Goal: Information Seeking & Learning: Learn about a topic

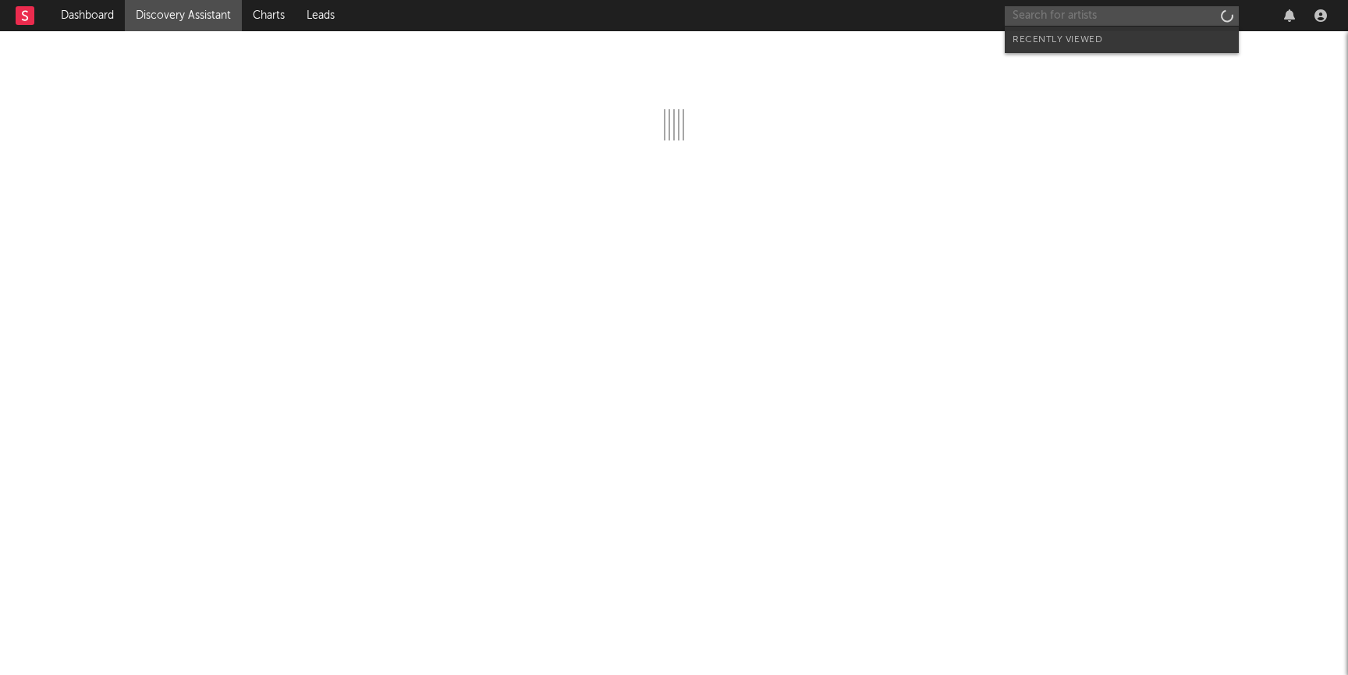
click at [1078, 10] on input "text" at bounding box center [1122, 16] width 234 height 20
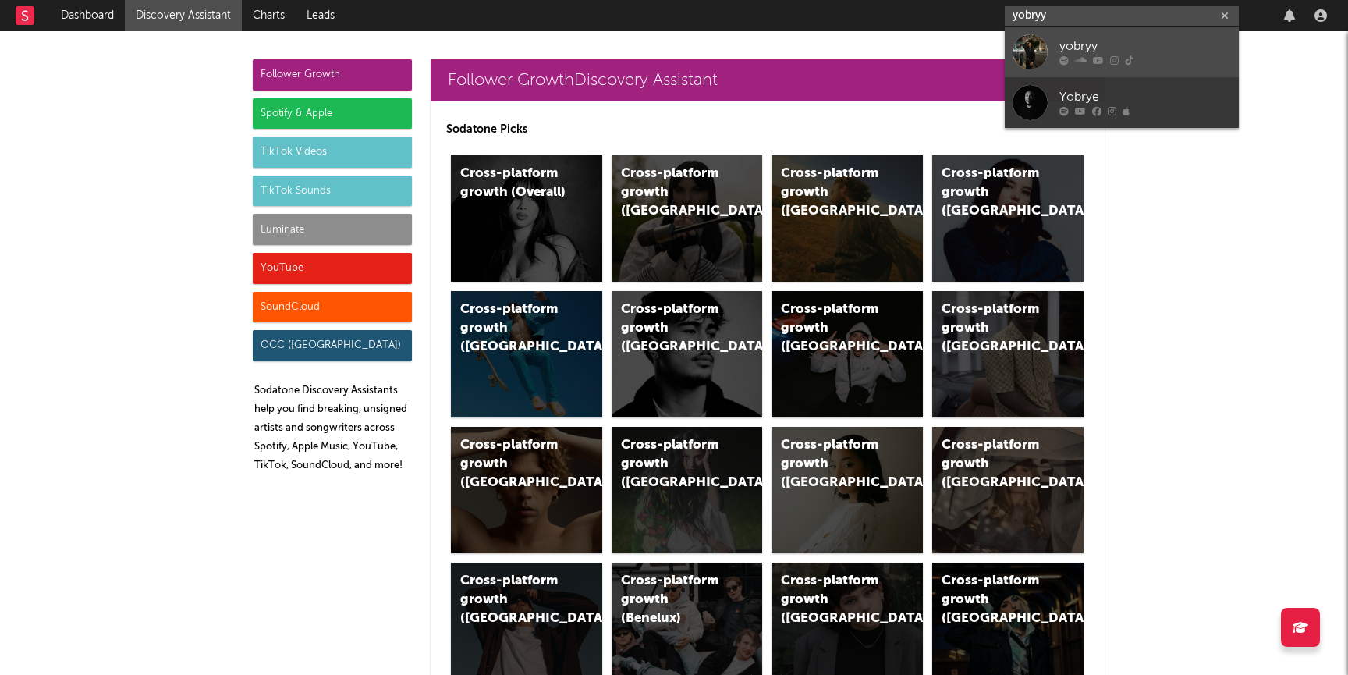
type input "yobryy"
click at [1093, 46] on div "yobryy" at bounding box center [1145, 46] width 172 height 19
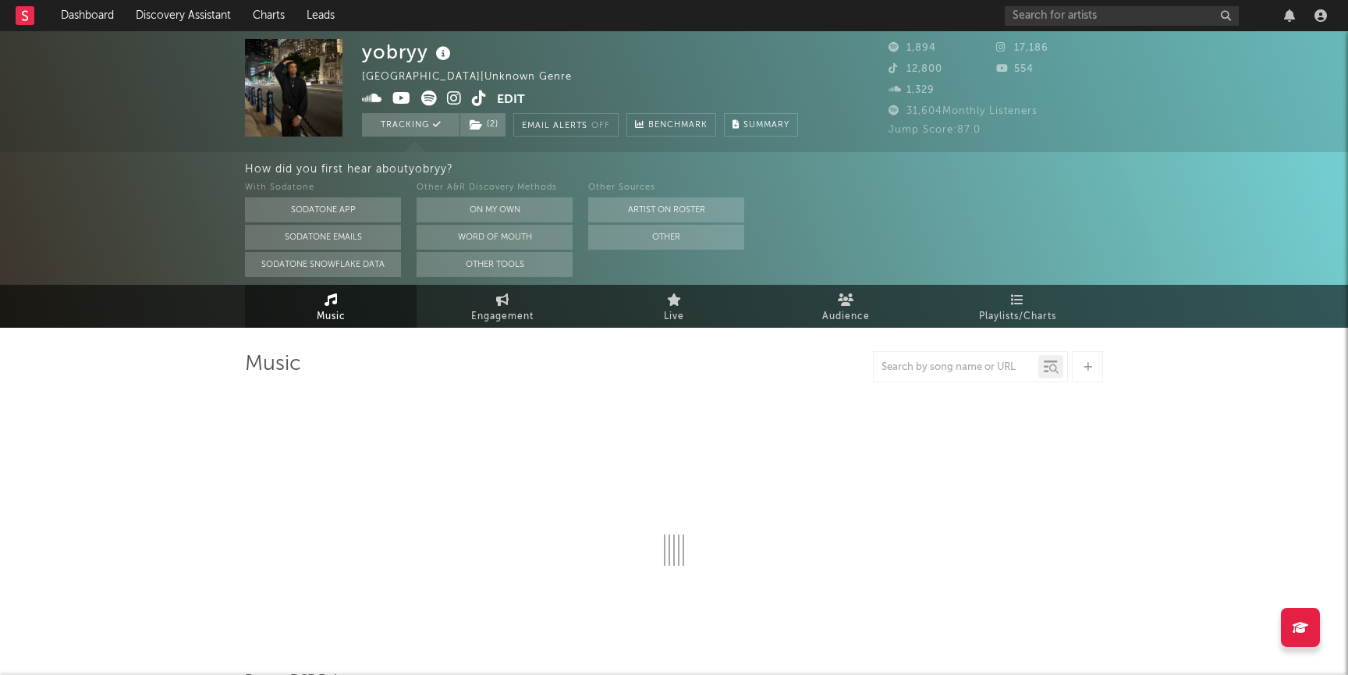
select select "1w"
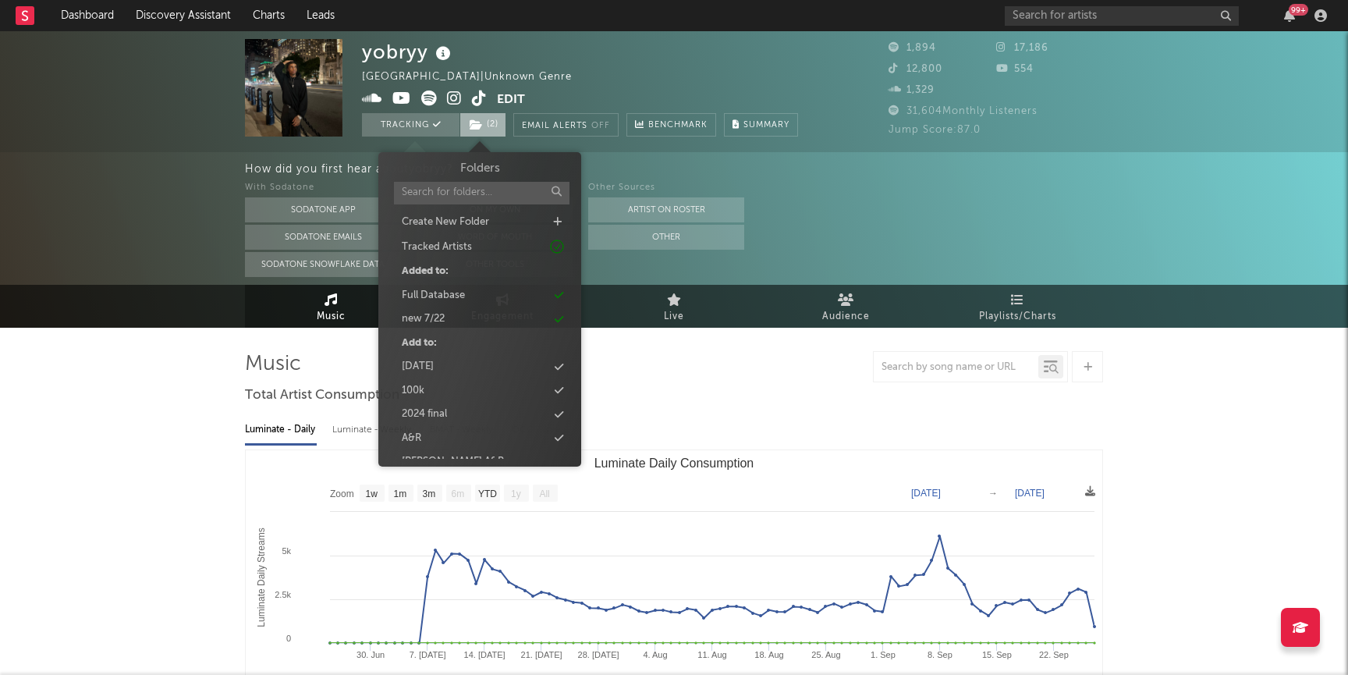
click at [474, 130] on span "( 2 )" at bounding box center [482, 124] width 47 height 23
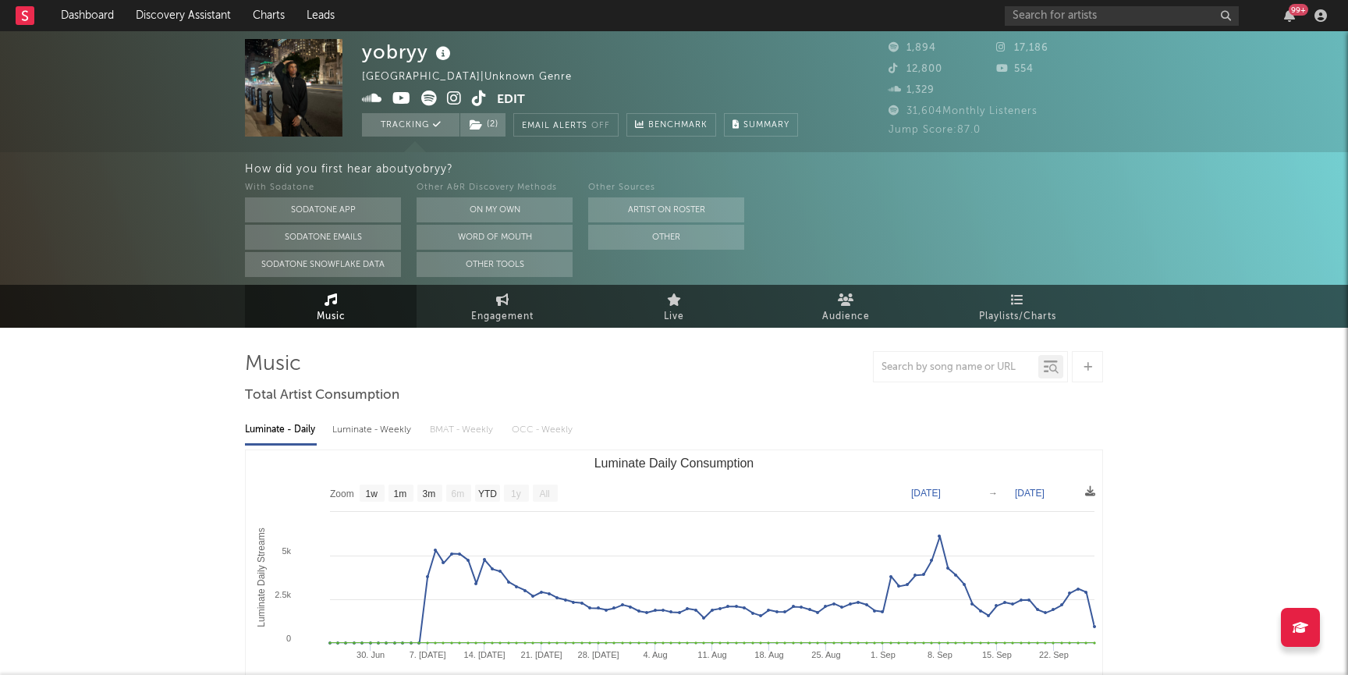
click at [501, 320] on span "Engagement" at bounding box center [502, 316] width 62 height 19
select select "1w"
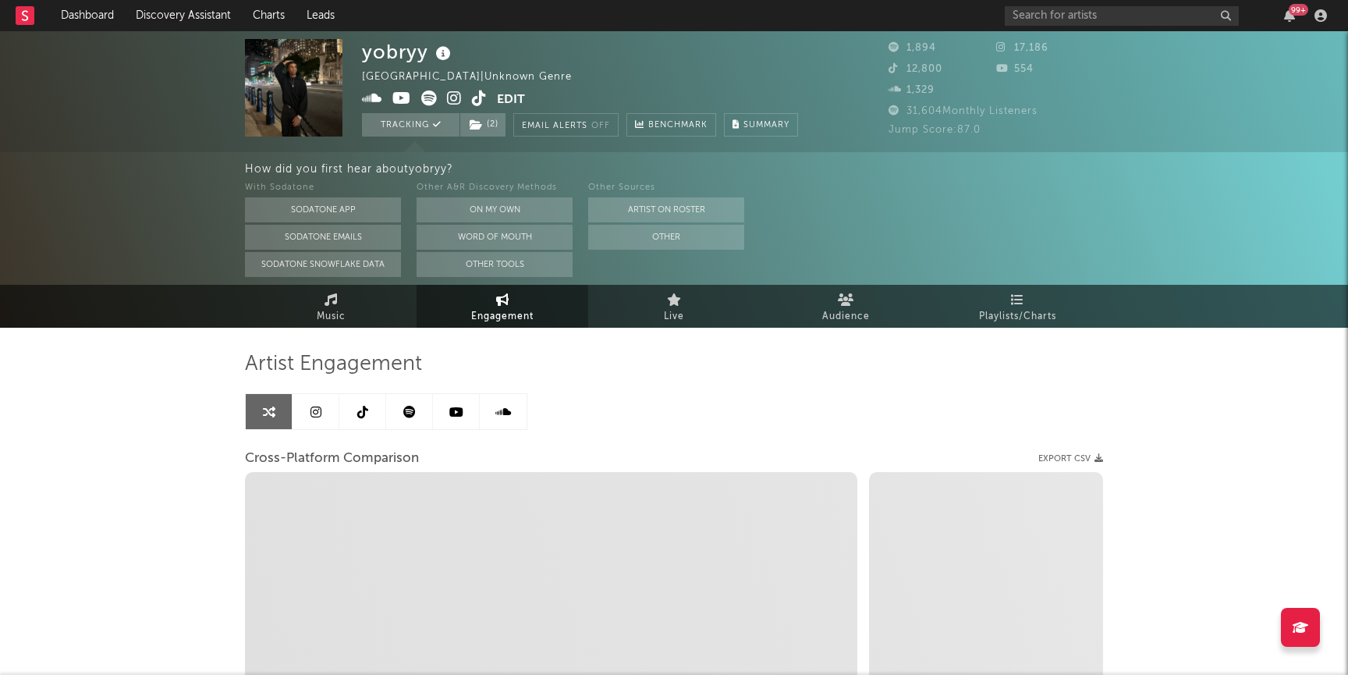
select select "1m"
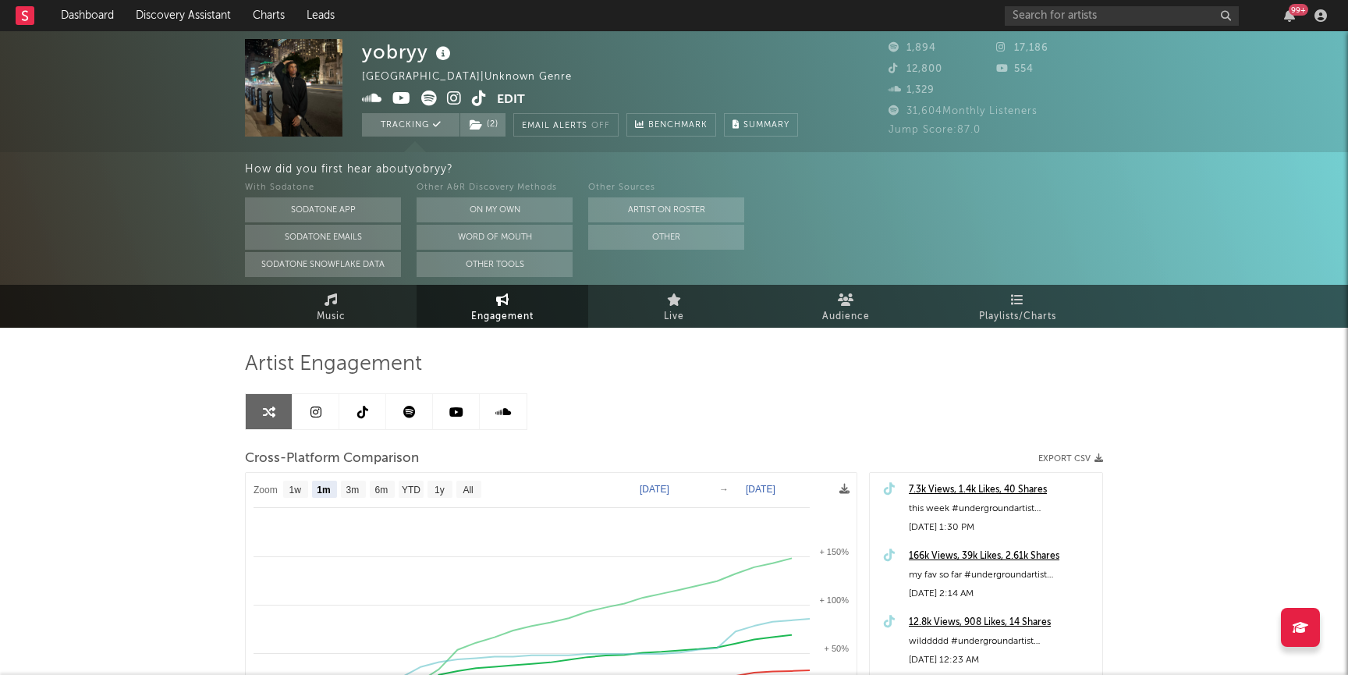
click at [452, 101] on icon at bounding box center [454, 98] width 15 height 16
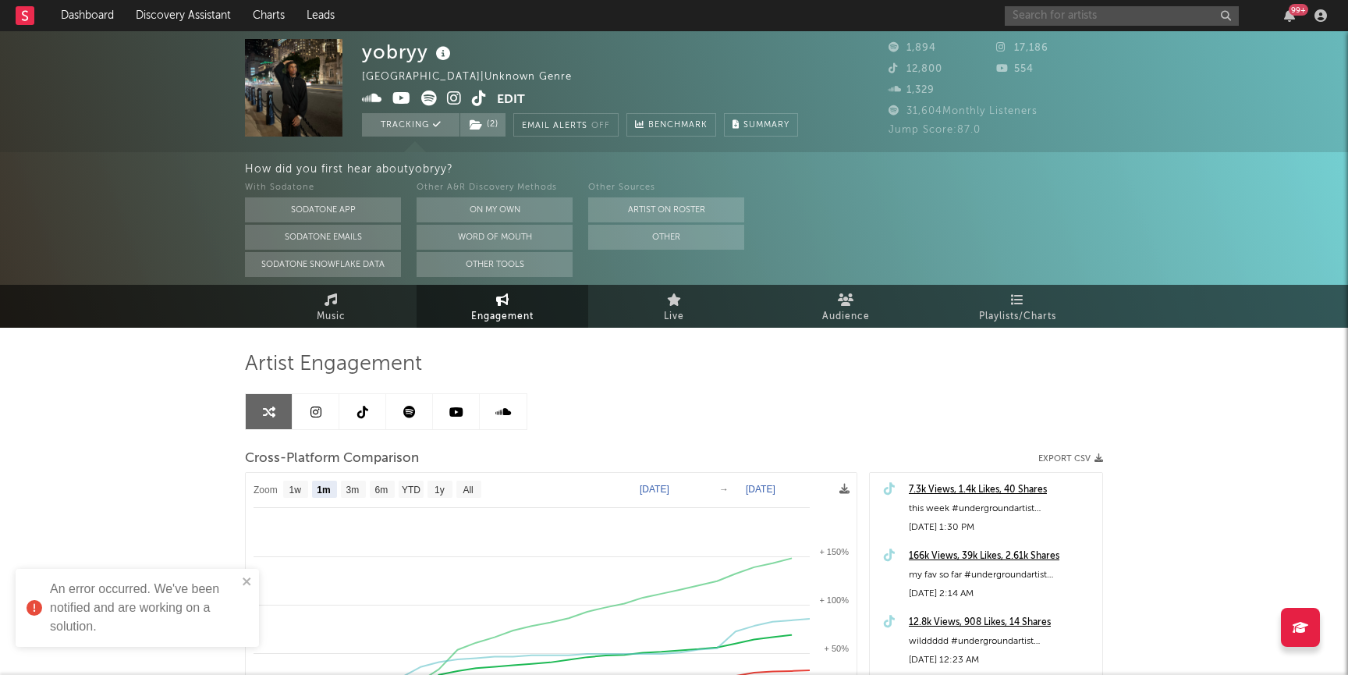
click at [1094, 14] on input "text" at bounding box center [1122, 16] width 234 height 20
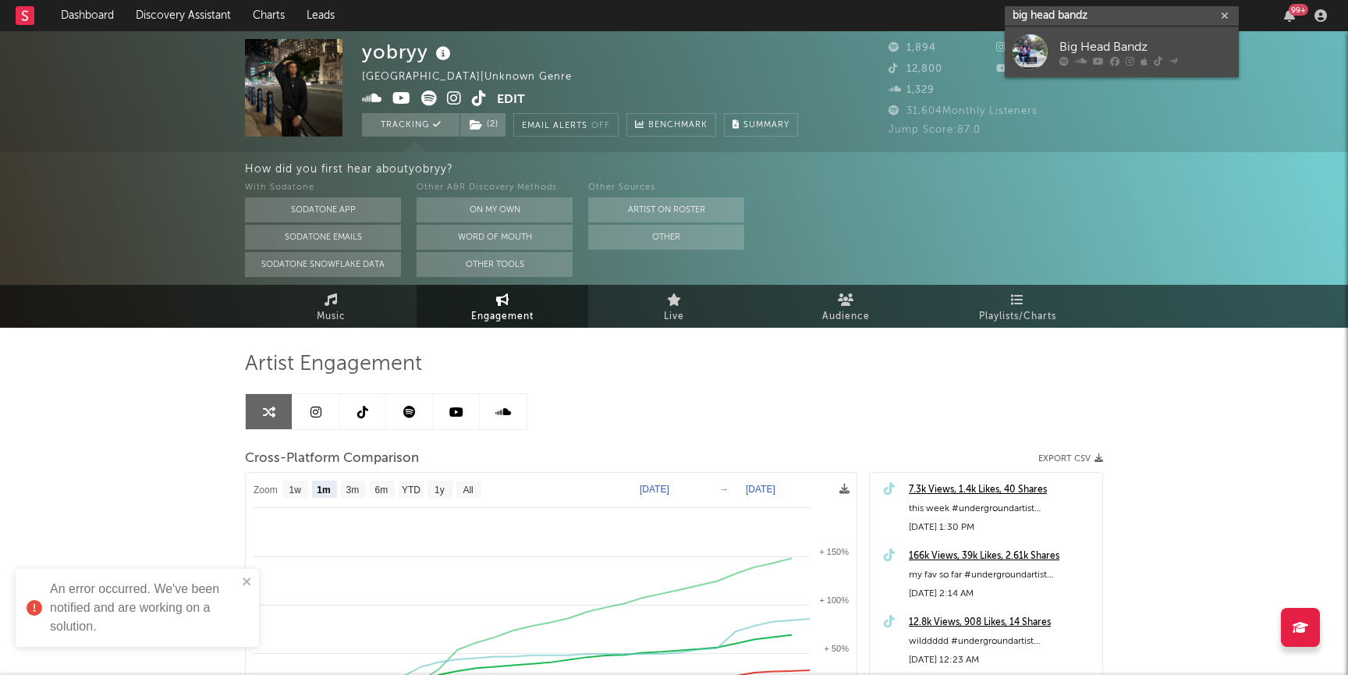
type input "big head bandz"
click at [1104, 44] on div "Big Head Bandz" at bounding box center [1145, 46] width 172 height 19
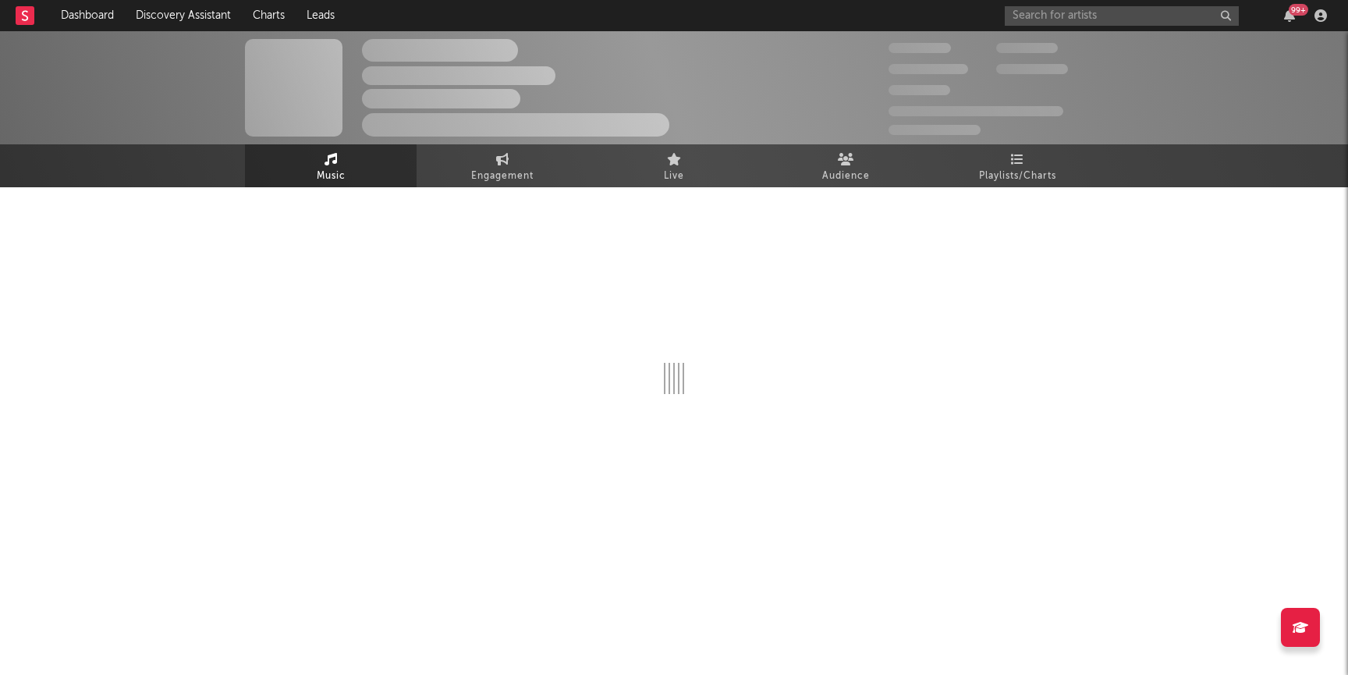
select select "1w"
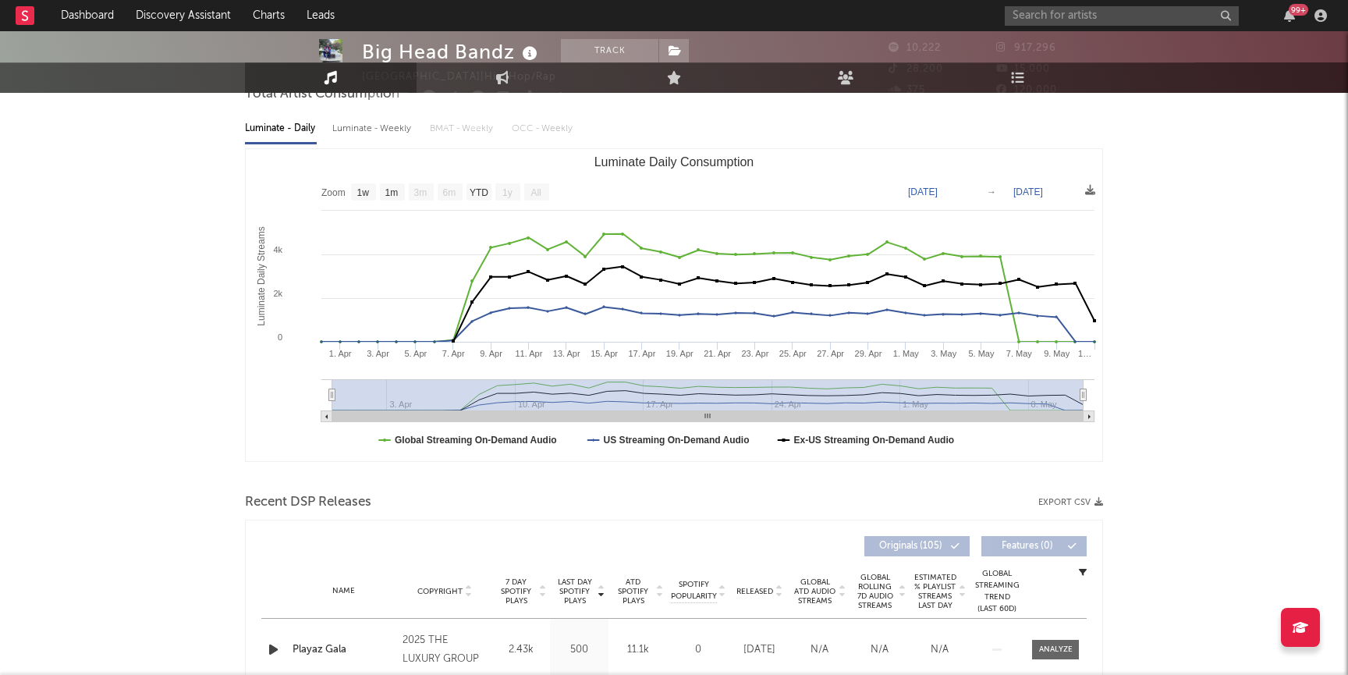
scroll to position [350, 0]
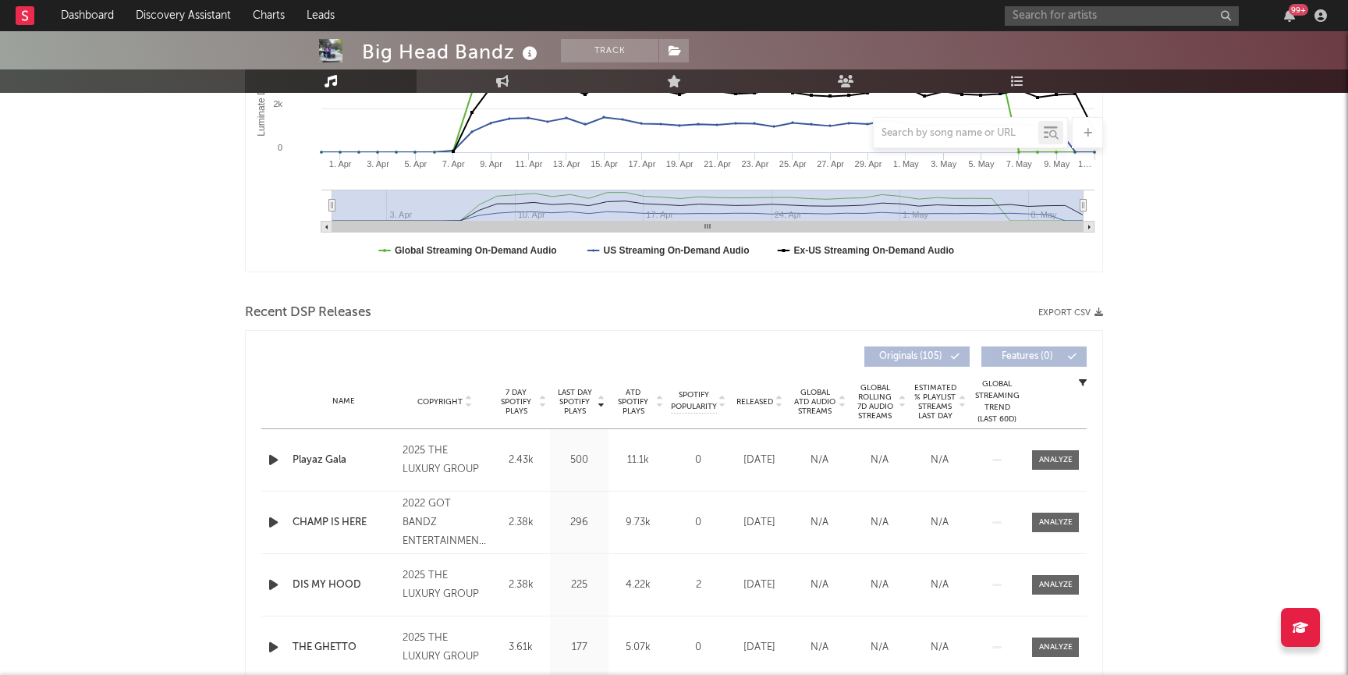
click at [270, 463] on icon "button" at bounding box center [273, 460] width 16 height 20
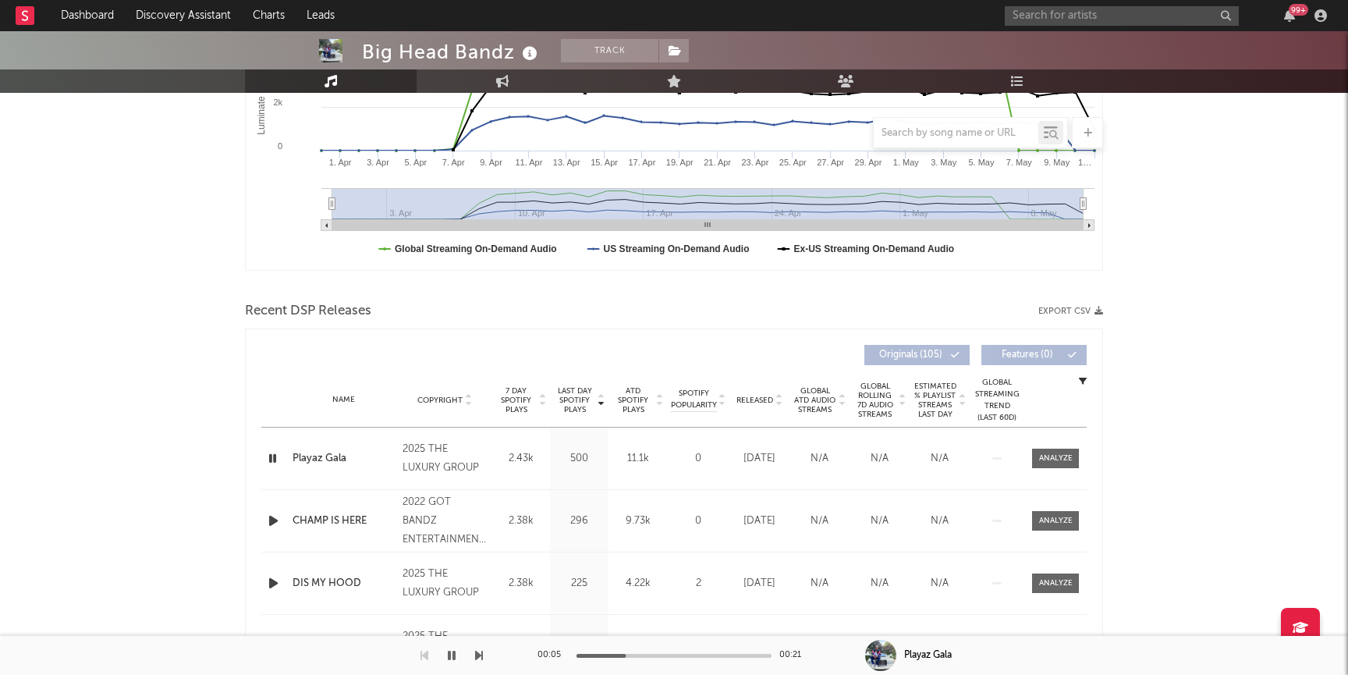
scroll to position [0, 0]
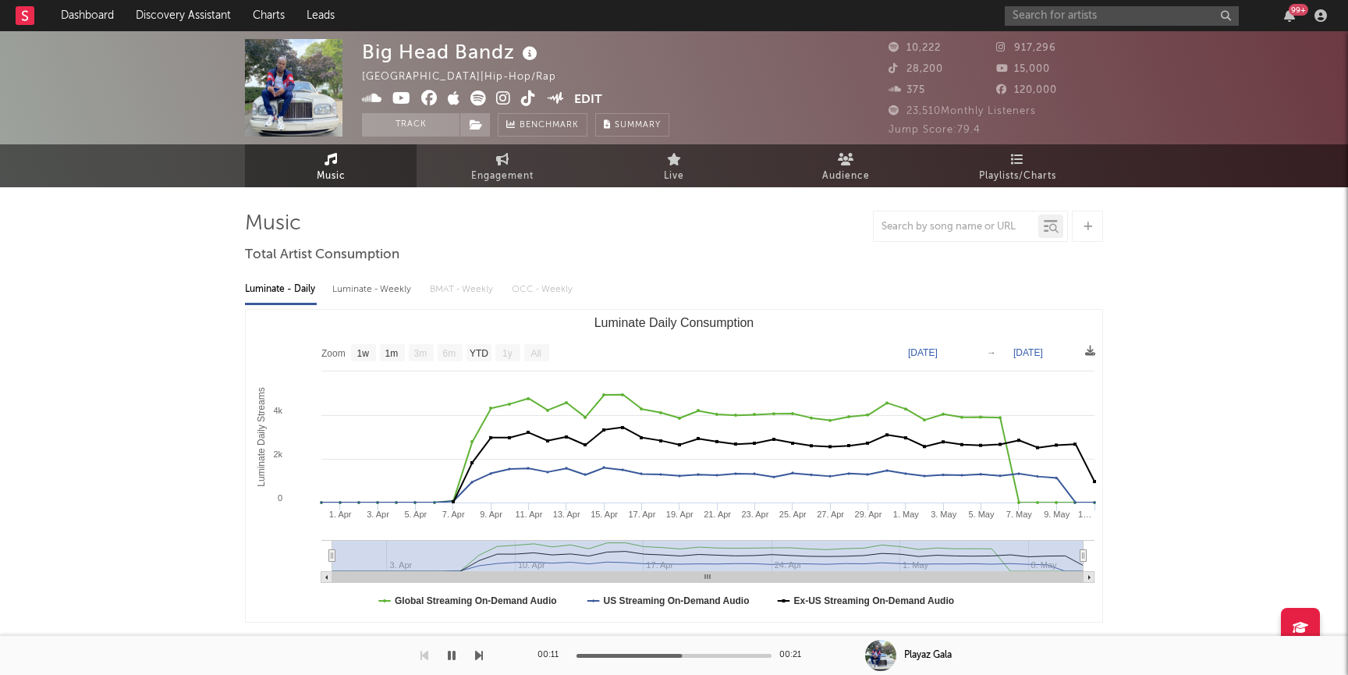
click at [502, 98] on icon at bounding box center [503, 98] width 15 height 16
click at [175, 8] on link "Discovery Assistant" at bounding box center [183, 15] width 117 height 31
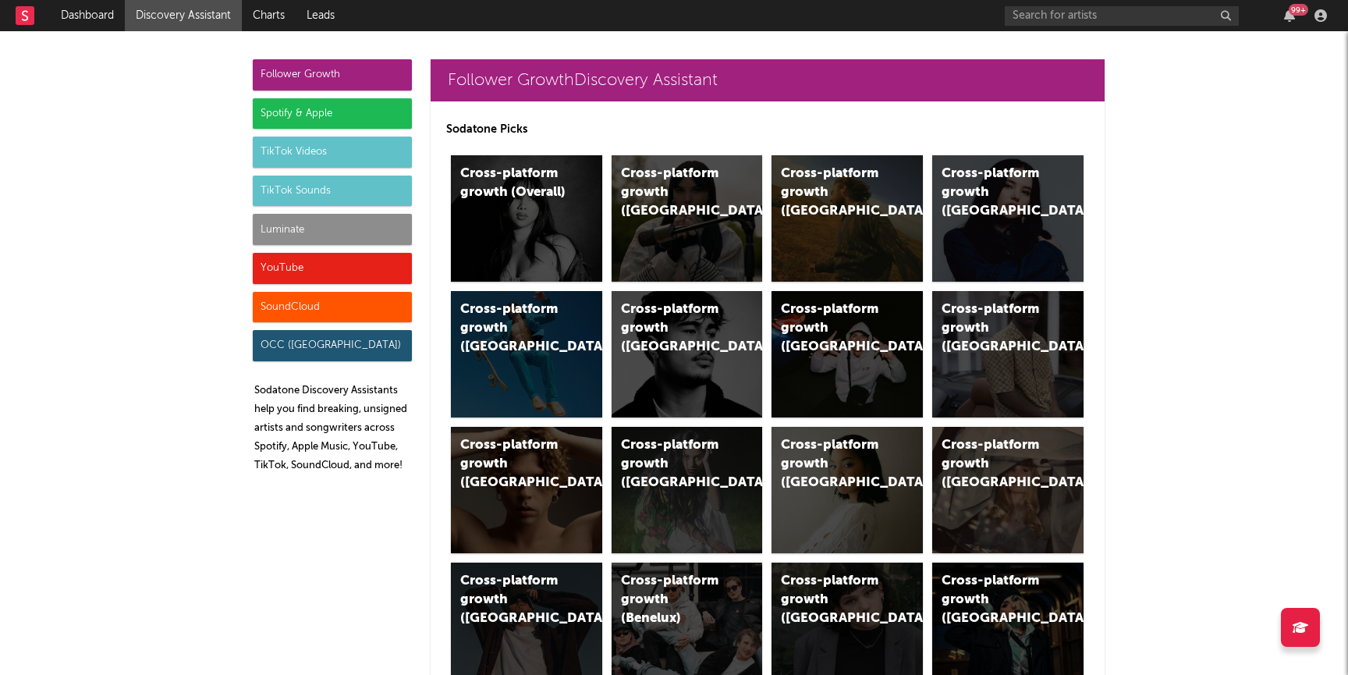
click at [300, 271] on div "YouTube" at bounding box center [332, 268] width 159 height 31
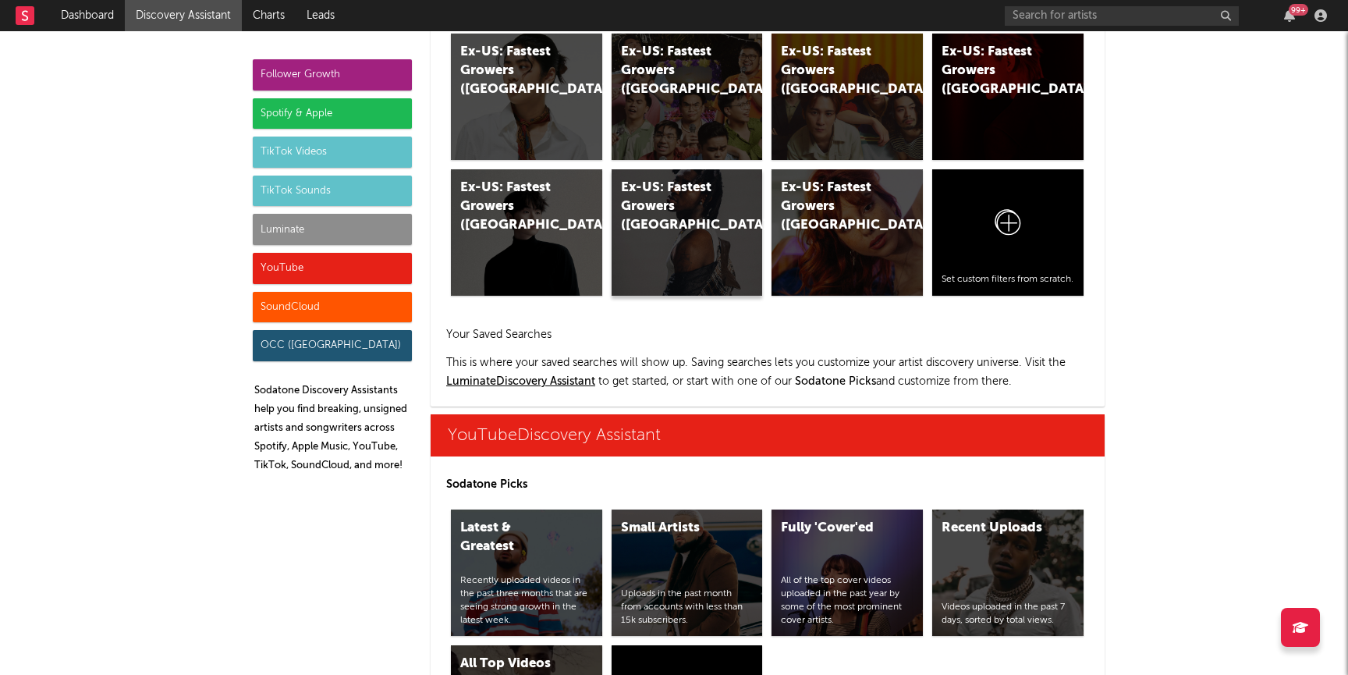
scroll to position [8881, 0]
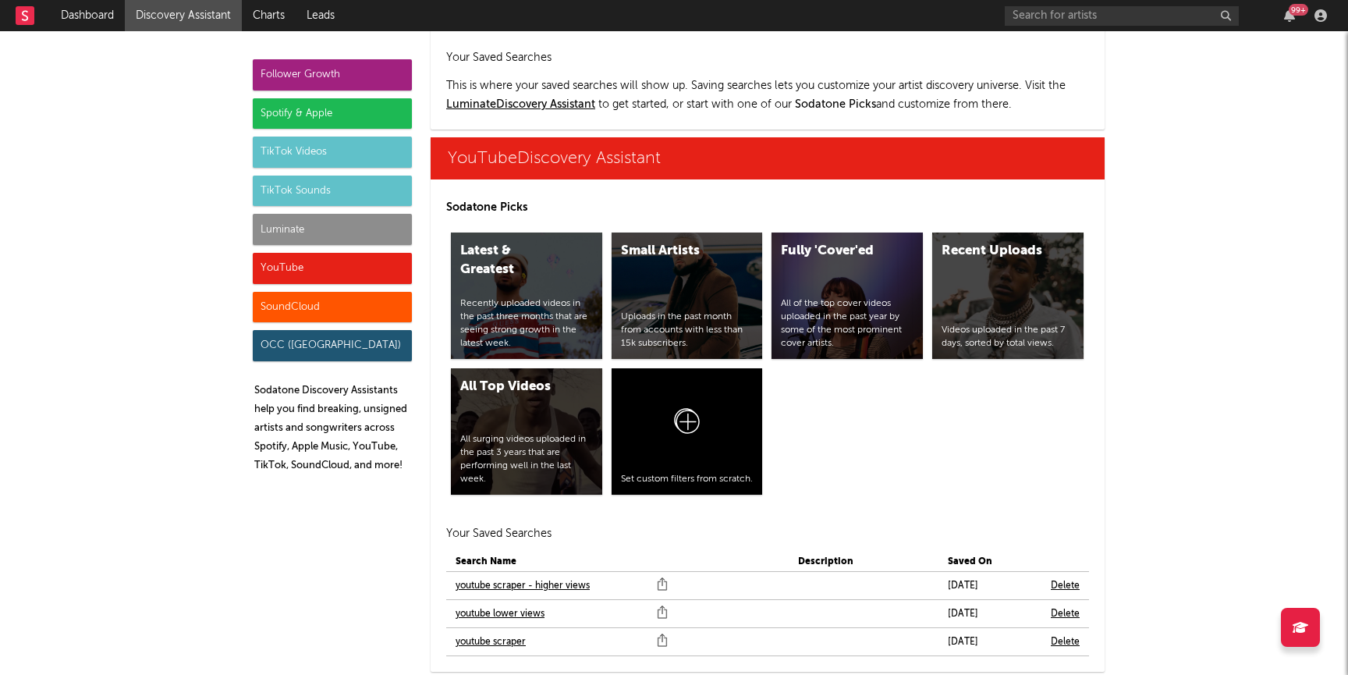
click at [488, 633] on link "youtube scraper" at bounding box center [491, 642] width 70 height 19
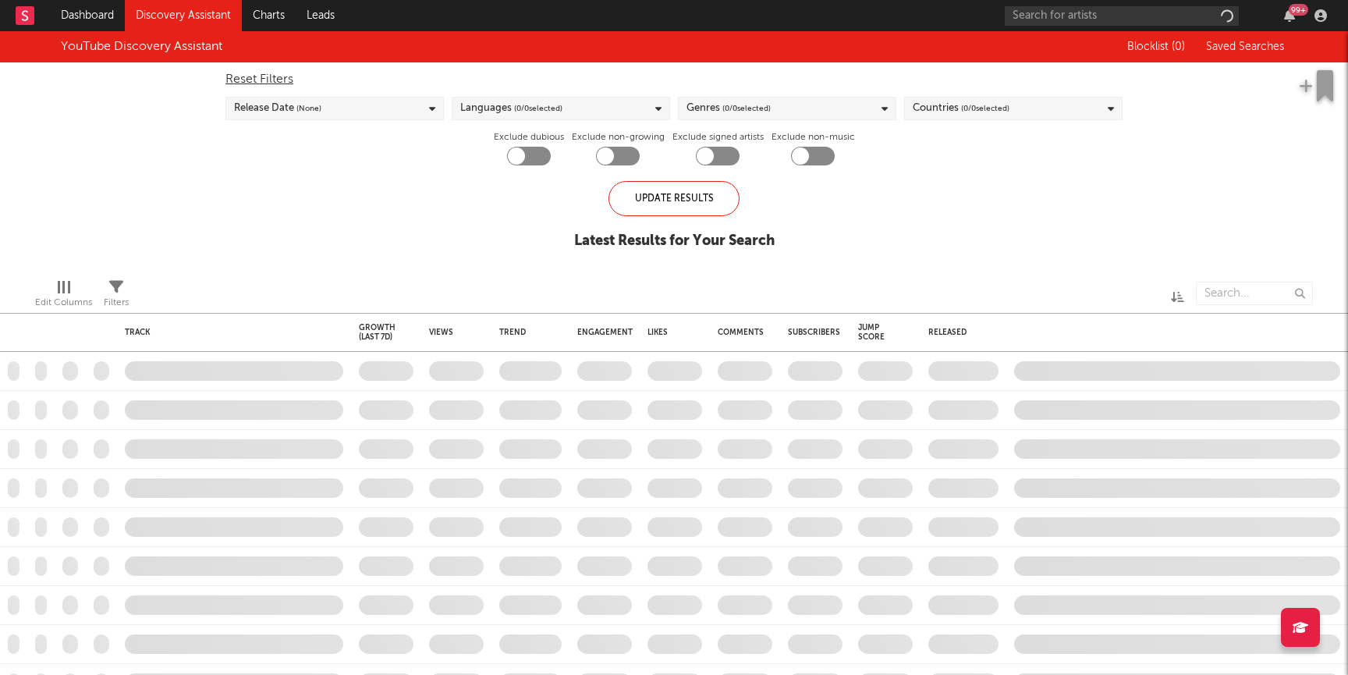
checkbox input "true"
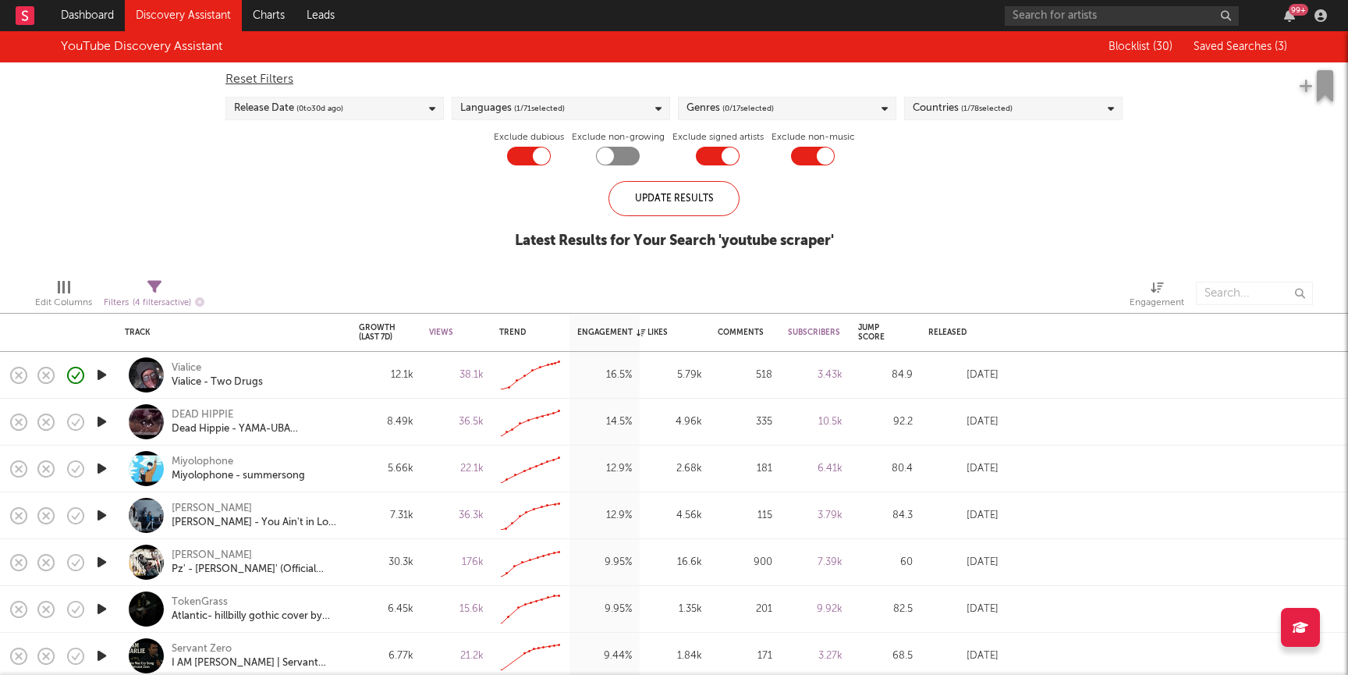
select select "between"
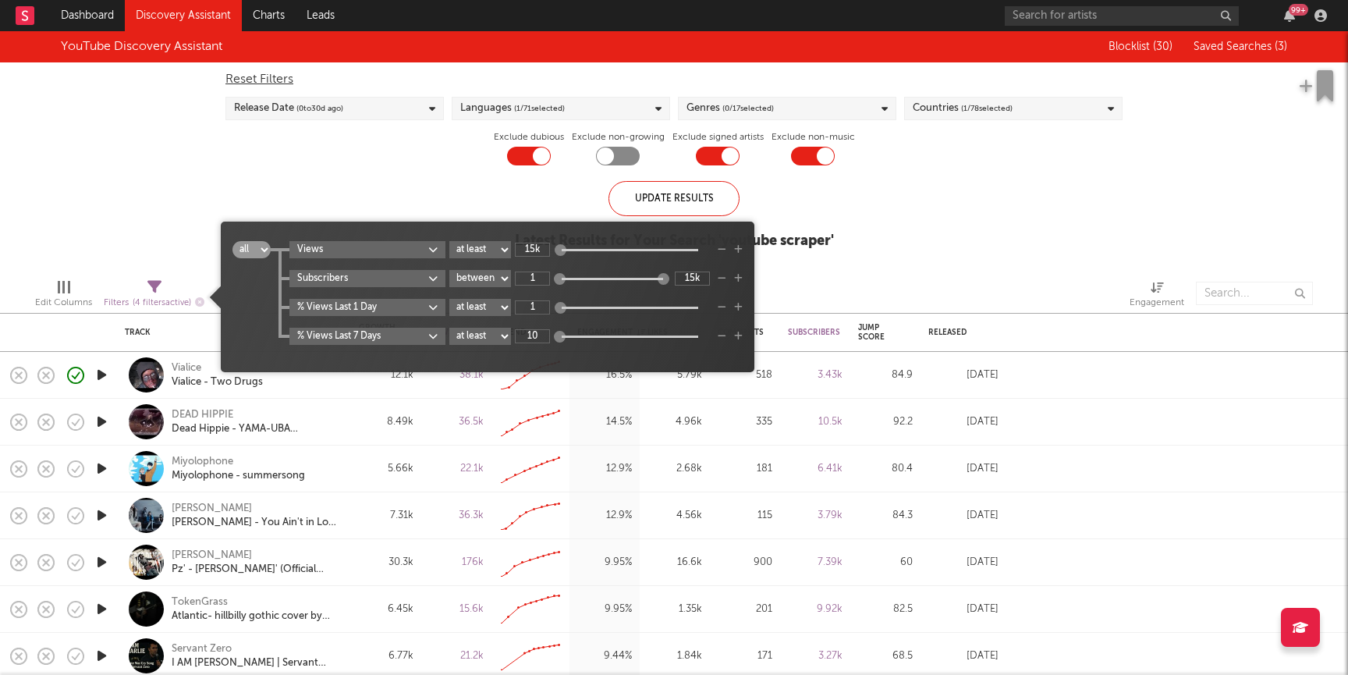
click at [153, 292] on icon at bounding box center [154, 287] width 14 height 14
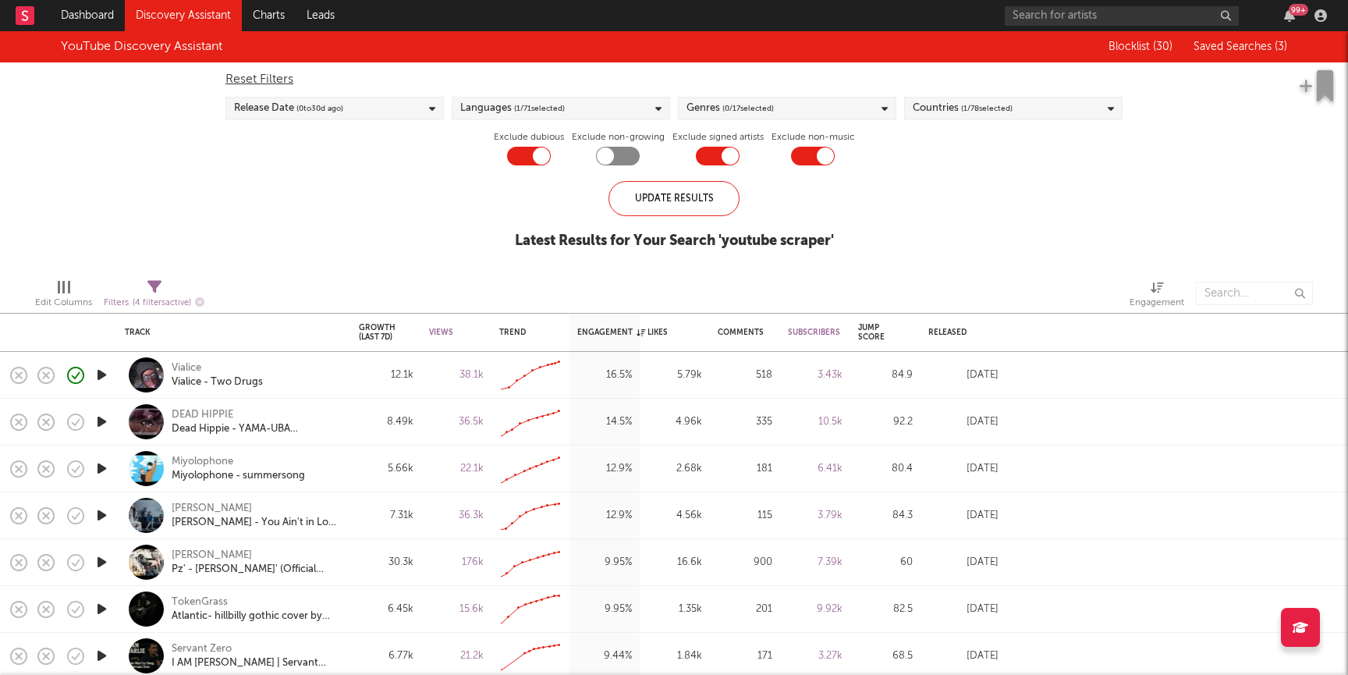
click at [129, 186] on div "YouTube Discovery Assistant Blocklist ( 30 ) Saved Searches ( 3 ) Reset Filters…" at bounding box center [674, 148] width 1348 height 235
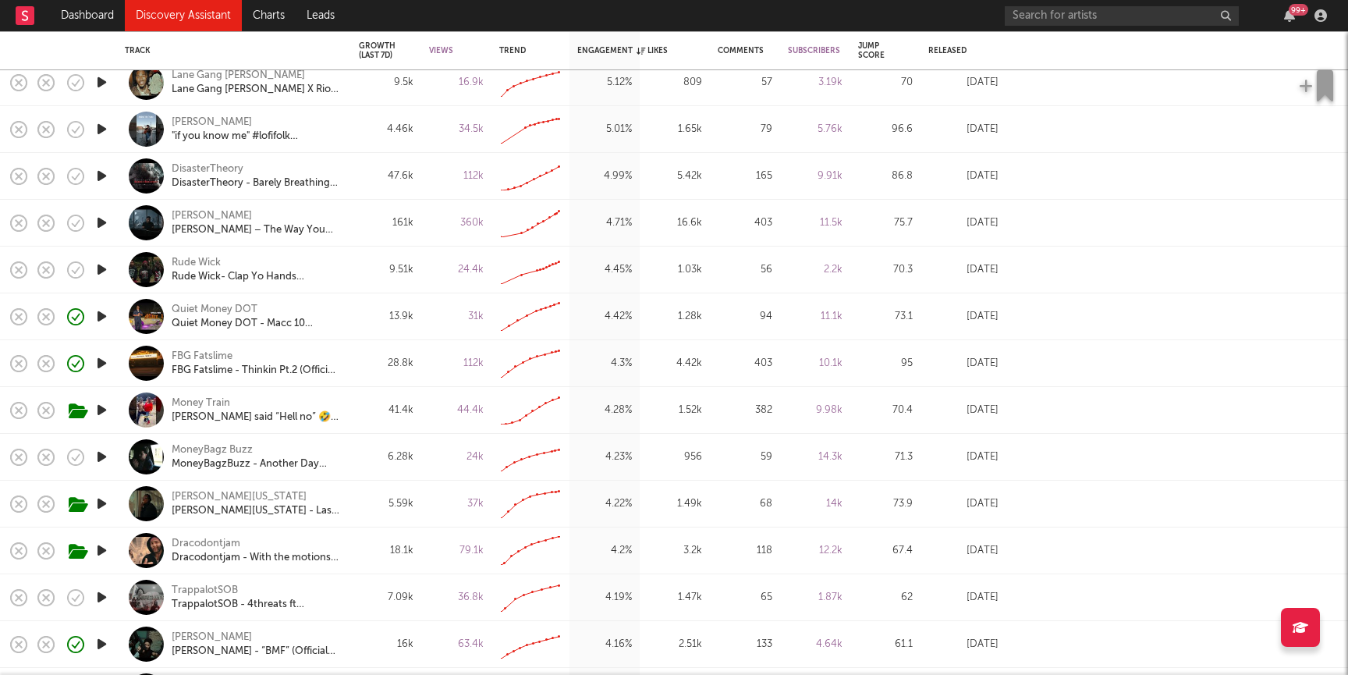
click at [101, 317] on icon "button" at bounding box center [102, 317] width 16 height 20
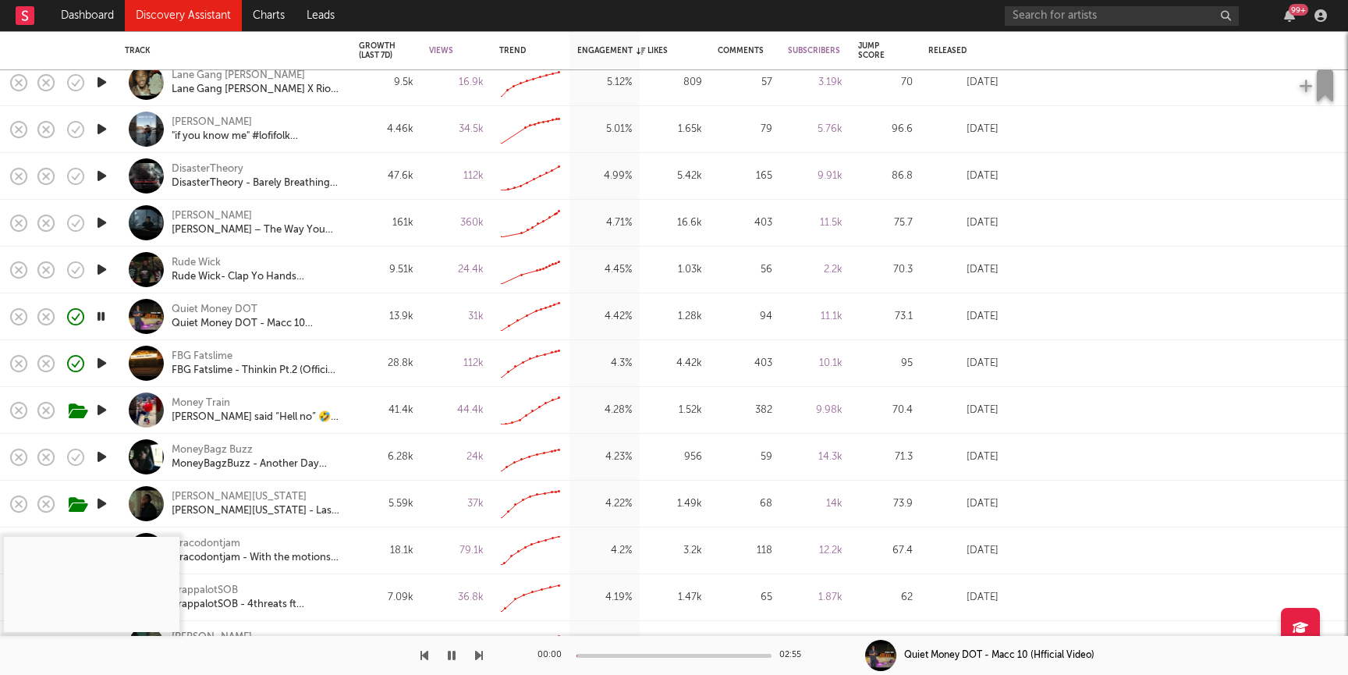
click at [100, 268] on icon "button" at bounding box center [102, 270] width 16 height 20
click at [234, 276] on div "Rude Wick- Clap Yo Hands (OFFICIAL VIDEO)" at bounding box center [256, 277] width 168 height 14
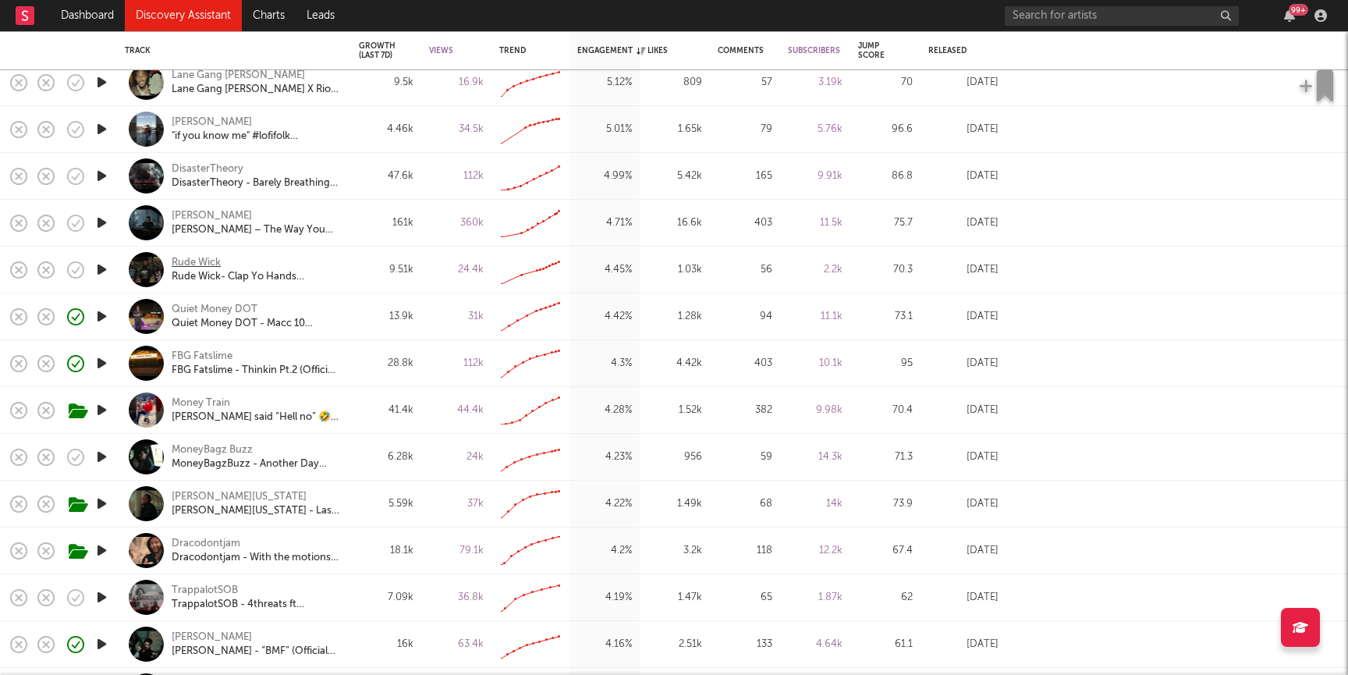
click at [200, 262] on div "Rude Wick" at bounding box center [196, 263] width 49 height 14
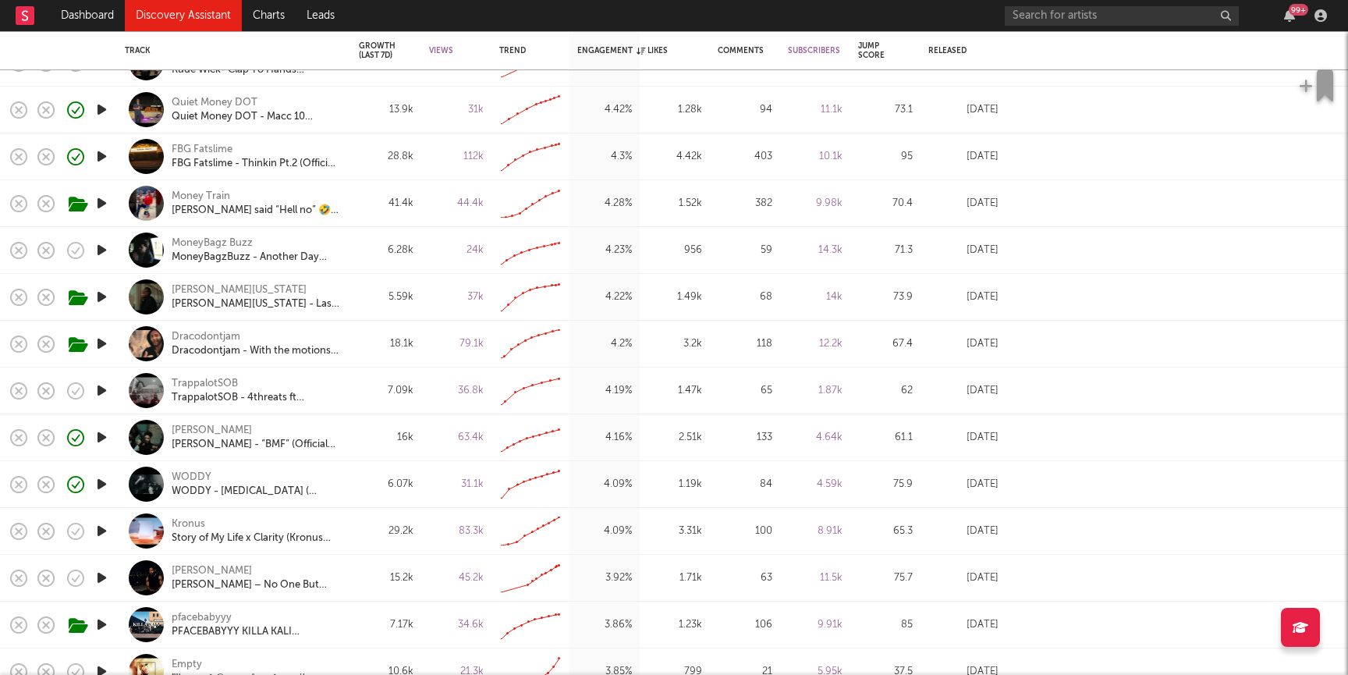
click at [98, 389] on icon "button" at bounding box center [102, 391] width 16 height 20
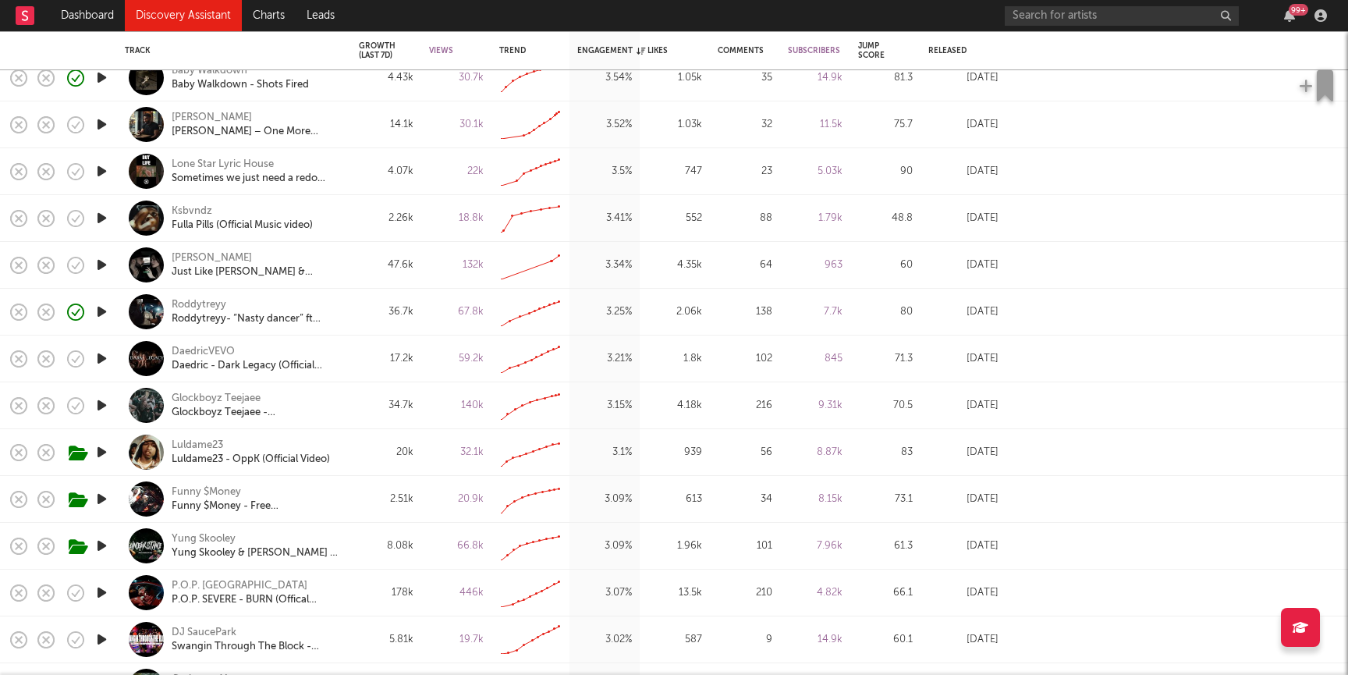
click at [104, 215] on icon "button" at bounding box center [102, 218] width 16 height 20
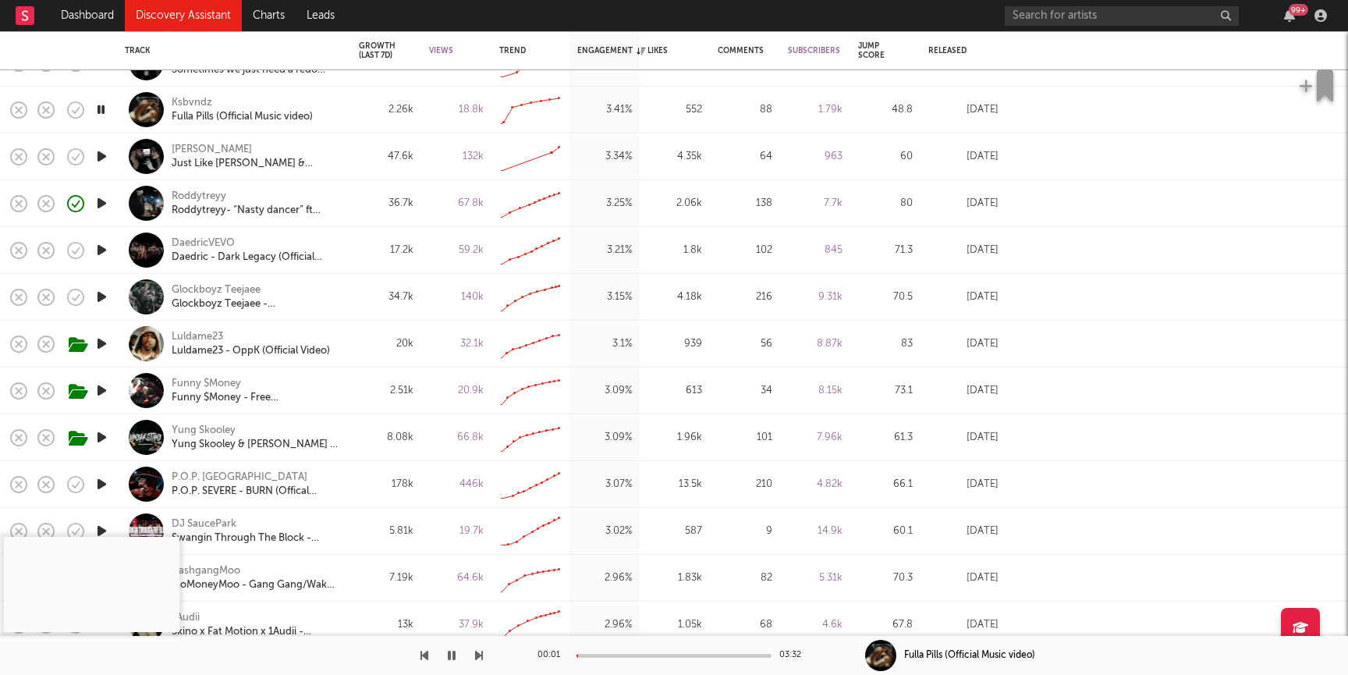
click at [661, 654] on div at bounding box center [673, 656] width 195 height 4
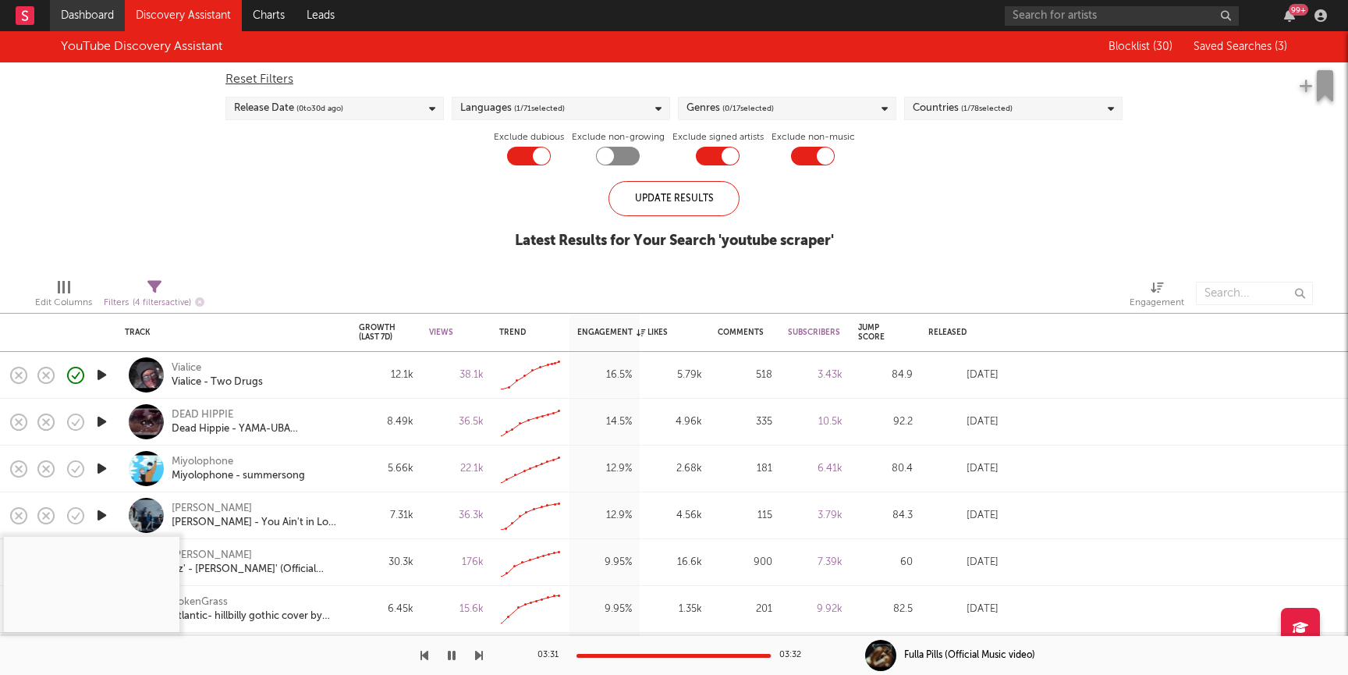
click at [107, 13] on link "Dashboard" at bounding box center [87, 15] width 75 height 31
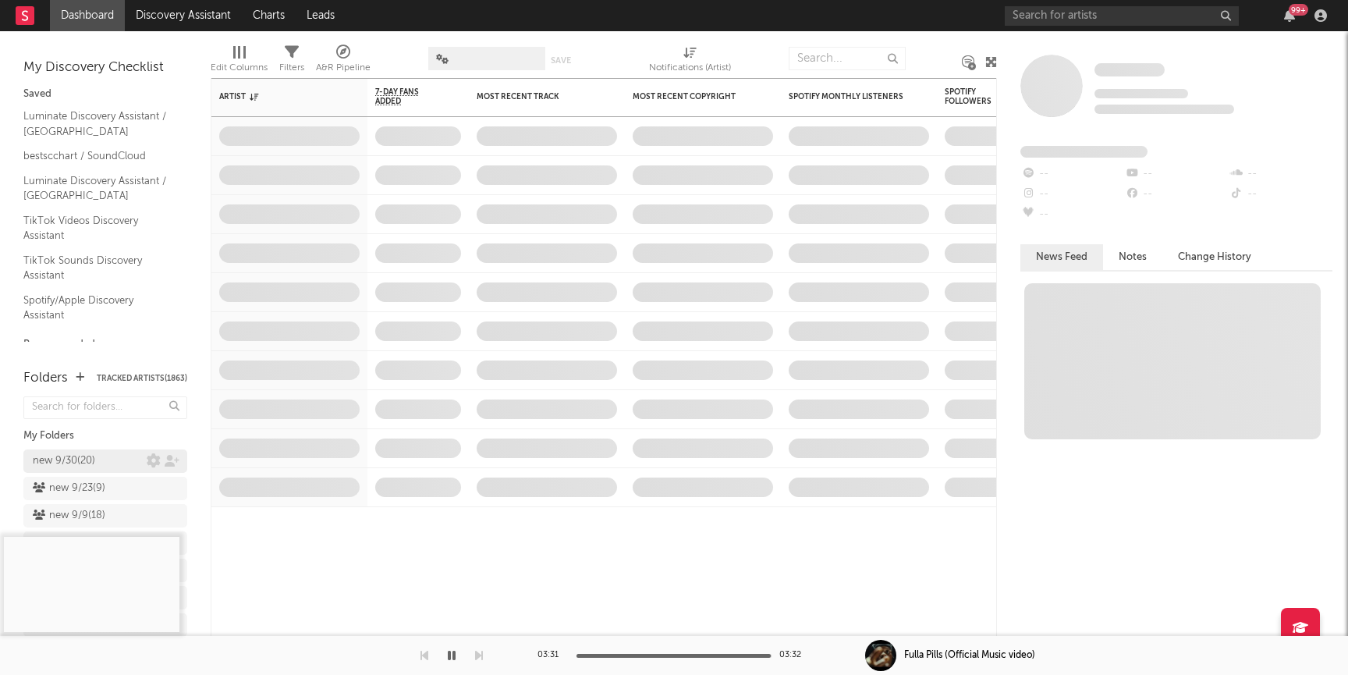
drag, startPoint x: 71, startPoint y: 459, endPoint x: 76, endPoint y: 449, distance: 10.8
click at [71, 459] on div "new 9/30 ( 20 )" at bounding box center [64, 461] width 62 height 19
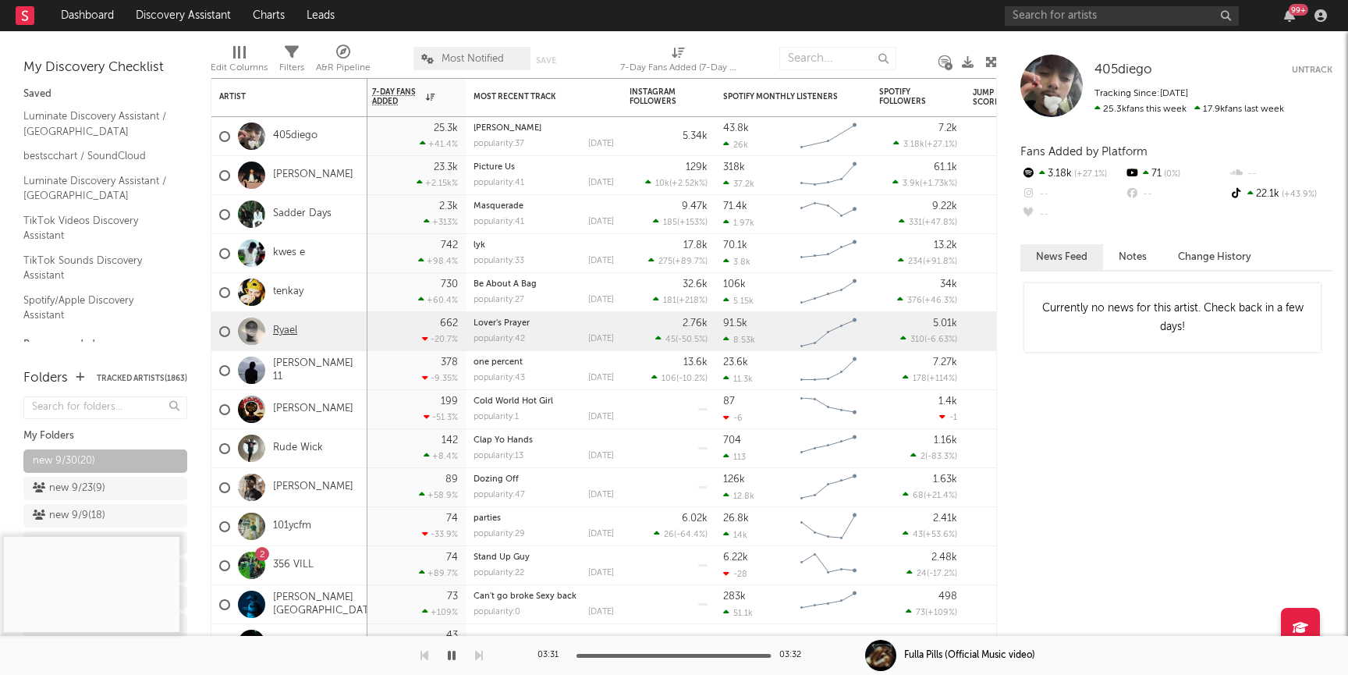
click at [295, 328] on link "Ryael" at bounding box center [285, 330] width 24 height 13
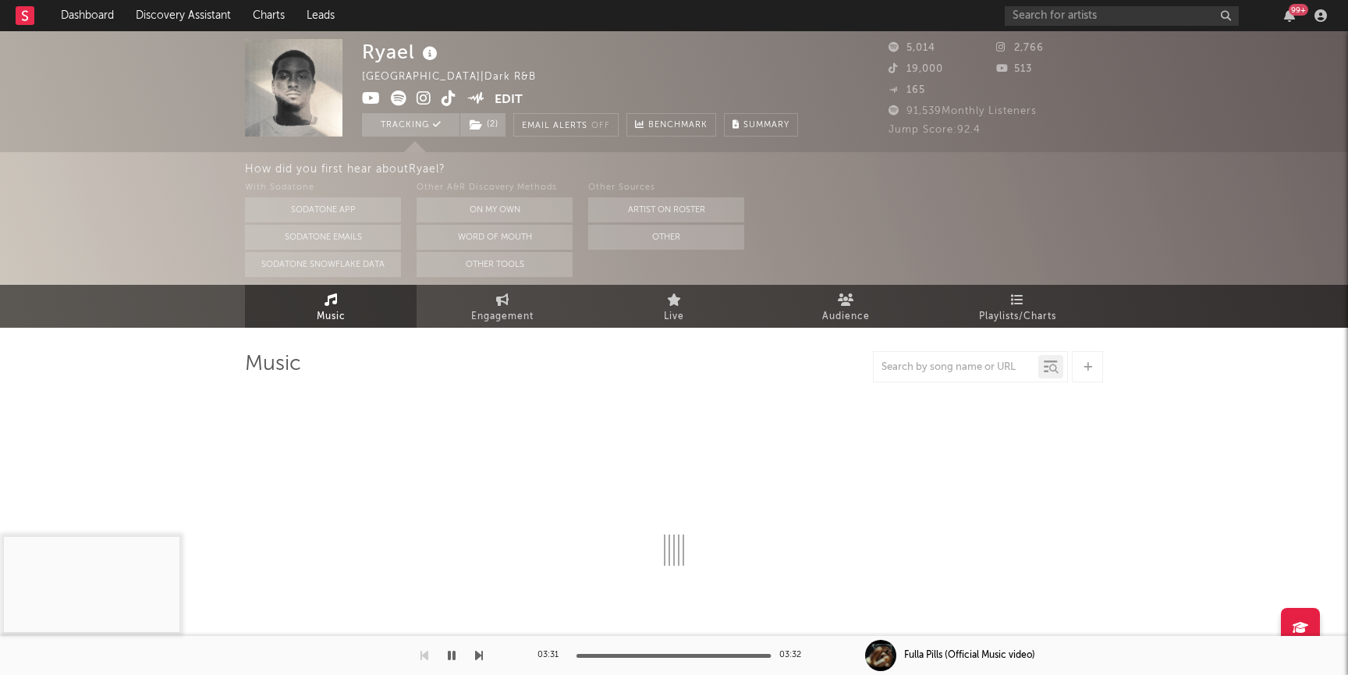
select select "1w"
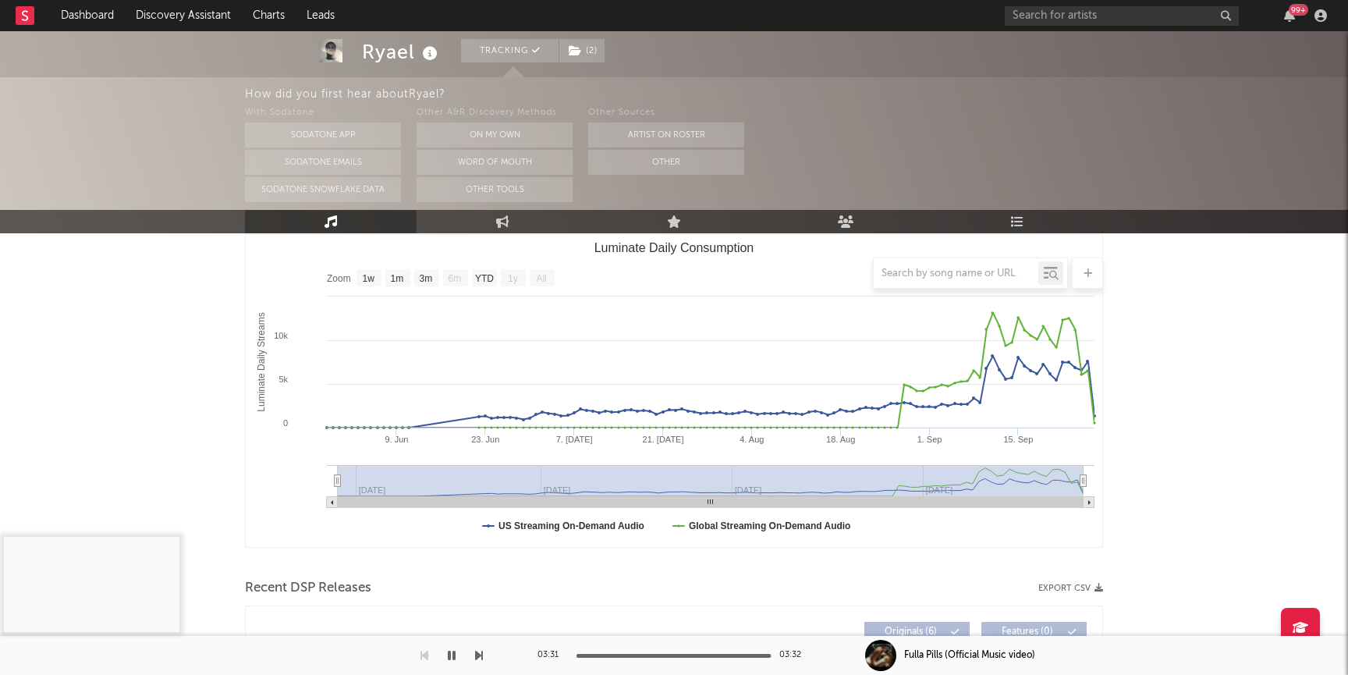
scroll to position [195, 0]
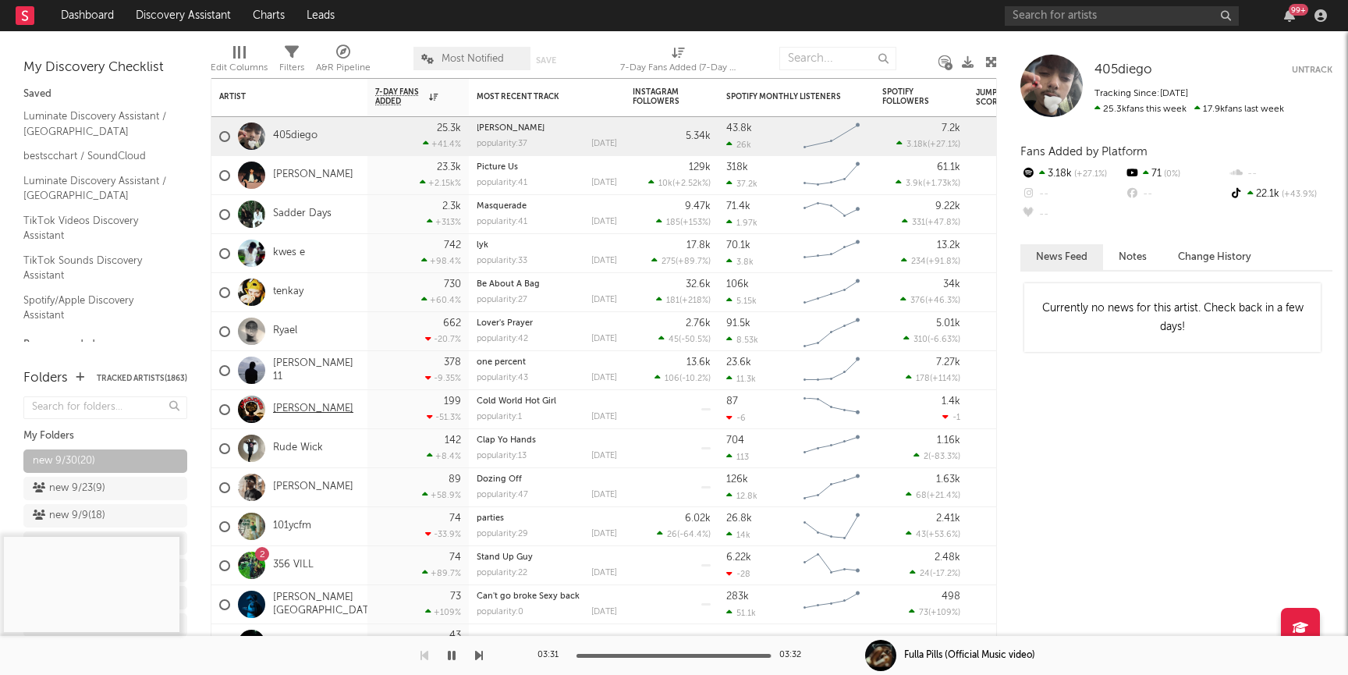
click at [304, 406] on link "Serius Jones" at bounding box center [313, 408] width 80 height 13
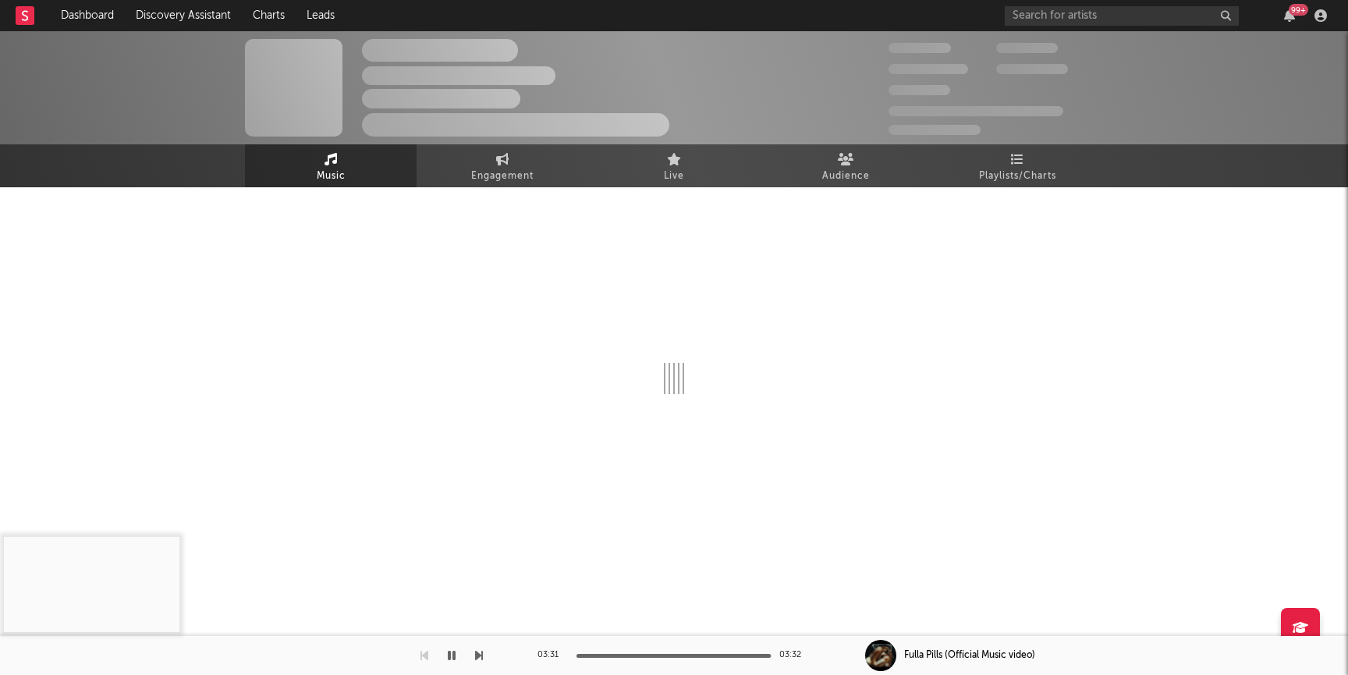
select select "1w"
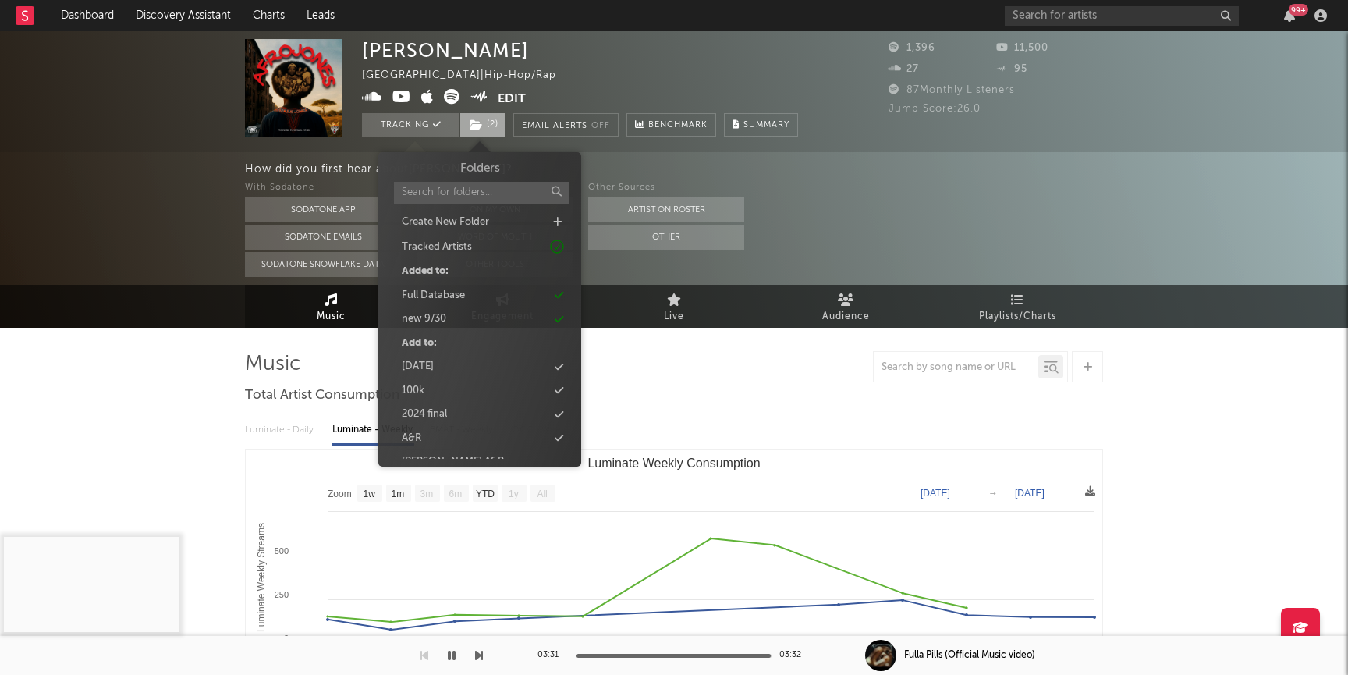
click at [495, 121] on span "( 2 )" at bounding box center [482, 124] width 47 height 23
click at [458, 322] on div "new 9/30" at bounding box center [479, 319] width 179 height 20
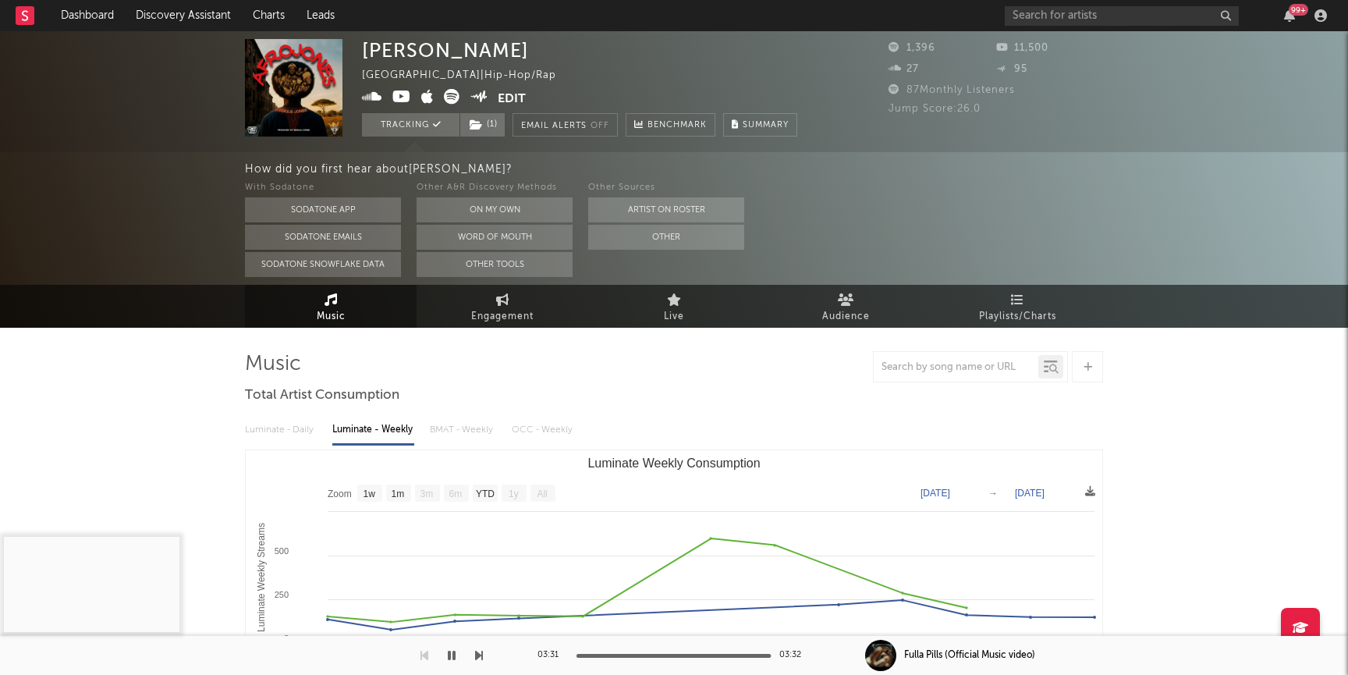
click at [207, 230] on div "How did you first hear about Serius Jones ? With Sodatone Sodatone App Sodatone…" at bounding box center [674, 218] width 1348 height 133
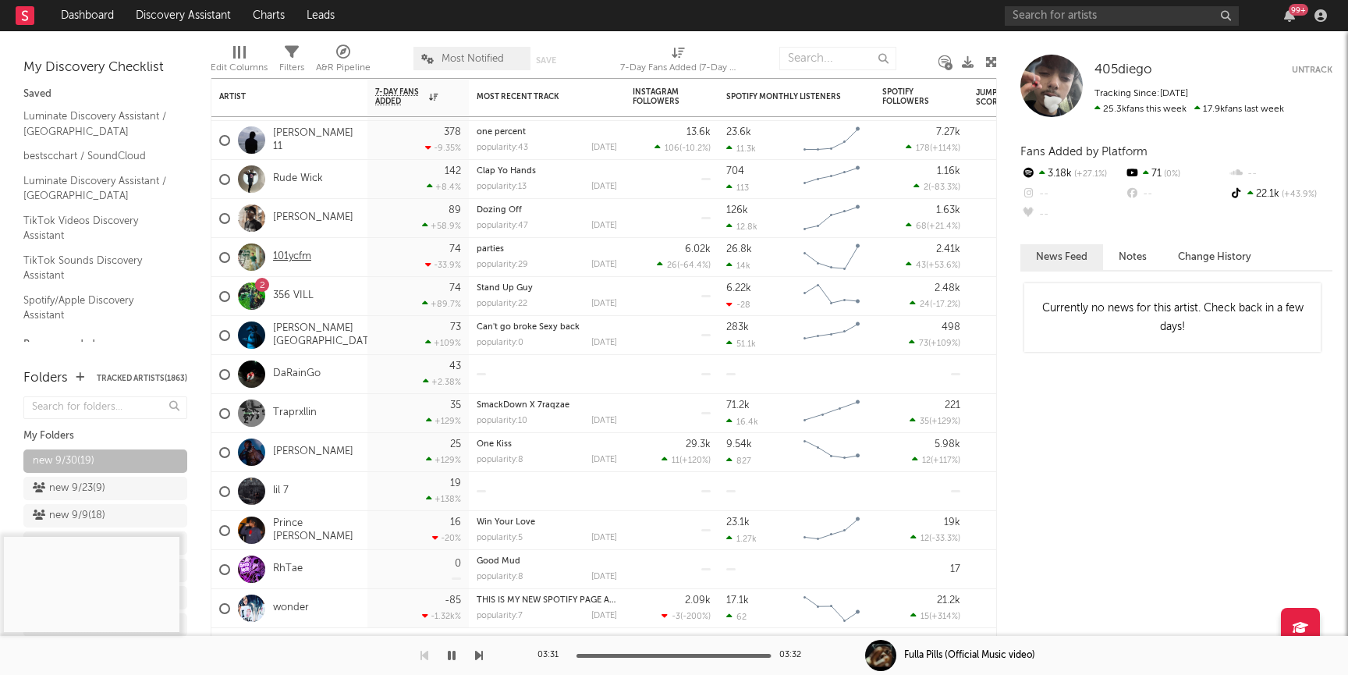
click at [310, 251] on link "101ycfm" at bounding box center [292, 256] width 38 height 13
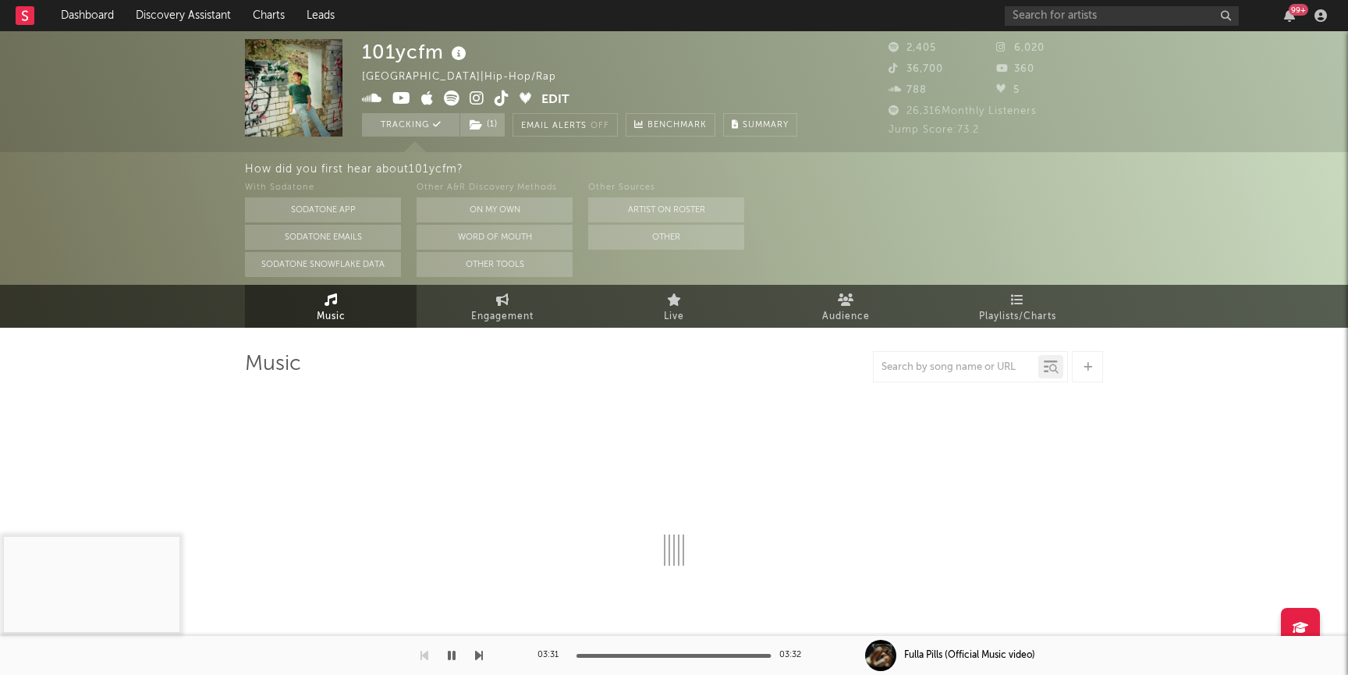
select select "1w"
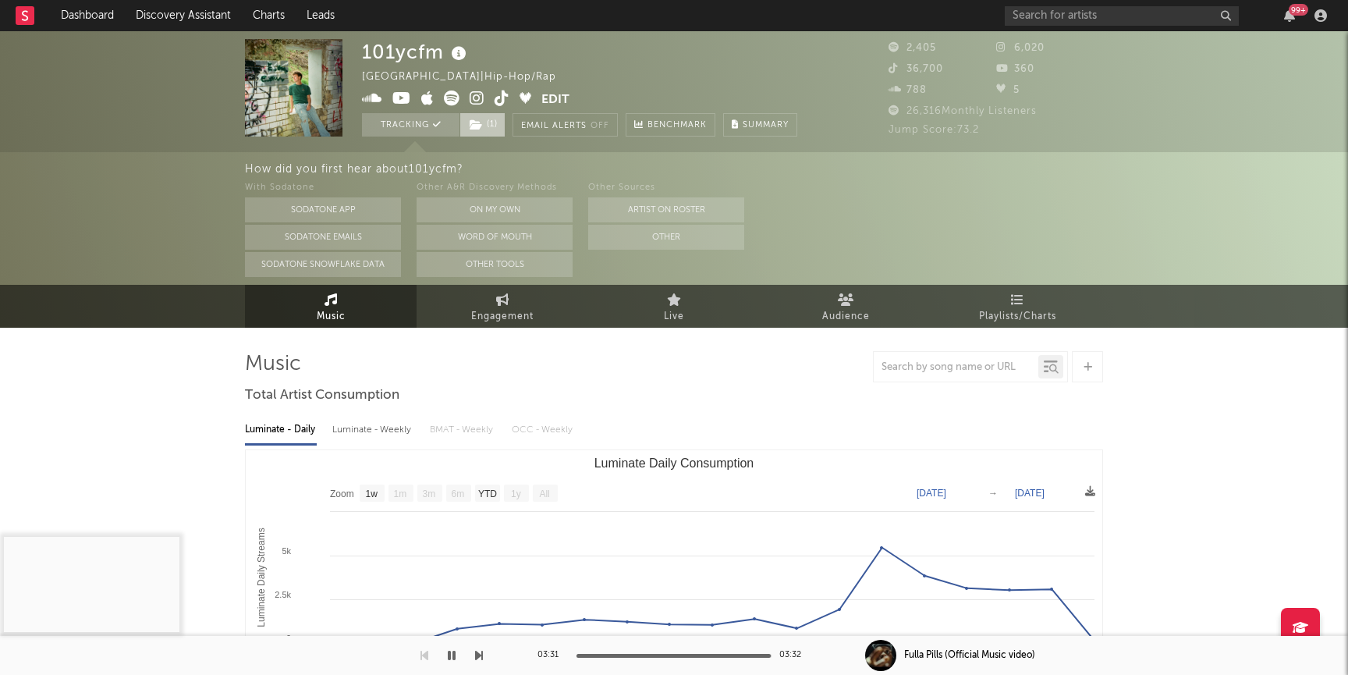
click at [480, 132] on span "( 1 )" at bounding box center [482, 124] width 46 height 23
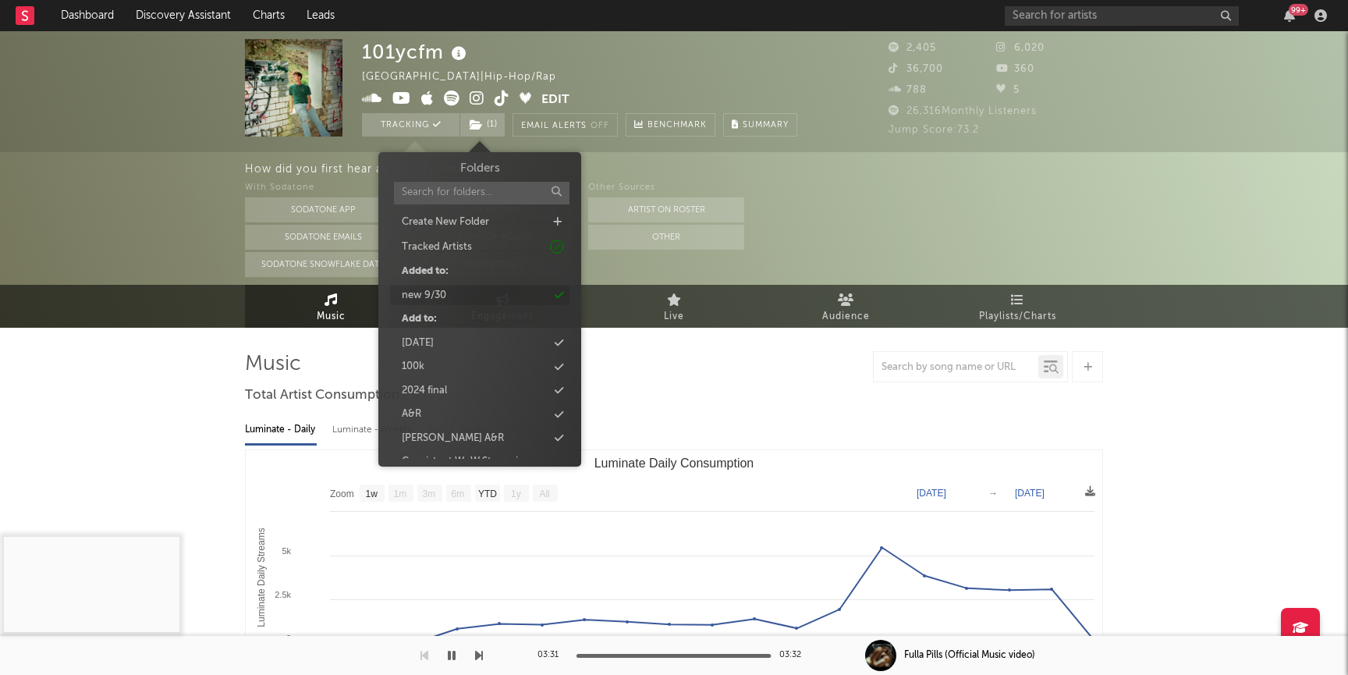
click at [437, 293] on div "new 9/30" at bounding box center [424, 296] width 44 height 16
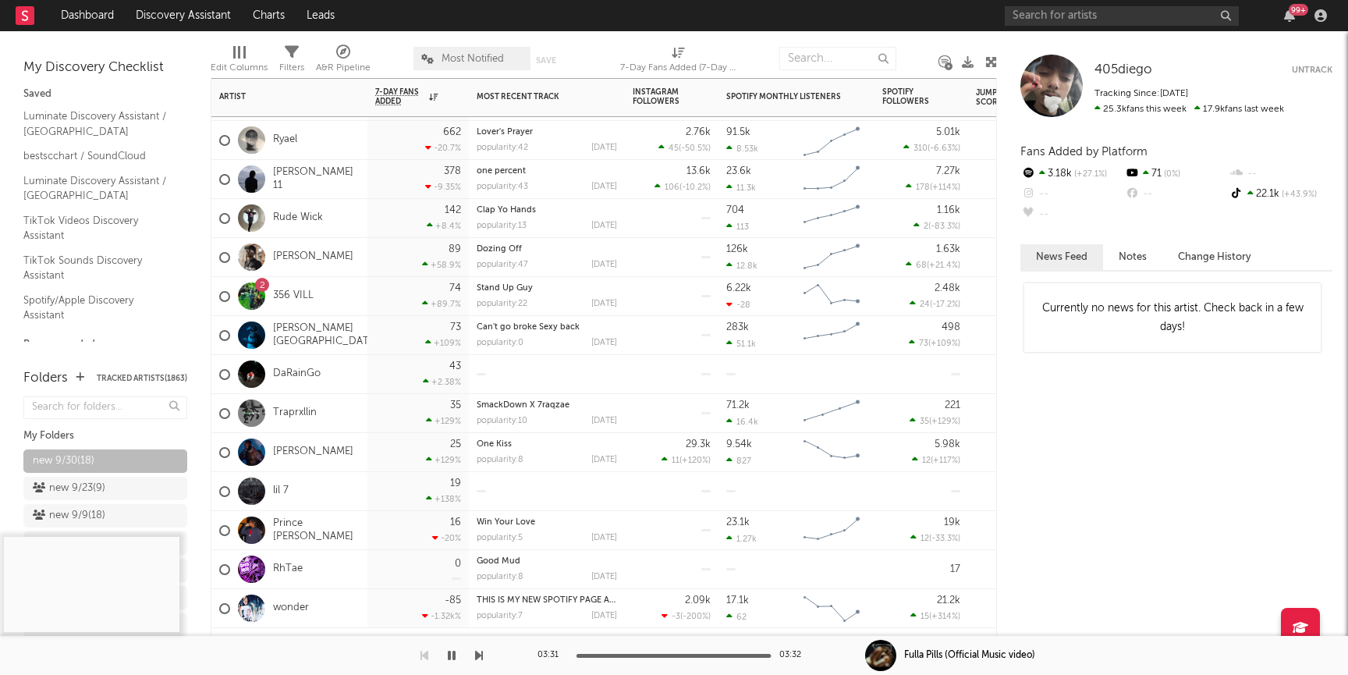
click at [282, 366] on div "DaRainGo" at bounding box center [269, 374] width 101 height 45
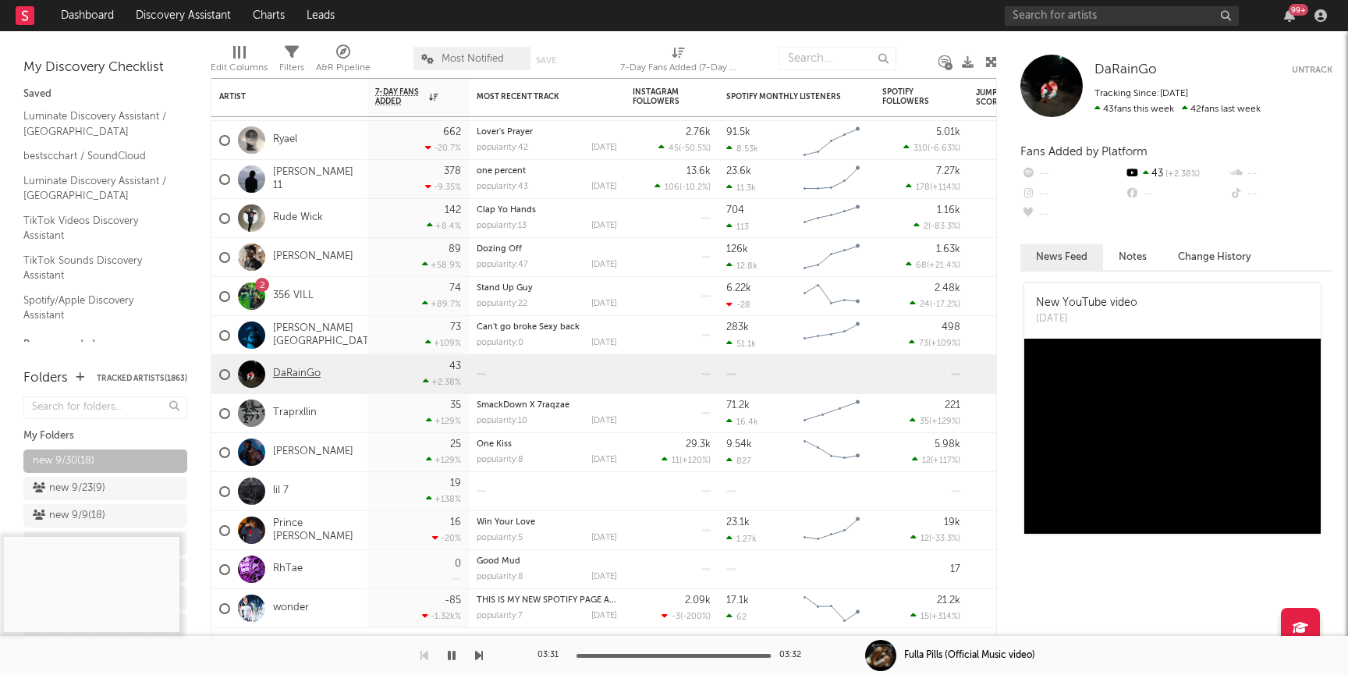
click at [287, 379] on link "DaRainGo" at bounding box center [297, 373] width 48 height 13
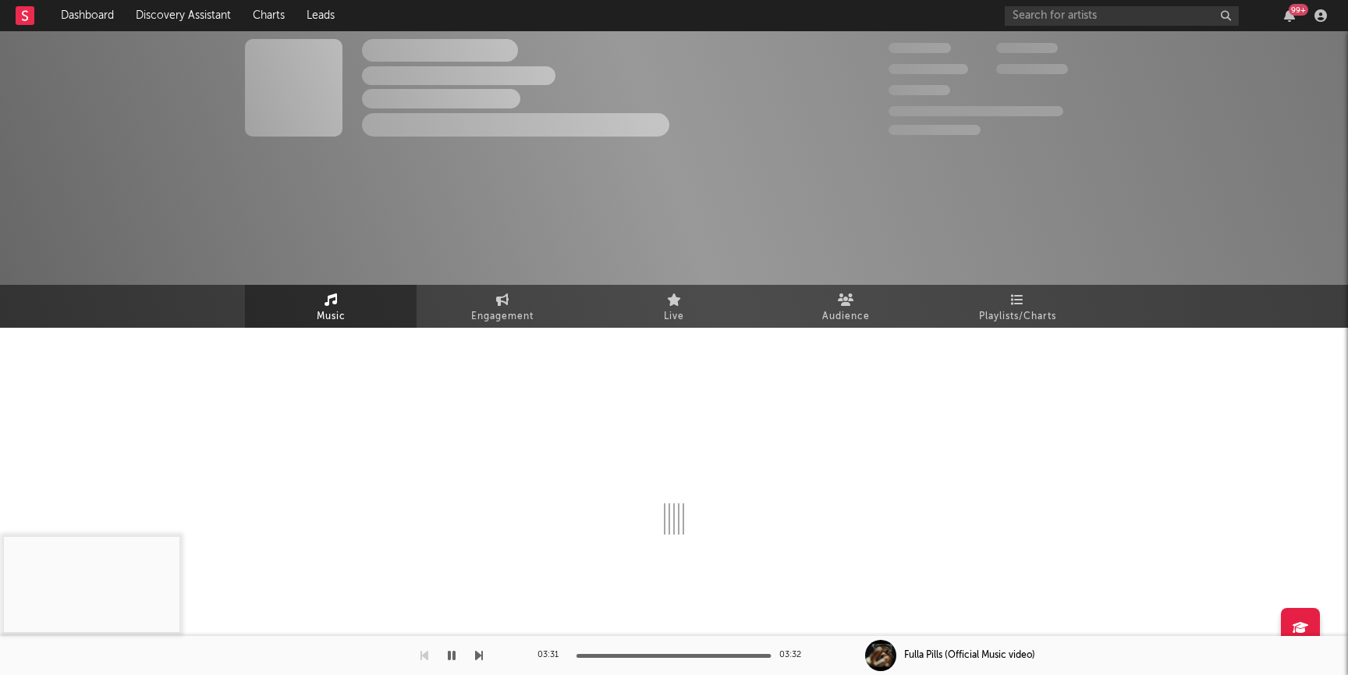
select select "1w"
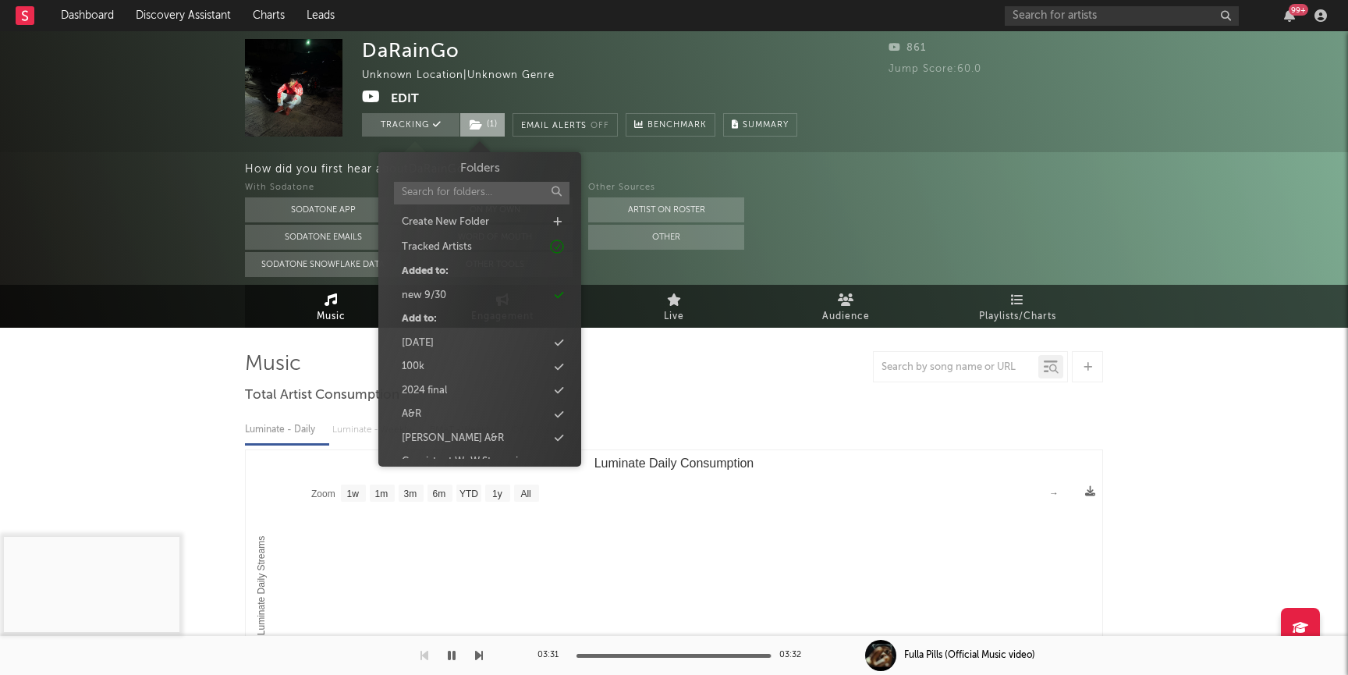
click at [477, 127] on icon at bounding box center [476, 124] width 13 height 11
click at [419, 302] on div "new 9/30" at bounding box center [424, 296] width 44 height 16
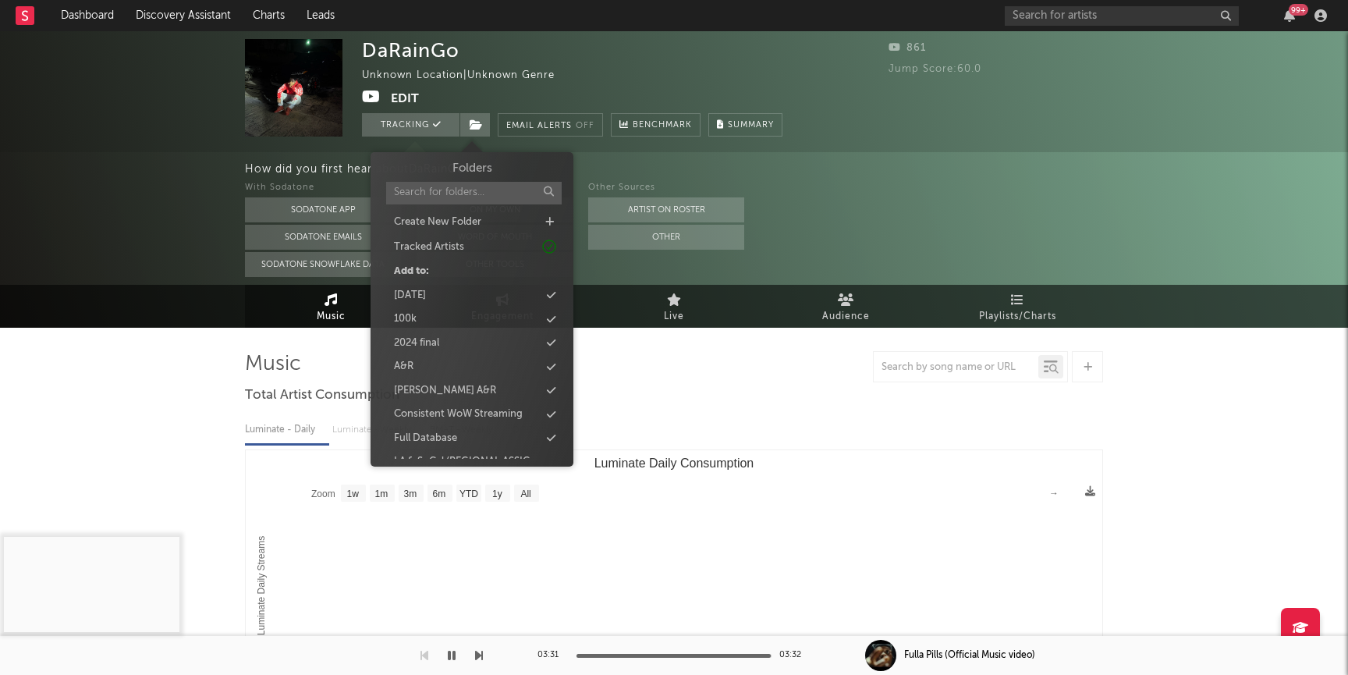
click at [98, 335] on div "DaRainGo Unknown Location | Unknown Genre Edit Tracking Email Alerts Off Benchm…" at bounding box center [674, 659] width 1348 height 1257
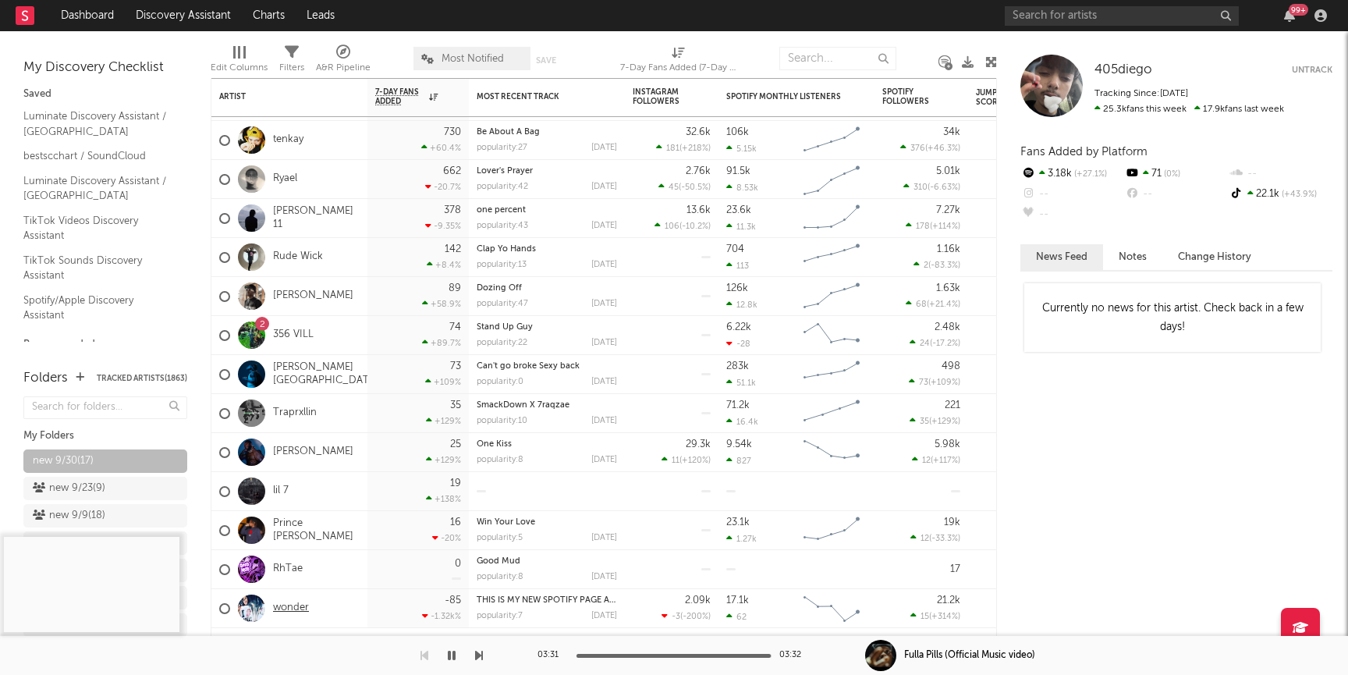
click at [299, 610] on link "wonder" at bounding box center [291, 607] width 36 height 13
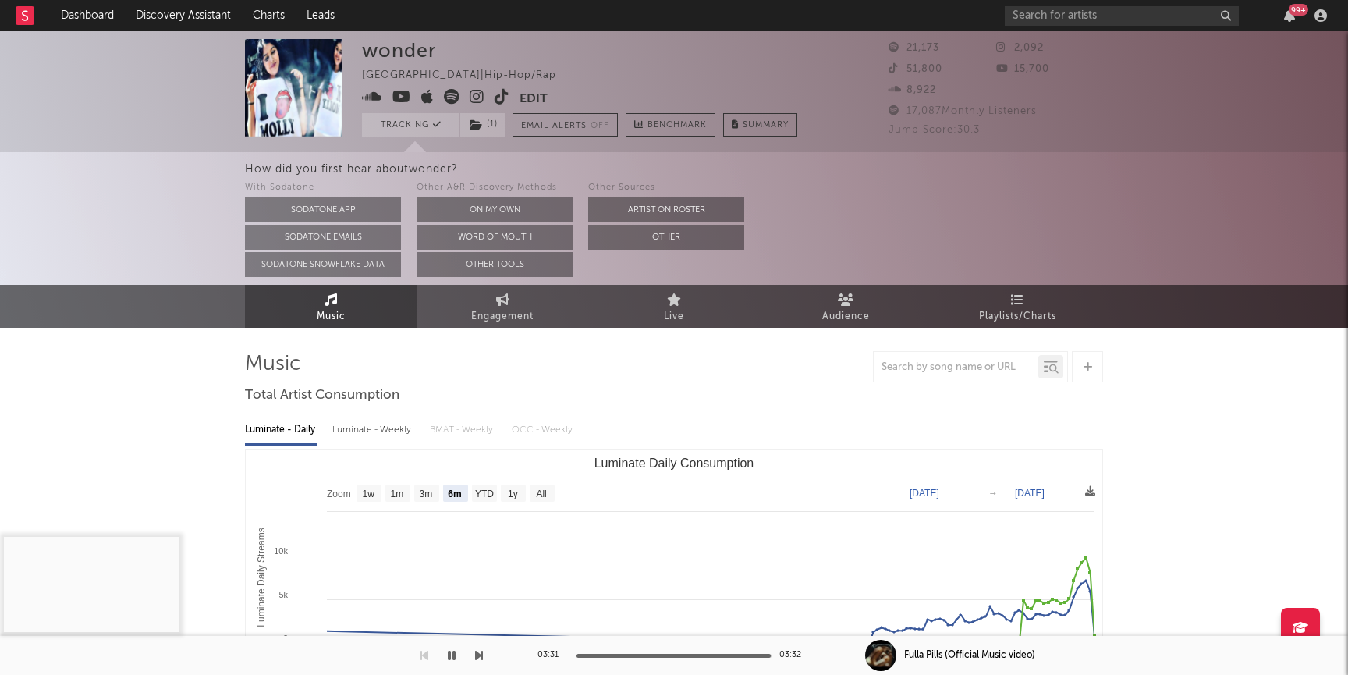
select select "6m"
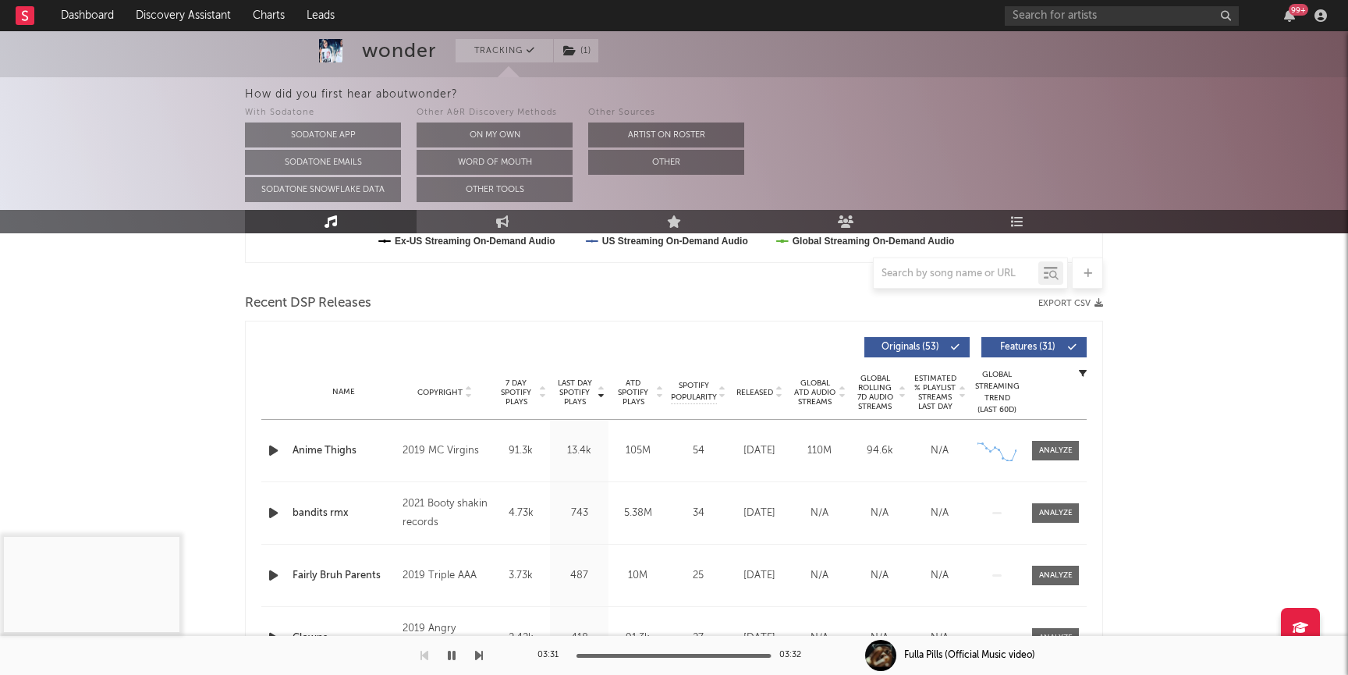
scroll to position [509, 0]
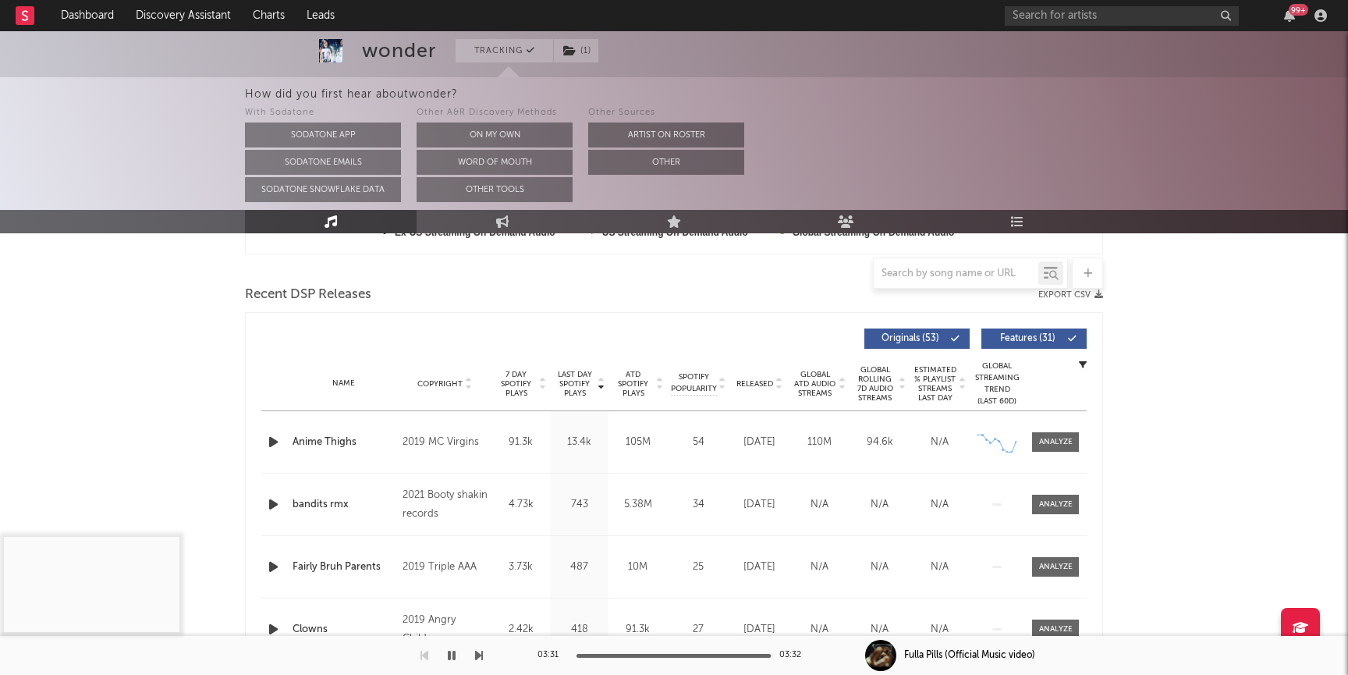
click at [278, 441] on icon "button" at bounding box center [273, 442] width 16 height 20
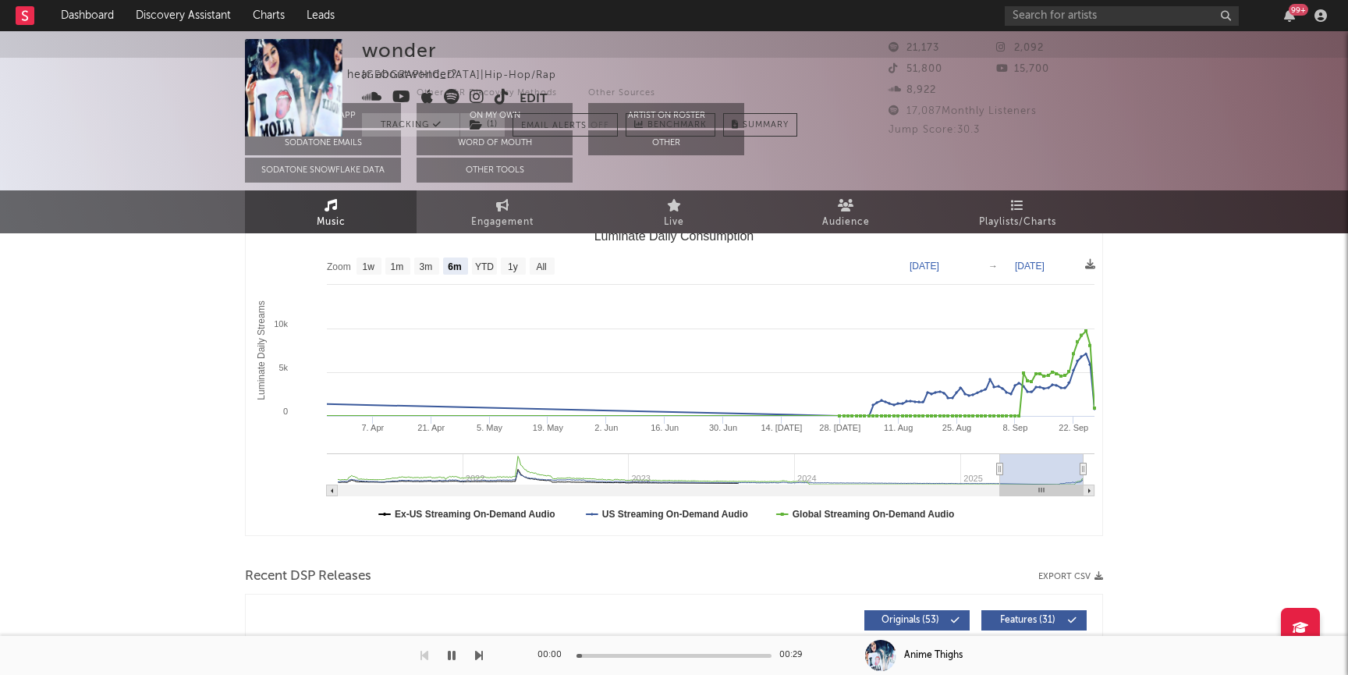
scroll to position [0, 0]
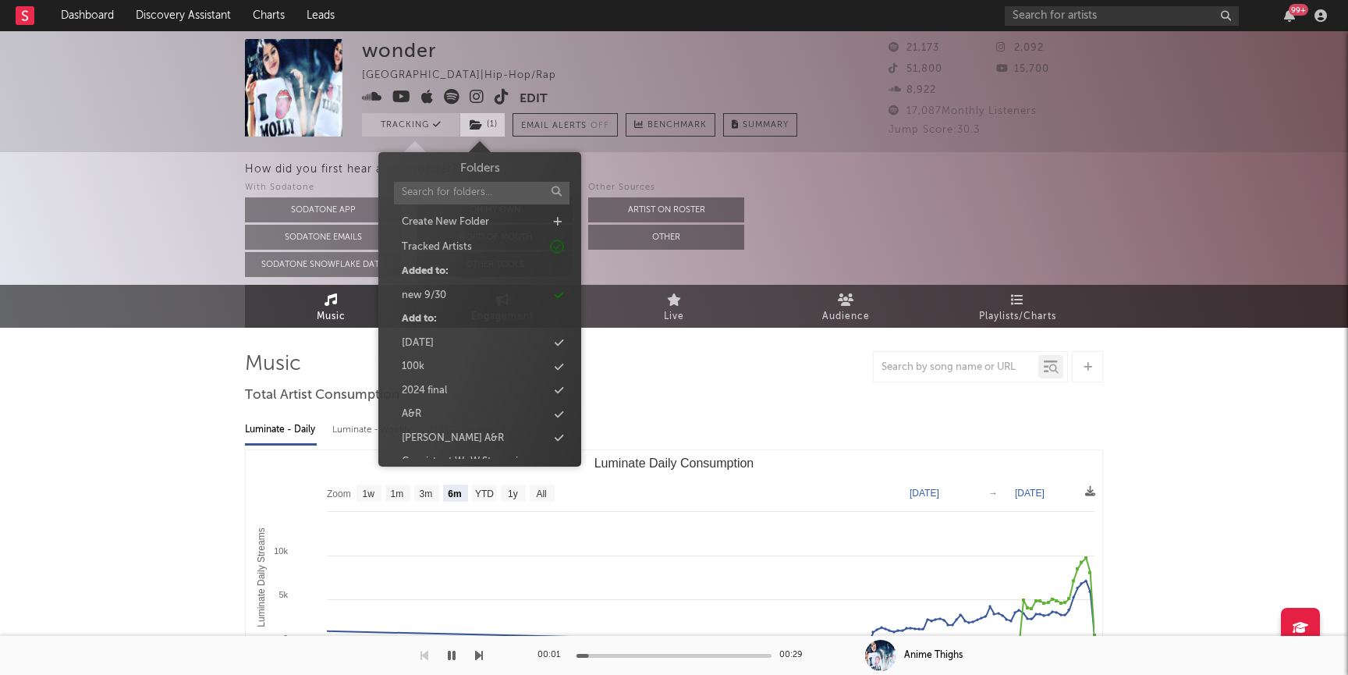
click at [479, 129] on icon at bounding box center [476, 124] width 13 height 11
click at [443, 291] on div "new 9/30" at bounding box center [424, 296] width 44 height 16
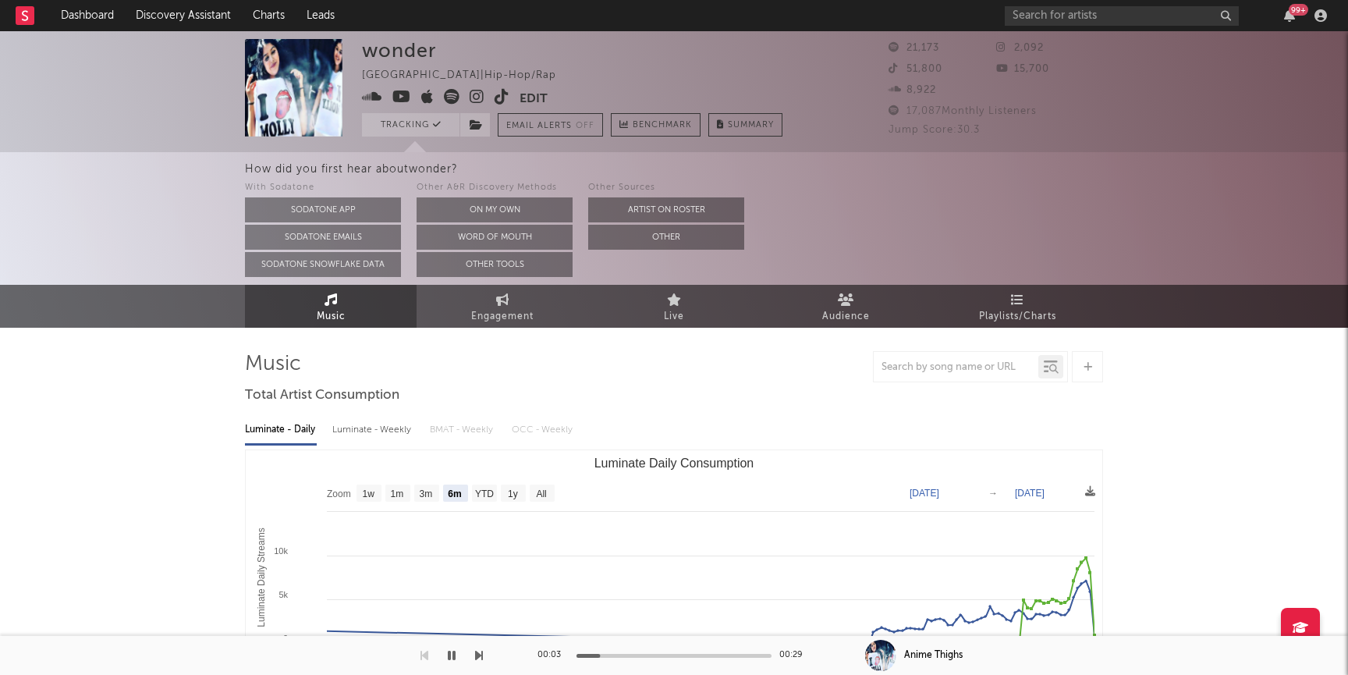
click at [50, 108] on div "wonder United States | Hip-Hop/Rap Edit Tracking Email Alerts Off Benchmark Sum…" at bounding box center [674, 91] width 1348 height 121
click at [92, 11] on link "Dashboard" at bounding box center [87, 15] width 75 height 31
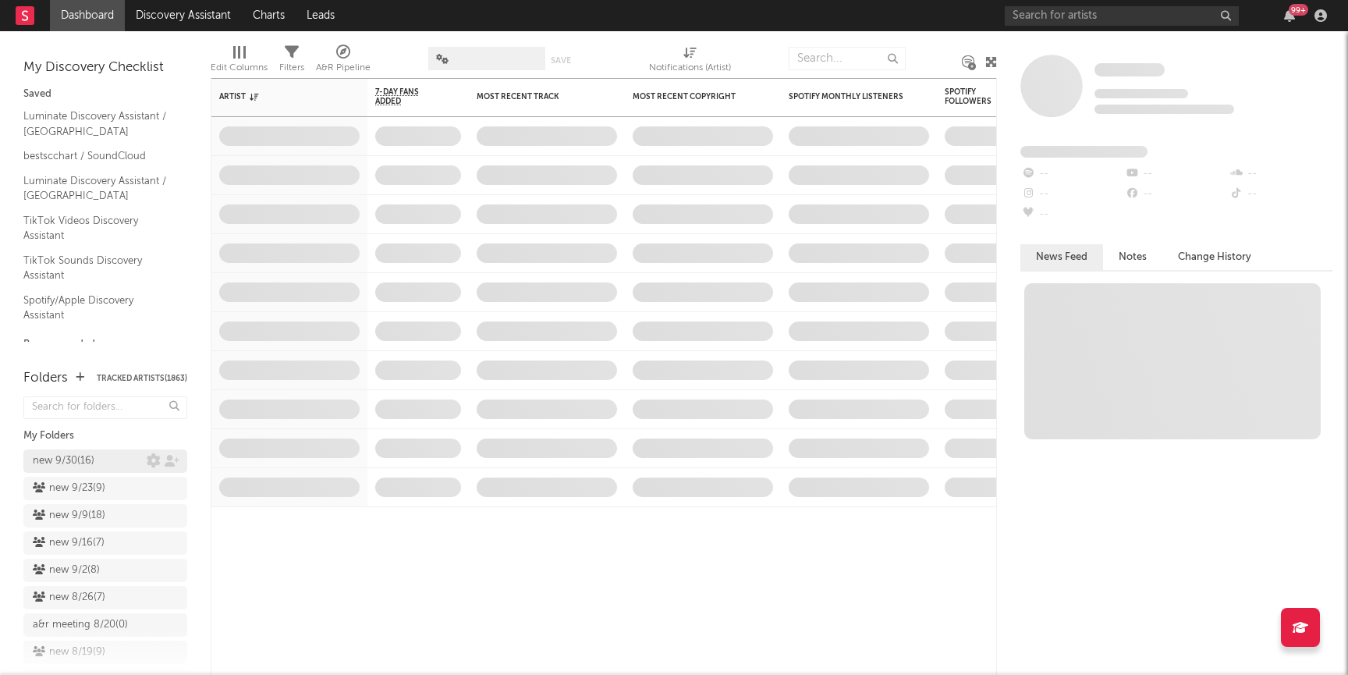
click at [94, 458] on div "new 9/30 ( 16 )" at bounding box center [64, 461] width 62 height 19
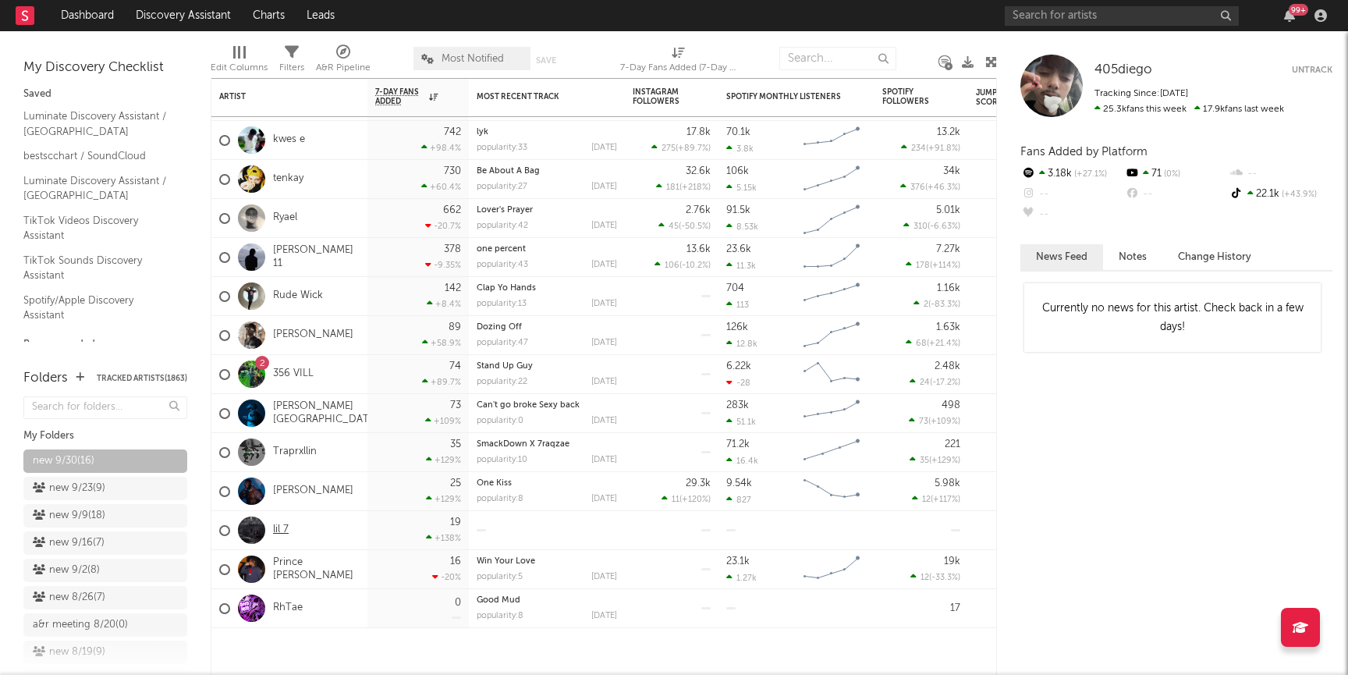
click at [285, 530] on link "lil 7" at bounding box center [281, 529] width 16 height 13
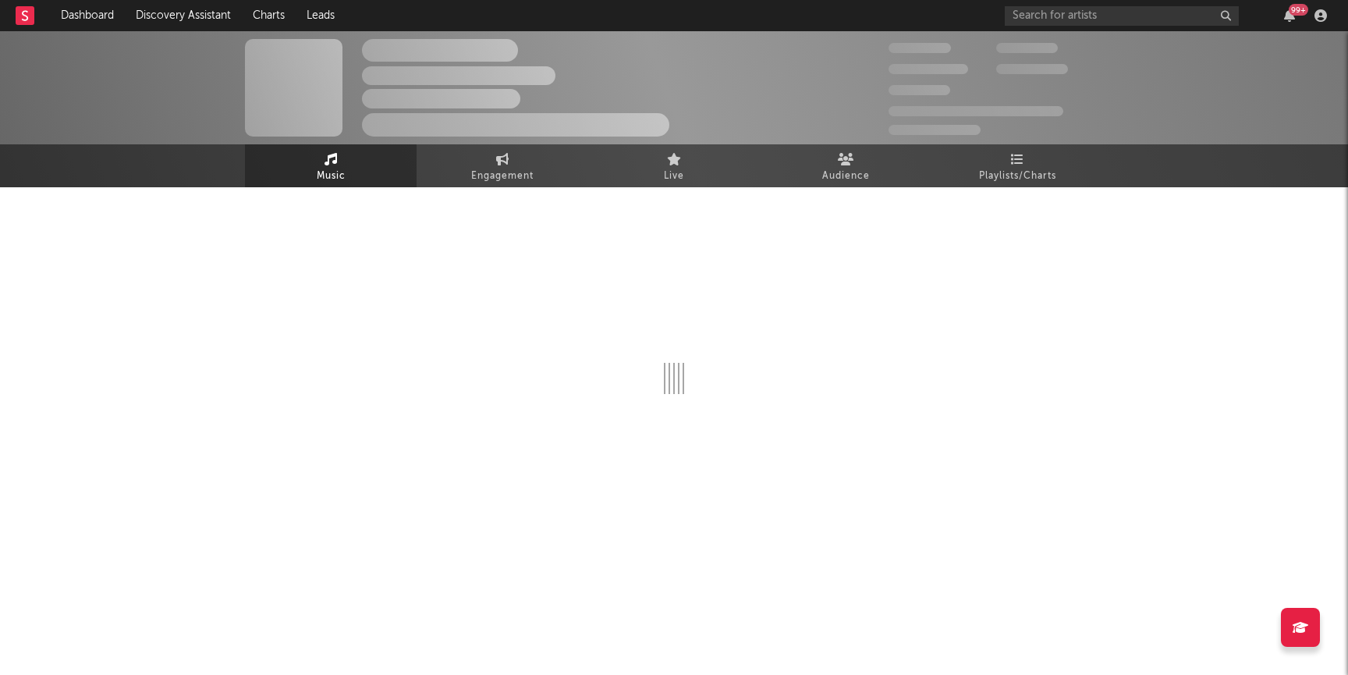
select select "1w"
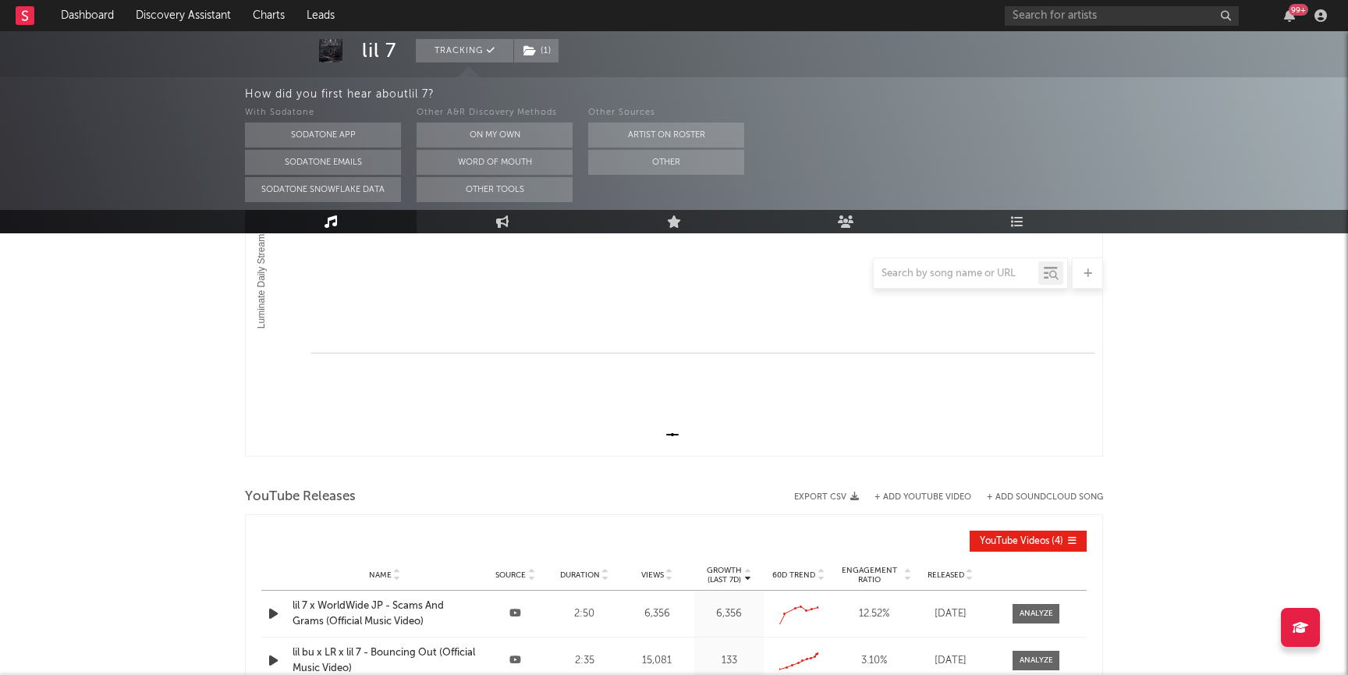
scroll to position [566, 0]
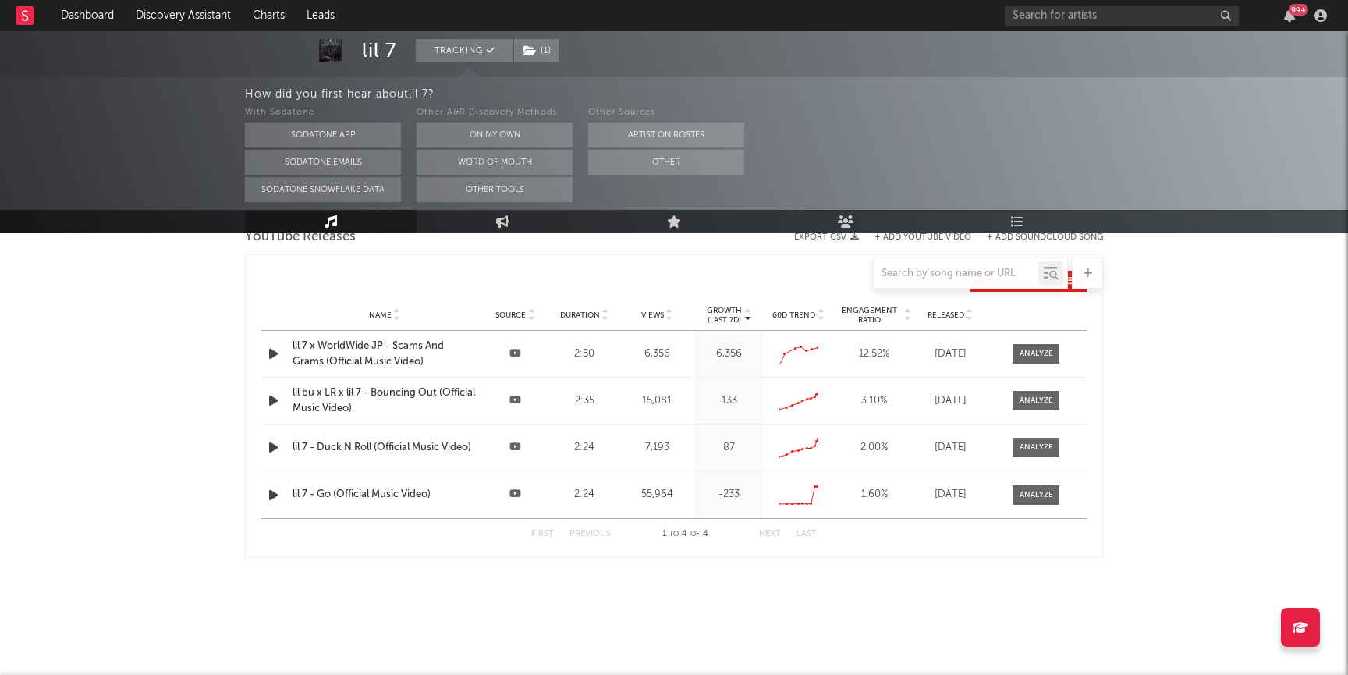
click at [270, 353] on icon "button" at bounding box center [273, 354] width 16 height 20
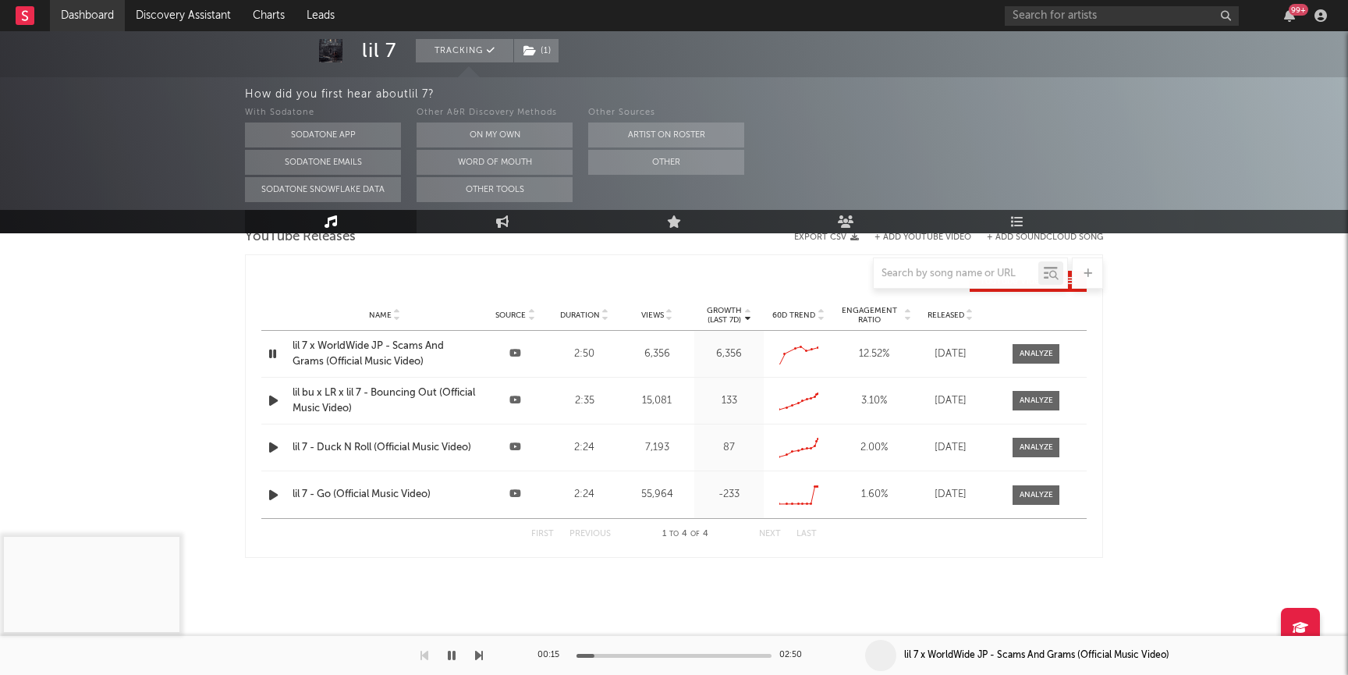
click at [99, 17] on link "Dashboard" at bounding box center [87, 15] width 75 height 31
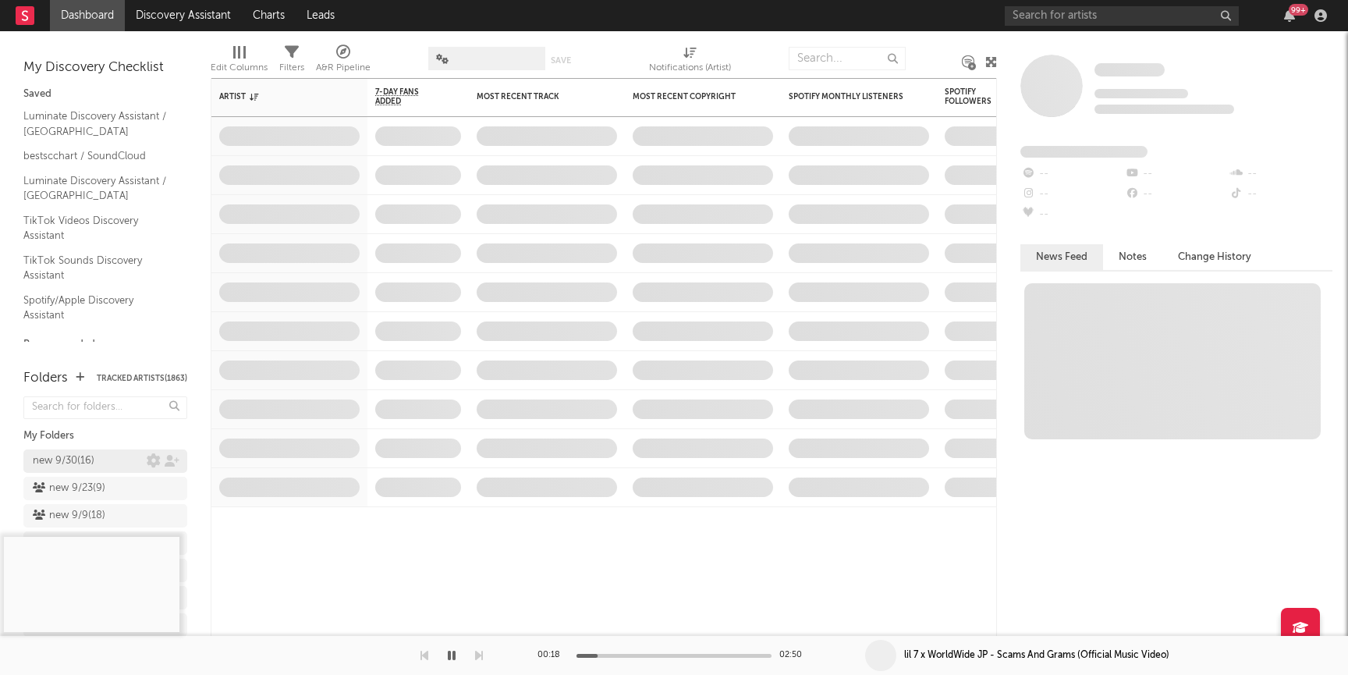
click at [100, 450] on link "new 9/30 ( 16 )" at bounding box center [105, 460] width 164 height 23
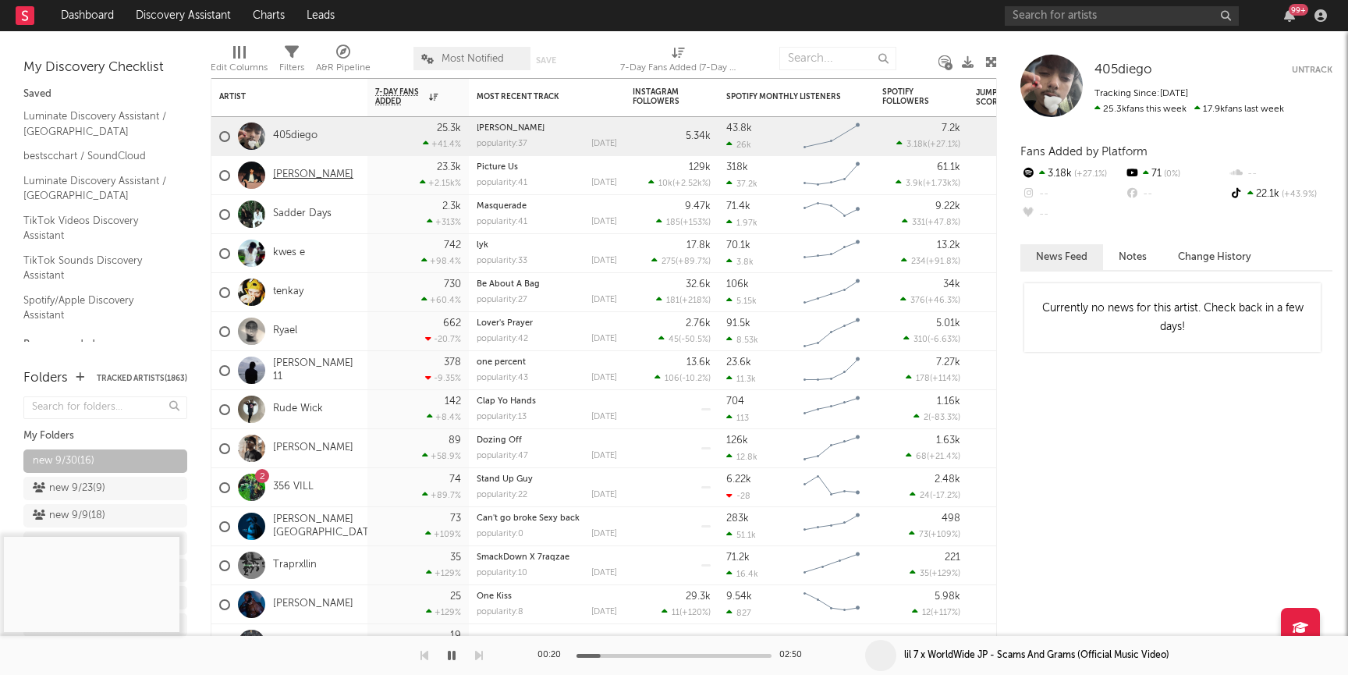
click at [278, 174] on link "[PERSON_NAME]" at bounding box center [313, 174] width 80 height 13
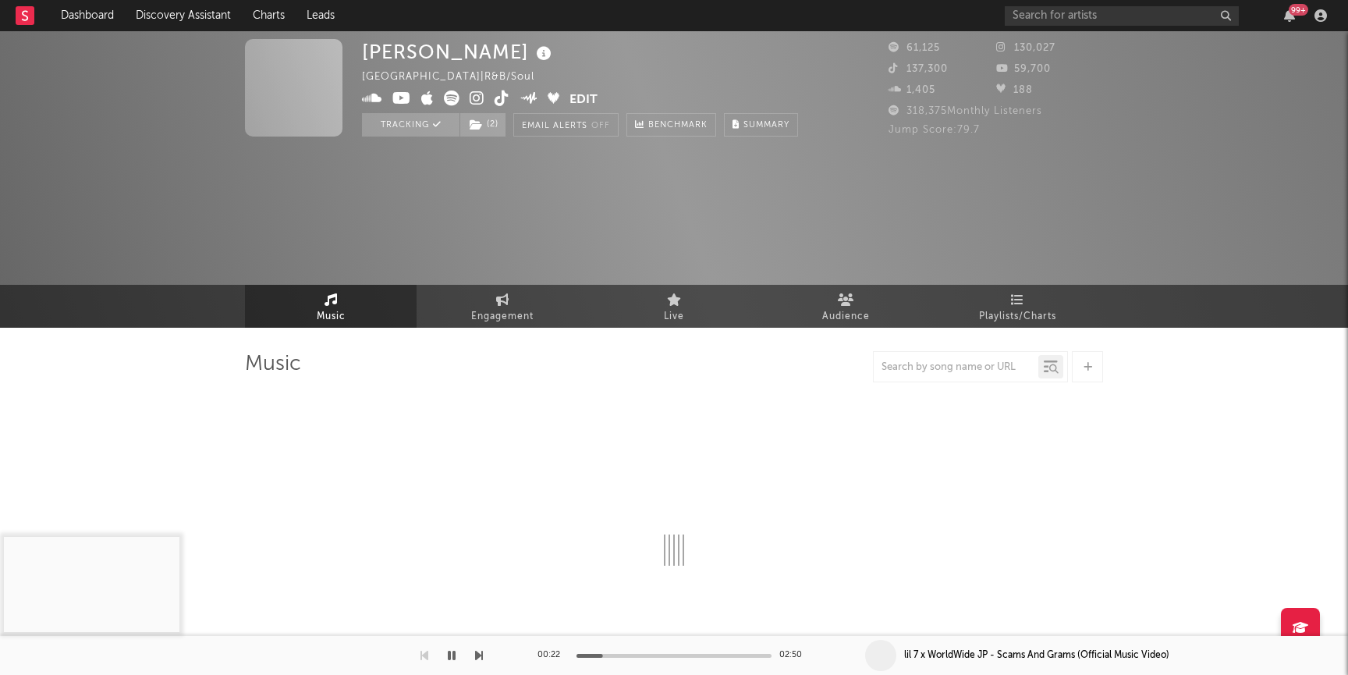
select select "6m"
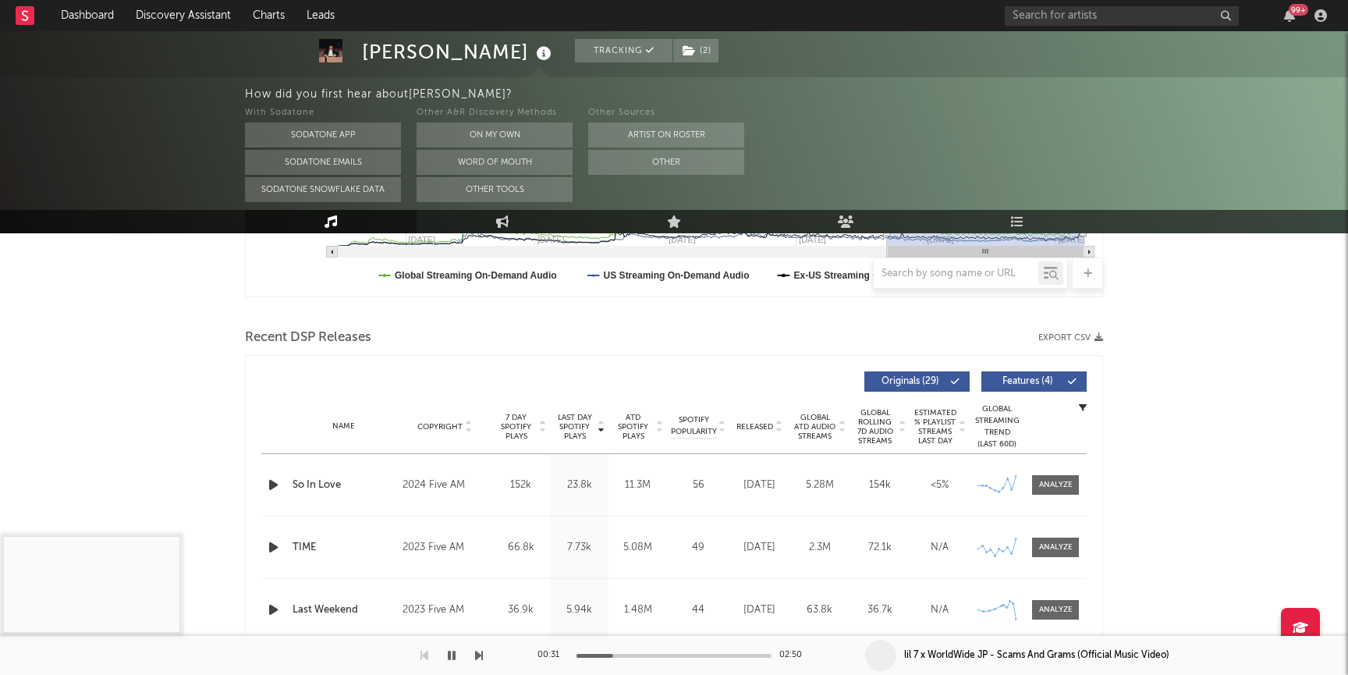
scroll to position [498, 0]
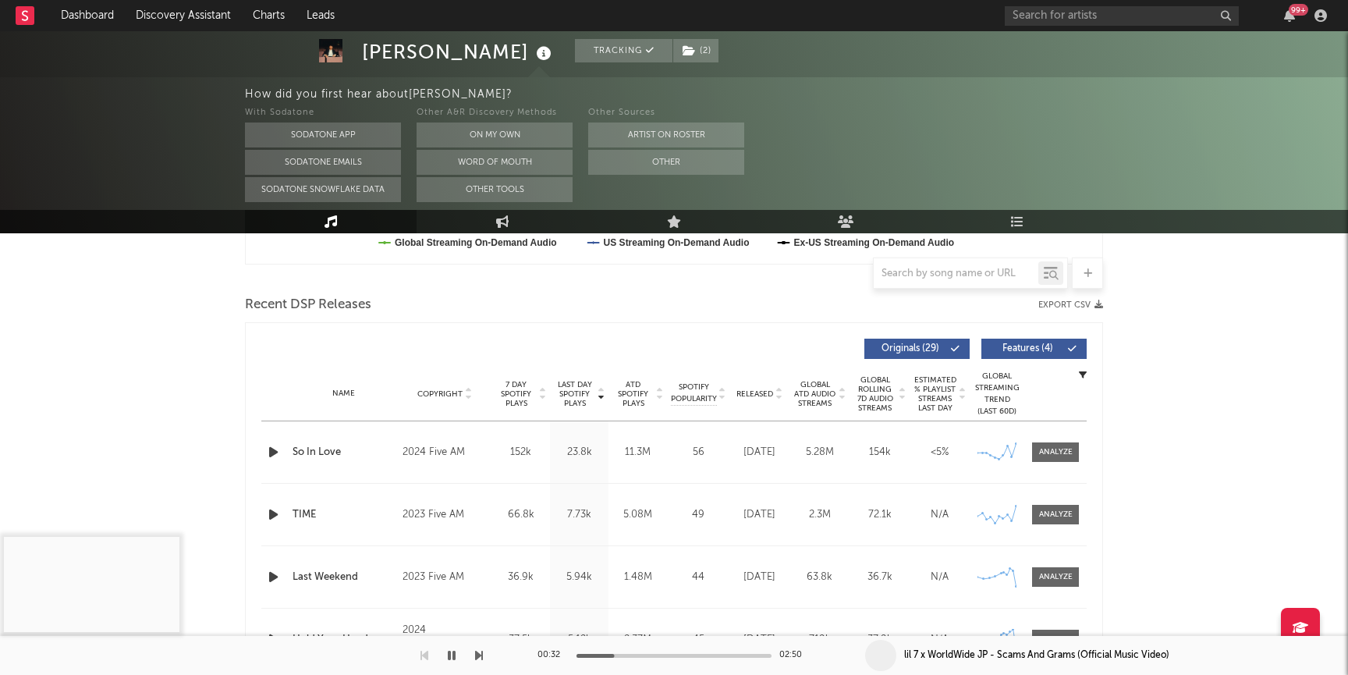
click at [271, 454] on icon "button" at bounding box center [273, 452] width 16 height 20
click at [770, 392] on span "Released" at bounding box center [754, 393] width 37 height 9
click at [1034, 456] on span at bounding box center [1055, 452] width 47 height 20
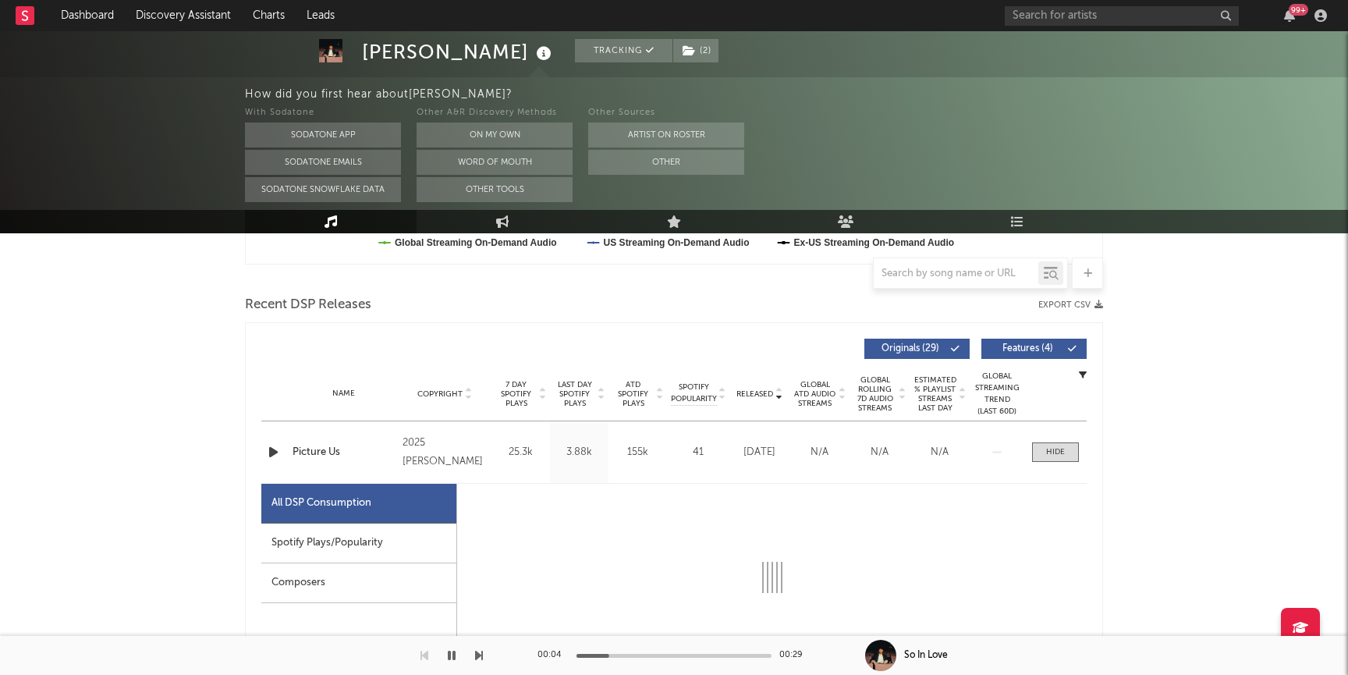
scroll to position [645, 0]
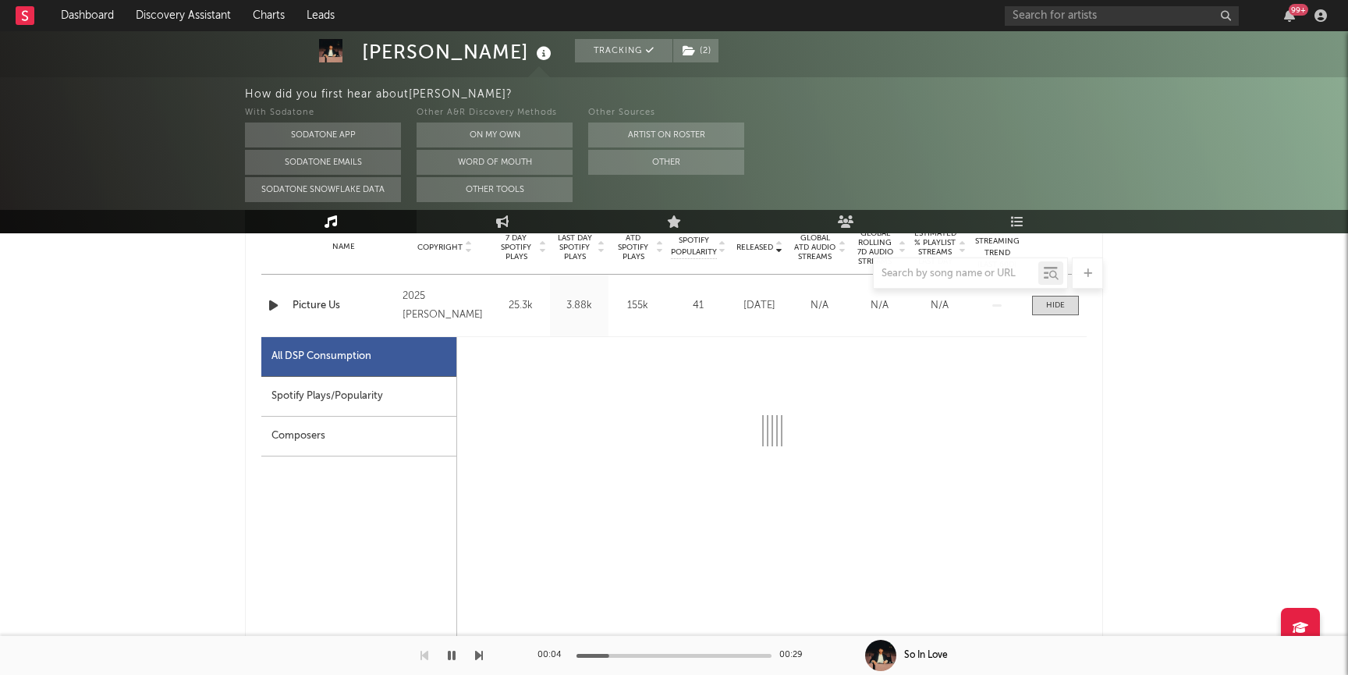
select select "1w"
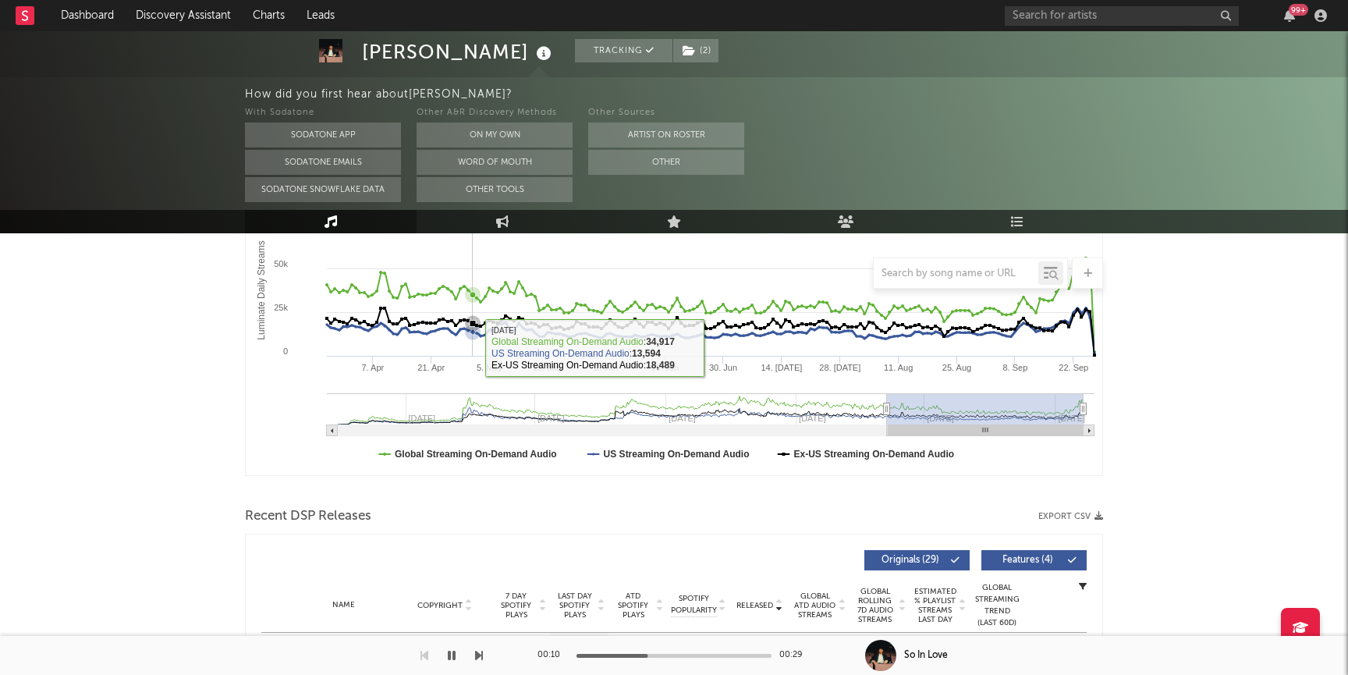
scroll to position [0, 0]
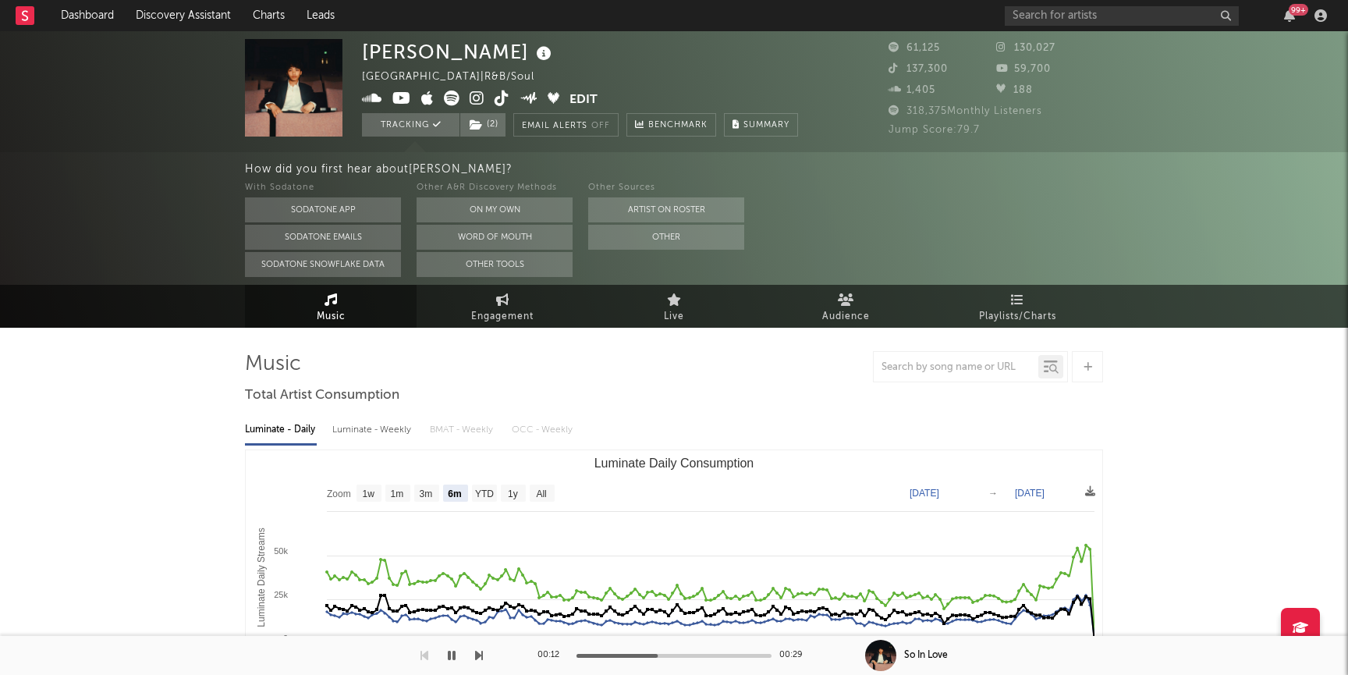
click at [475, 98] on icon at bounding box center [477, 98] width 15 height 16
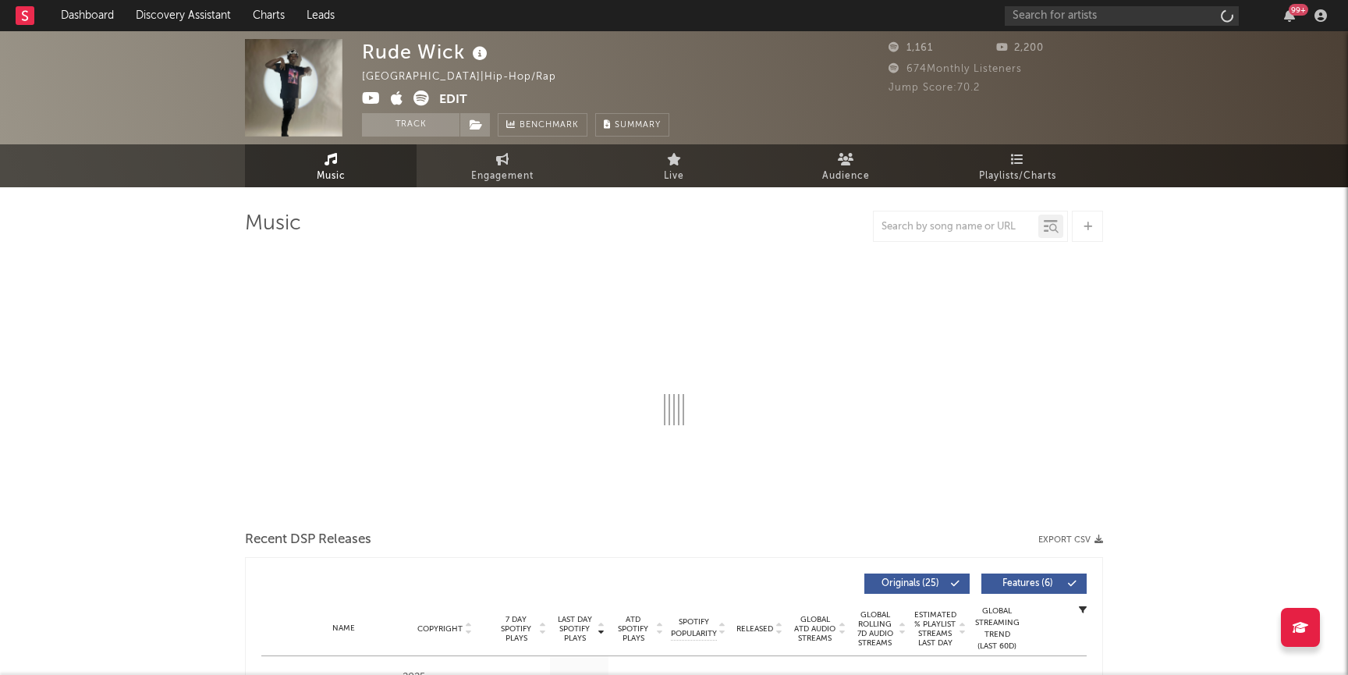
select select "1w"
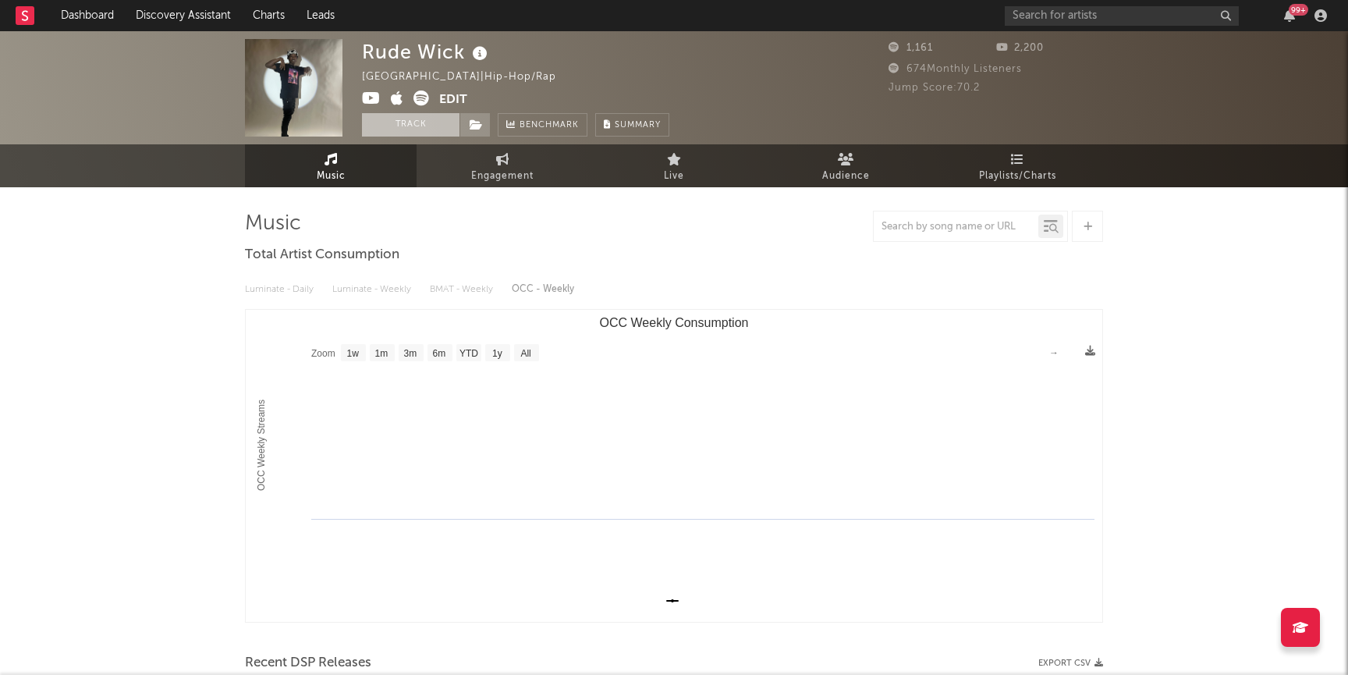
click at [420, 126] on button "Track" at bounding box center [411, 124] width 98 height 23
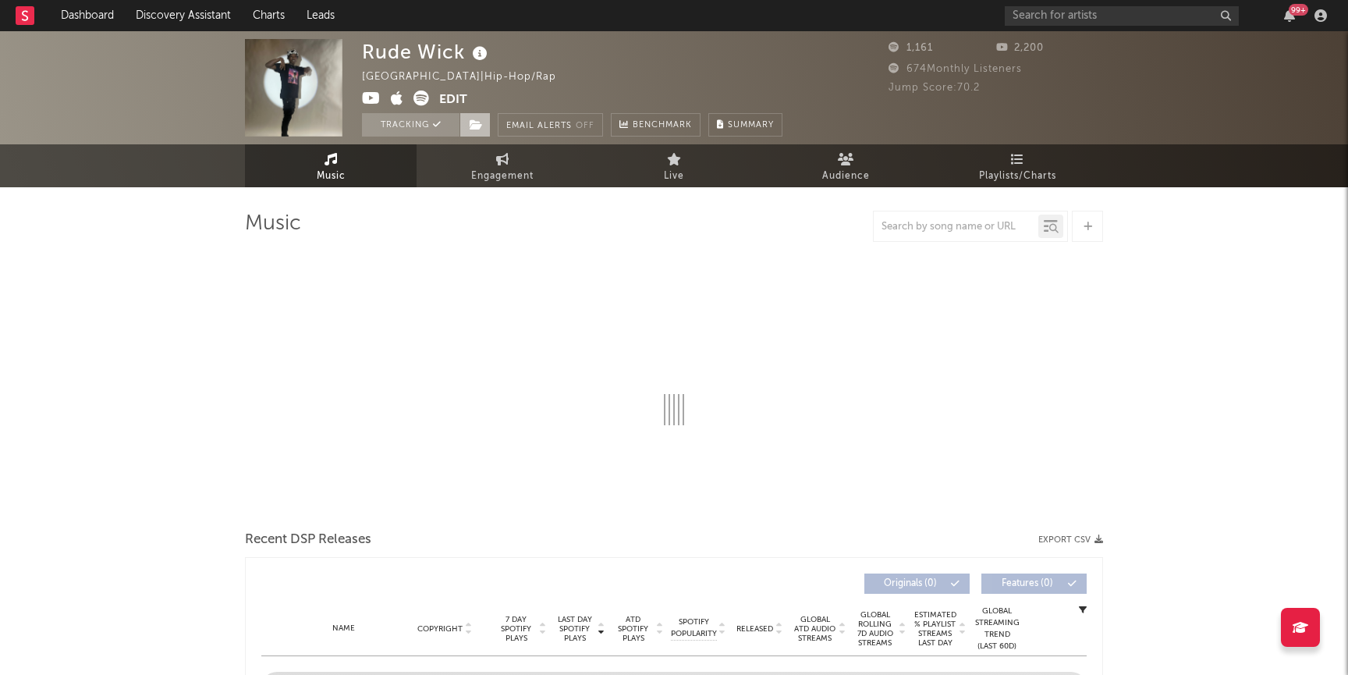
click at [470, 126] on icon at bounding box center [476, 124] width 13 height 11
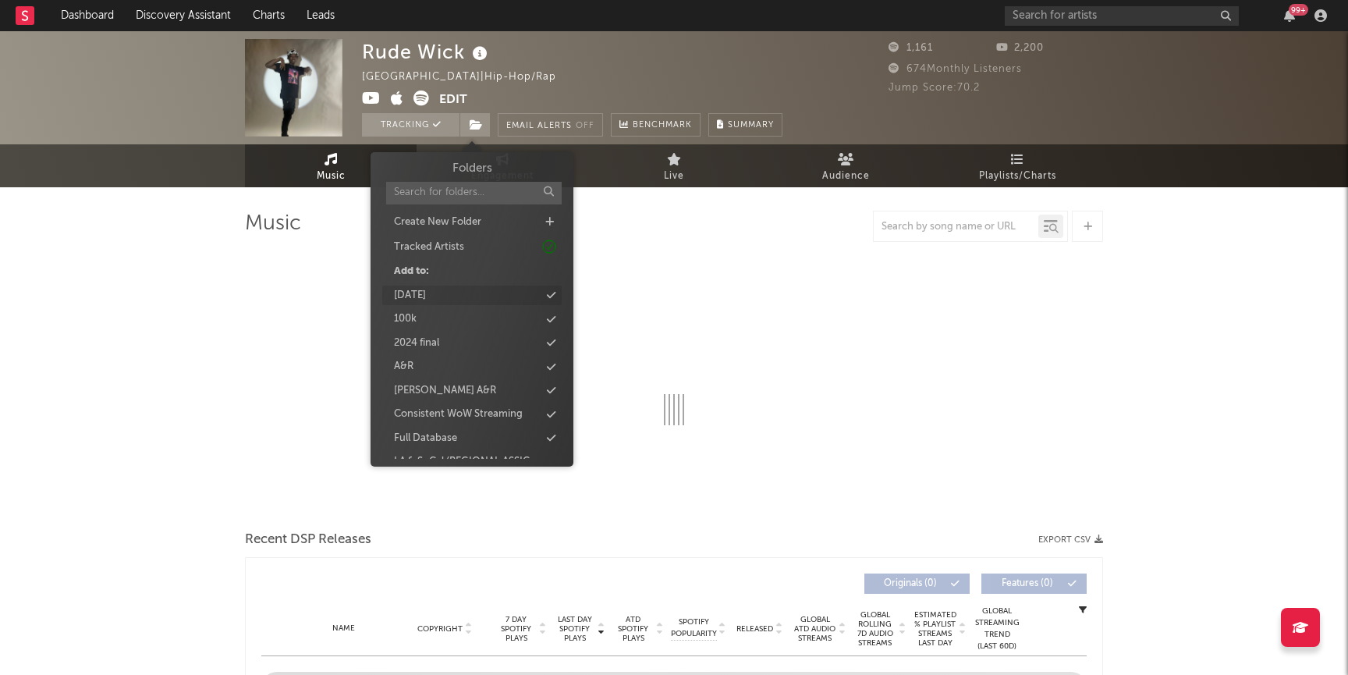
select select "1w"
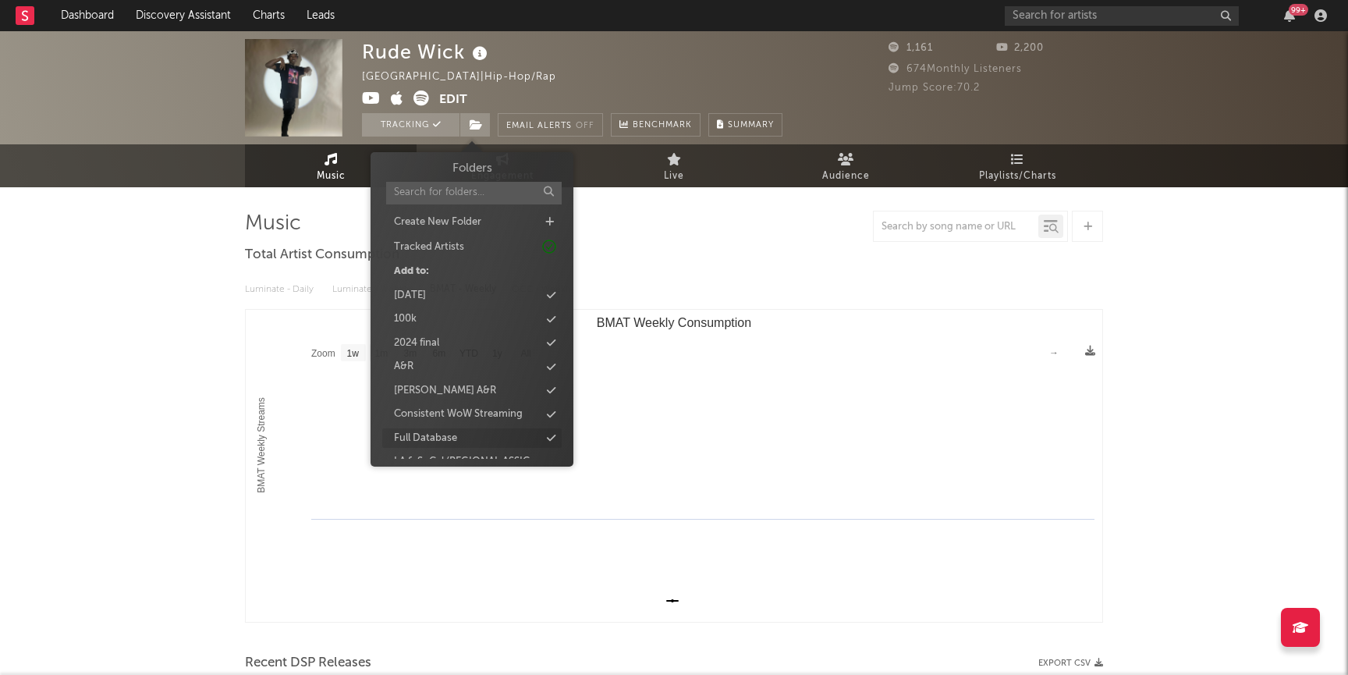
click at [450, 438] on div "Full Database" at bounding box center [425, 439] width 63 height 16
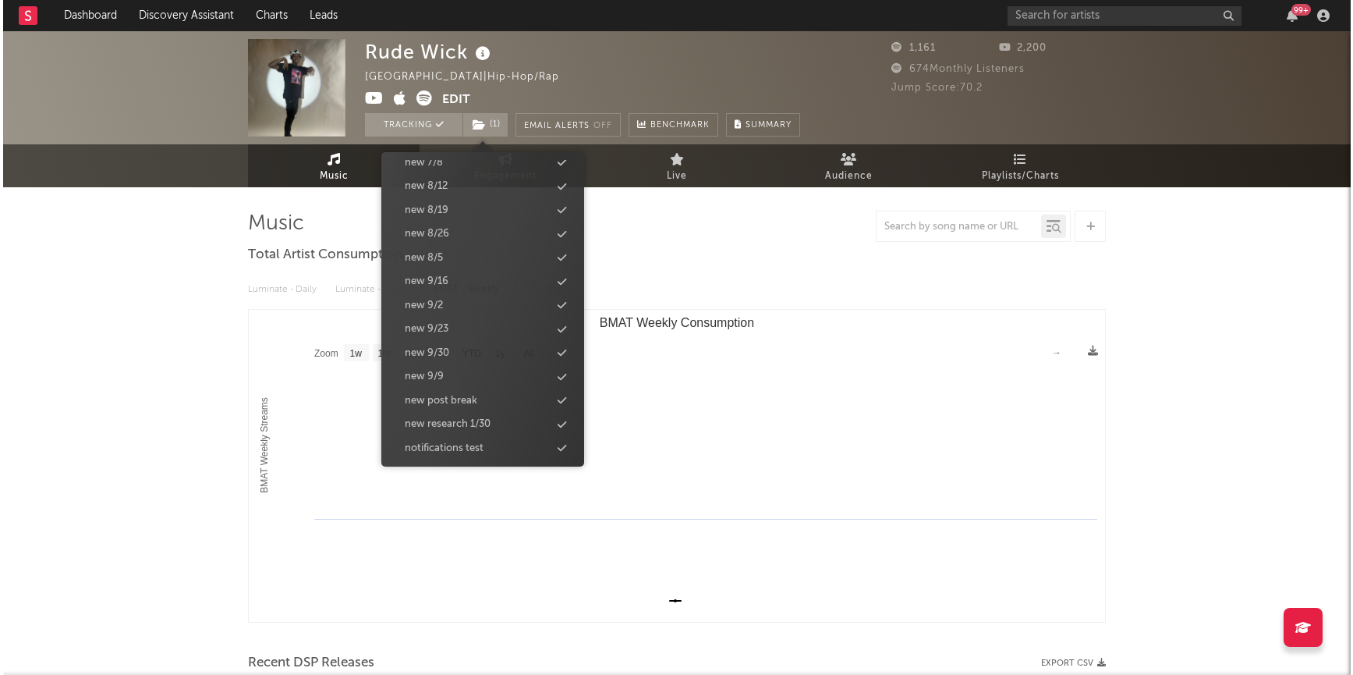
scroll to position [1635, 0]
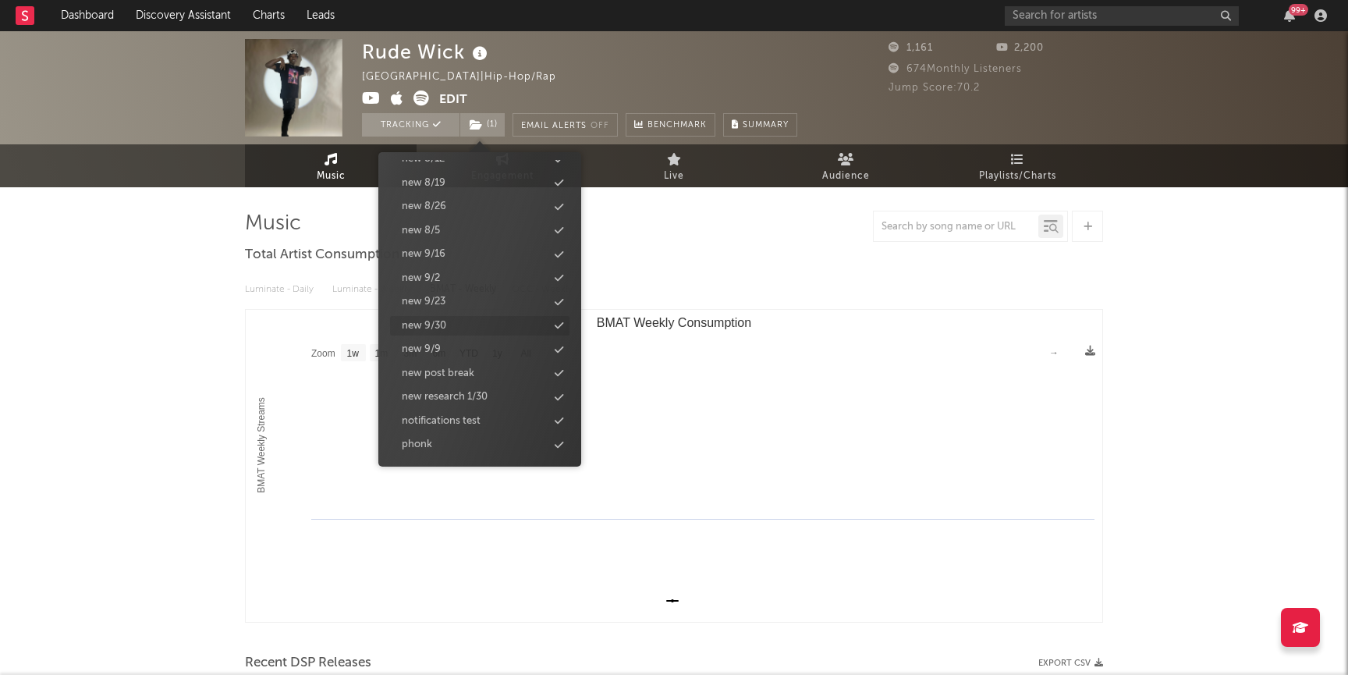
click at [446, 319] on div "new 9/30" at bounding box center [479, 326] width 179 height 20
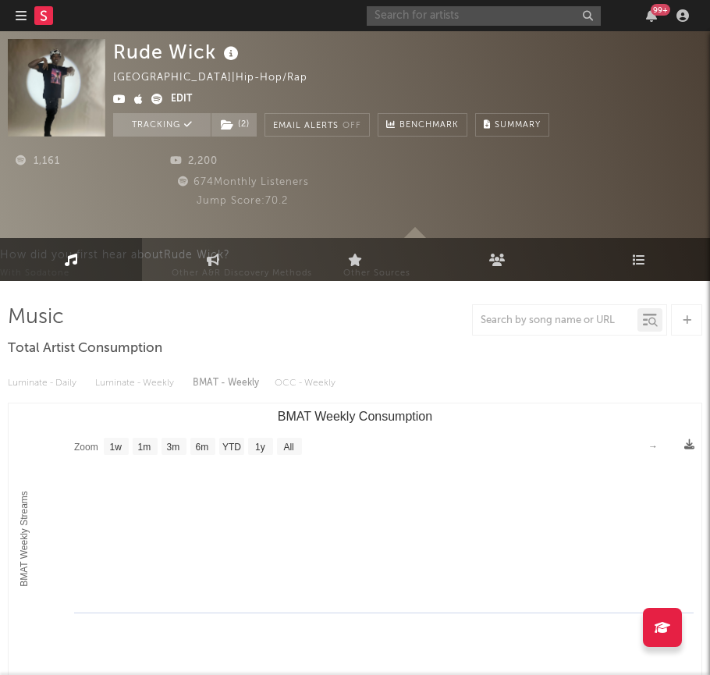
click at [447, 14] on input "text" at bounding box center [484, 16] width 234 height 20
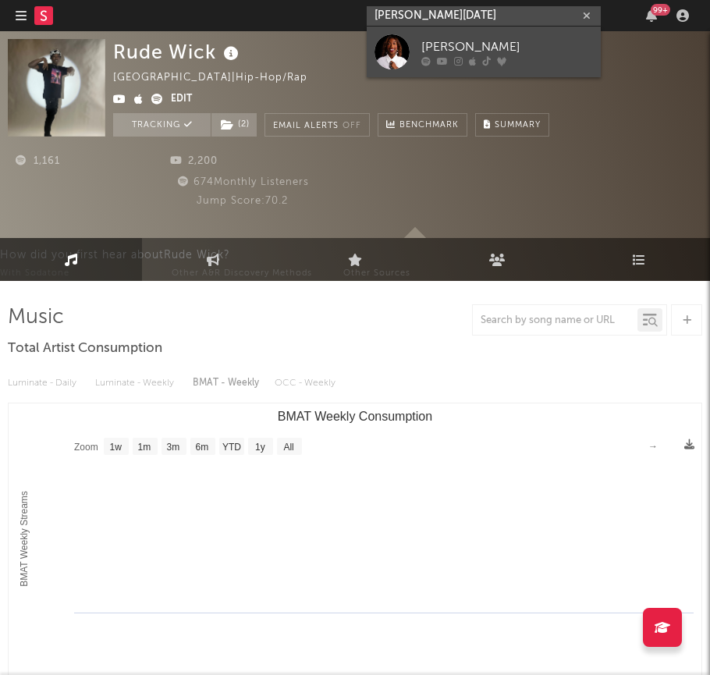
type input "victoria noel"
click at [472, 55] on div "Victoria Noelle" at bounding box center [507, 46] width 172 height 19
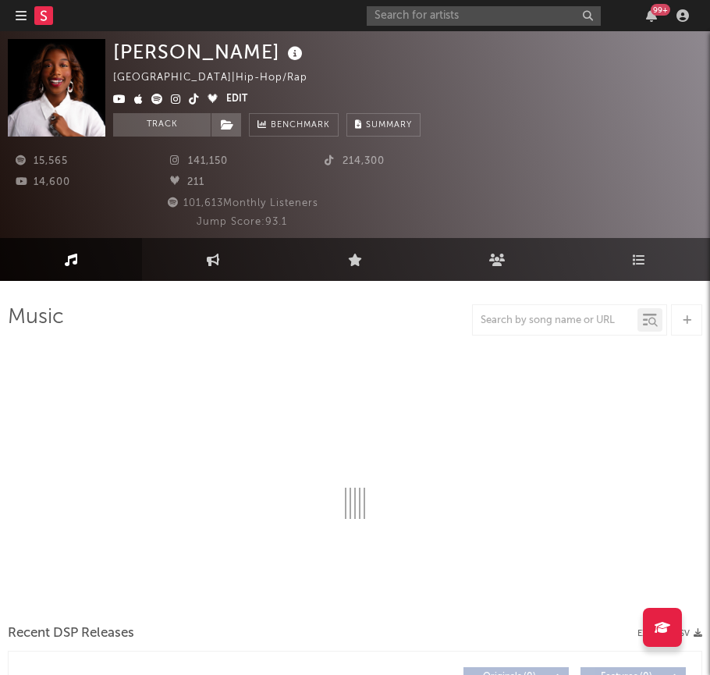
select select "1w"
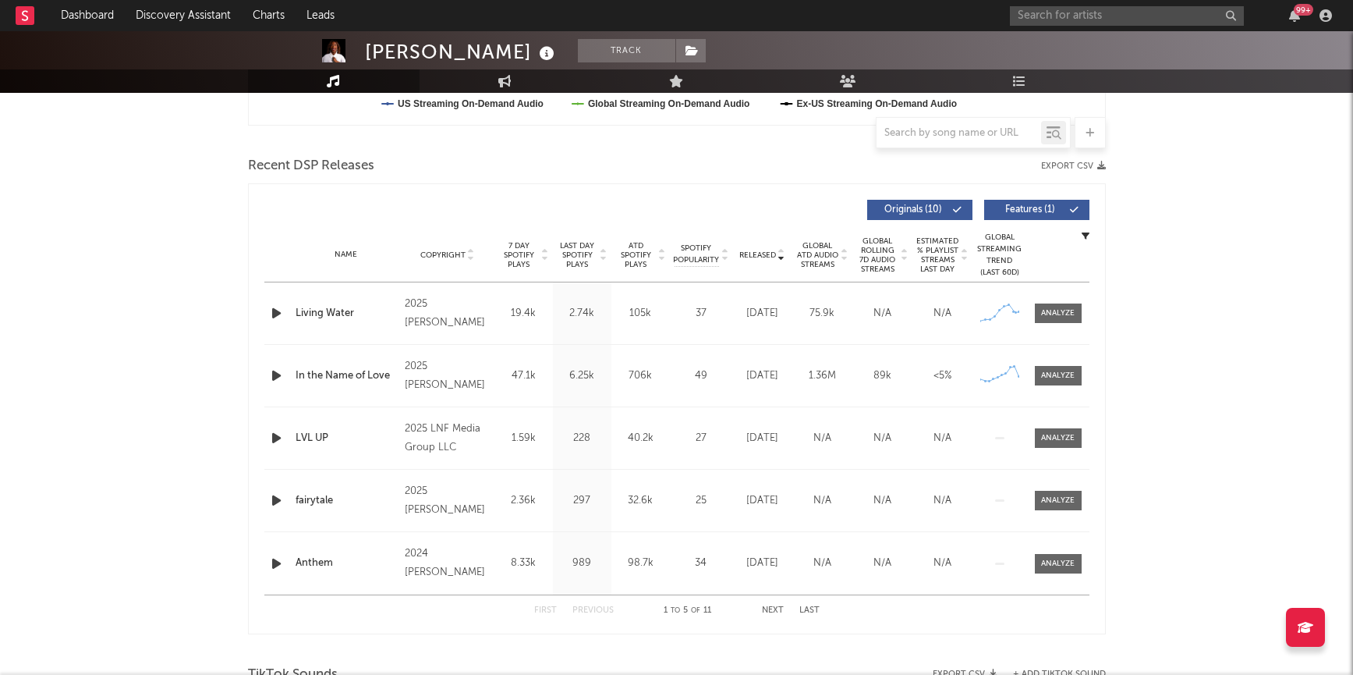
scroll to position [499, 0]
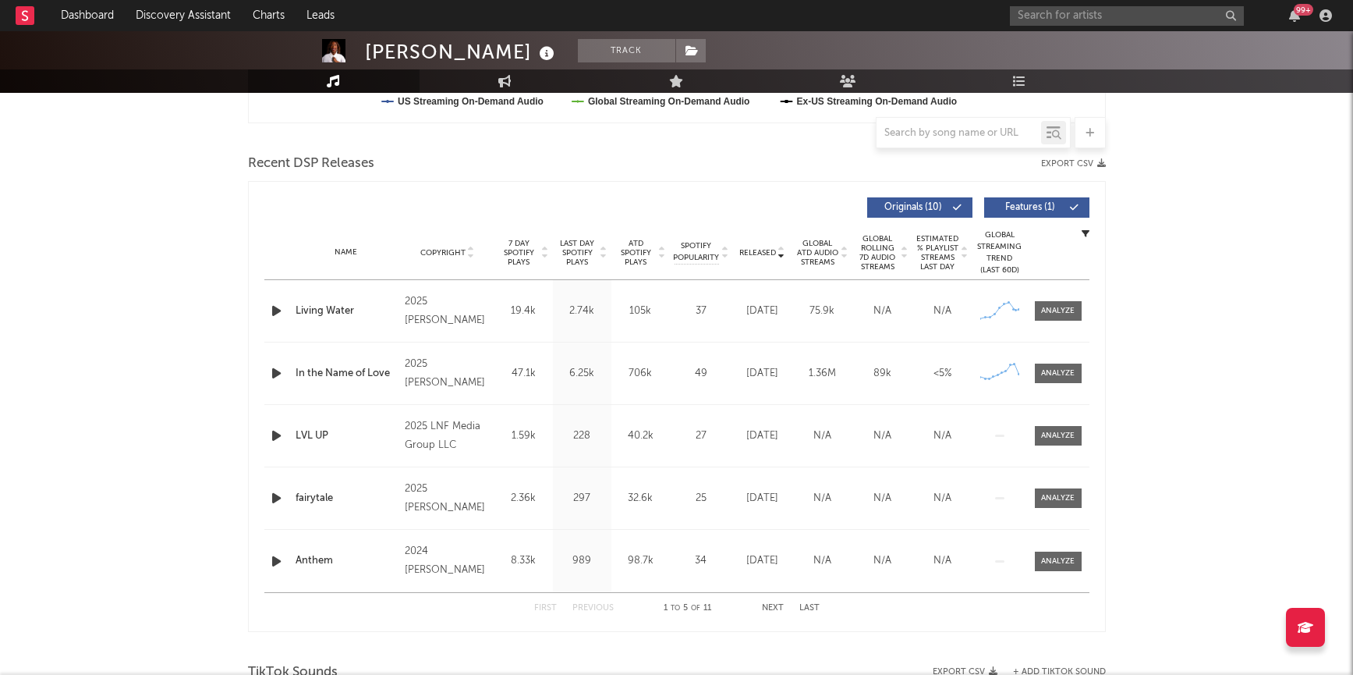
click at [758, 252] on span "Released" at bounding box center [757, 252] width 37 height 9
click at [756, 256] on span "Released" at bounding box center [757, 252] width 37 height 9
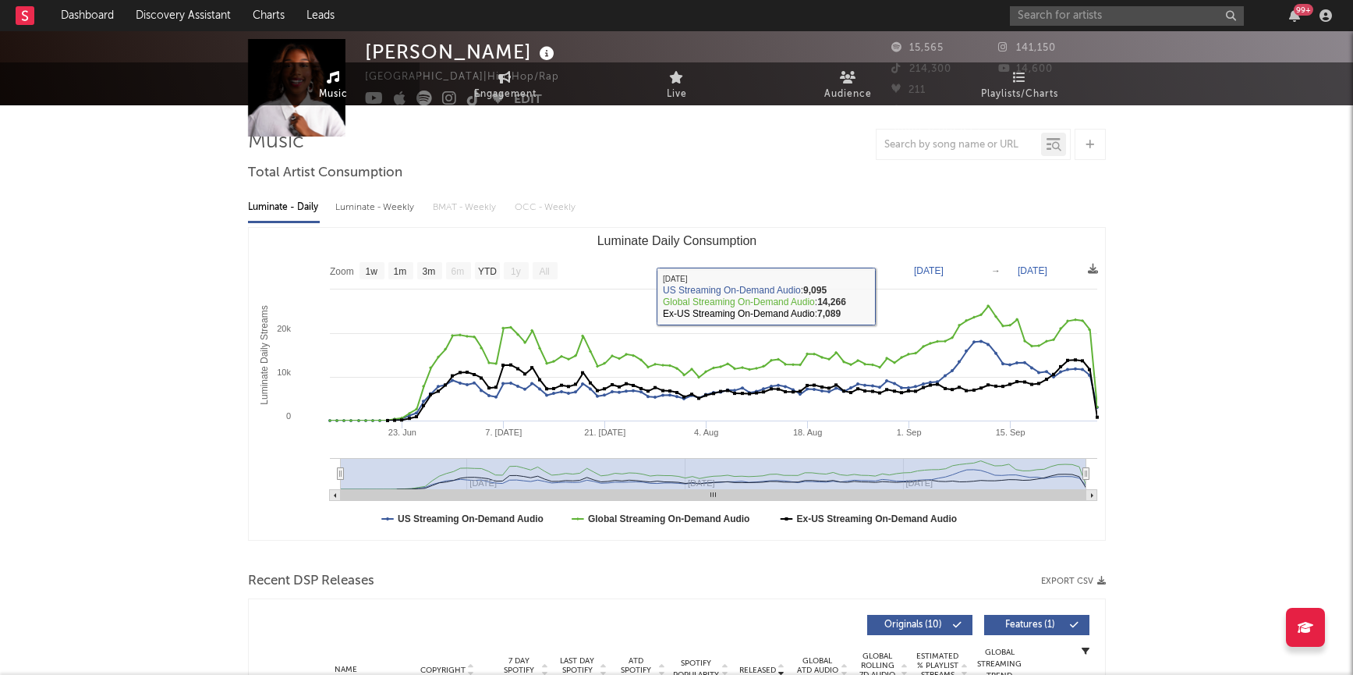
scroll to position [0, 0]
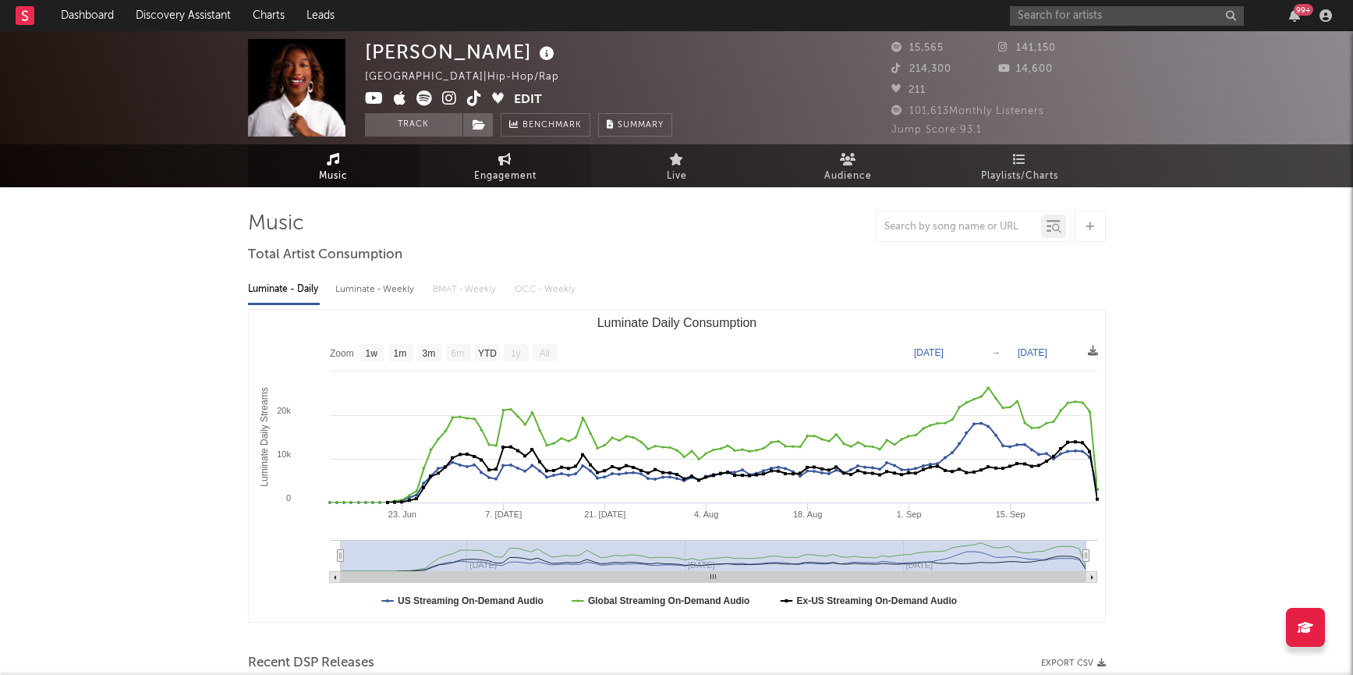
click at [477, 172] on span "Engagement" at bounding box center [505, 176] width 62 height 19
select select "1w"
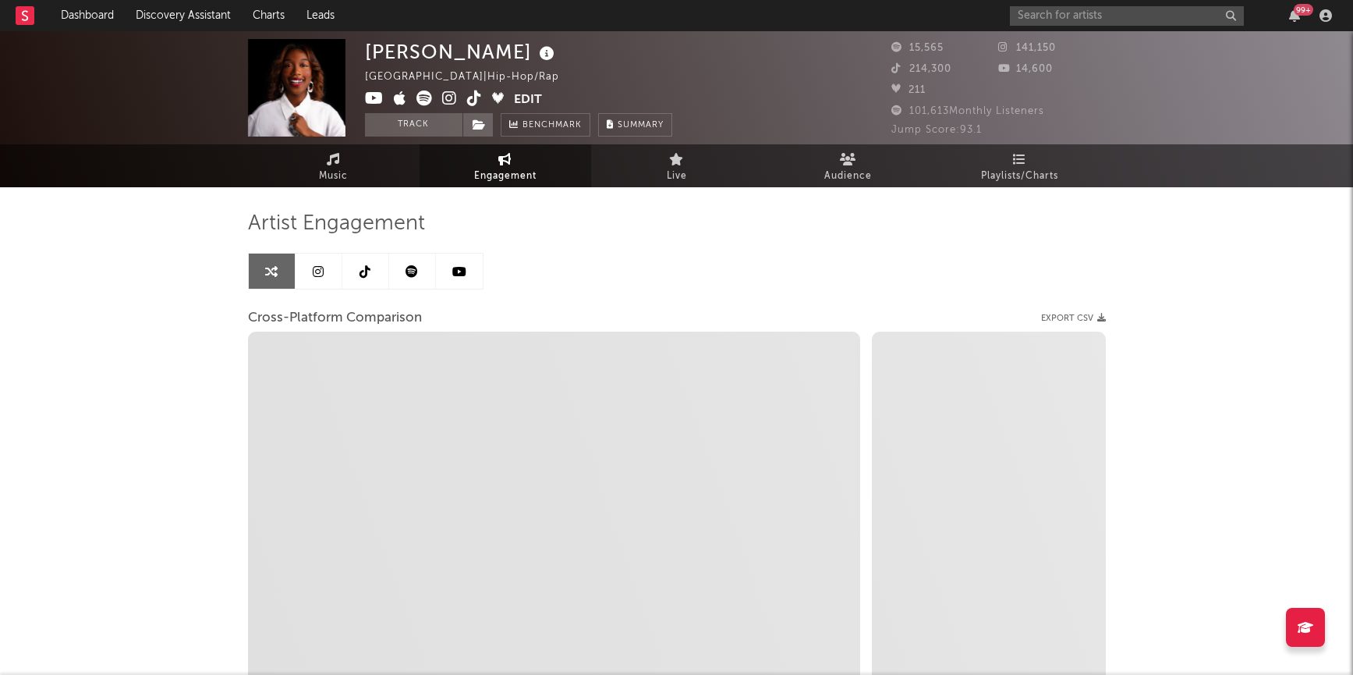
select select "1m"
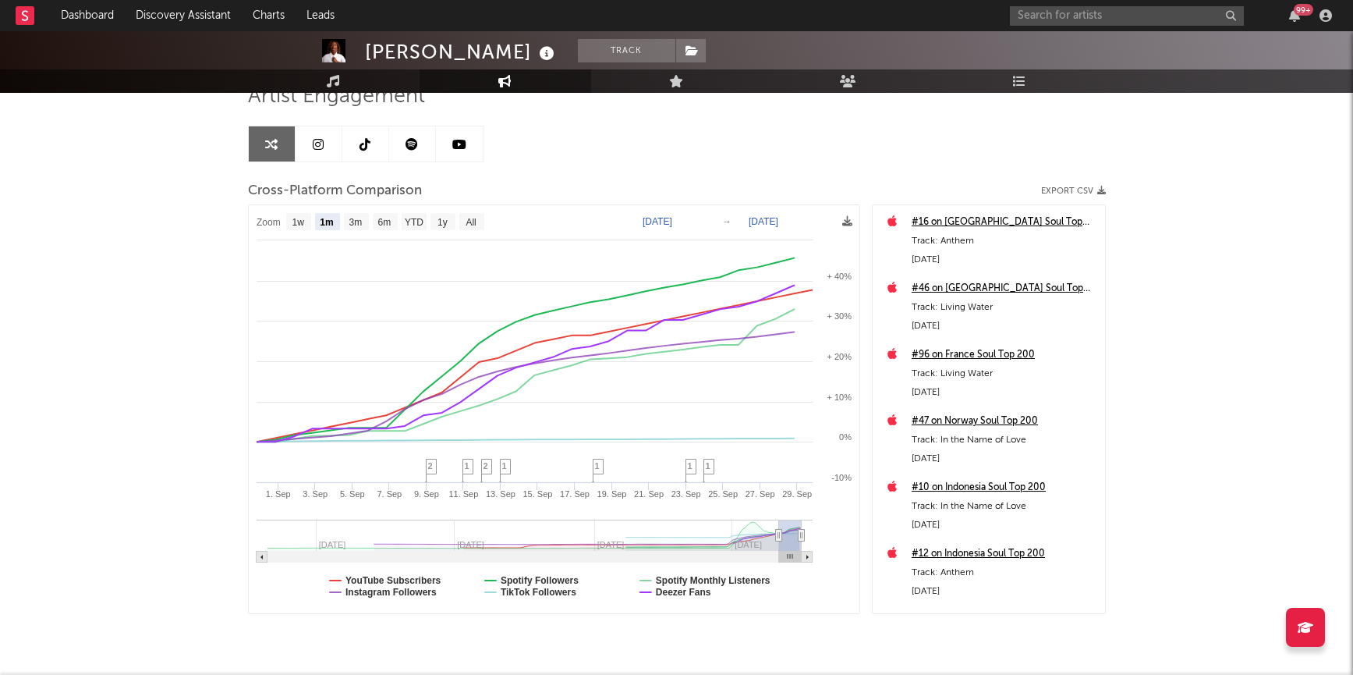
scroll to position [132, 0]
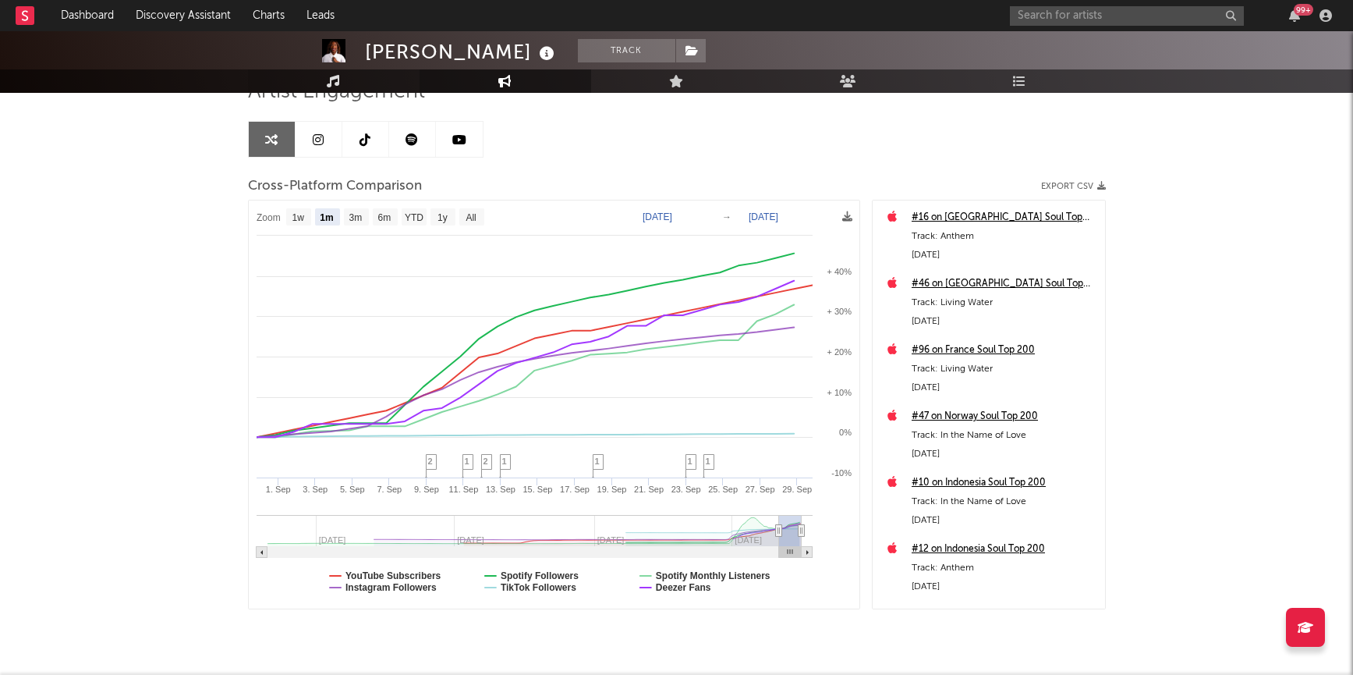
click at [302, 87] on link "Music" at bounding box center [334, 80] width 172 height 23
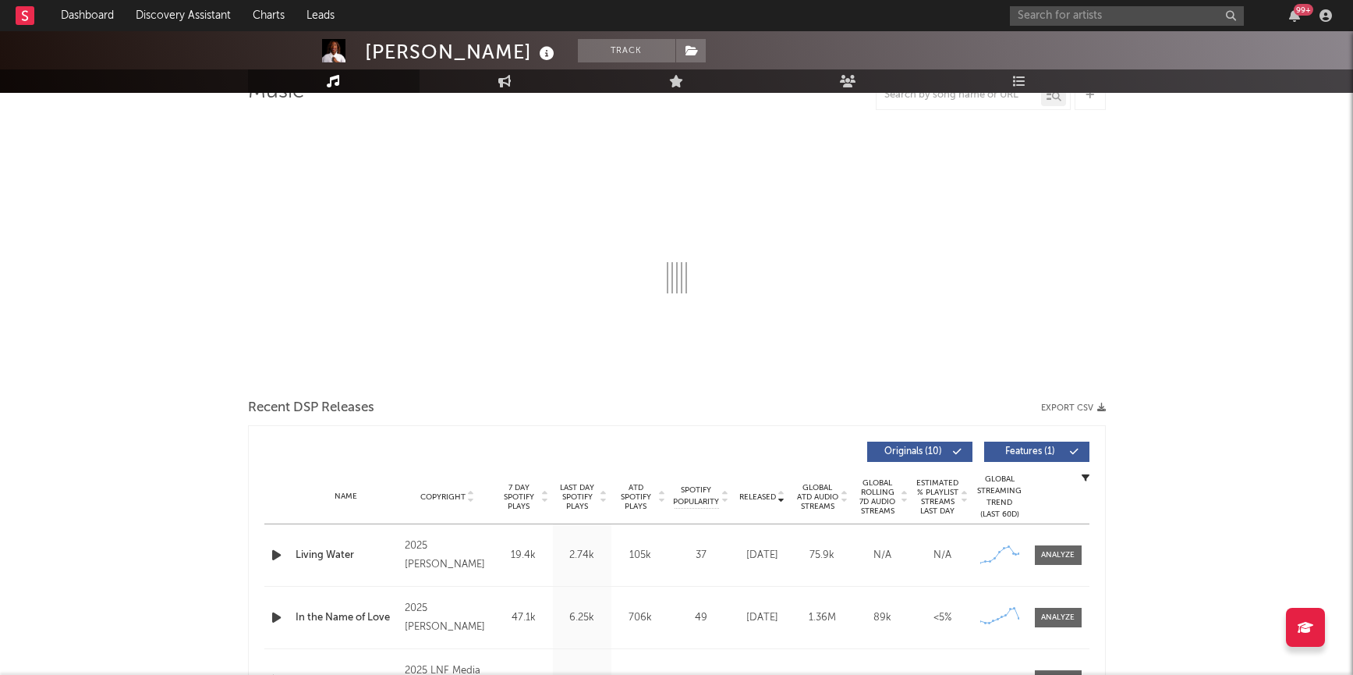
select select "1w"
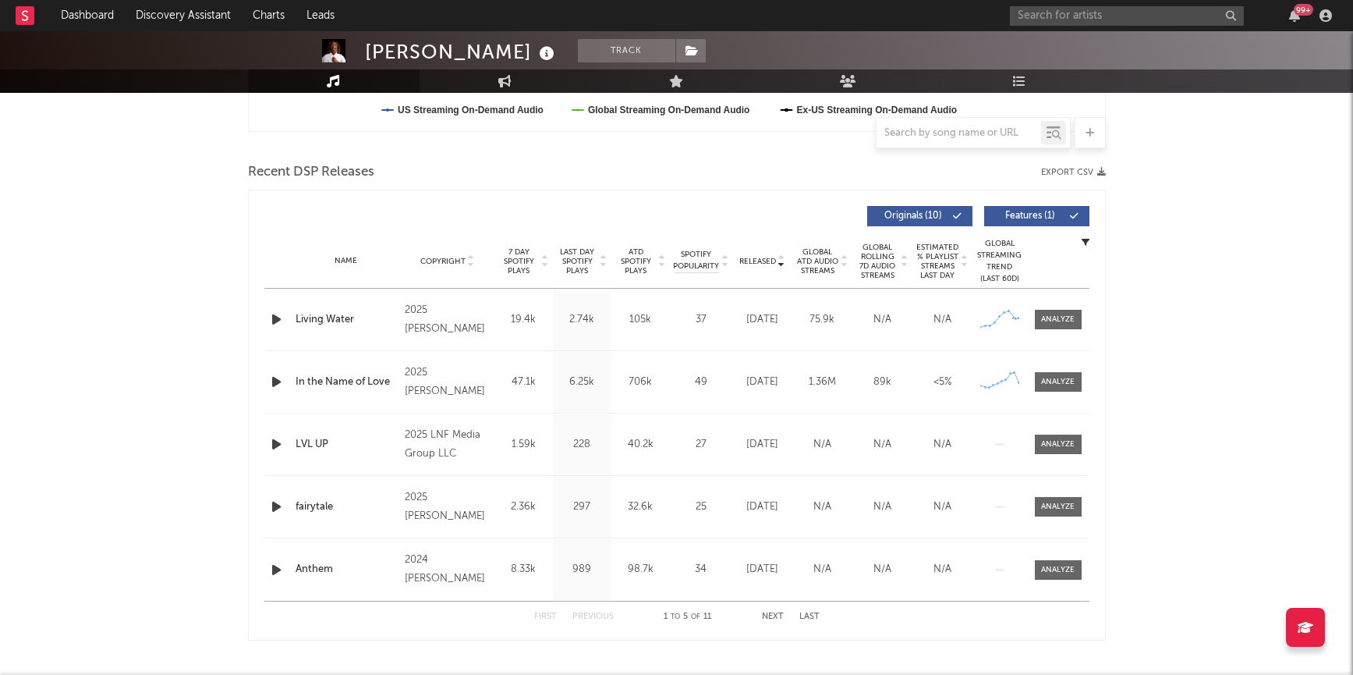
scroll to position [498, 0]
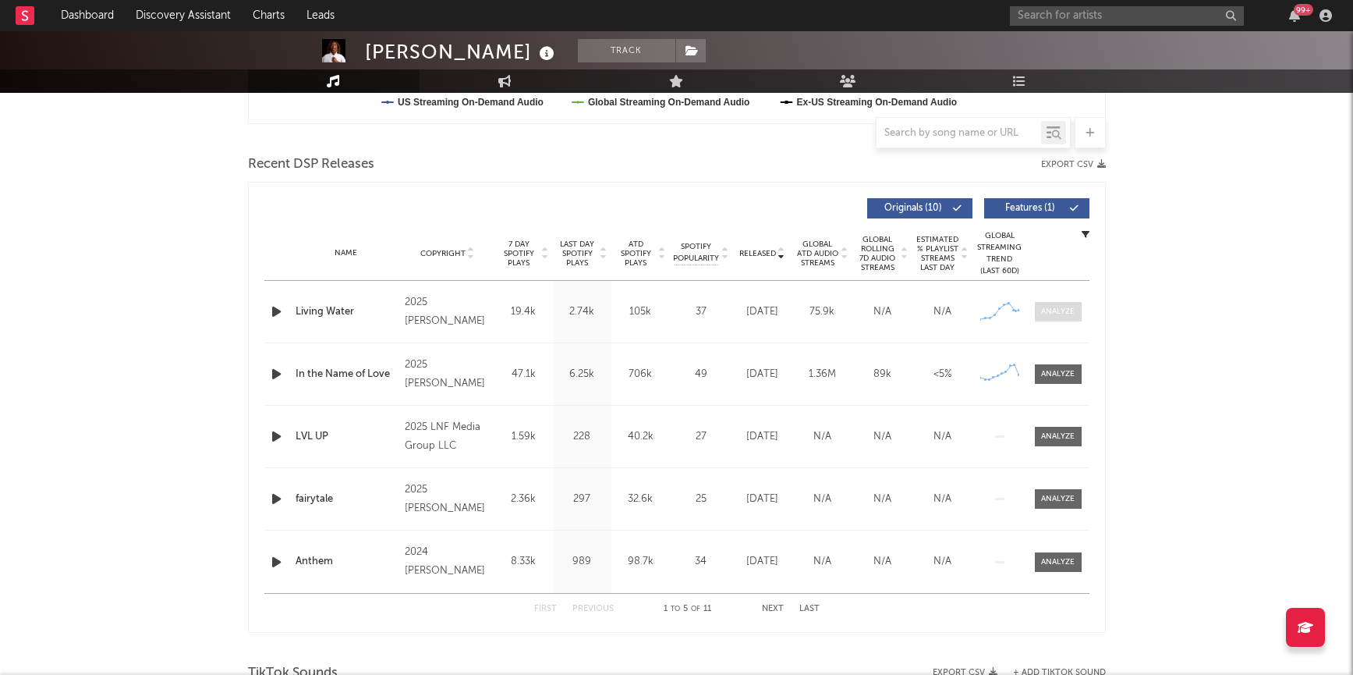
click at [1069, 314] on div at bounding box center [1058, 312] width 34 height 12
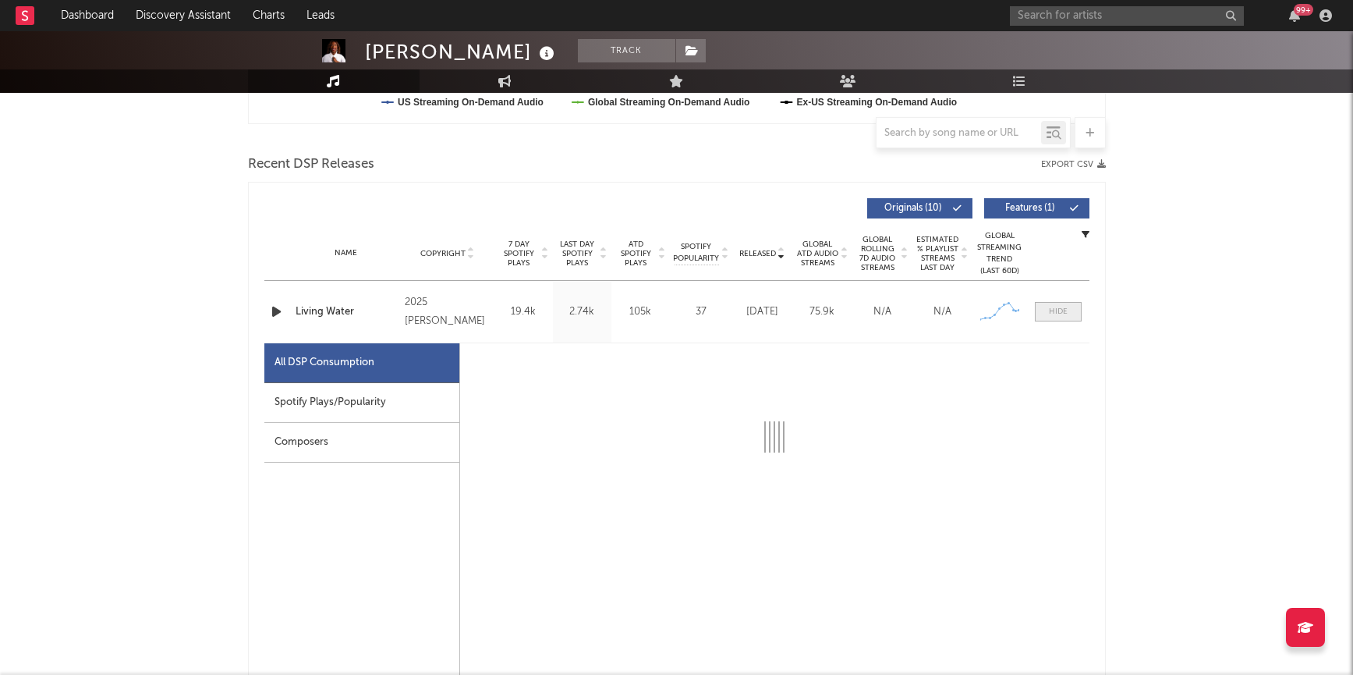
select select "1w"
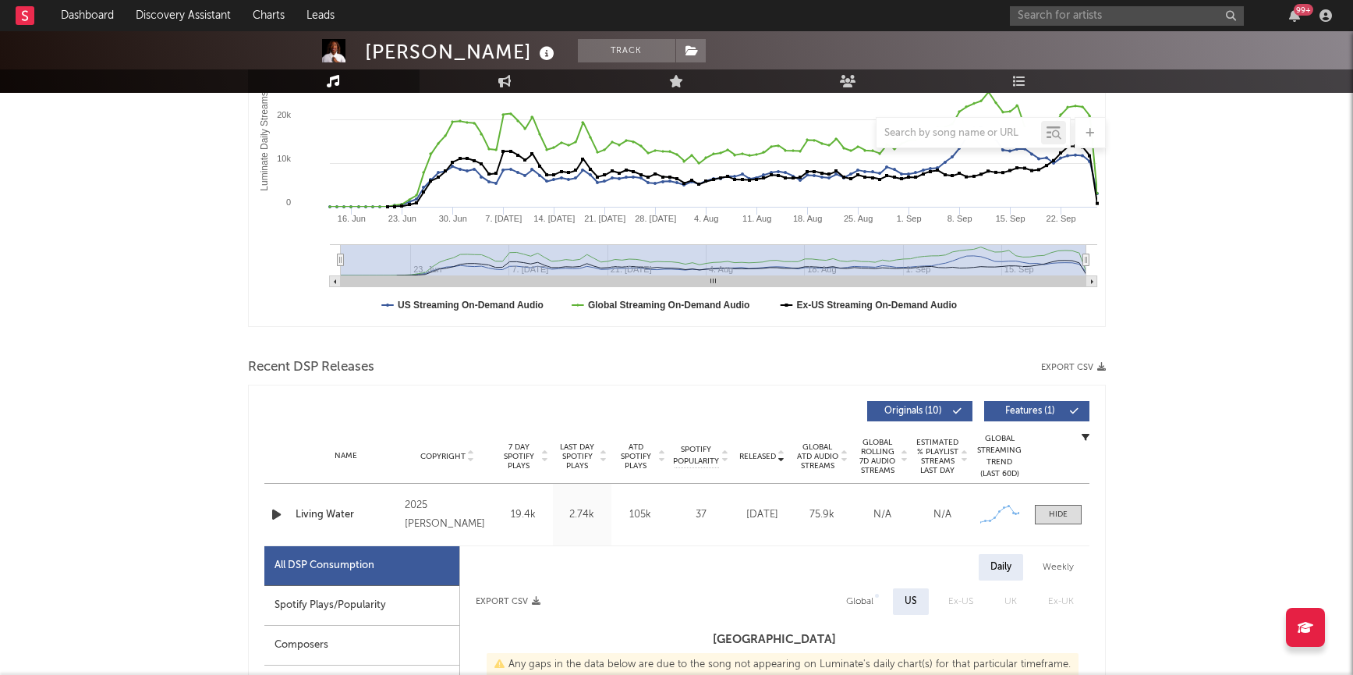
scroll to position [0, 0]
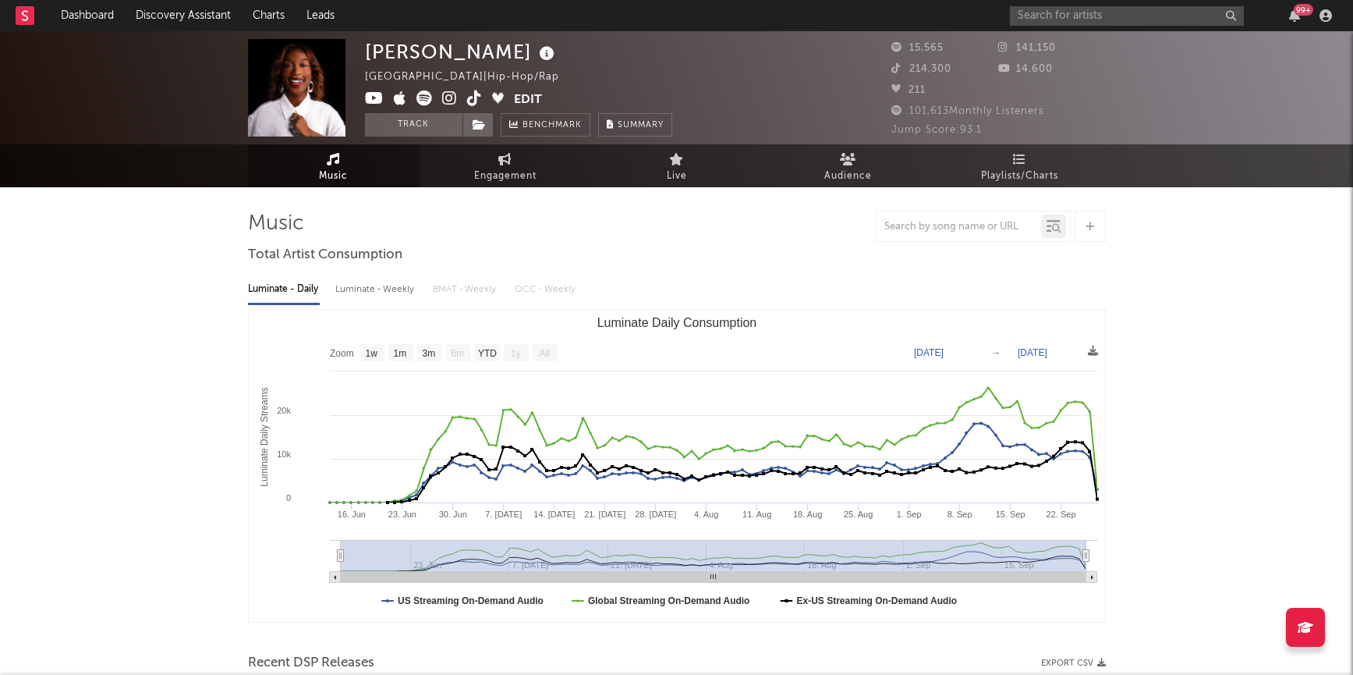
click at [445, 101] on icon at bounding box center [449, 98] width 15 height 16
click at [528, 158] on link "Engagement" at bounding box center [506, 165] width 172 height 43
select select "1w"
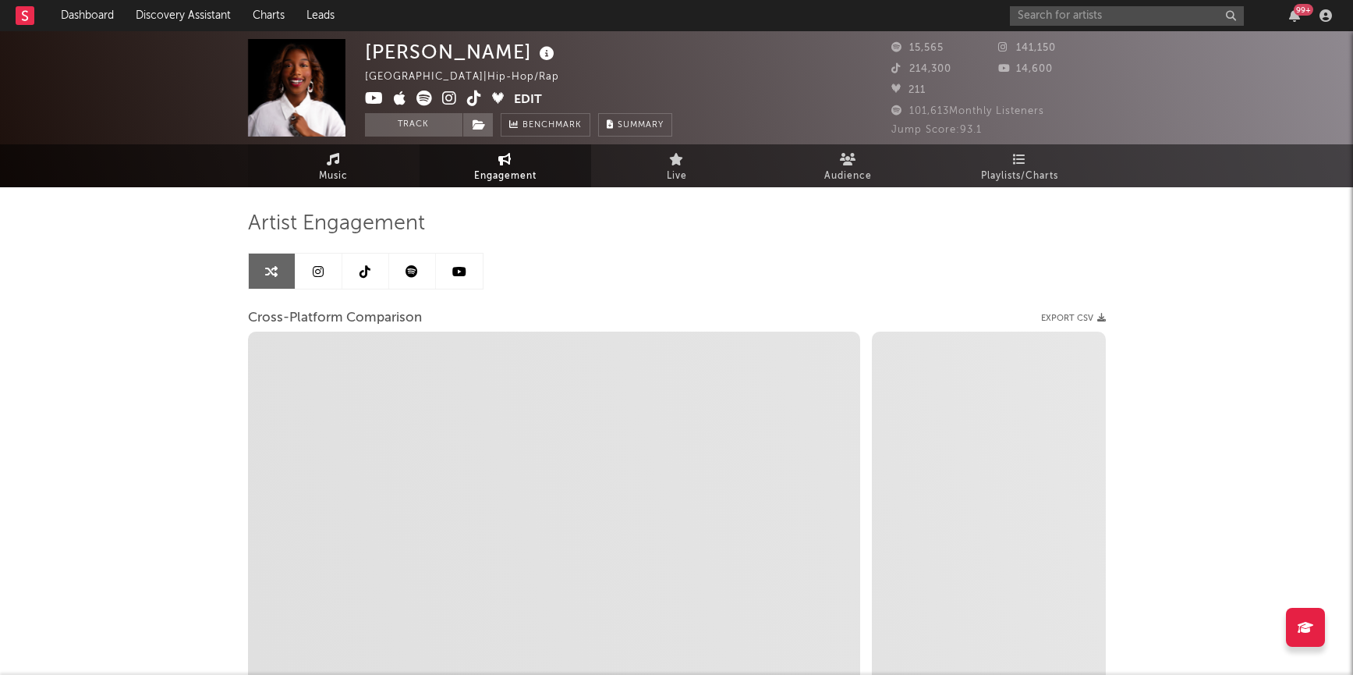
click at [338, 172] on span "Music" at bounding box center [333, 176] width 29 height 19
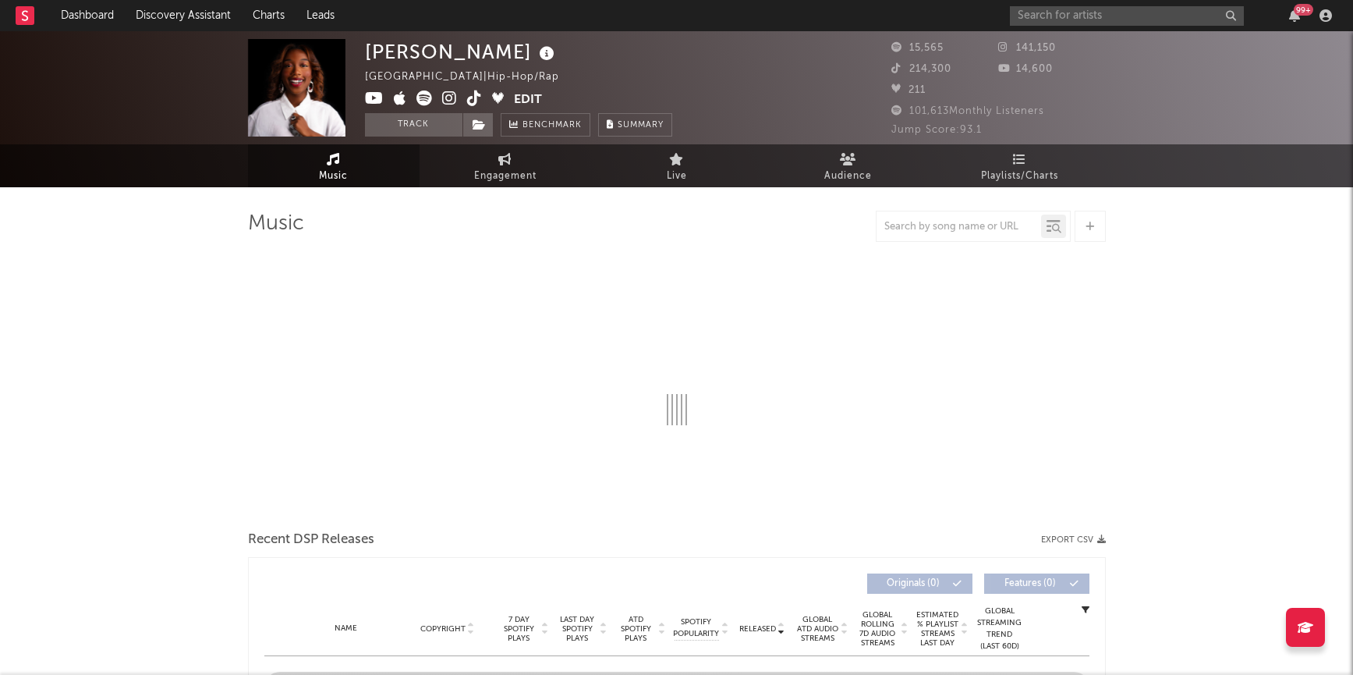
select select "1w"
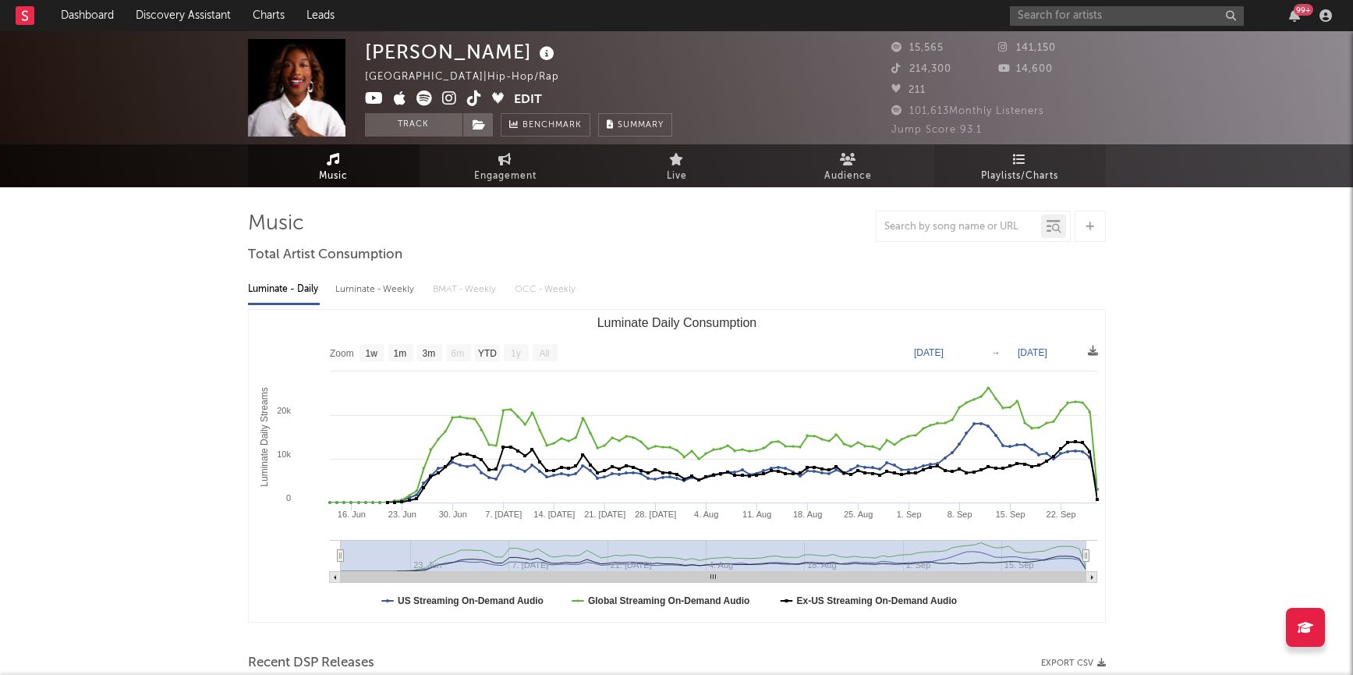
click at [1021, 176] on span "Playlists/Charts" at bounding box center [1019, 176] width 77 height 19
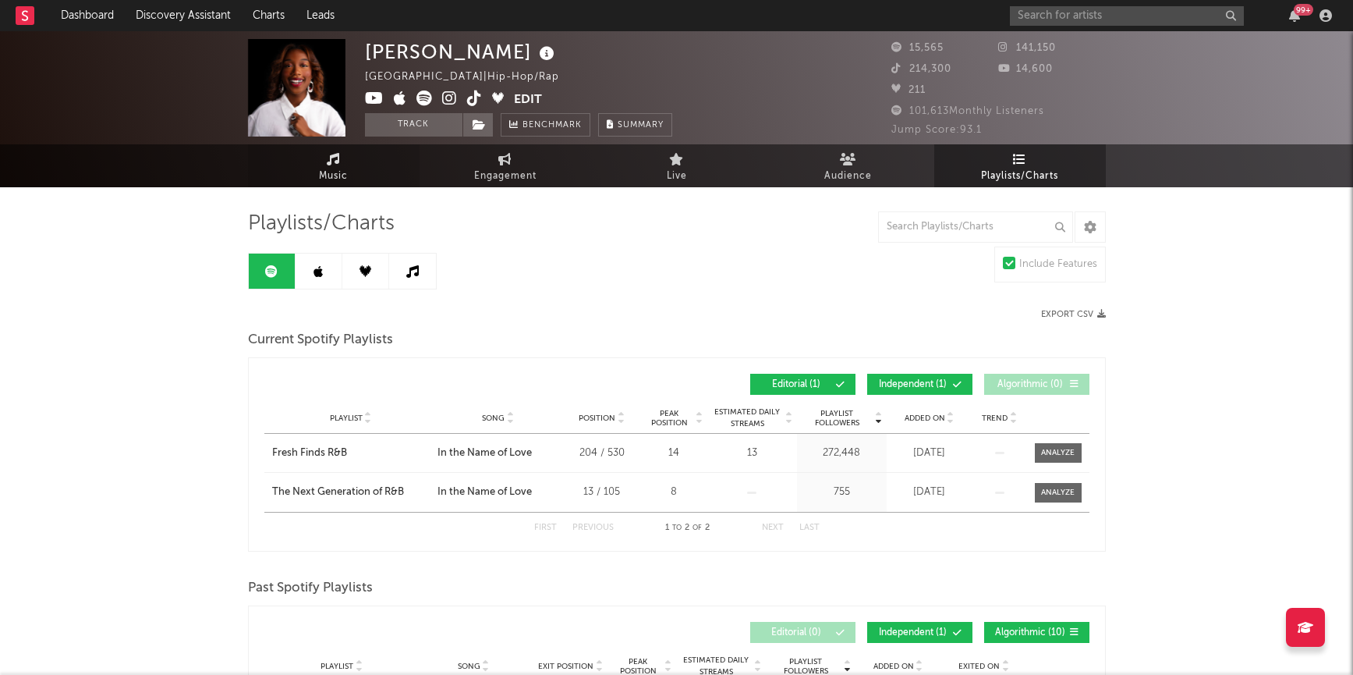
click at [318, 161] on link "Music" at bounding box center [334, 165] width 172 height 43
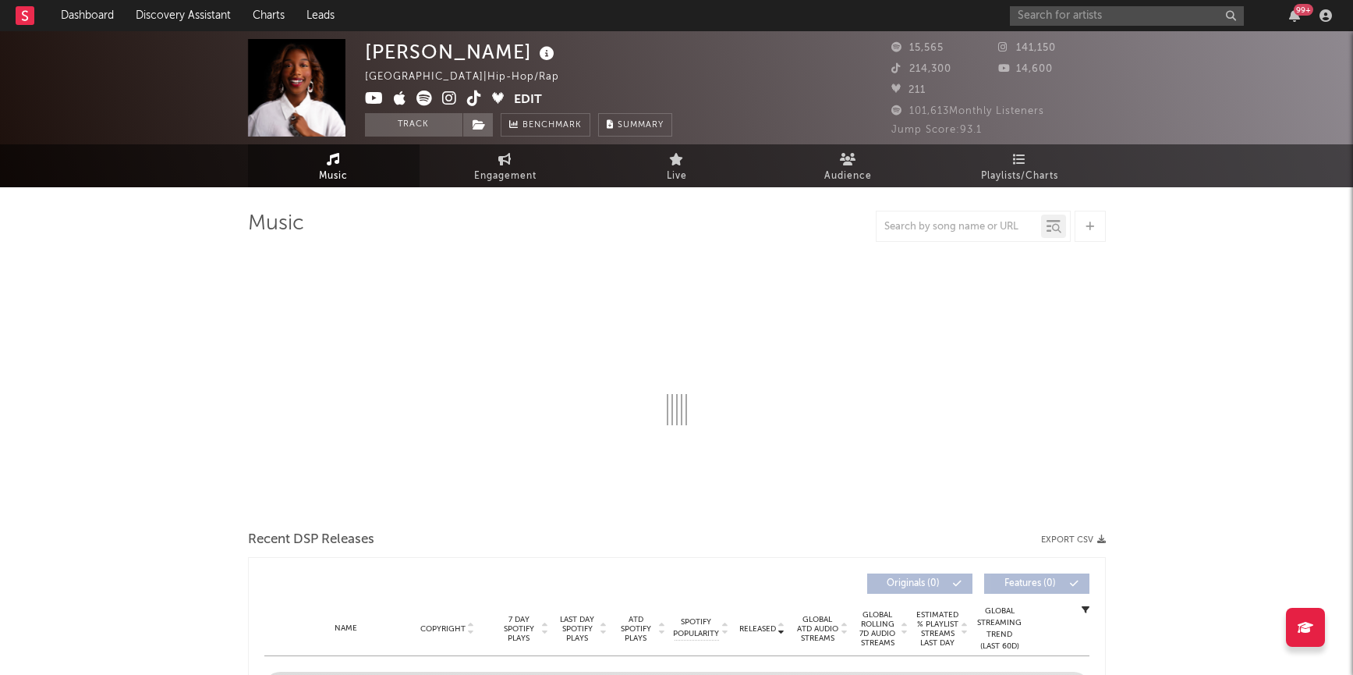
select select "1w"
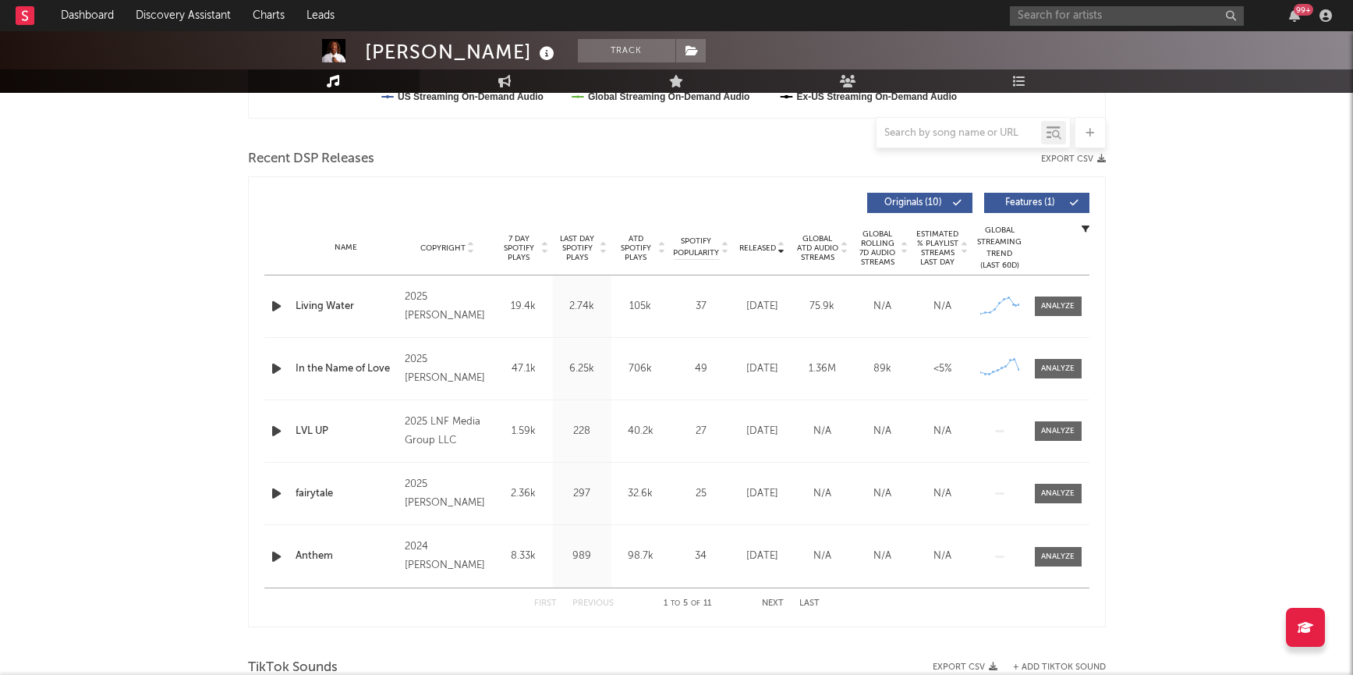
scroll to position [511, 0]
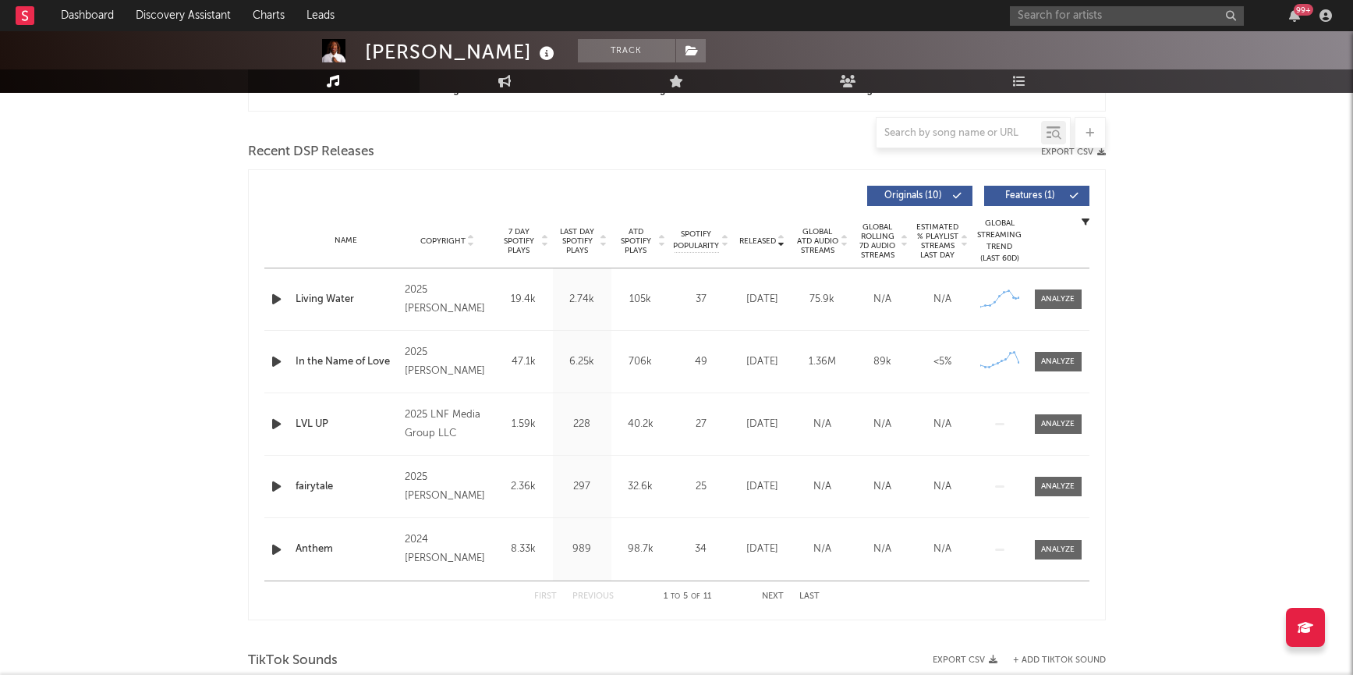
click at [605, 236] on icon at bounding box center [604, 238] width 8 height 6
click at [340, 300] on div "In the Name of Love" at bounding box center [347, 300] width 102 height 16
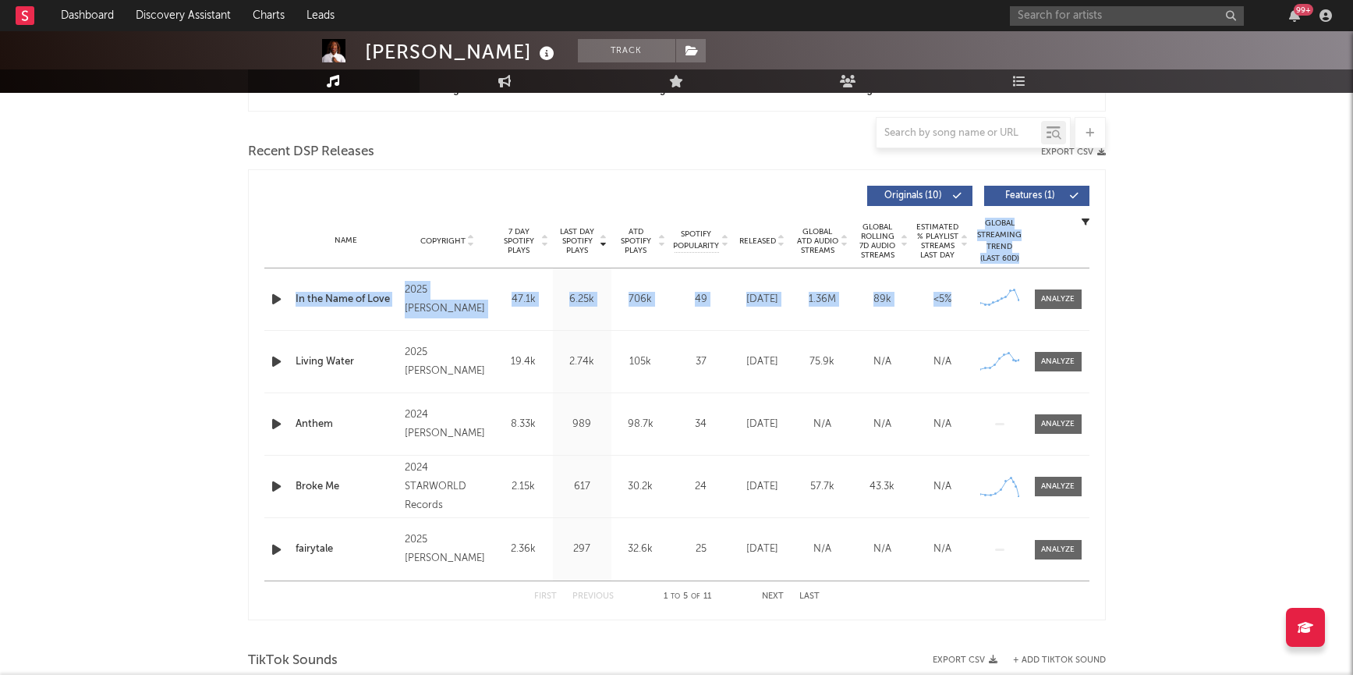
drag, startPoint x: 1347, startPoint y: 276, endPoint x: 858, endPoint y: 248, distance: 489.9
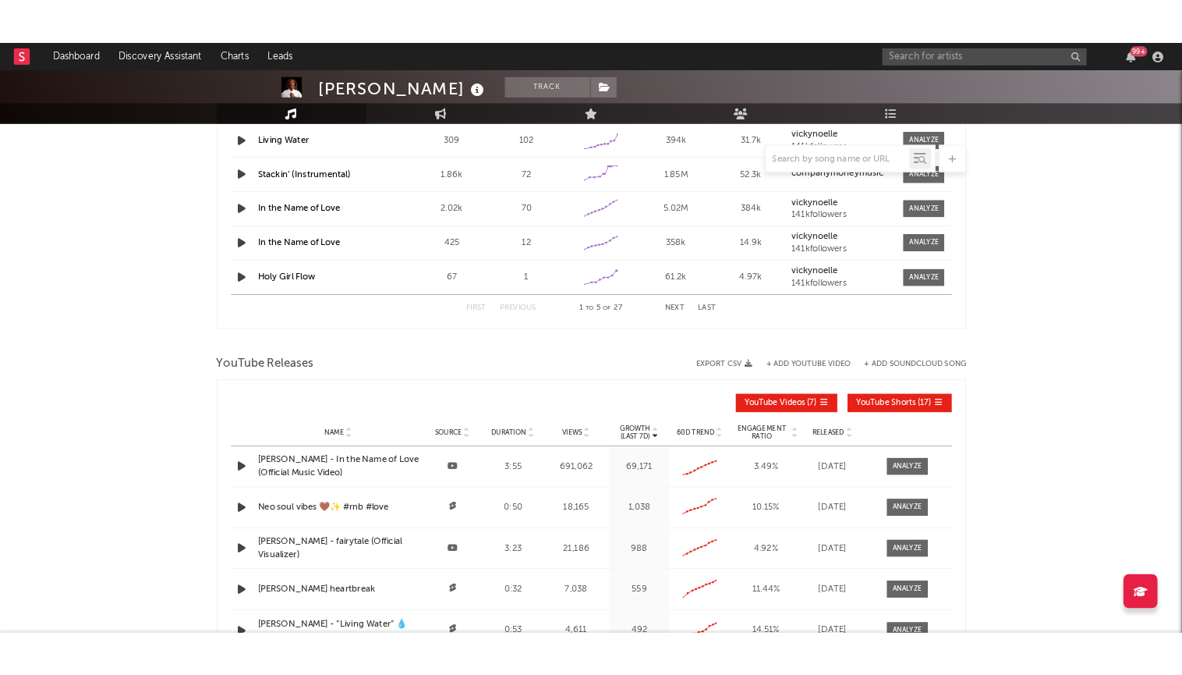
scroll to position [1713, 0]
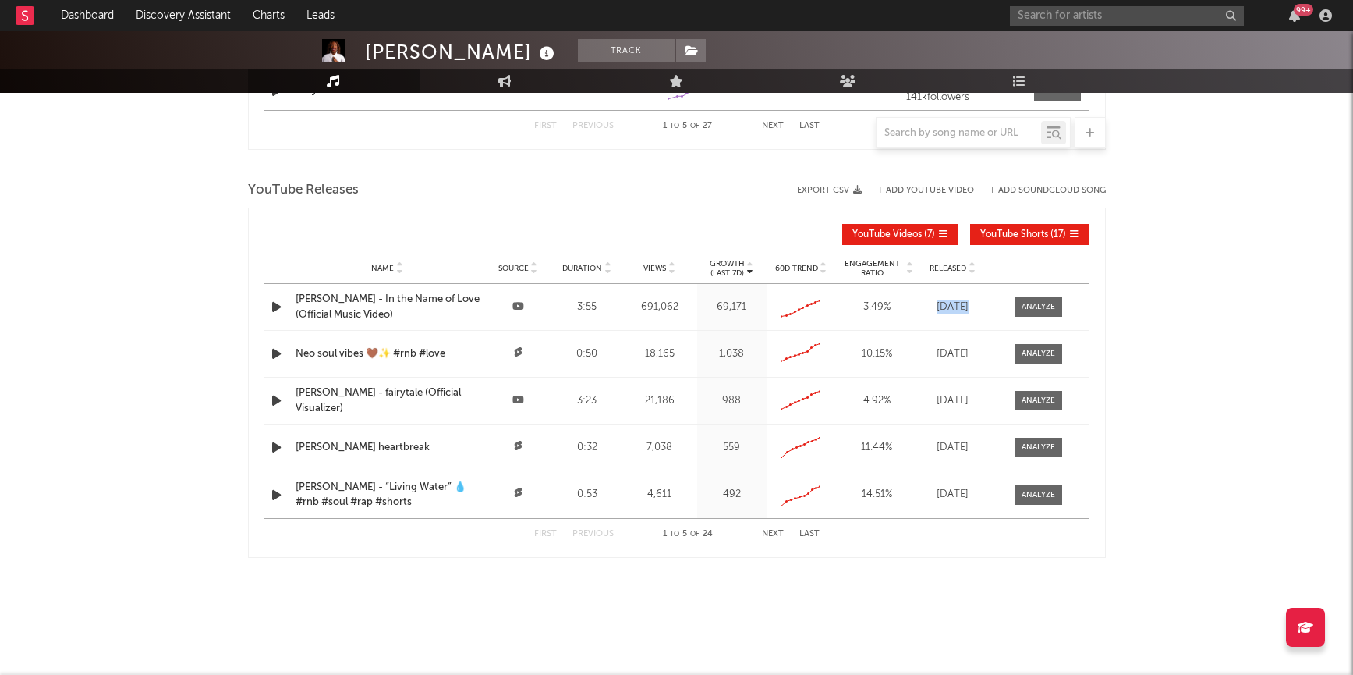
drag, startPoint x: 1347, startPoint y: 294, endPoint x: 950, endPoint y: 291, distance: 397.0
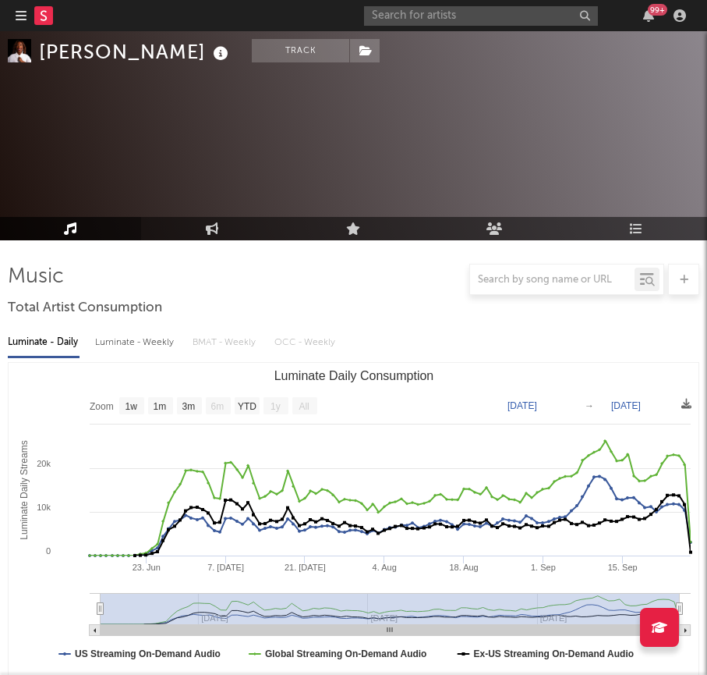
scroll to position [0, 0]
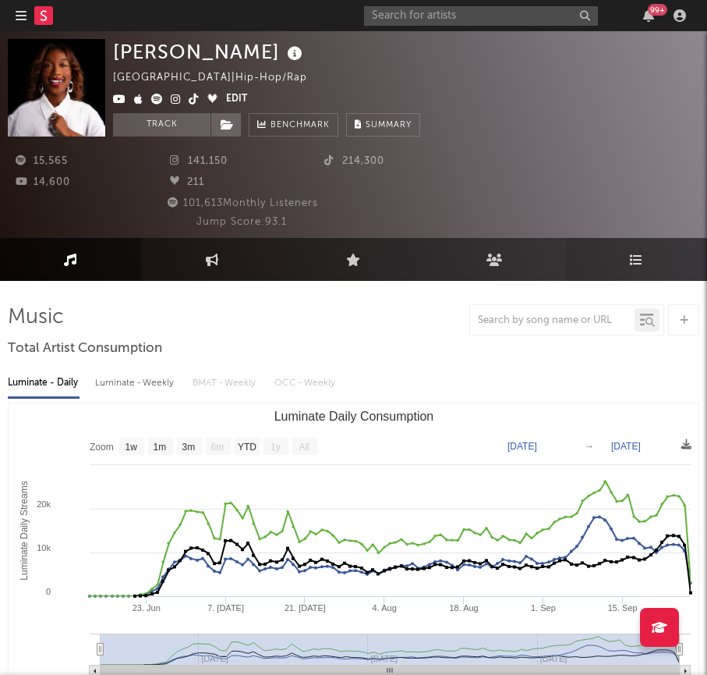
click at [626, 266] on link "Playlists/Charts" at bounding box center [636, 259] width 141 height 43
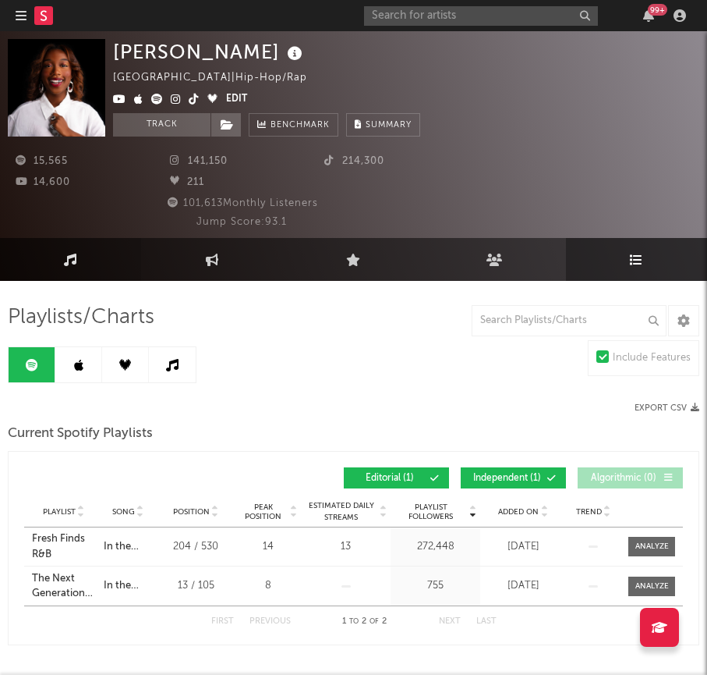
click at [54, 261] on link "Music" at bounding box center [70, 259] width 141 height 43
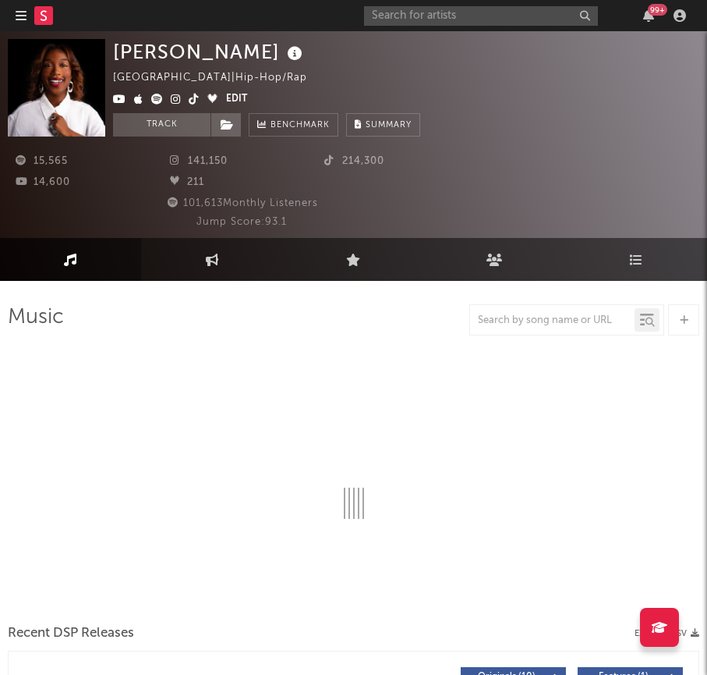
select select "1w"
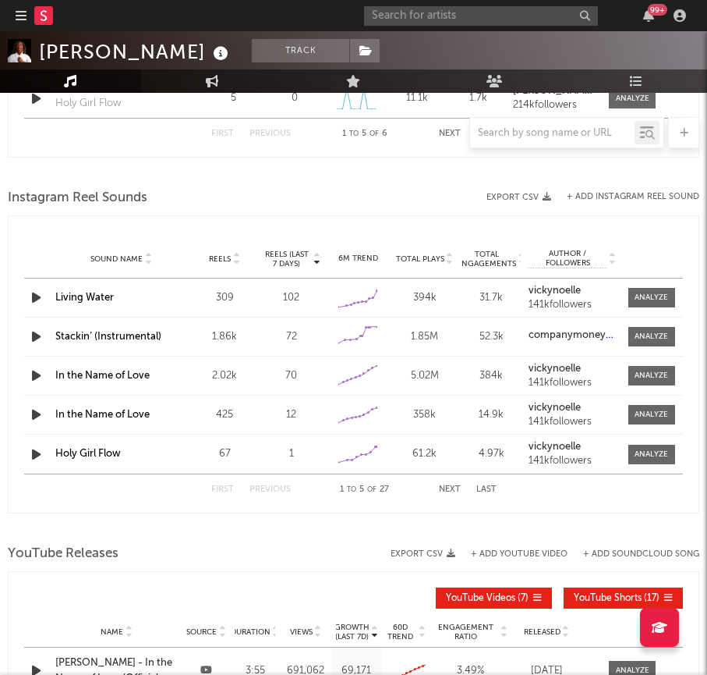
scroll to position [1806, 0]
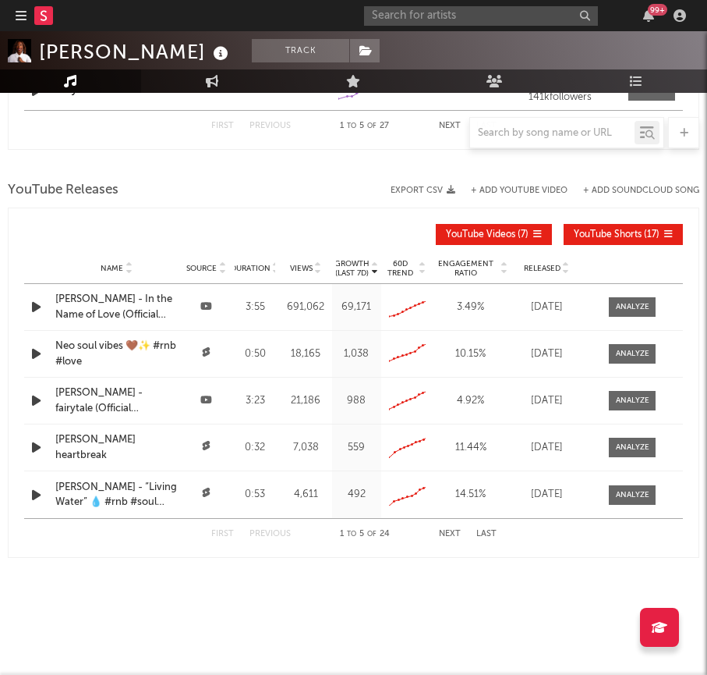
click at [543, 267] on span "Released" at bounding box center [542, 268] width 37 height 9
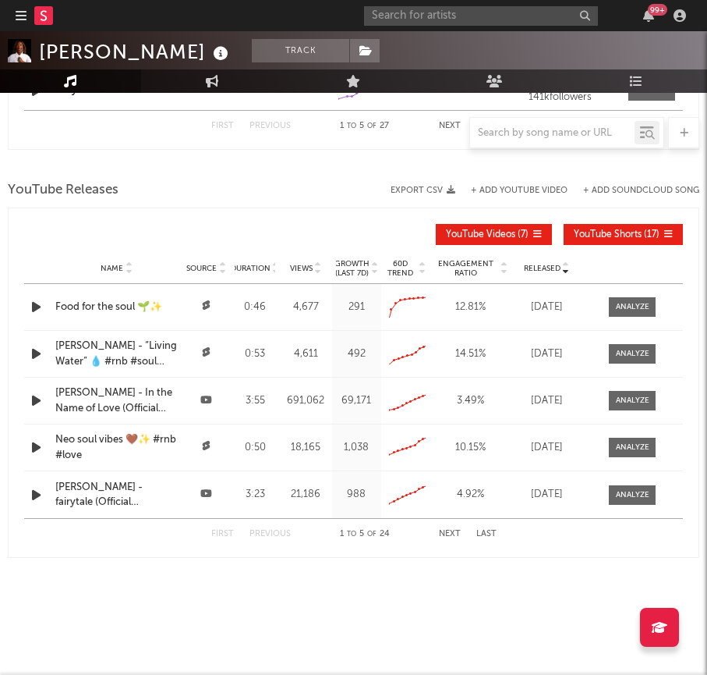
click at [543, 267] on span "Released" at bounding box center [542, 268] width 37 height 9
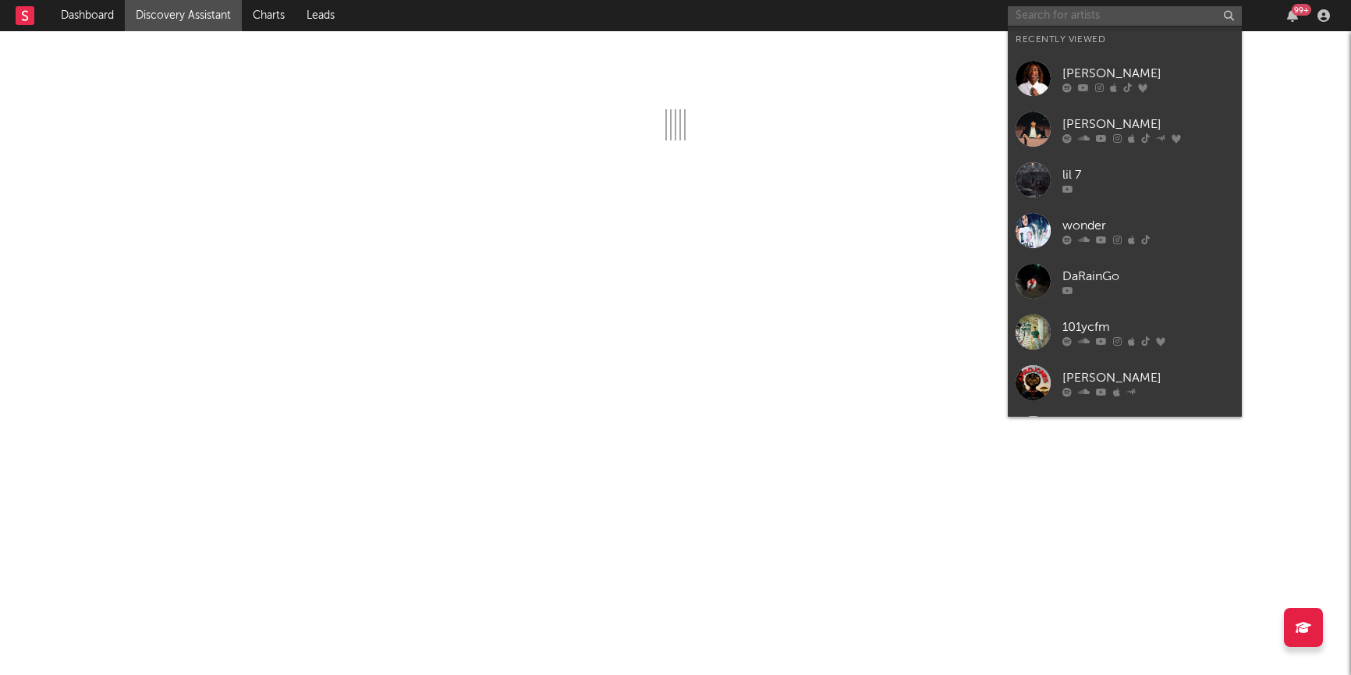
click at [1083, 20] on input "text" at bounding box center [1125, 16] width 234 height 20
paste input "[URL][DOMAIN_NAME]"
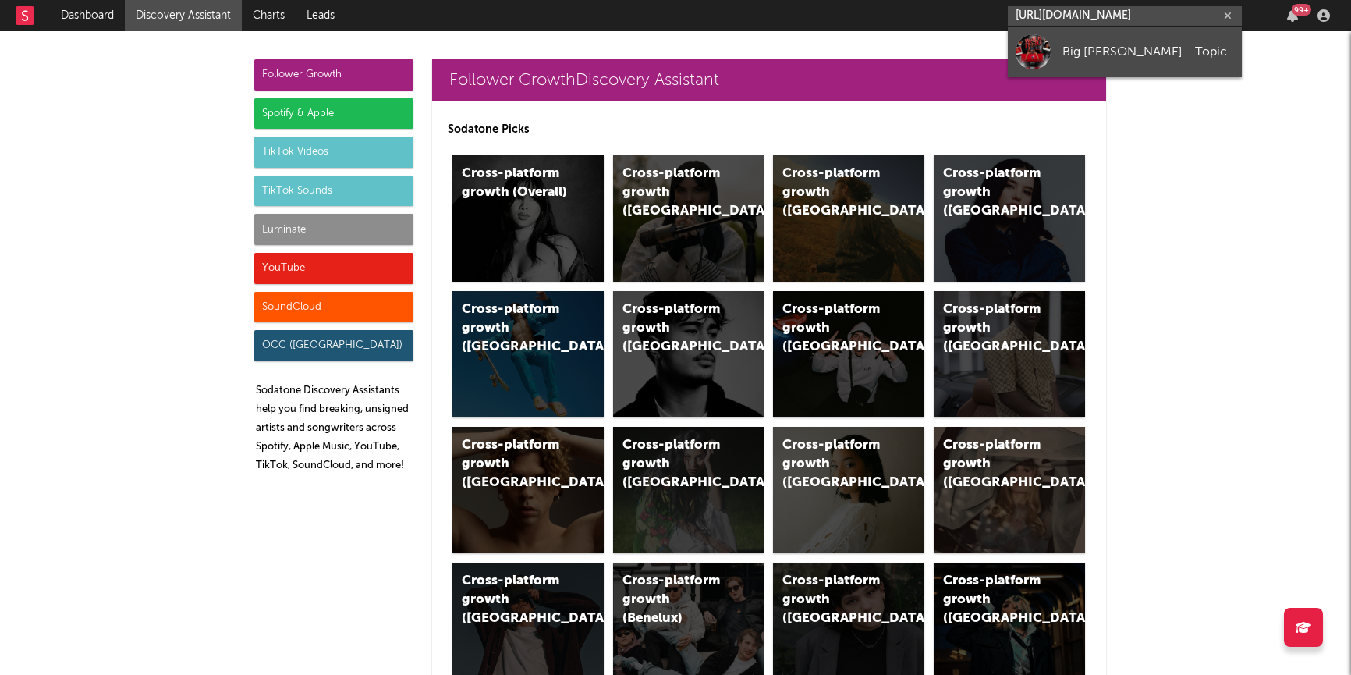
type input "[URL][DOMAIN_NAME]"
click at [1058, 50] on link "Big [PERSON_NAME] - Topic" at bounding box center [1125, 52] width 234 height 51
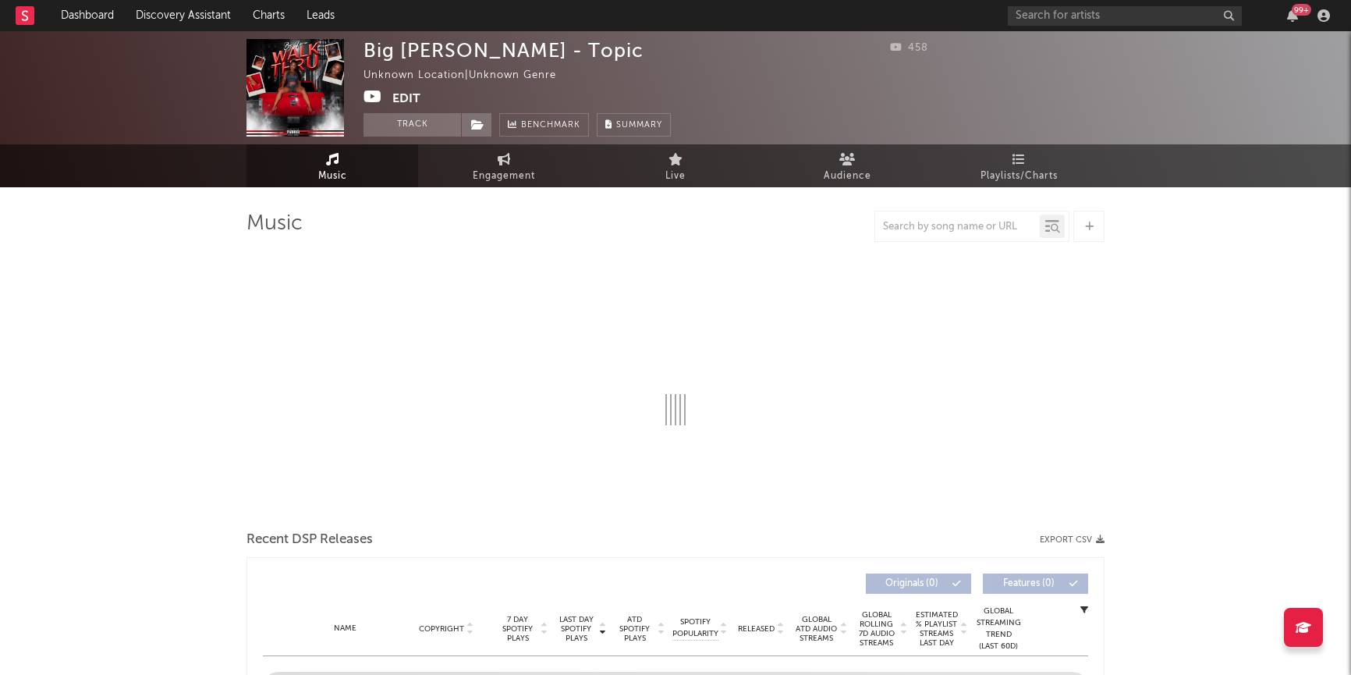
select select "1w"
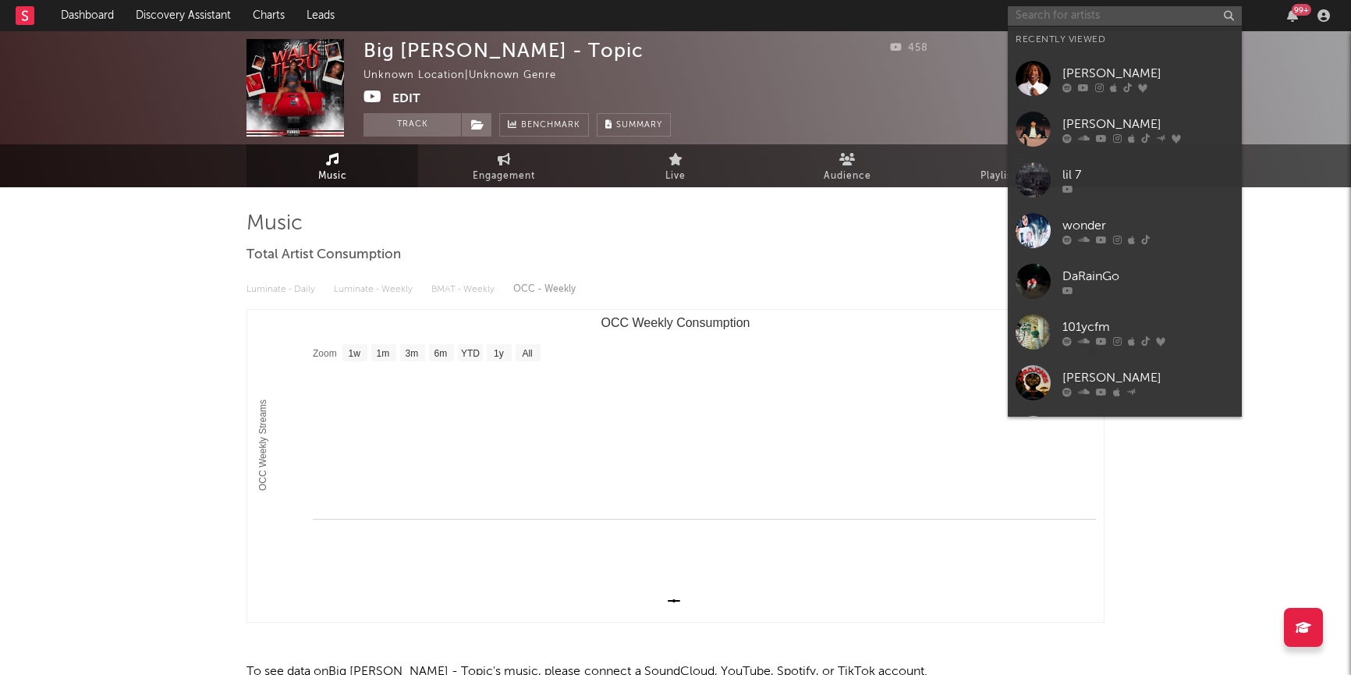
click at [1028, 11] on input "text" at bounding box center [1125, 16] width 234 height 20
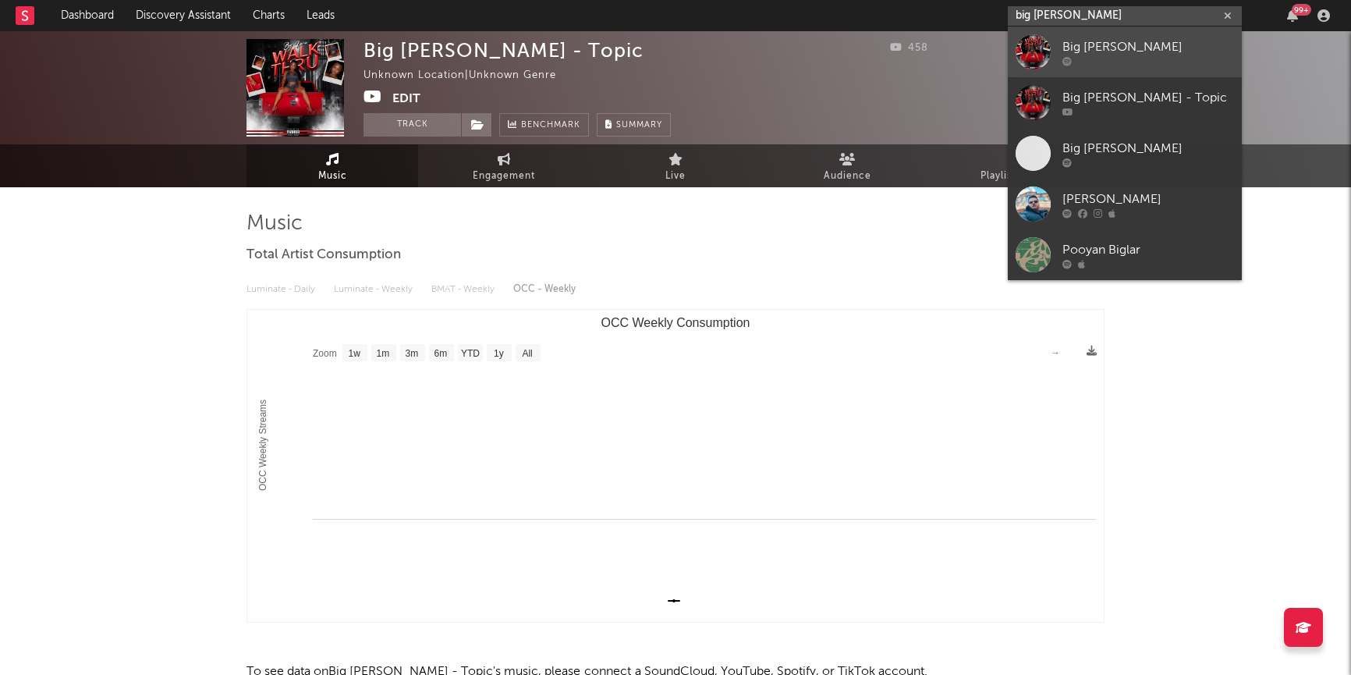
type input "big [PERSON_NAME]"
click at [1037, 48] on div at bounding box center [1033, 51] width 35 height 35
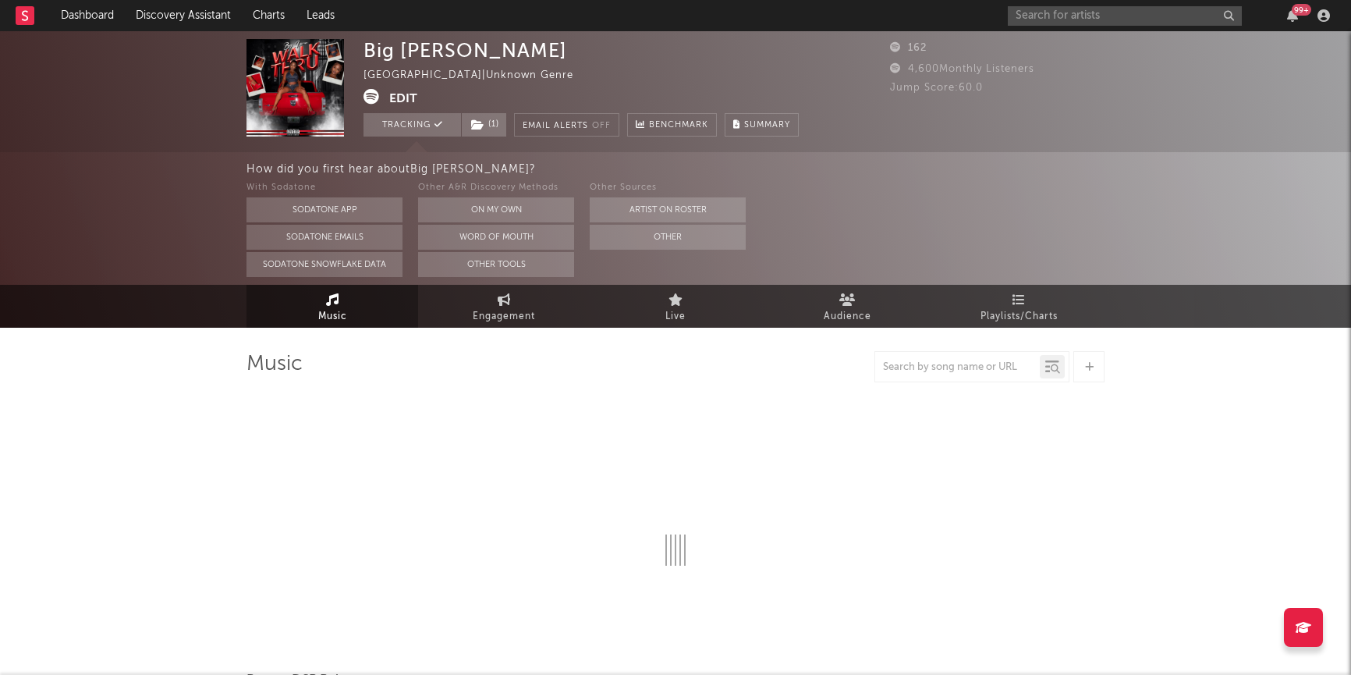
select select "6m"
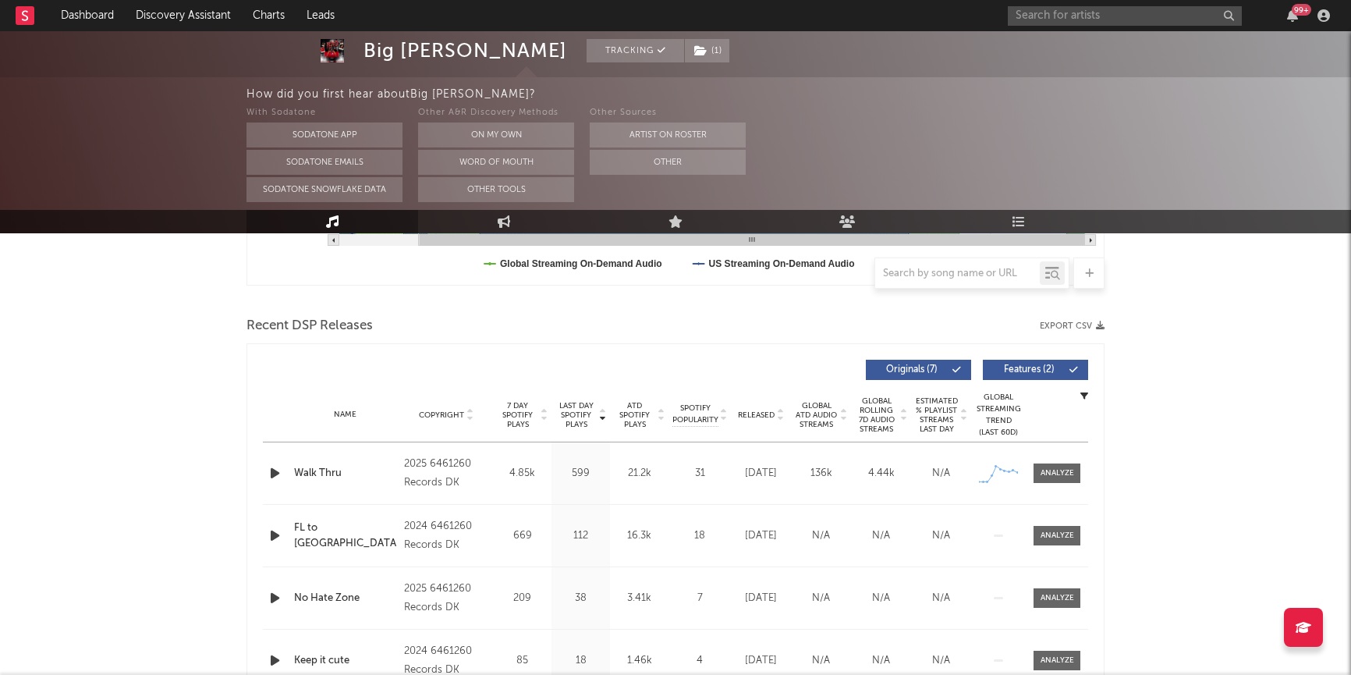
scroll to position [479, 0]
click at [1049, 478] on span at bounding box center [1057, 472] width 47 height 20
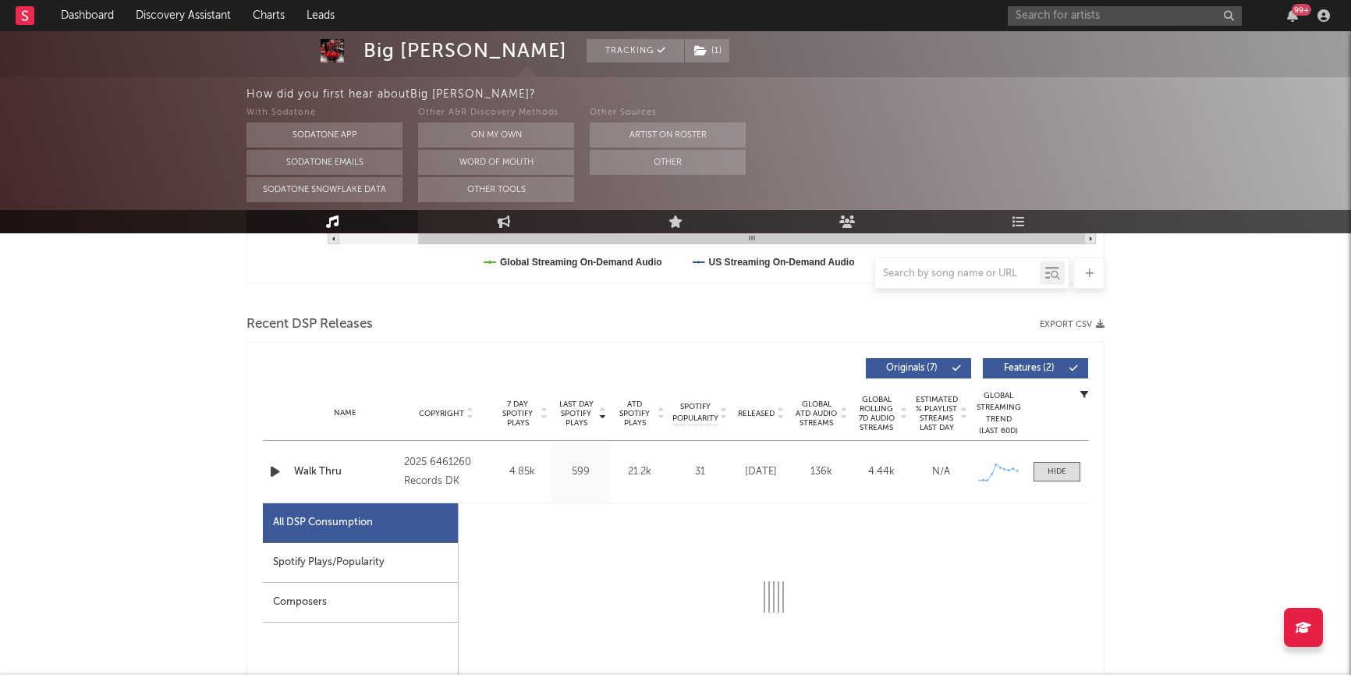
select select "1w"
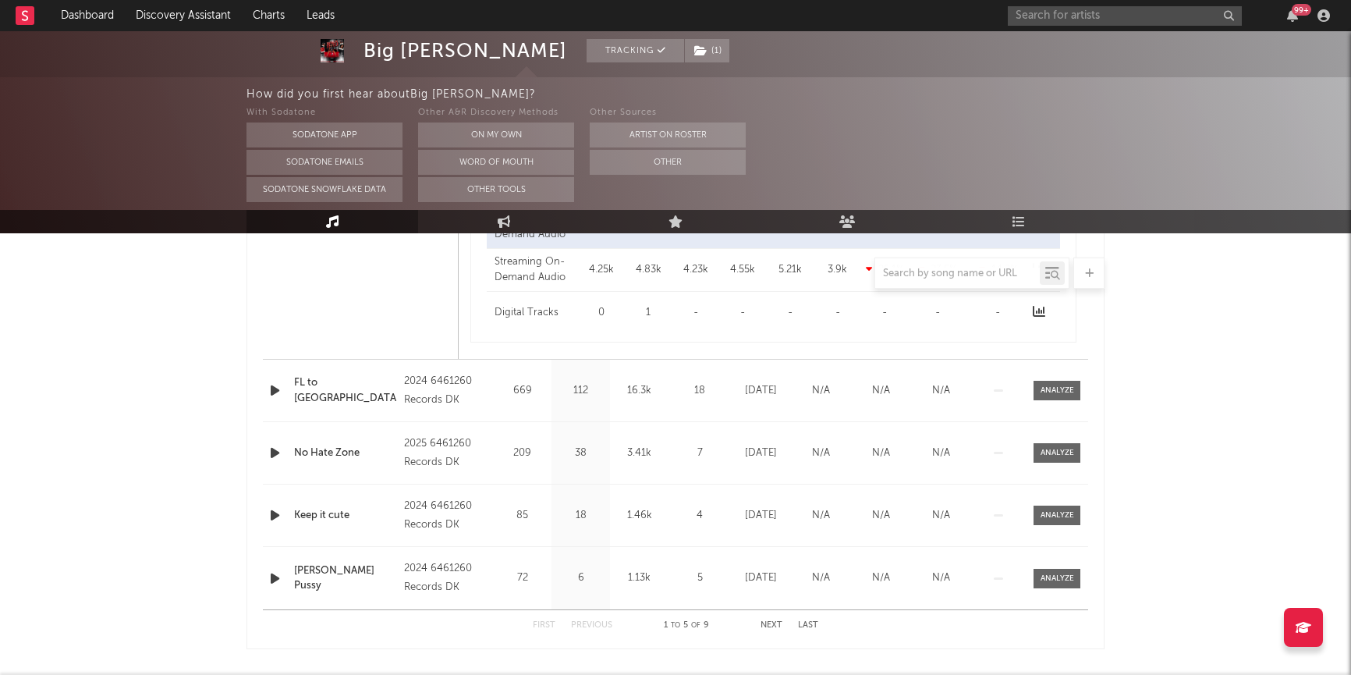
scroll to position [1365, 0]
click at [1046, 396] on span at bounding box center [1057, 390] width 47 height 20
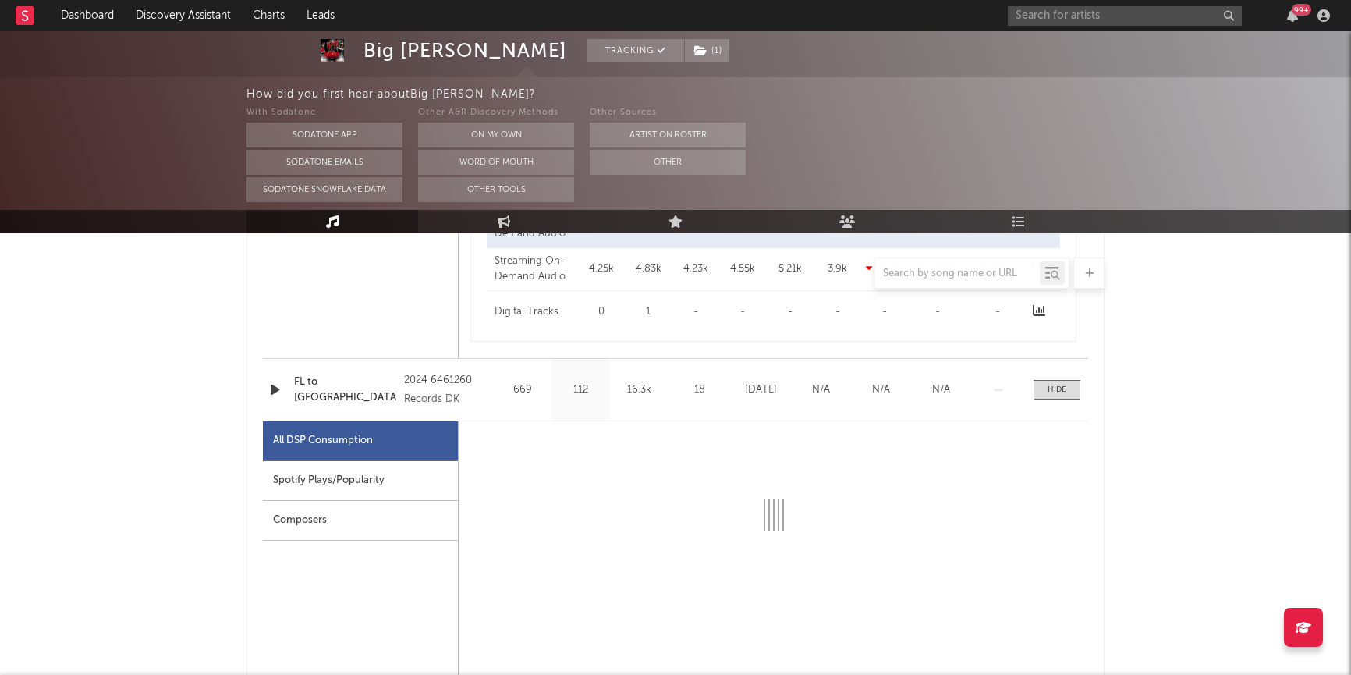
select select "1w"
select select "6m"
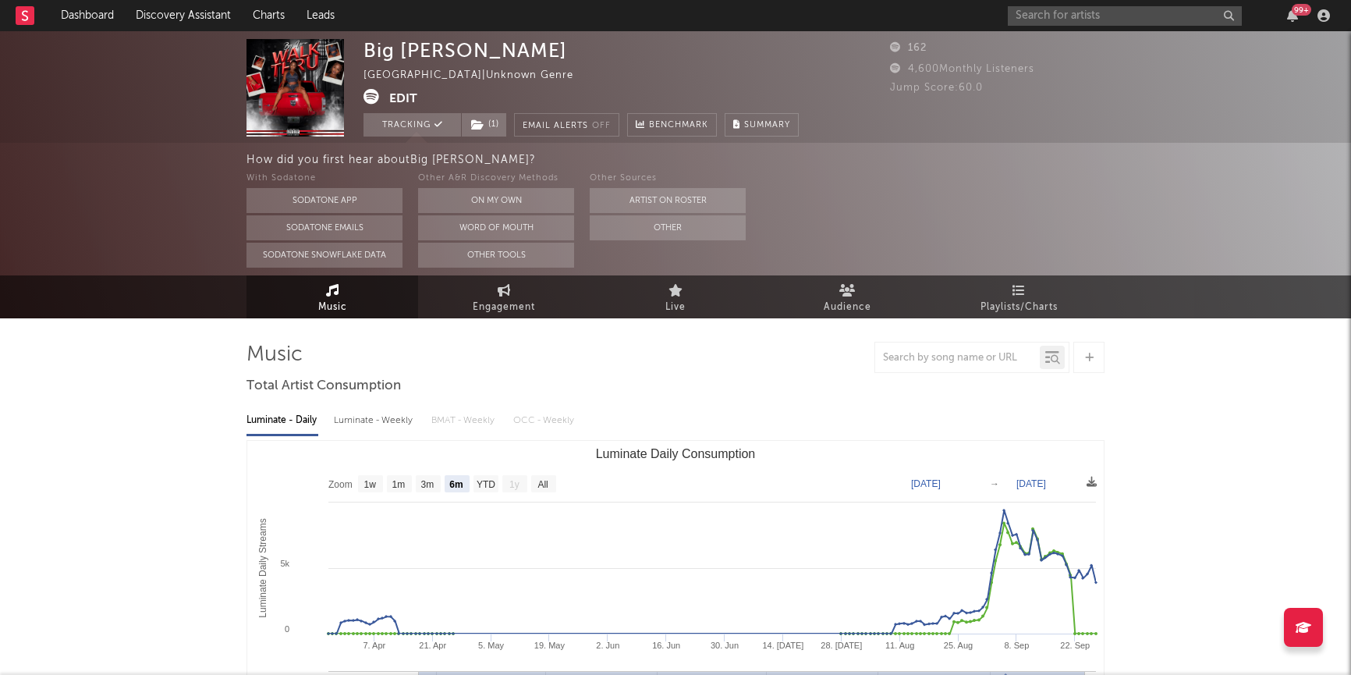
scroll to position [0, 0]
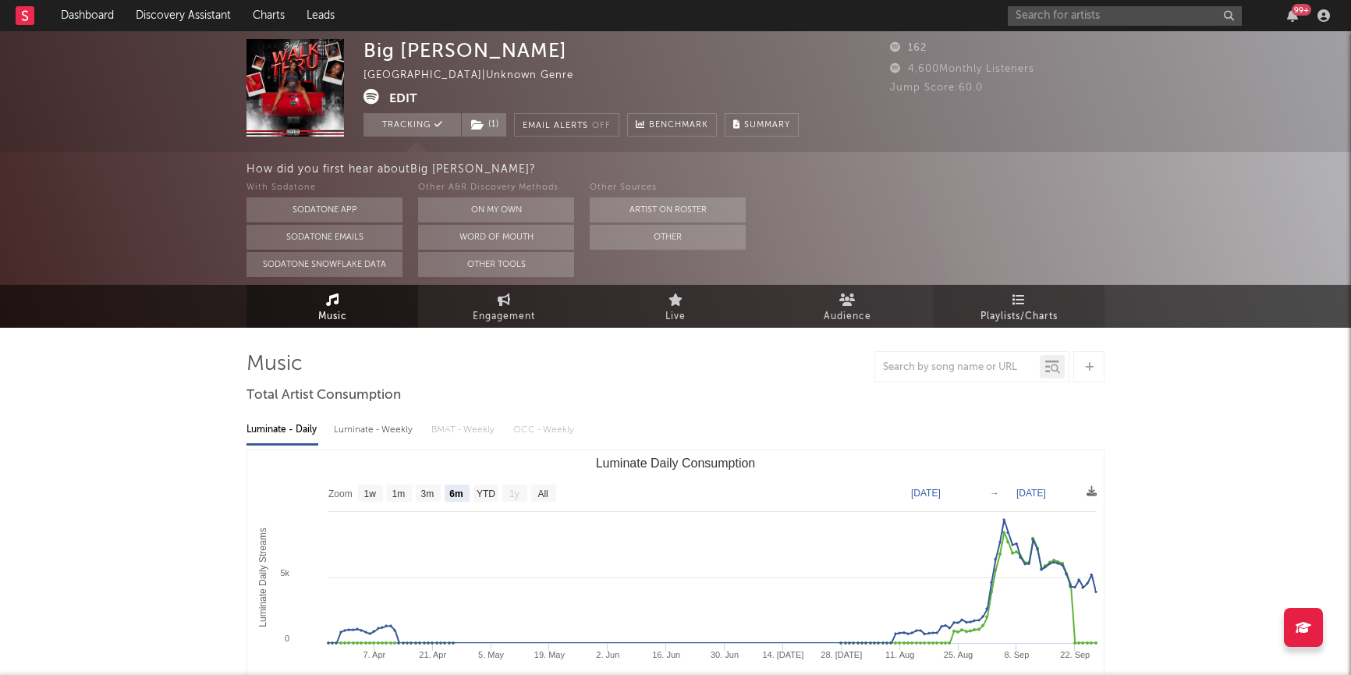
click at [1040, 311] on span "Playlists/Charts" at bounding box center [1018, 316] width 77 height 19
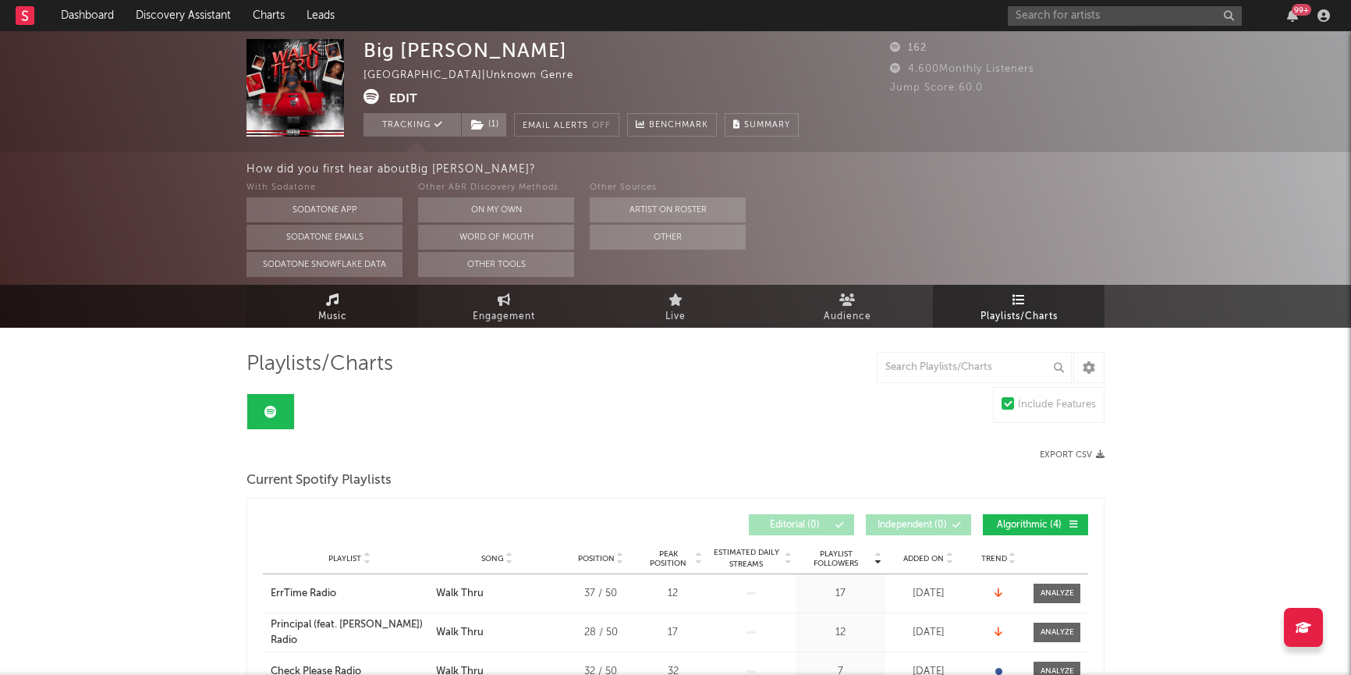
click at [285, 322] on link "Music" at bounding box center [332, 306] width 172 height 43
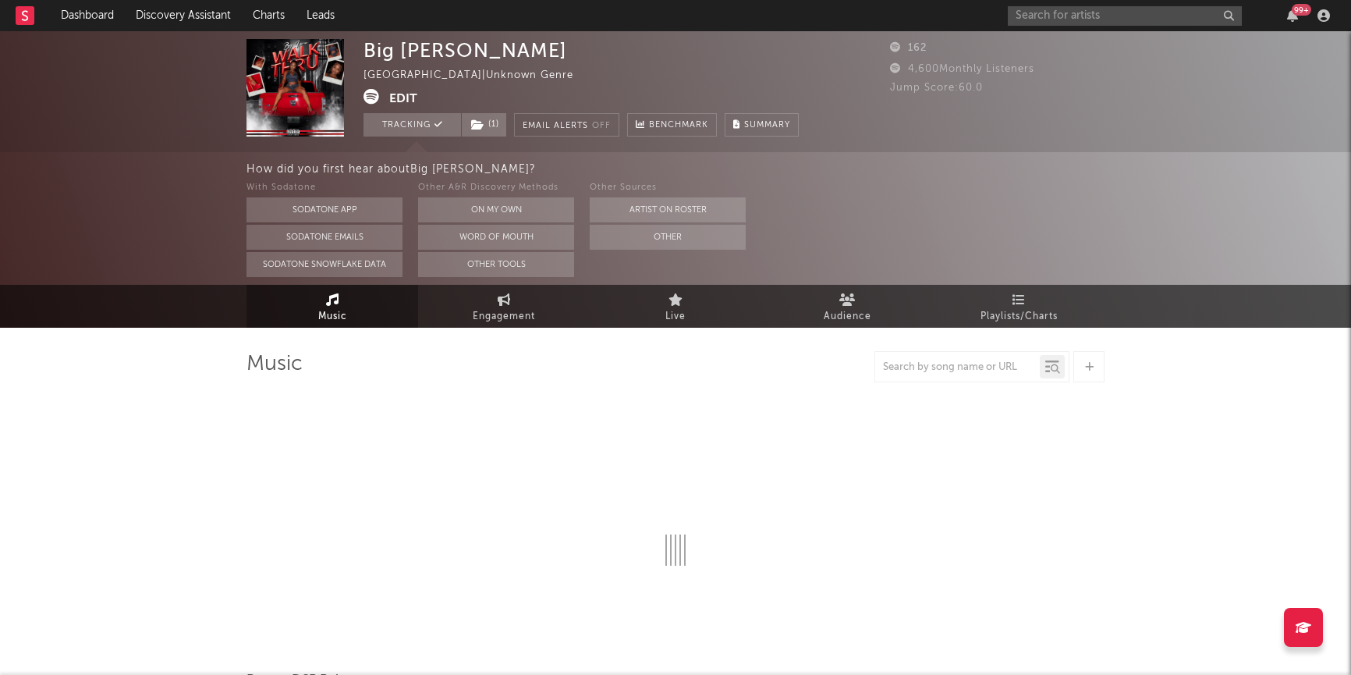
select select "6m"
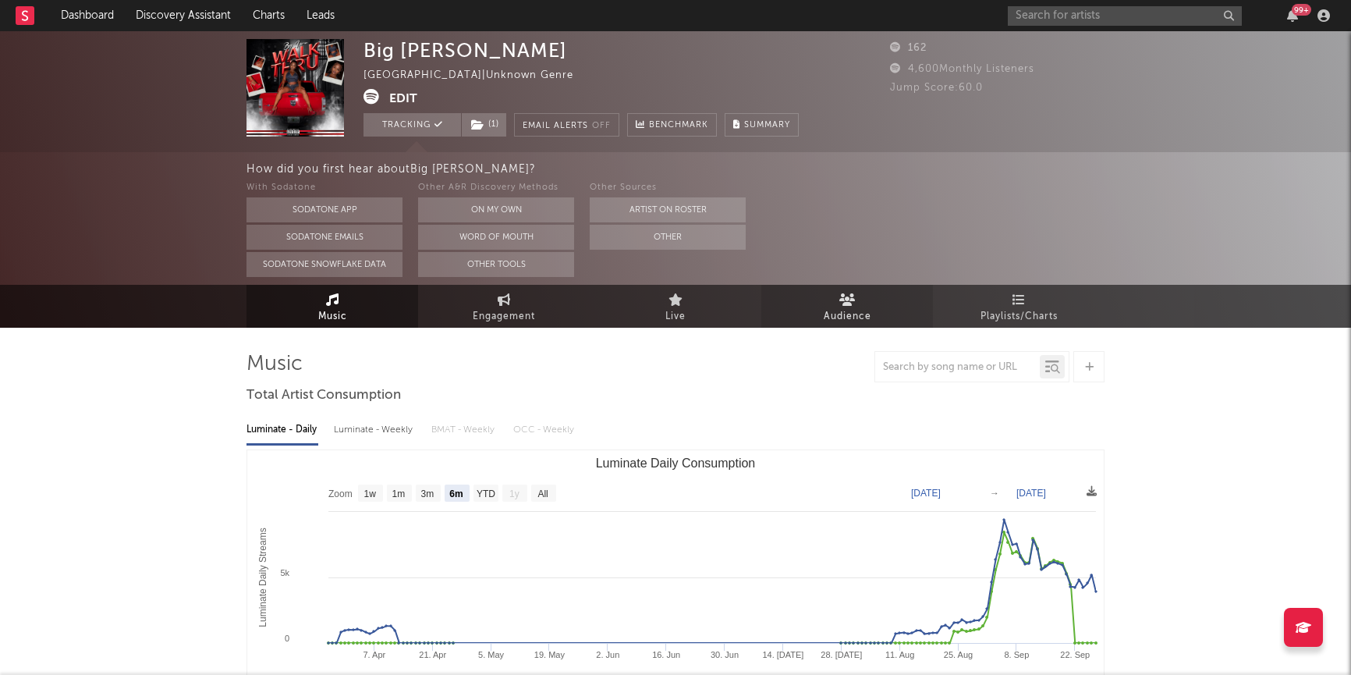
click at [872, 303] on link "Audience" at bounding box center [847, 306] width 172 height 43
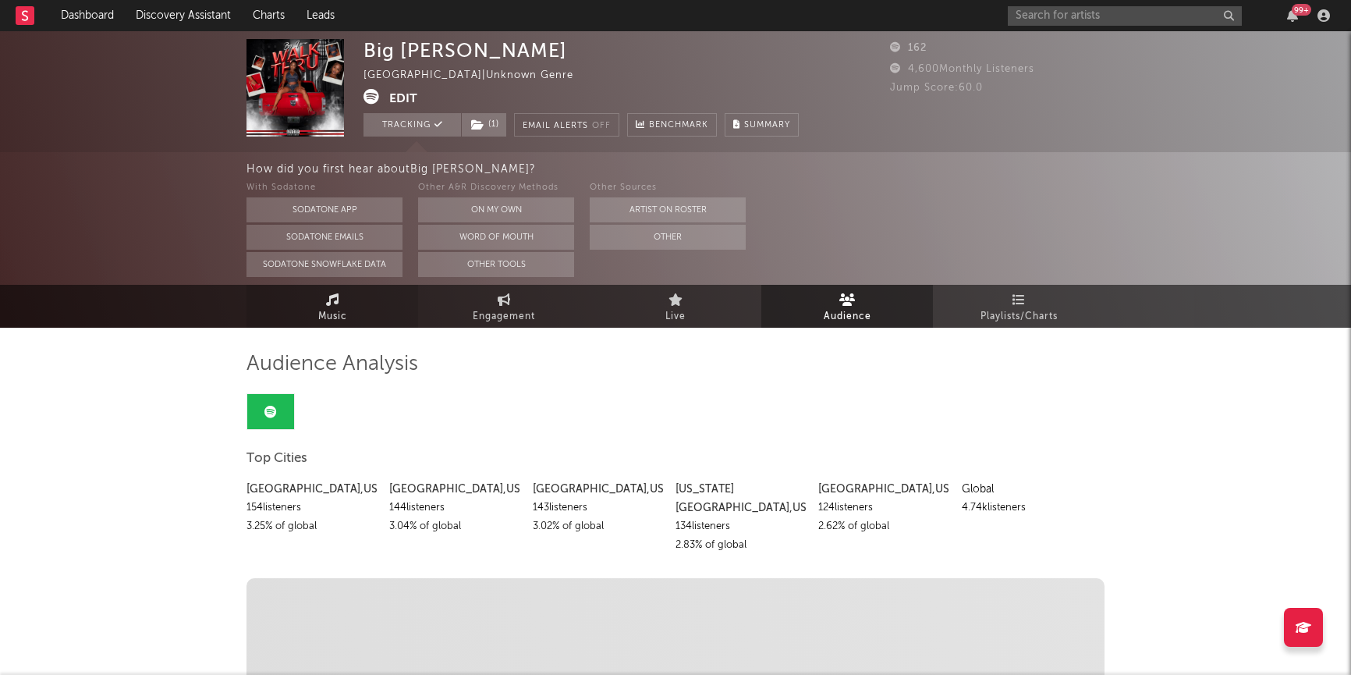
click at [285, 314] on link "Music" at bounding box center [332, 306] width 172 height 43
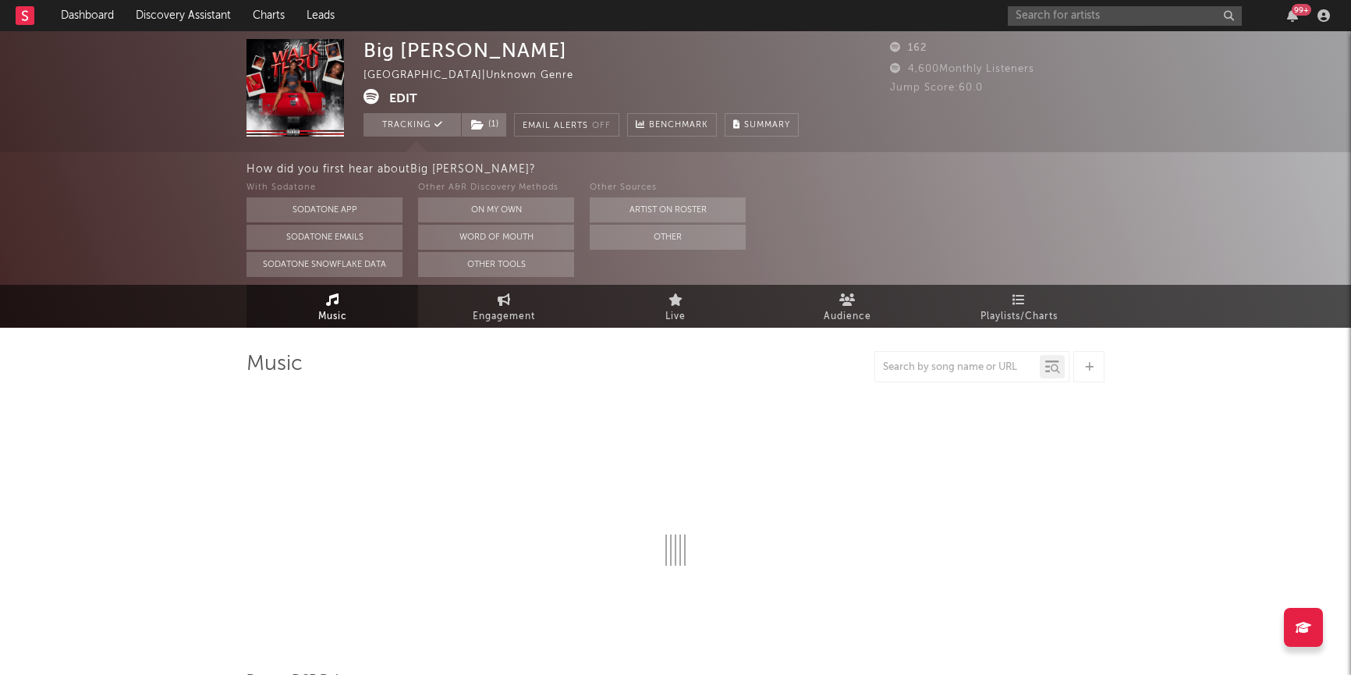
select select "6m"
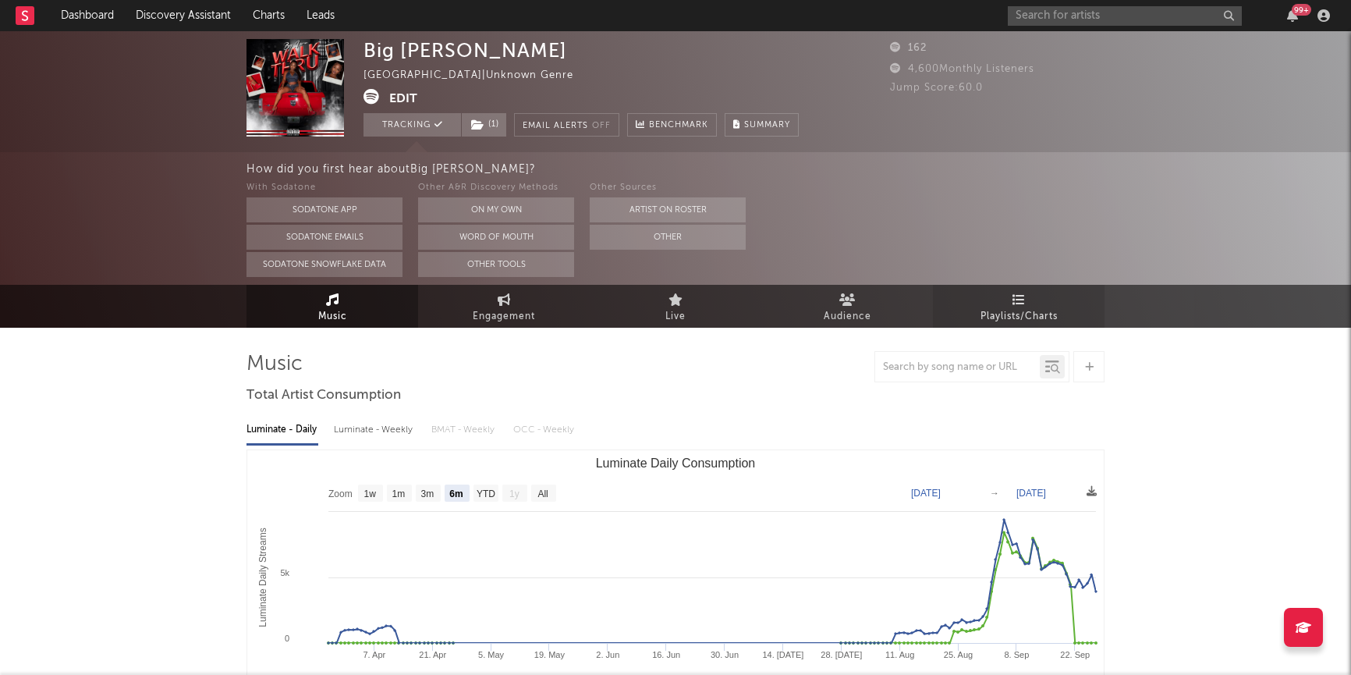
click at [993, 295] on link "Playlists/Charts" at bounding box center [1019, 306] width 172 height 43
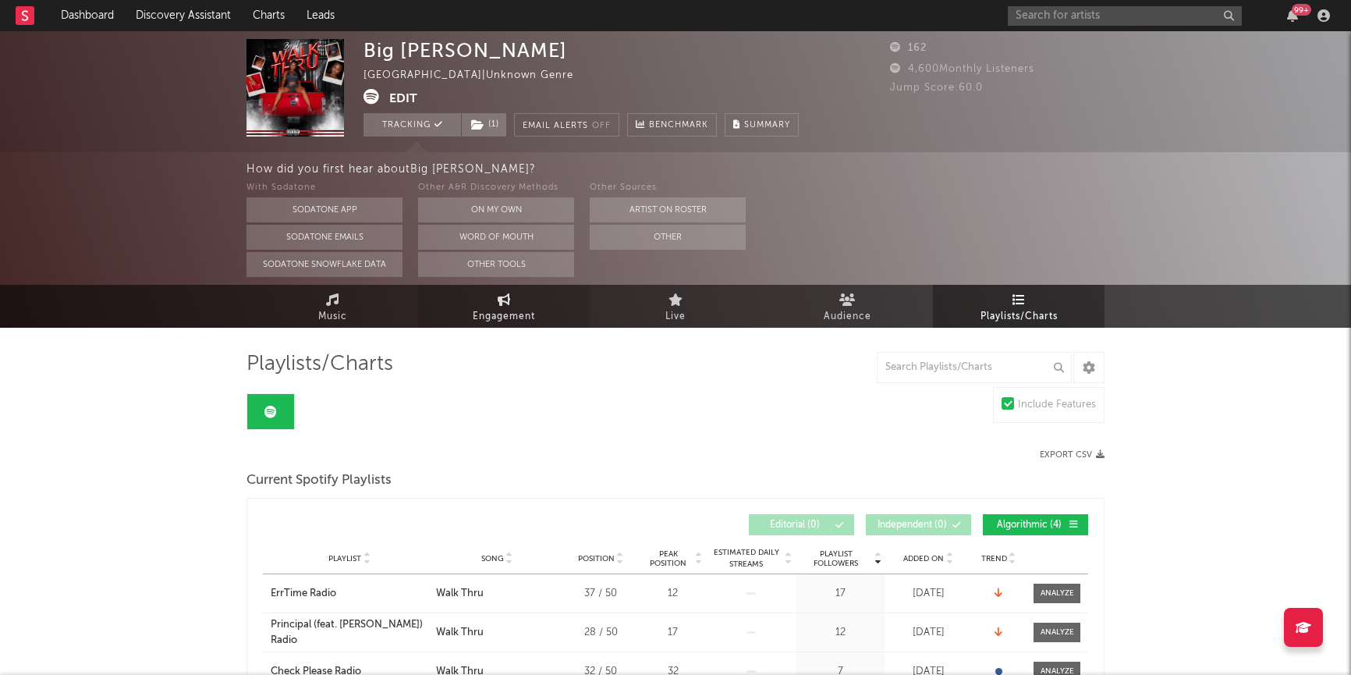
click at [484, 301] on link "Engagement" at bounding box center [504, 306] width 172 height 43
select select "1w"
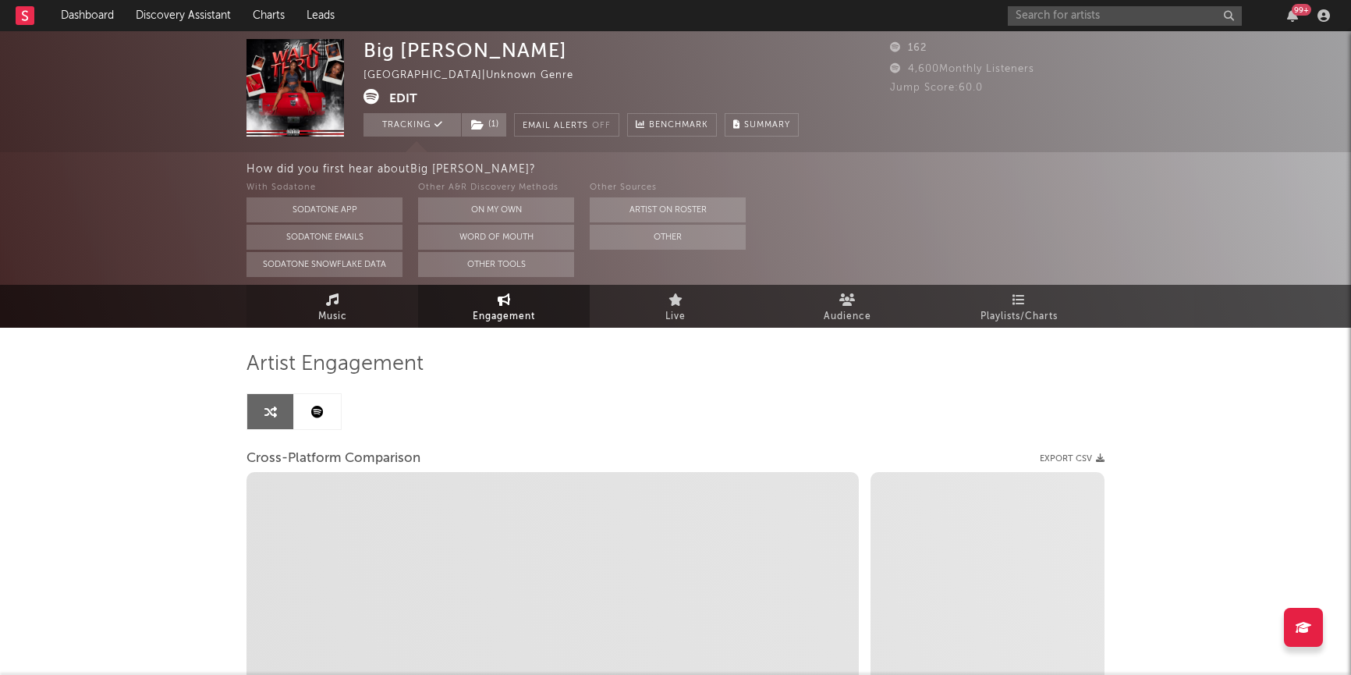
click at [311, 299] on link "Music" at bounding box center [332, 306] width 172 height 43
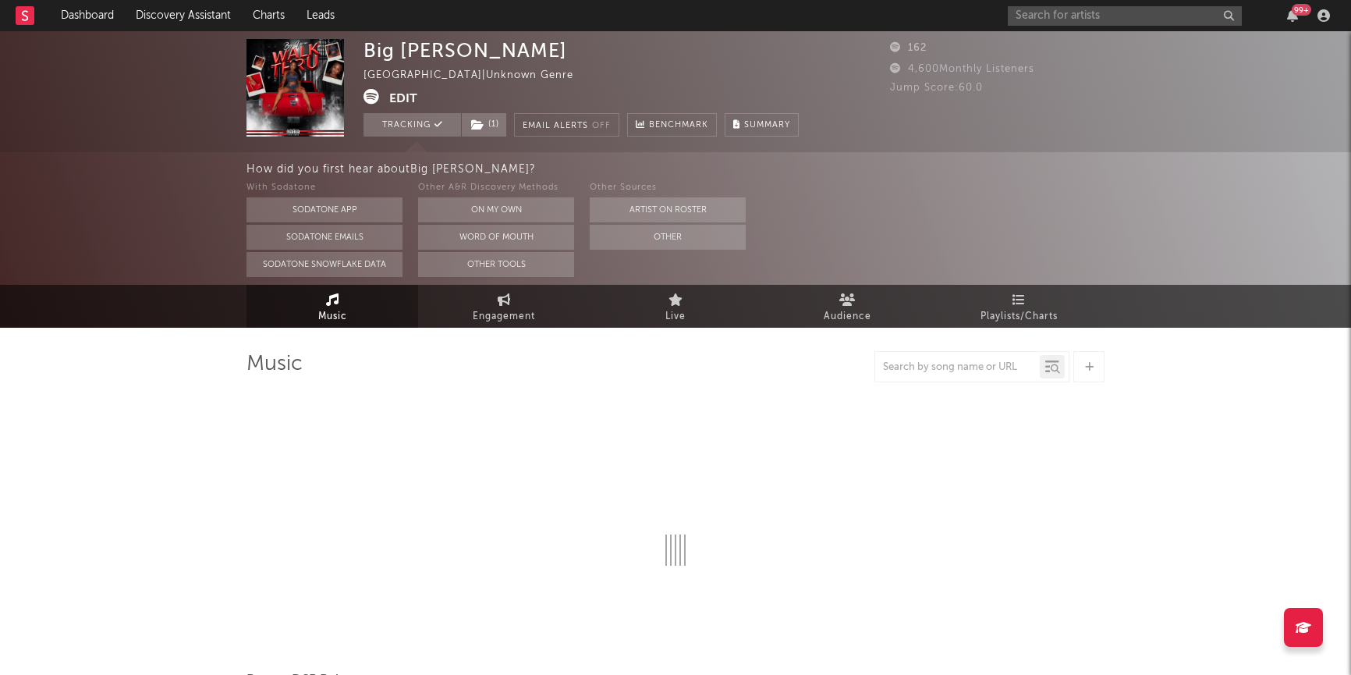
select select "6m"
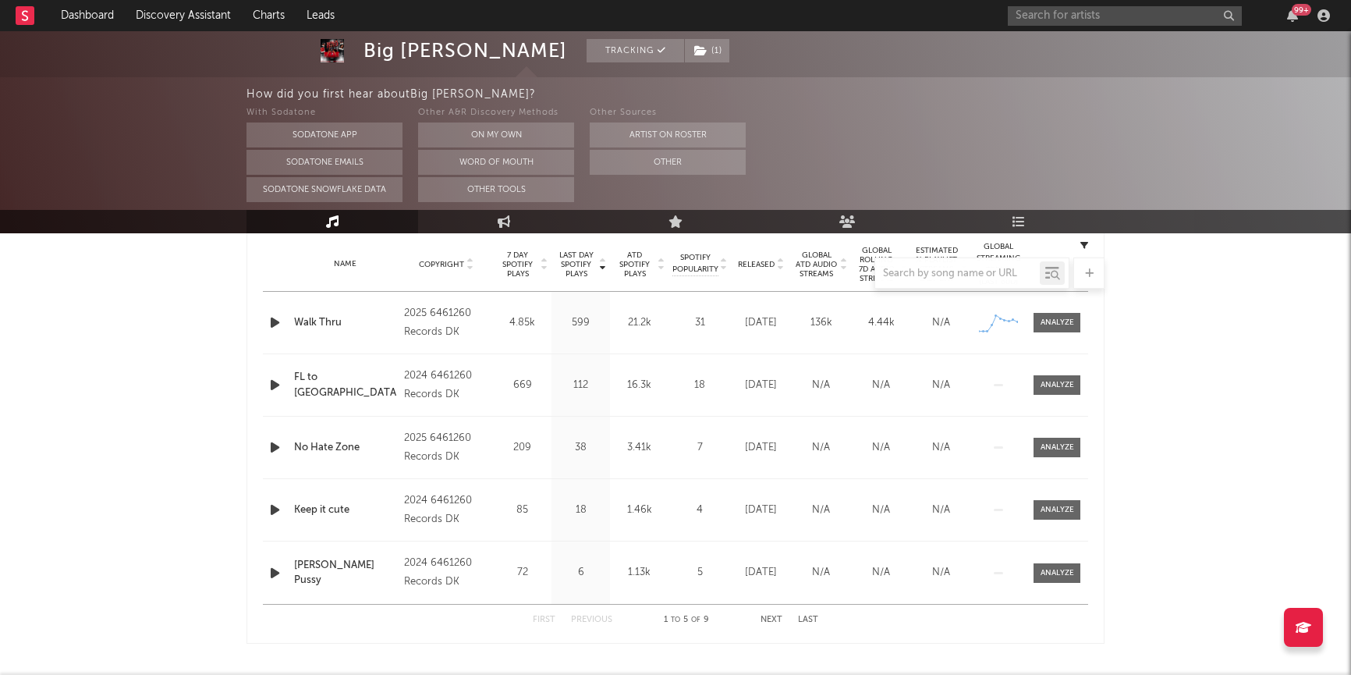
scroll to position [671, 0]
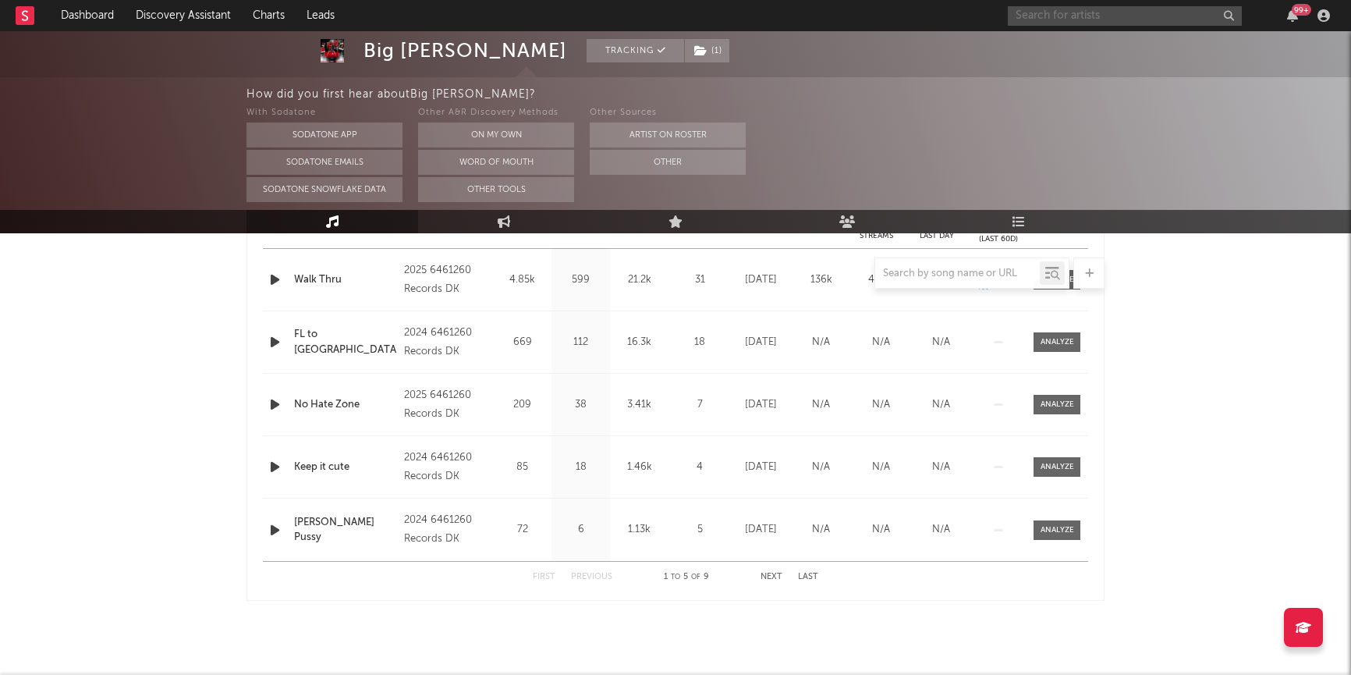
click at [1081, 23] on input "text" at bounding box center [1125, 16] width 234 height 20
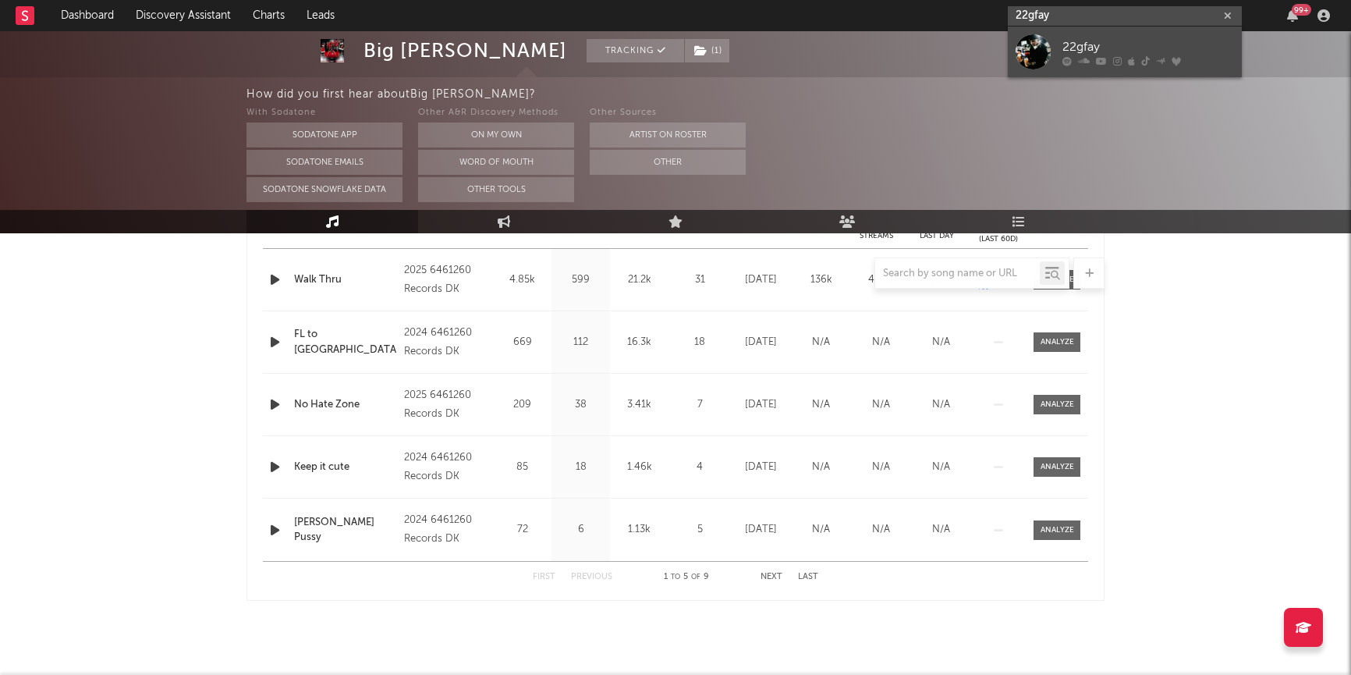
type input "22gfay"
click at [1046, 44] on div at bounding box center [1033, 51] width 35 height 35
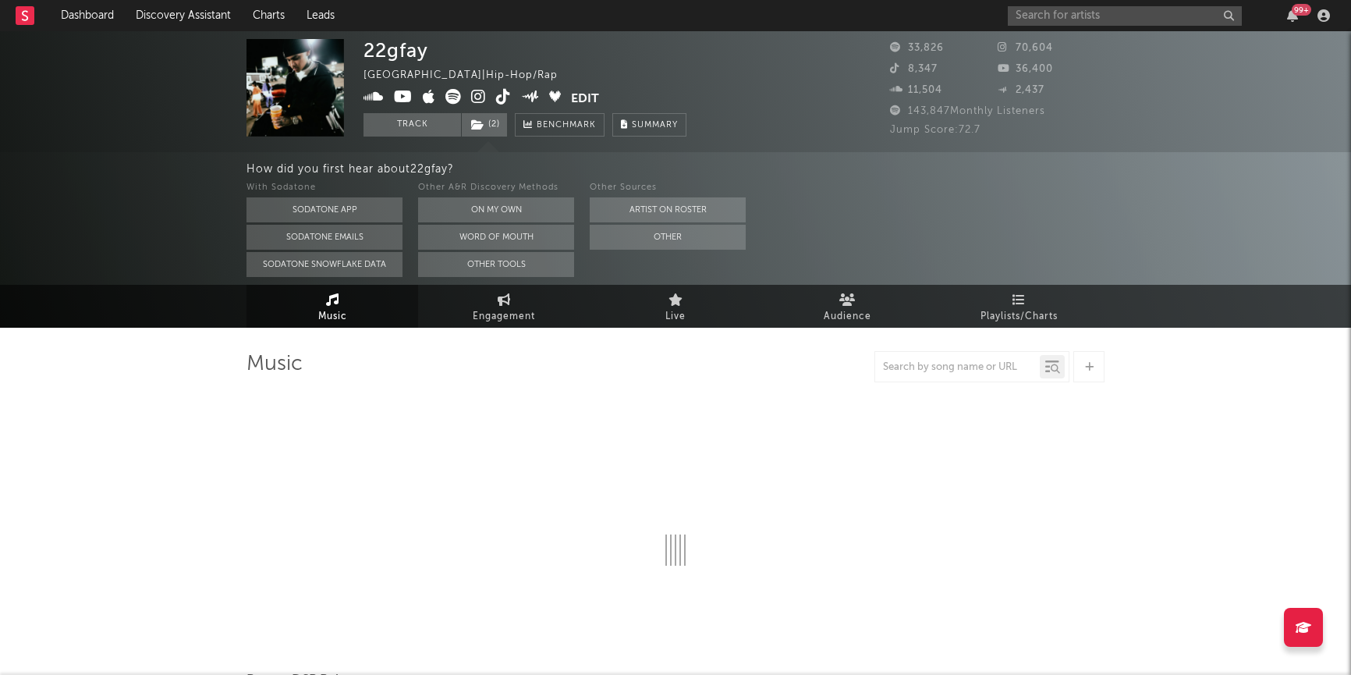
select select "6m"
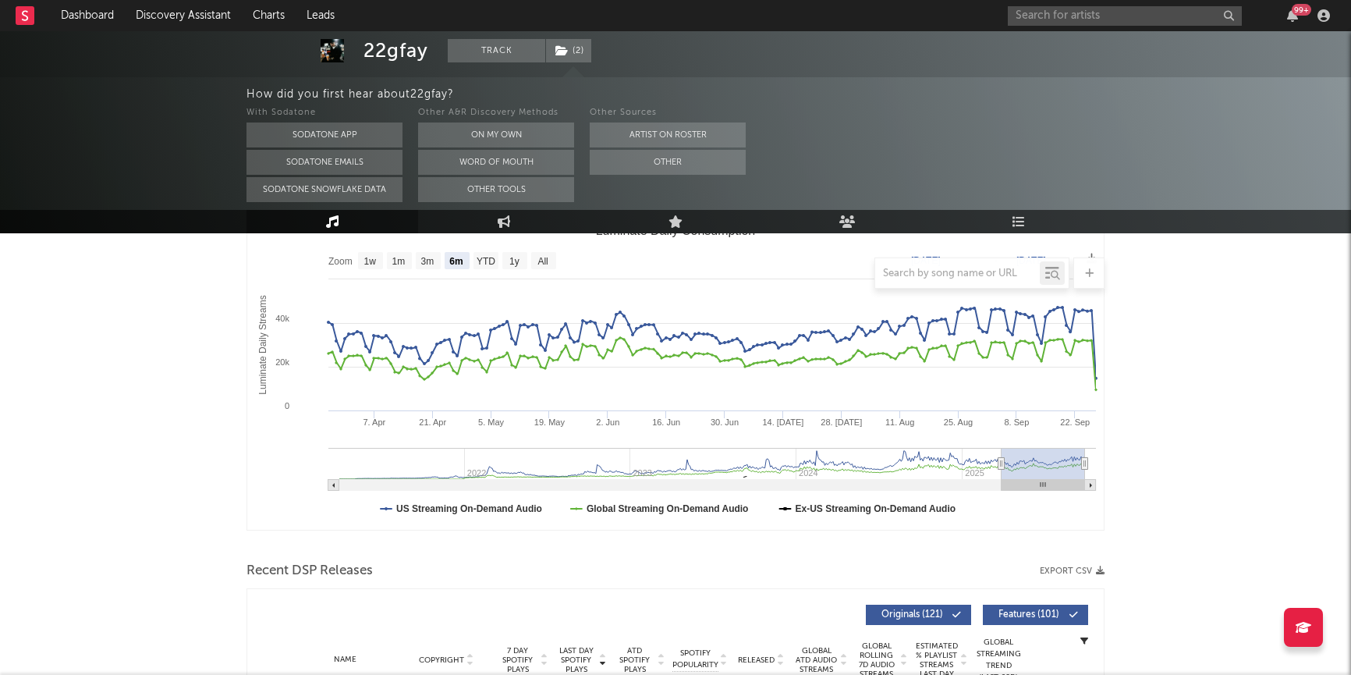
scroll to position [158, 0]
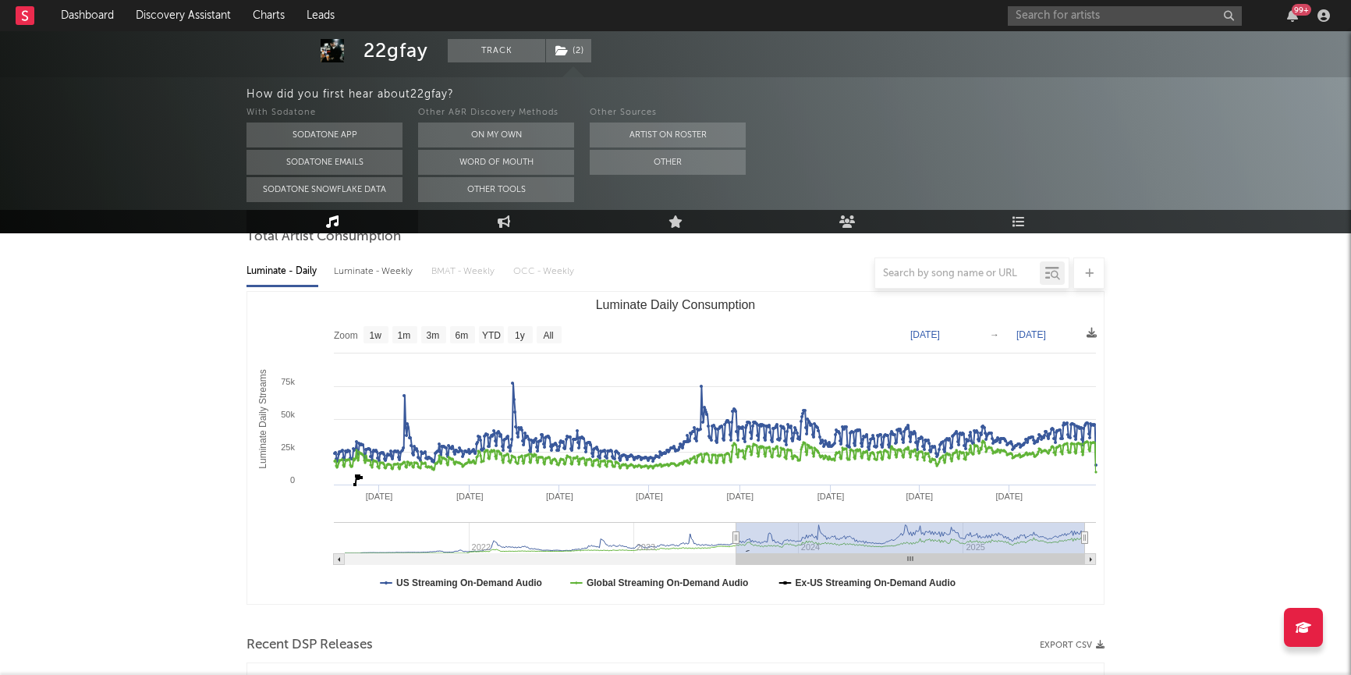
drag, startPoint x: 1002, startPoint y: 532, endPoint x: 737, endPoint y: 530, distance: 264.4
click at [737, 530] on g "Luminate Daily Consumption" at bounding box center [715, 543] width 762 height 43
drag, startPoint x: 736, startPoint y: 537, endPoint x: 621, endPoint y: 537, distance: 115.4
click at [734, 537] on icon "Luminate Daily Consumption" at bounding box center [737, 538] width 6 height 12
type input "2022-12-03"
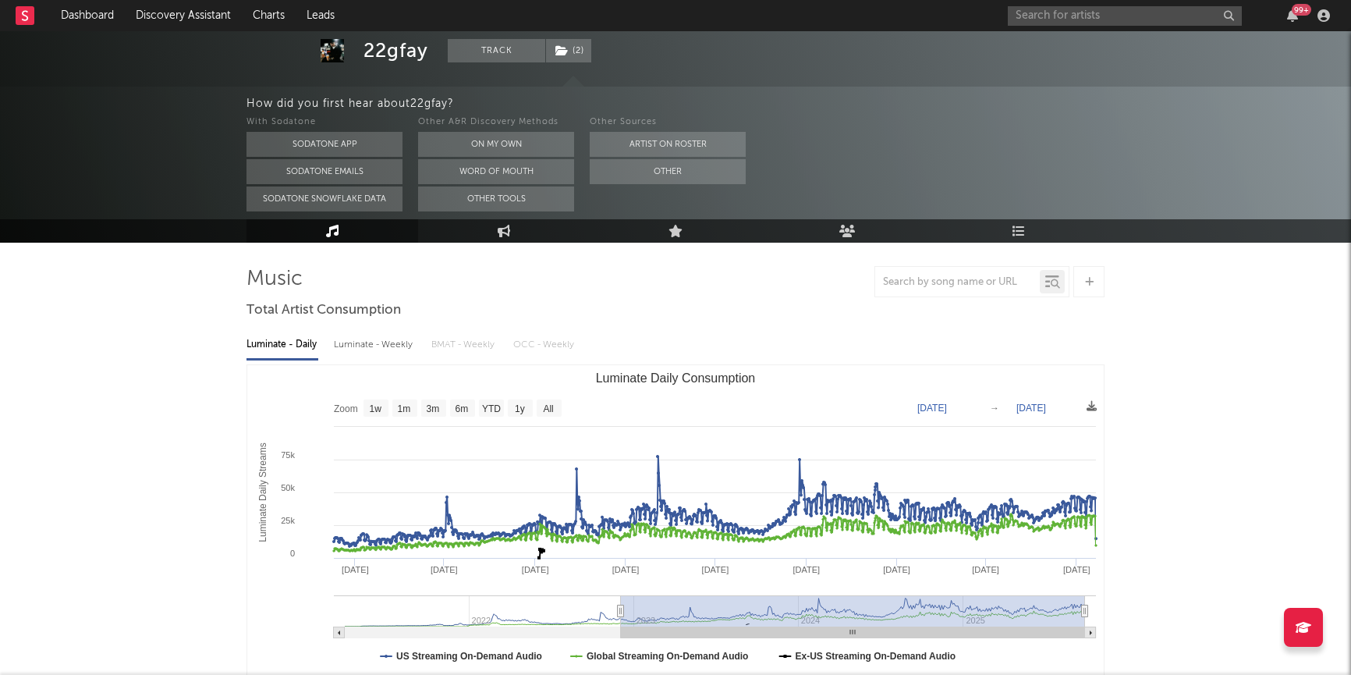
scroll to position [0, 0]
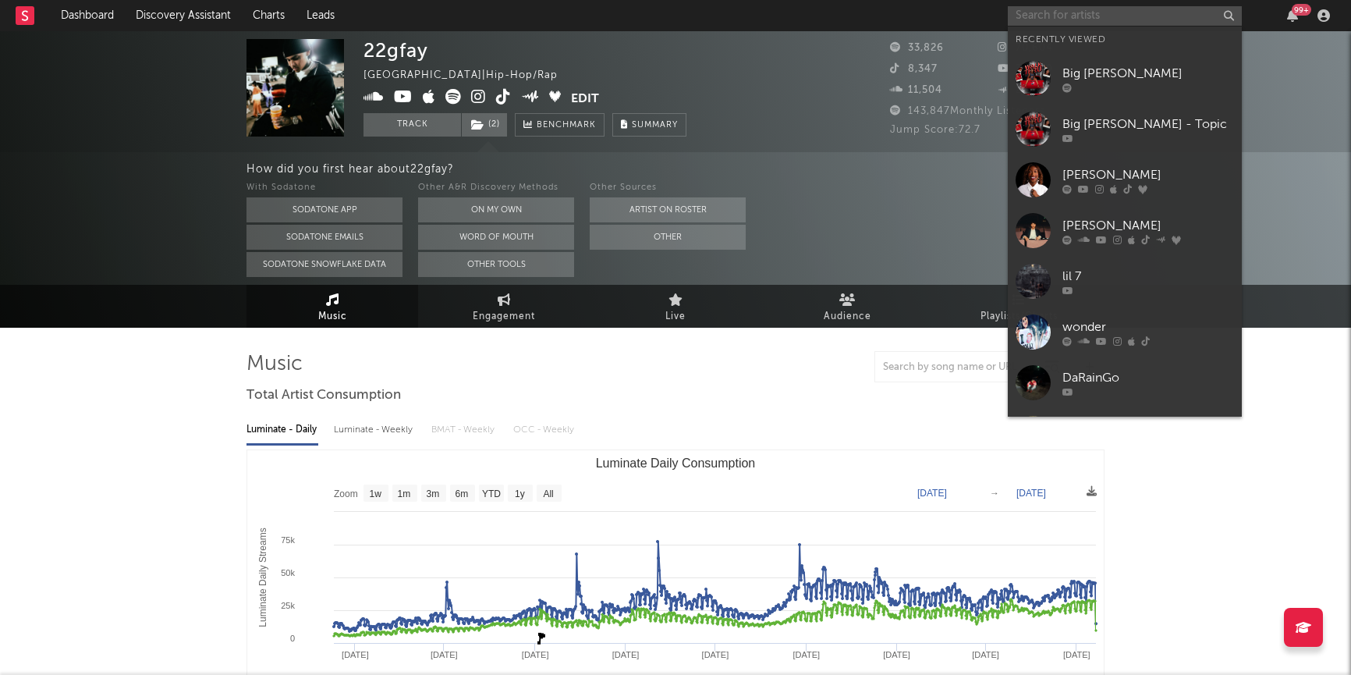
click at [1050, 9] on input "text" at bounding box center [1125, 16] width 234 height 20
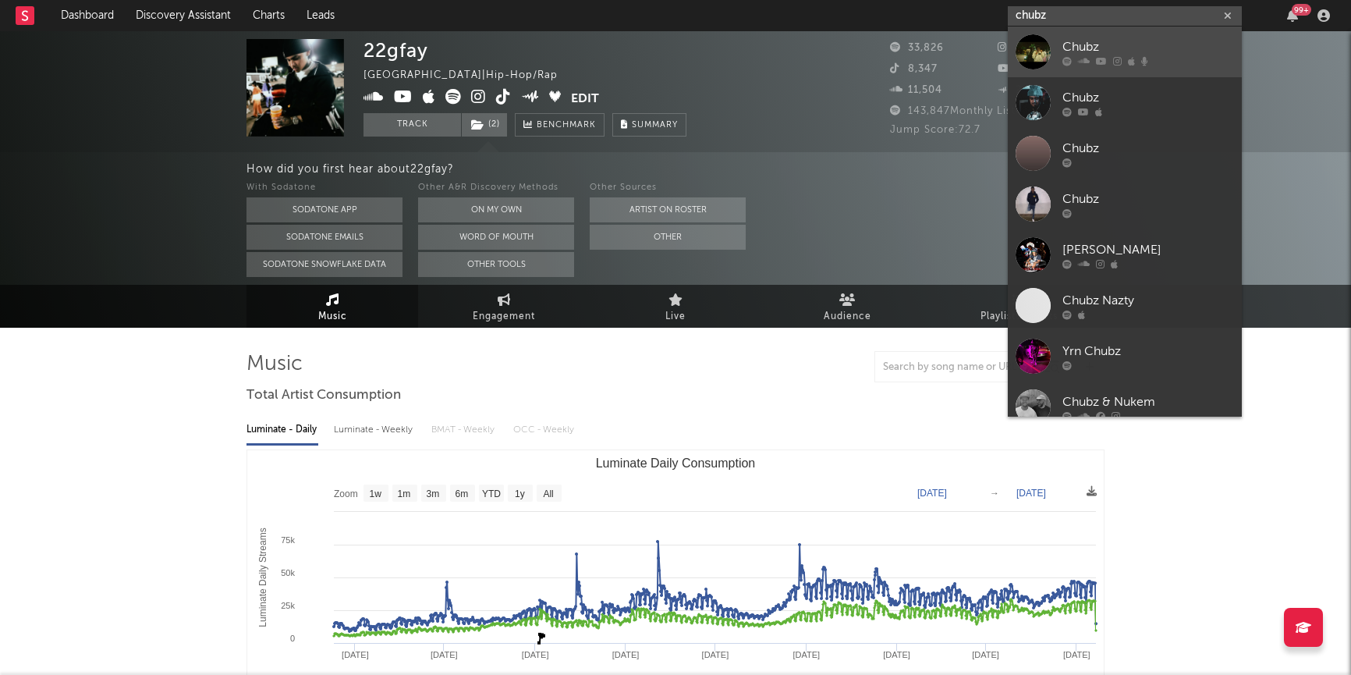
type input "chubz"
click at [1048, 50] on div at bounding box center [1033, 51] width 35 height 35
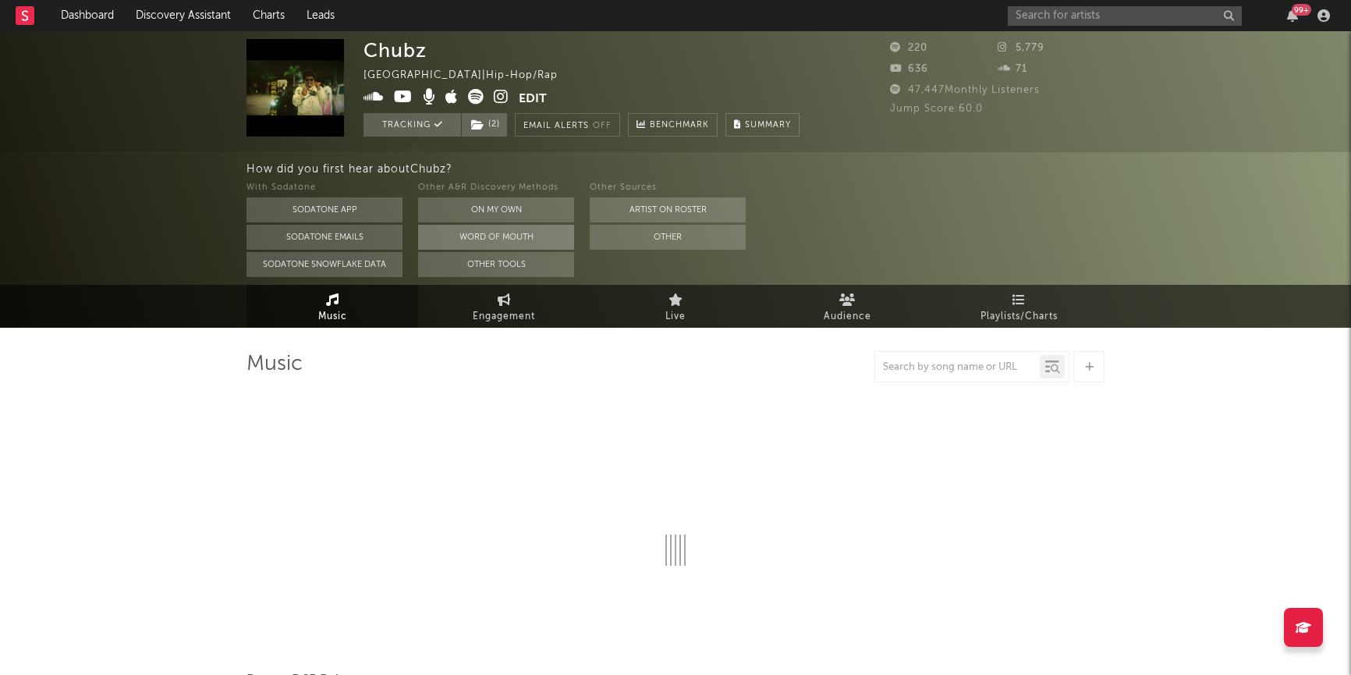
select select "1w"
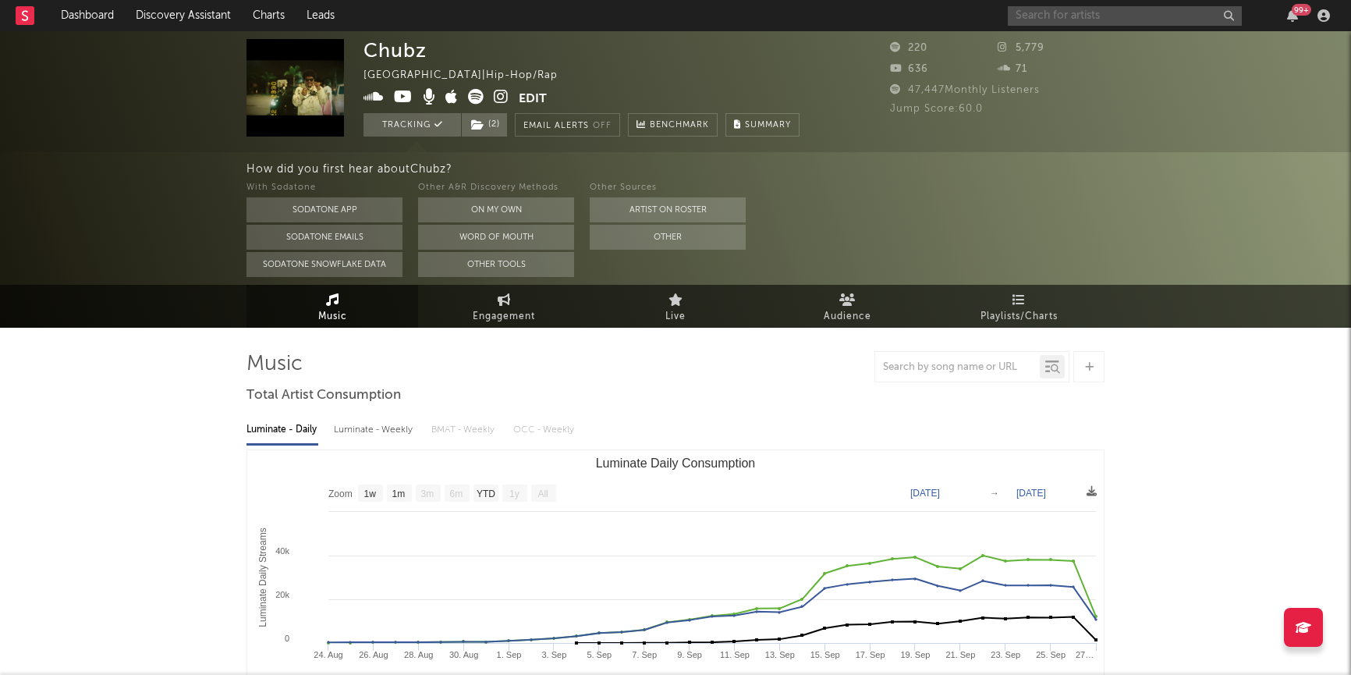
click at [1056, 18] on input "text" at bounding box center [1125, 16] width 234 height 20
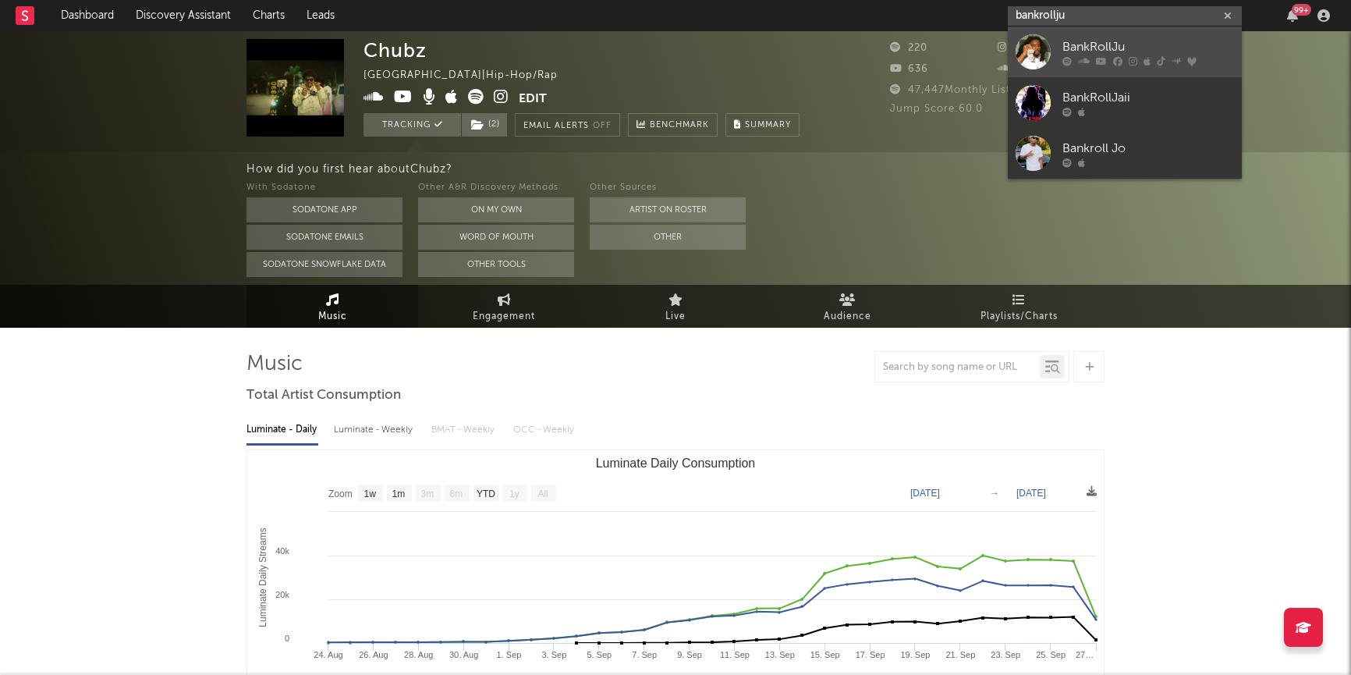
type input "bankrollju"
click at [1055, 48] on link "BankRollJu" at bounding box center [1125, 52] width 234 height 51
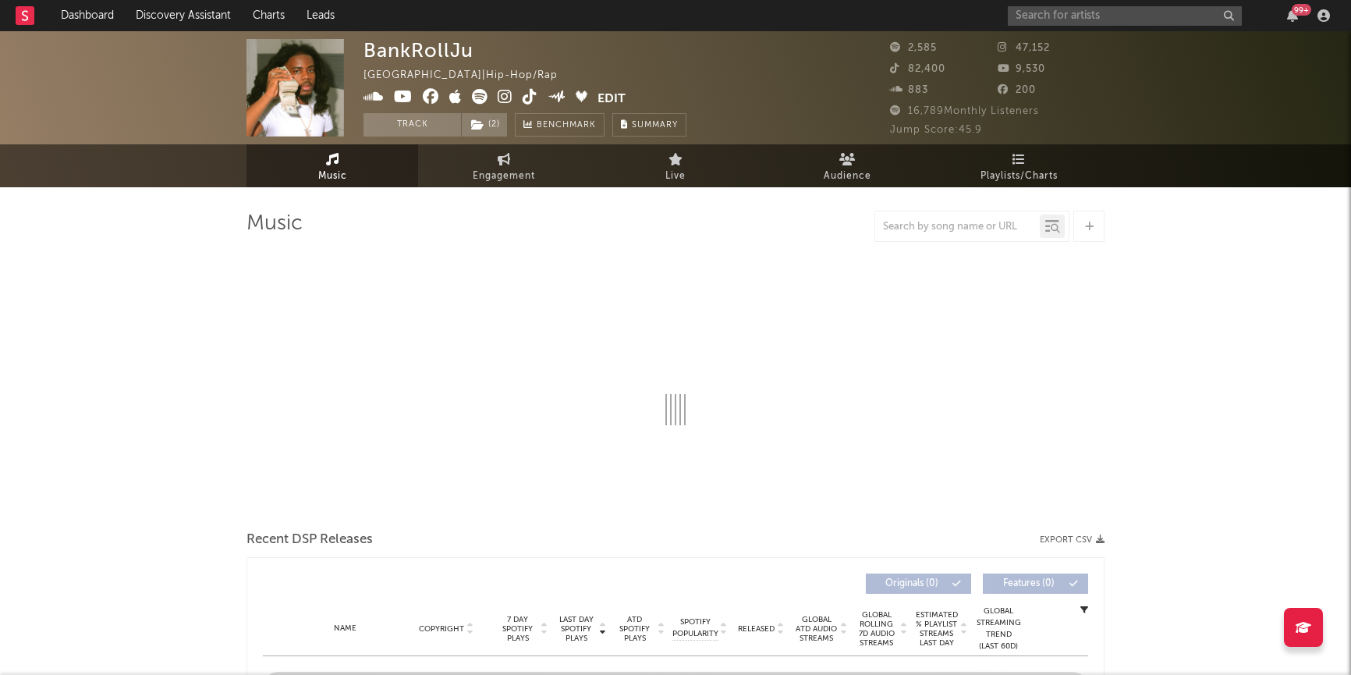
select select "6m"
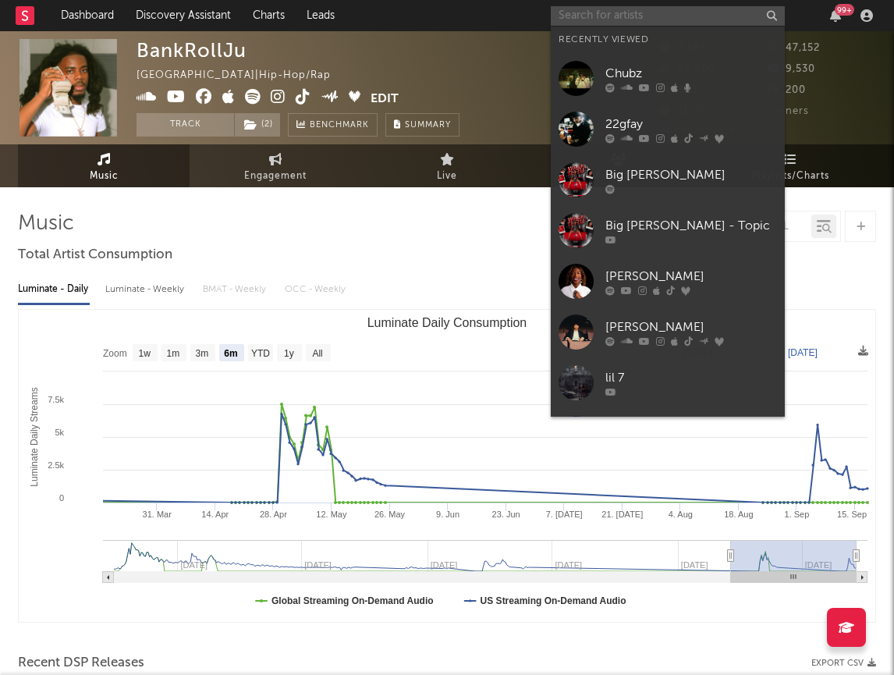
click at [694, 9] on input "text" at bounding box center [668, 16] width 234 height 20
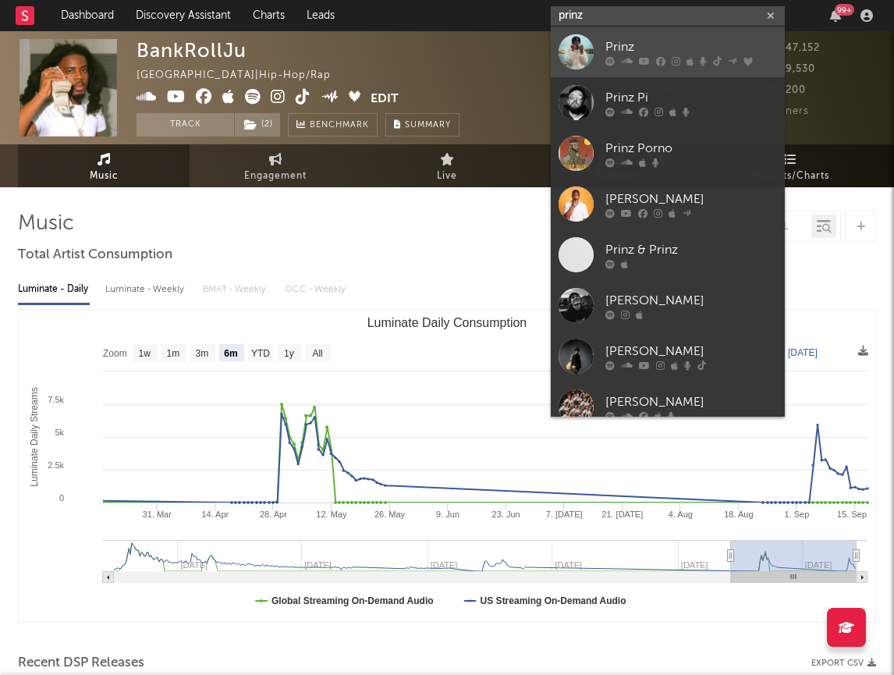
type input "prinz"
click at [692, 40] on div "Prinz" at bounding box center [691, 46] width 172 height 19
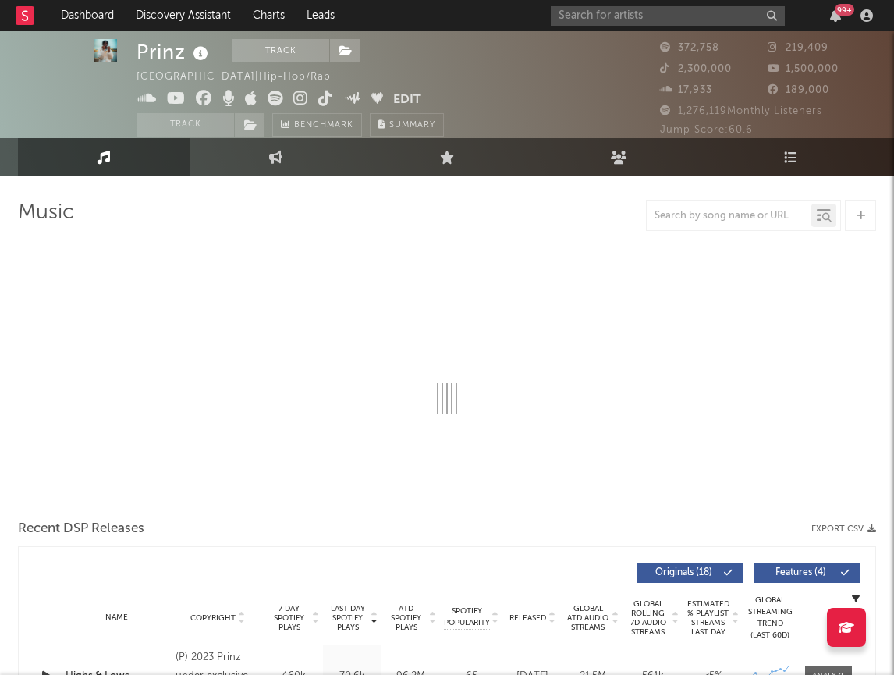
select select "6m"
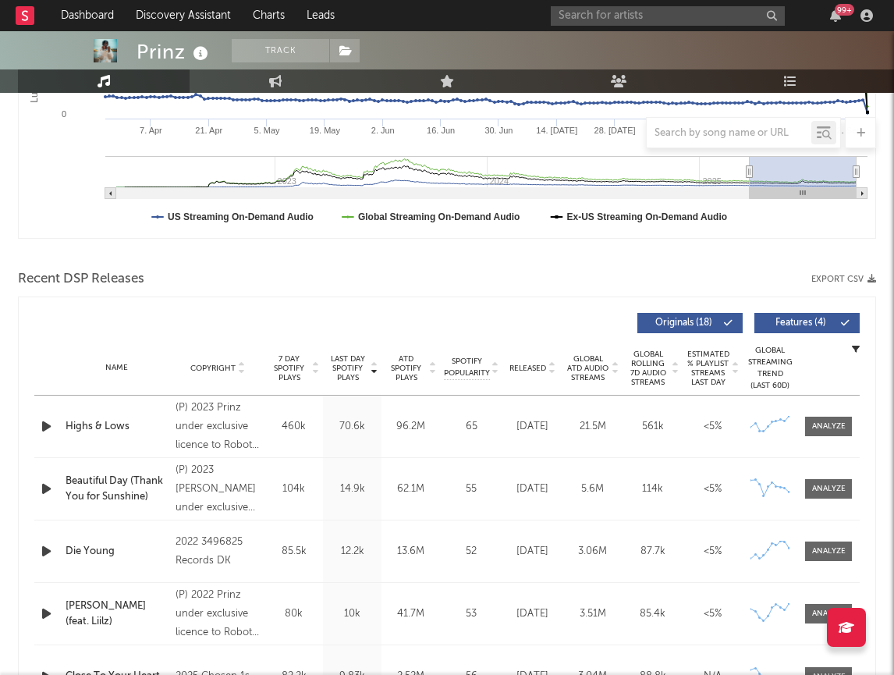
scroll to position [385, 0]
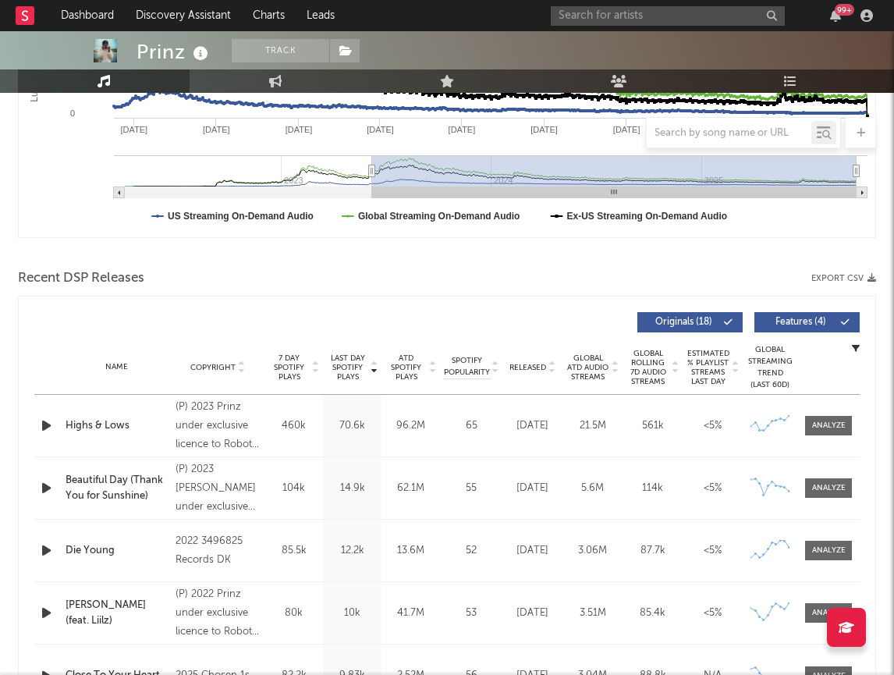
drag, startPoint x: 749, startPoint y: 170, endPoint x: 374, endPoint y: 179, distance: 374.5
click at [374, 179] on g "Luminate Daily Consumption" at bounding box center [490, 176] width 753 height 43
type input "2023-06-11"
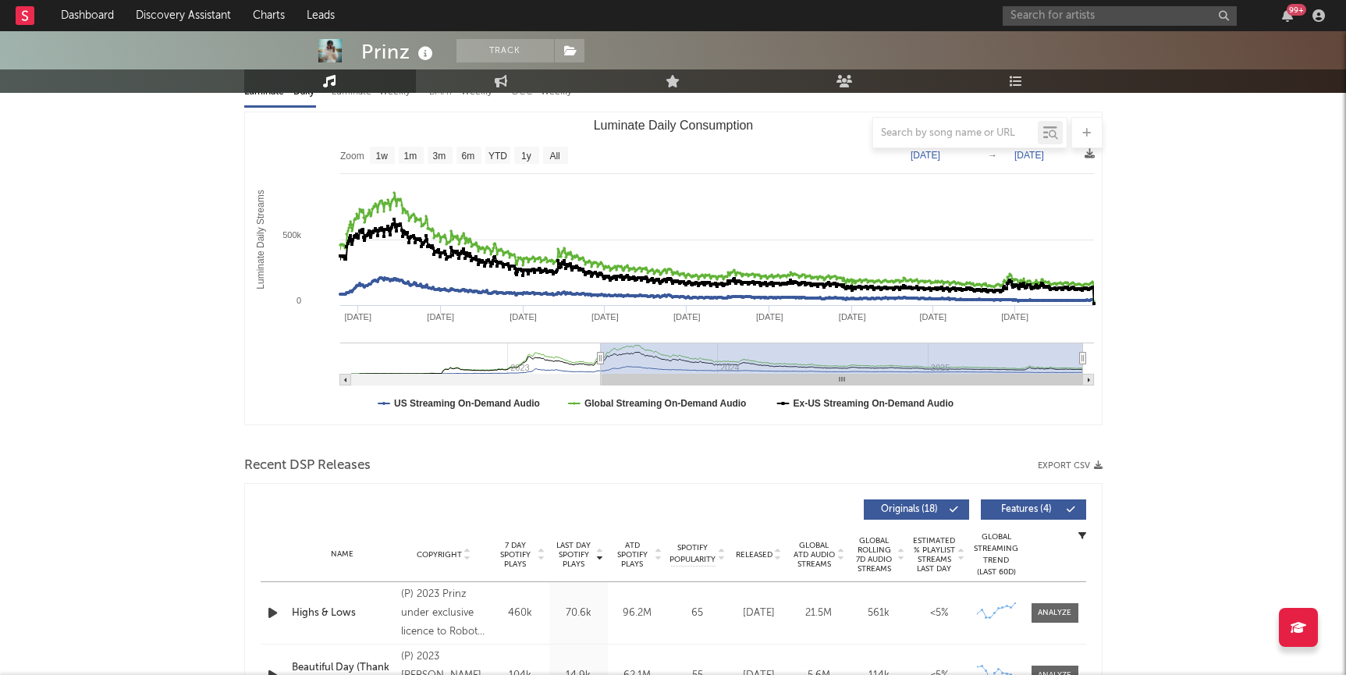
scroll to position [0, 0]
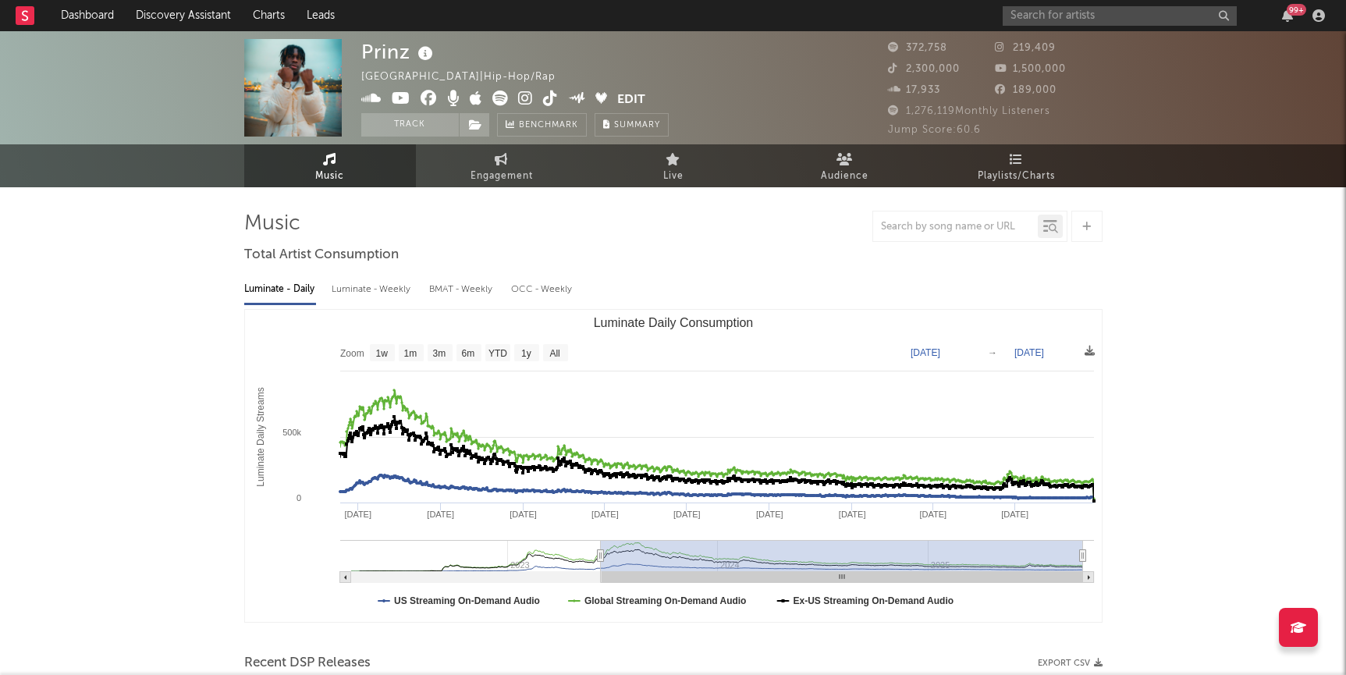
click at [1114, 4] on div "99 +" at bounding box center [1166, 15] width 328 height 31
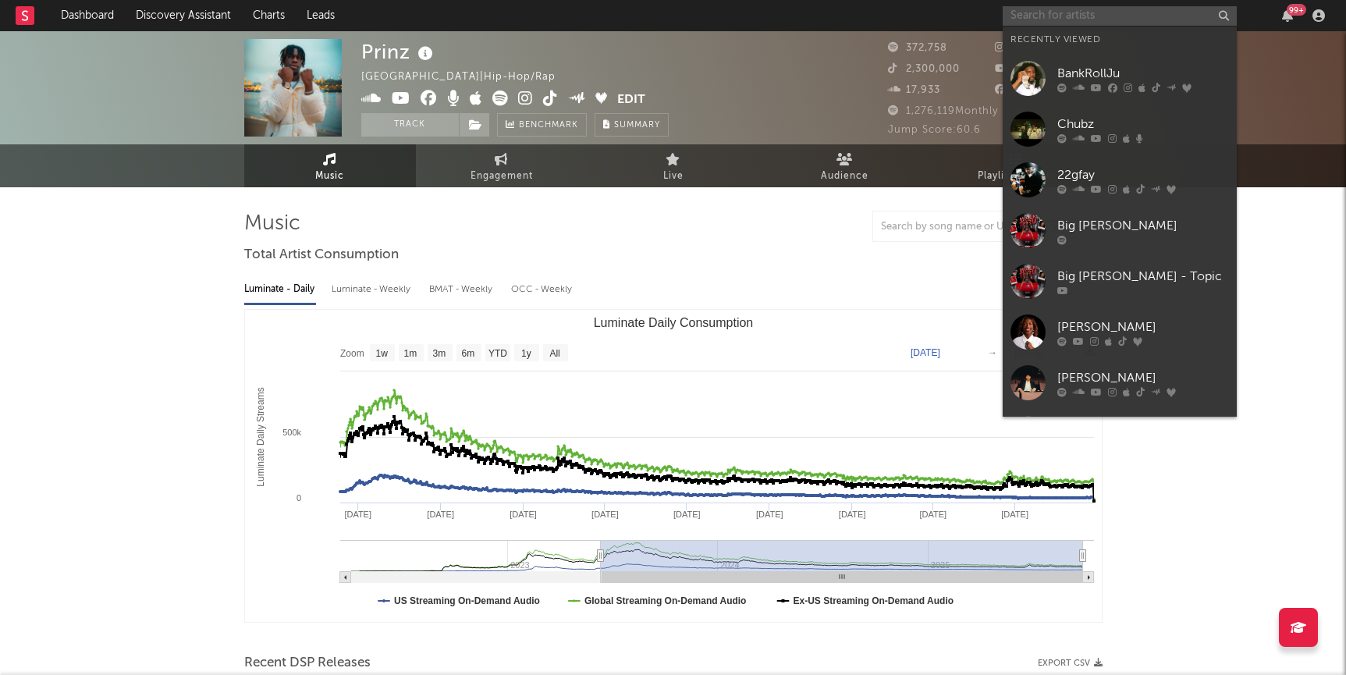
click at [1111, 14] on input "text" at bounding box center [1119, 16] width 234 height 20
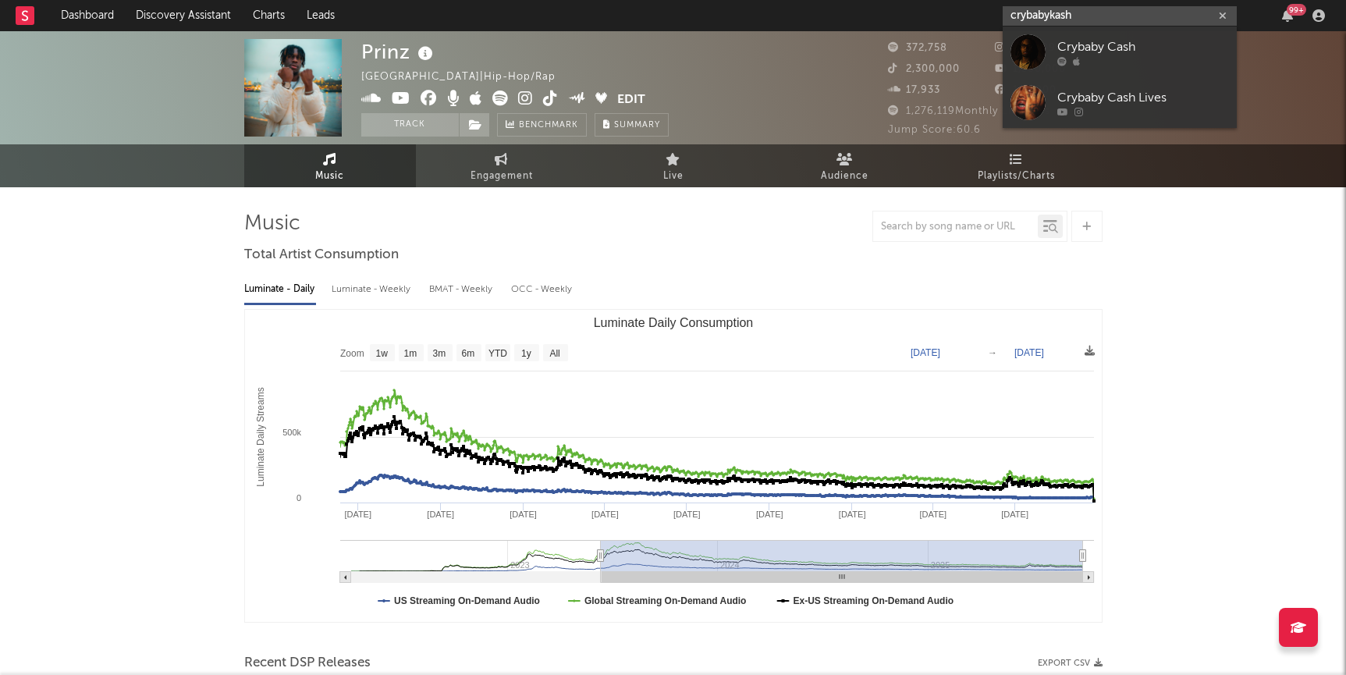
drag, startPoint x: 1119, startPoint y: 14, endPoint x: 847, endPoint y: -5, distance: 272.1
paste input "https://www.youtube.com/@crybabyc"
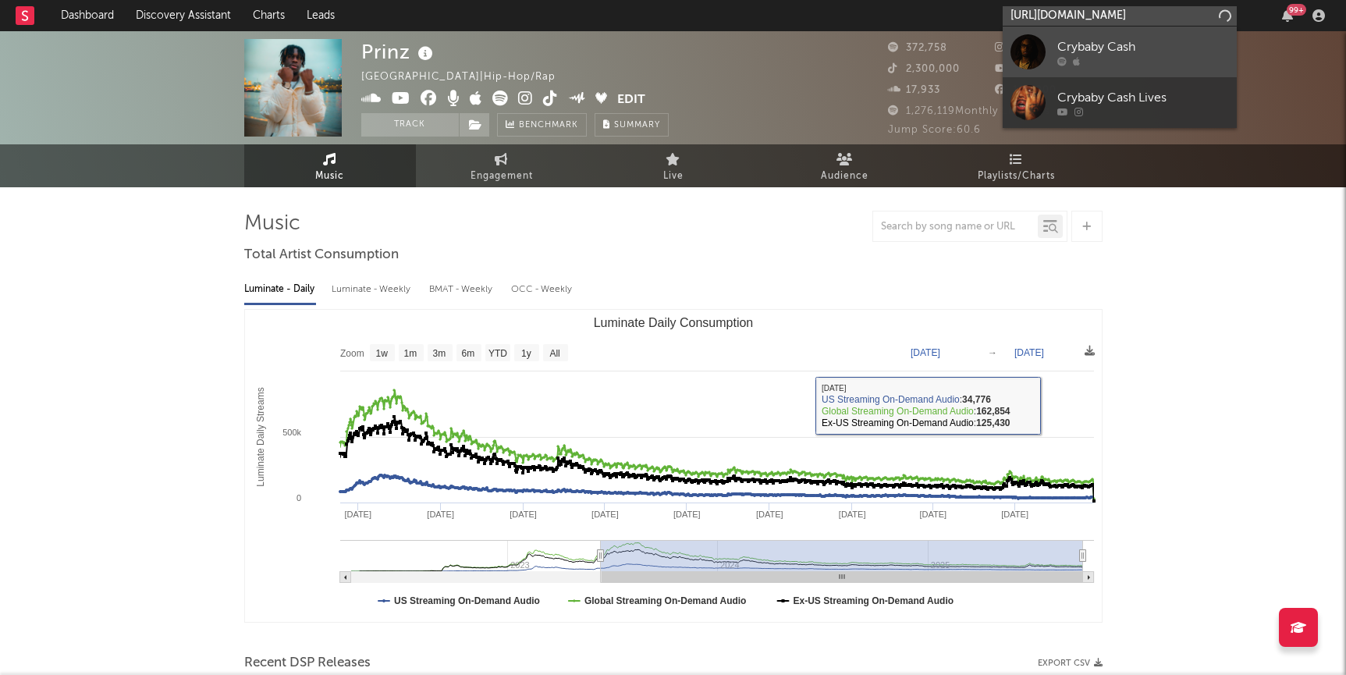
type input "https://www.youtube.com/@crybabycash"
click at [1083, 54] on div "Crybaby Cash" at bounding box center [1143, 46] width 172 height 19
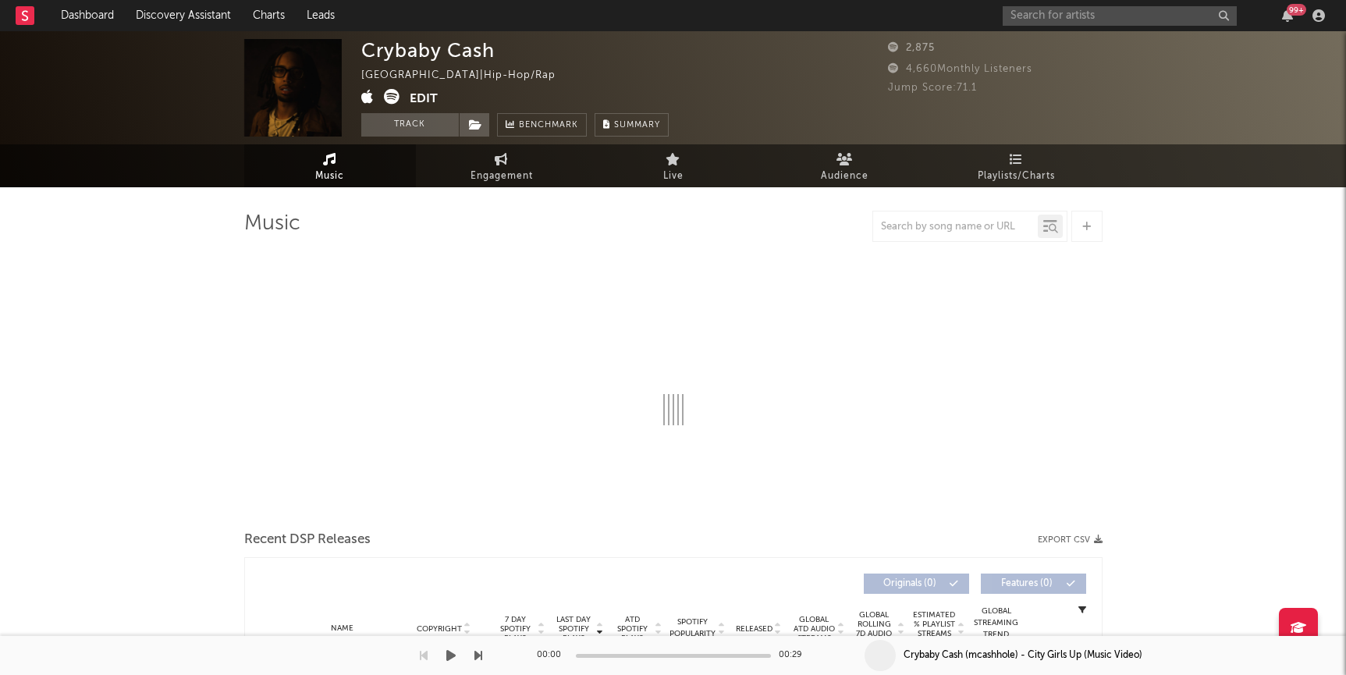
select select "6m"
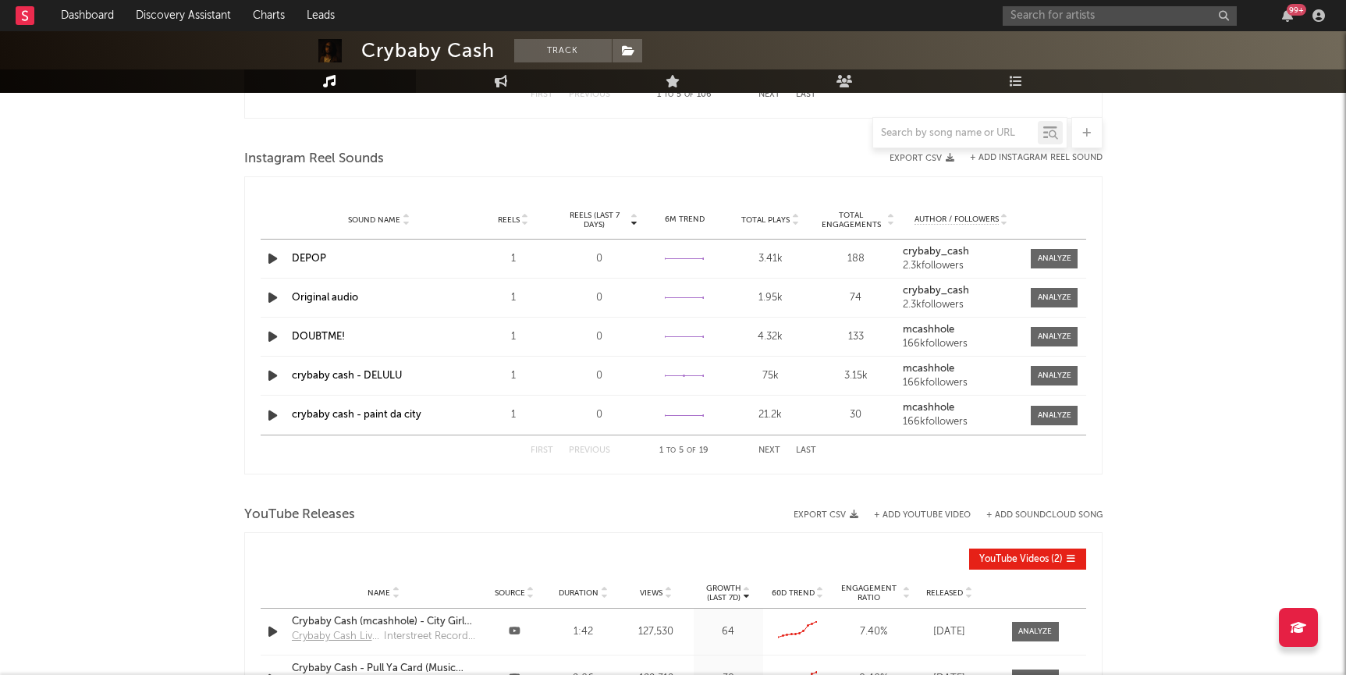
scroll to position [1197, 0]
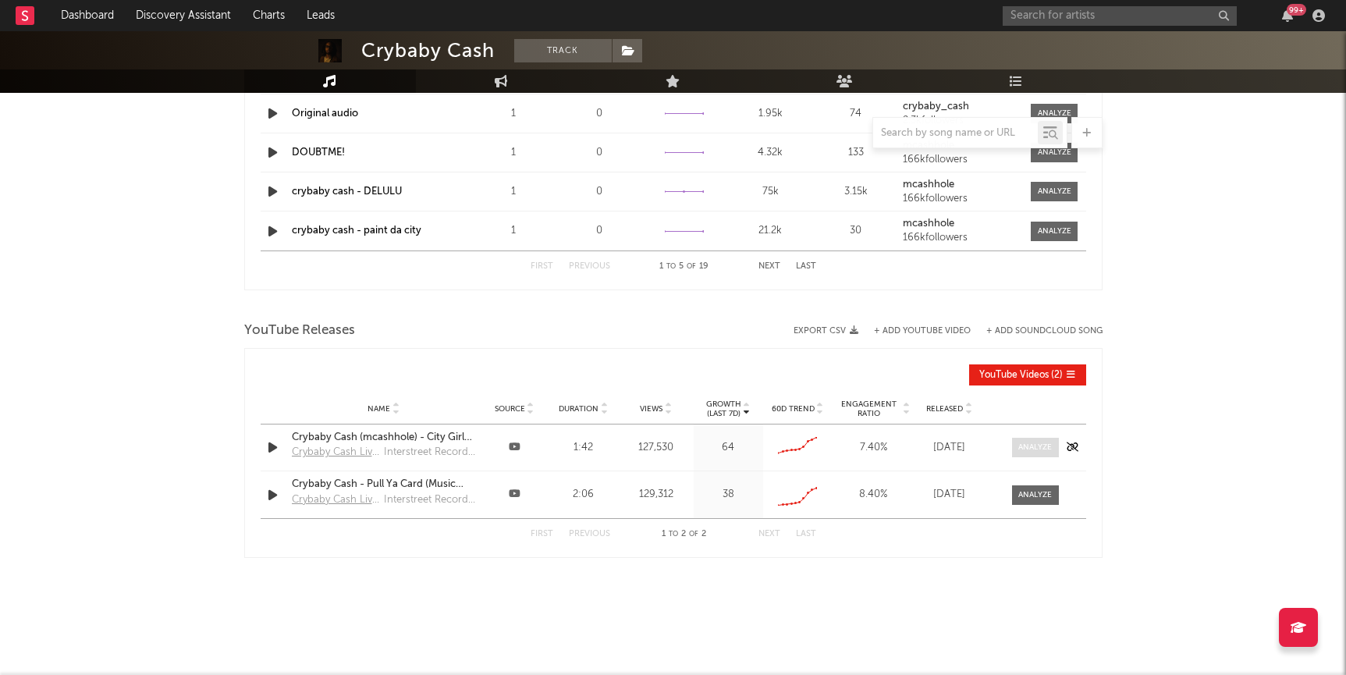
click at [1030, 445] on div at bounding box center [1035, 447] width 34 height 12
select select "6m"
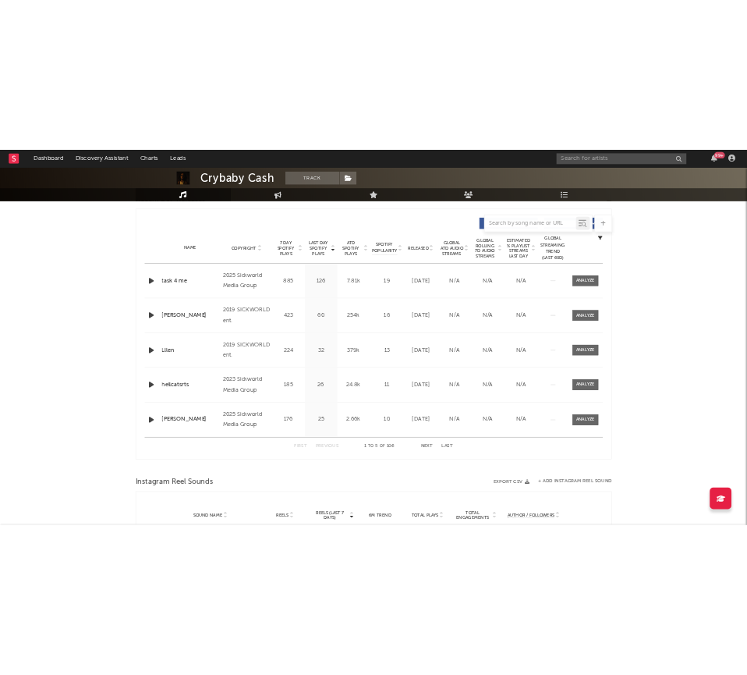
scroll to position [0, 0]
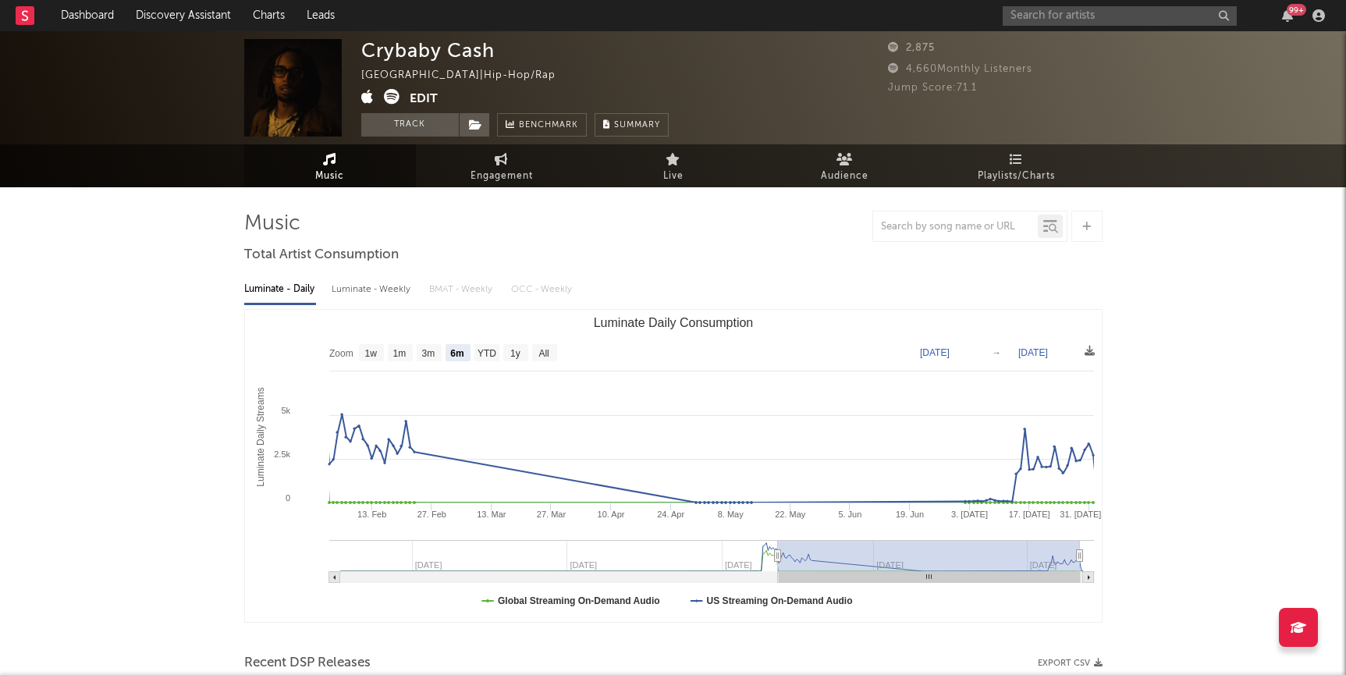
type input "2023-08-03"
drag, startPoint x: 1079, startPoint y: 555, endPoint x: 1154, endPoint y: 530, distance: 79.4
click at [1047, 4] on div "99 +" at bounding box center [1166, 15] width 328 height 31
click at [1048, 19] on input "text" at bounding box center [1119, 16] width 234 height 20
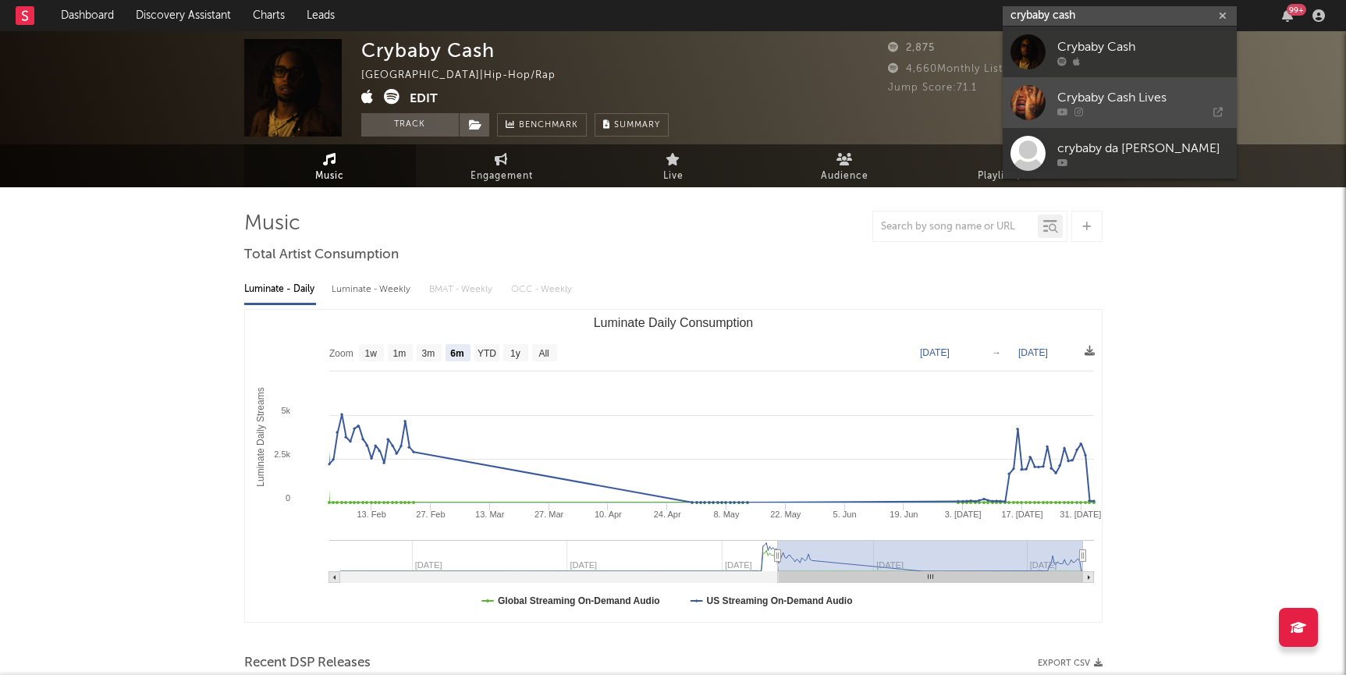
type input "crybaby cash"
click at [1059, 111] on icon at bounding box center [1062, 111] width 11 height 9
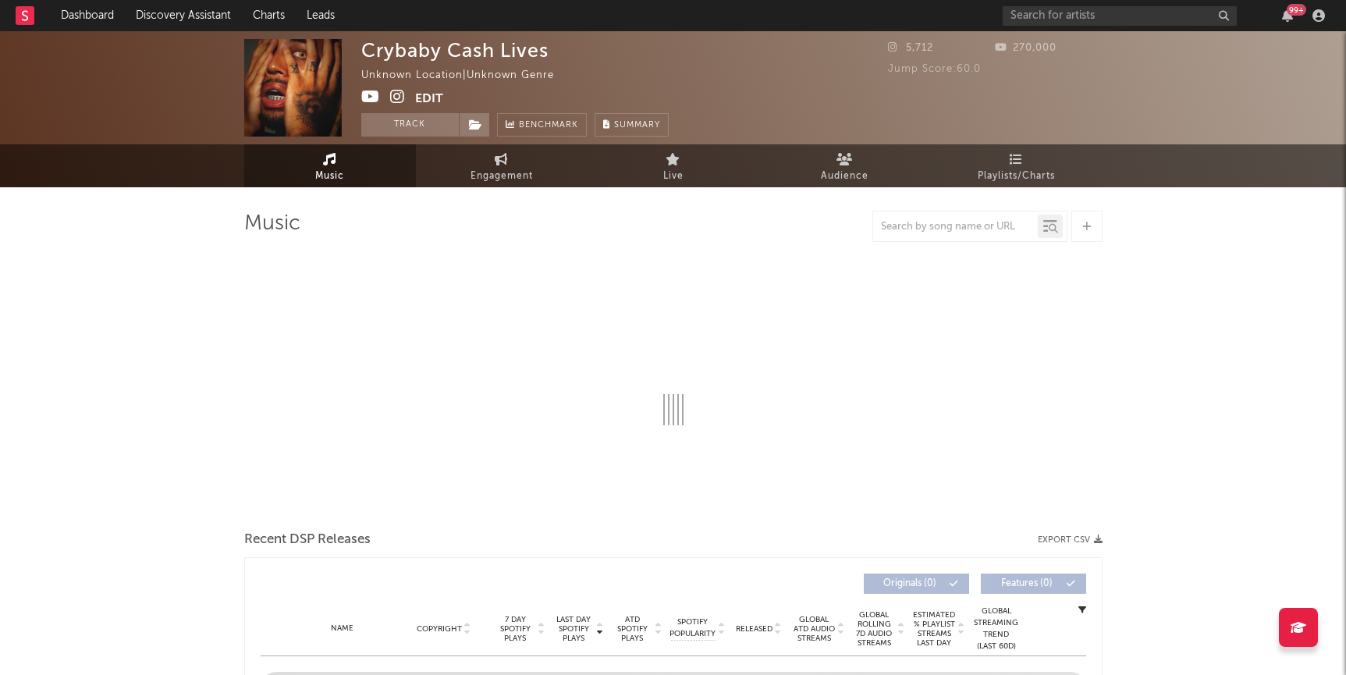
select select "1w"
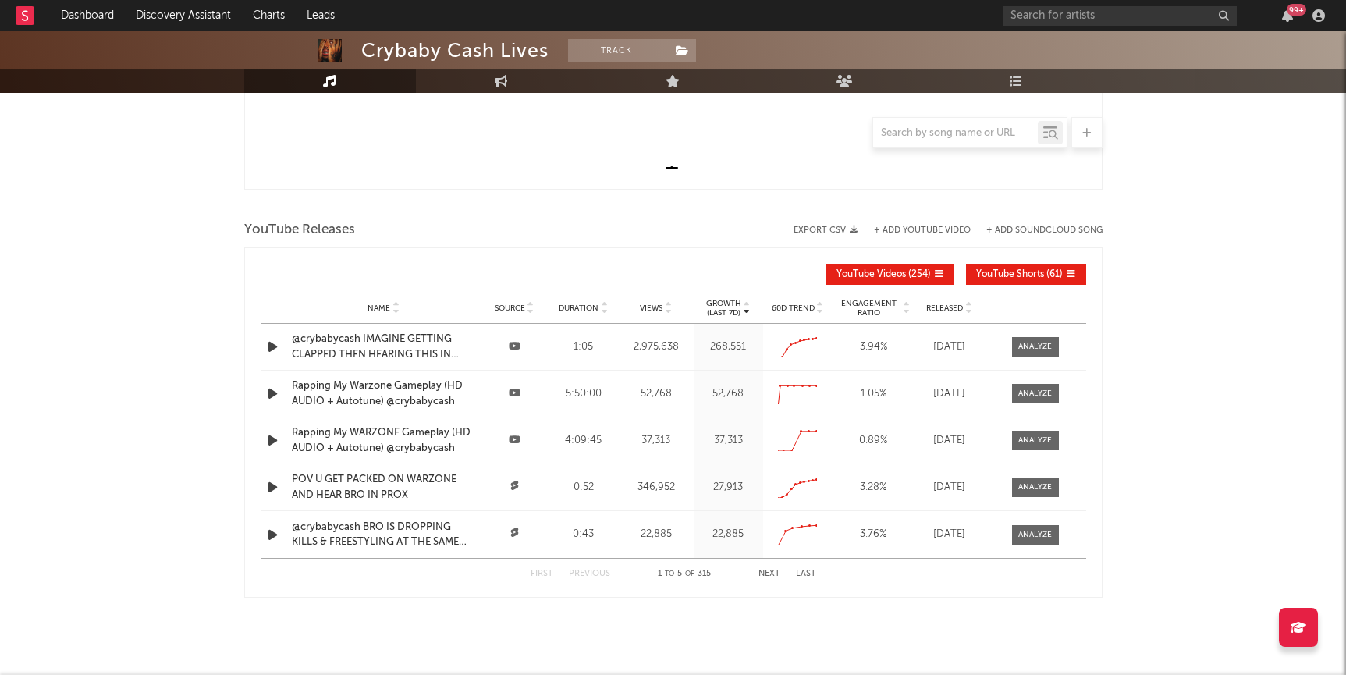
scroll to position [445, 0]
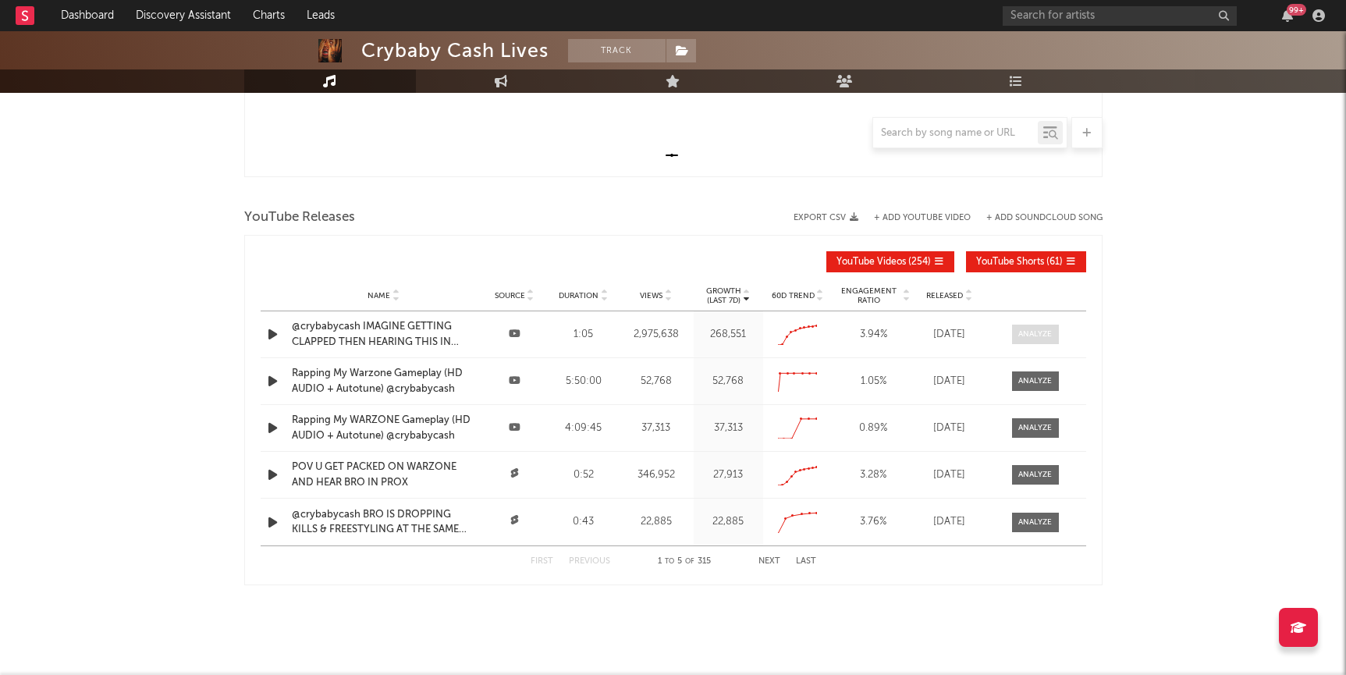
click at [1039, 339] on div at bounding box center [1035, 334] width 34 height 12
select select "All"
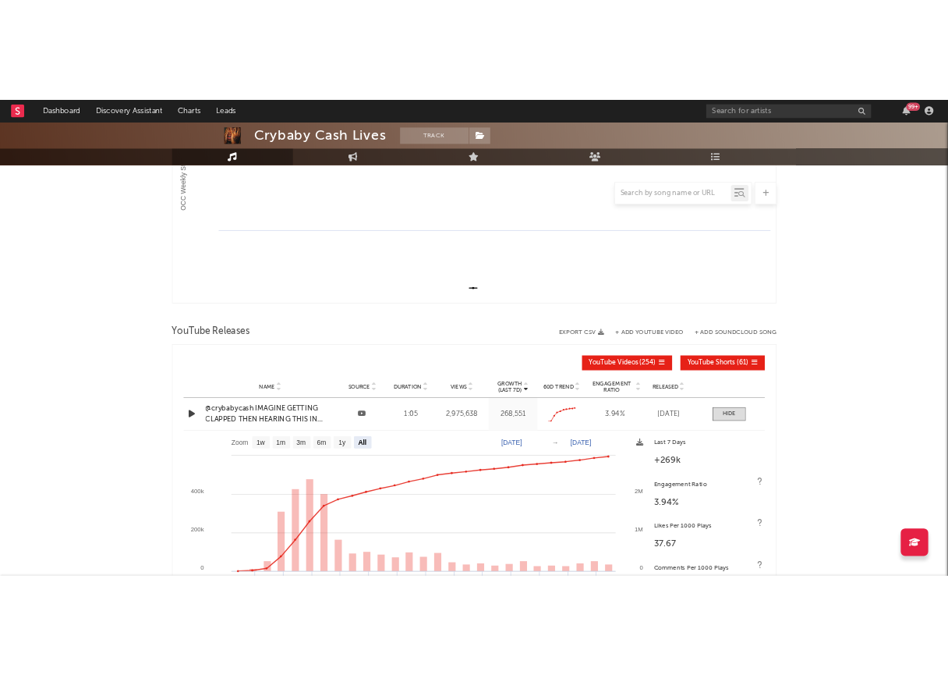
scroll to position [339, 0]
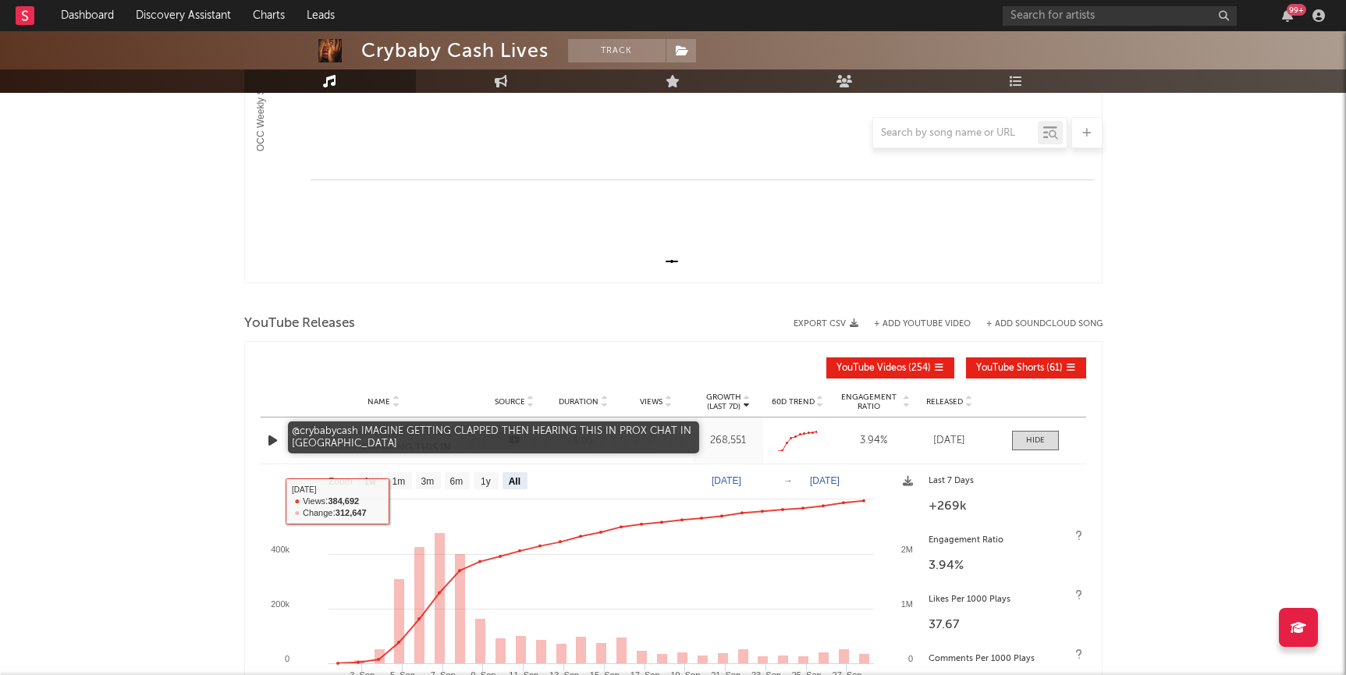
click at [367, 448] on div "@crybabycash IMAGINE GETTING CLAPPED THEN HEARING THIS IN PROX CHAT IN [GEOGRAP…" at bounding box center [384, 440] width 184 height 30
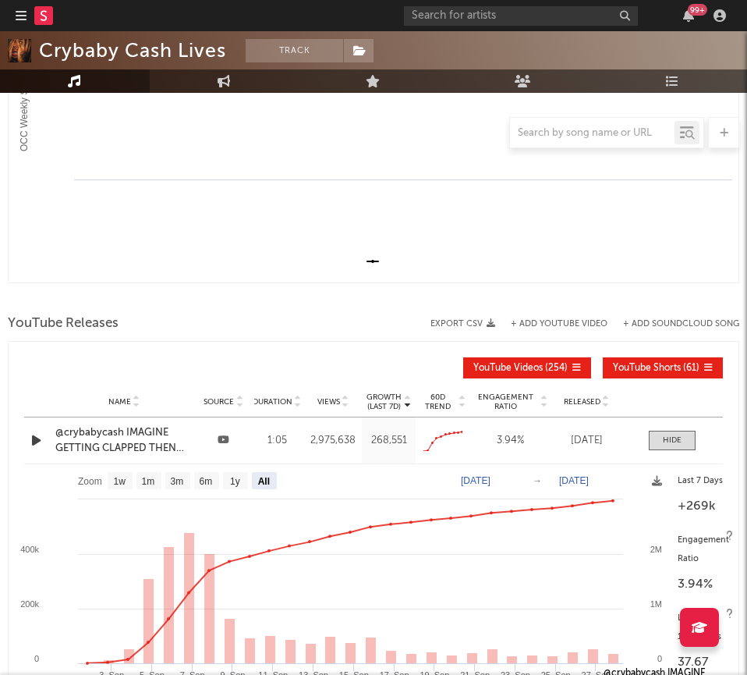
scroll to position [0, 0]
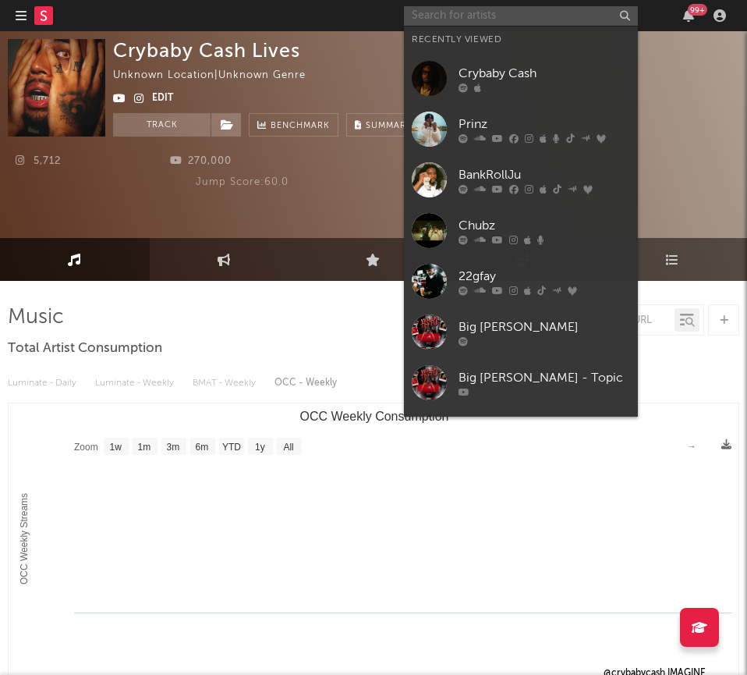
click at [525, 7] on input "text" at bounding box center [521, 16] width 234 height 20
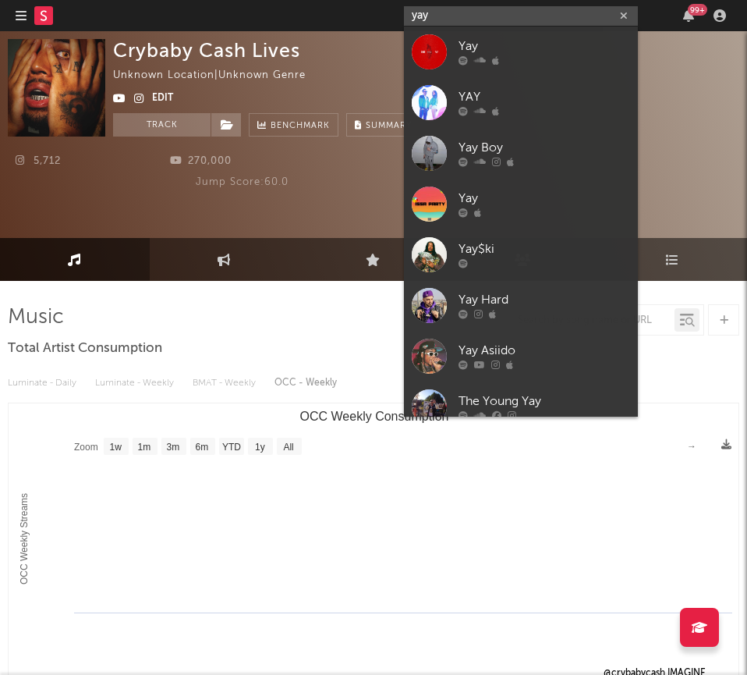
click at [530, 19] on input "yay" at bounding box center [521, 16] width 234 height 20
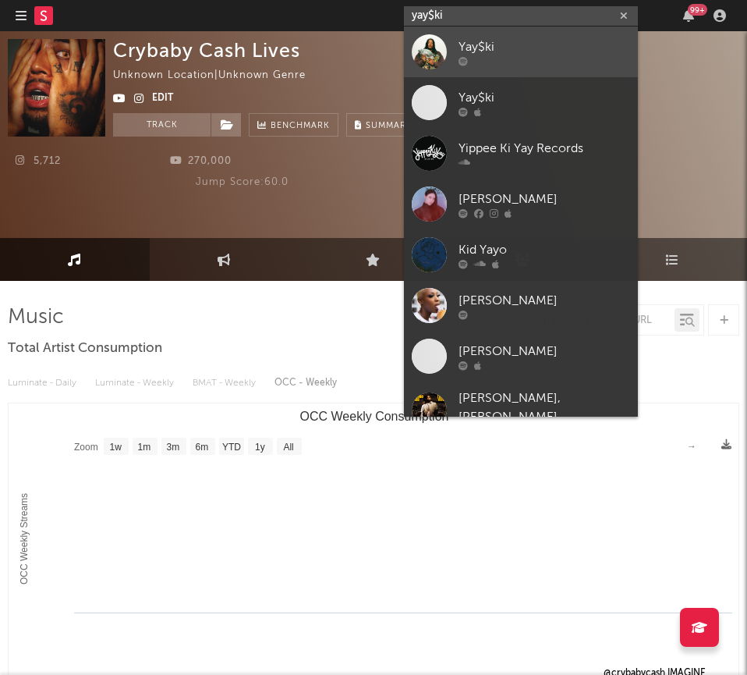
type input "yay$ki"
click at [549, 51] on div "Yay$ki" at bounding box center [545, 46] width 172 height 19
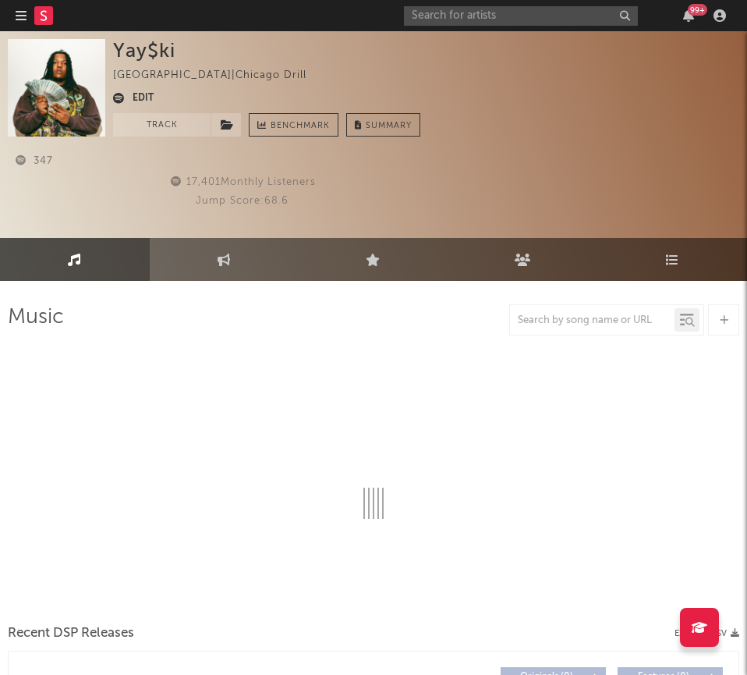
select select "1w"
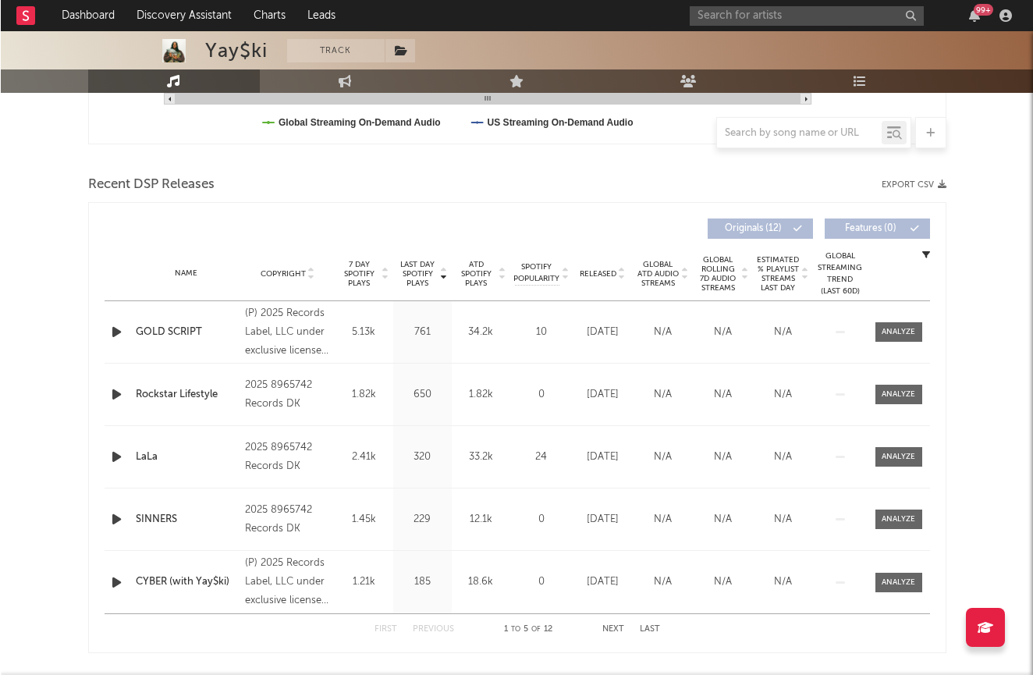
scroll to position [477, 0]
click at [590, 271] on span "Released" at bounding box center [597, 274] width 37 height 9
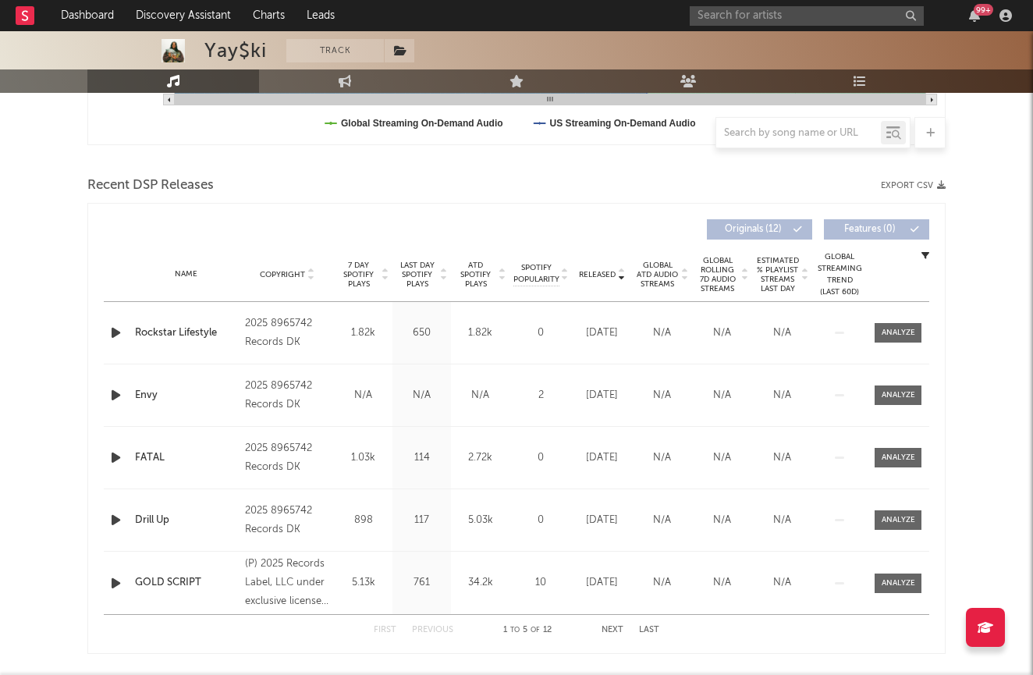
click at [164, 592] on div "Name GOLD SCRIPT Copyright (P) 2025 Records Label, LLC under exclusive license …" at bounding box center [516, 582] width 825 height 62
click at [161, 586] on div "GOLD SCRIPT" at bounding box center [186, 583] width 102 height 16
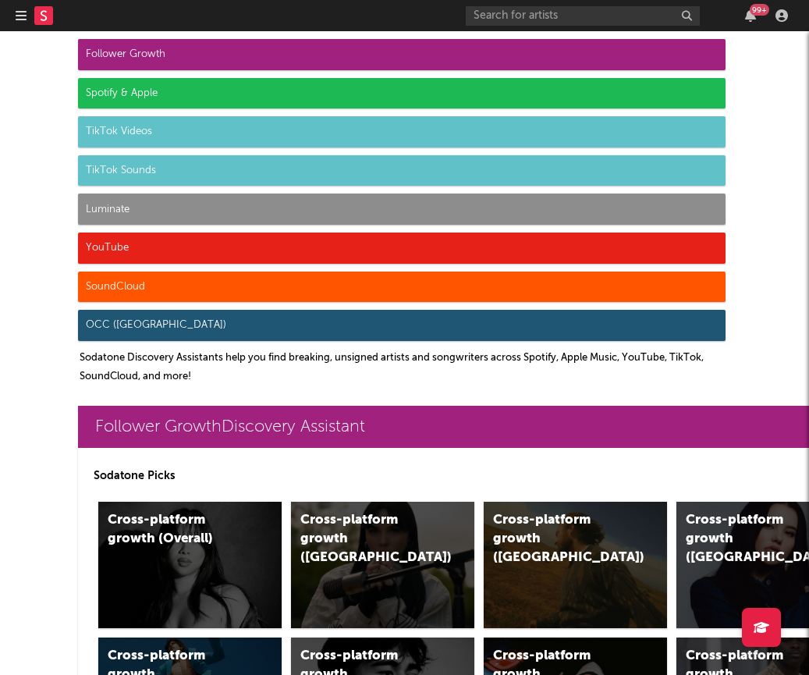
click at [18, 13] on icon "button" at bounding box center [21, 15] width 11 height 12
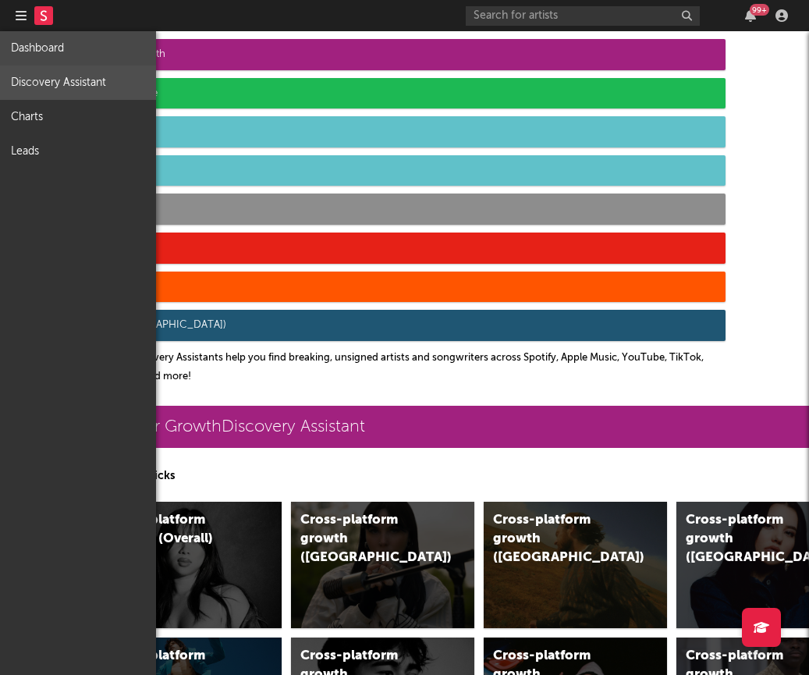
click at [33, 51] on link "Dashboard" at bounding box center [78, 48] width 156 height 34
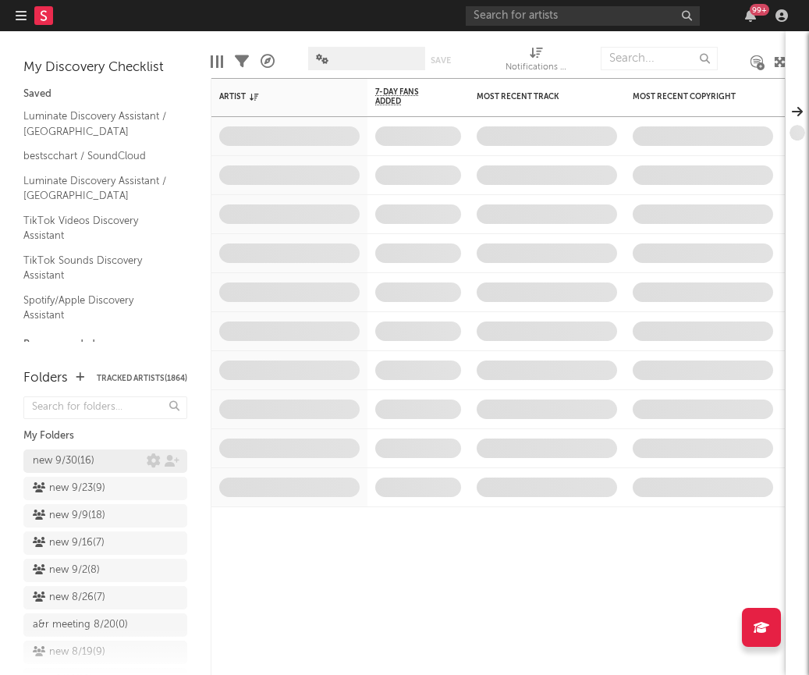
click at [112, 462] on div "new 9/30 ( 16 )" at bounding box center [90, 461] width 114 height 19
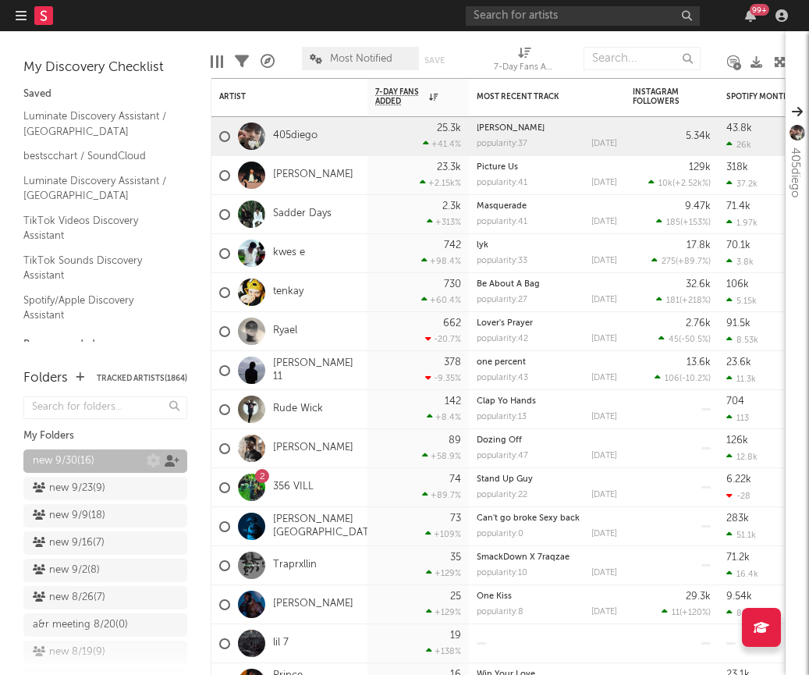
click at [174, 463] on icon at bounding box center [172, 461] width 15 height 12
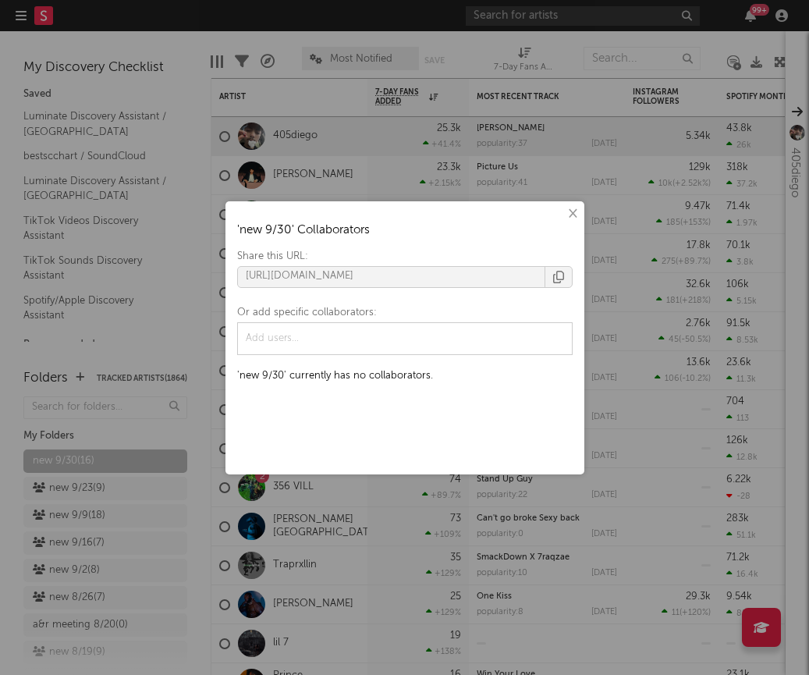
click at [565, 276] on button "button" at bounding box center [558, 277] width 27 height 20
click at [575, 213] on button "×" at bounding box center [571, 213] width 17 height 17
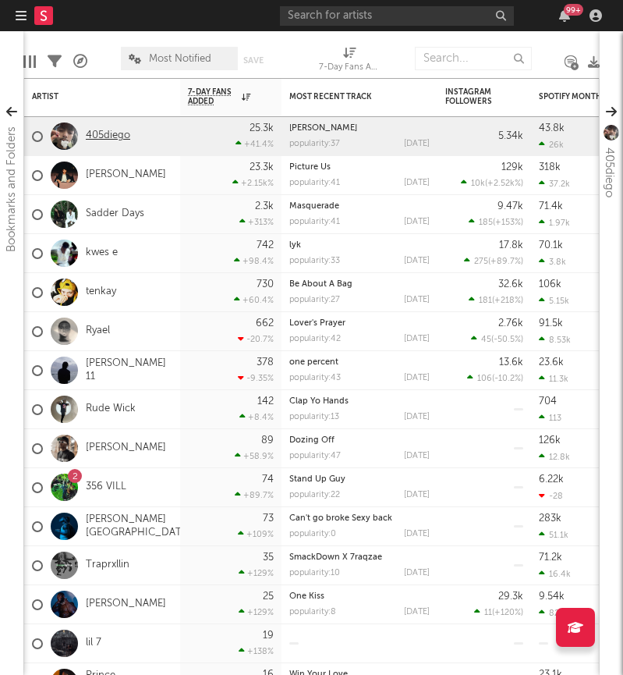
click at [103, 137] on link "405diego" at bounding box center [108, 135] width 44 height 13
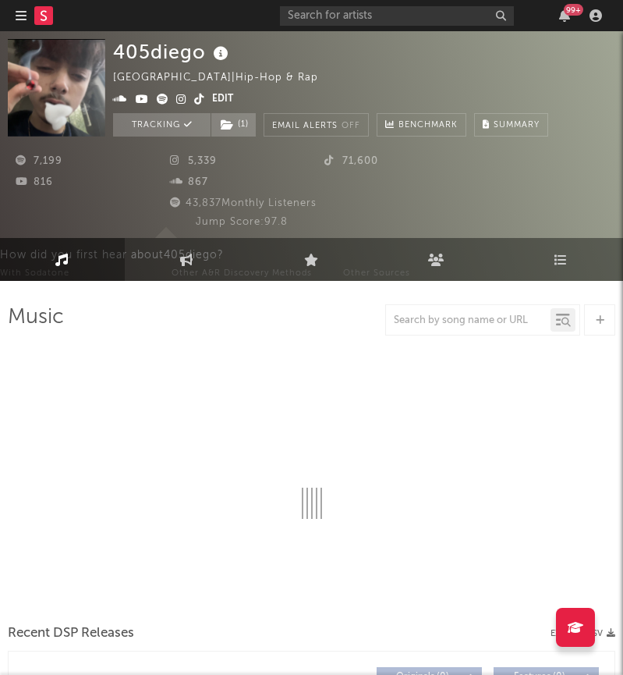
select select "1w"
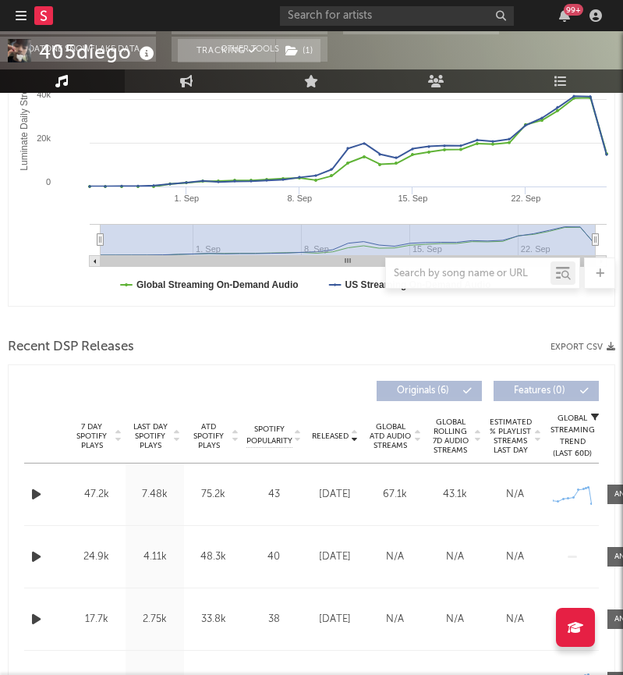
scroll to position [426, 0]
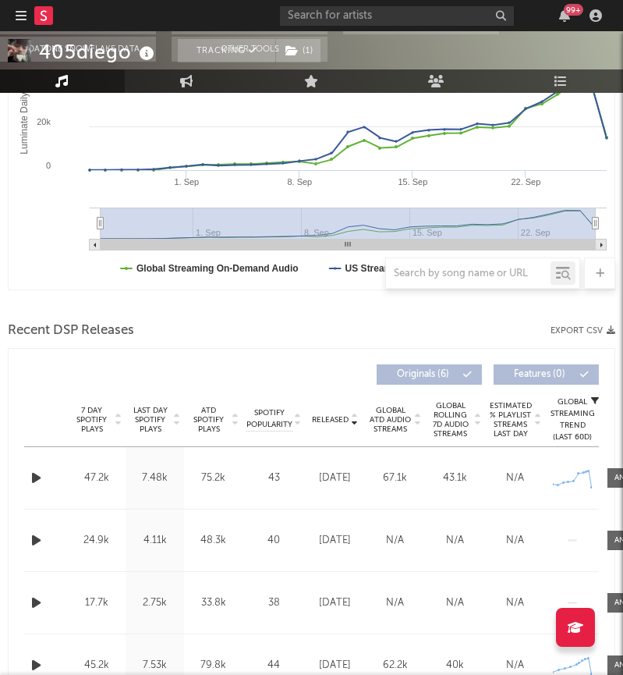
click at [195, 335] on div "Recent DSP Releases Export CSV" at bounding box center [312, 330] width 608 height 27
click at [285, 352] on div "Released Copyright 7 Day Spotify Plays Last Day Spotify Plays ATD Spotify Plays…" at bounding box center [312, 573] width 608 height 451
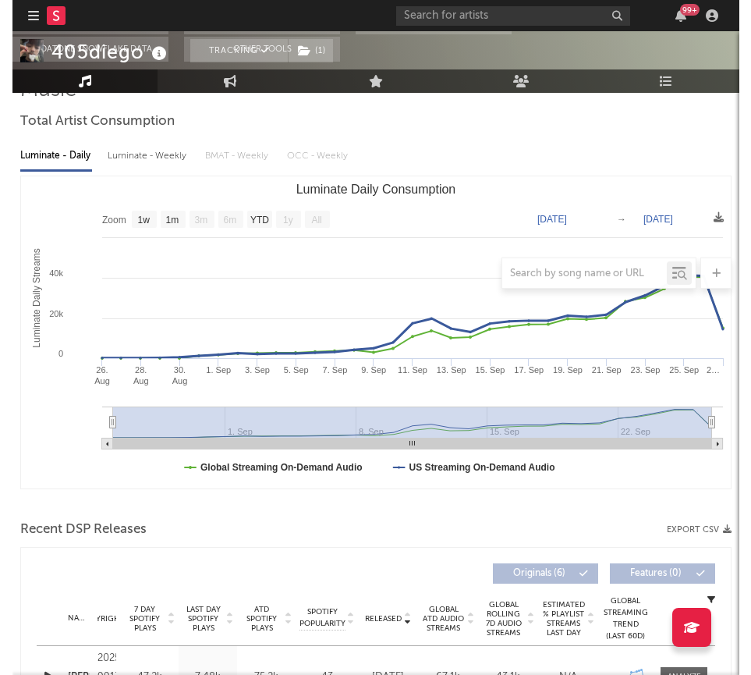
scroll to position [0, 0]
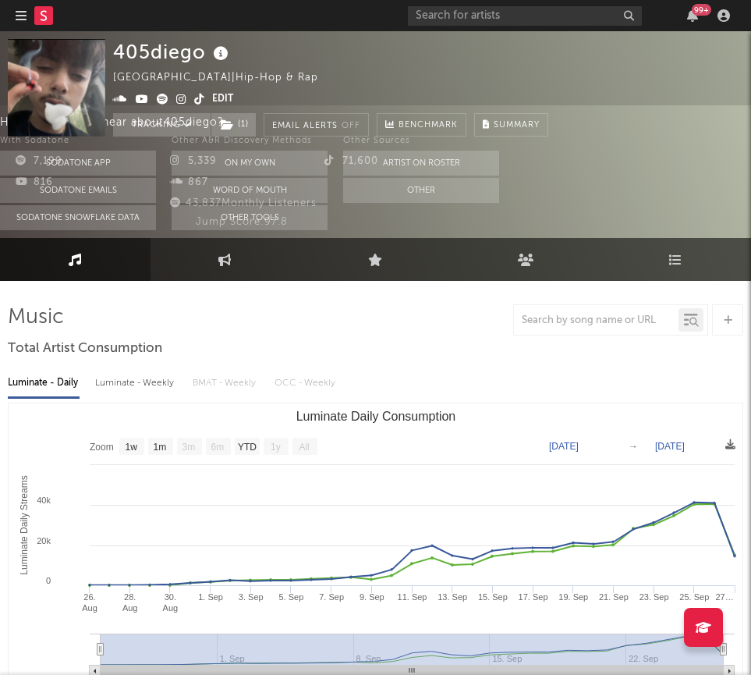
click at [27, 16] on div at bounding box center [42, 15] width 53 height 31
click at [17, 16] on icon "button" at bounding box center [21, 15] width 11 height 12
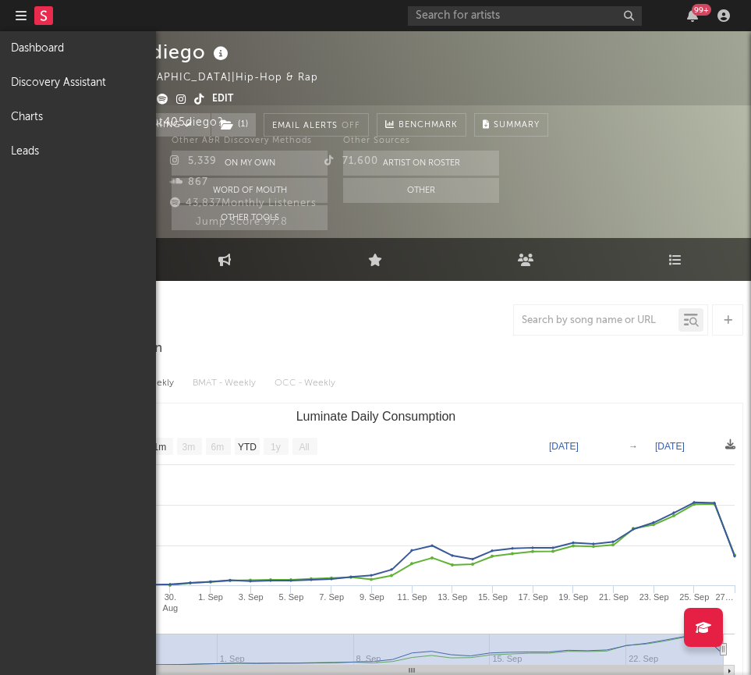
click at [565, 86] on div "405diego United States | Hip-hop & Rap Edit Tracking ( 1 ) Email Alerts Off Ben…" at bounding box center [428, 88] width 630 height 98
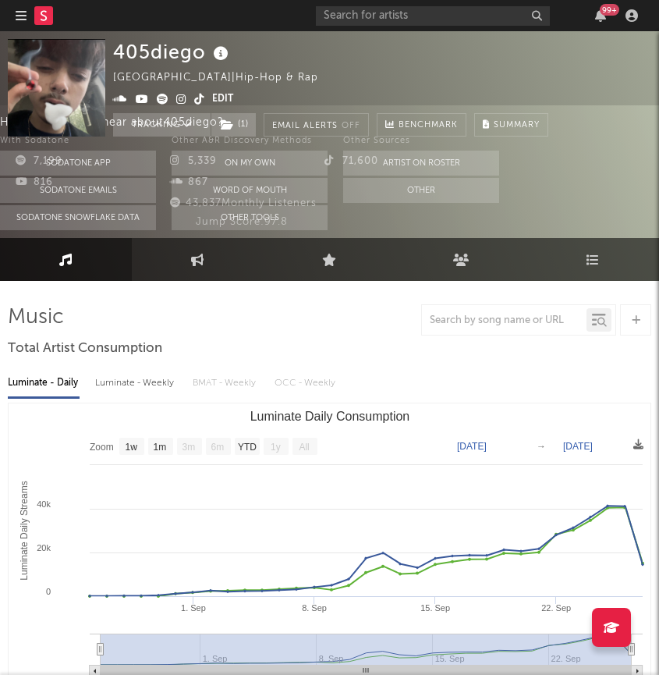
click at [431, 55] on div "405diego United States | Hip-hop & Rap Edit Tracking ( 1 ) Email Alerts Off Ben…" at bounding box center [330, 88] width 435 height 98
click at [25, 13] on icon "button" at bounding box center [21, 15] width 11 height 12
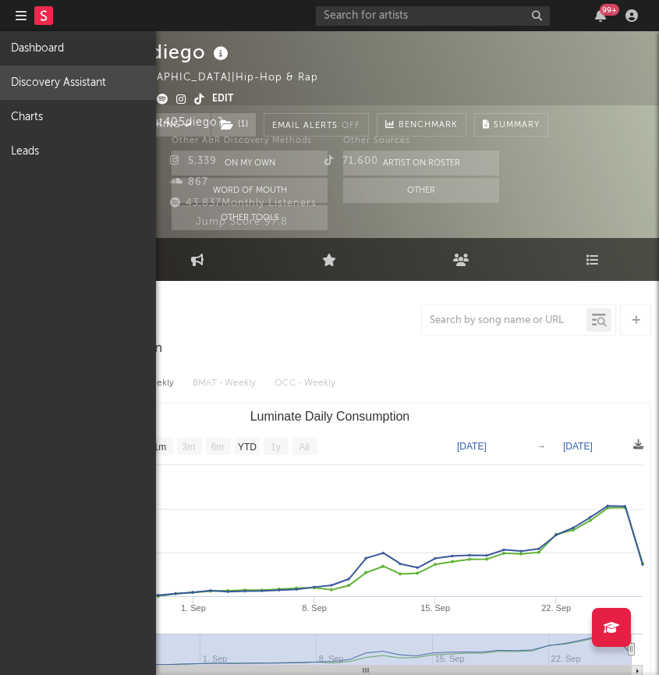
click at [46, 81] on link "Discovery Assistant" at bounding box center [78, 83] width 156 height 34
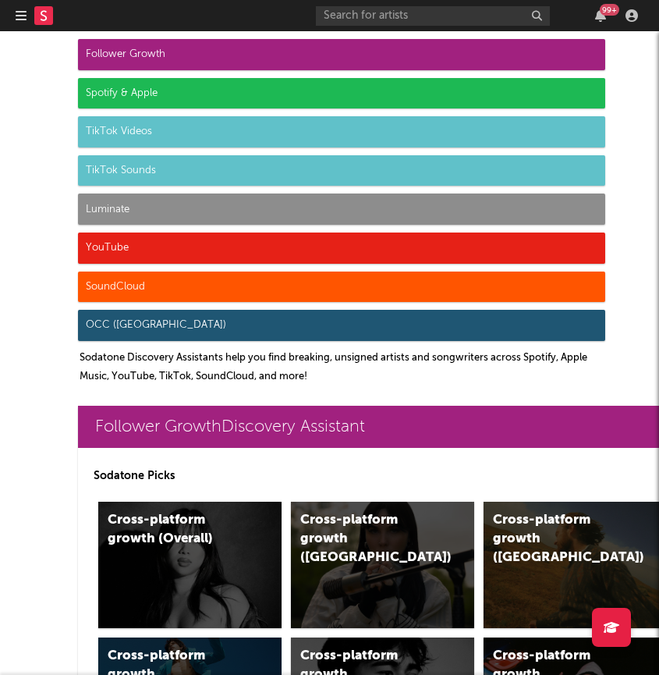
click at [20, 20] on icon "button" at bounding box center [21, 15] width 11 height 12
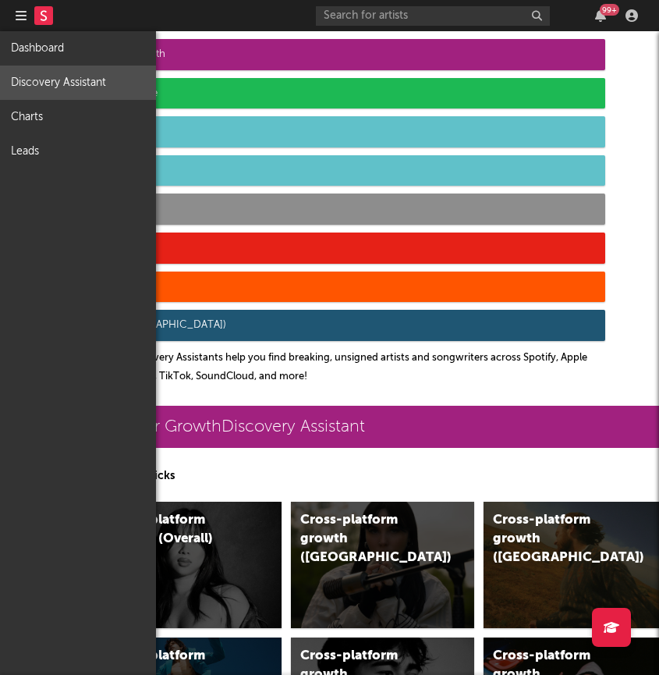
click at [66, 80] on link "Discovery Assistant" at bounding box center [78, 83] width 156 height 34
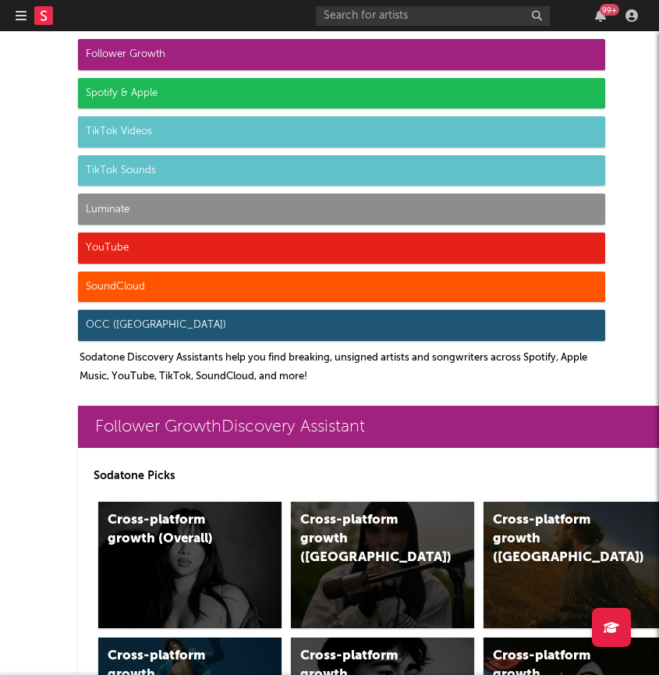
click at [22, 12] on icon "button" at bounding box center [21, 15] width 11 height 12
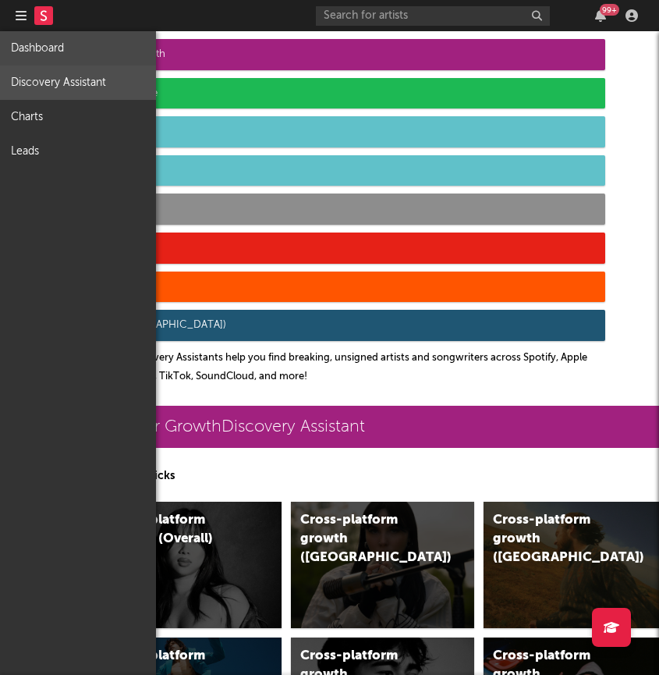
click at [26, 49] on link "Dashboard" at bounding box center [78, 48] width 156 height 34
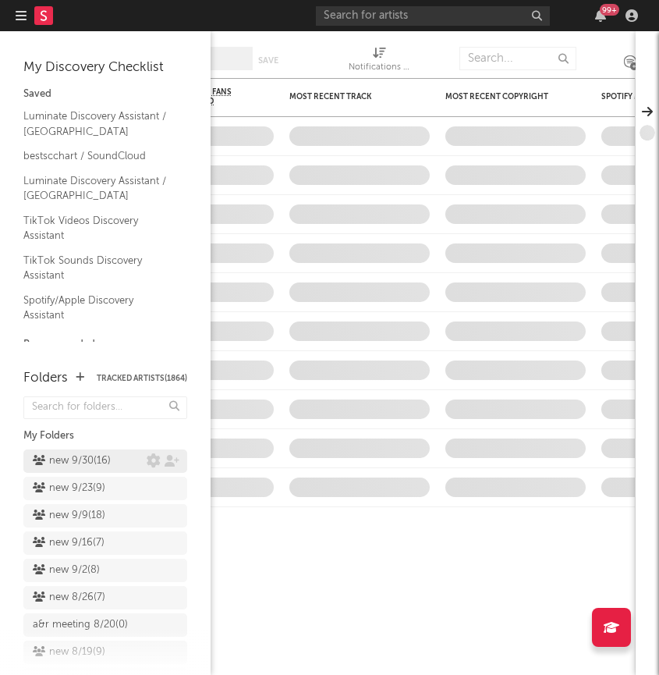
click at [91, 459] on div "new 9/30 ( 16 )" at bounding box center [72, 461] width 78 height 19
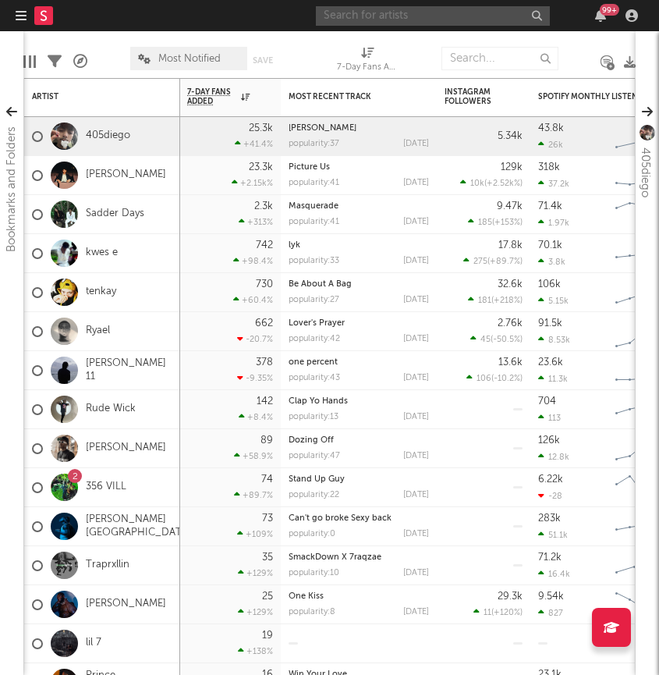
click at [451, 13] on input "text" at bounding box center [433, 16] width 234 height 20
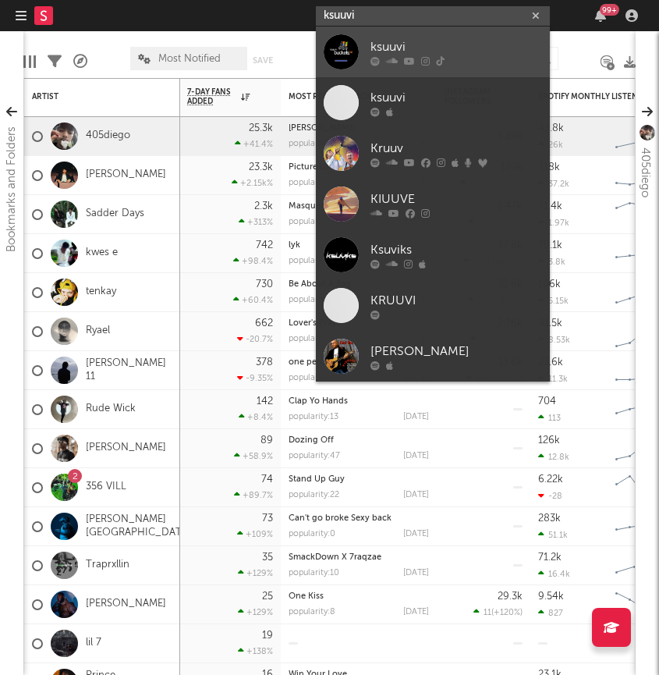
type input "ksuuvi"
click at [455, 60] on div at bounding box center [457, 60] width 172 height 9
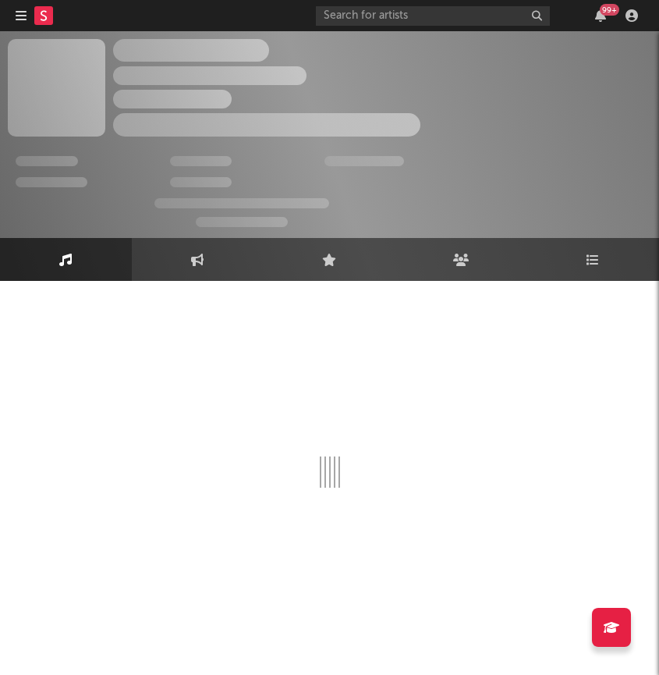
select select "6m"
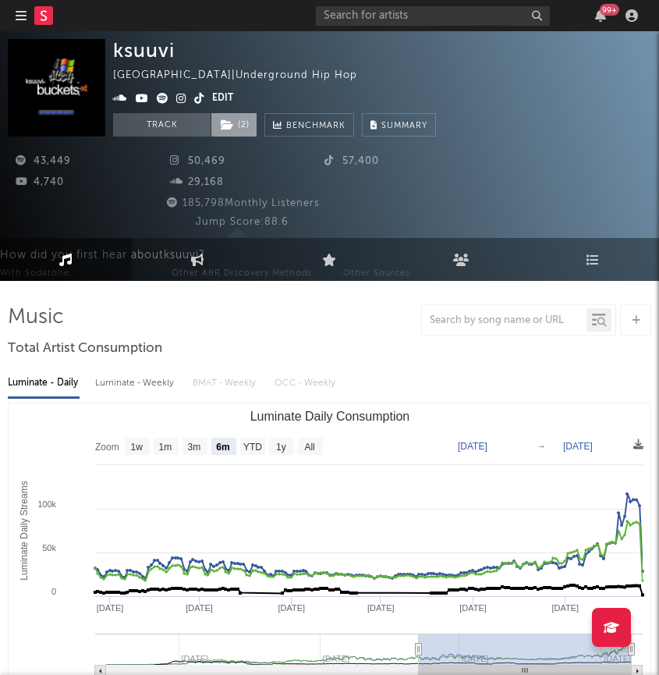
click at [235, 134] on span "( 2 )" at bounding box center [234, 124] width 47 height 23
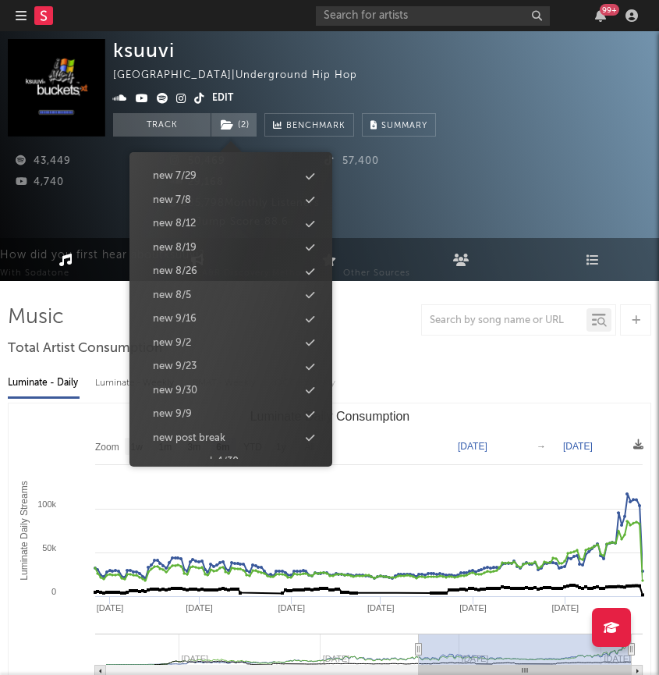
scroll to position [1635, 0]
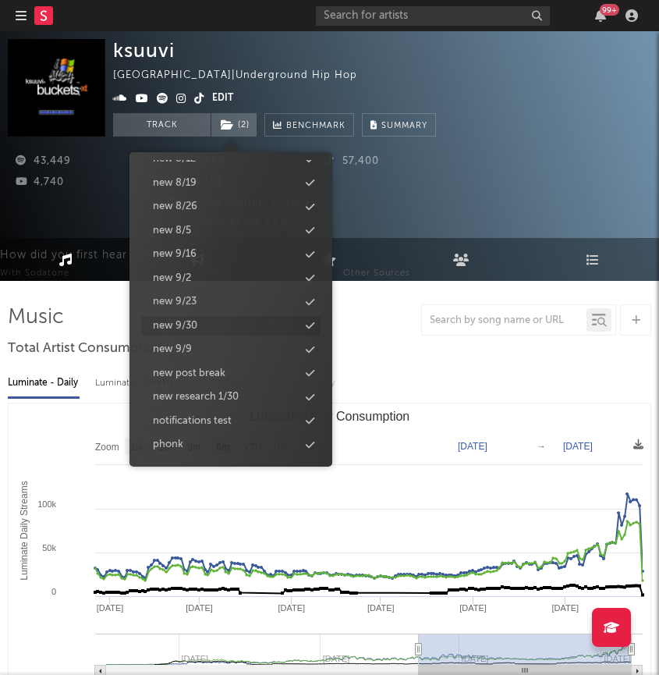
click at [211, 328] on div "new 9/30" at bounding box center [230, 326] width 179 height 20
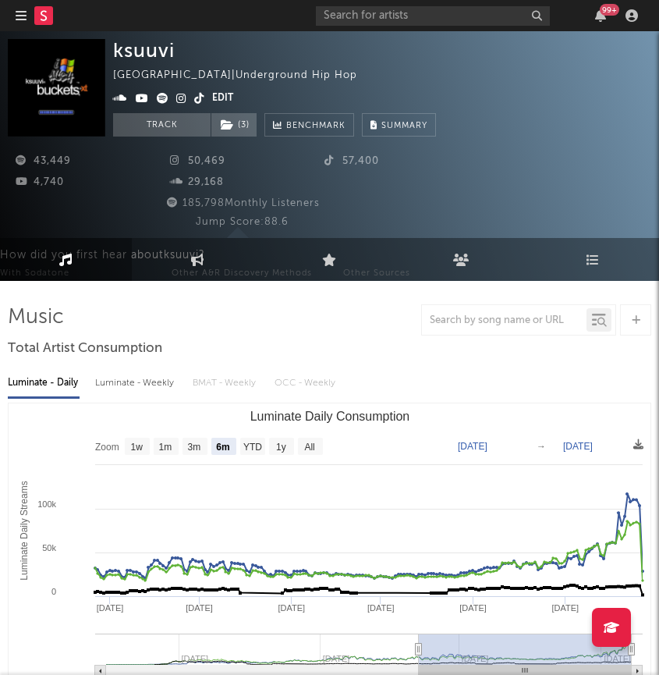
click at [481, 381] on div "Luminate - Daily Luminate - Weekly BMAT - Weekly OCC - Weekly" at bounding box center [330, 383] width 644 height 27
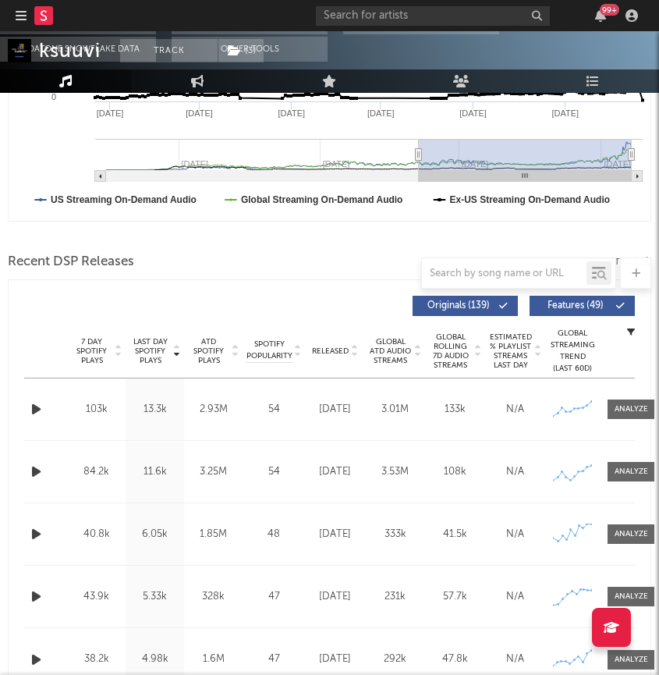
scroll to position [570, 0]
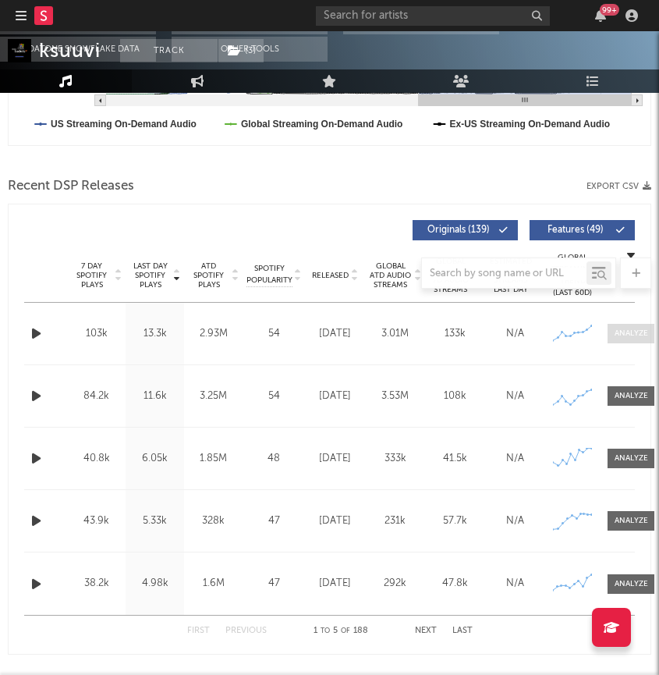
click at [633, 335] on div at bounding box center [632, 334] width 34 height 12
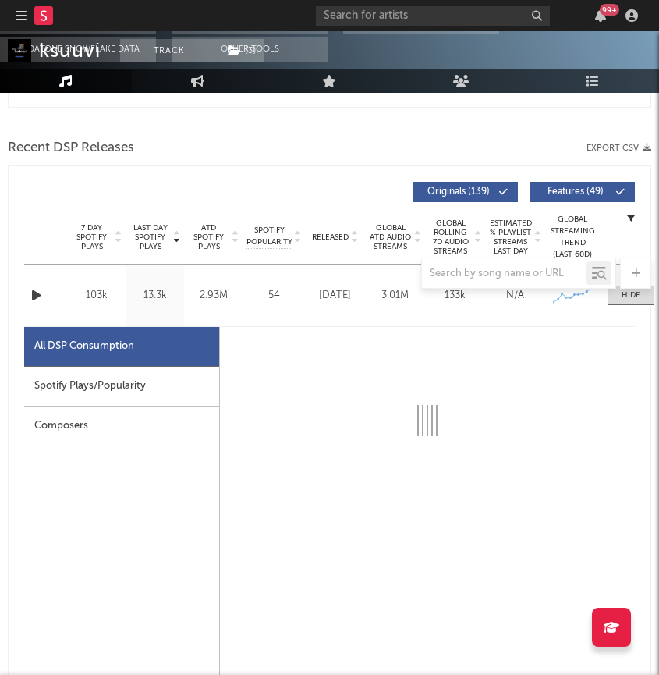
select select "6m"
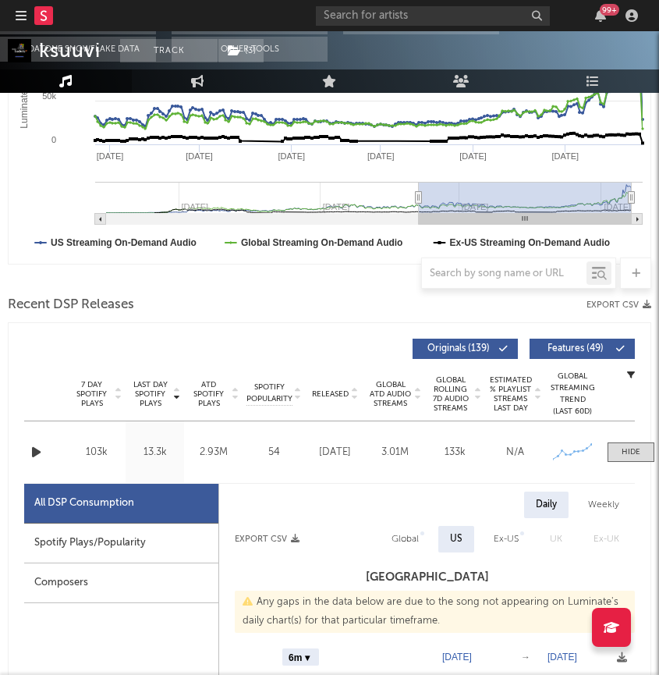
scroll to position [0, 0]
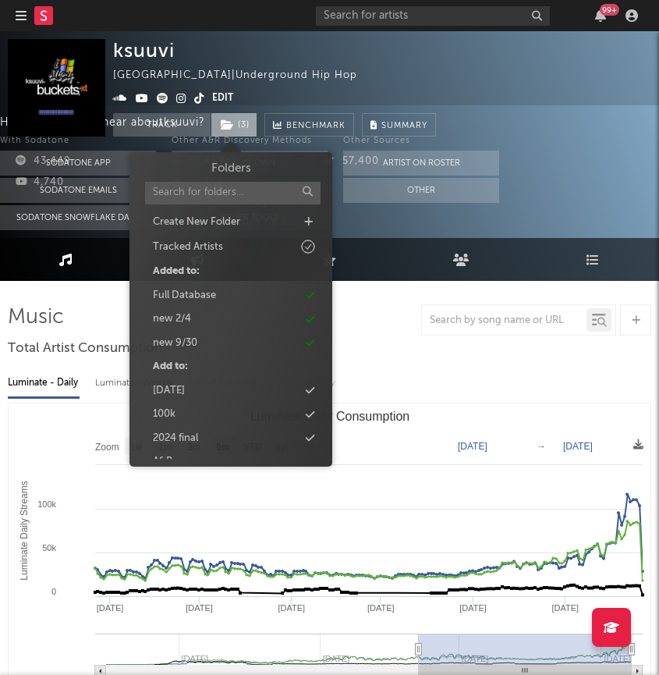
click at [239, 128] on span "( 3 )" at bounding box center [234, 124] width 47 height 23
click at [23, 461] on rect "Luminate Daily Consumption" at bounding box center [330, 559] width 642 height 312
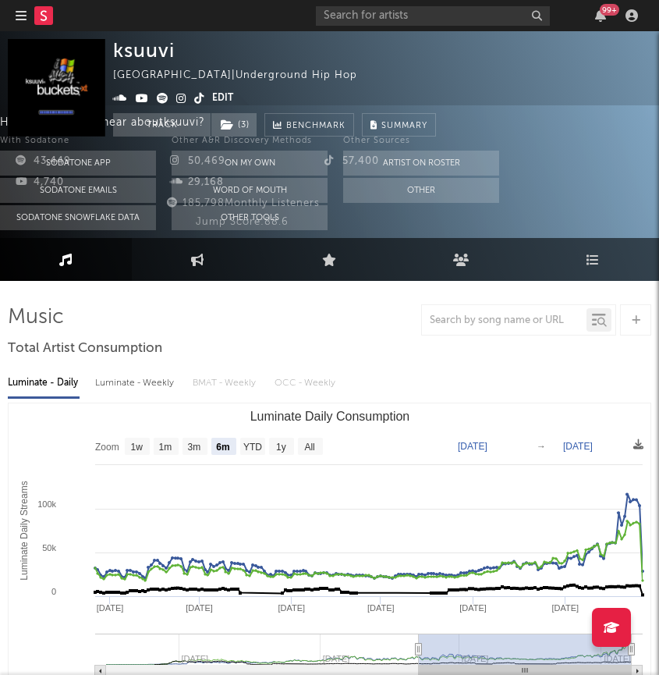
click at [20, 11] on icon "button" at bounding box center [21, 15] width 11 height 12
click at [200, 262] on icon at bounding box center [197, 260] width 13 height 12
select select "1w"
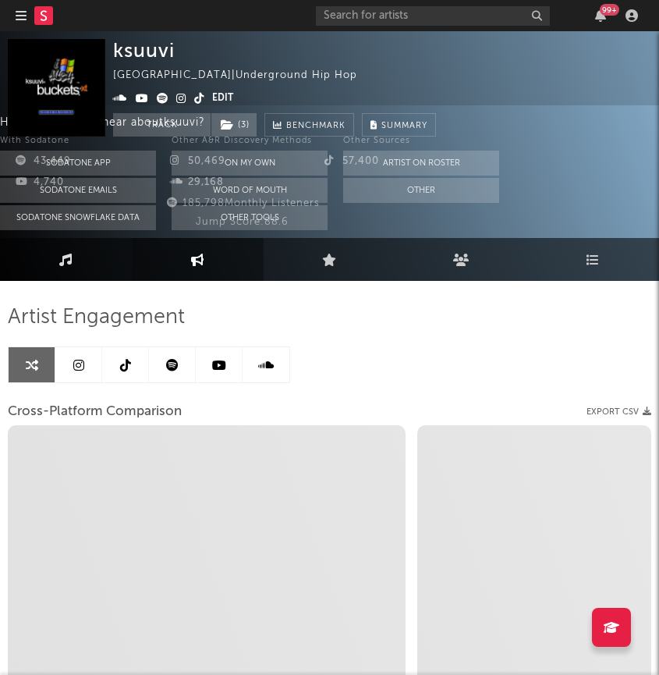
click at [95, 272] on link "Music" at bounding box center [66, 259] width 132 height 43
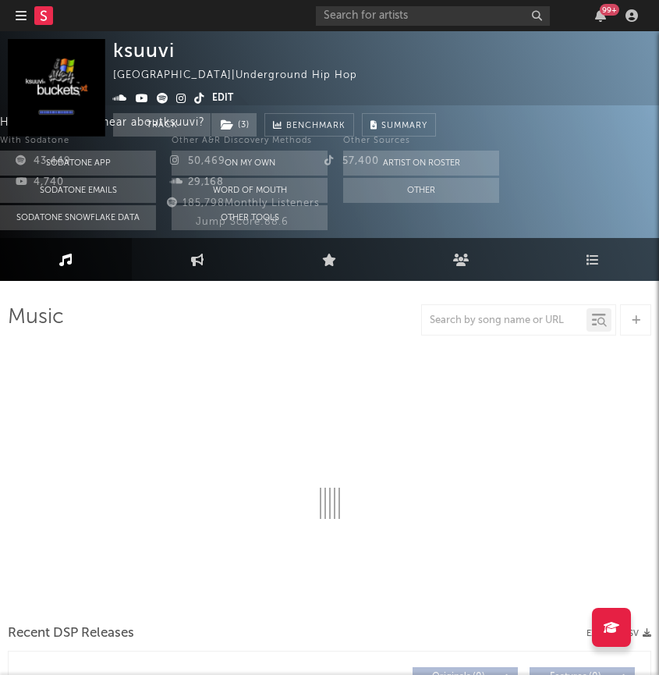
select select "6m"
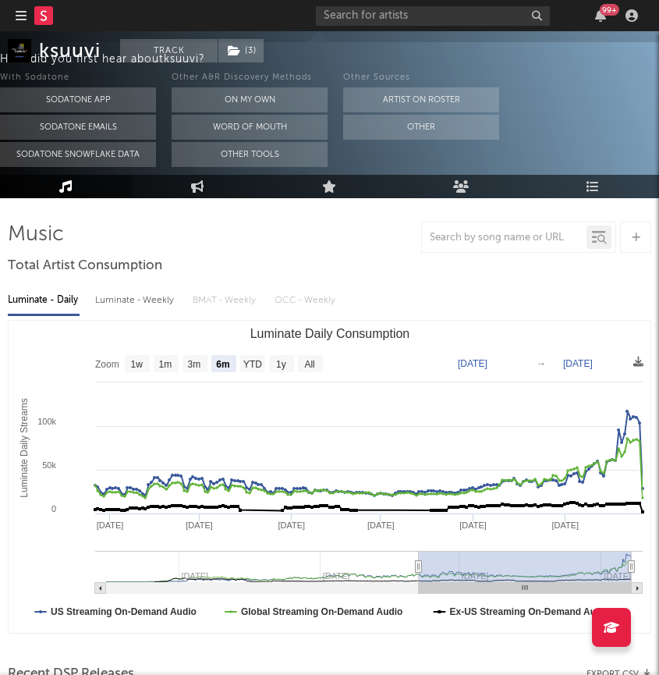
scroll to position [87, 0]
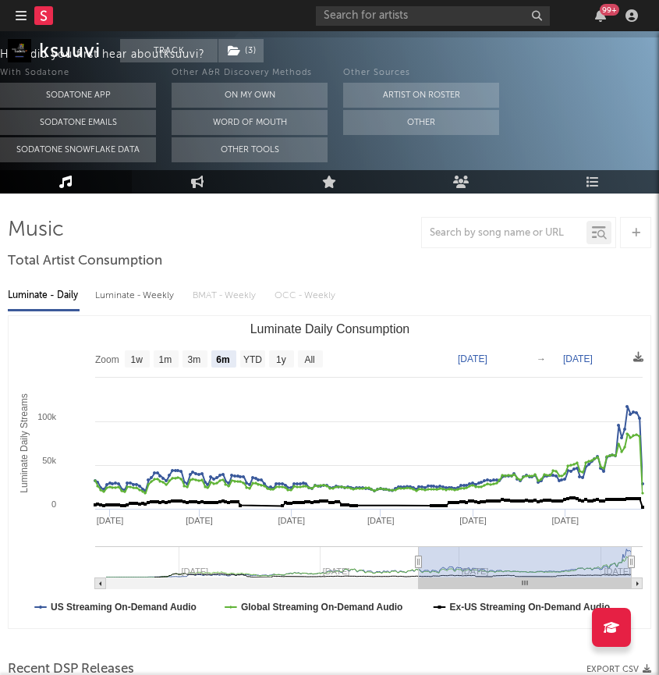
type input "2025-03-26"
type input "2025-09-26"
type input "2025-03-10"
type input "[DATE]"
type input "2025-01-21"
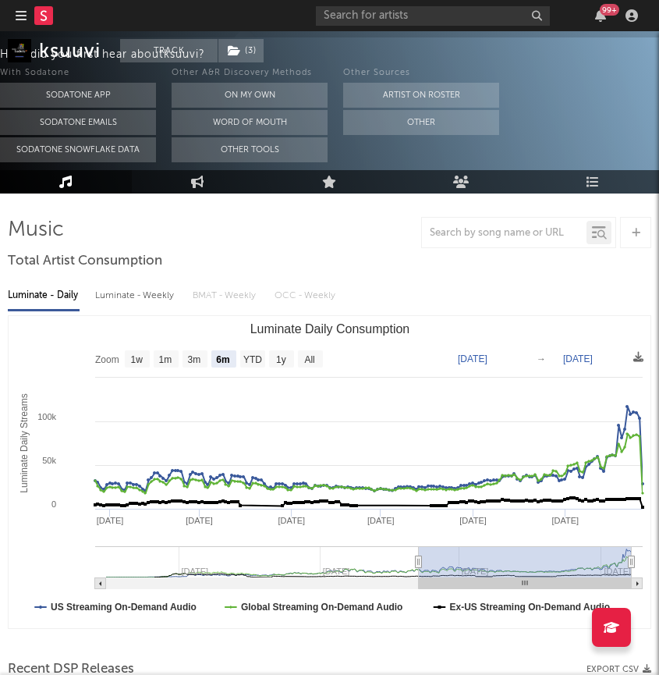
type input "2025-07-24"
type input "2024-10-07"
type input "2025-04-09"
type input "2024-09-08"
type input "2025-03-11"
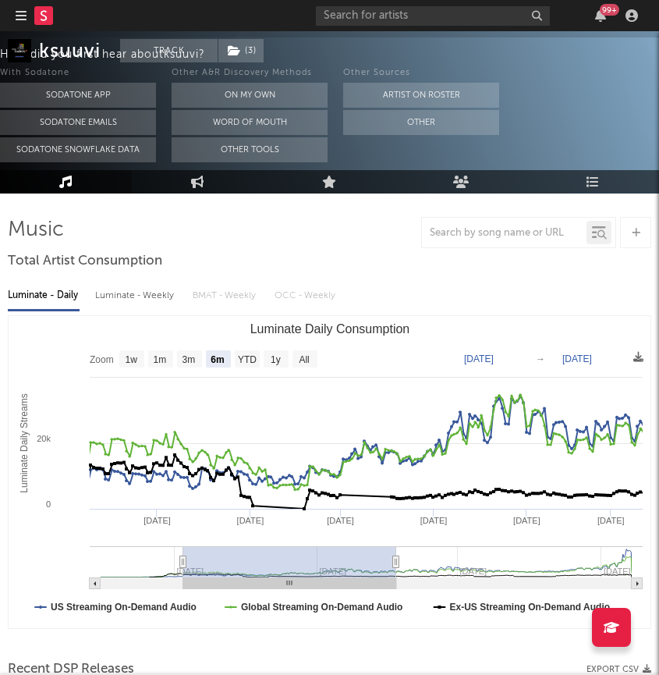
type input "2024-09-07"
type input "2025-03-10"
type input "2024-09-06"
type input "2025-03-09"
type input "2024-09-05"
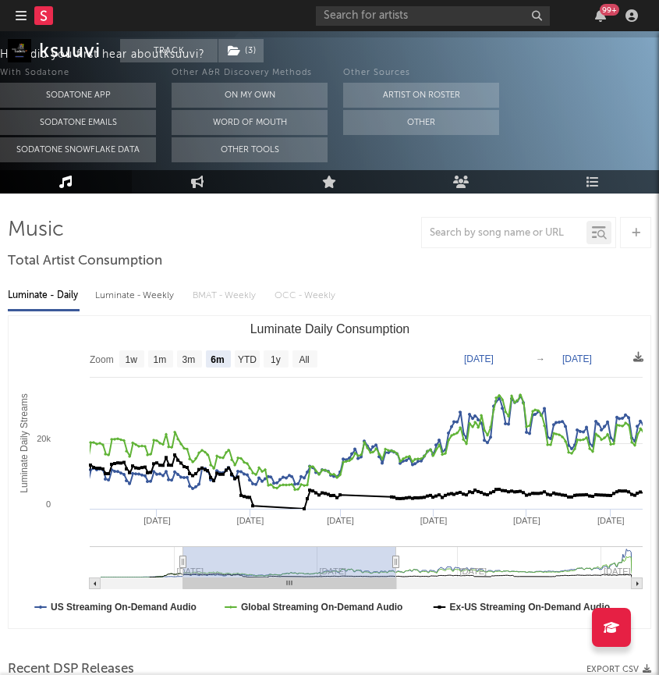
type input "2025-03-08"
type input "2024-09-04"
type input "2025-03-07"
type input "2024-09-03"
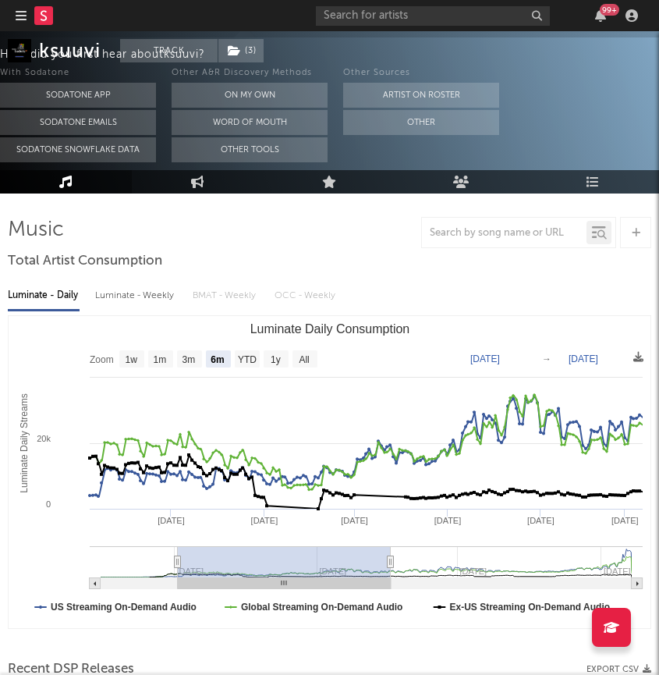
drag, startPoint x: 420, startPoint y: 568, endPoint x: 185, endPoint y: 567, distance: 235.6
click at [185, 567] on rect "Luminate Daily Consumption" at bounding box center [284, 561] width 213 height 31
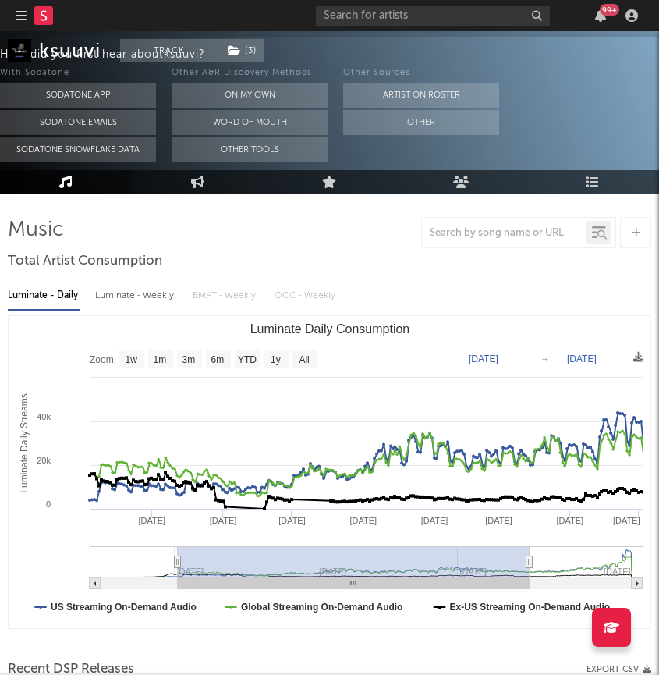
type input "[DATE]"
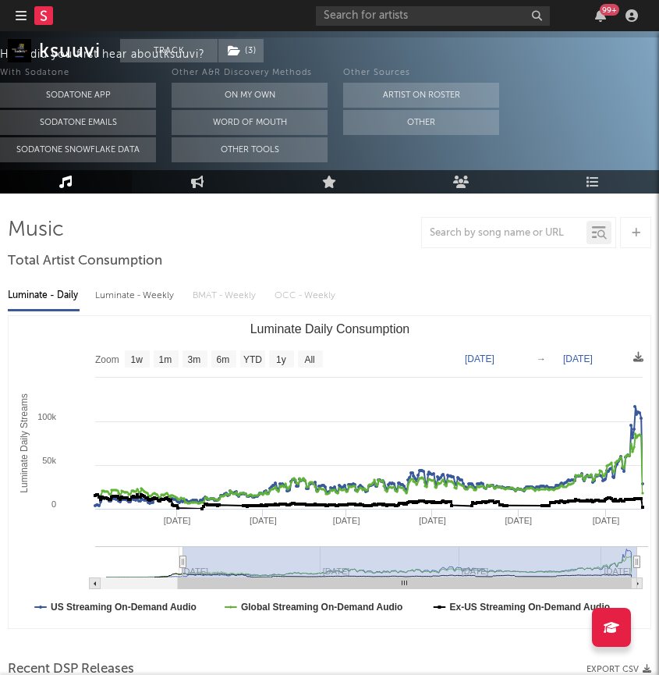
drag, startPoint x: 390, startPoint y: 562, endPoint x: 658, endPoint y: 542, distance: 269.1
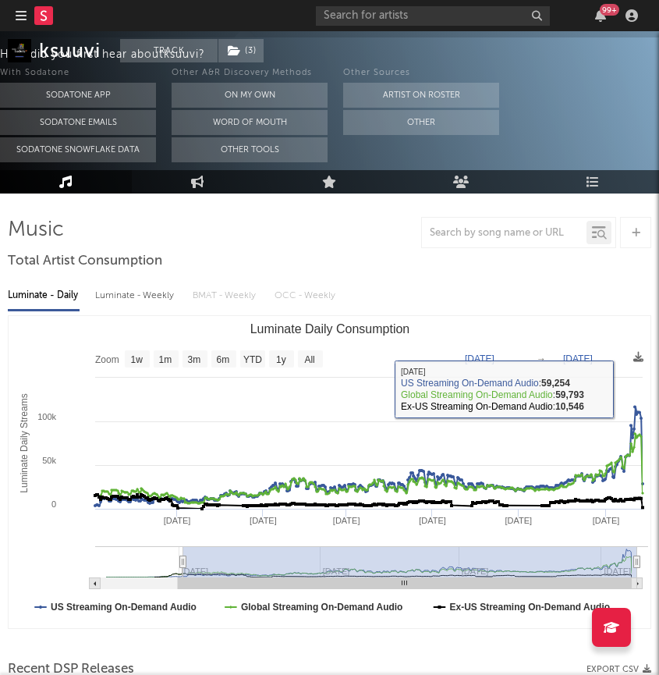
select select "1m"
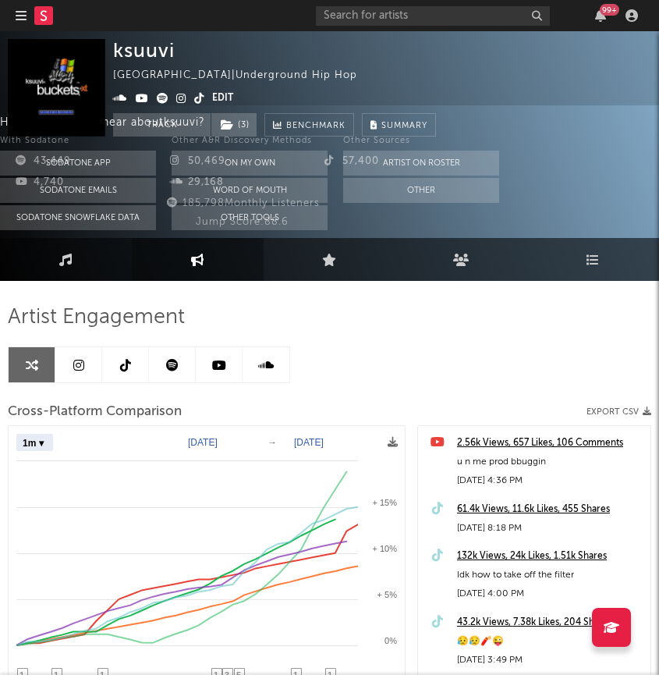
click at [22, 9] on icon "button" at bounding box center [21, 15] width 11 height 12
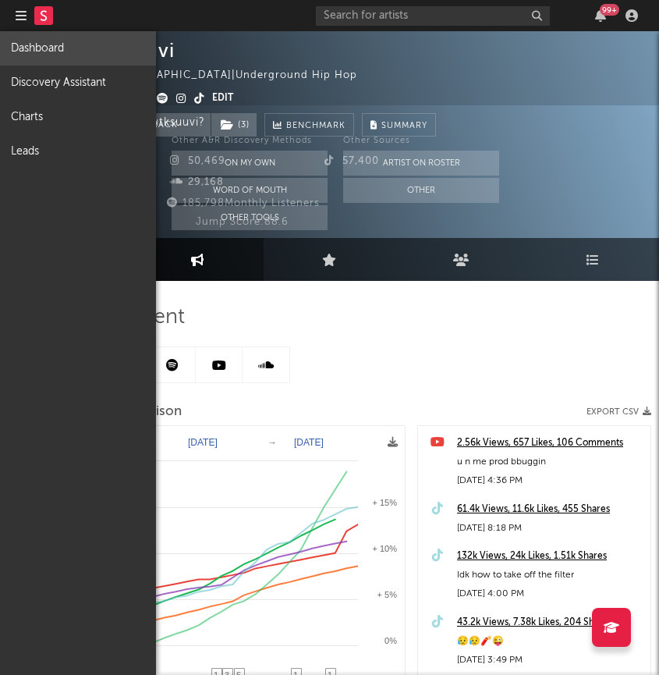
click at [48, 58] on link "Dashboard" at bounding box center [78, 48] width 156 height 34
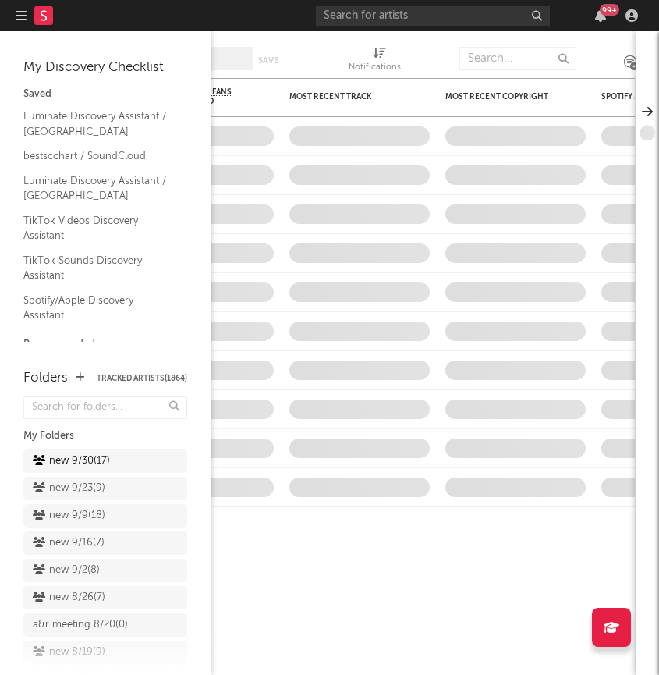
click at [68, 458] on div "new 9/30 ( 17 )" at bounding box center [105, 460] width 164 height 23
click at [68, 458] on div "new 9/30 ( 17 )" at bounding box center [71, 461] width 77 height 19
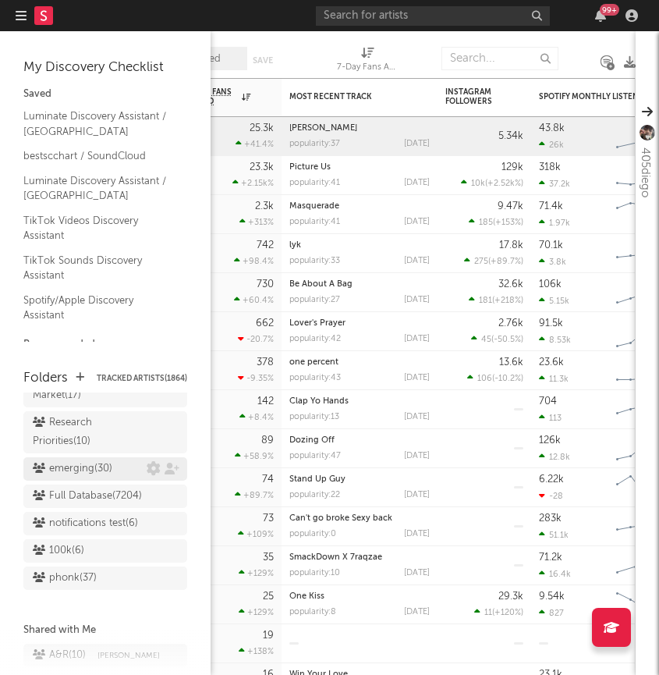
scroll to position [1541, 0]
click at [98, 414] on div "Research Priorities ( 10 )" at bounding box center [88, 432] width 110 height 37
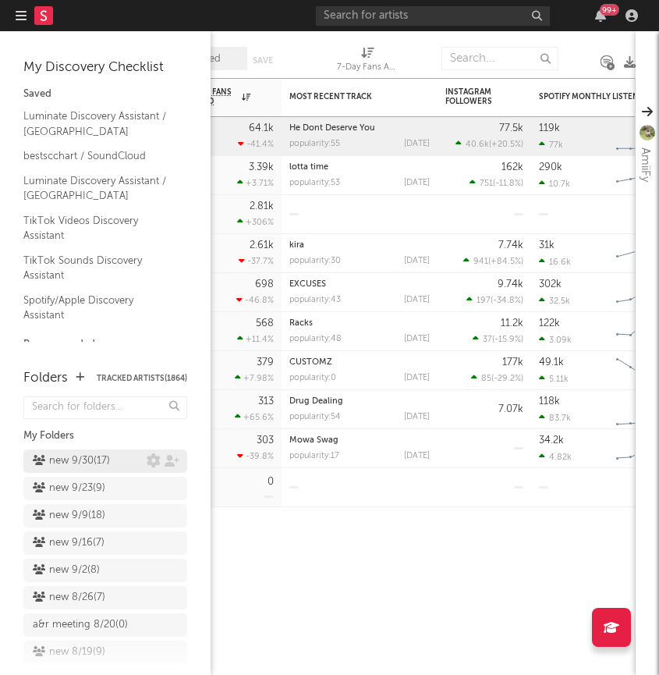
click at [73, 463] on div "new 9/30 ( 17 )" at bounding box center [71, 461] width 77 height 19
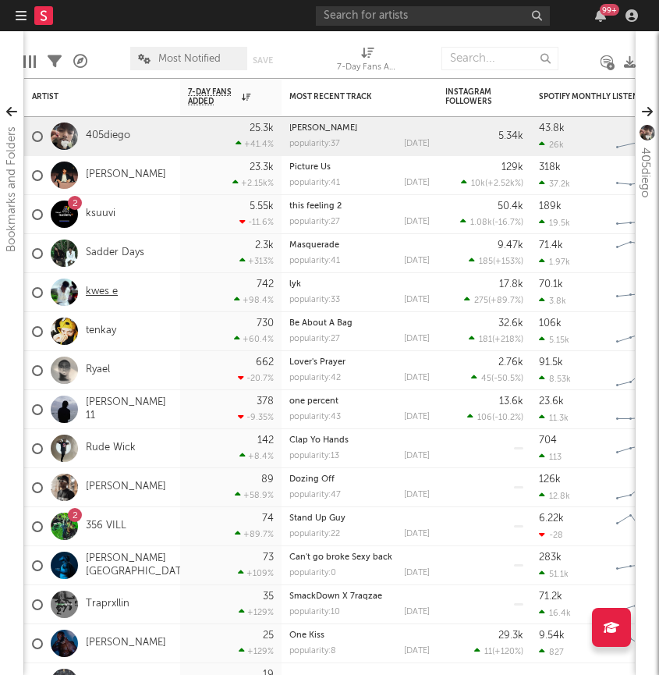
click at [92, 289] on link "kwes e" at bounding box center [102, 291] width 32 height 13
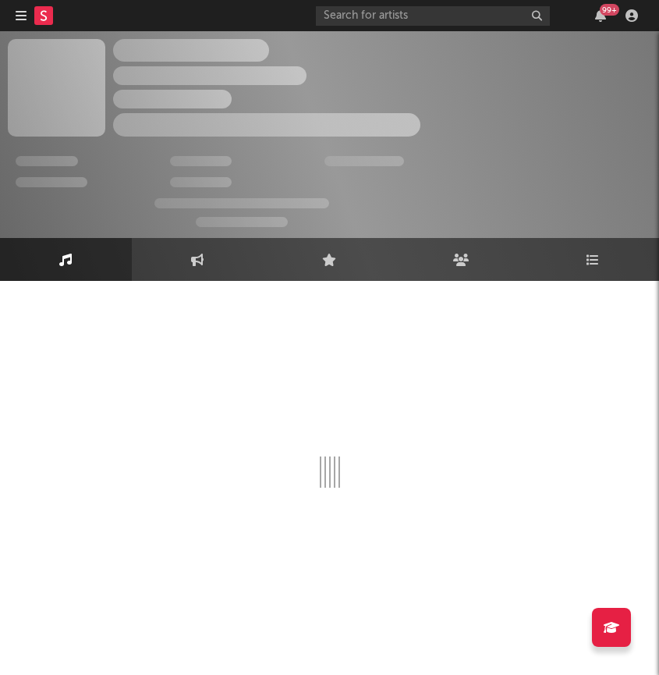
select select "1w"
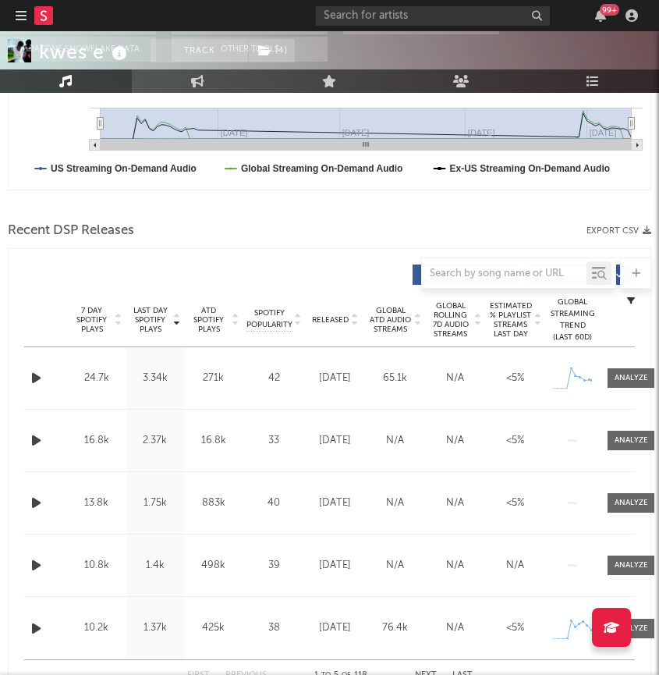
scroll to position [534, 0]
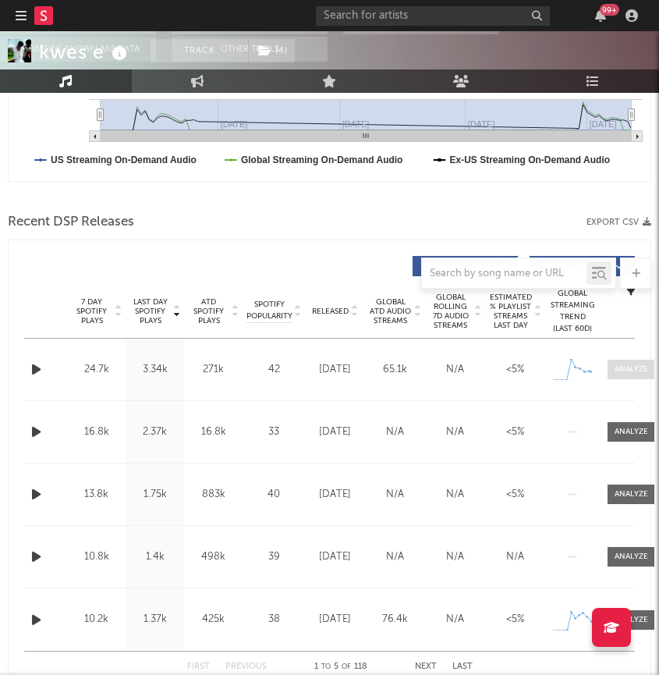
click at [618, 369] on div at bounding box center [632, 369] width 34 height 12
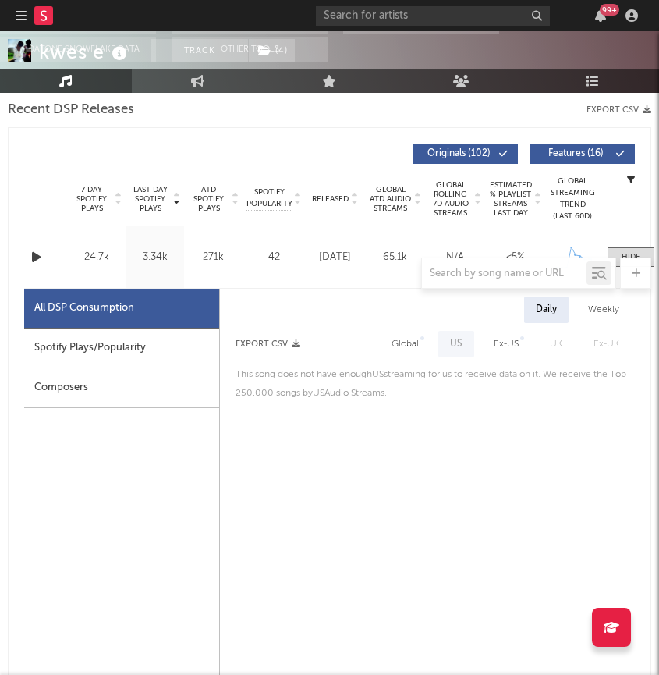
scroll to position [0, 0]
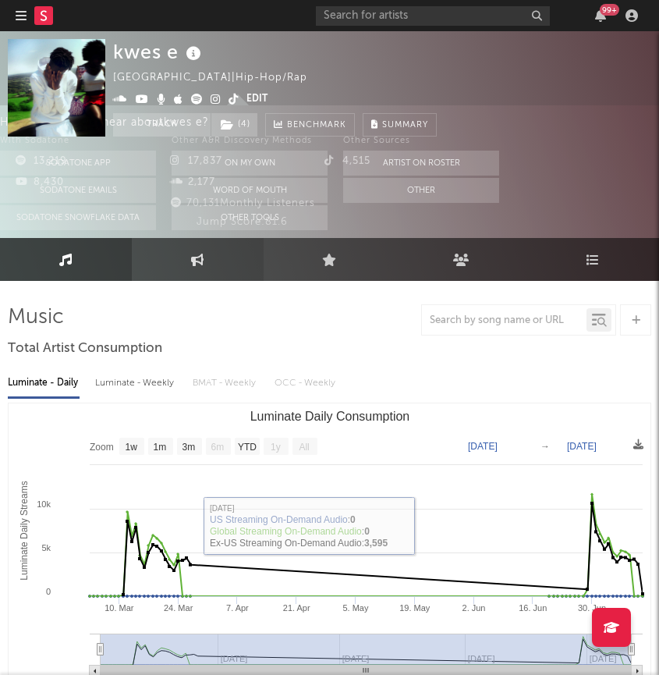
click at [191, 260] on icon at bounding box center [197, 260] width 13 height 12
select select "1w"
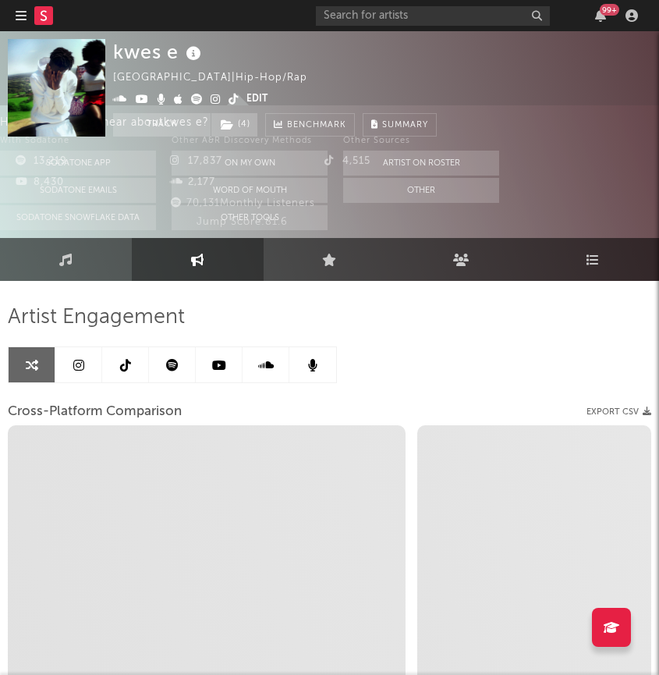
select select "1m"
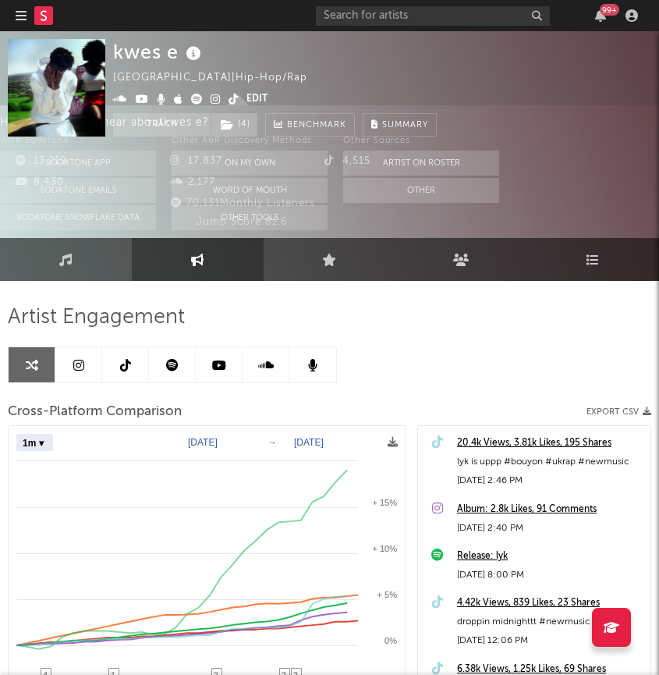
click at [83, 360] on icon at bounding box center [78, 365] width 11 height 12
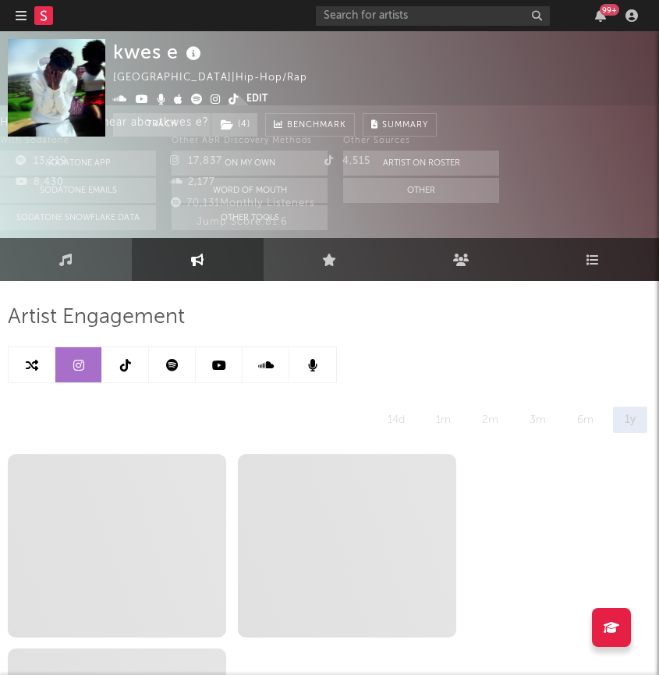
select select "6m"
click at [107, 268] on link "Music" at bounding box center [66, 259] width 132 height 43
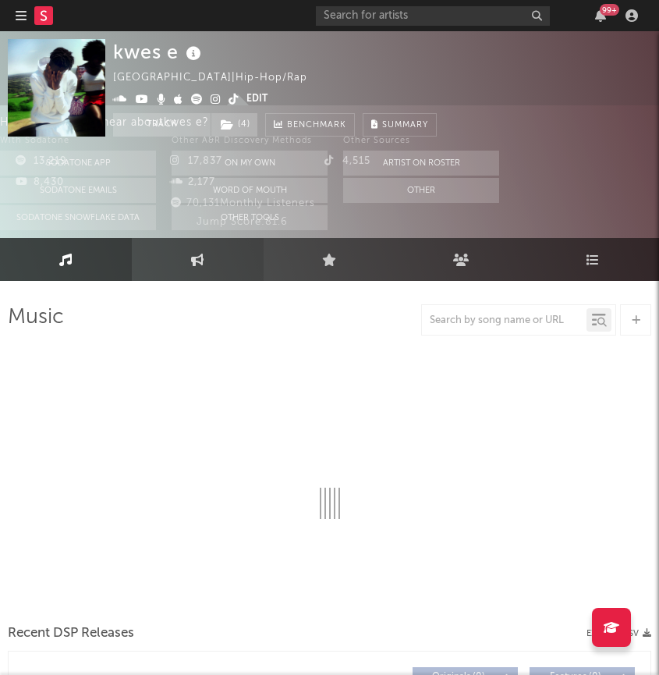
select select "1w"
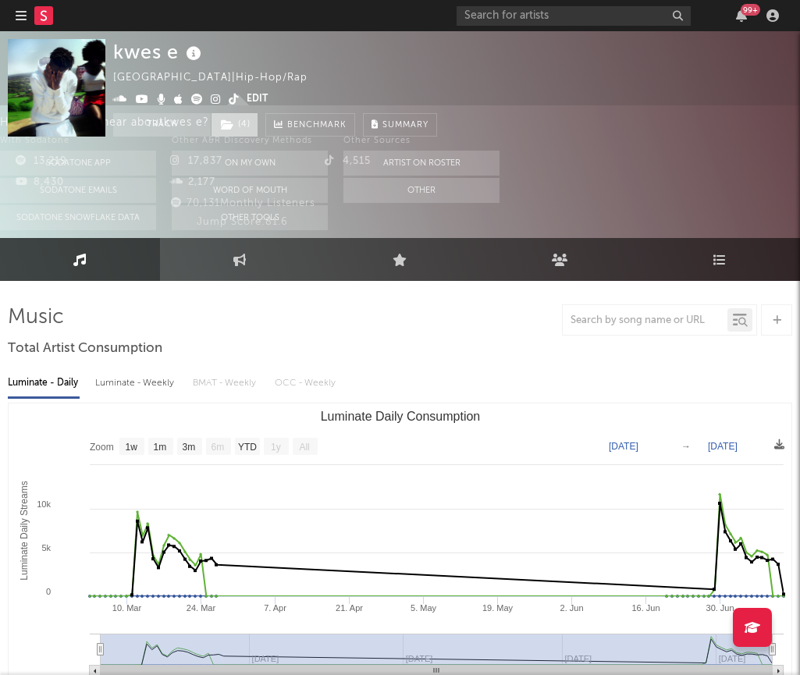
click at [238, 119] on span "( 4 )" at bounding box center [235, 124] width 48 height 23
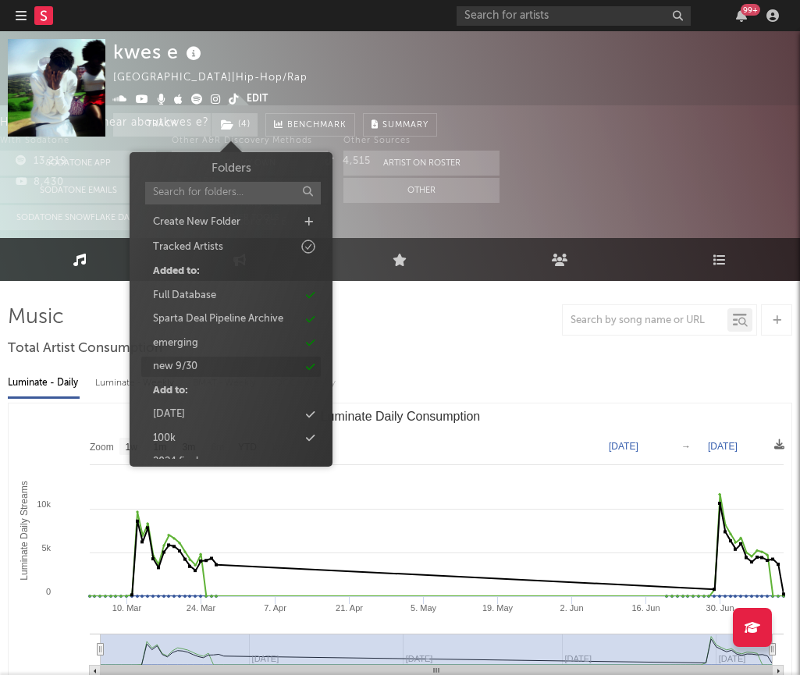
click at [300, 369] on div "new 9/30" at bounding box center [230, 366] width 179 height 20
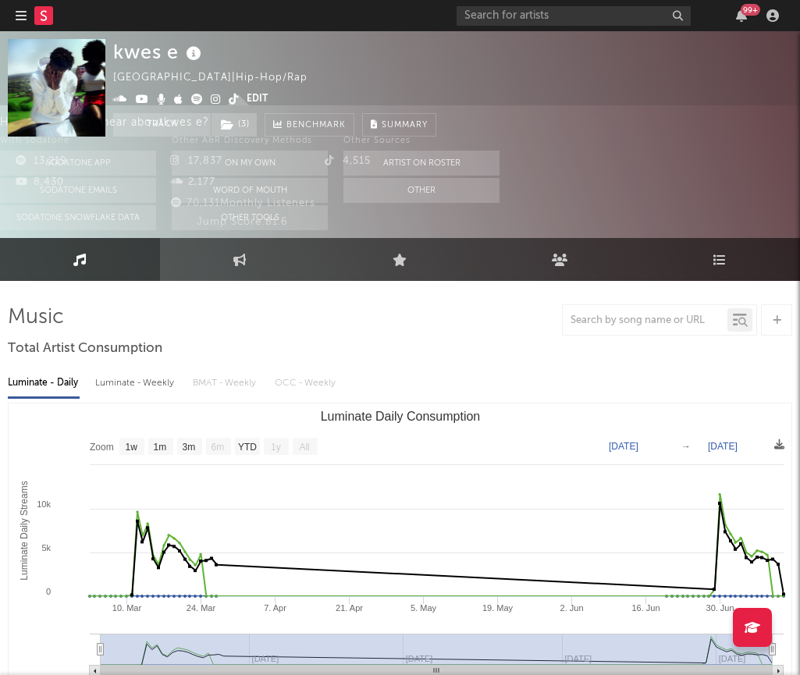
click at [665, 50] on div "kwes e United Kingdom | Hip-Hop/Rap Edit Track ( 3 ) Benchmark Summary" at bounding box center [452, 88] width 679 height 98
click at [27, 23] on div at bounding box center [42, 15] width 53 height 31
click at [23, 21] on icon "button" at bounding box center [21, 15] width 11 height 12
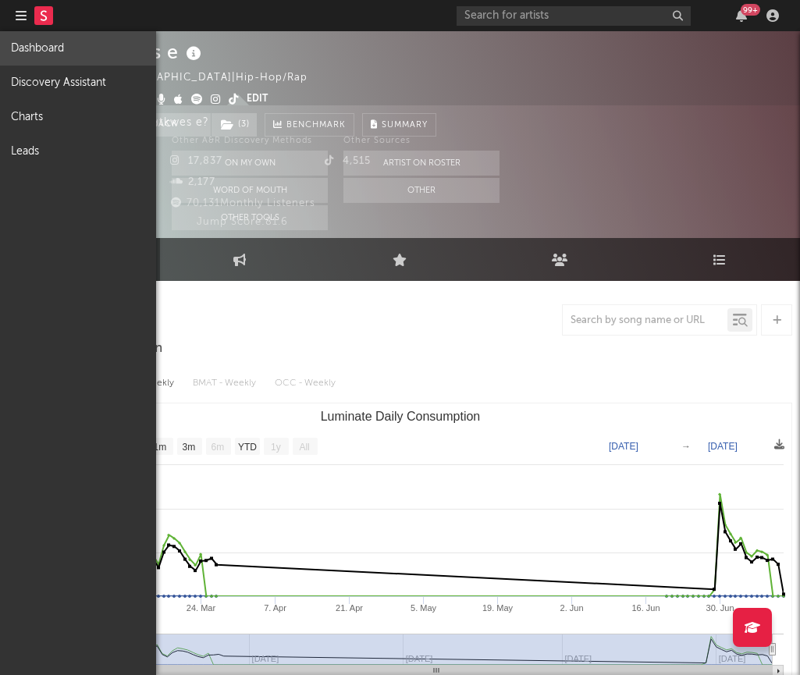
click at [36, 42] on link "Dashboard" at bounding box center [78, 48] width 156 height 34
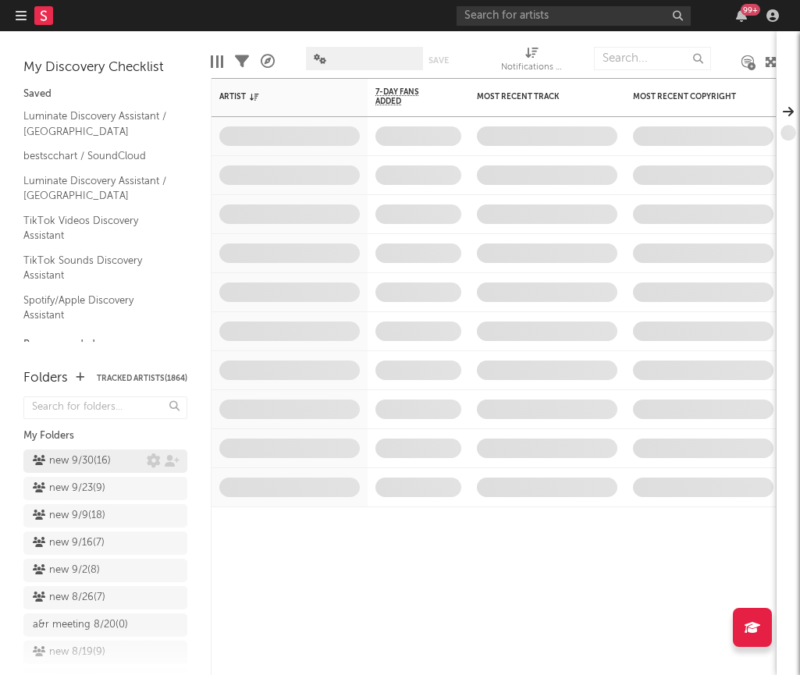
click at [59, 455] on div "new 9/30 ( 16 )" at bounding box center [72, 461] width 78 height 19
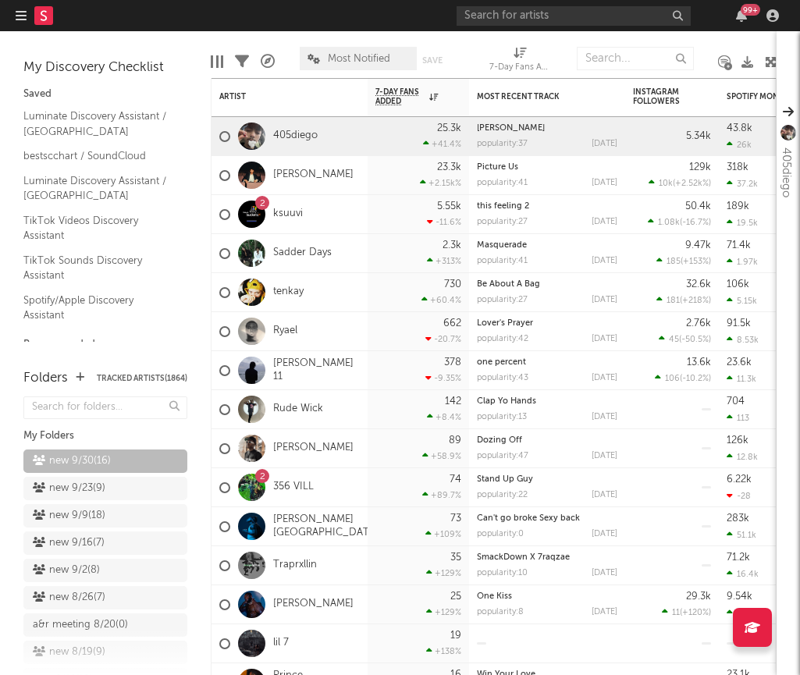
click at [49, 22] on rect at bounding box center [43, 15] width 19 height 19
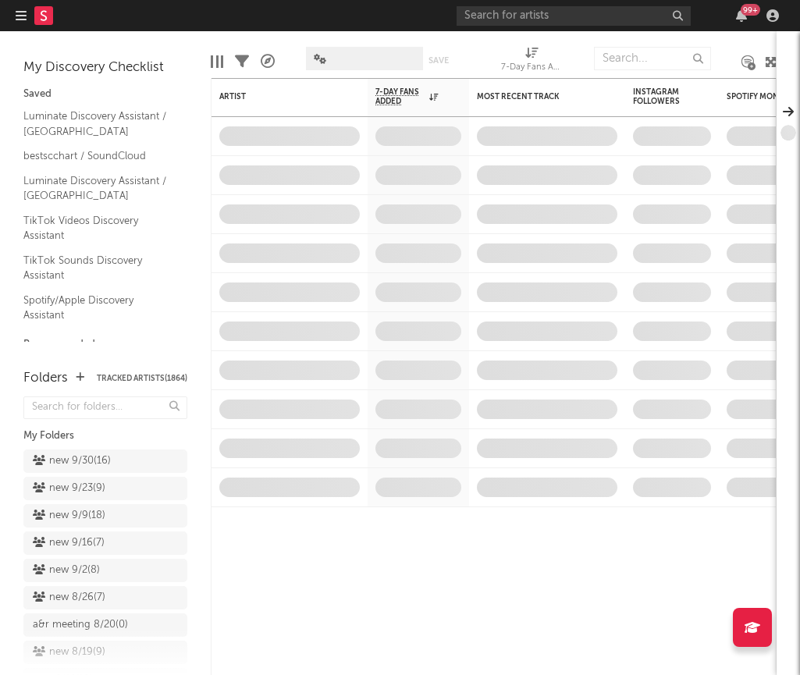
click at [18, 21] on icon "button" at bounding box center [21, 15] width 11 height 12
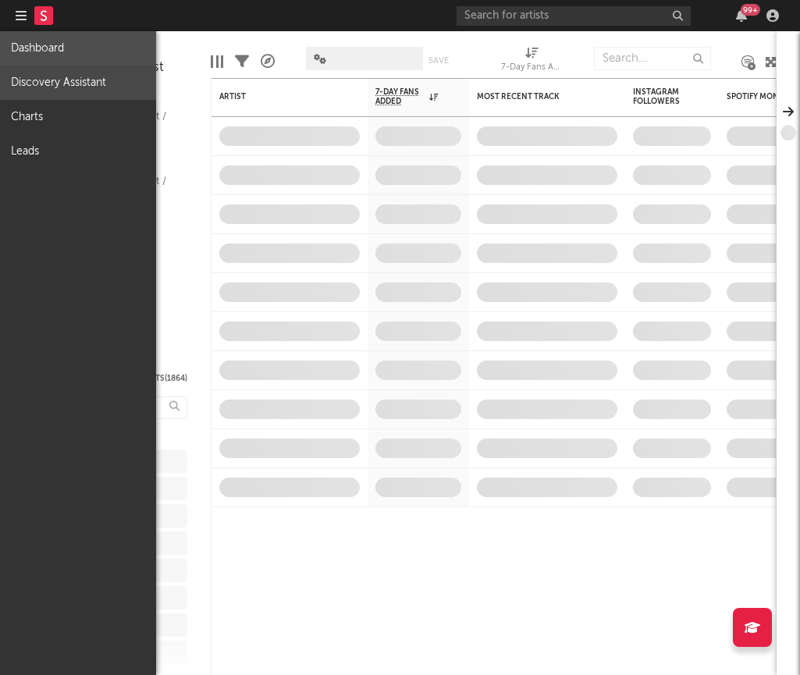
click at [55, 82] on link "Discovery Assistant" at bounding box center [78, 83] width 156 height 34
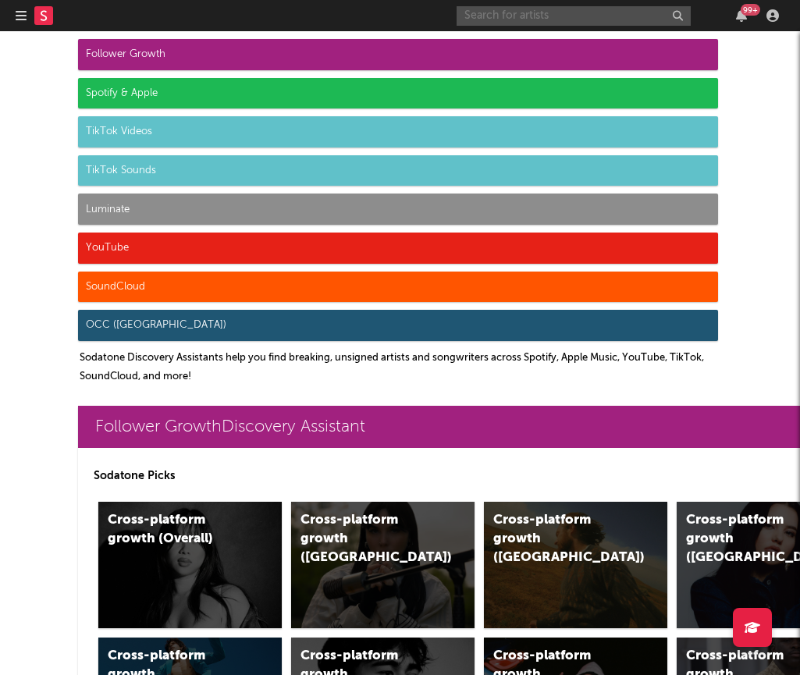
click at [504, 17] on input "text" at bounding box center [573, 16] width 234 height 20
paste input "Biggkutt8"
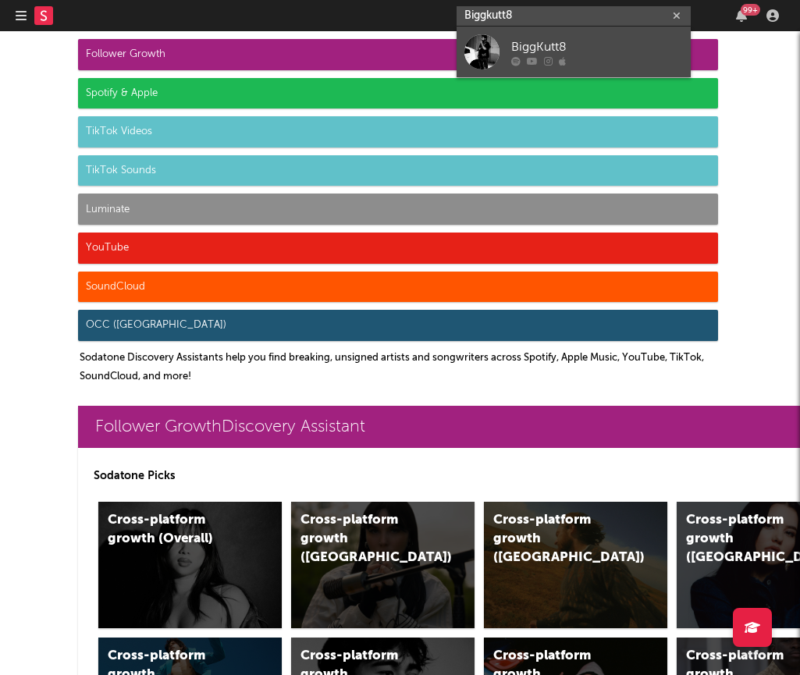
type input "Biggkutt8"
click at [523, 42] on div "BiggKutt8" at bounding box center [597, 46] width 172 height 19
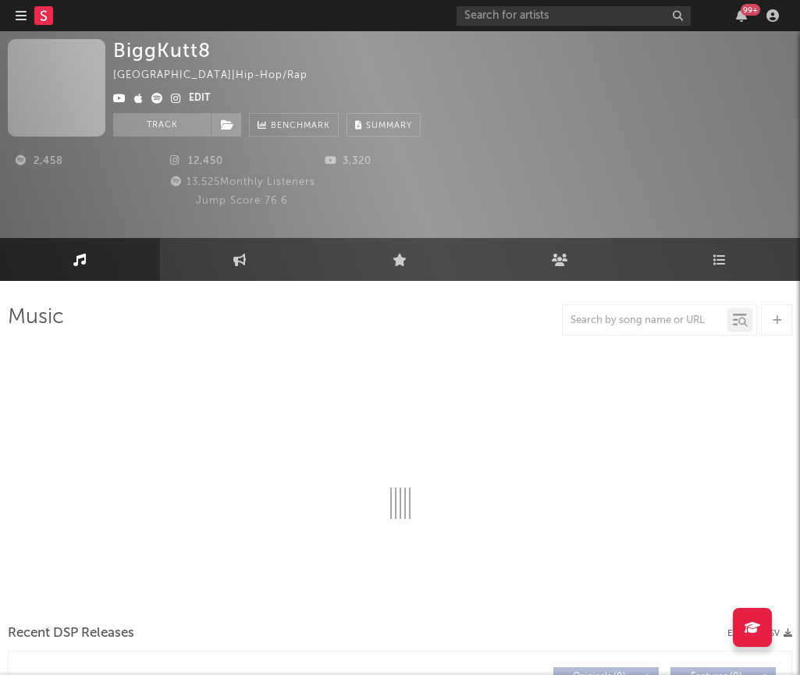
select select "1w"
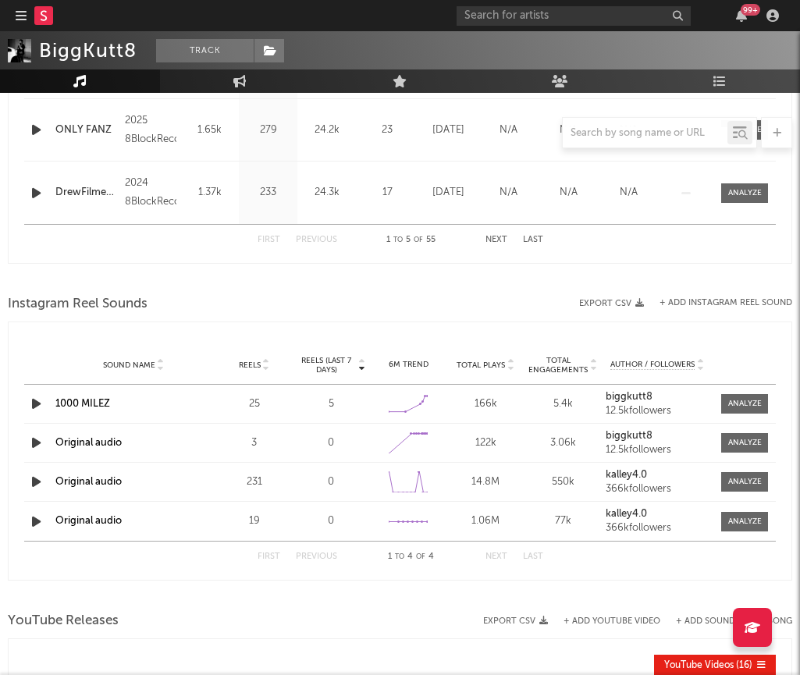
scroll to position [633, 0]
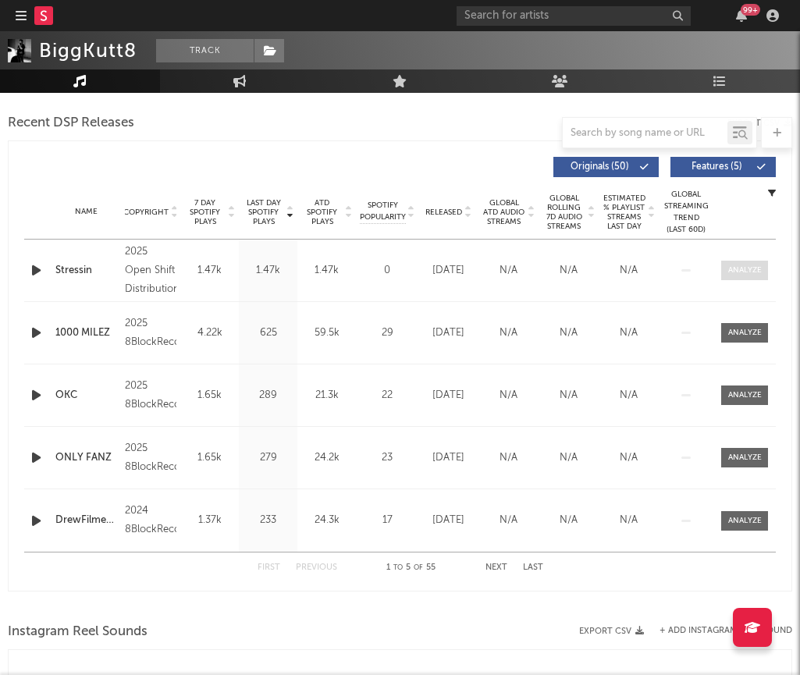
click at [747, 277] on span at bounding box center [744, 271] width 47 height 20
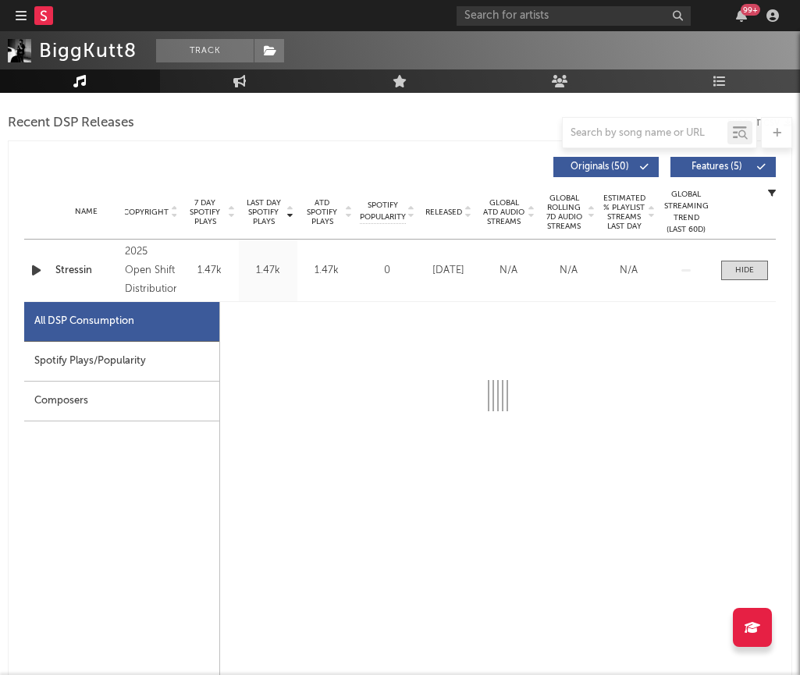
select select "1w"
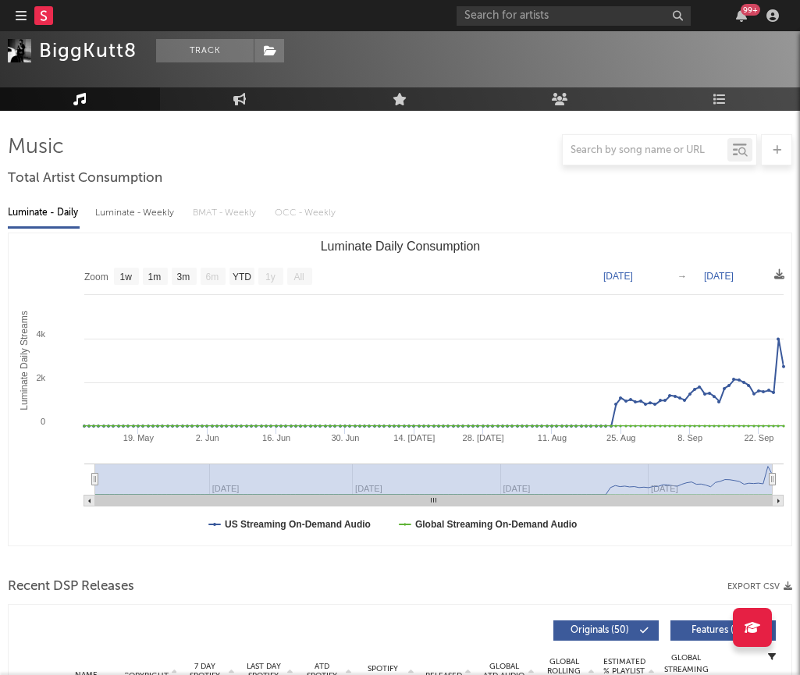
scroll to position [0, 0]
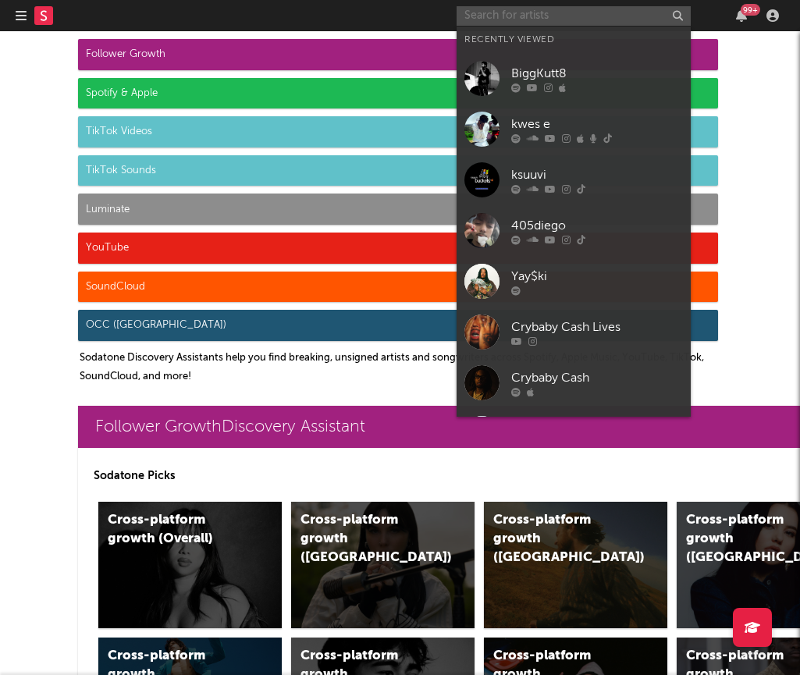
click at [594, 12] on input "text" at bounding box center [573, 16] width 234 height 20
paste input "Zukovstheworld"
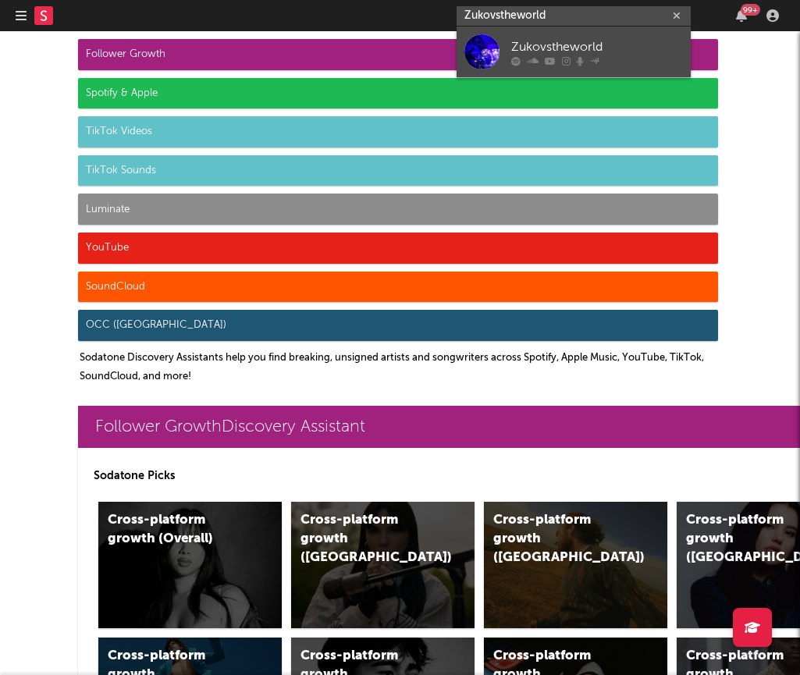
type input "Zukovstheworld"
click at [576, 52] on div "Zukovstheworld" at bounding box center [597, 46] width 172 height 19
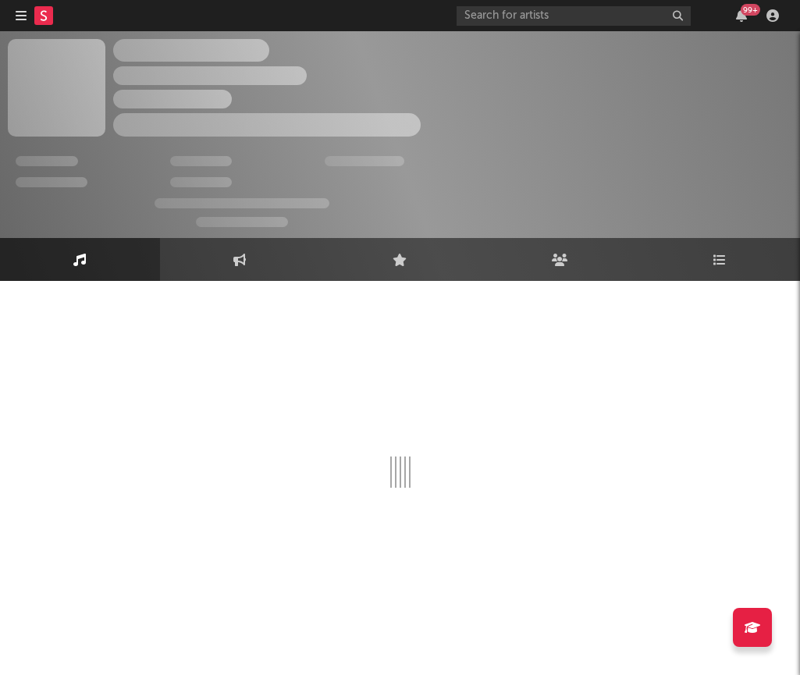
select select "1w"
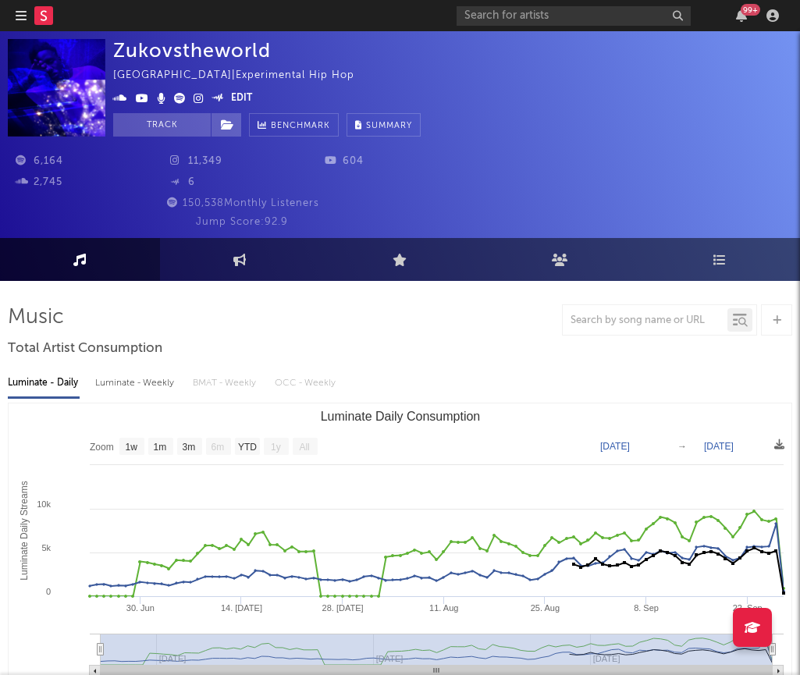
click at [20, 16] on icon "button" at bounding box center [21, 15] width 11 height 12
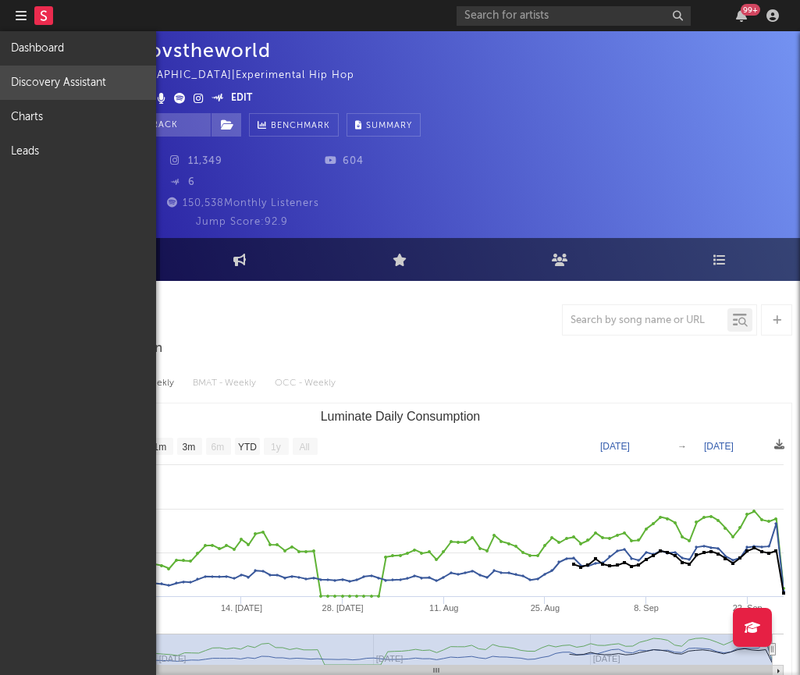
click at [39, 74] on link "Discovery Assistant" at bounding box center [78, 83] width 156 height 34
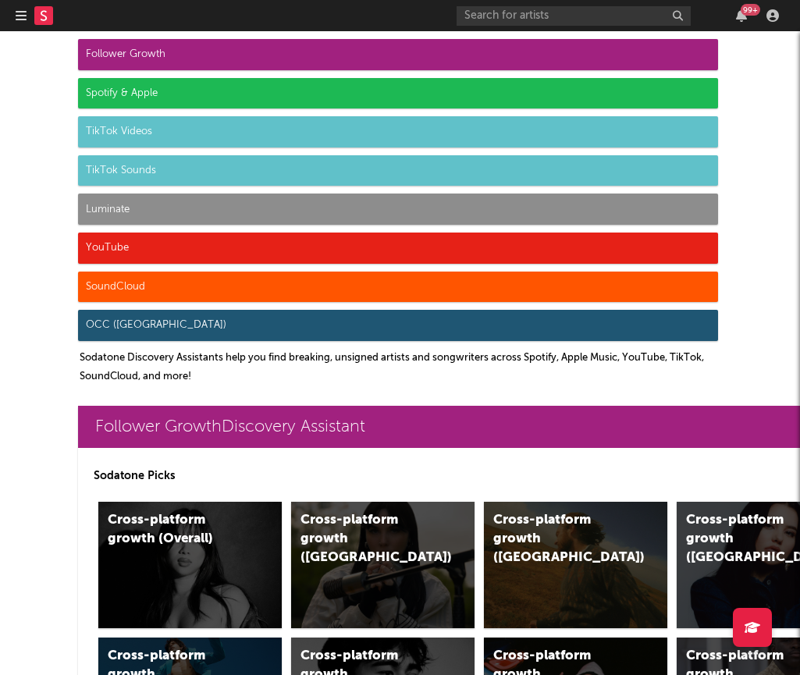
click at [23, 16] on icon "button" at bounding box center [21, 15] width 11 height 12
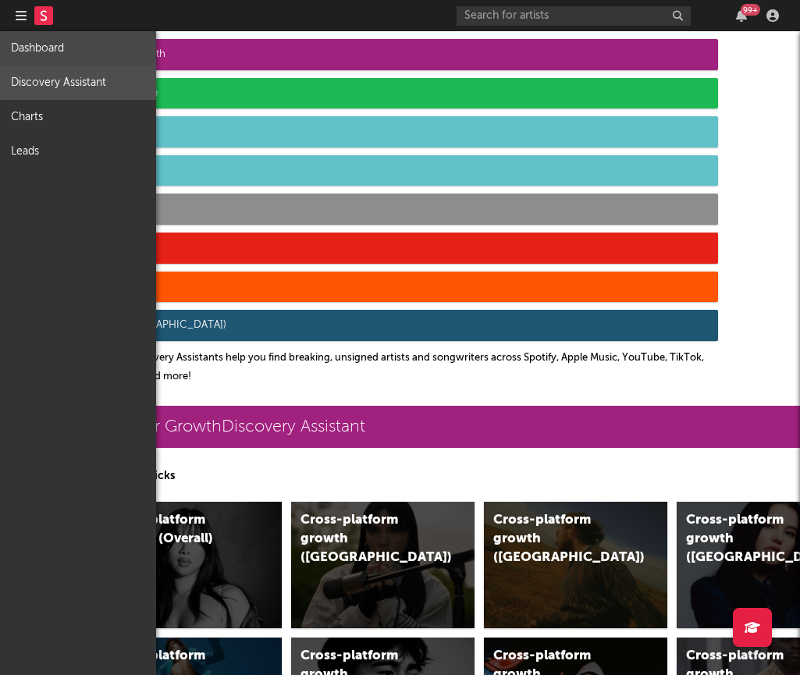
click at [36, 34] on link "Dashboard" at bounding box center [78, 48] width 156 height 34
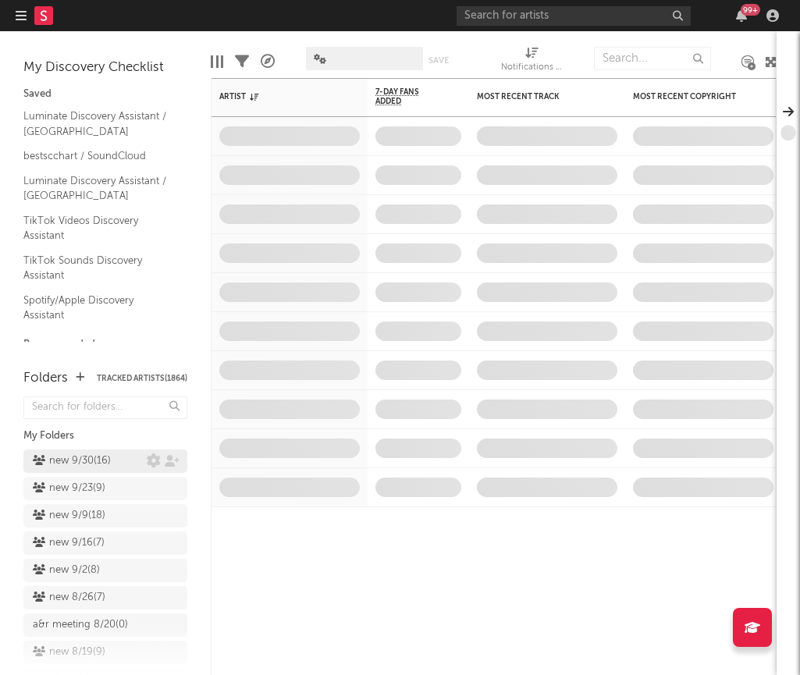
click at [62, 468] on div "new 9/30 ( 16 )" at bounding box center [72, 461] width 78 height 19
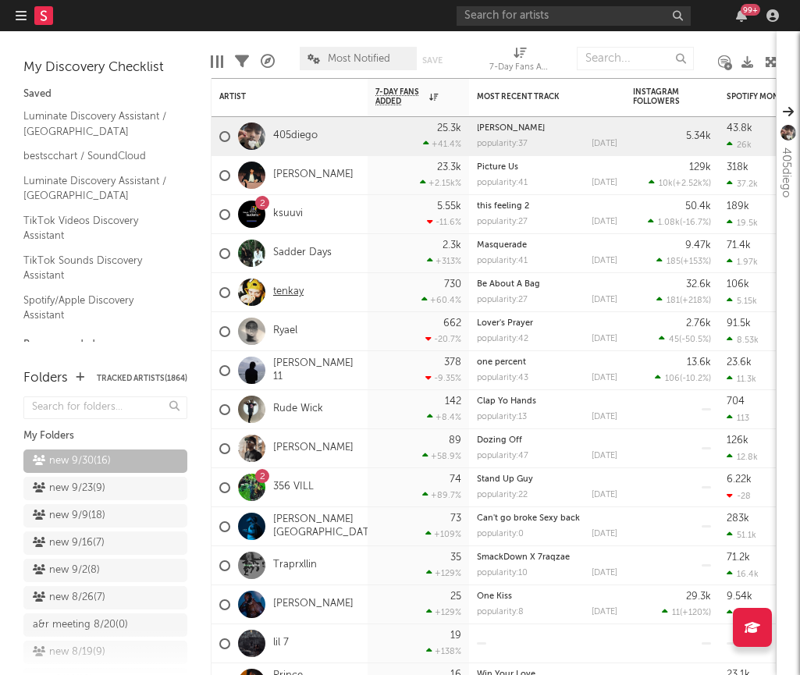
click at [283, 285] on link "tenkay" at bounding box center [288, 291] width 30 height 13
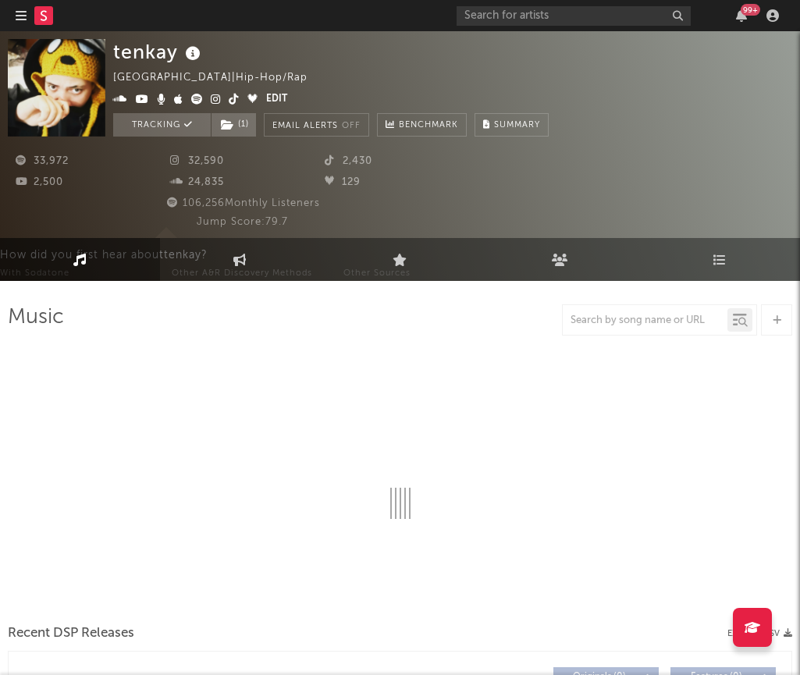
select select "6m"
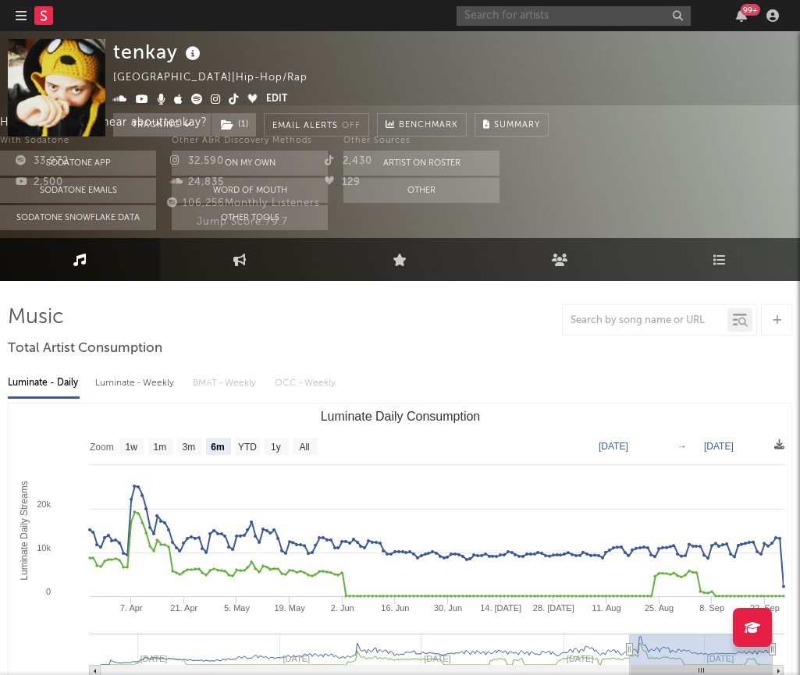
click at [516, 16] on input "text" at bounding box center [573, 16] width 234 height 20
click at [499, 18] on input "text" at bounding box center [573, 16] width 234 height 20
click at [497, 15] on input "text" at bounding box center [573, 16] width 234 height 20
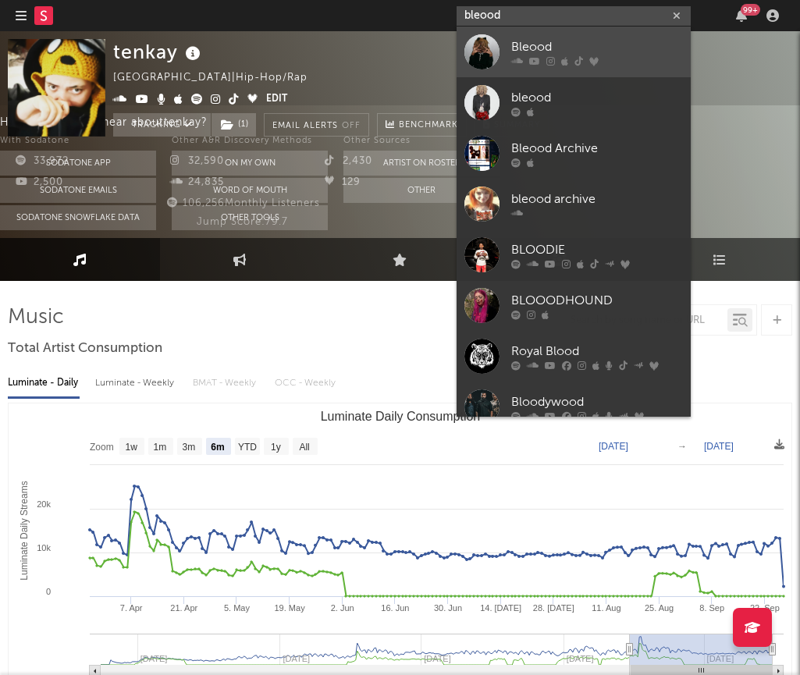
type input "bleood"
click at [493, 54] on div at bounding box center [481, 51] width 35 height 35
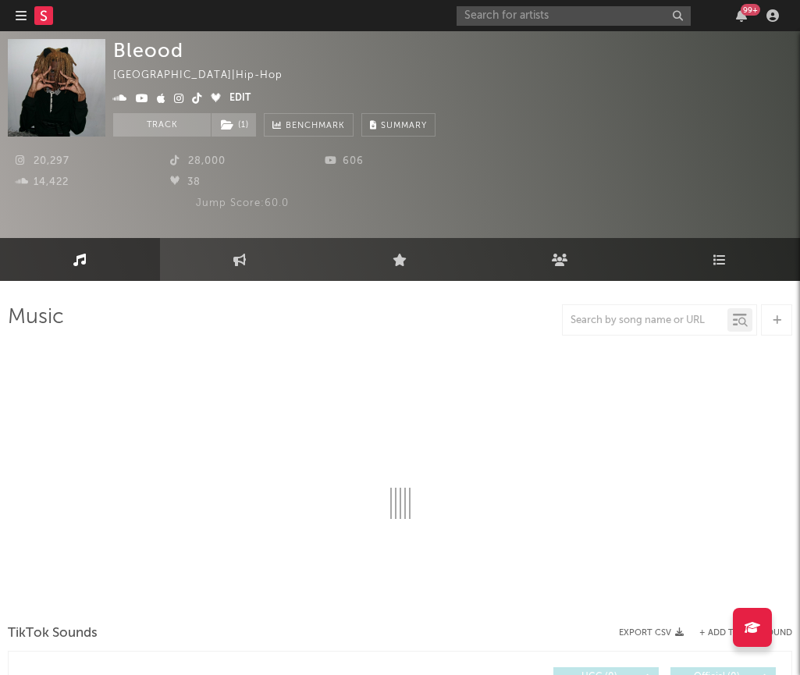
select select "1w"
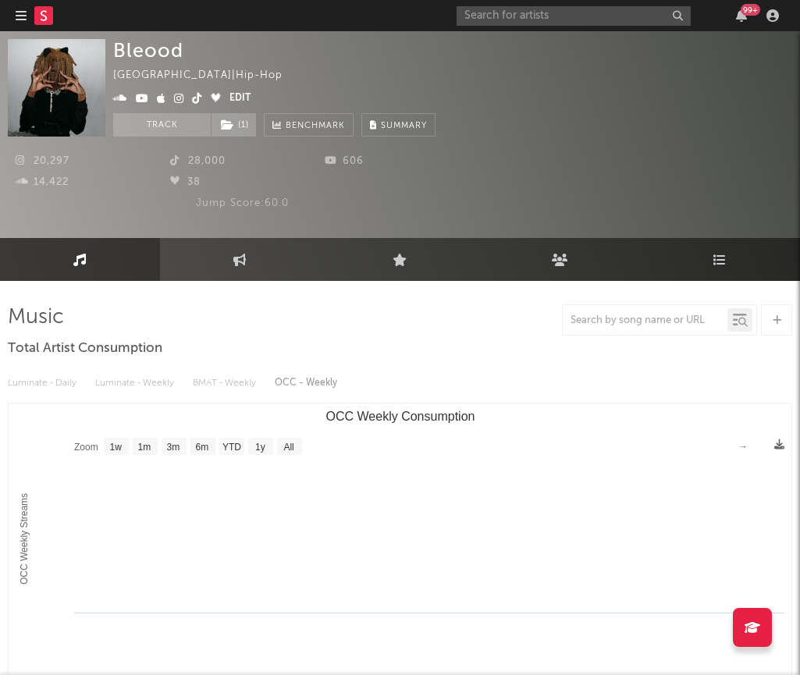
click at [230, 257] on link "Engagement" at bounding box center [240, 259] width 160 height 43
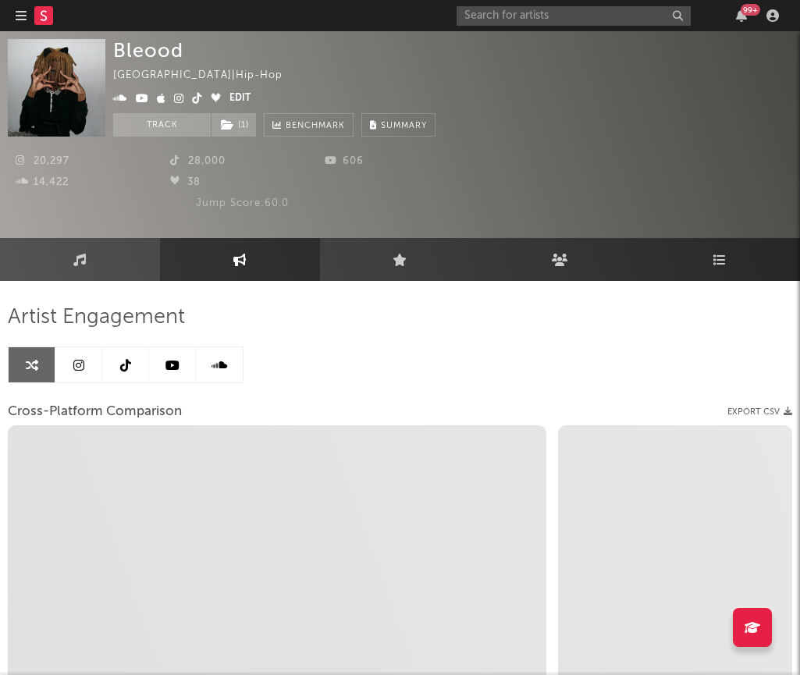
select select "1w"
click at [130, 254] on link "Music" at bounding box center [80, 259] width 160 height 43
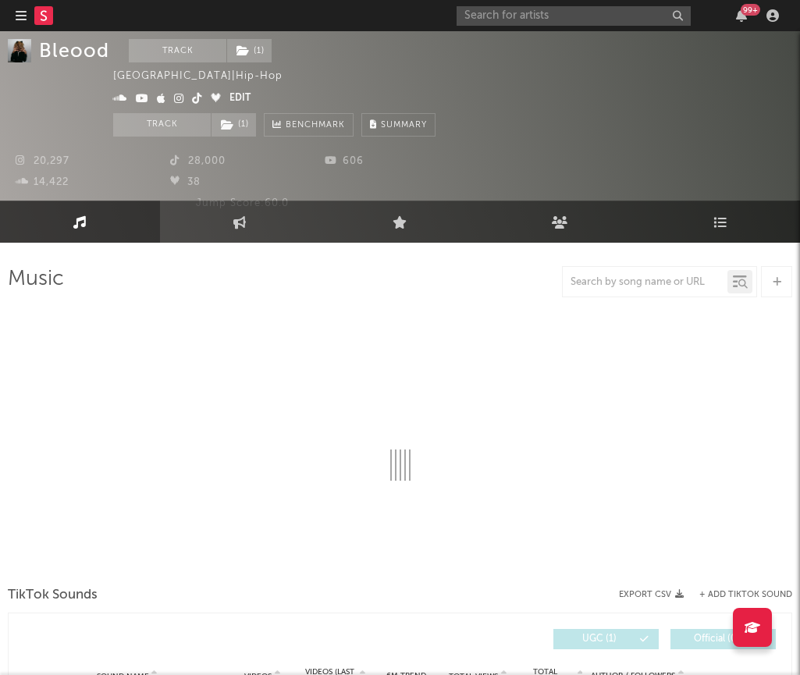
select select "1w"
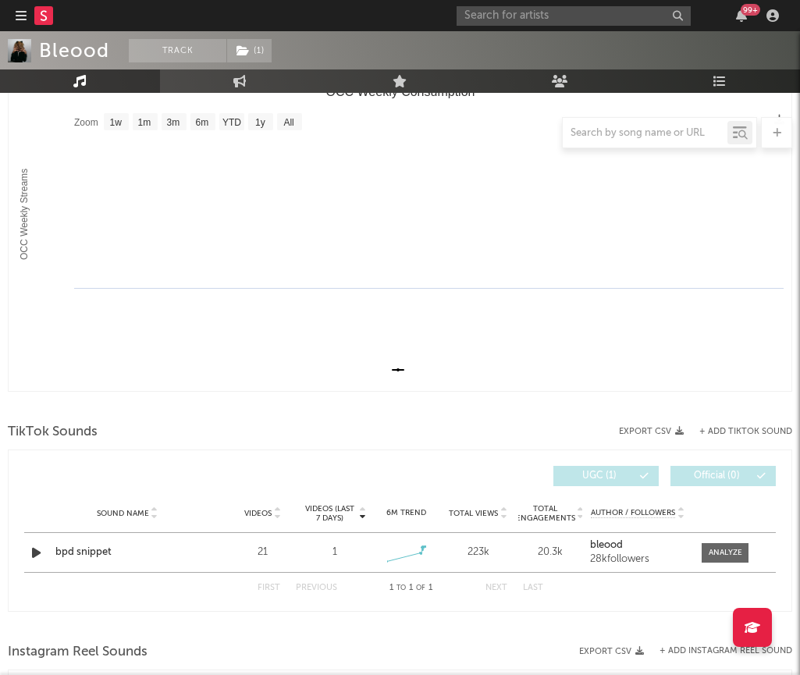
scroll to position [325, 0]
click at [544, 555] on div "20.3k" at bounding box center [550, 552] width 64 height 16
click at [76, 548] on div "bpd snippet" at bounding box center [127, 552] width 144 height 16
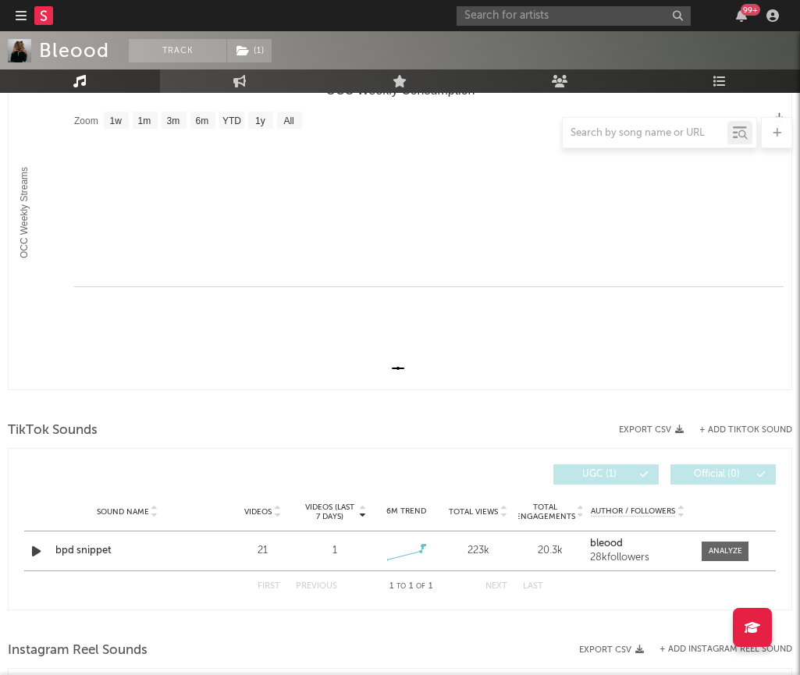
scroll to position [0, 0]
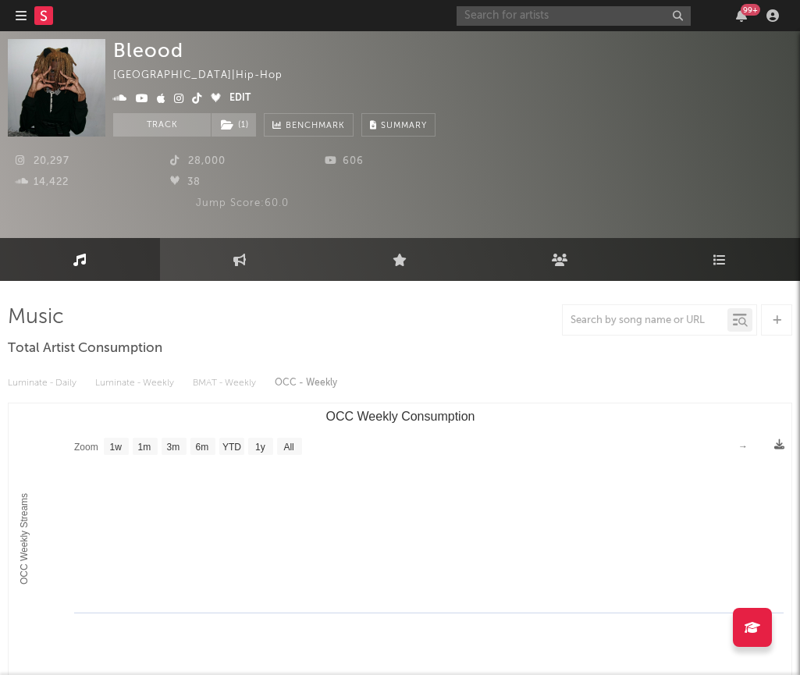
click at [563, 23] on input "text" at bounding box center [573, 16] width 234 height 20
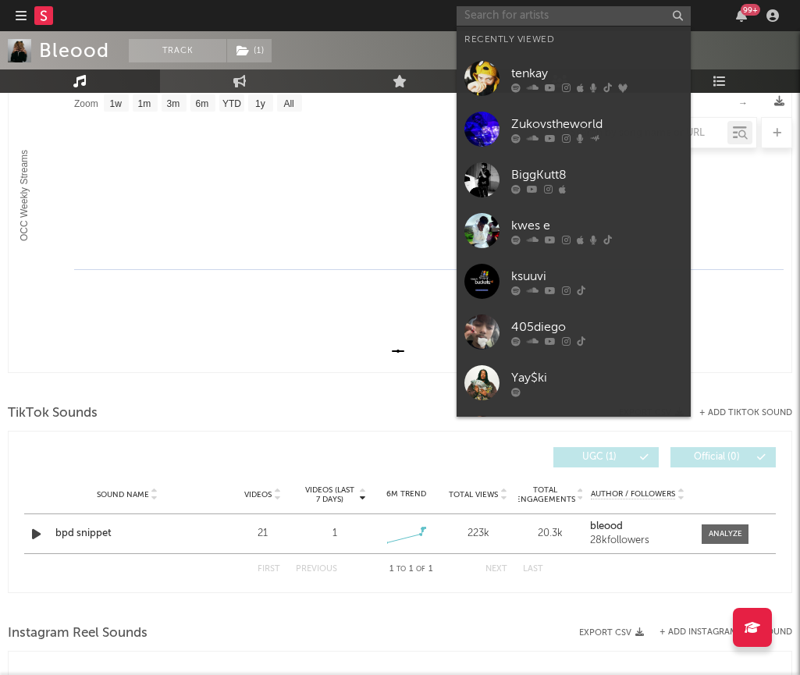
scroll to position [337, 0]
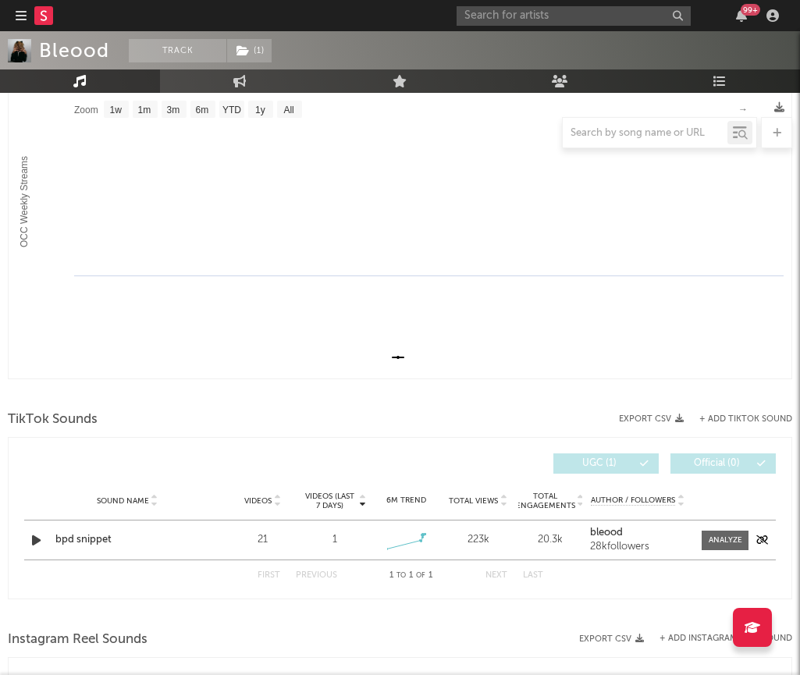
click at [65, 537] on div "bpd snippet" at bounding box center [127, 540] width 144 height 16
click at [541, 9] on input "text" at bounding box center [573, 16] width 234 height 20
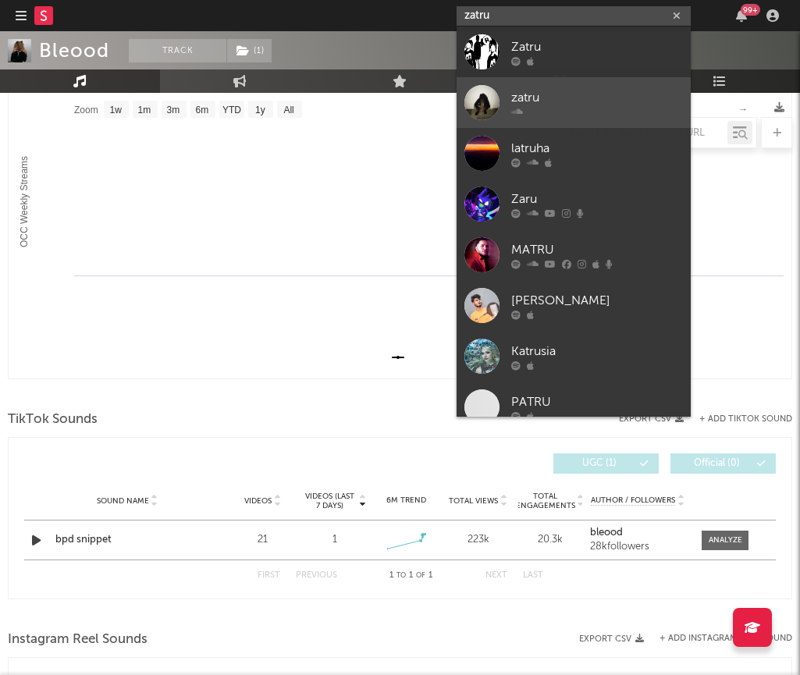
type input "zatru"
click at [546, 96] on div "zatru" at bounding box center [597, 97] width 172 height 19
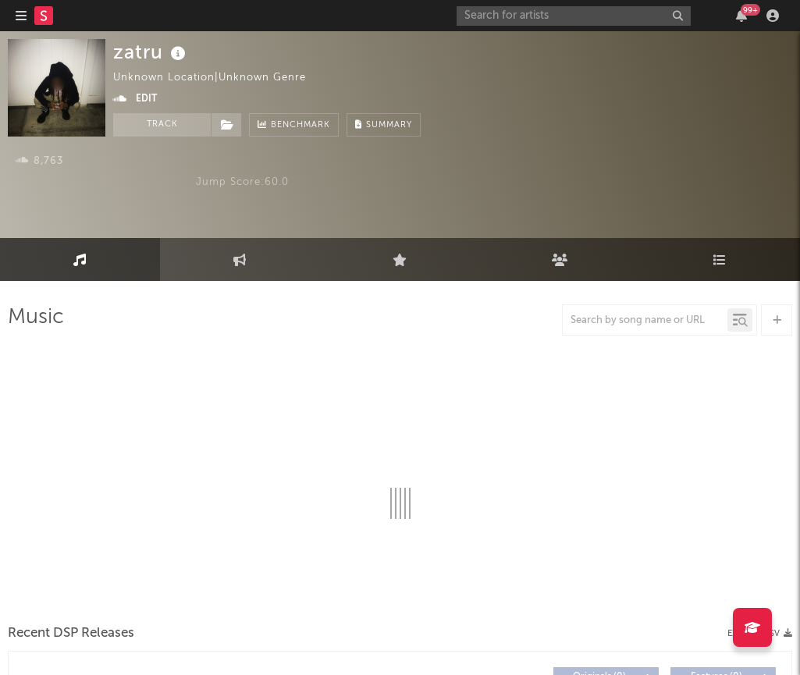
select select "1w"
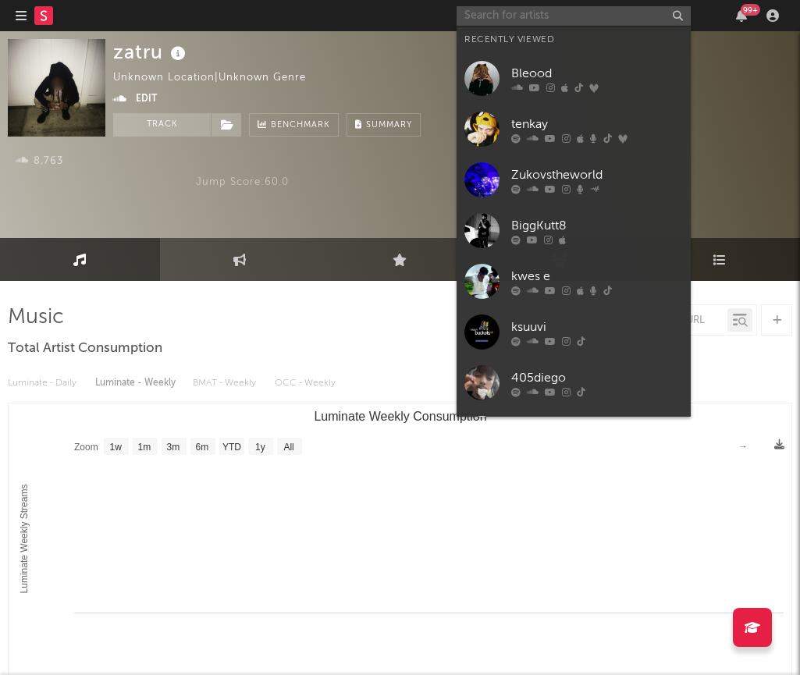
click at [509, 16] on input "text" at bounding box center [573, 16] width 234 height 20
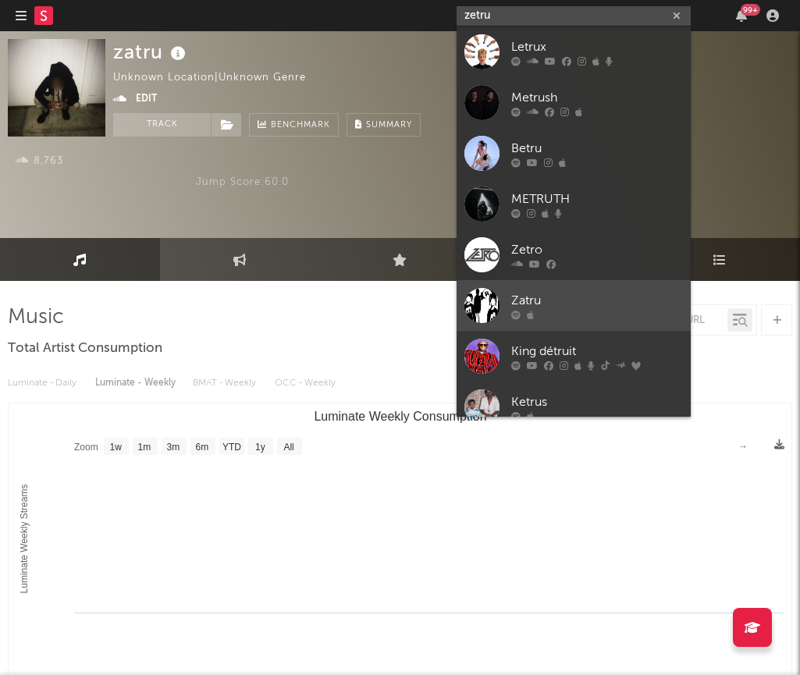
type input "zetru"
click at [652, 297] on div "Zatru" at bounding box center [597, 300] width 172 height 19
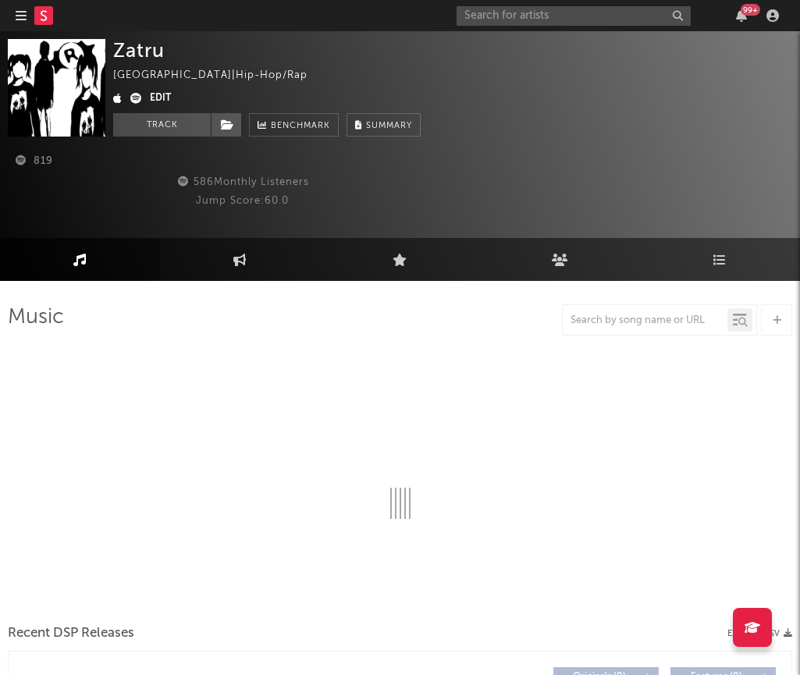
select select "1w"
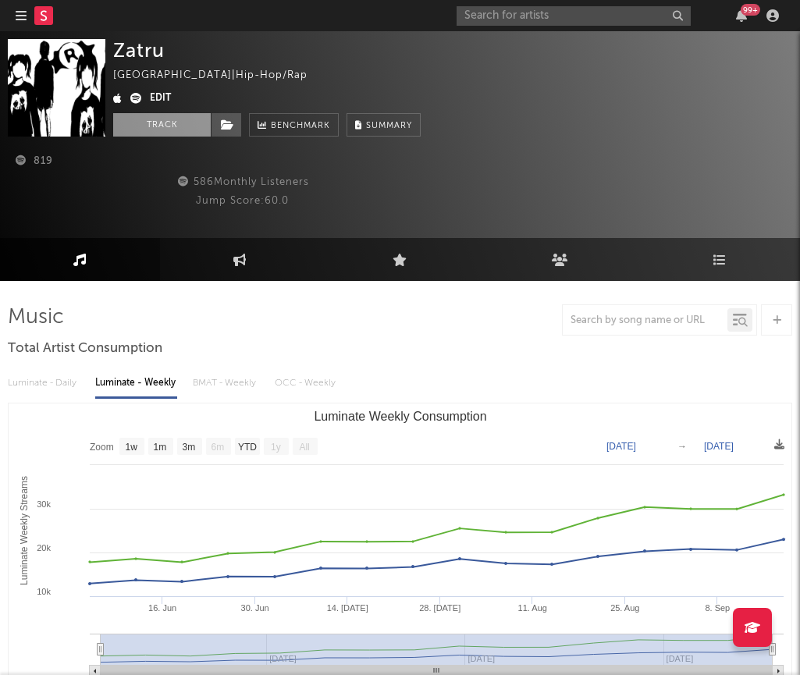
click at [186, 126] on button "Track" at bounding box center [162, 124] width 98 height 23
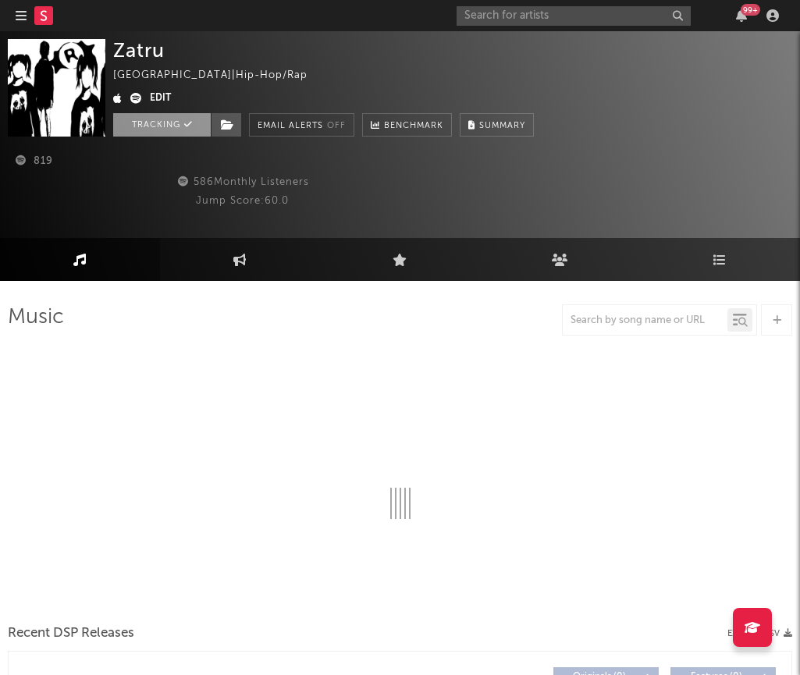
select select "1w"
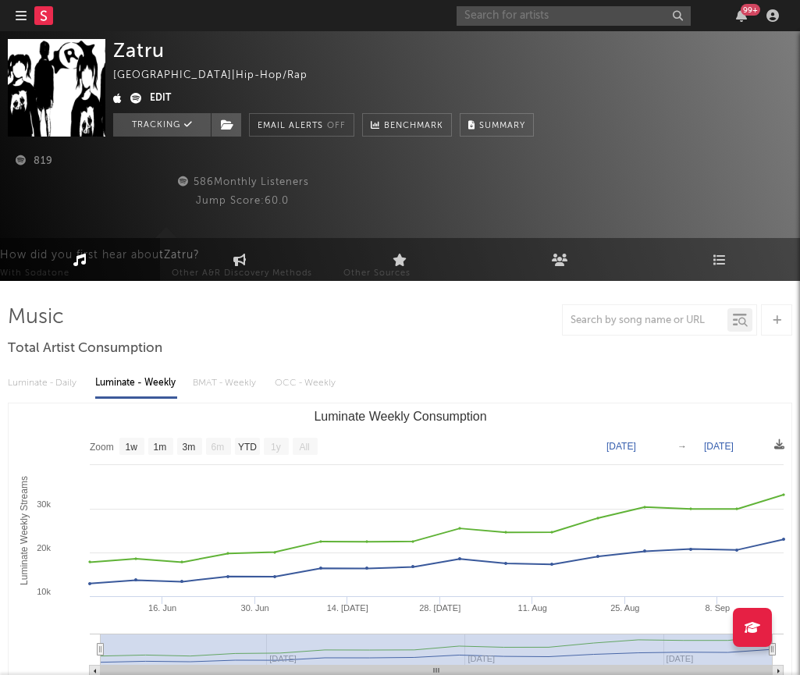
click at [534, 6] on input "text" at bounding box center [573, 16] width 234 height 20
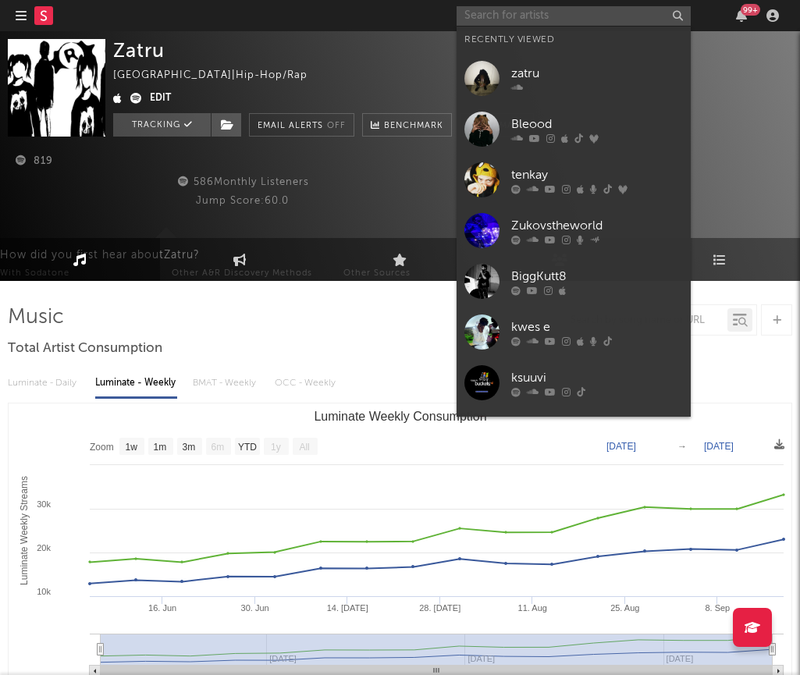
paste input "Doublebackam"
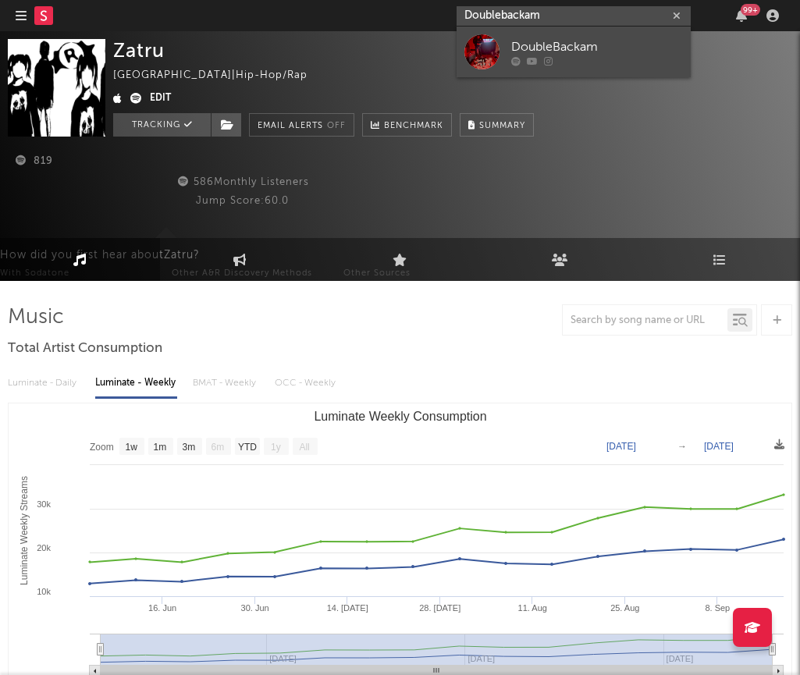
type input "Doublebackam"
click at [518, 62] on icon at bounding box center [515, 60] width 9 height 9
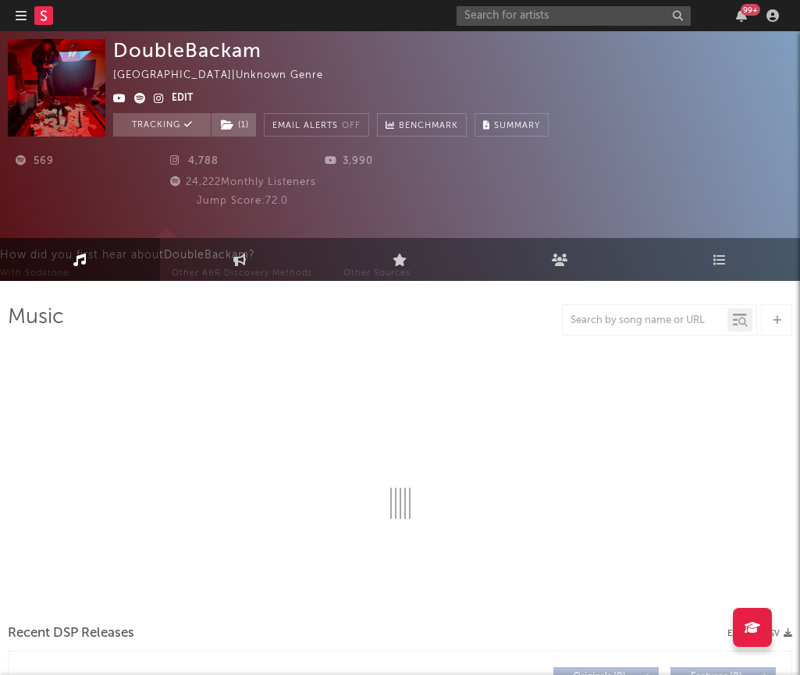
select select "1w"
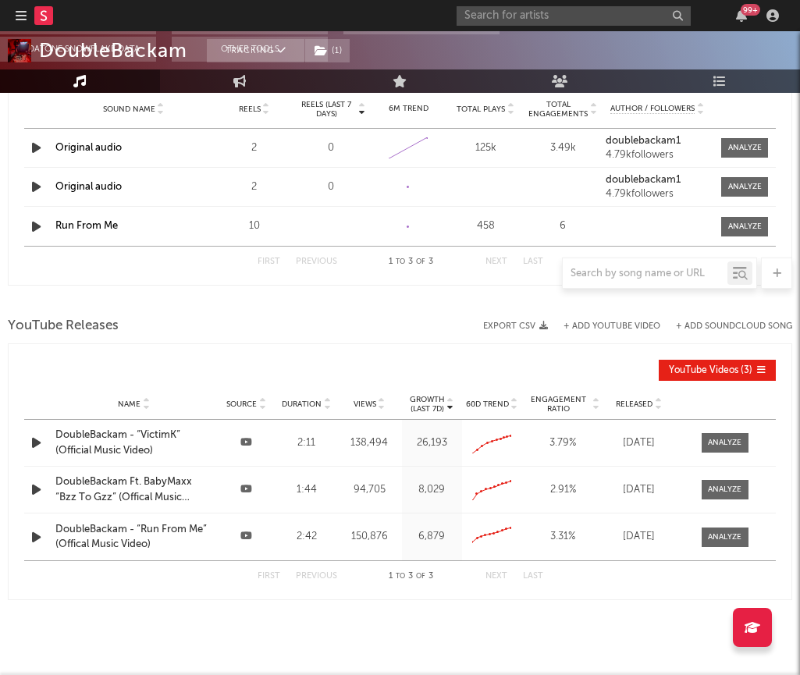
scroll to position [1161, 0]
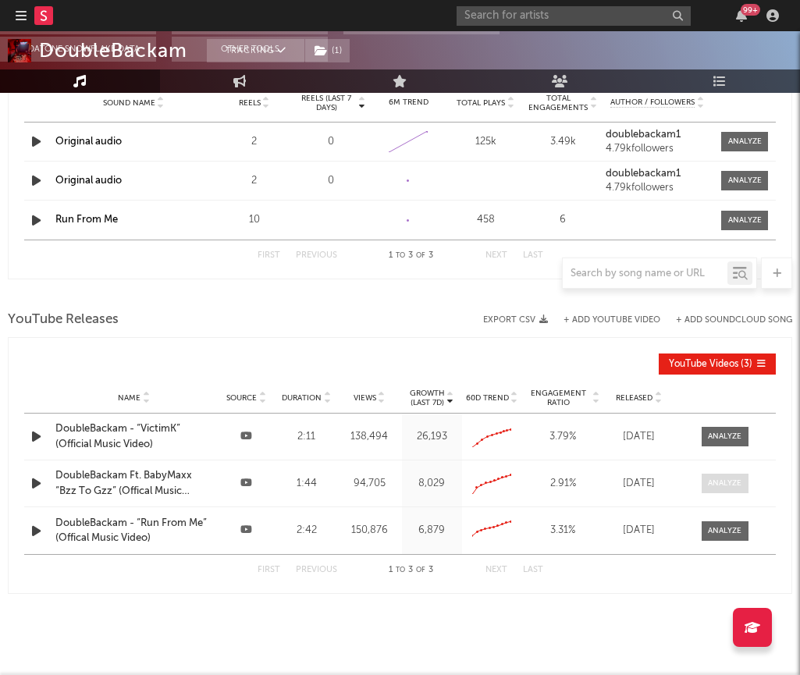
click at [735, 492] on span at bounding box center [724, 483] width 47 height 20
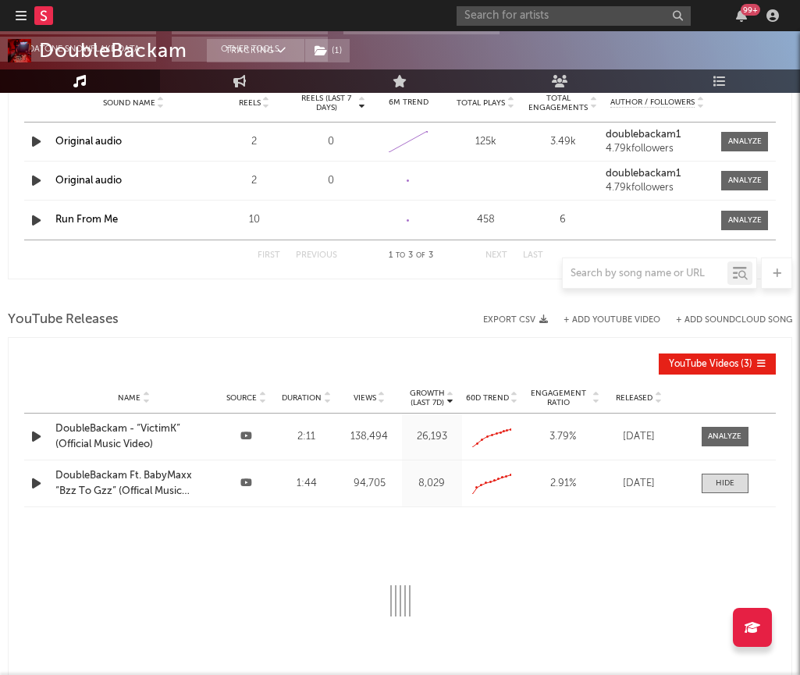
select select "All"
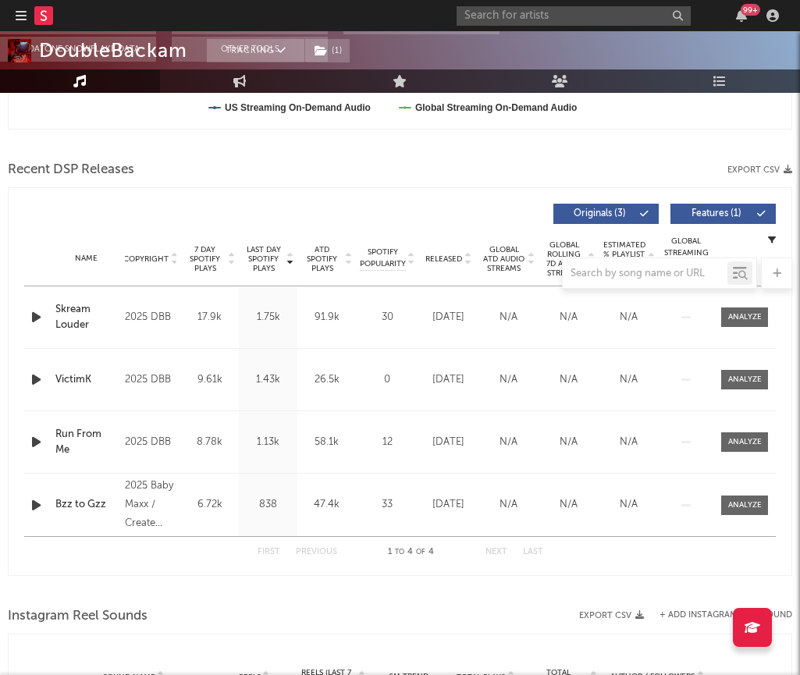
scroll to position [0, 0]
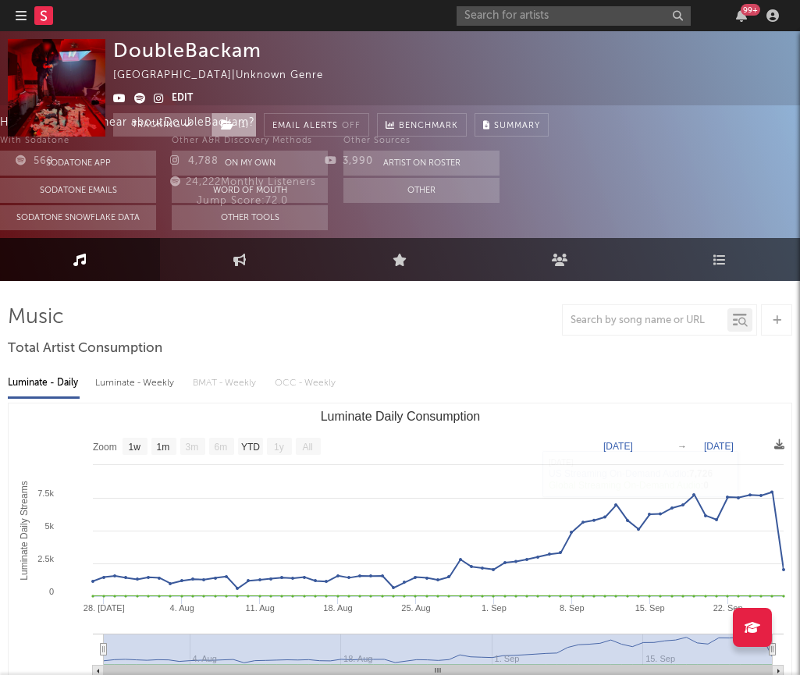
click at [222, 126] on icon at bounding box center [227, 124] width 13 height 11
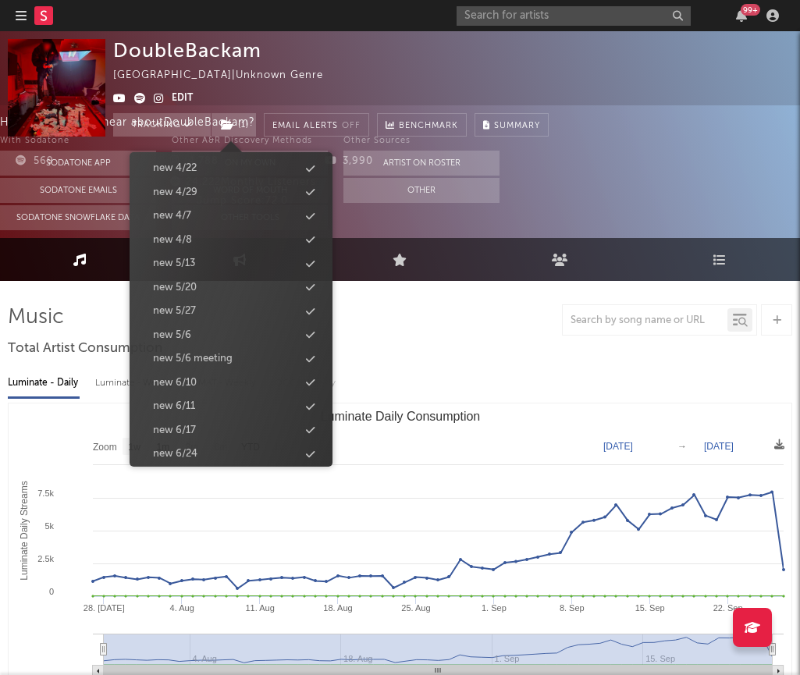
scroll to position [1635, 0]
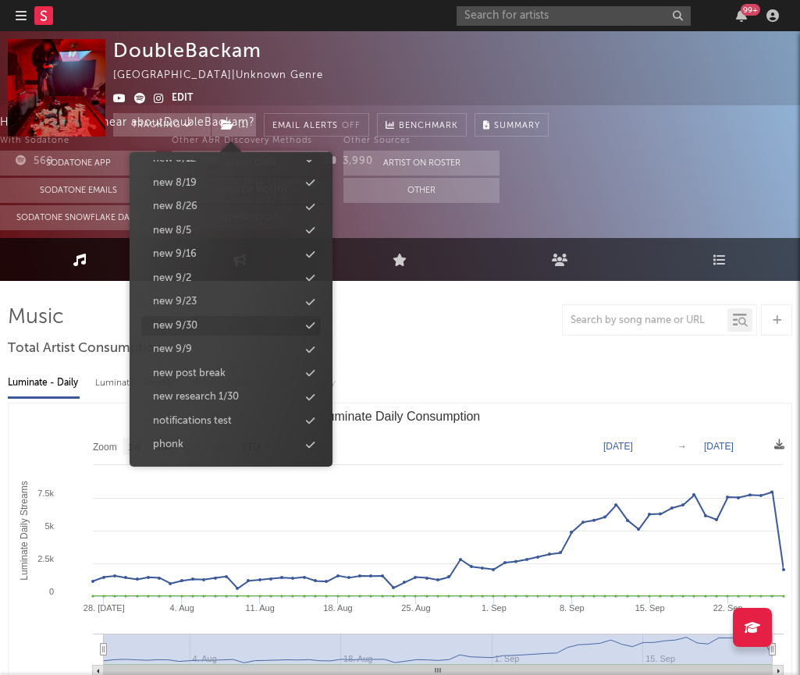
click at [301, 323] on div "new 9/30" at bounding box center [230, 326] width 179 height 20
click at [607, 176] on div "569 4,788 3,990 24,222 Monthly Listeners Jump Score: 72.0" at bounding box center [400, 184] width 784 height 94
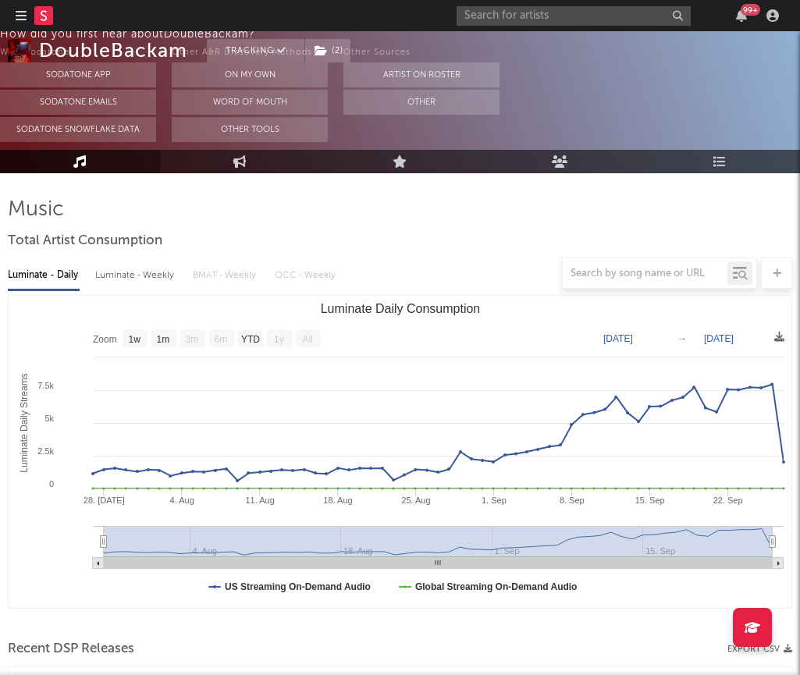
scroll to position [0, 0]
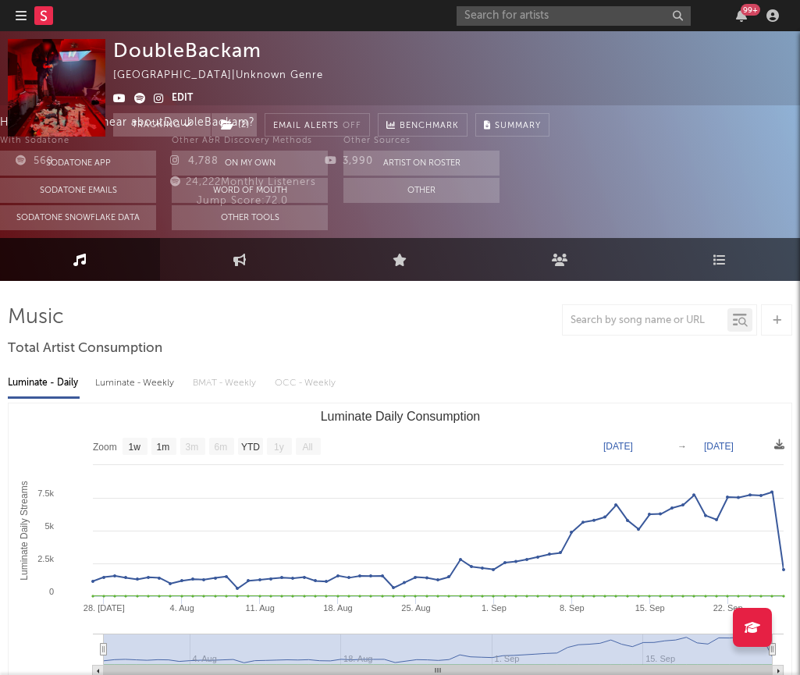
click at [12, 12] on nav "Dashboard Discovery Assistant Charts Leads 99 +" at bounding box center [400, 15] width 800 height 31
click at [16, 13] on icon "button" at bounding box center [21, 15] width 11 height 12
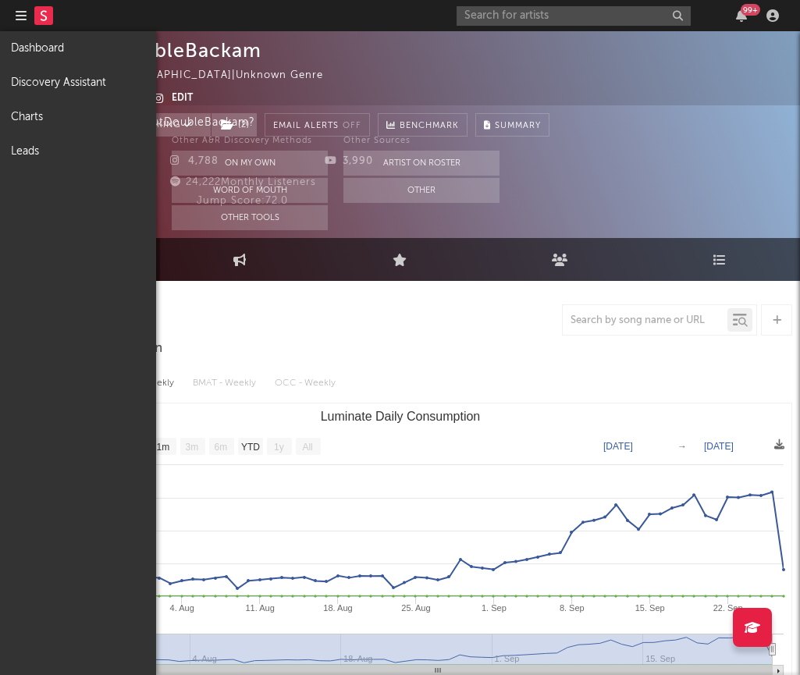
click at [639, 87] on div "DoubleBackam [GEOGRAPHIC_DATA] | Unknown Genre Edit Tracking ( 2 ) Email Alerts…" at bounding box center [452, 88] width 679 height 98
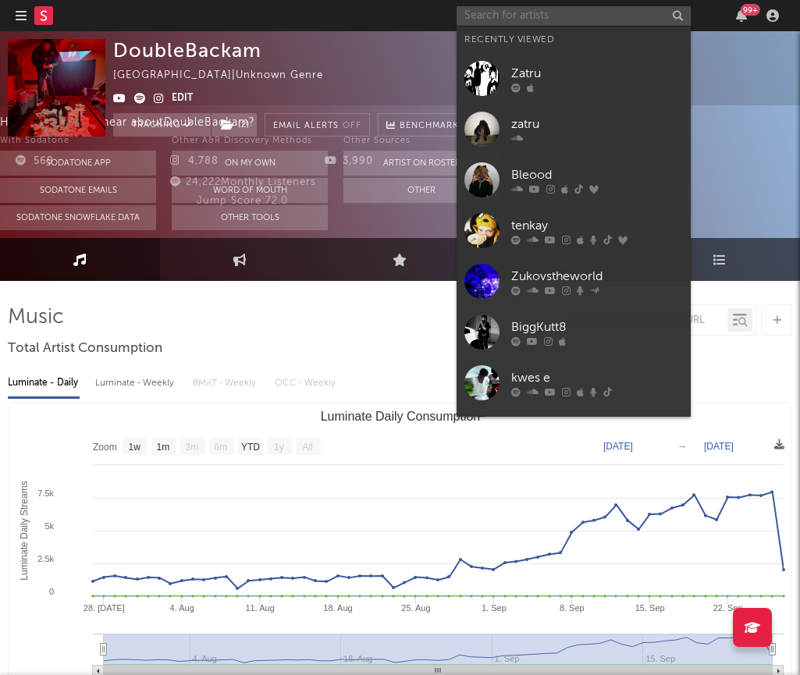
click at [492, 20] on input "text" at bounding box center [573, 16] width 234 height 20
paste input "Valise"
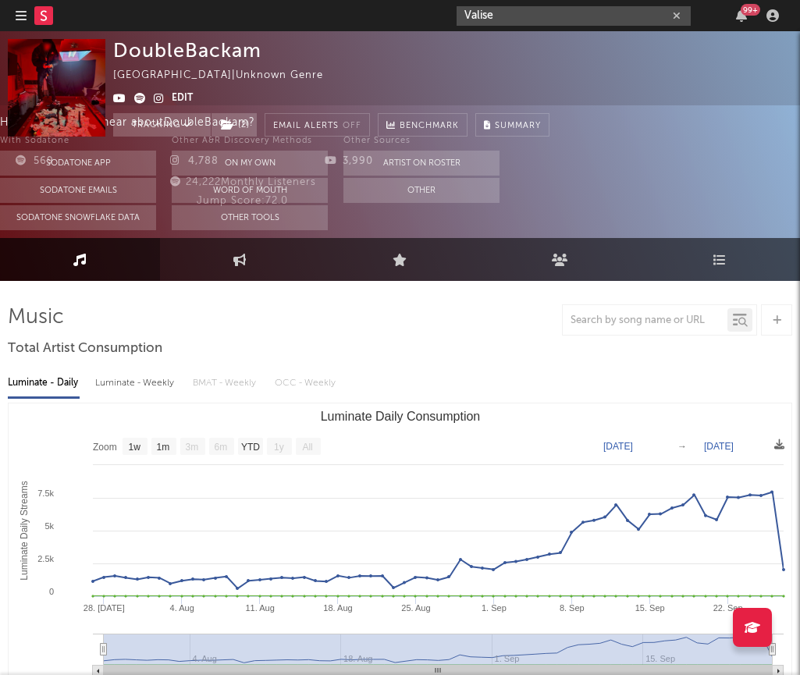
click at [513, 7] on input "Valise" at bounding box center [573, 16] width 234 height 20
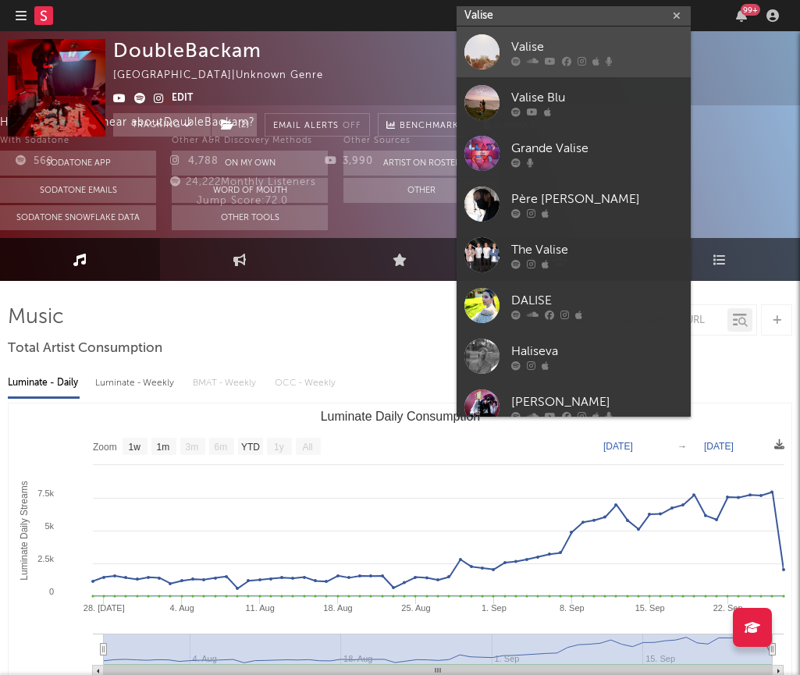
type input "Valise"
click at [523, 37] on link "Valise" at bounding box center [573, 52] width 234 height 51
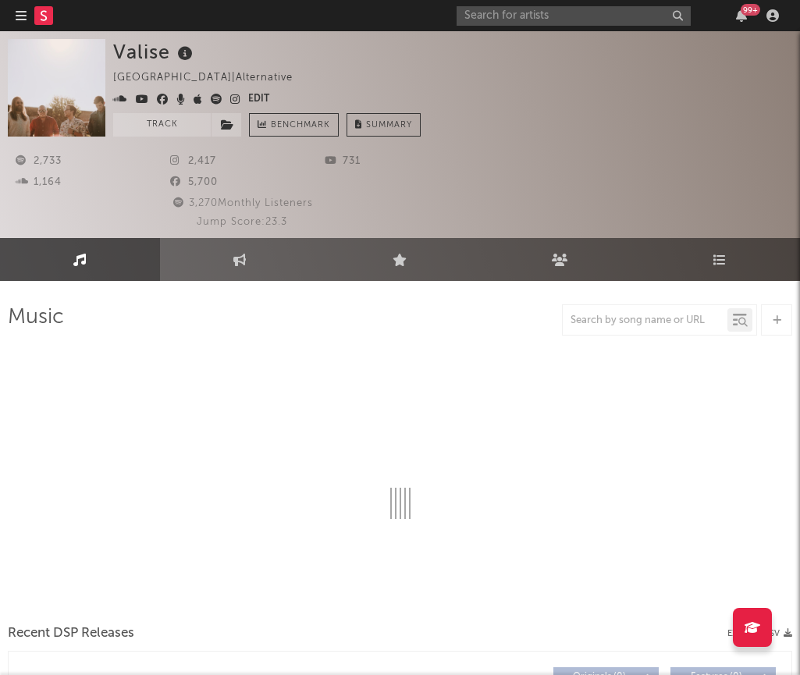
select select "1w"
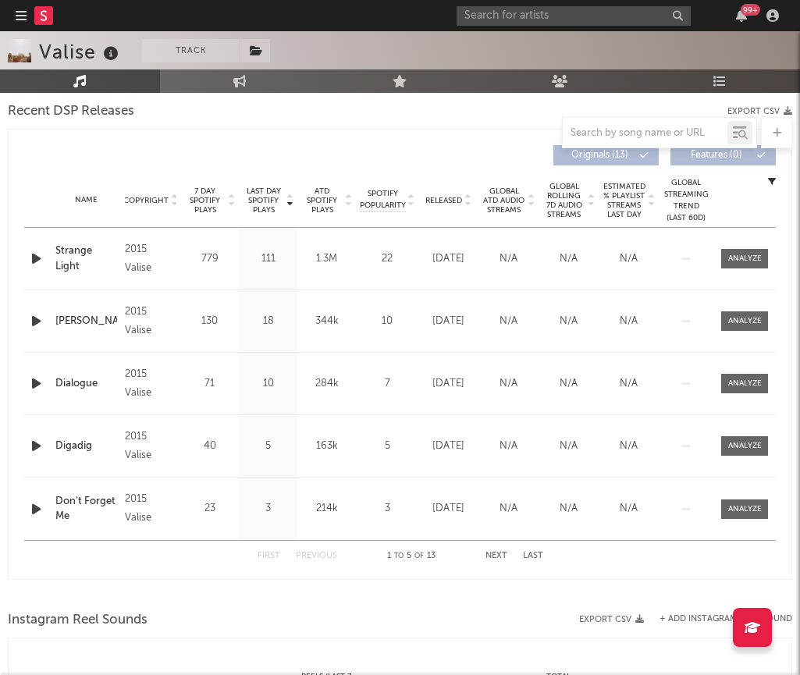
scroll to position [675, 0]
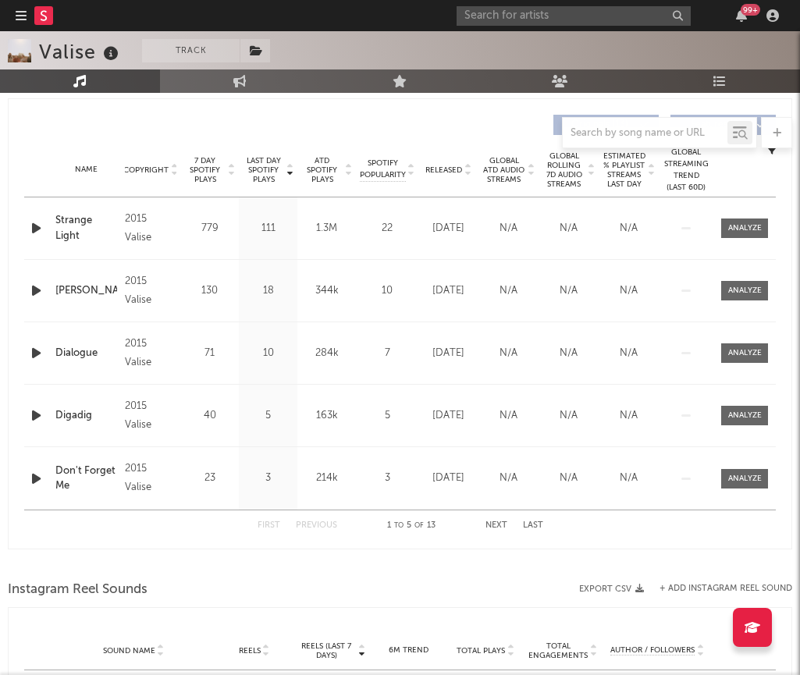
click at [488, 3] on div "99 +" at bounding box center [620, 15] width 328 height 31
click at [488, 6] on input "text" at bounding box center [573, 16] width 234 height 20
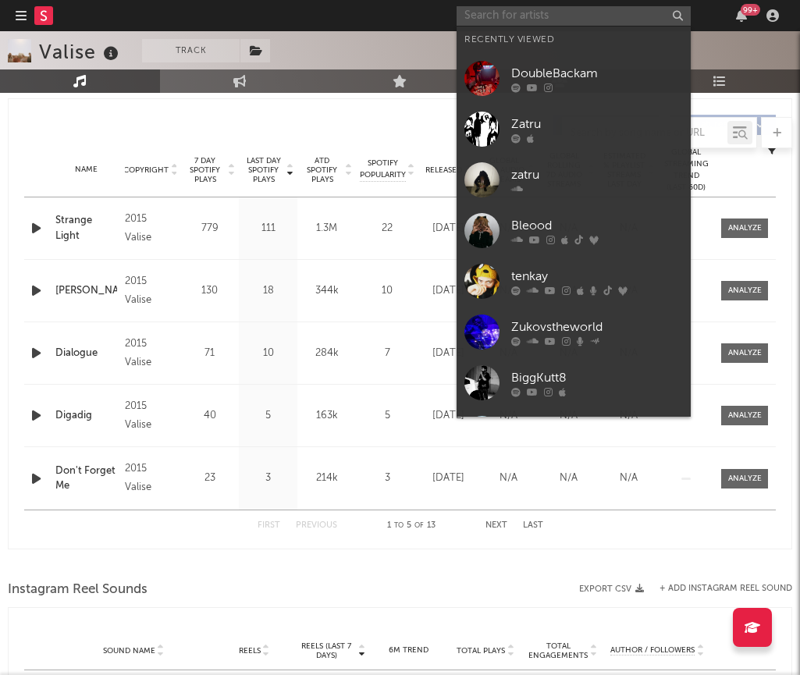
paste input "4g Montay"
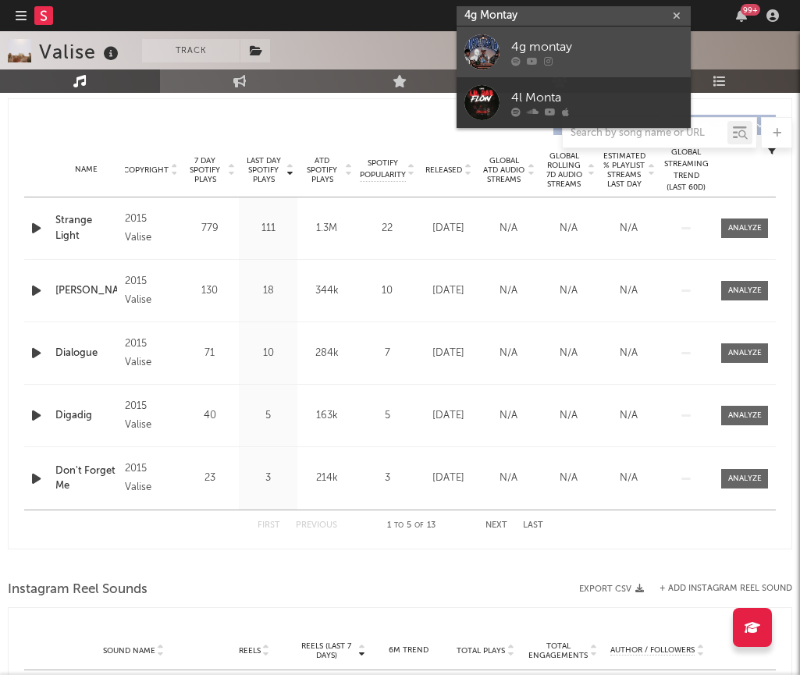
type input "4g Montay"
click at [544, 62] on icon at bounding box center [548, 60] width 9 height 9
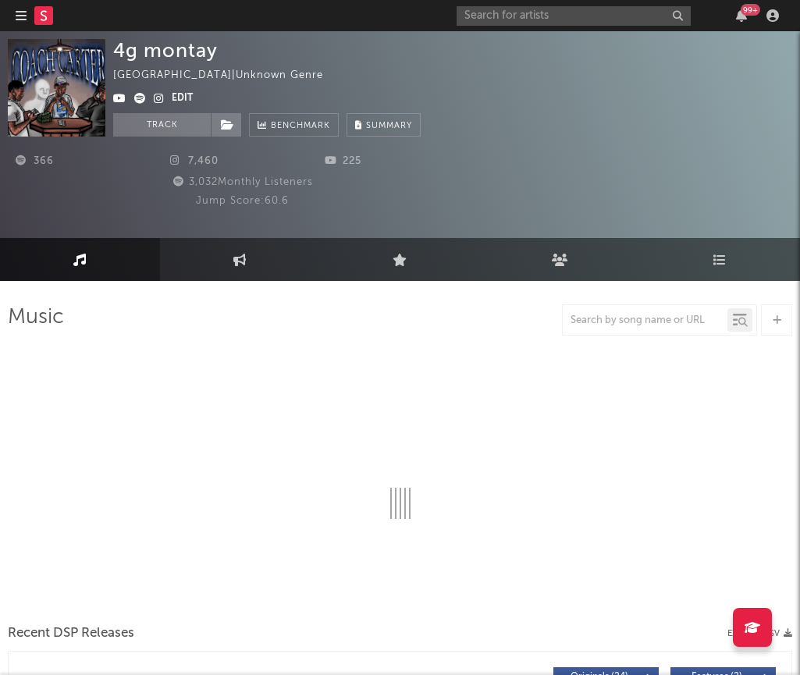
select select "1w"
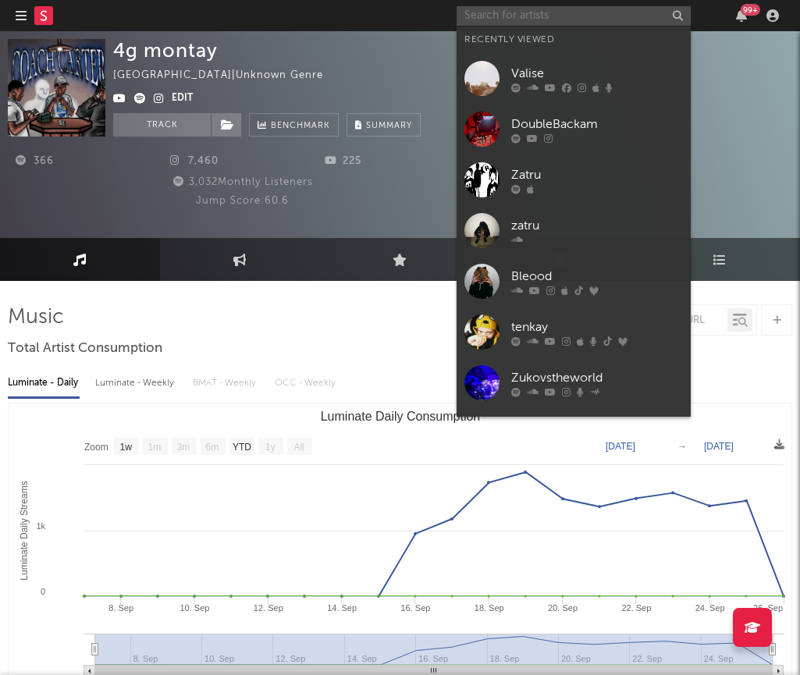
click at [515, 18] on input "text" at bounding box center [573, 16] width 234 height 20
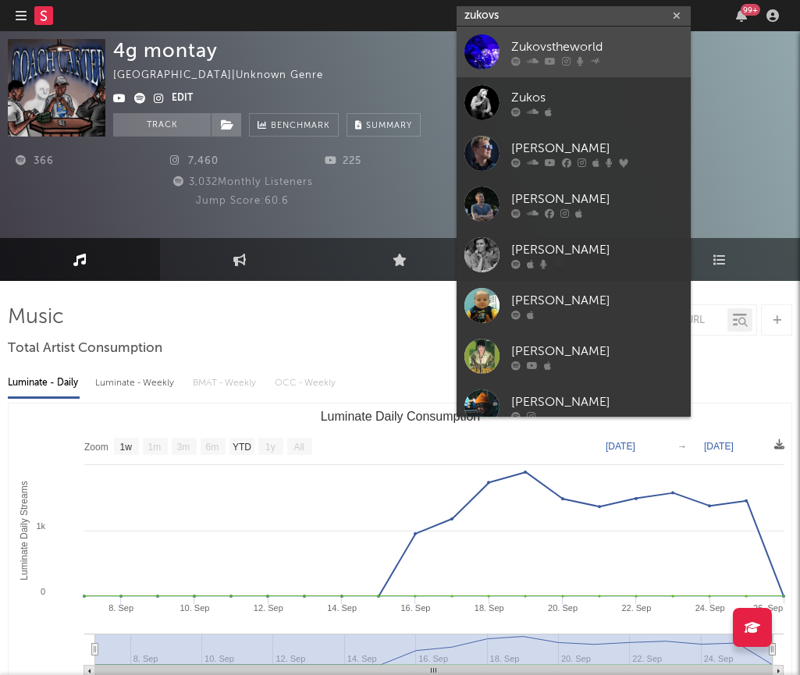
type input "zukovs"
click at [534, 60] on icon at bounding box center [533, 60] width 12 height 9
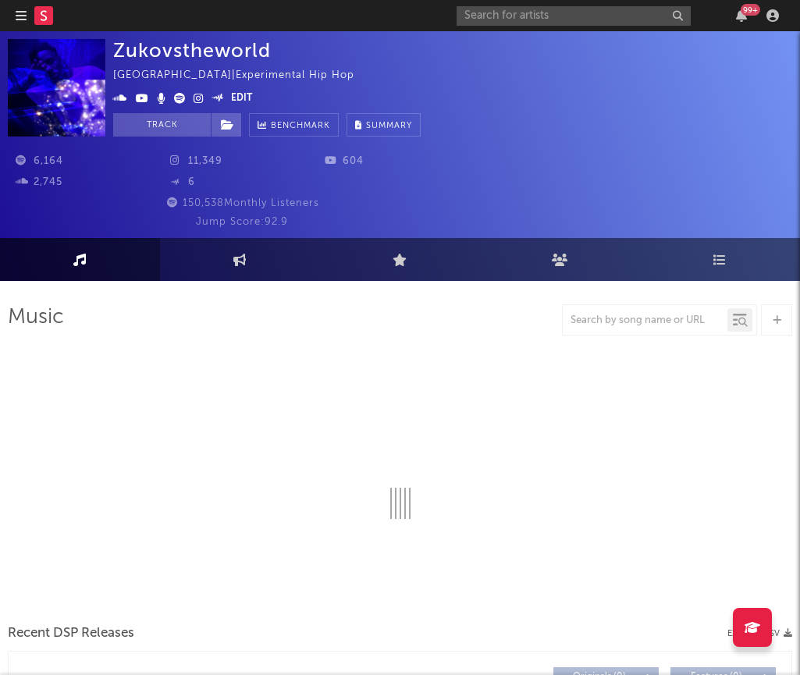
select select "1w"
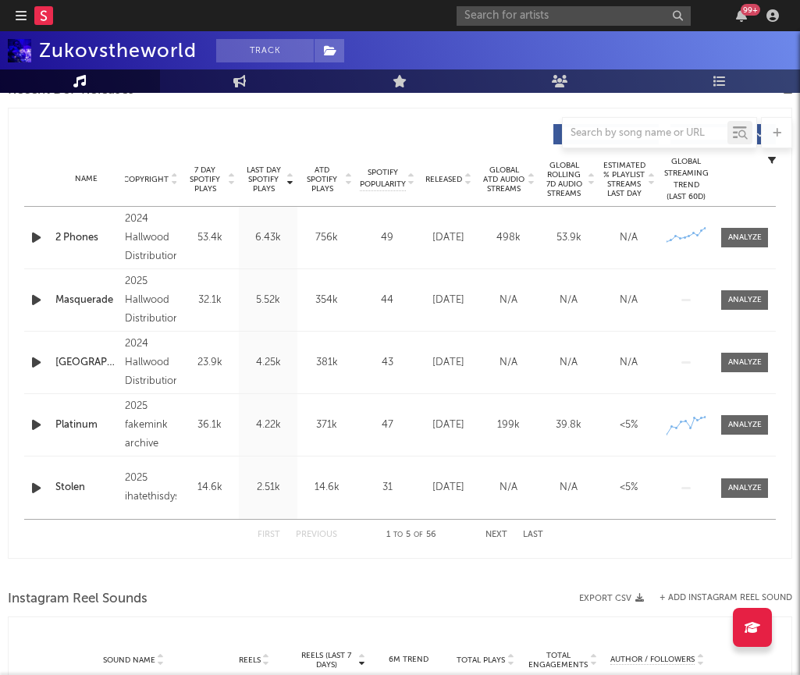
scroll to position [668, 0]
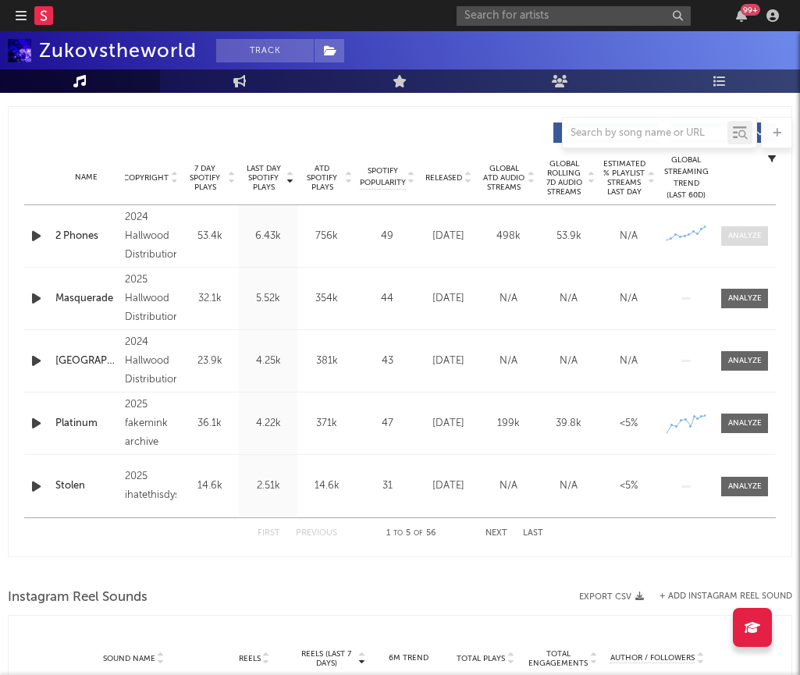
click at [728, 240] on div at bounding box center [745, 236] width 34 height 12
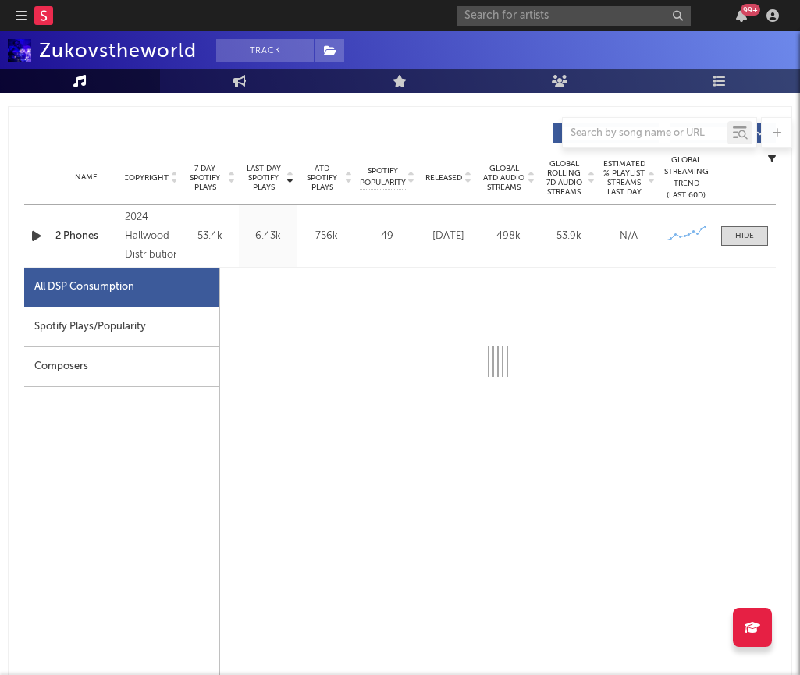
select select "1w"
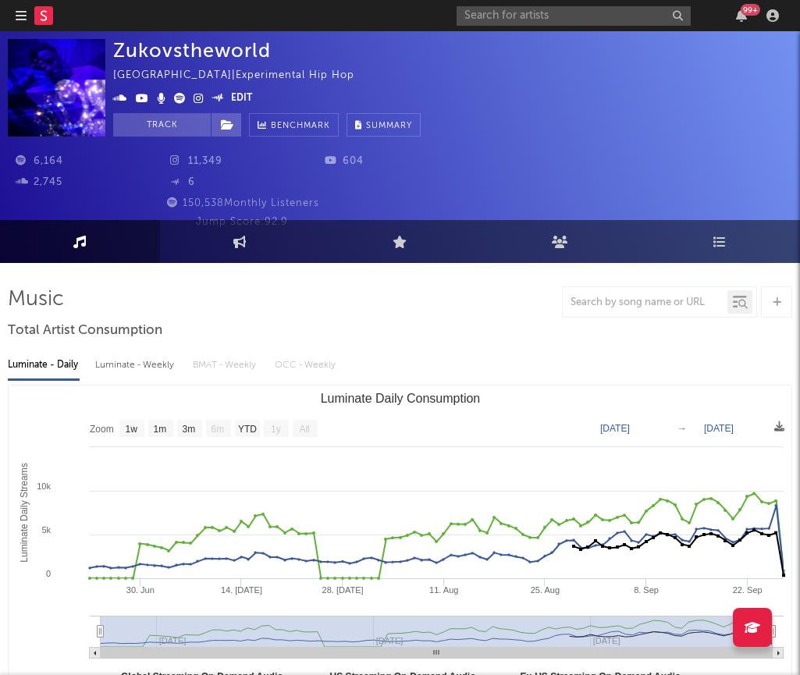
scroll to position [0, 0]
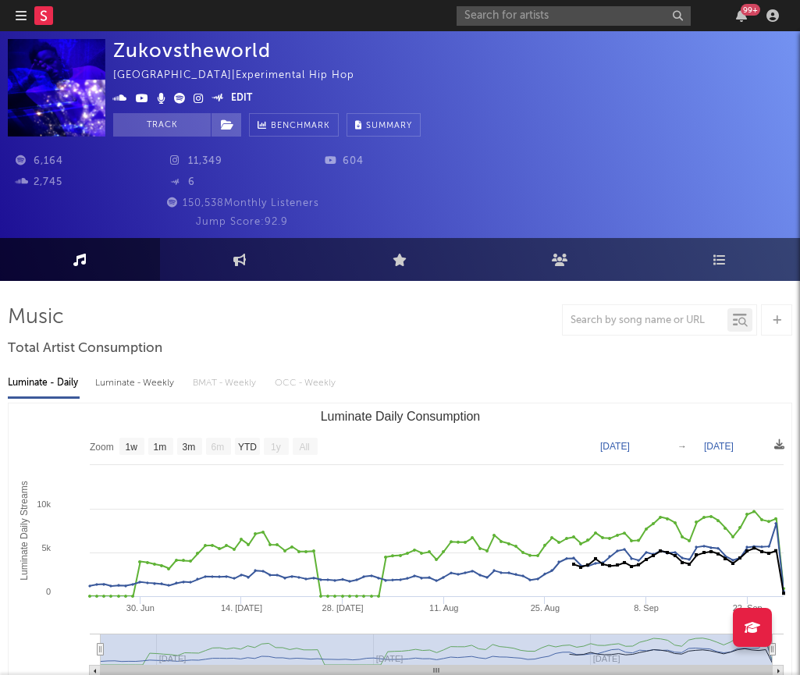
click at [582, 34] on div "Zukovstheworld [GEOGRAPHIC_DATA] | Experimental Hip Hop Edit Track Benchmark Su…" at bounding box center [400, 134] width 800 height 207
click at [574, 26] on div "99 +" at bounding box center [620, 15] width 328 height 31
click at [557, 15] on input "text" at bounding box center [573, 16] width 234 height 20
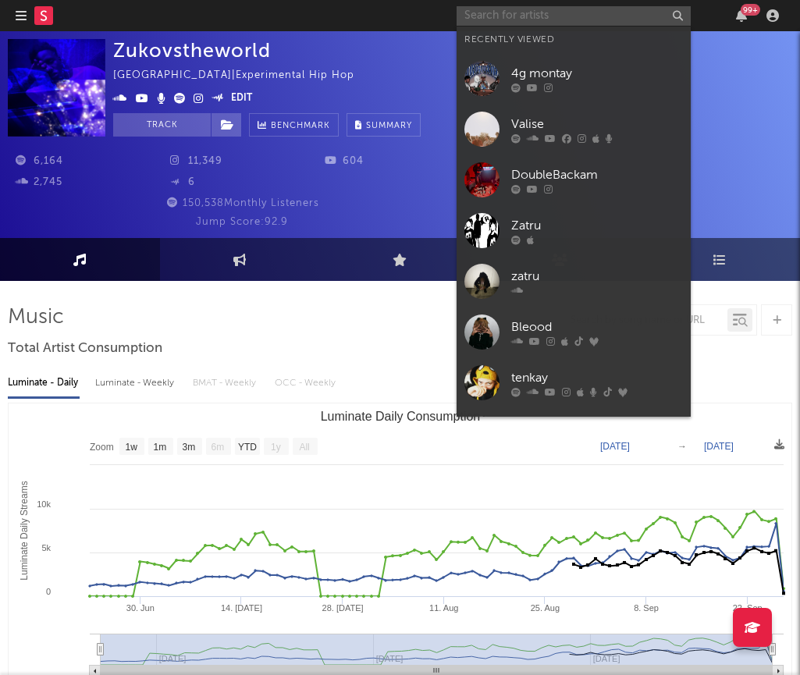
paste input "Glockboy Stank"
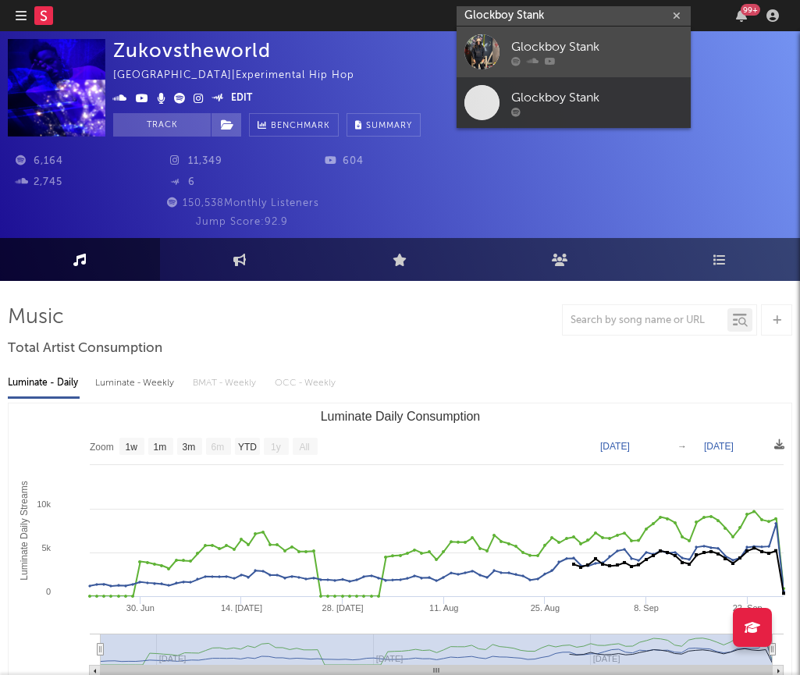
type input "Glockboy Stank"
click at [513, 44] on div "Glockboy Stank" at bounding box center [597, 46] width 172 height 19
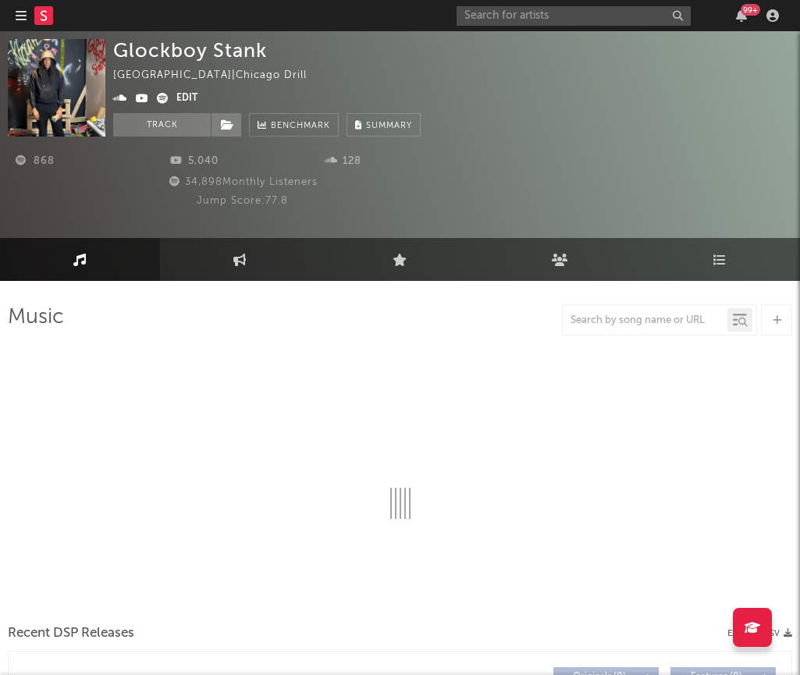
select select "1w"
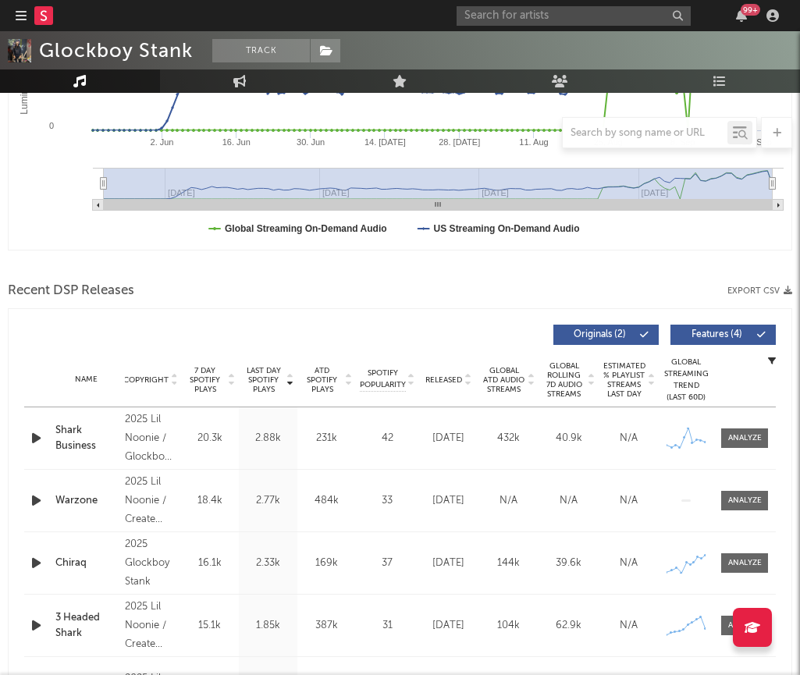
scroll to position [467, 0]
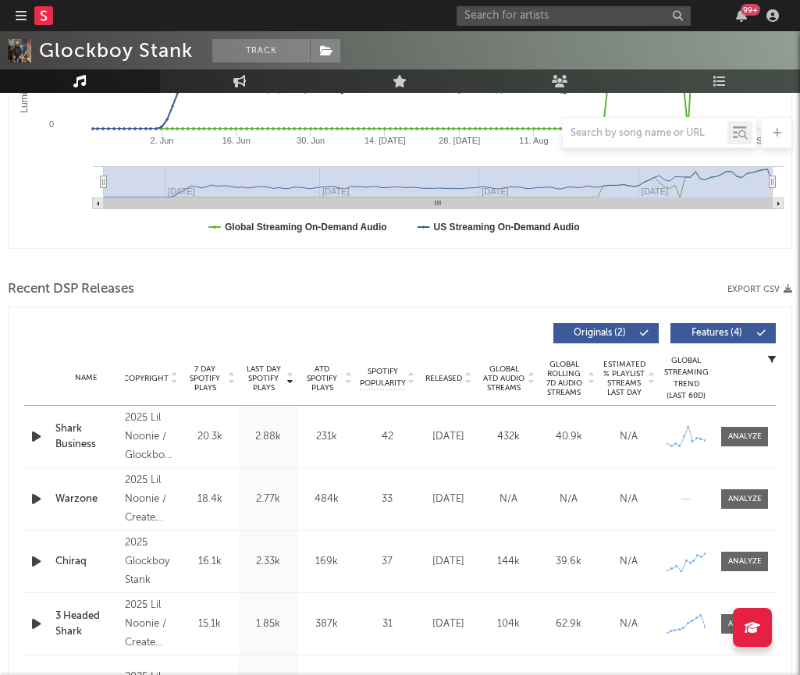
click at [456, 375] on span "Released" at bounding box center [443, 378] width 37 height 9
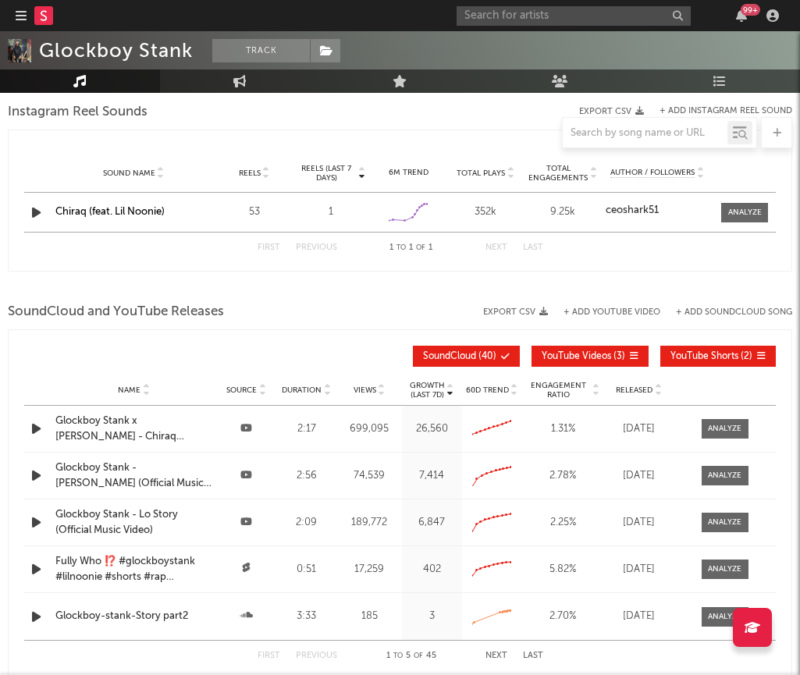
scroll to position [1494, 0]
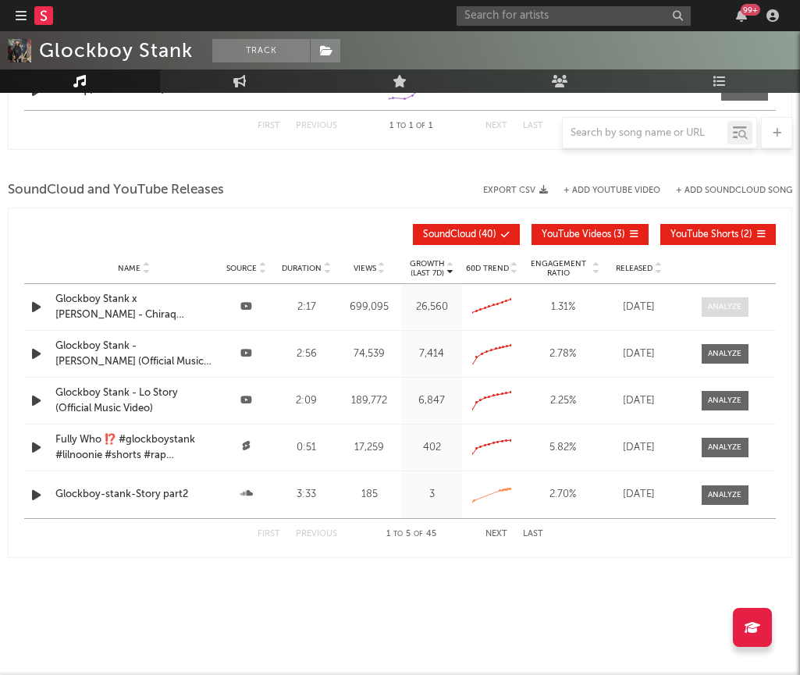
click at [714, 301] on div at bounding box center [724, 307] width 34 height 12
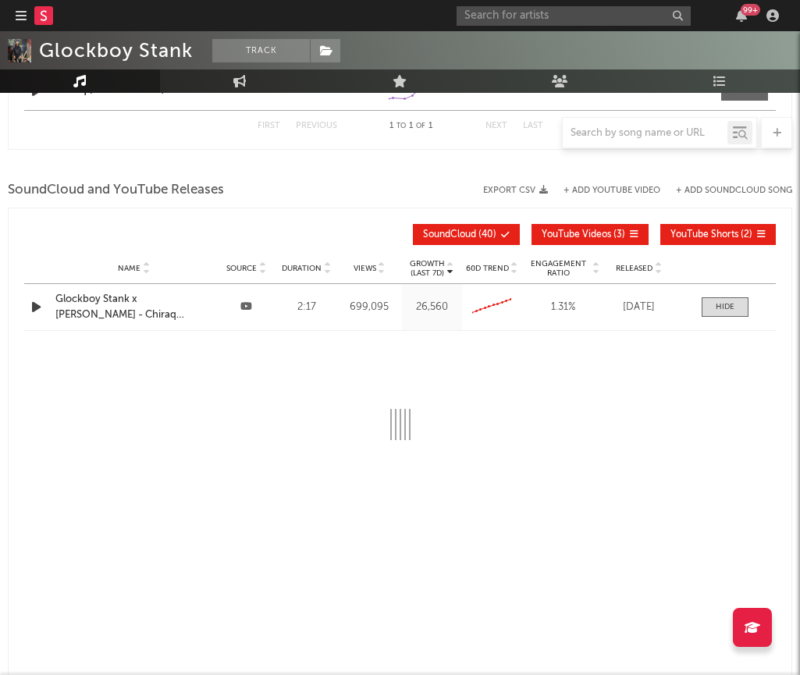
select select "All"
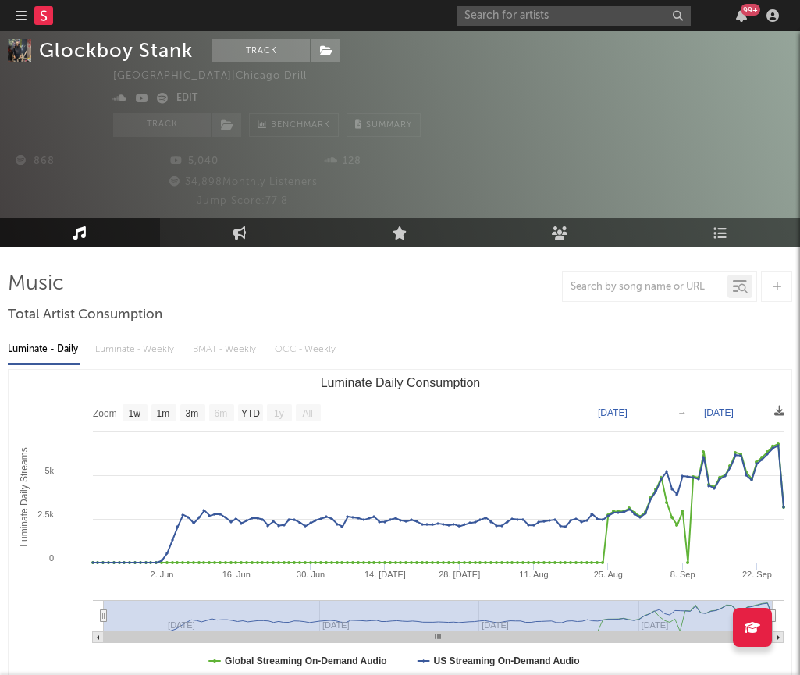
scroll to position [0, 0]
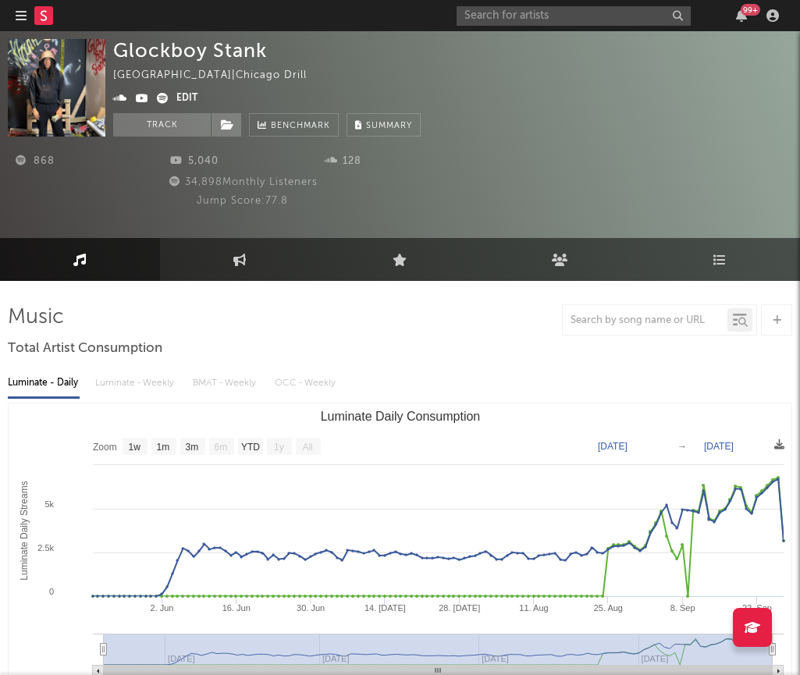
click at [87, 256] on link "Music" at bounding box center [80, 259] width 160 height 43
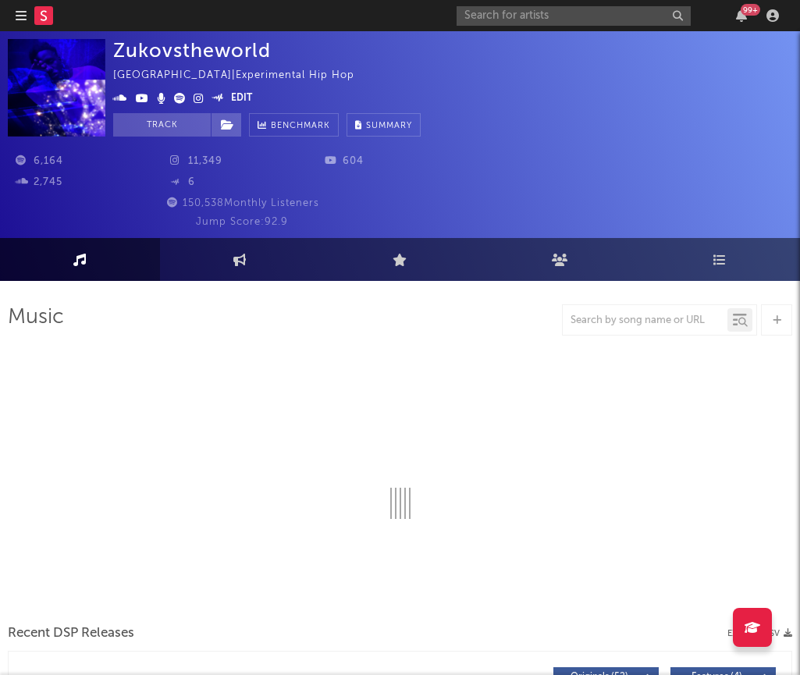
select select "1w"
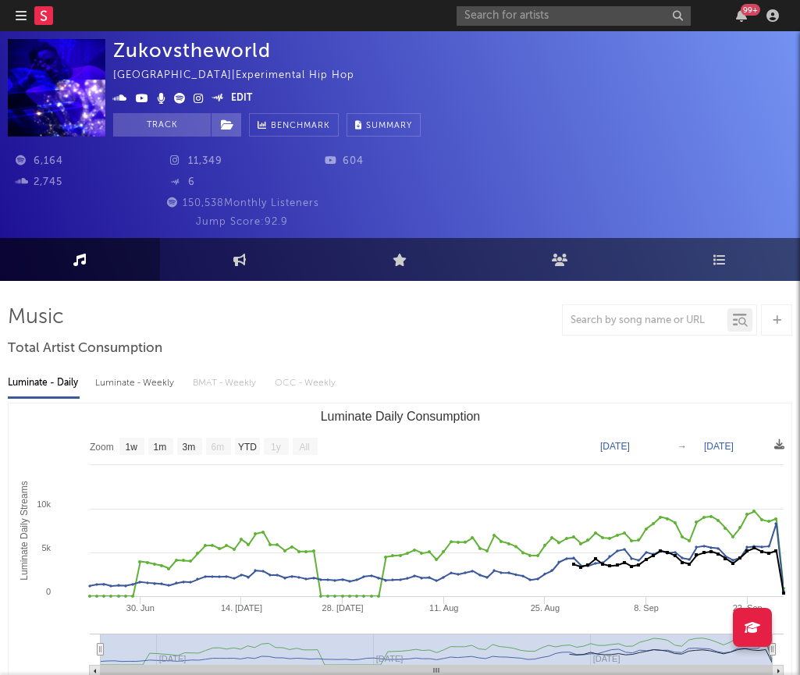
click at [23, 16] on icon "button" at bounding box center [21, 15] width 11 height 12
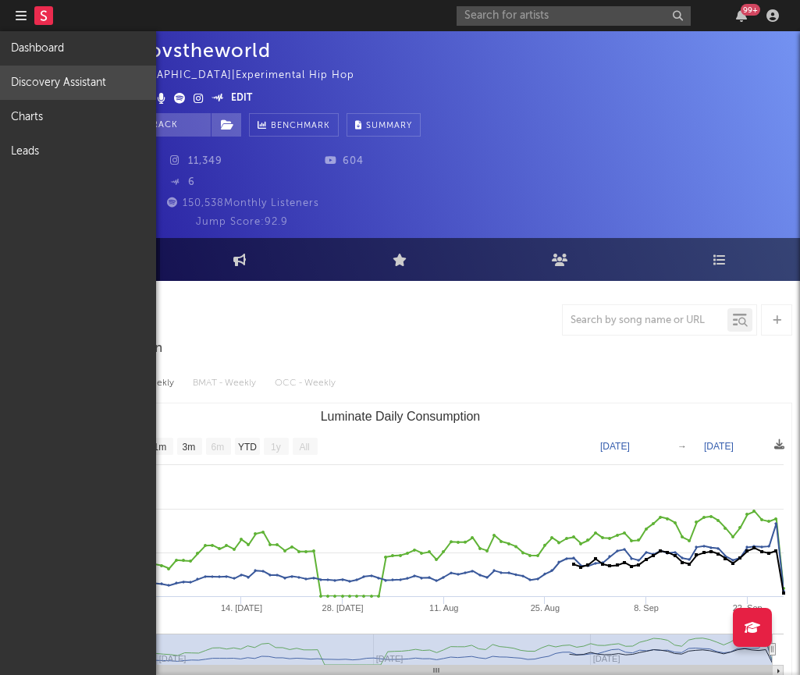
click at [51, 82] on link "Discovery Assistant" at bounding box center [78, 83] width 156 height 34
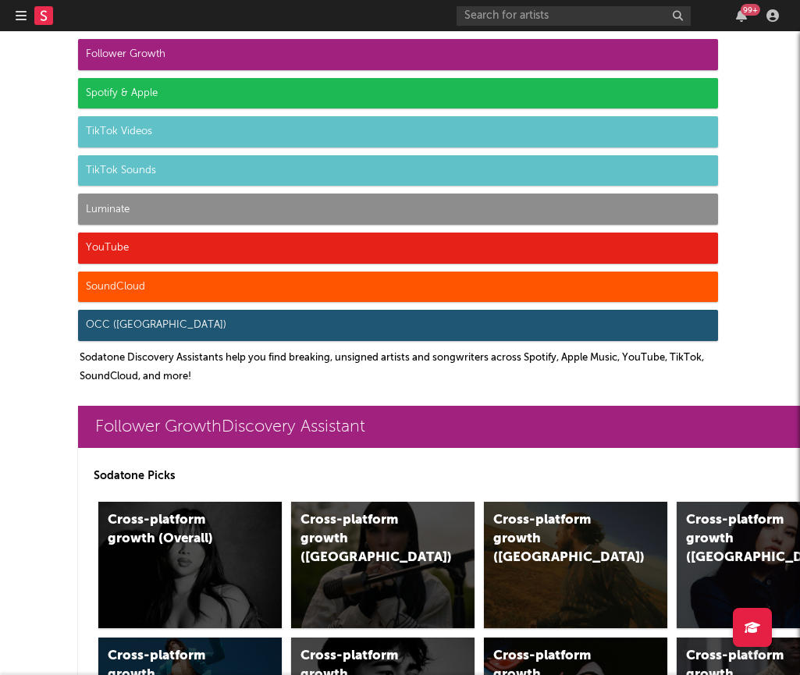
click at [23, 16] on icon "button" at bounding box center [21, 15] width 11 height 12
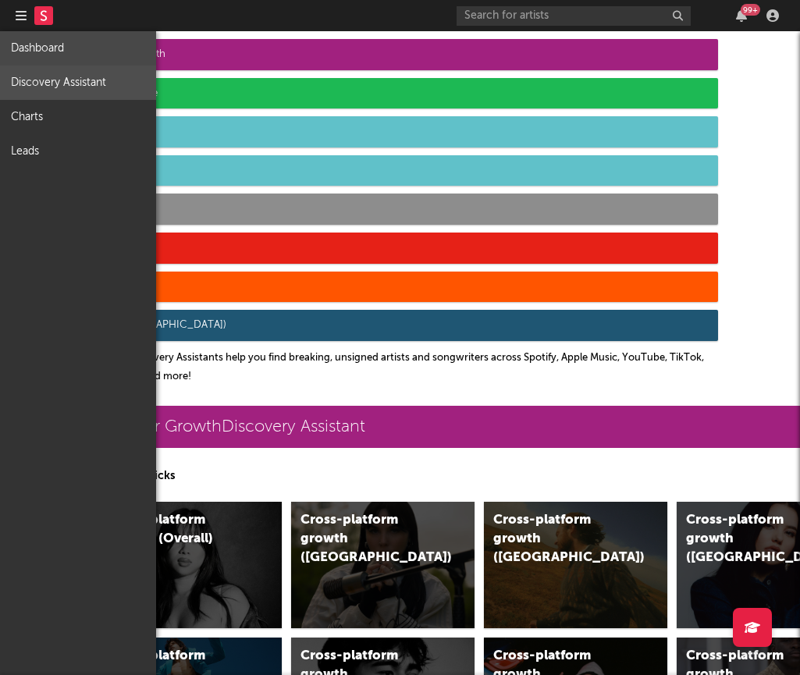
click at [72, 51] on link "Dashboard" at bounding box center [78, 48] width 156 height 34
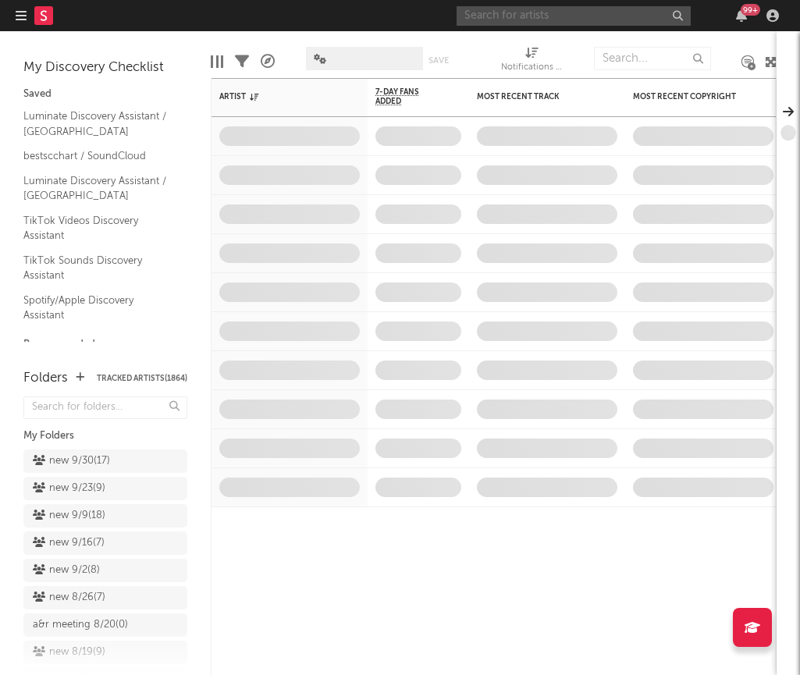
click at [487, 20] on input "text" at bounding box center [573, 16] width 234 height 20
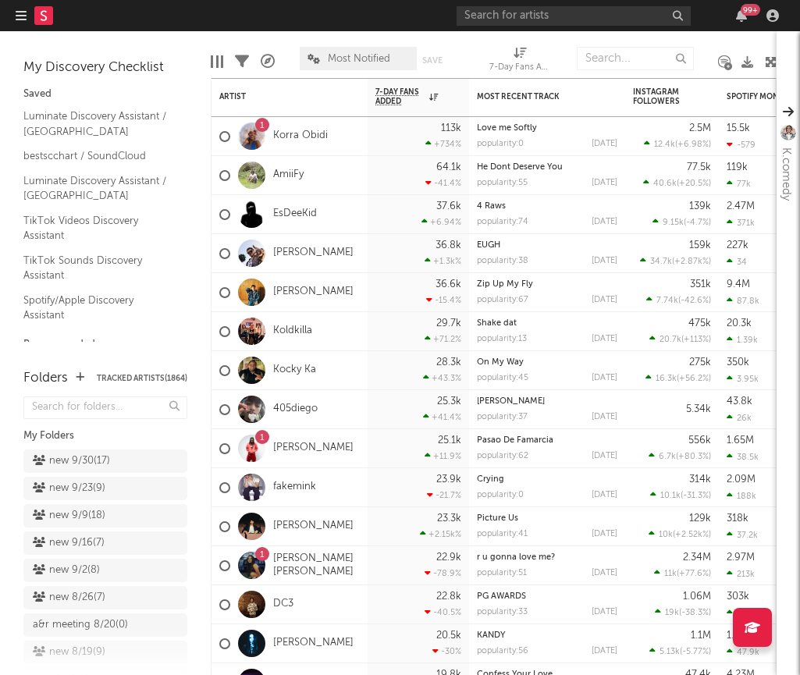
click at [286, 39] on div at bounding box center [287, 58] width 2 height 39
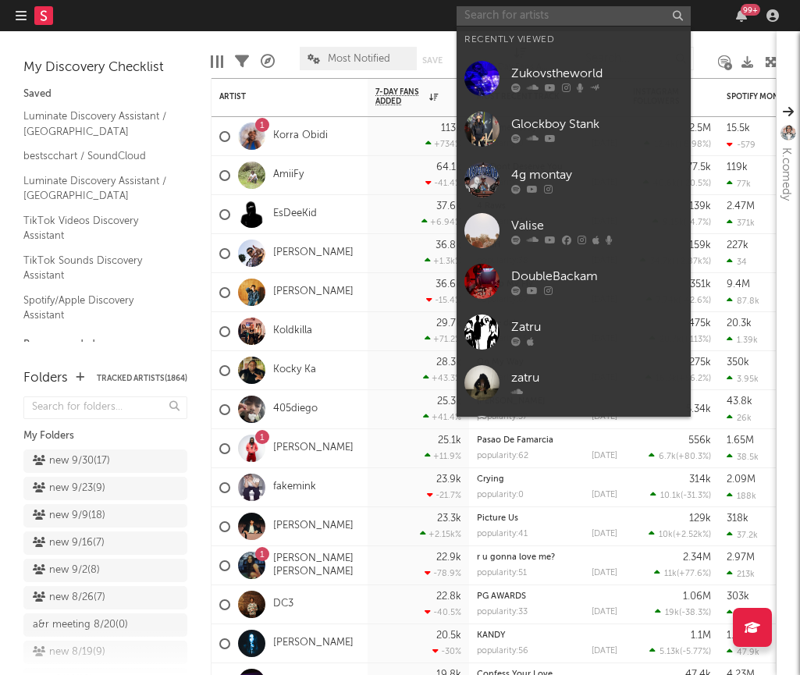
click at [503, 21] on input "text" at bounding box center [573, 16] width 234 height 20
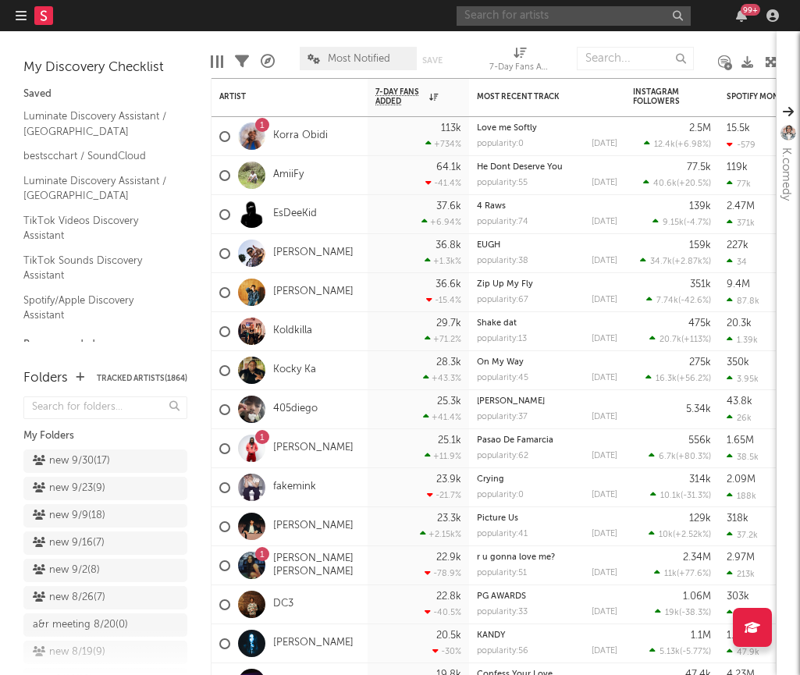
click at [495, 21] on input "text" at bounding box center [573, 16] width 234 height 20
click at [84, 452] on div "new 9/30 ( 17 )" at bounding box center [71, 461] width 77 height 19
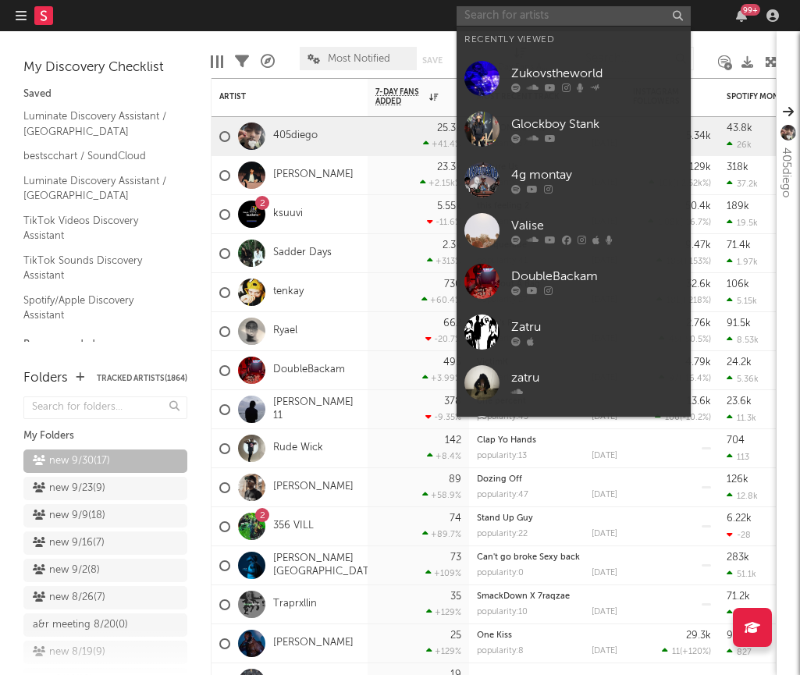
click at [547, 23] on input "text" at bounding box center [573, 16] width 234 height 20
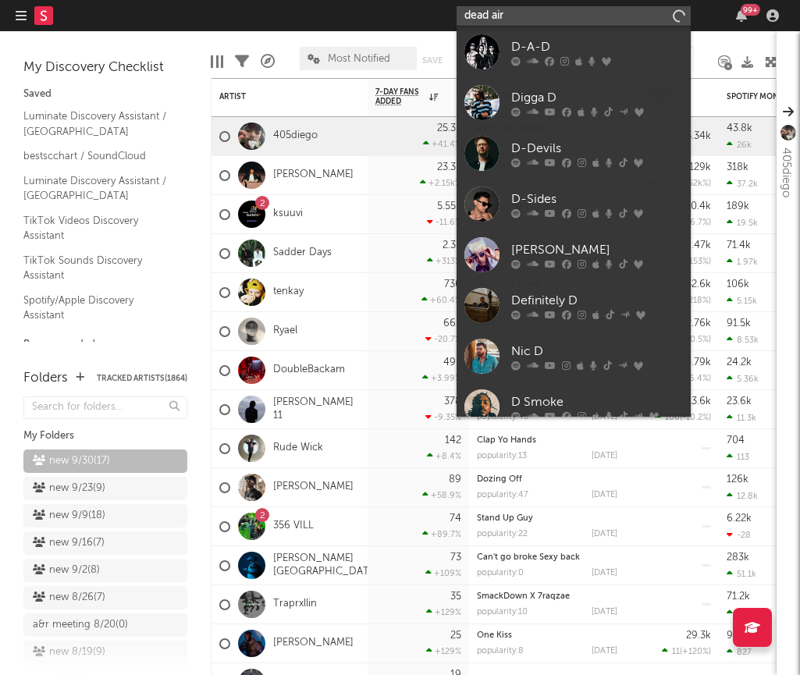
type input "dead air"
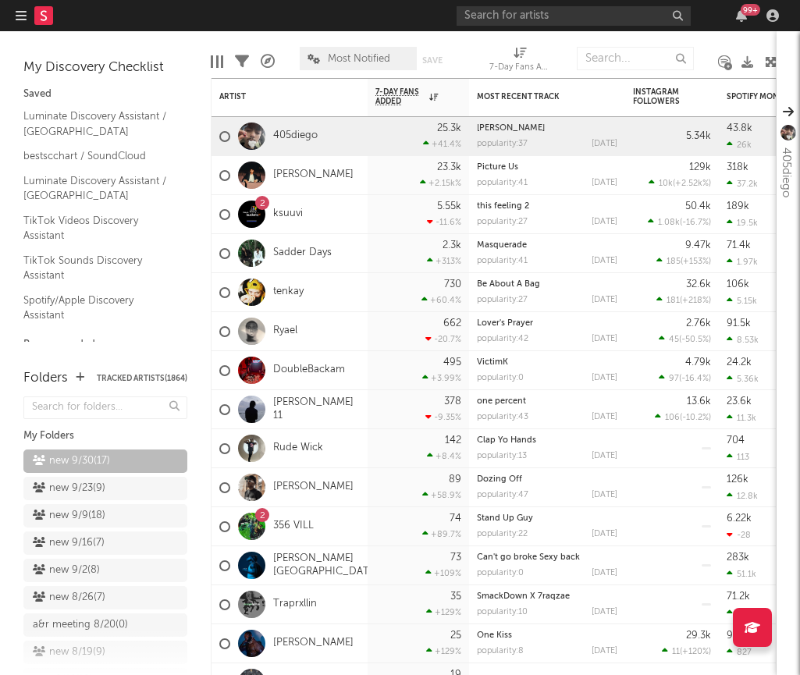
click at [171, 38] on div "My Discovery Checklist Saved Luminate Discovery Assistant / US bestscchart / So…" at bounding box center [105, 192] width 211 height 322
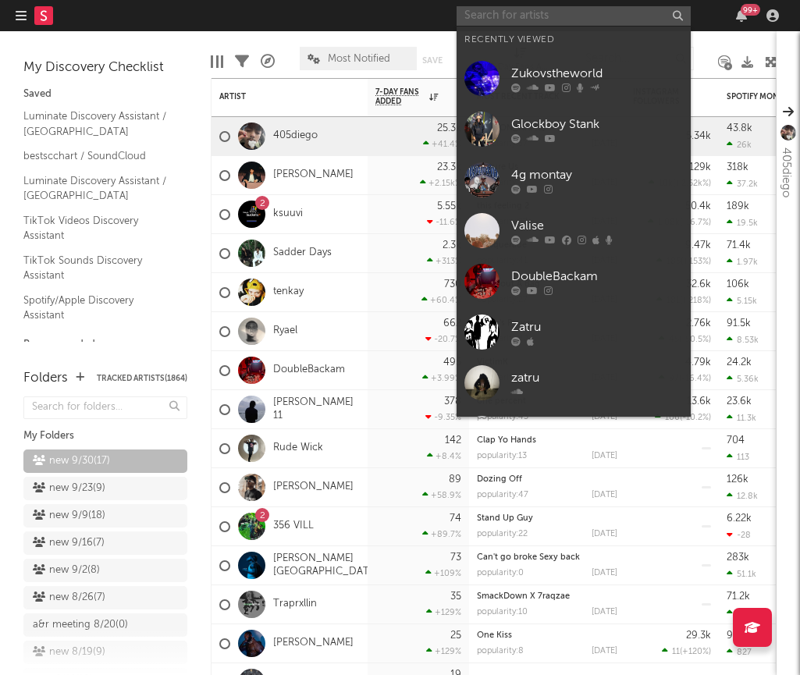
click at [512, 9] on input "text" at bounding box center [573, 16] width 234 height 20
paste input "KD!"
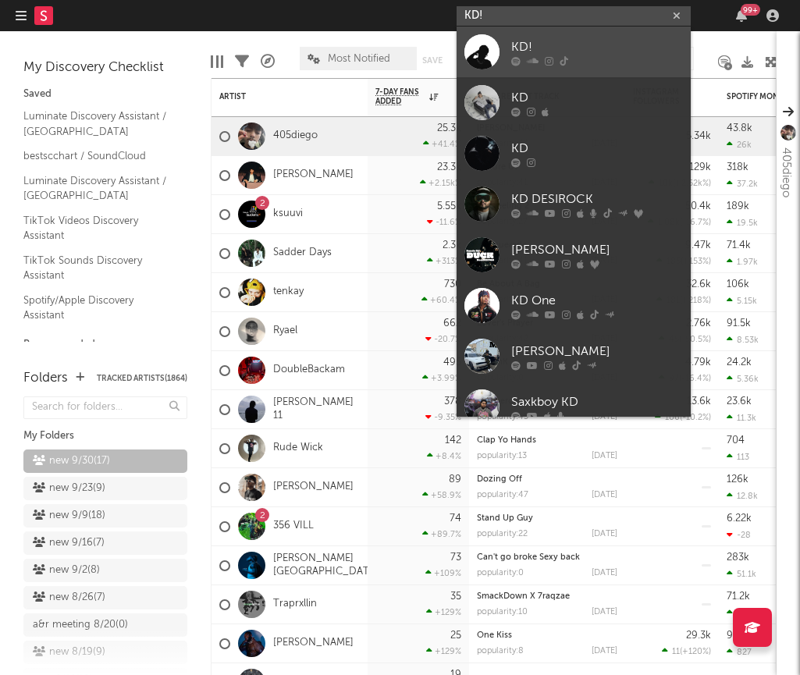
type input "KD!"
click at [516, 51] on div "KD!" at bounding box center [597, 46] width 172 height 19
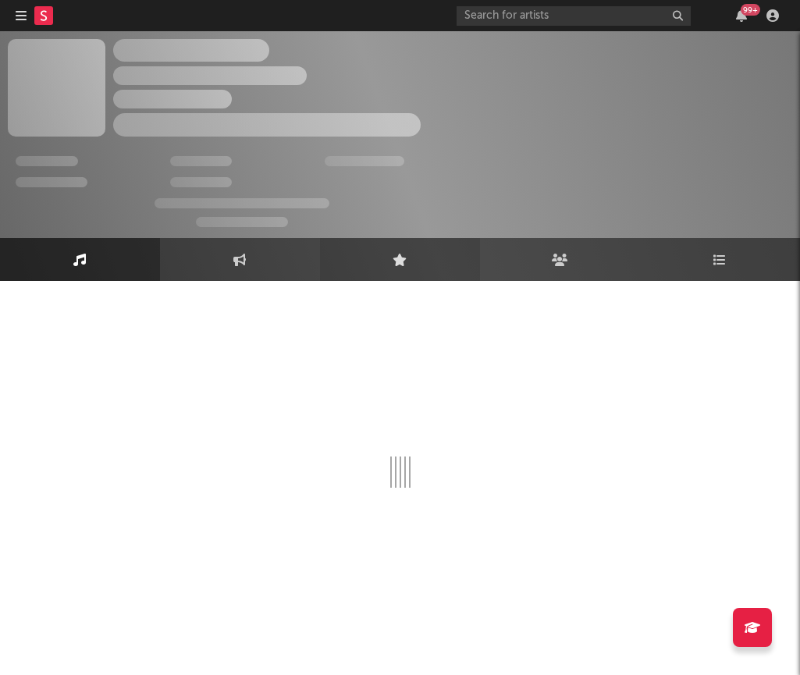
select select "1w"
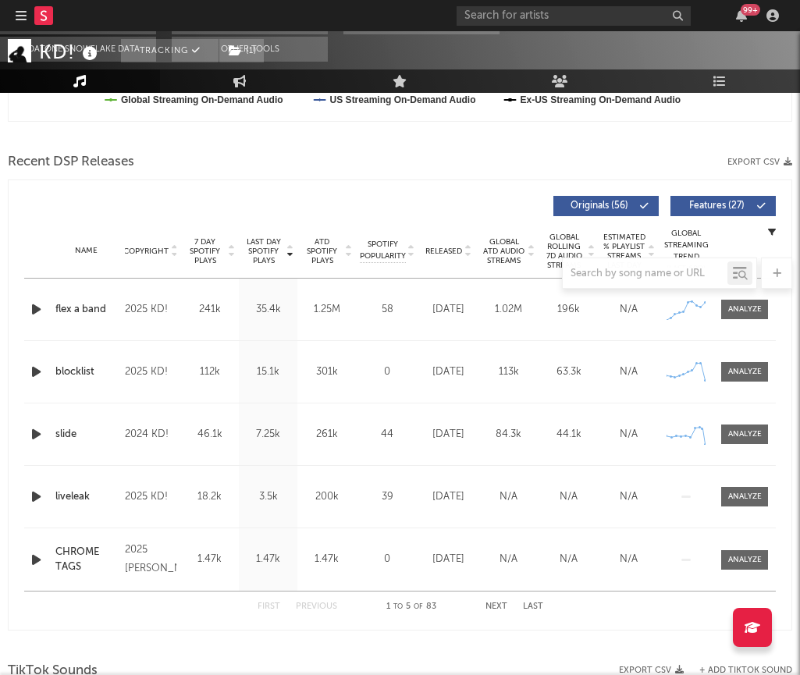
scroll to position [597, 0]
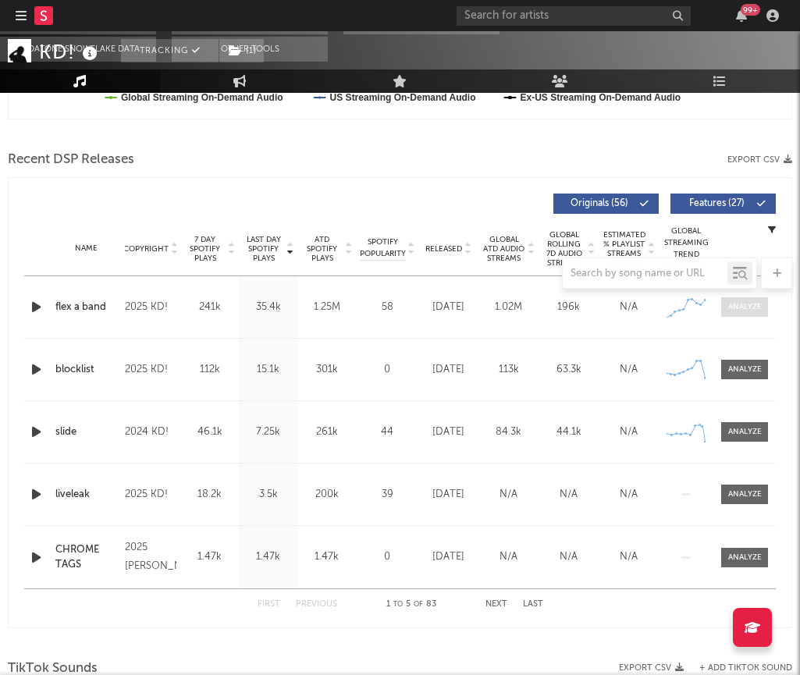
click at [736, 300] on span at bounding box center [744, 307] width 47 height 20
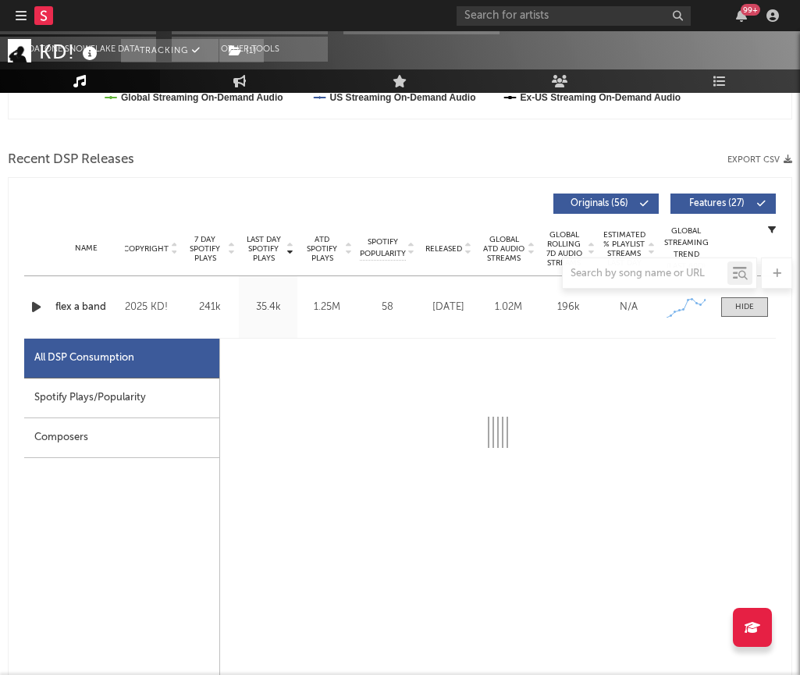
select select "1w"
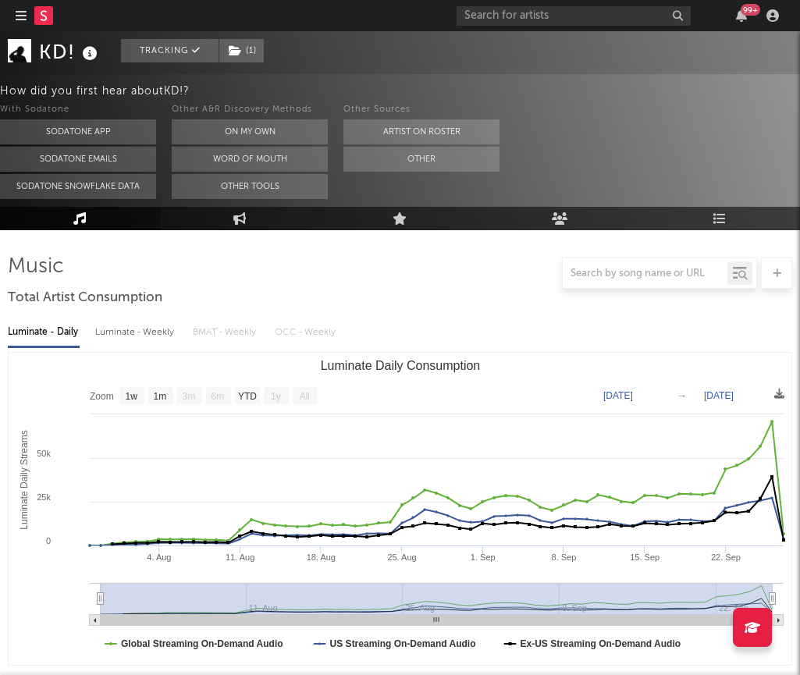
scroll to position [0, 0]
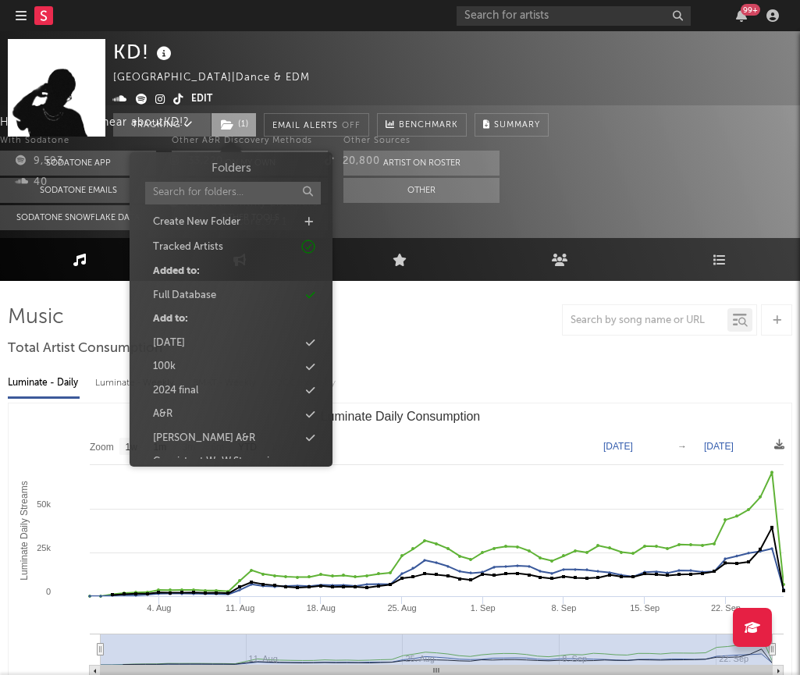
click at [234, 126] on span "( 1 )" at bounding box center [234, 124] width 46 height 23
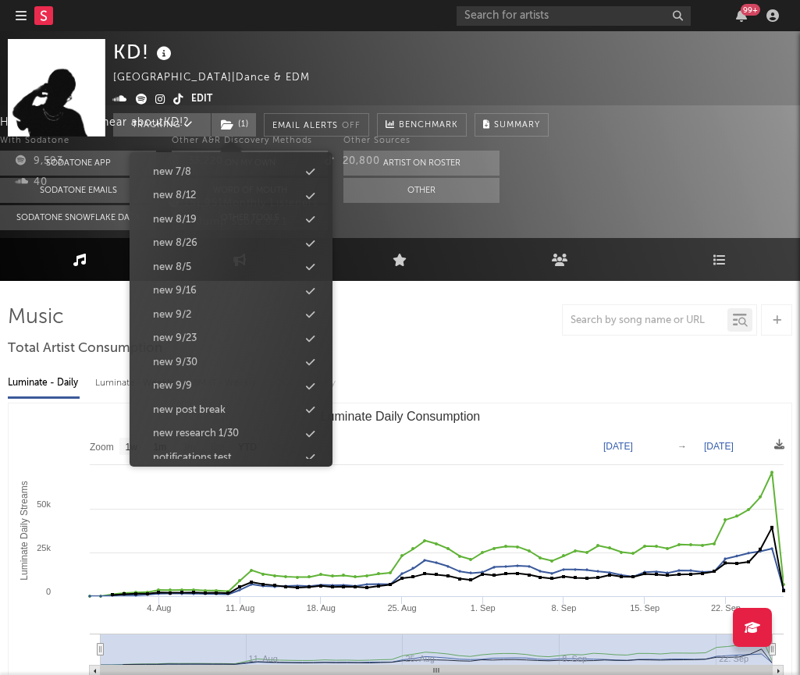
scroll to position [1635, 0]
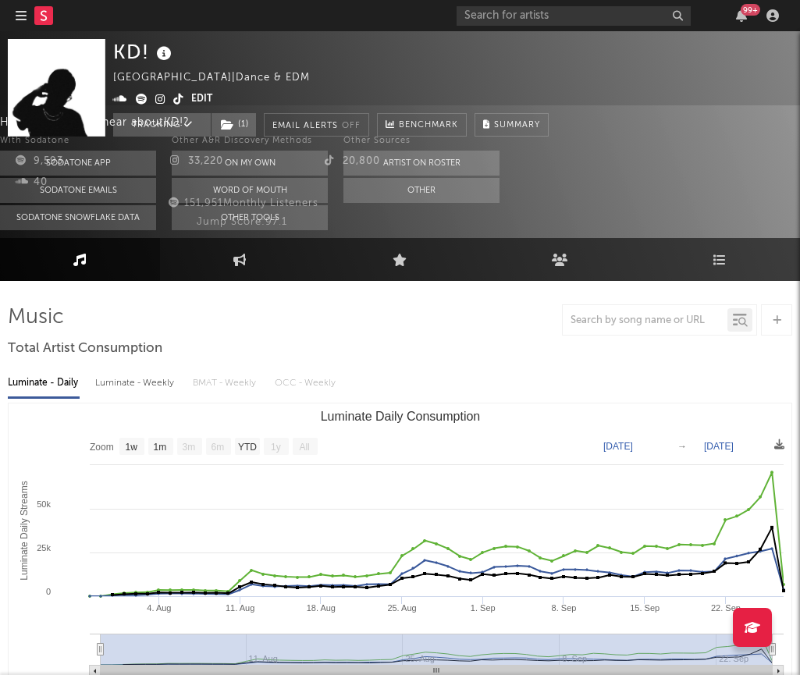
click at [83, 257] on icon at bounding box center [79, 260] width 13 height 12
click at [157, 95] on icon at bounding box center [160, 99] width 10 height 11
click at [158, 98] on icon at bounding box center [160, 99] width 10 height 11
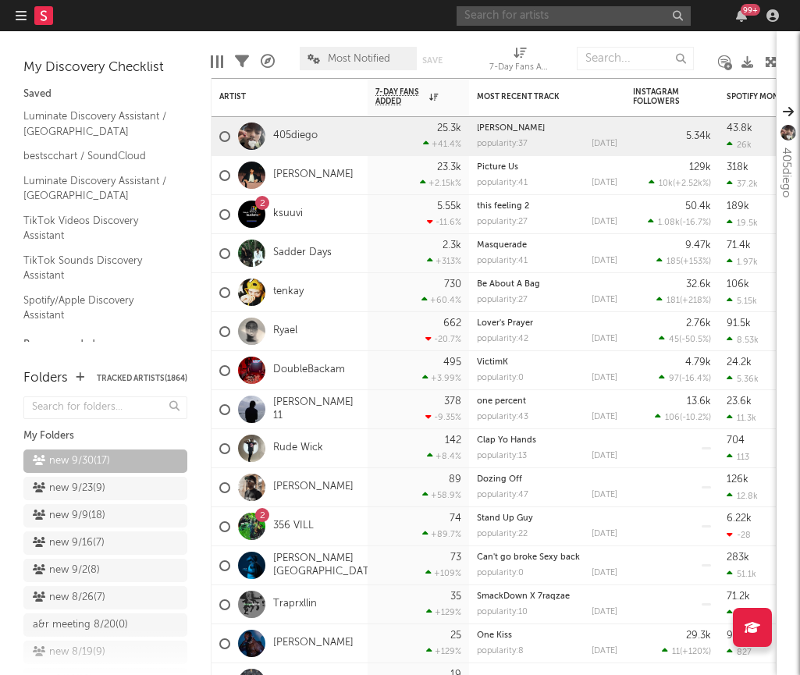
click at [528, 14] on input "text" at bounding box center [573, 16] width 234 height 20
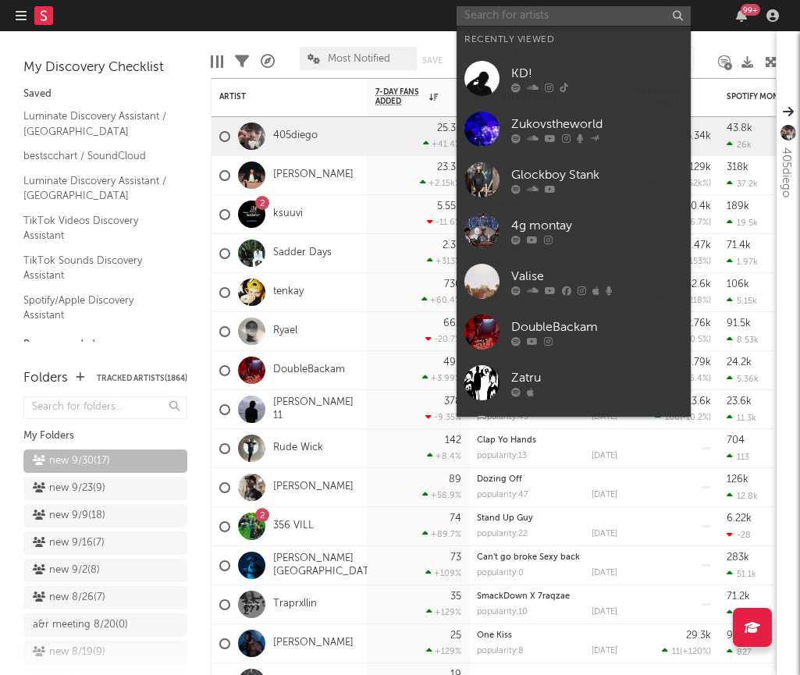
paste input "LIIM"
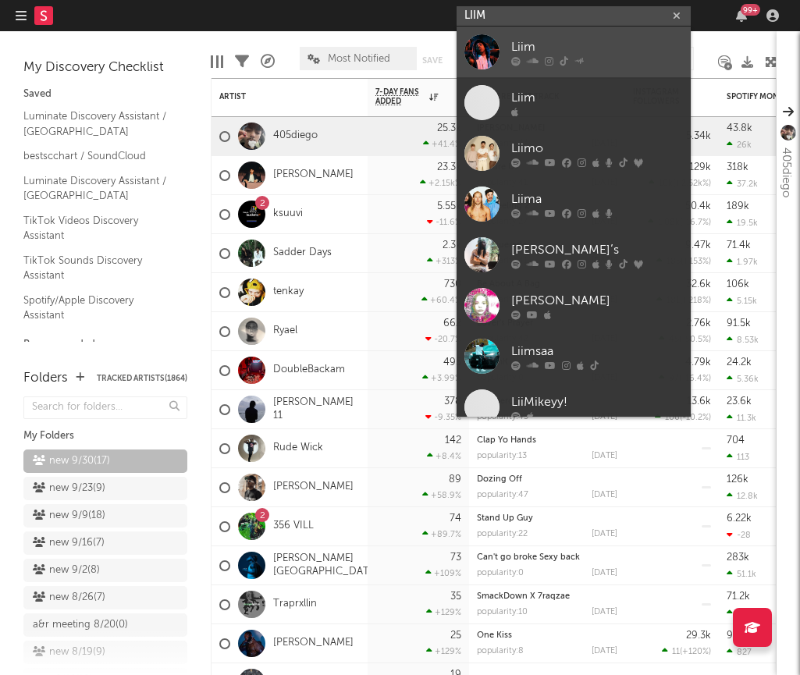
type input "LIIM"
click at [520, 60] on div at bounding box center [597, 60] width 172 height 9
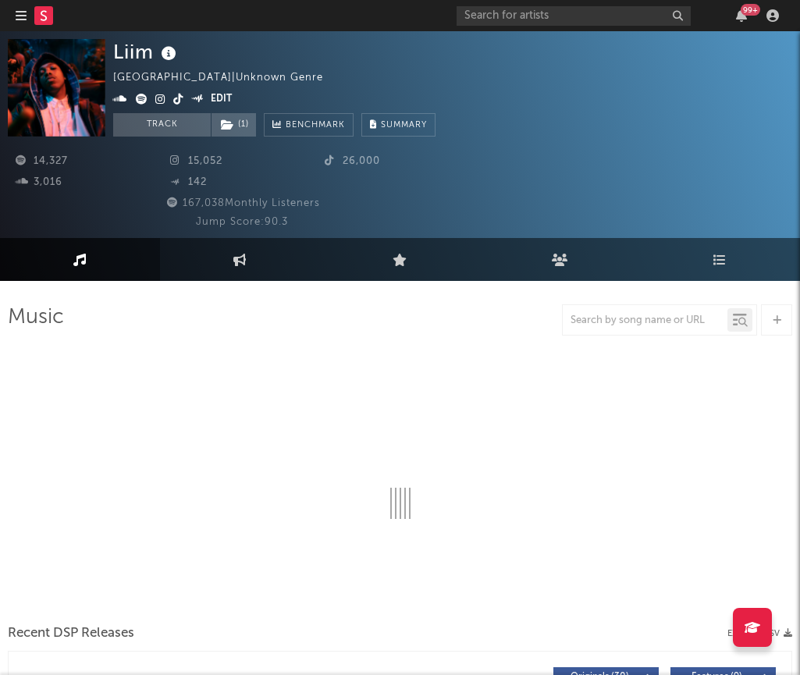
select select "6m"
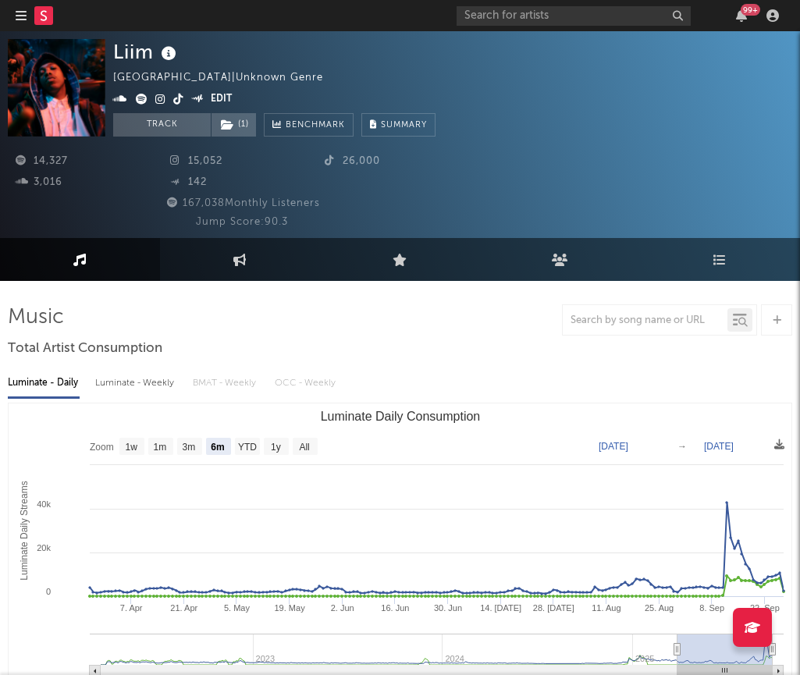
select select "6m"
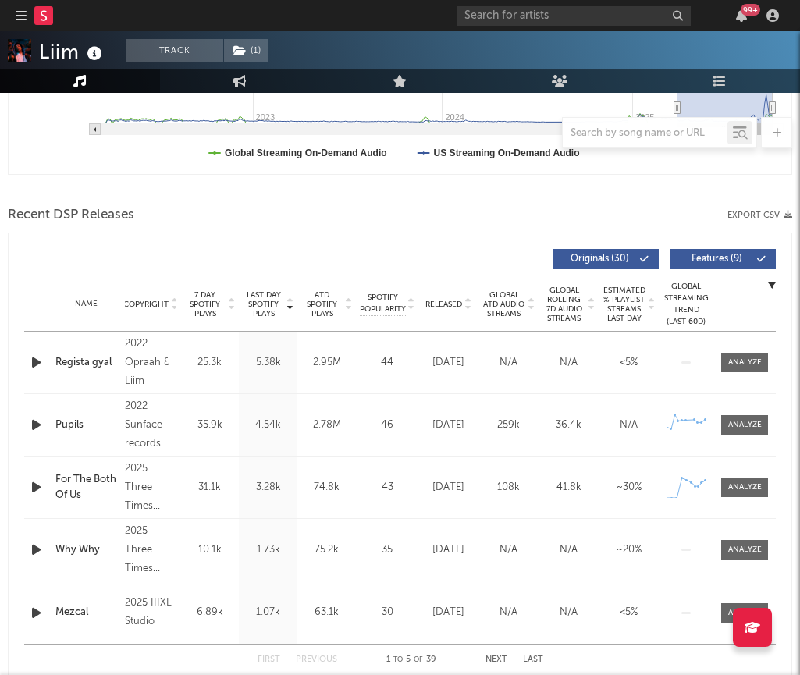
scroll to position [544, 0]
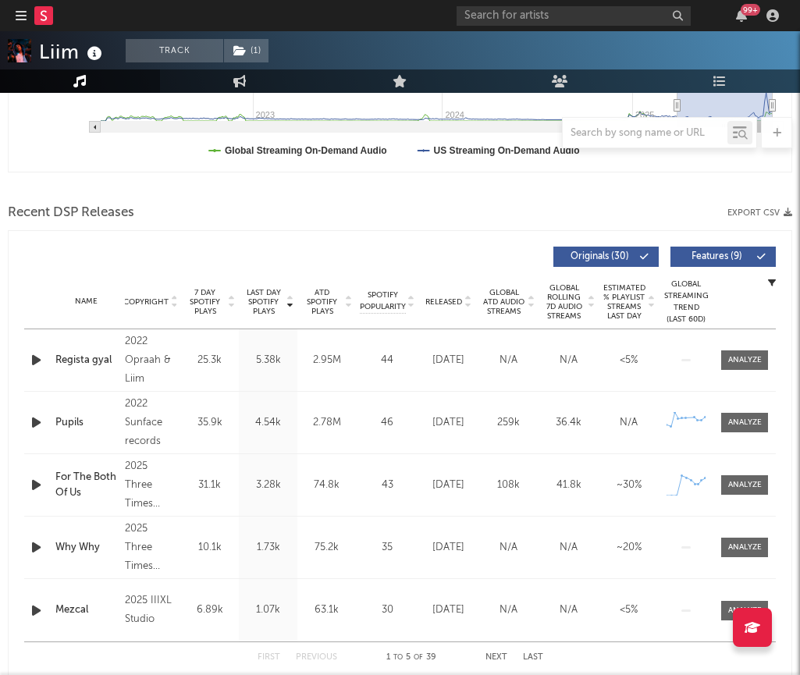
click at [448, 301] on span "Released" at bounding box center [443, 301] width 37 height 9
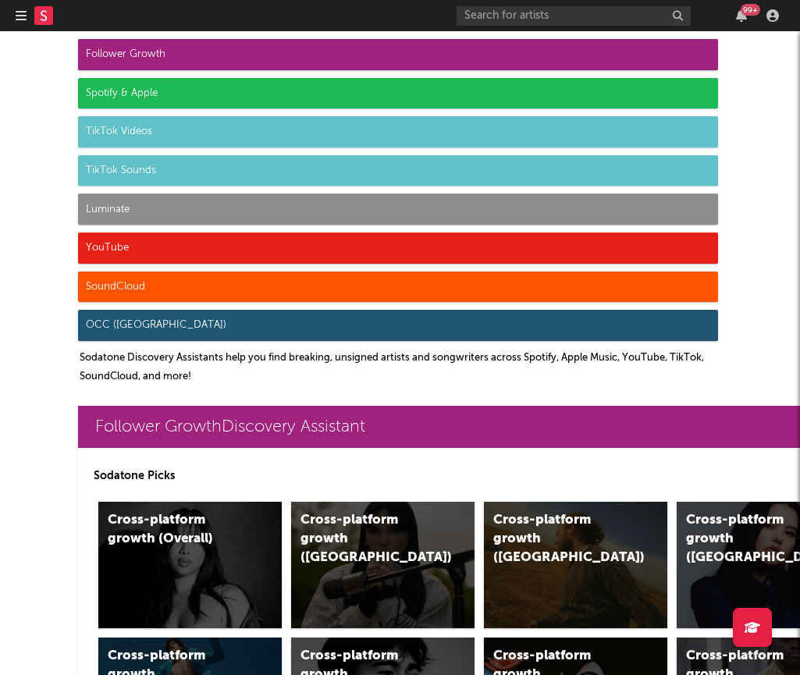
click at [24, 16] on icon "button" at bounding box center [21, 15] width 11 height 12
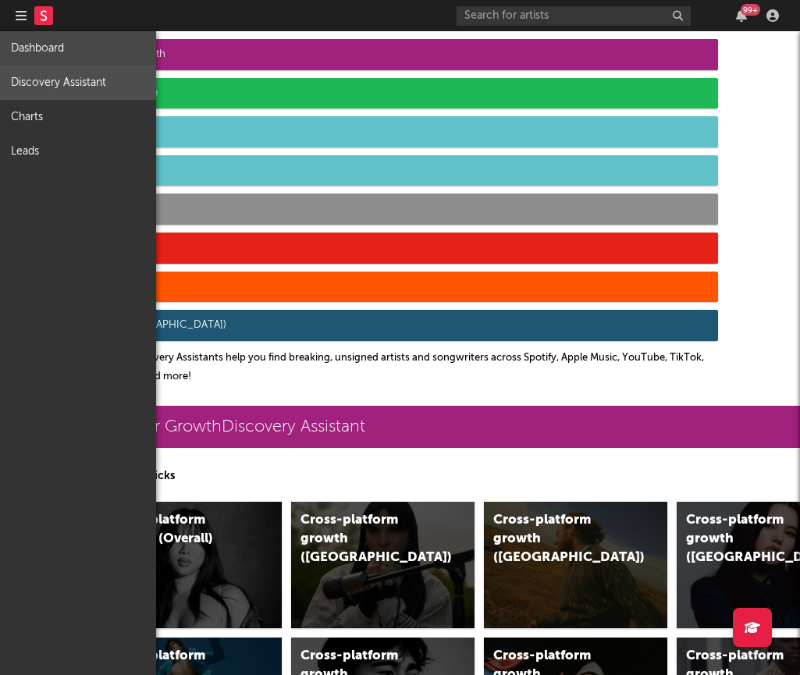
click at [48, 60] on link "Dashboard" at bounding box center [78, 48] width 156 height 34
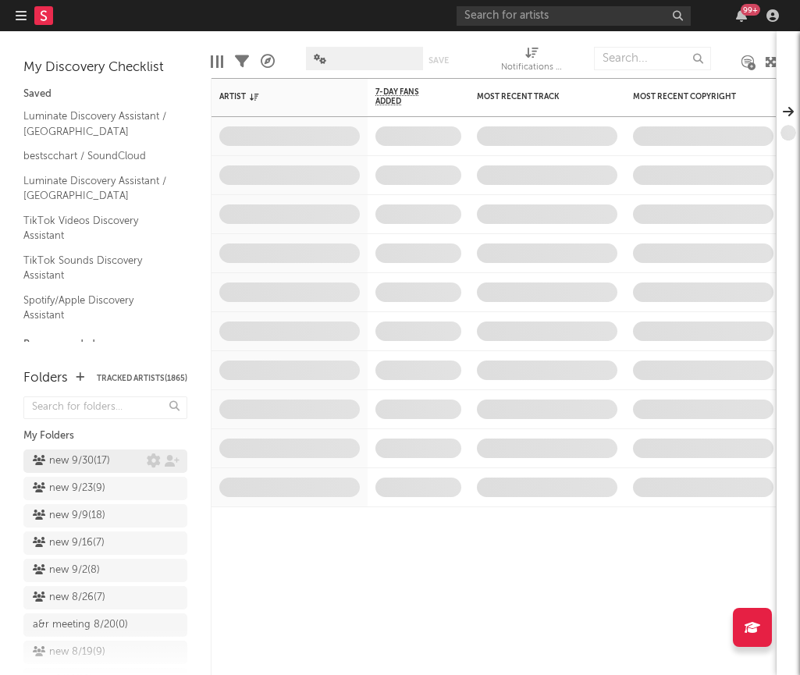
click at [84, 456] on div "new 9/30 ( 17 )" at bounding box center [71, 461] width 77 height 19
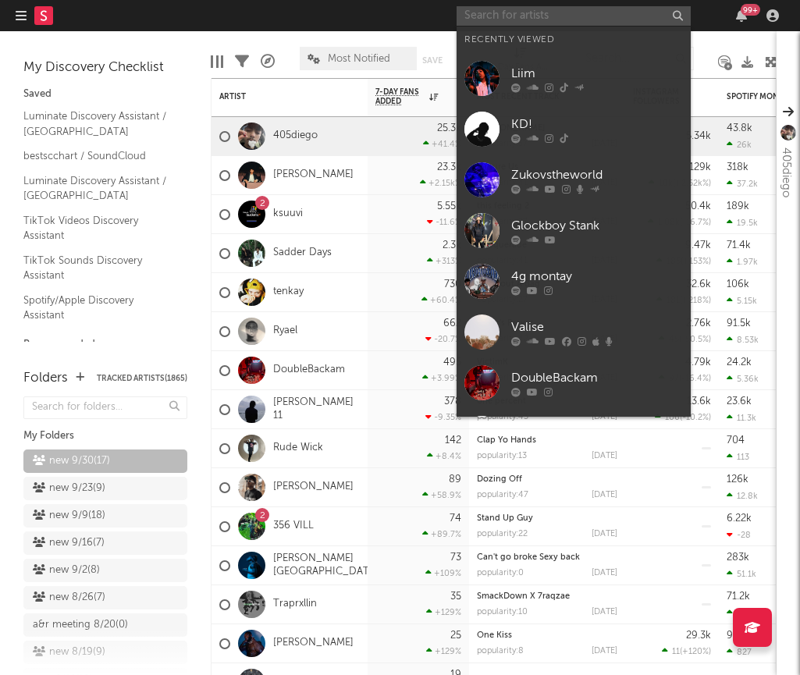
click at [615, 19] on input "text" at bounding box center [573, 16] width 234 height 20
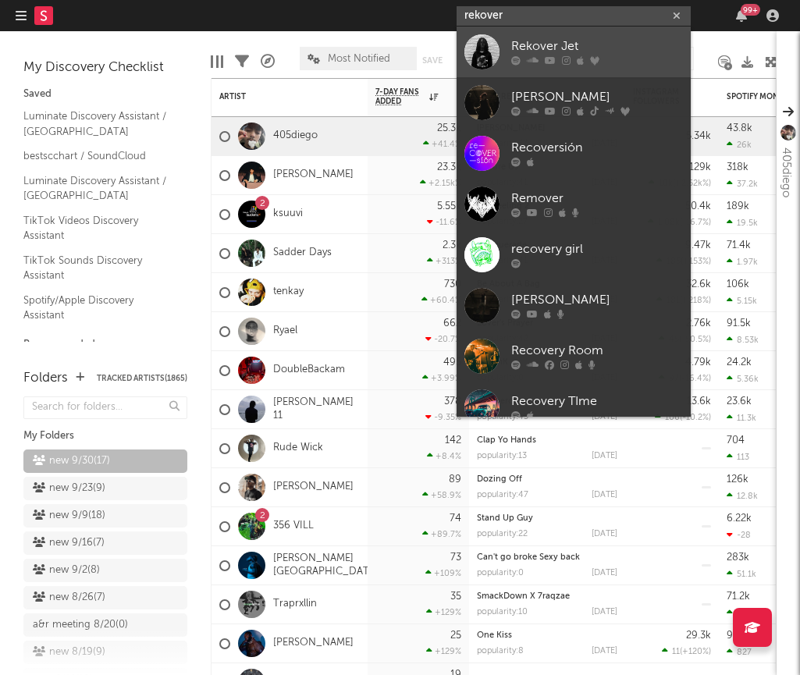
type input "rekover"
click at [607, 44] on div "Rekover Jet" at bounding box center [597, 46] width 172 height 19
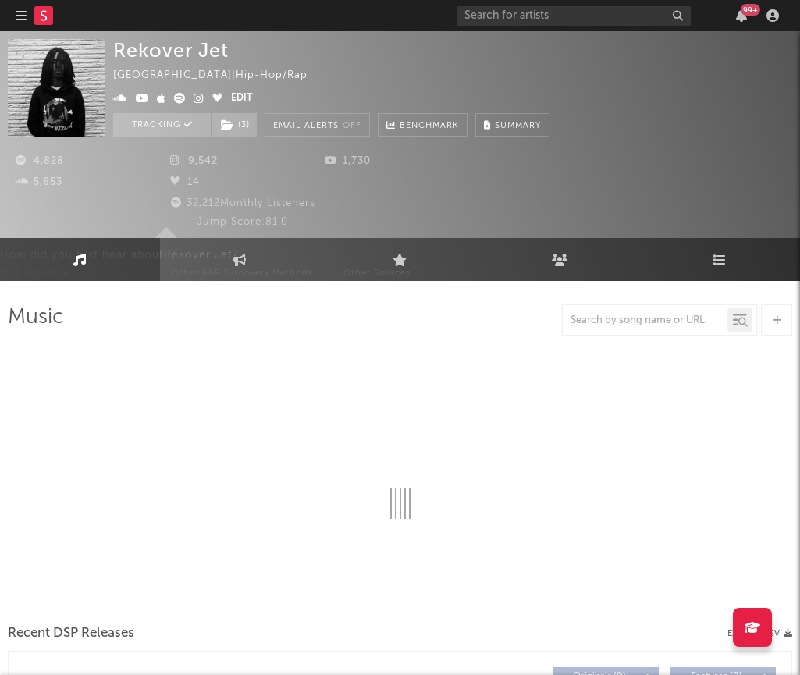
select select "1w"
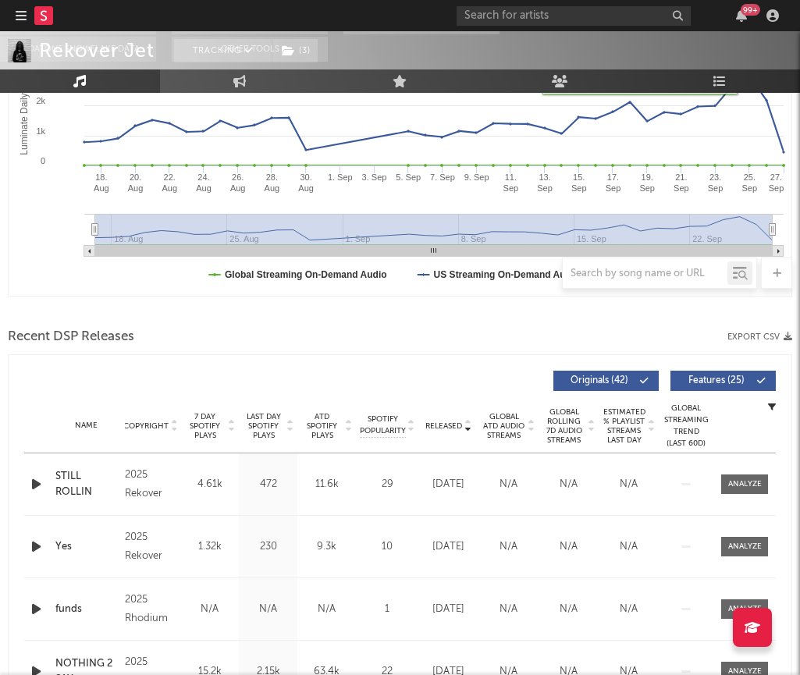
scroll to position [423, 0]
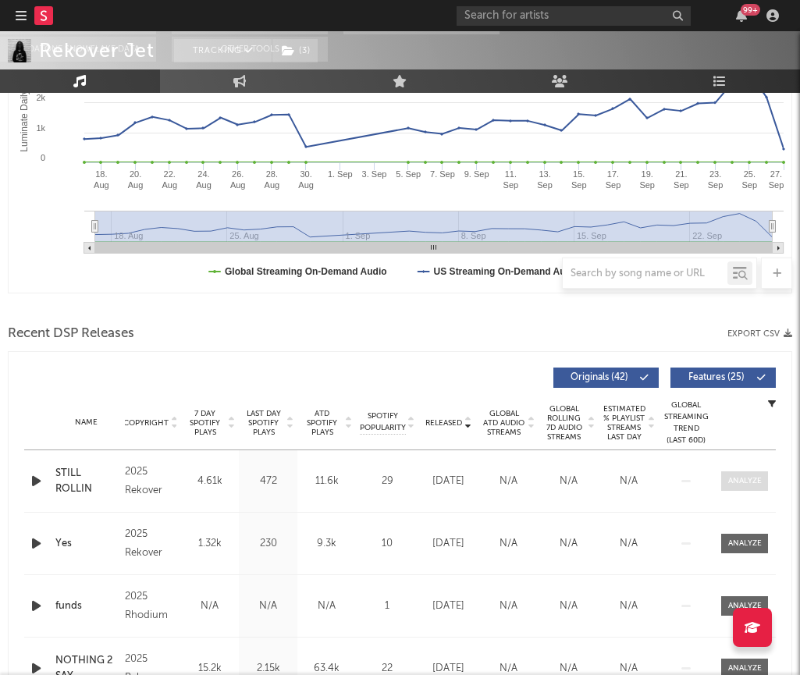
click at [740, 473] on span at bounding box center [744, 481] width 47 height 20
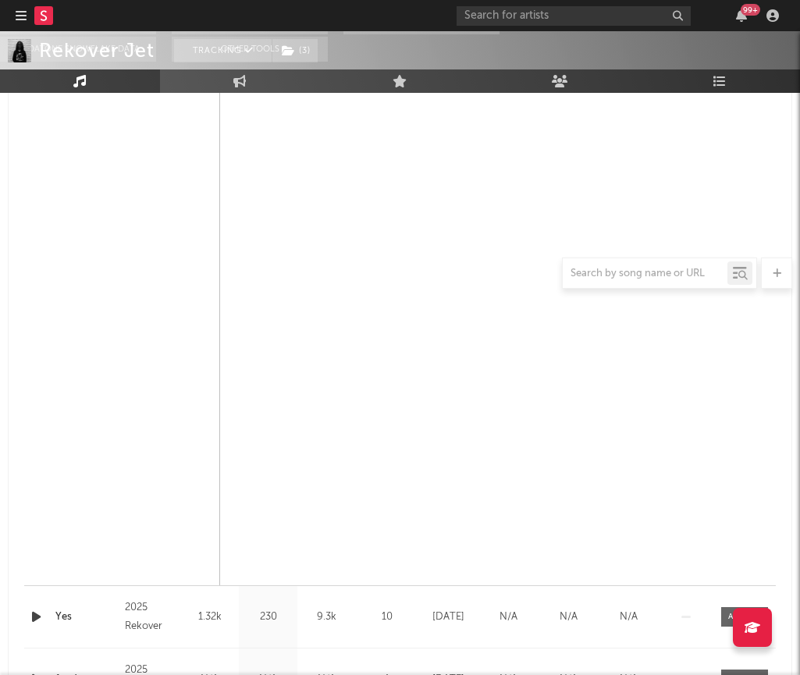
scroll to position [0, 0]
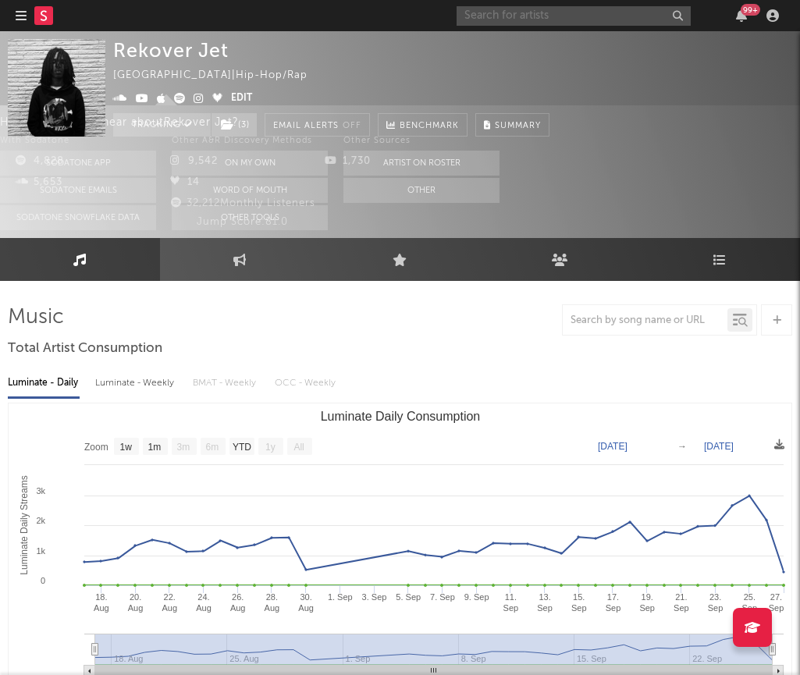
click at [502, 16] on input "text" at bounding box center [573, 16] width 234 height 20
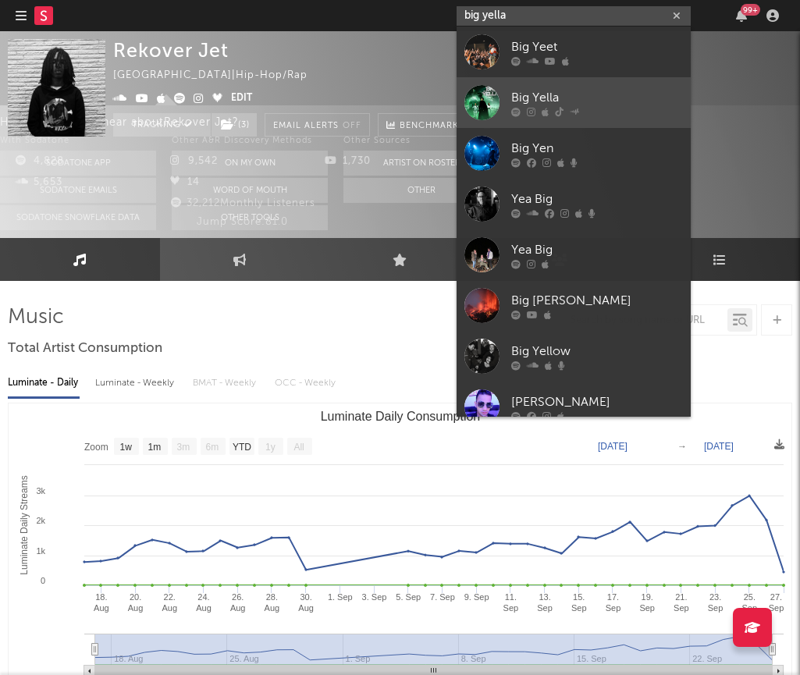
type input "big yella"
click at [523, 117] on link "Big Yella" at bounding box center [573, 102] width 234 height 51
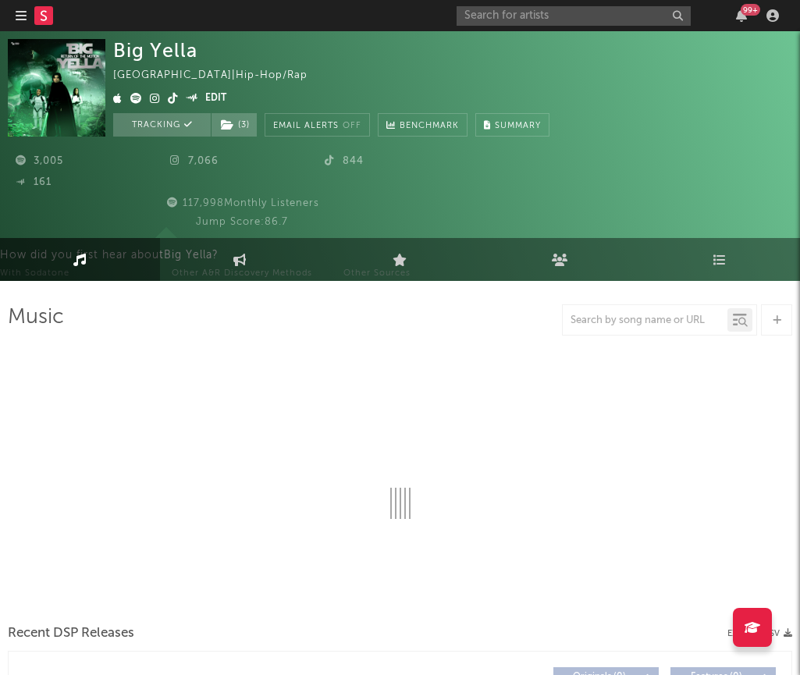
select select "1w"
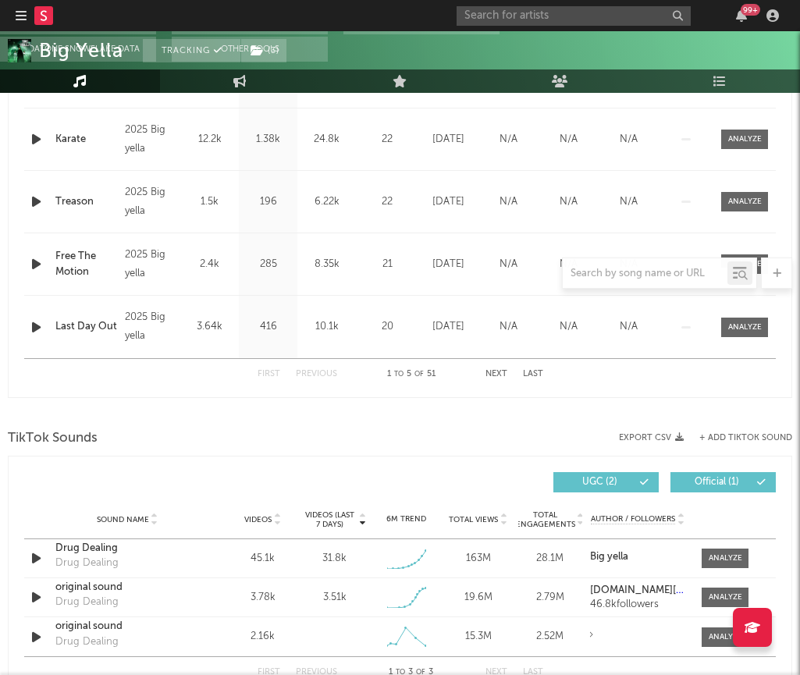
scroll to position [863, 0]
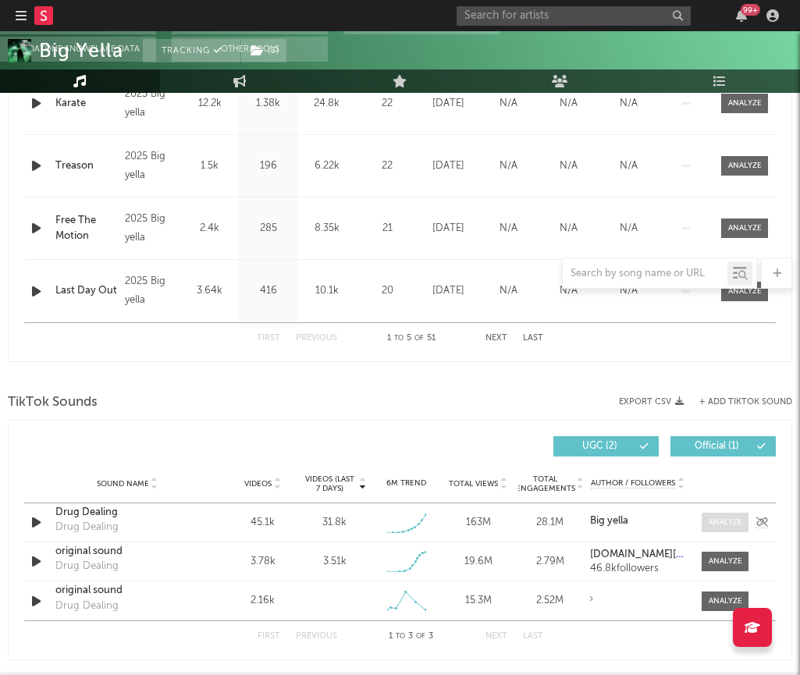
click at [711, 524] on div at bounding box center [725, 522] width 34 height 12
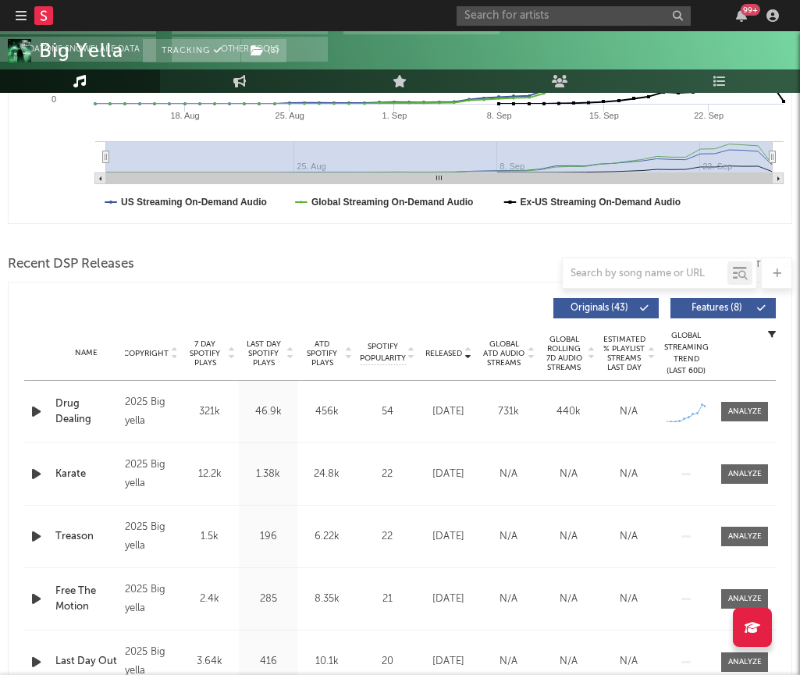
scroll to position [534, 0]
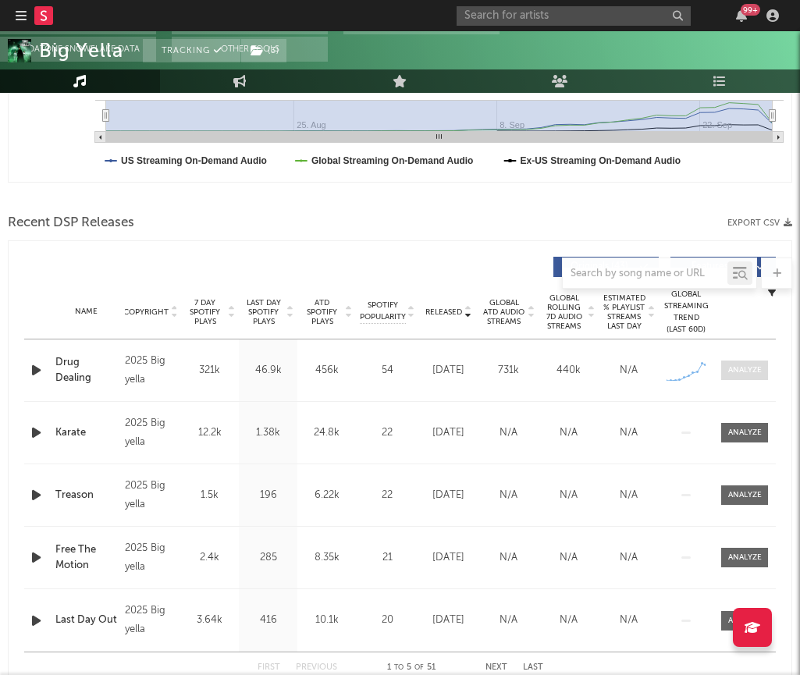
click at [732, 368] on div at bounding box center [745, 370] width 34 height 12
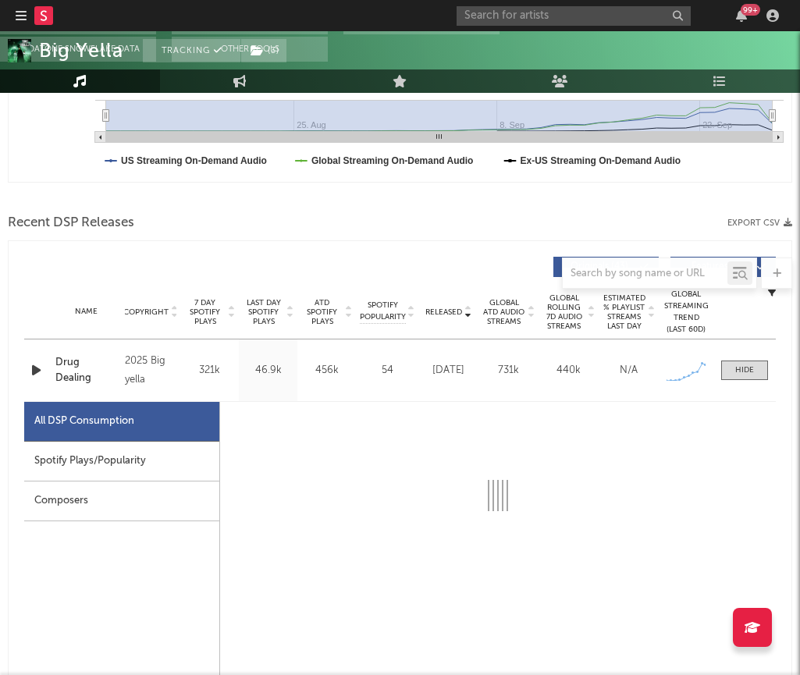
select select "1w"
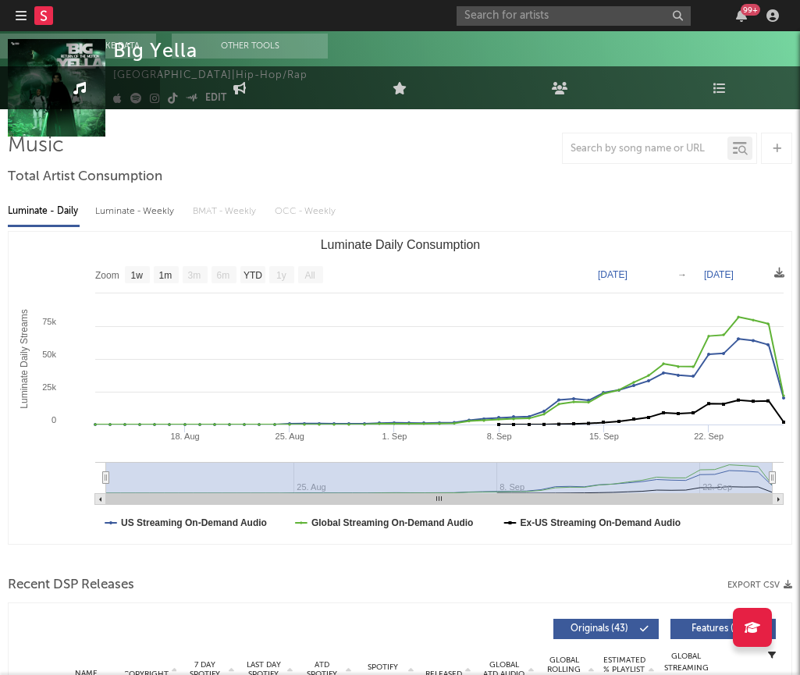
scroll to position [0, 0]
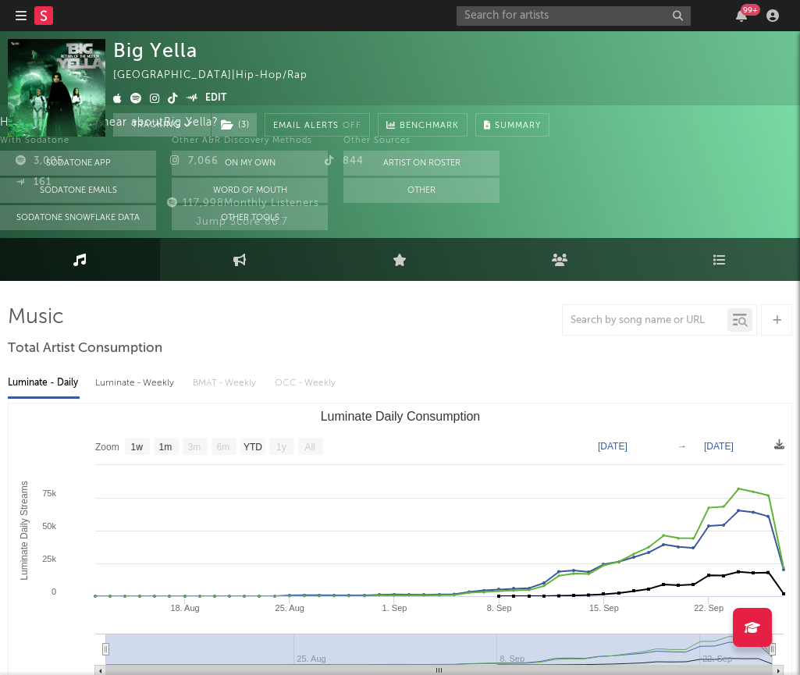
click at [103, 254] on link "Music" at bounding box center [80, 259] width 160 height 43
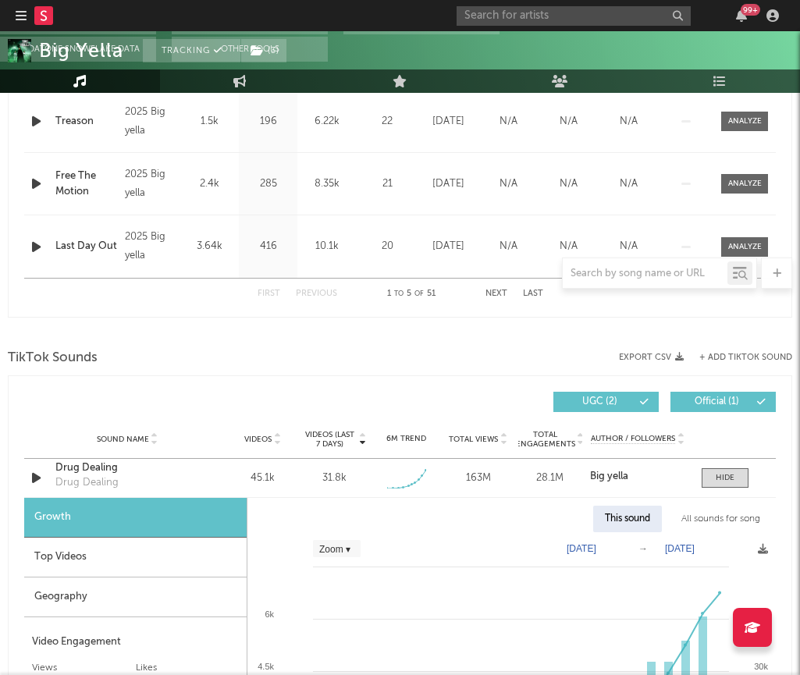
scroll to position [1650, 0]
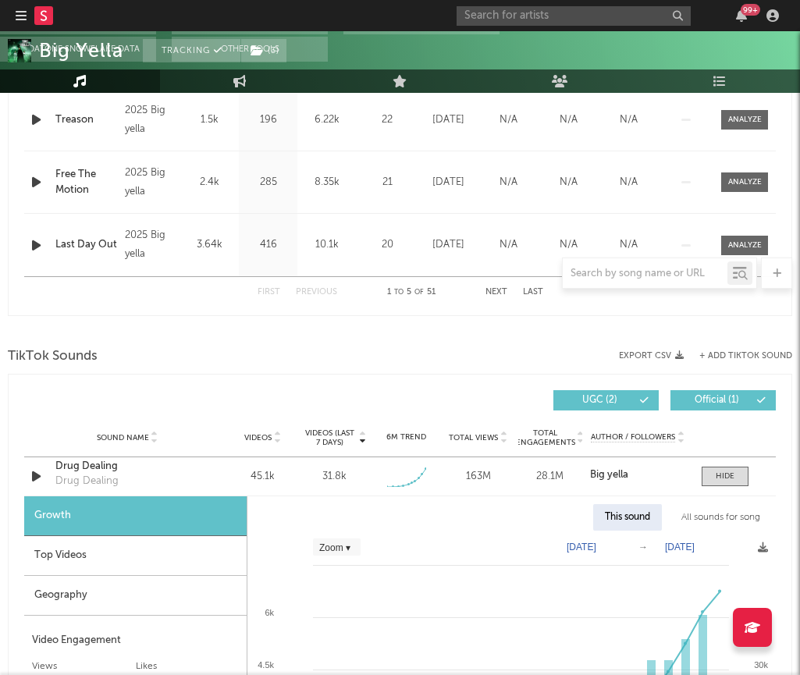
click at [20, 14] on icon "button" at bounding box center [21, 15] width 11 height 12
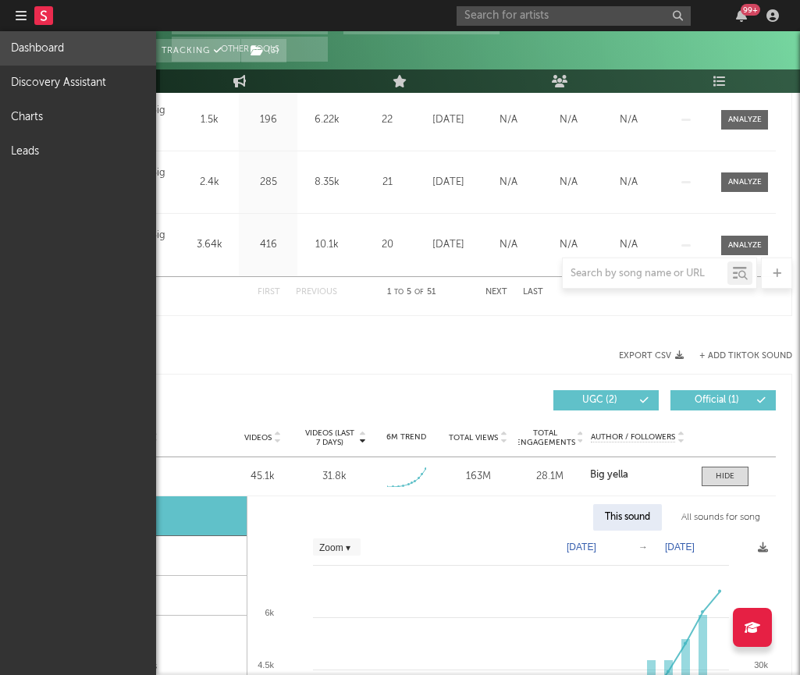
click at [41, 53] on link "Dashboard" at bounding box center [78, 48] width 156 height 34
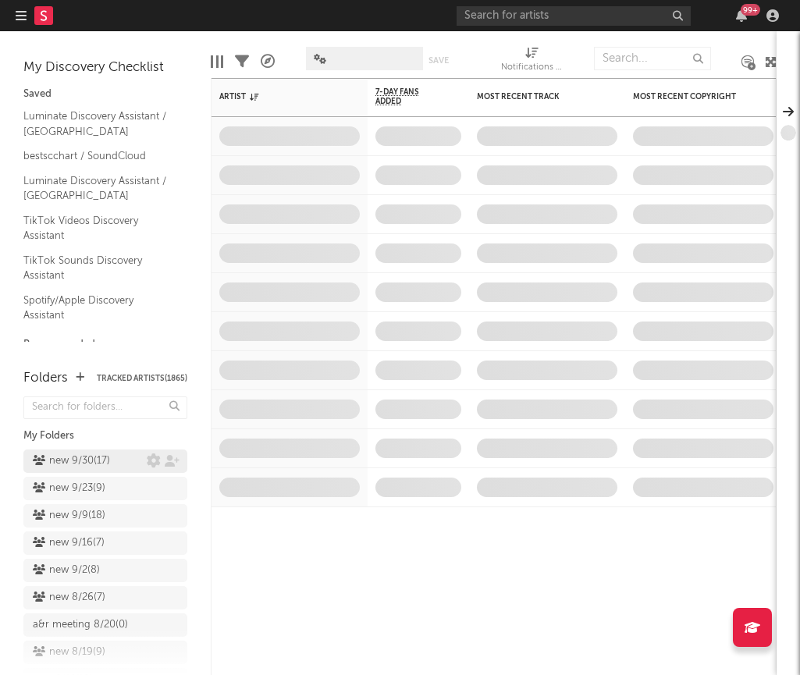
click at [104, 465] on div "new 9/30 ( 17 )" at bounding box center [71, 461] width 77 height 19
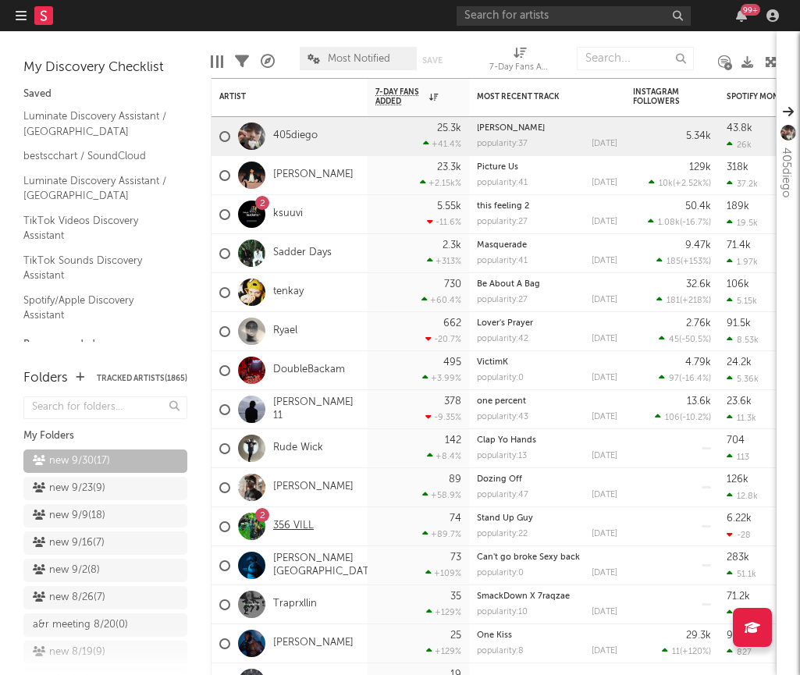
click at [288, 523] on link "356 VILL" at bounding box center [293, 525] width 41 height 13
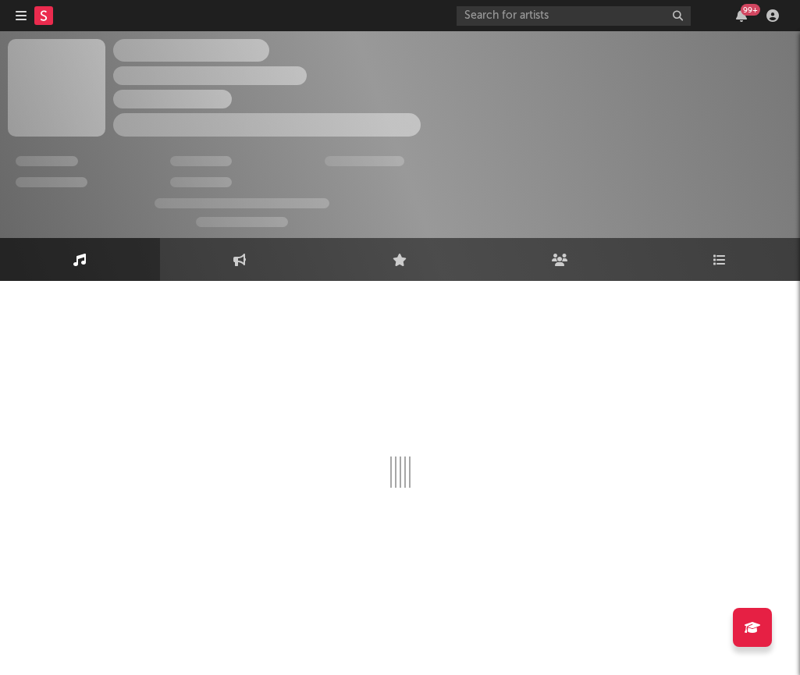
select select "6m"
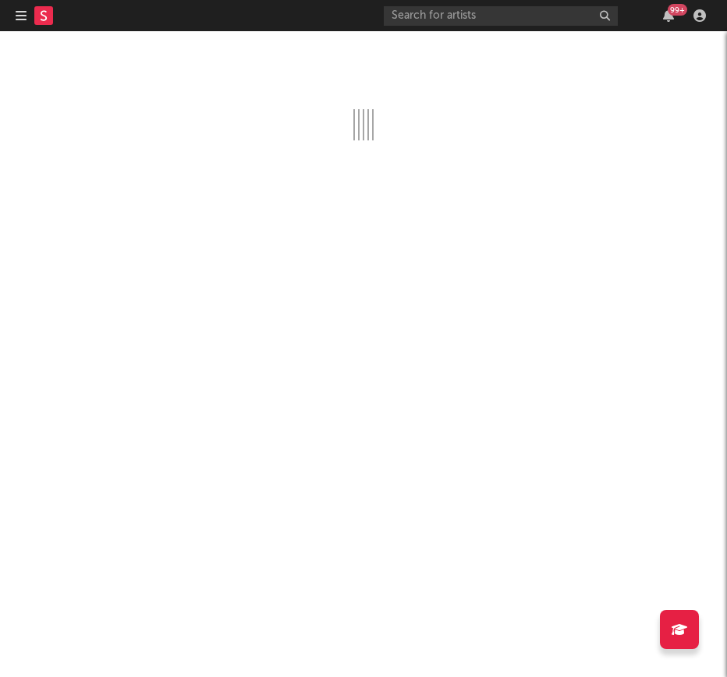
click at [20, 20] on icon "button" at bounding box center [21, 15] width 11 height 12
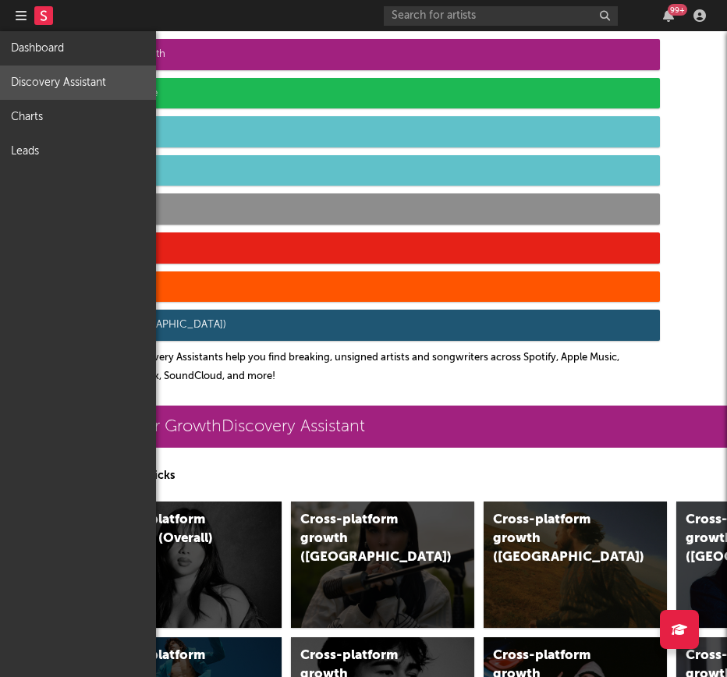
click at [50, 79] on link "Discovery Assistant" at bounding box center [78, 83] width 156 height 34
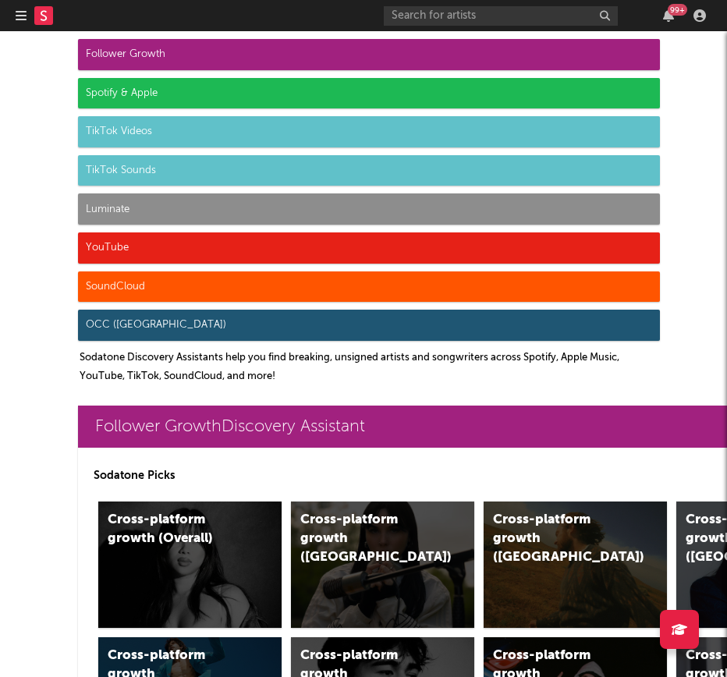
click at [133, 214] on div "Luminate" at bounding box center [369, 208] width 582 height 31
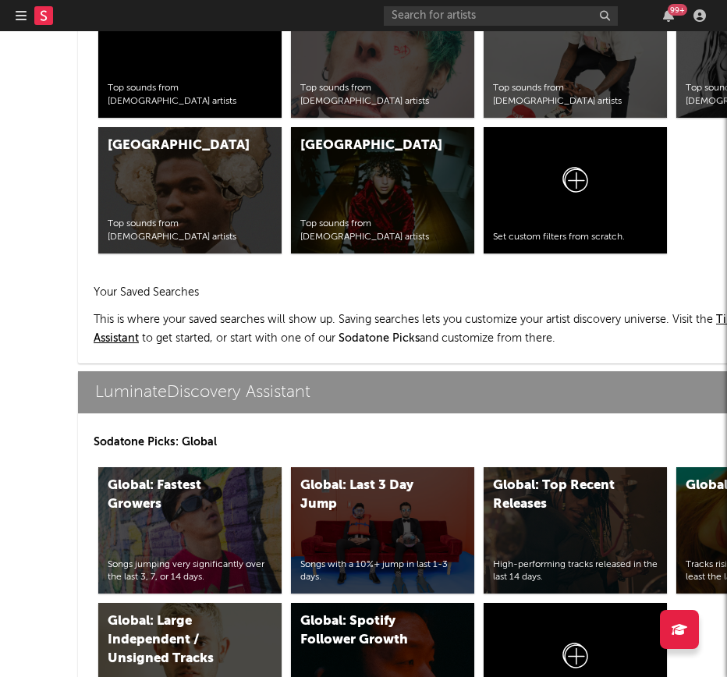
scroll to position [7270, 0]
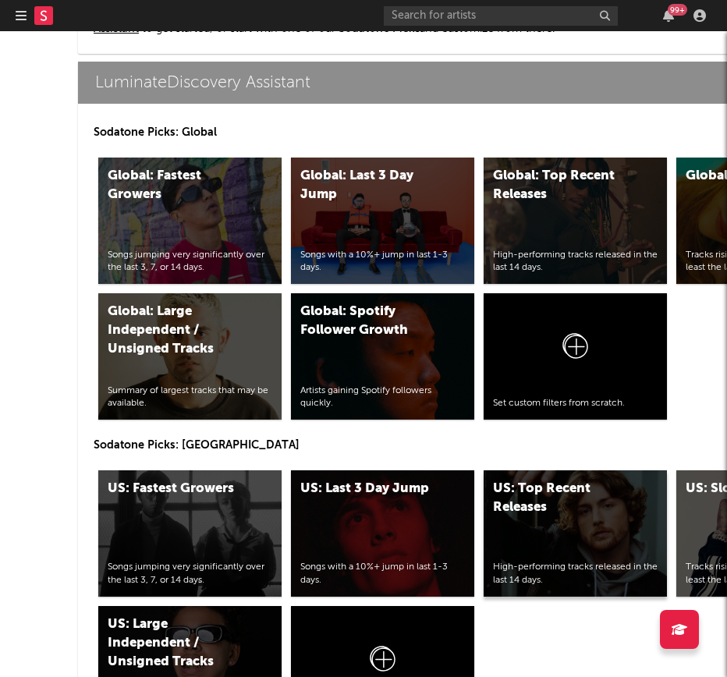
click at [573, 531] on div "US: Top Recent Releases High-performing tracks released in the last 14 days." at bounding box center [575, 533] width 183 height 126
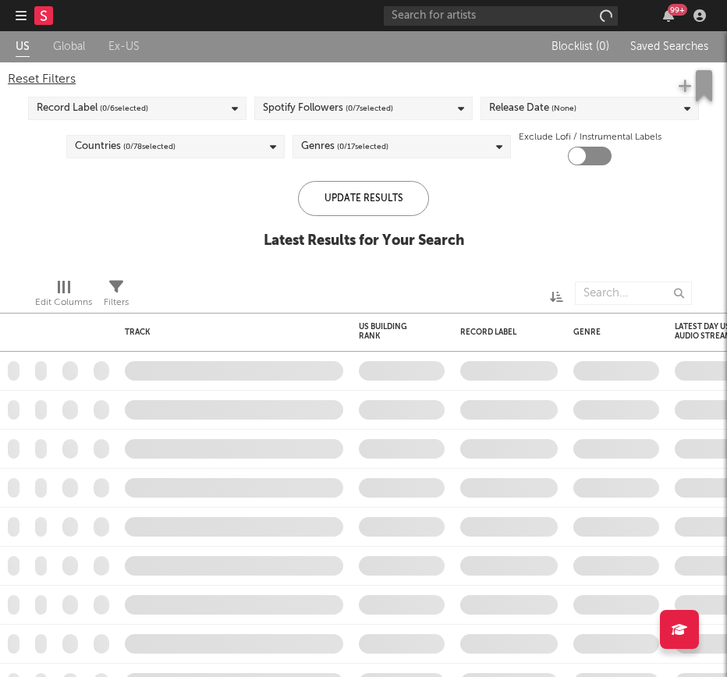
checkbox input "true"
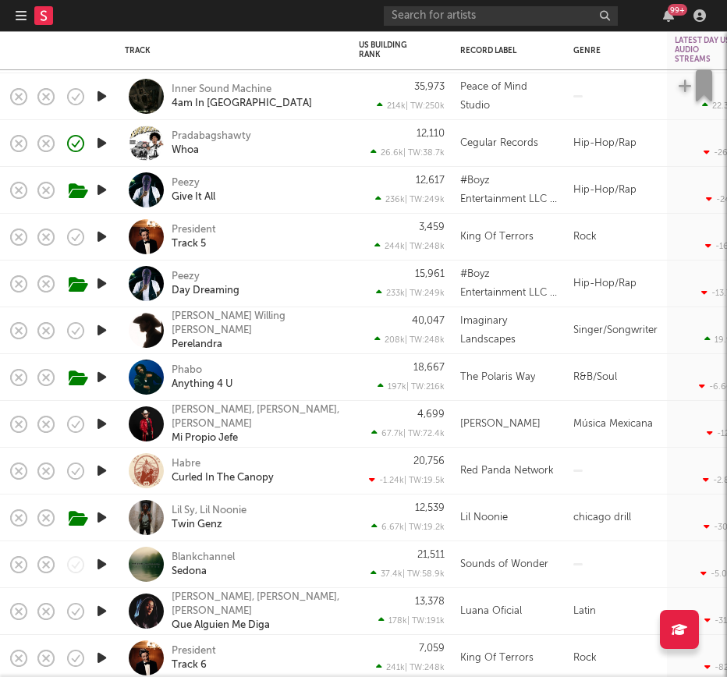
click at [323, 372] on div "Phabo Anything 4 U" at bounding box center [256, 377] width 168 height 28
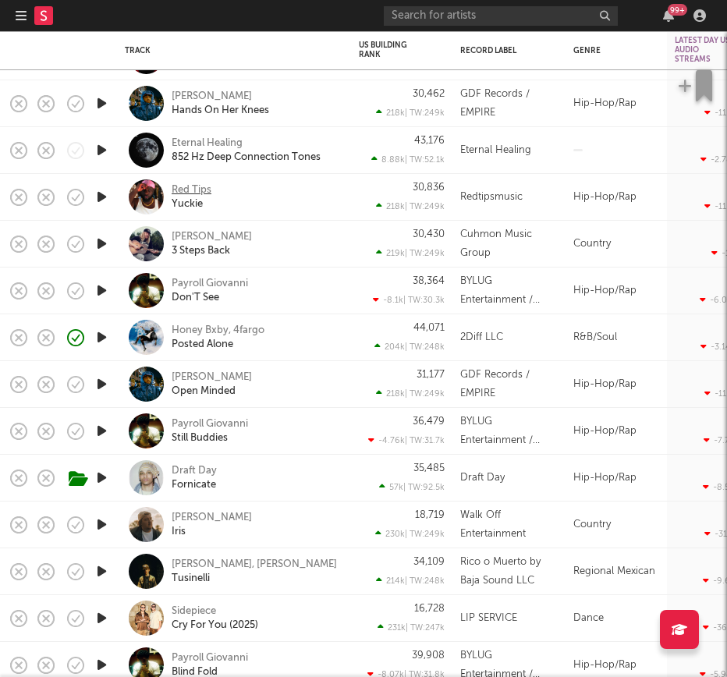
click at [190, 189] on div "Red Tips" at bounding box center [192, 190] width 40 height 14
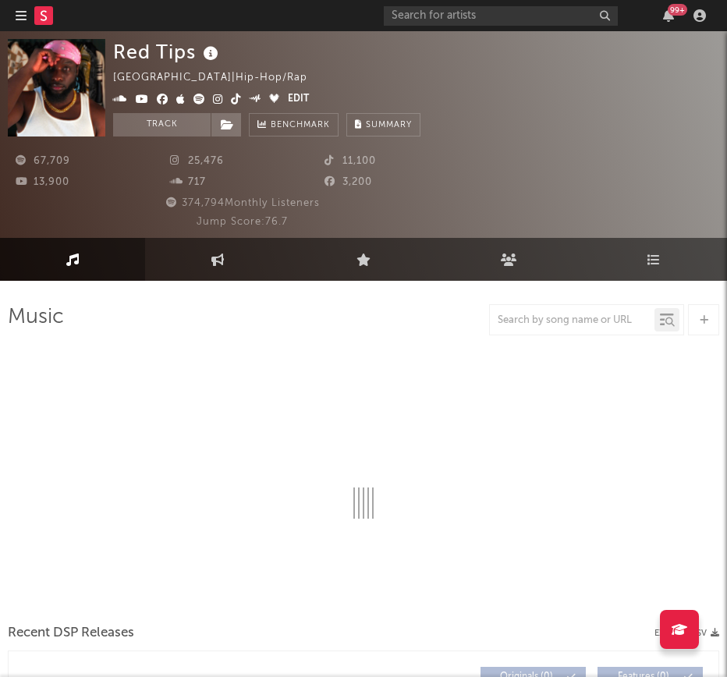
select select "6m"
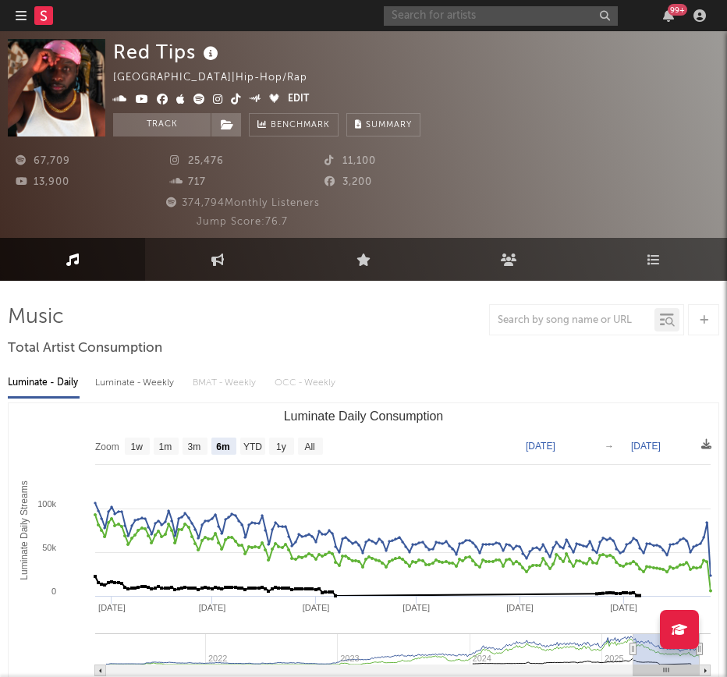
click at [524, 21] on input "text" at bounding box center [501, 16] width 234 height 20
click at [444, 15] on input "text" at bounding box center [501, 16] width 234 height 20
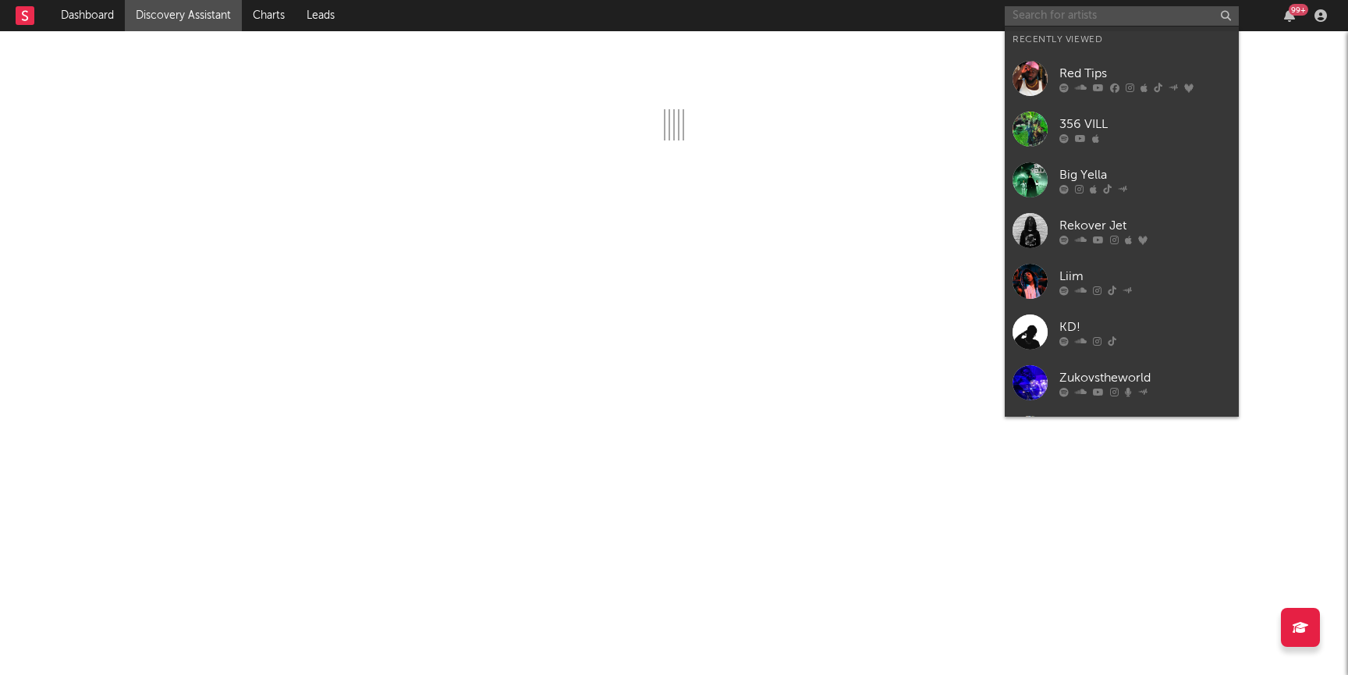
click at [1094, 18] on input "text" at bounding box center [1122, 16] width 234 height 20
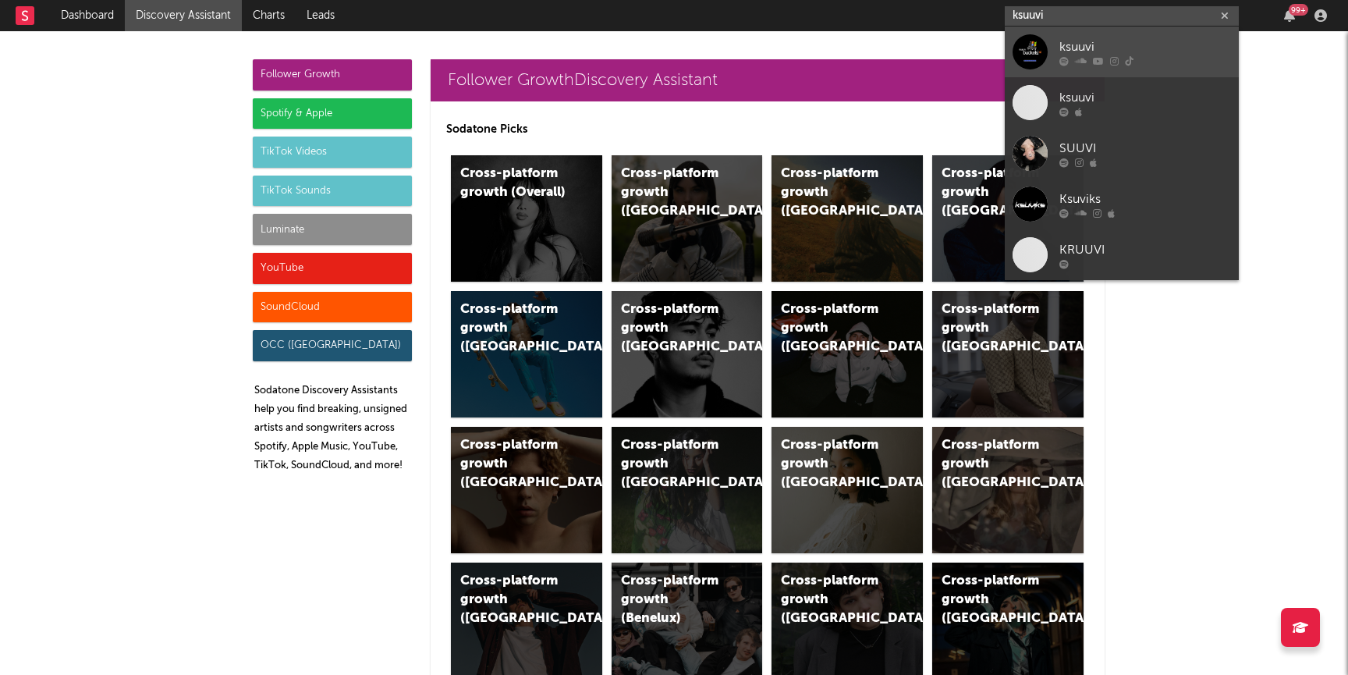
type input "ksuuvi"
click at [1061, 59] on icon at bounding box center [1063, 60] width 9 height 9
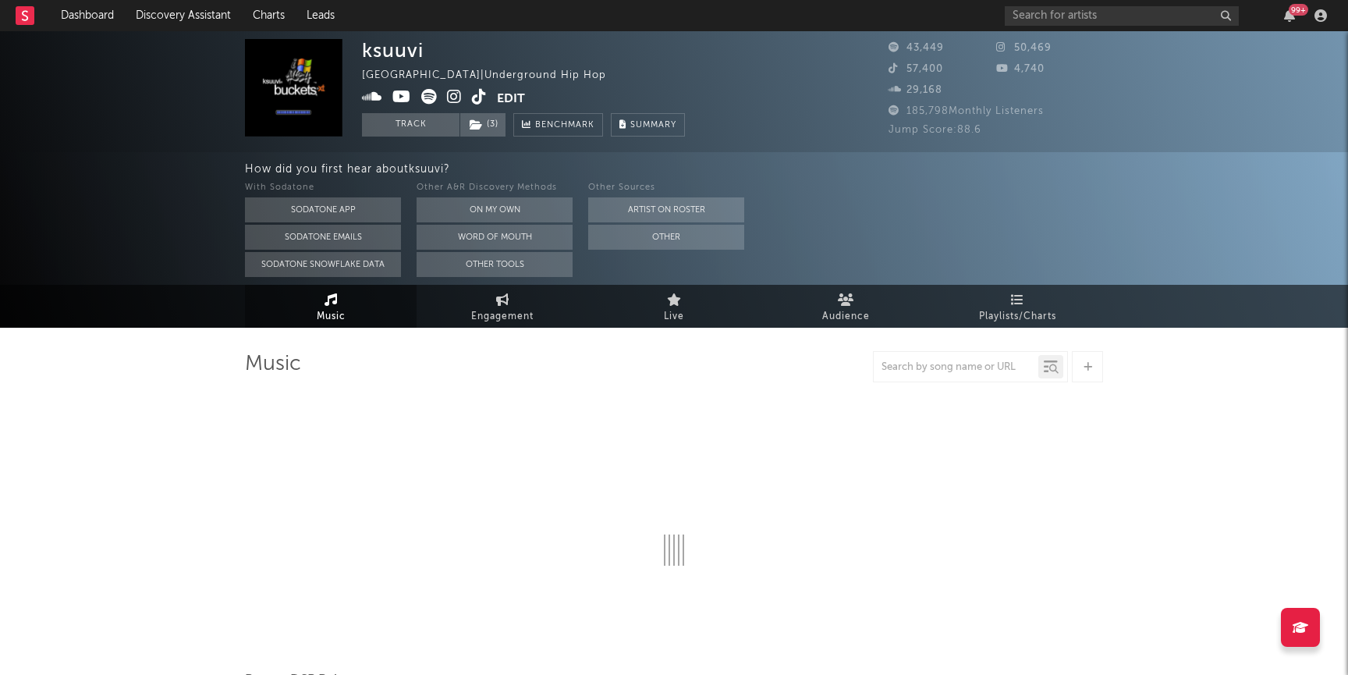
select select "6m"
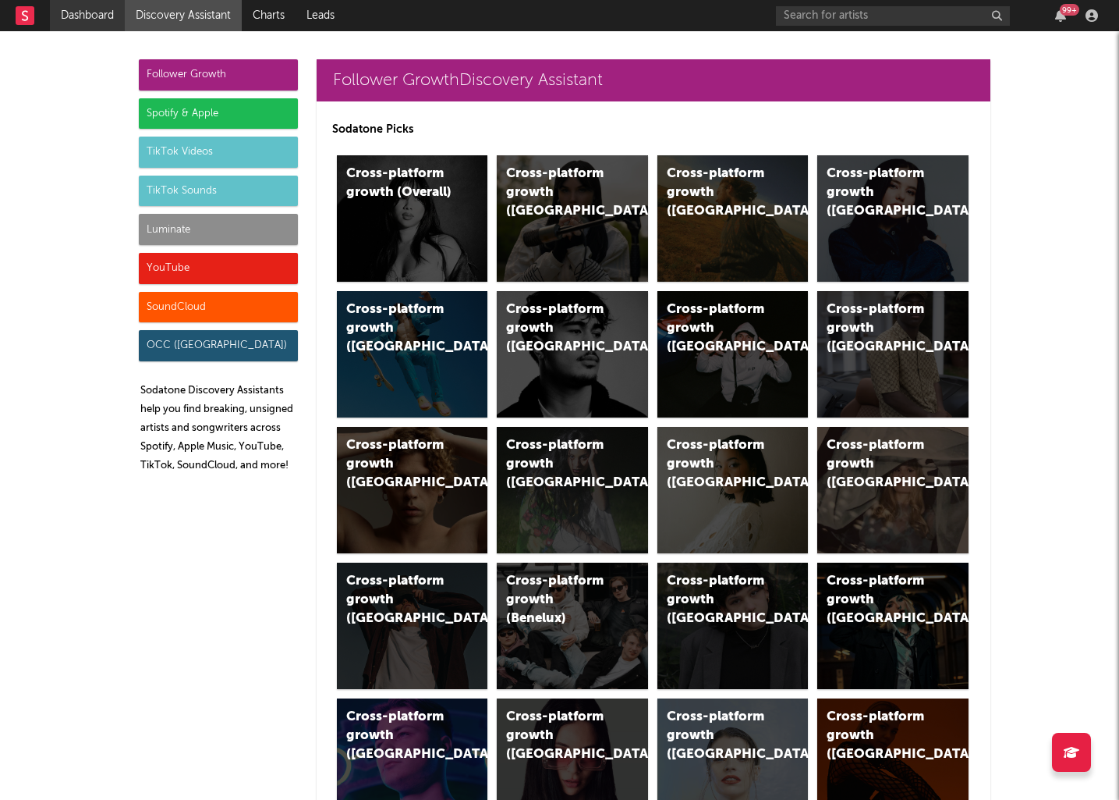
click at [92, 18] on link "Dashboard" at bounding box center [87, 15] width 75 height 31
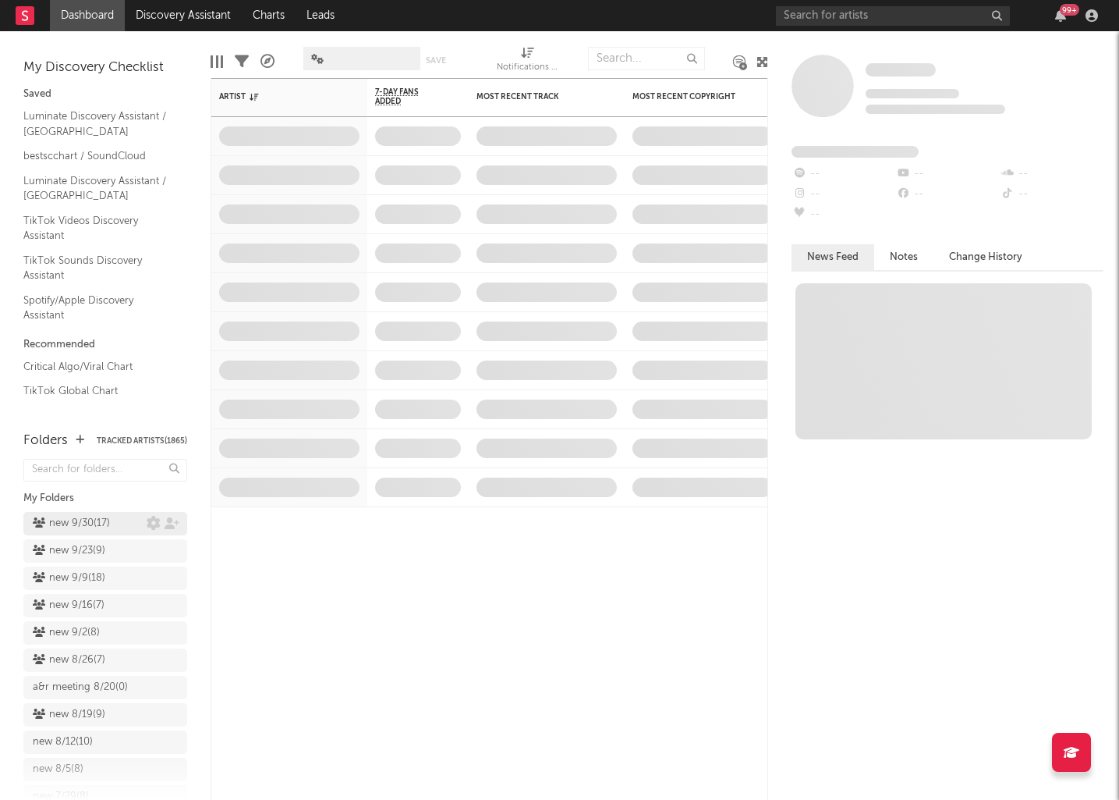
click at [95, 512] on link "new 9/30 ( 17 )" at bounding box center [105, 523] width 164 height 23
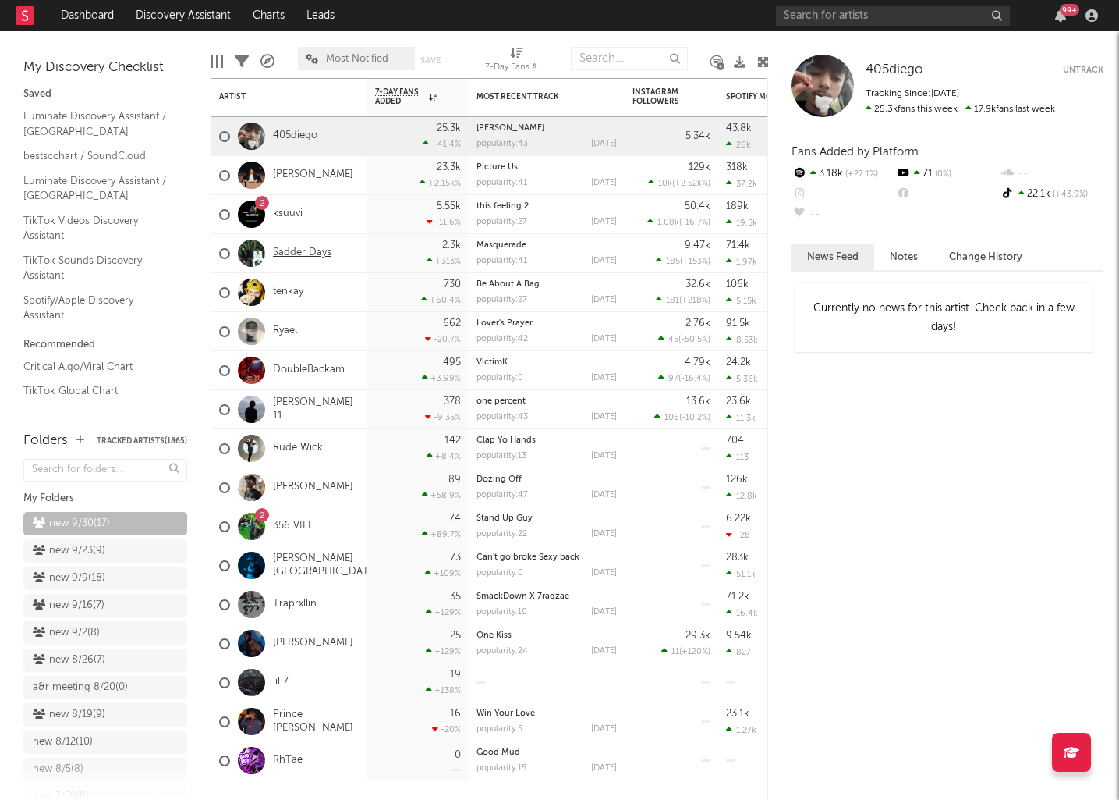
click at [315, 250] on link "Sadder Days" at bounding box center [302, 252] width 59 height 13
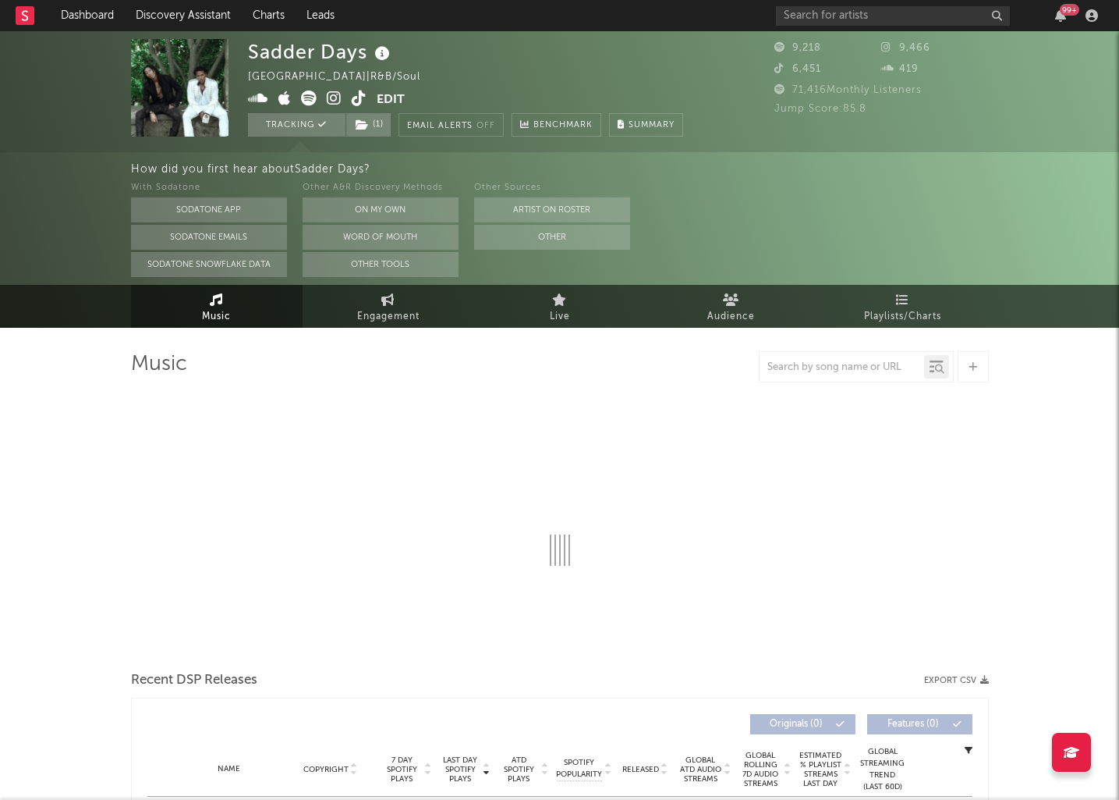
select select "6m"
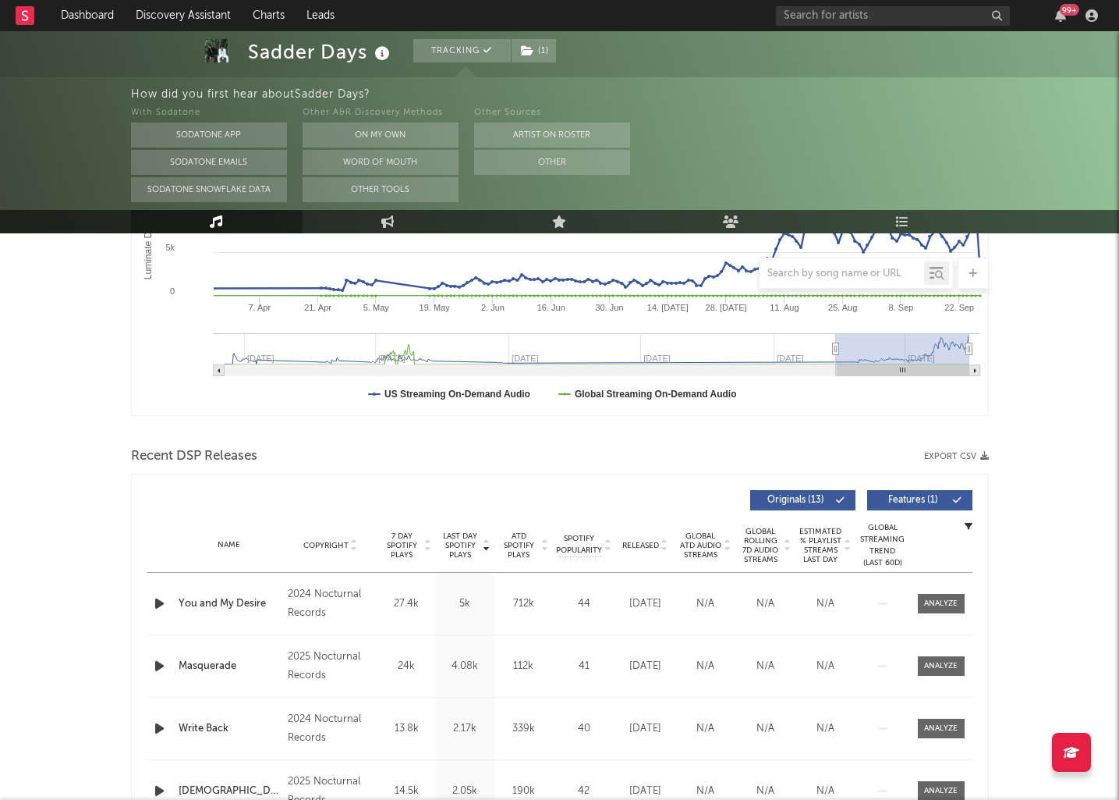
scroll to position [372, 0]
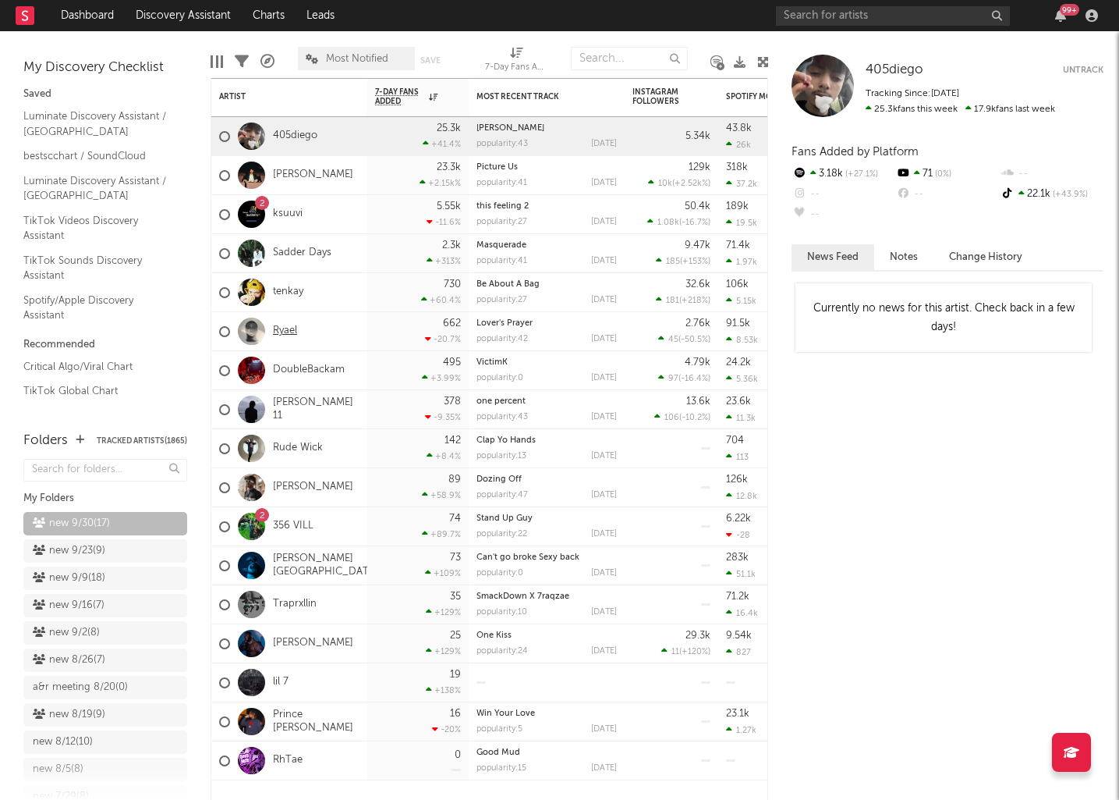
click at [283, 332] on link "Ryael" at bounding box center [285, 330] width 24 height 13
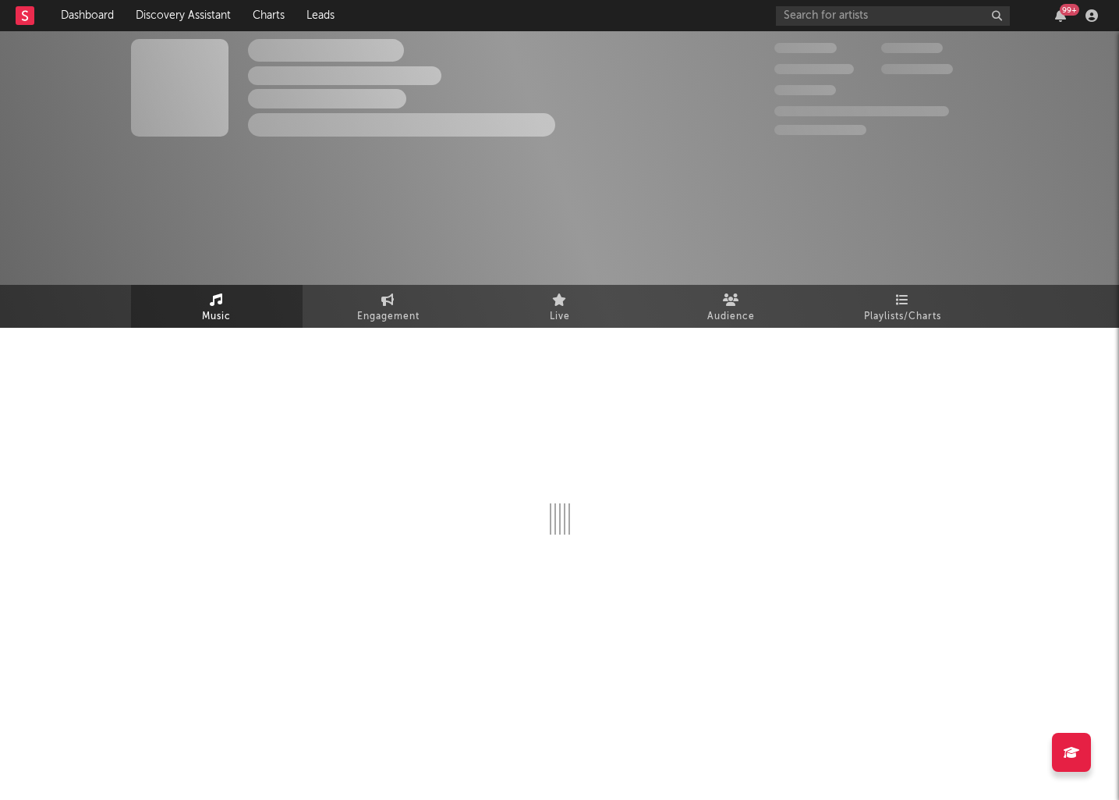
select select "1w"
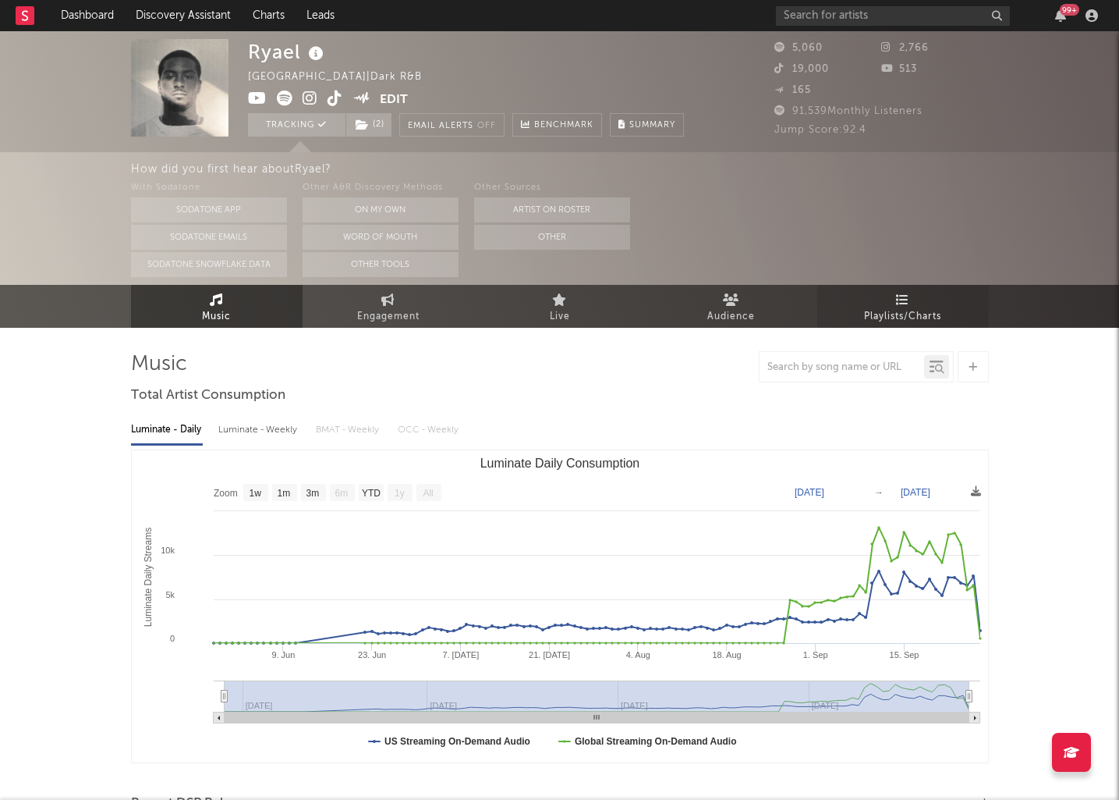
click at [888, 304] on link "Playlists/Charts" at bounding box center [903, 306] width 172 height 43
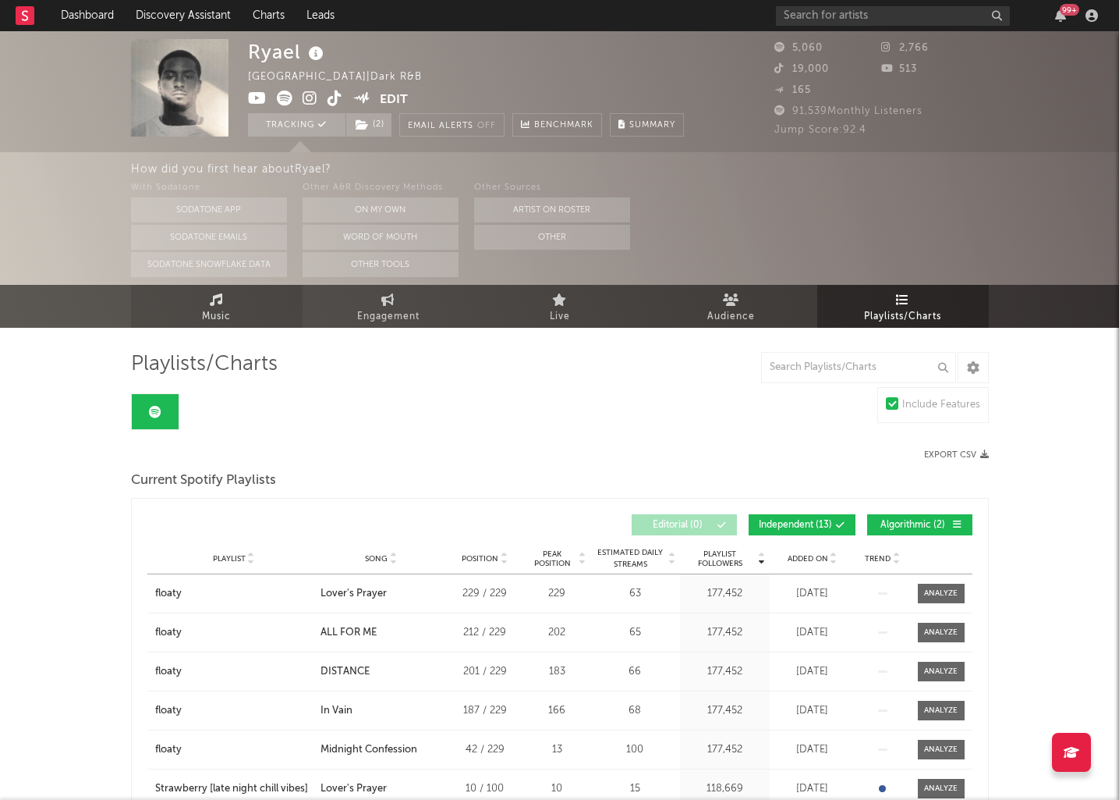
click at [230, 303] on link "Music" at bounding box center [217, 306] width 172 height 43
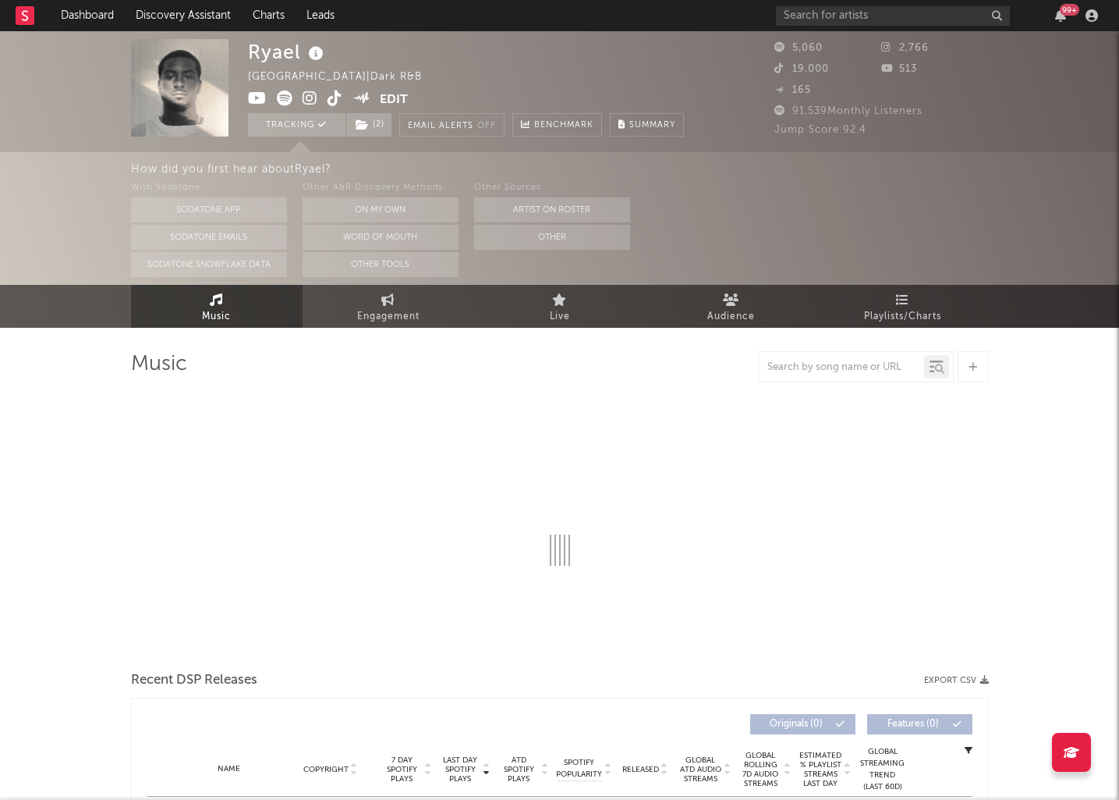
select select "1w"
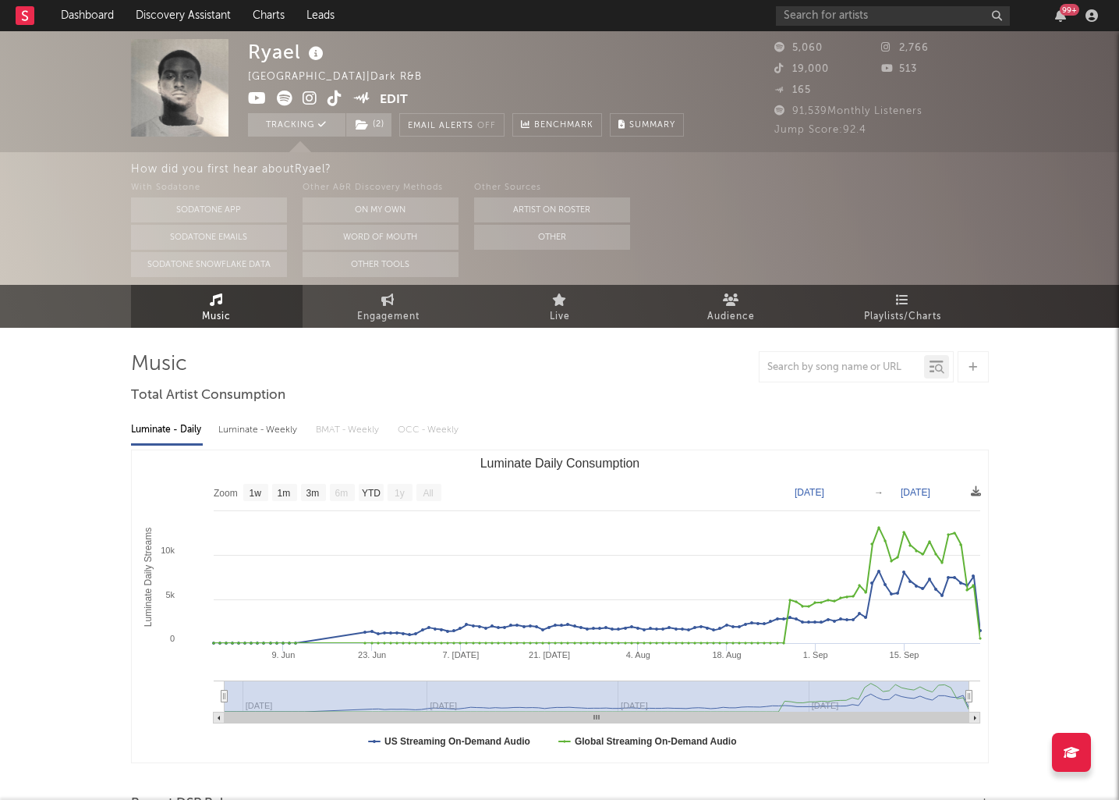
click at [257, 96] on icon at bounding box center [257, 98] width 19 height 16
click at [406, 320] on span "Engagement" at bounding box center [388, 316] width 62 height 19
select select "1w"
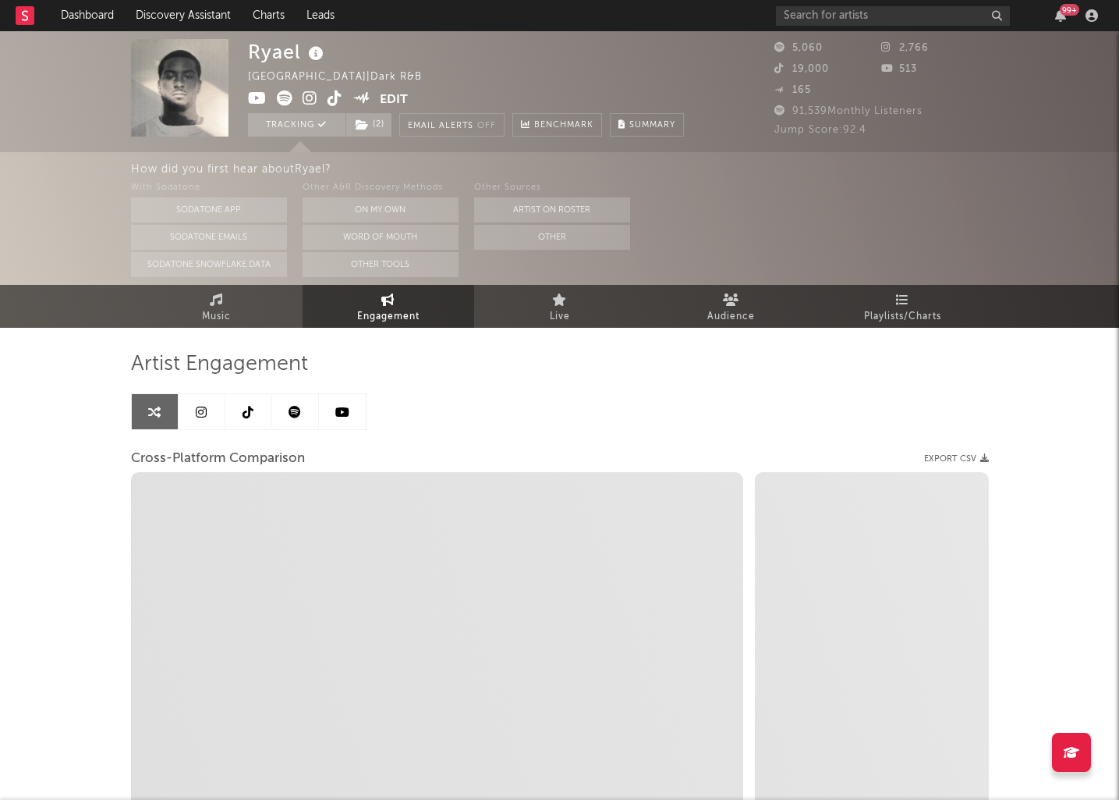
select select "1m"
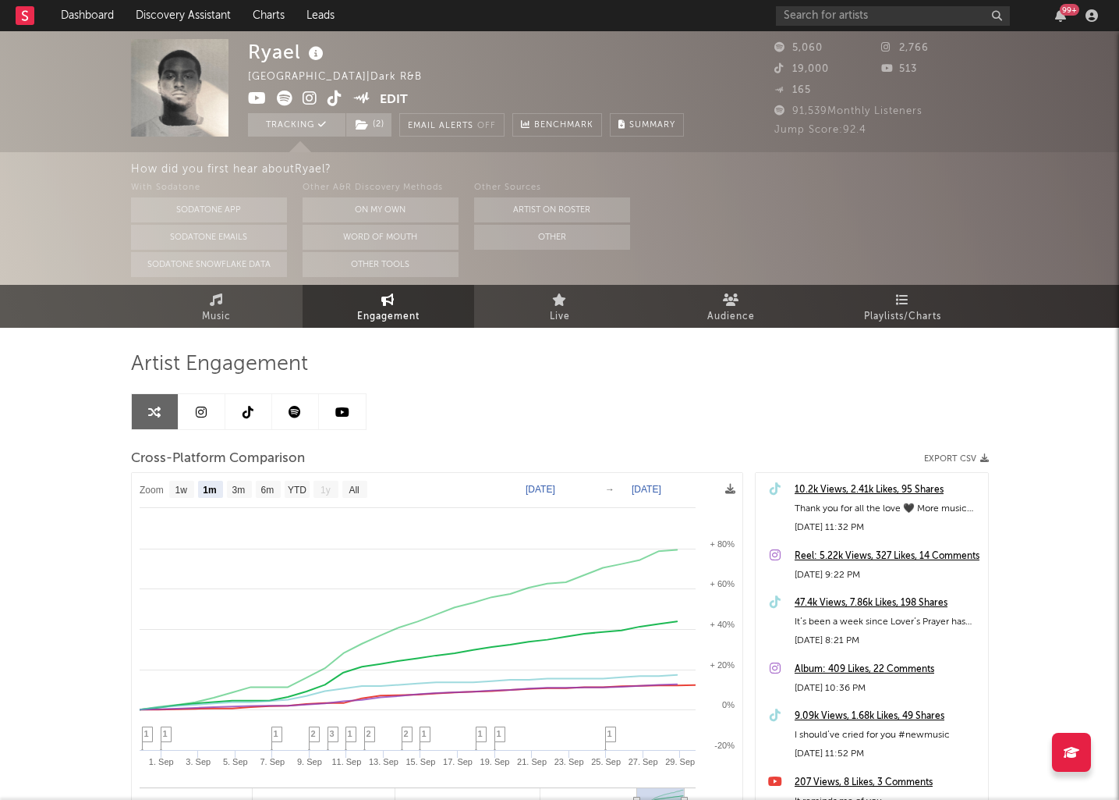
click at [303, 98] on icon at bounding box center [310, 98] width 15 height 16
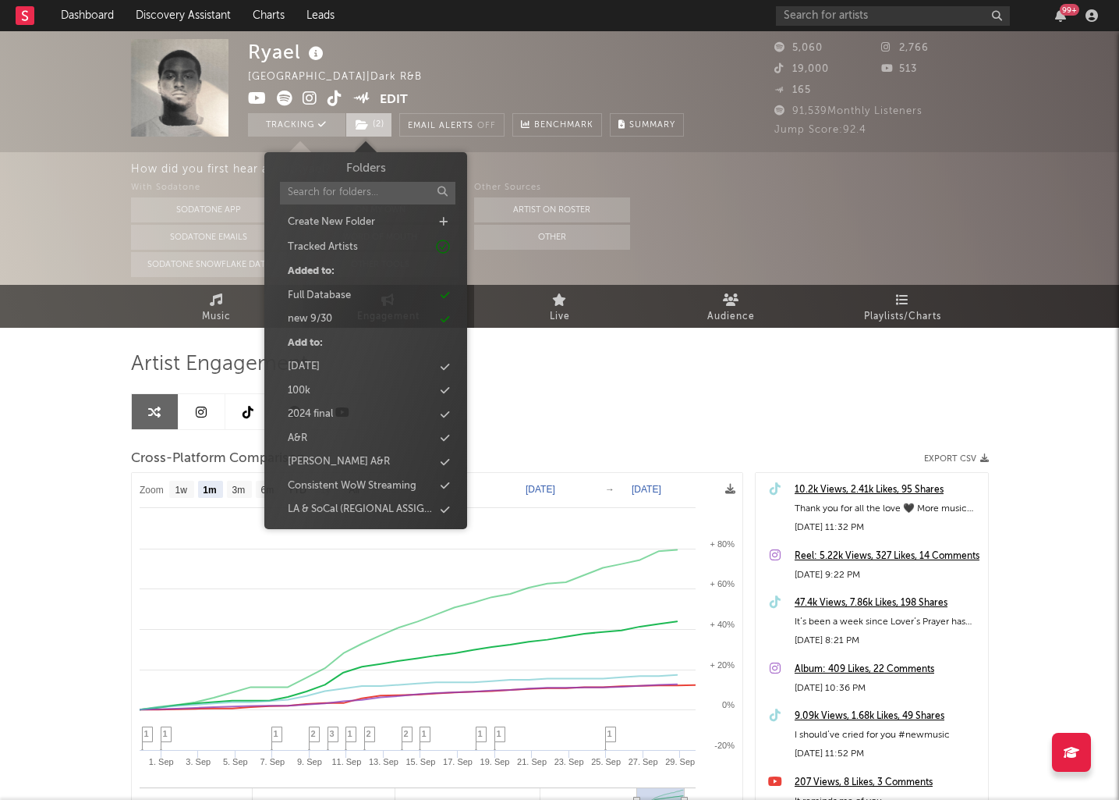
click at [378, 119] on span "( 2 )" at bounding box center [369, 124] width 47 height 23
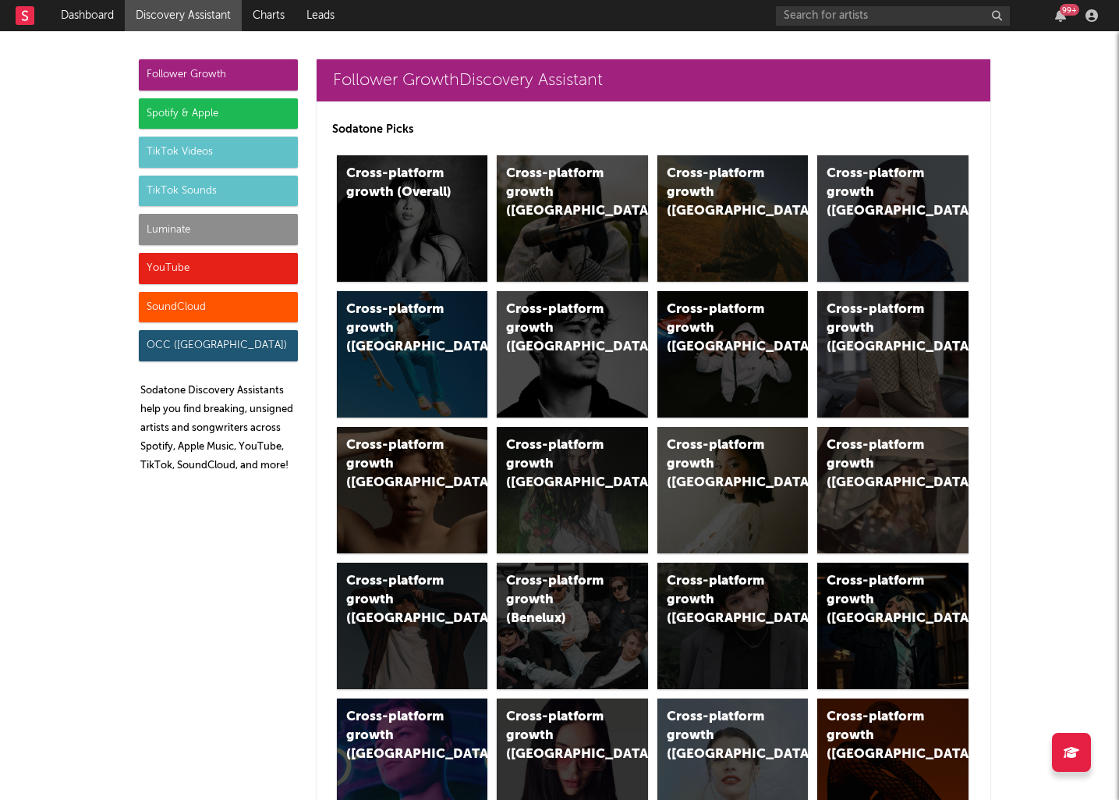
click at [848, 2] on div "99 +" at bounding box center [940, 15] width 328 height 31
click at [848, 16] on input "text" at bounding box center [893, 16] width 234 height 20
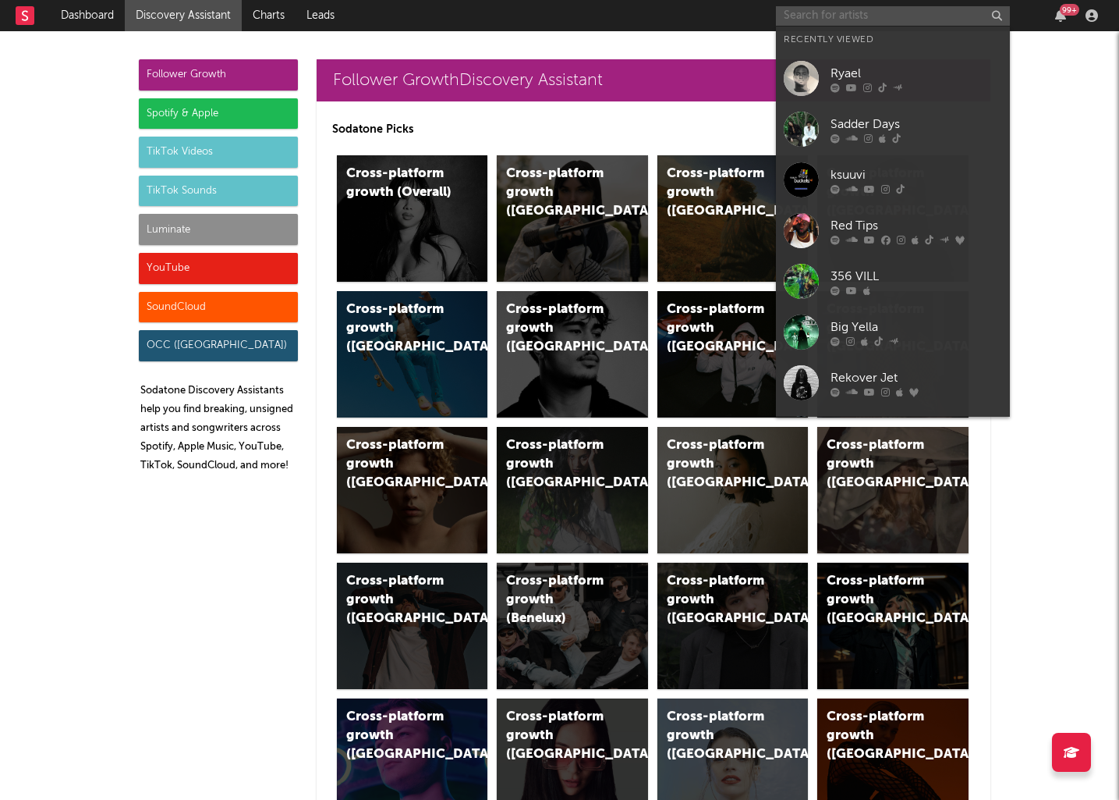
paste input "[URL][DOMAIN_NAME]"
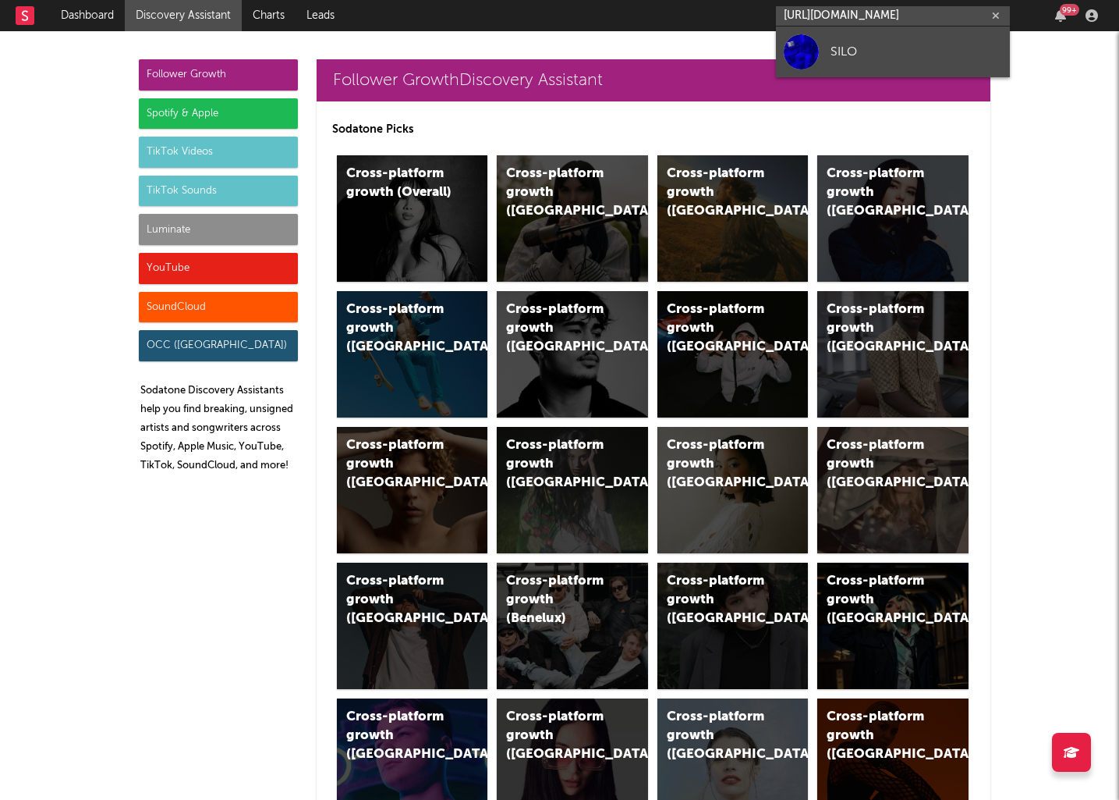
type input "[URL][DOMAIN_NAME]"
click at [877, 54] on div "SILO" at bounding box center [917, 51] width 172 height 19
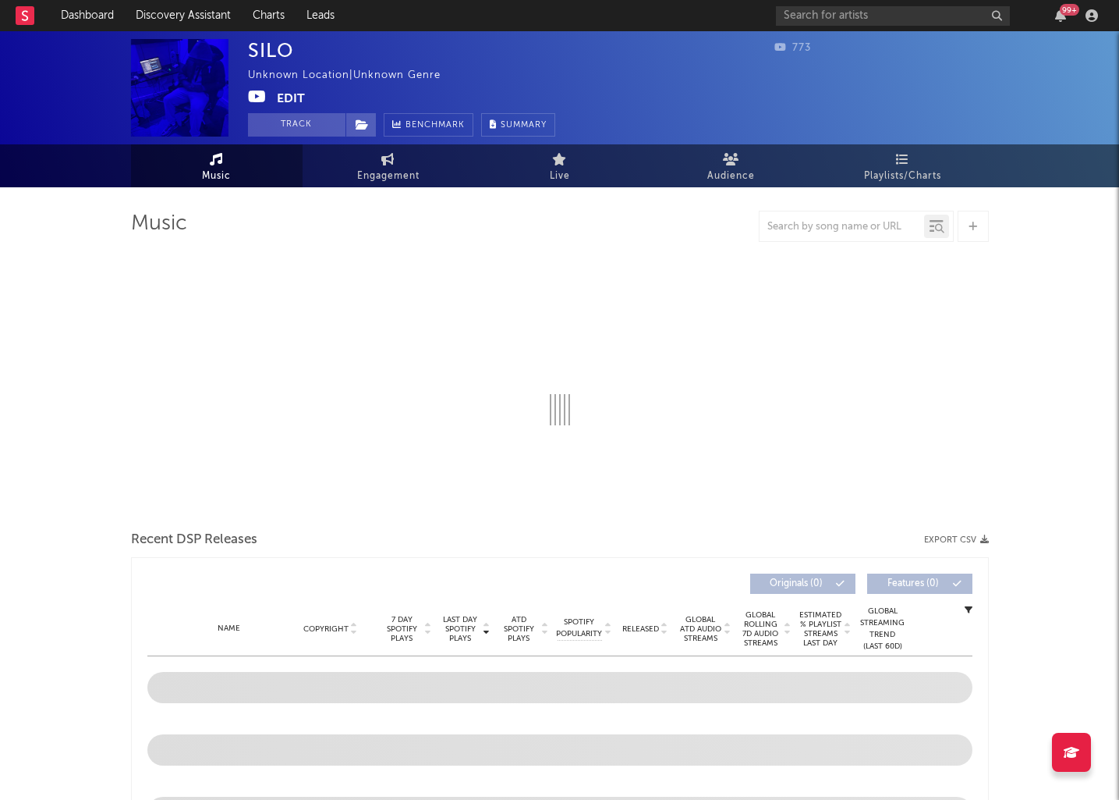
select select "1w"
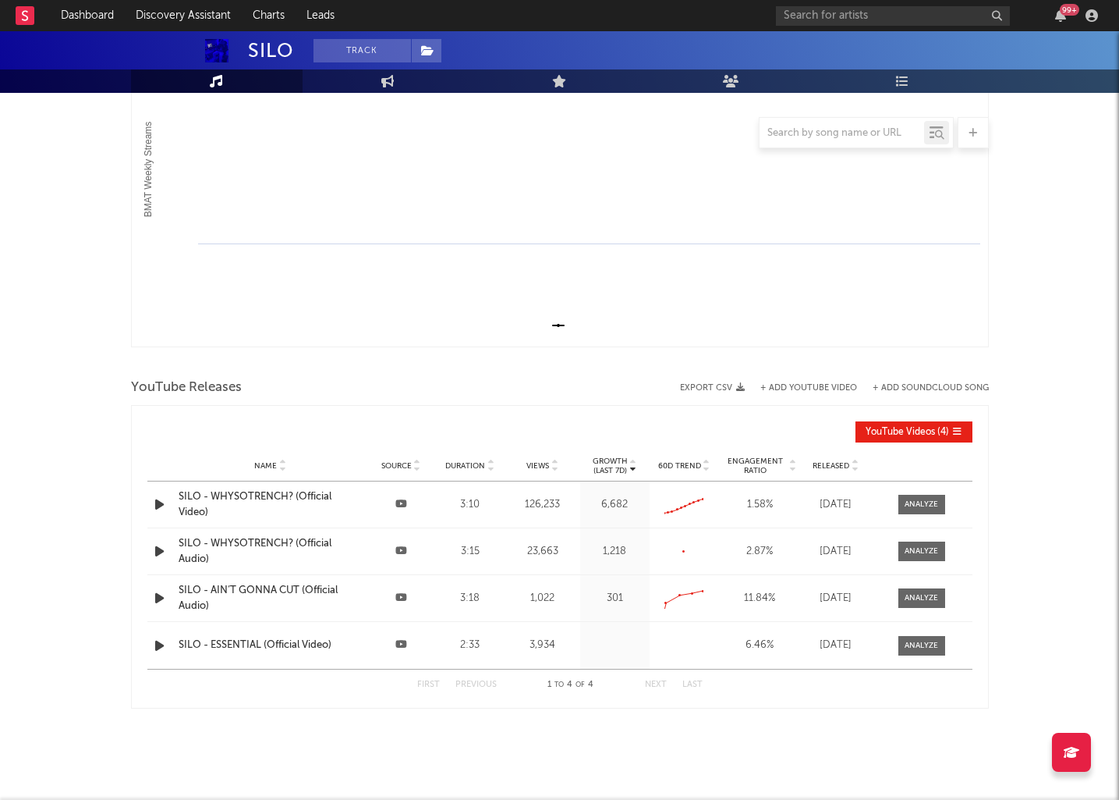
scroll to position [301, 0]
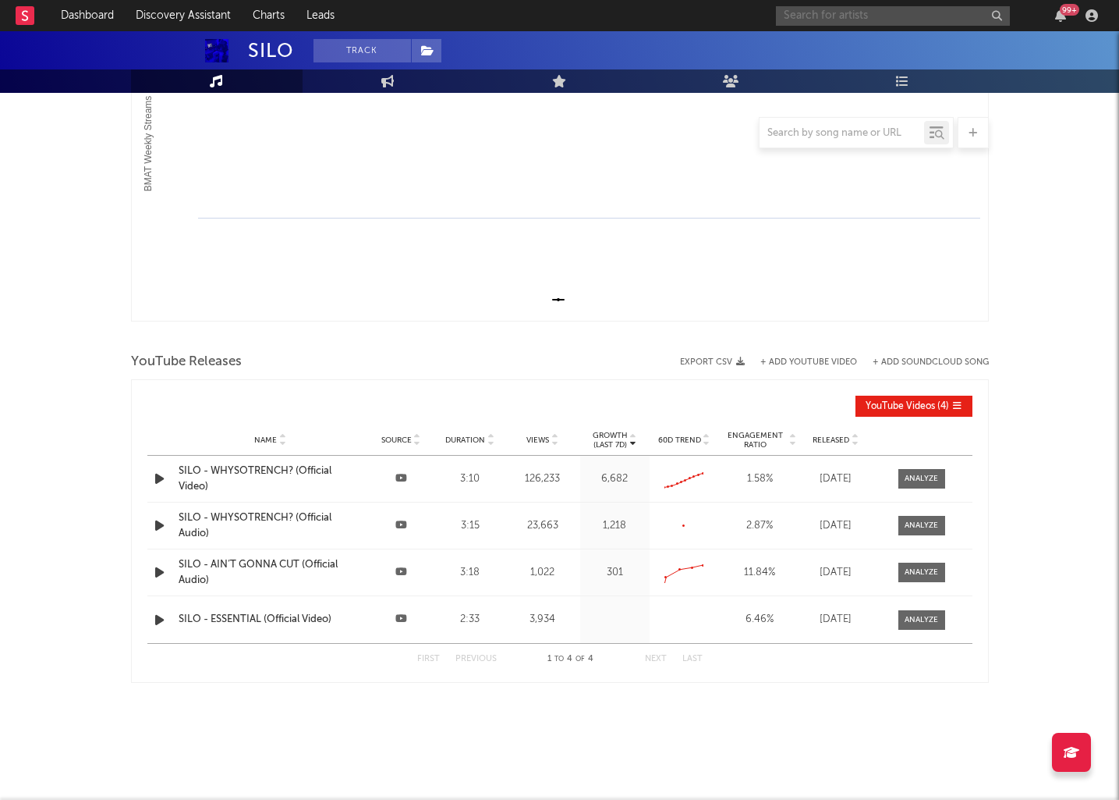
click at [878, 24] on input "text" at bounding box center [893, 16] width 234 height 20
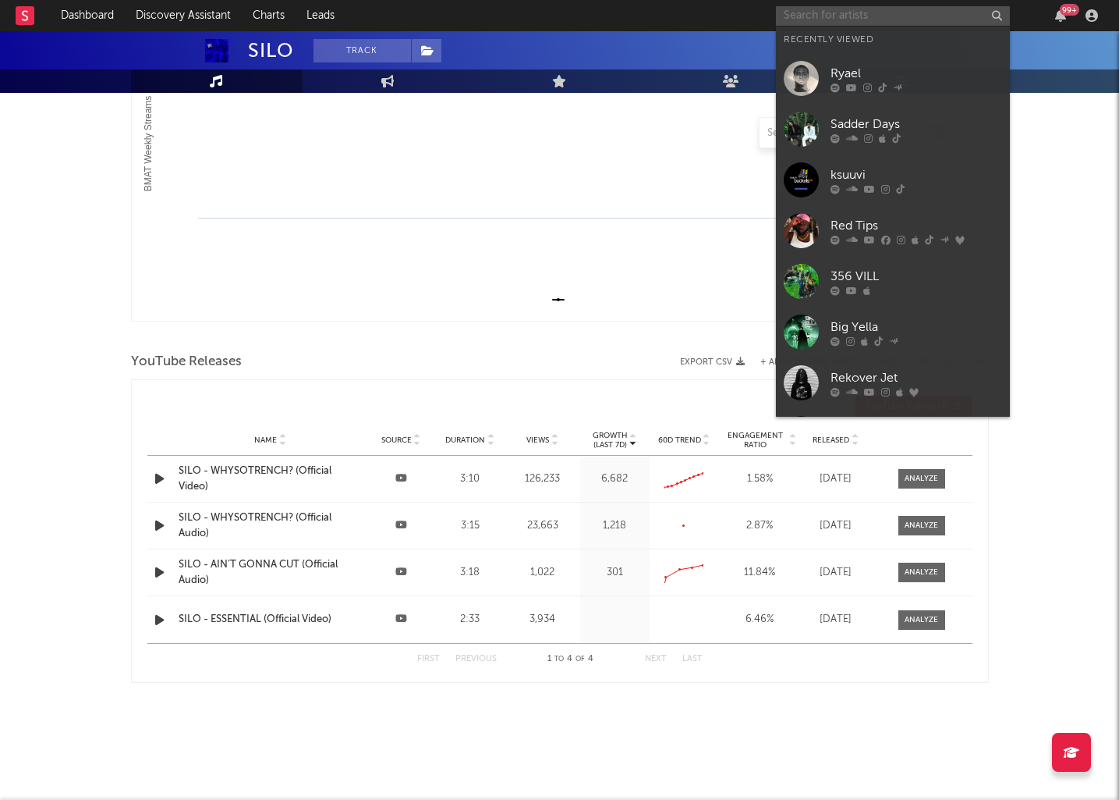
paste input "[URL][DOMAIN_NAME]"
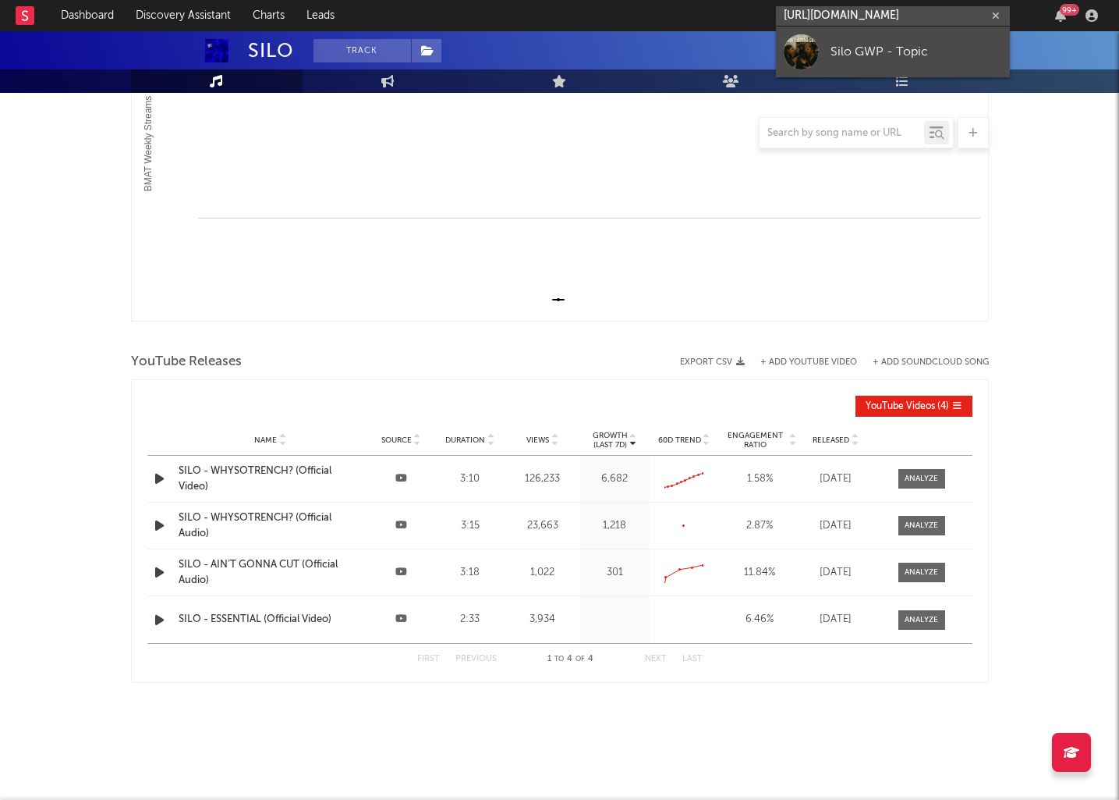
type input "[URL][DOMAIN_NAME]"
click at [866, 56] on div "Silo GWP - Topic" at bounding box center [917, 51] width 172 height 19
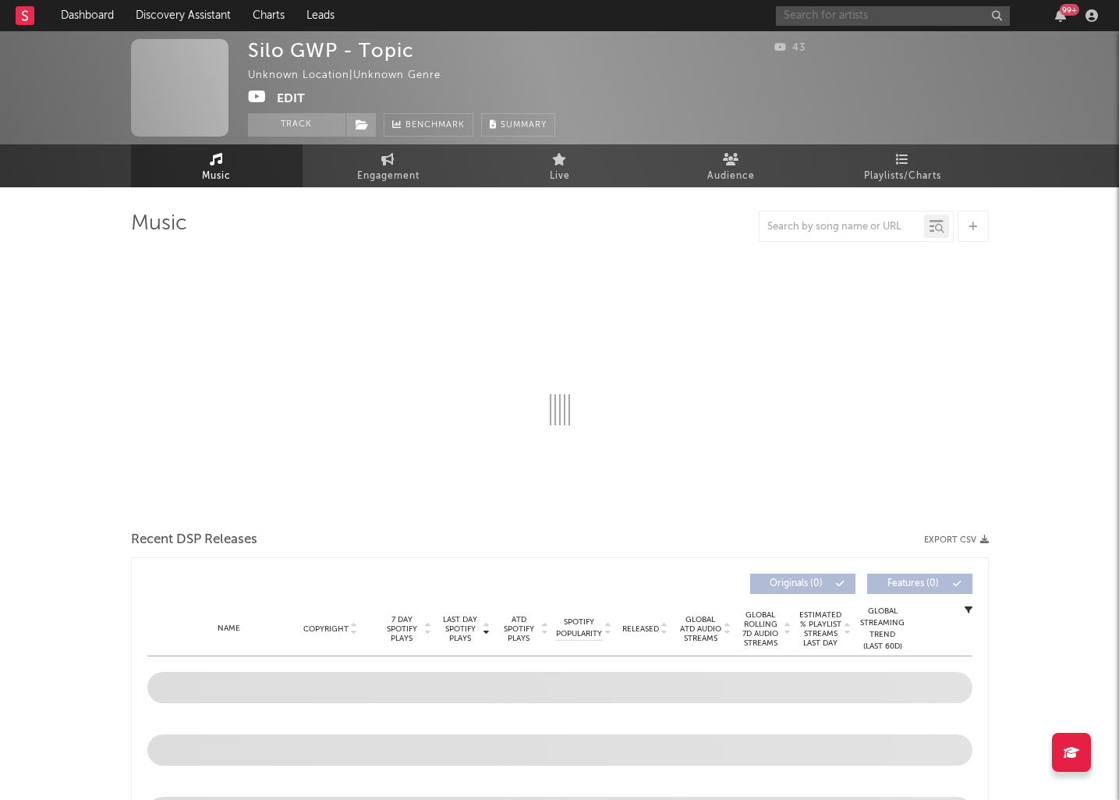
select select "1w"
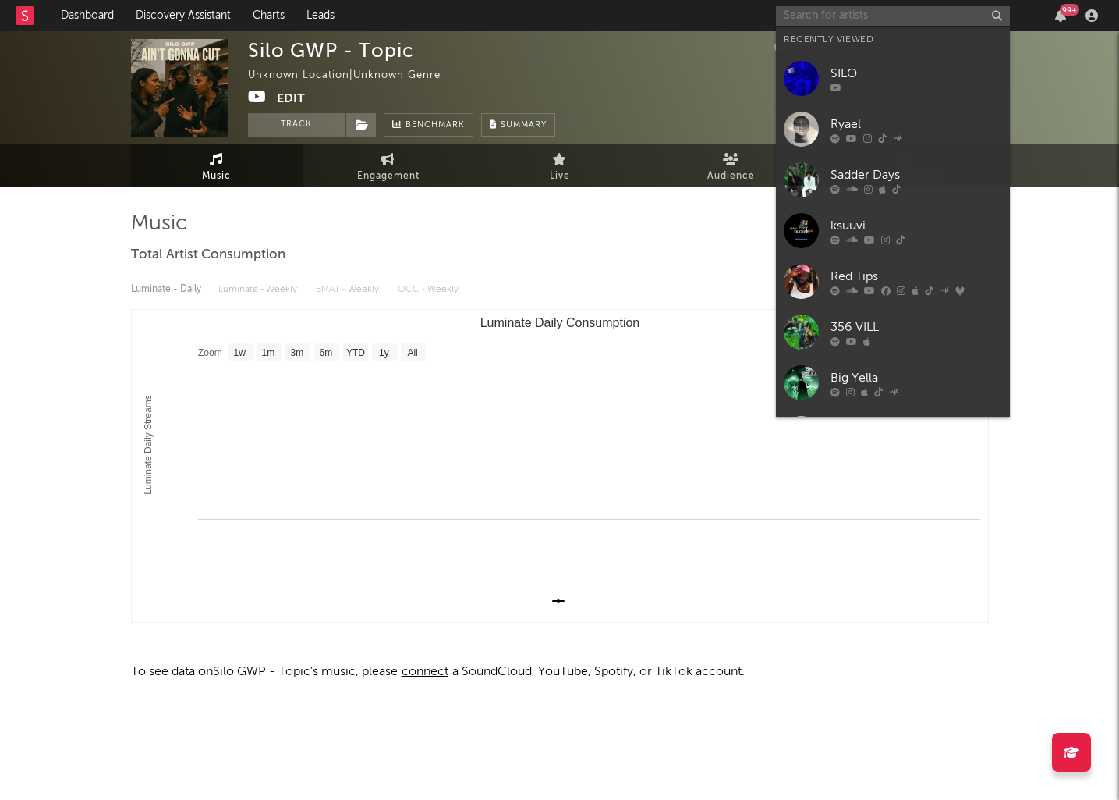
click at [821, 20] on input "text" at bounding box center [893, 16] width 234 height 20
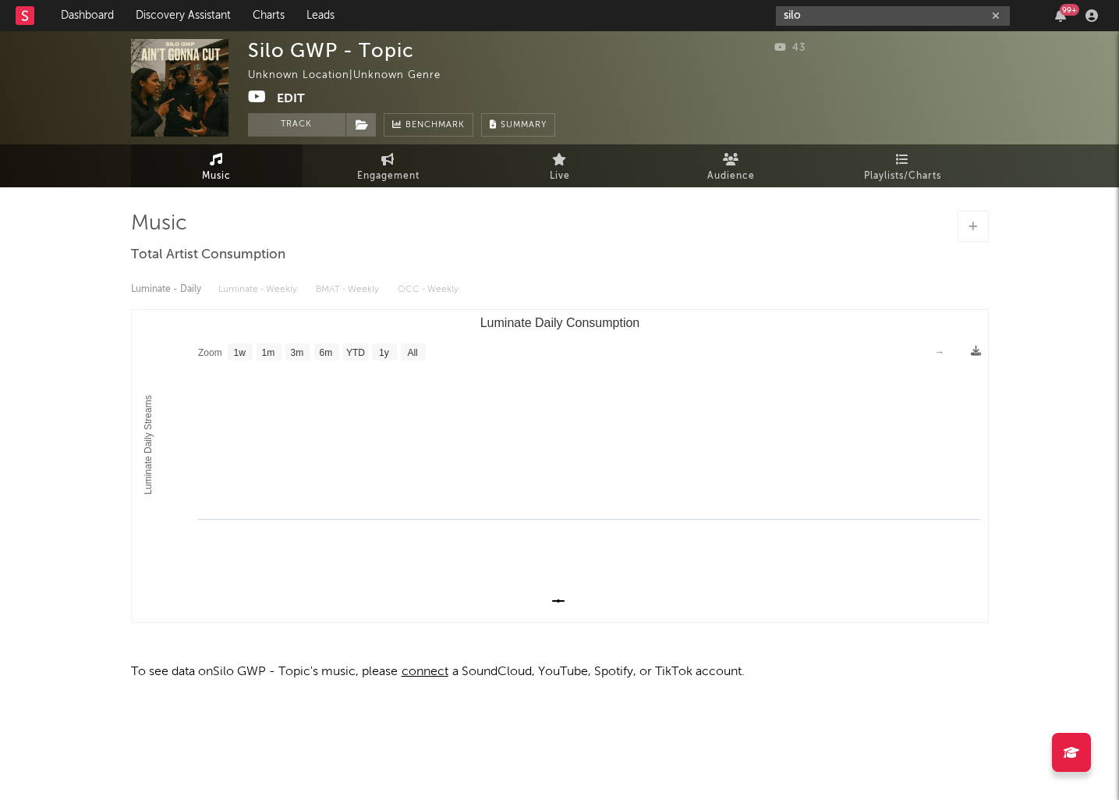
type input "silo w"
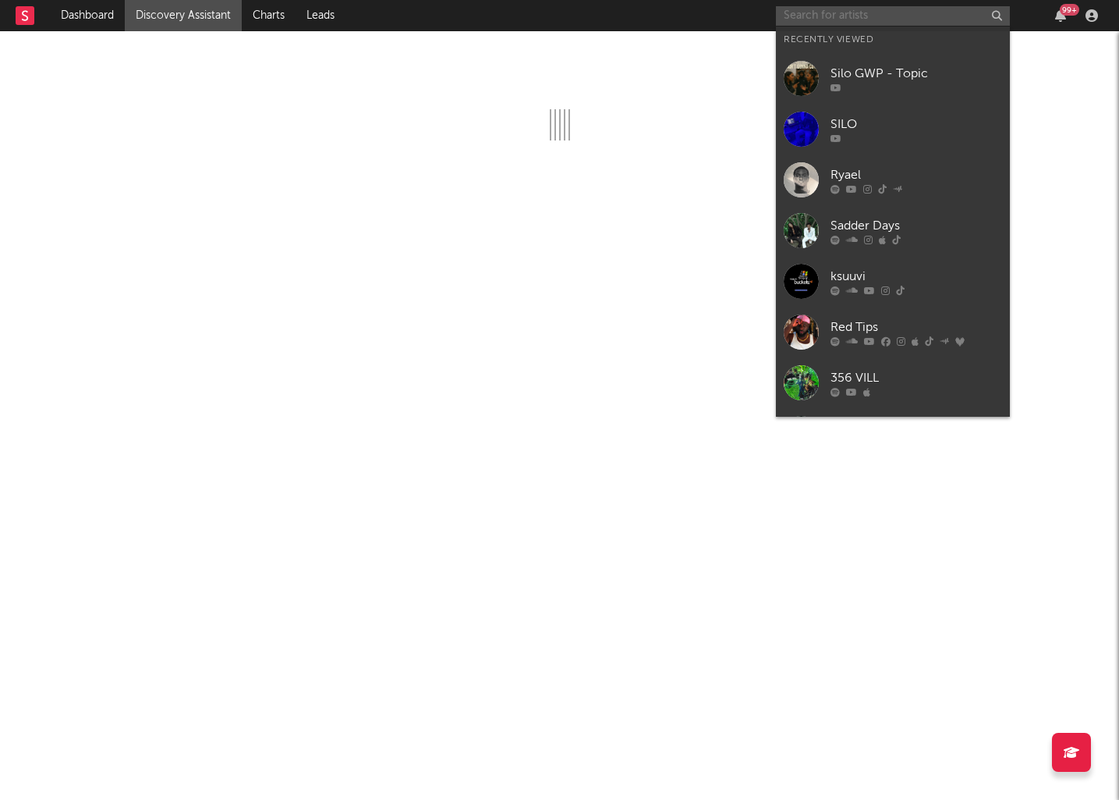
click at [858, 22] on input "text" at bounding box center [893, 16] width 234 height 20
paste input "[URL][DOMAIN_NAME]"
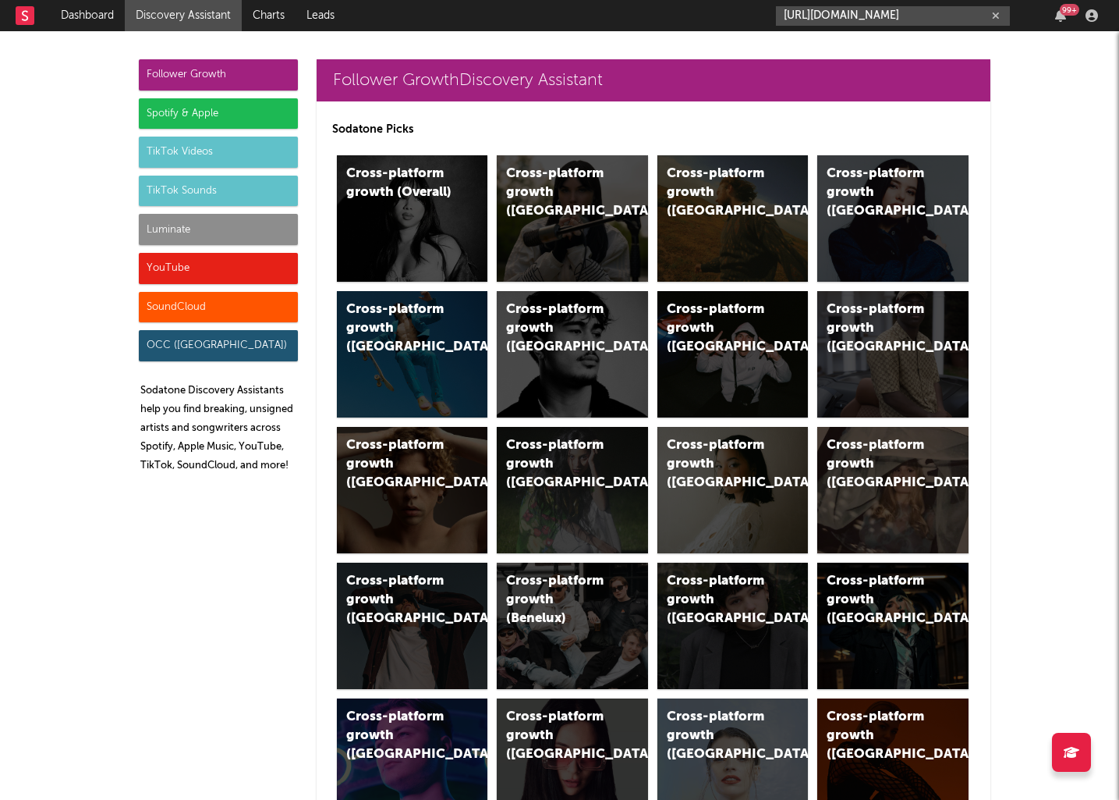
type input "[URL][DOMAIN_NAME]"
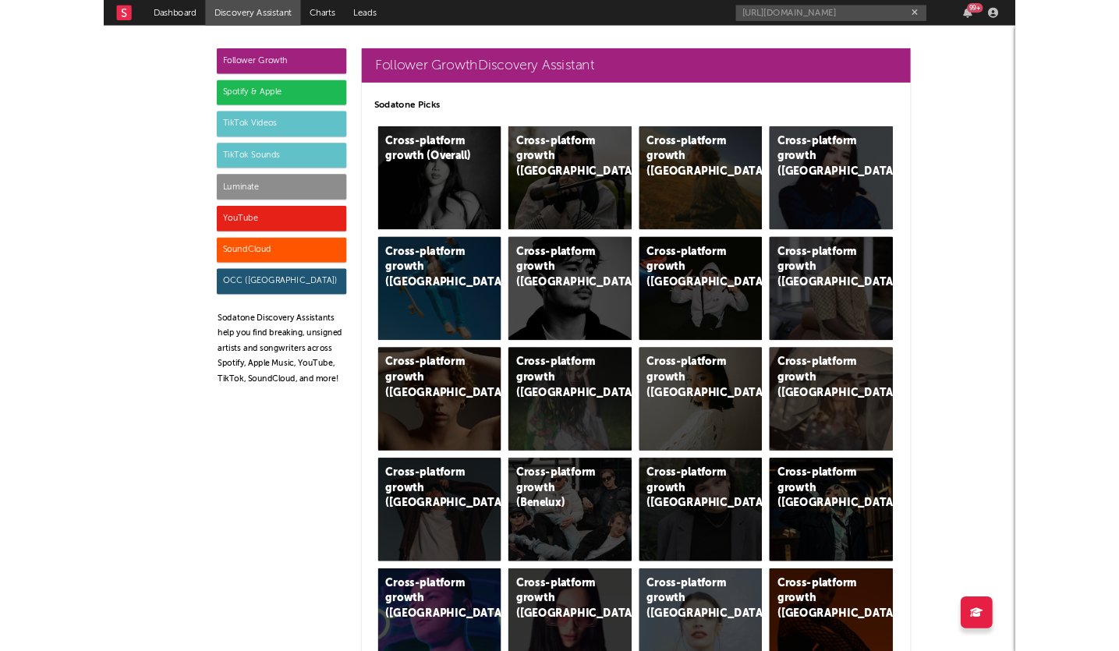
scroll to position [0, 0]
